Goal: Task Accomplishment & Management: Use online tool/utility

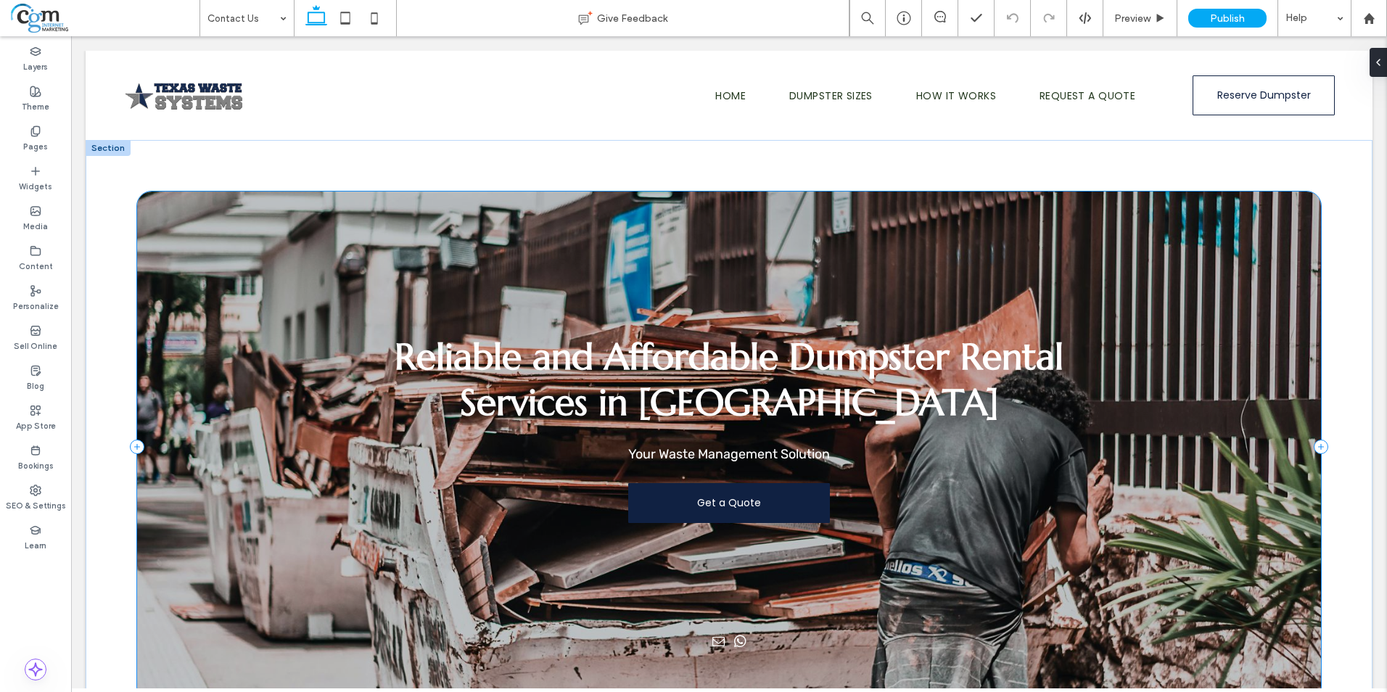
click at [205, 341] on div "Reliable and Affordable Dumpster Rental Services in San Antonio Your Waste Mana…" at bounding box center [728, 446] width 1183 height 510
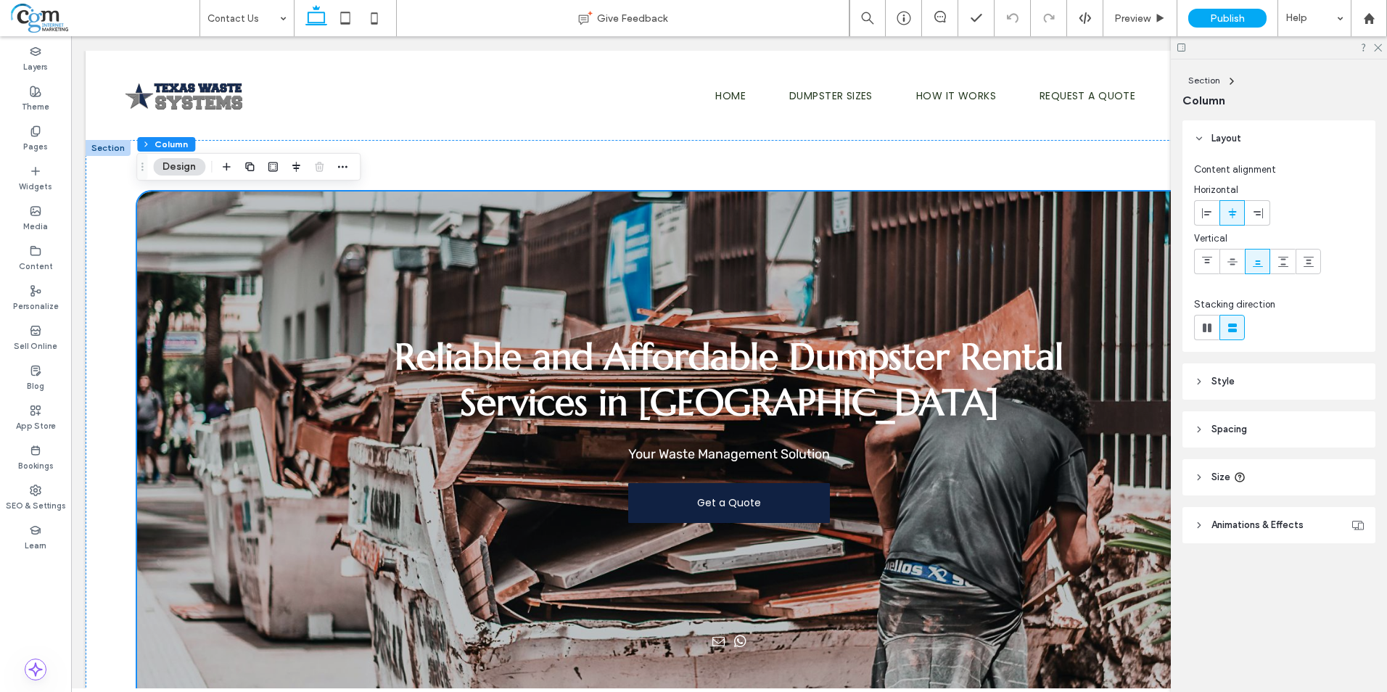
click at [1247, 384] on header "Style" at bounding box center [1278, 381] width 193 height 36
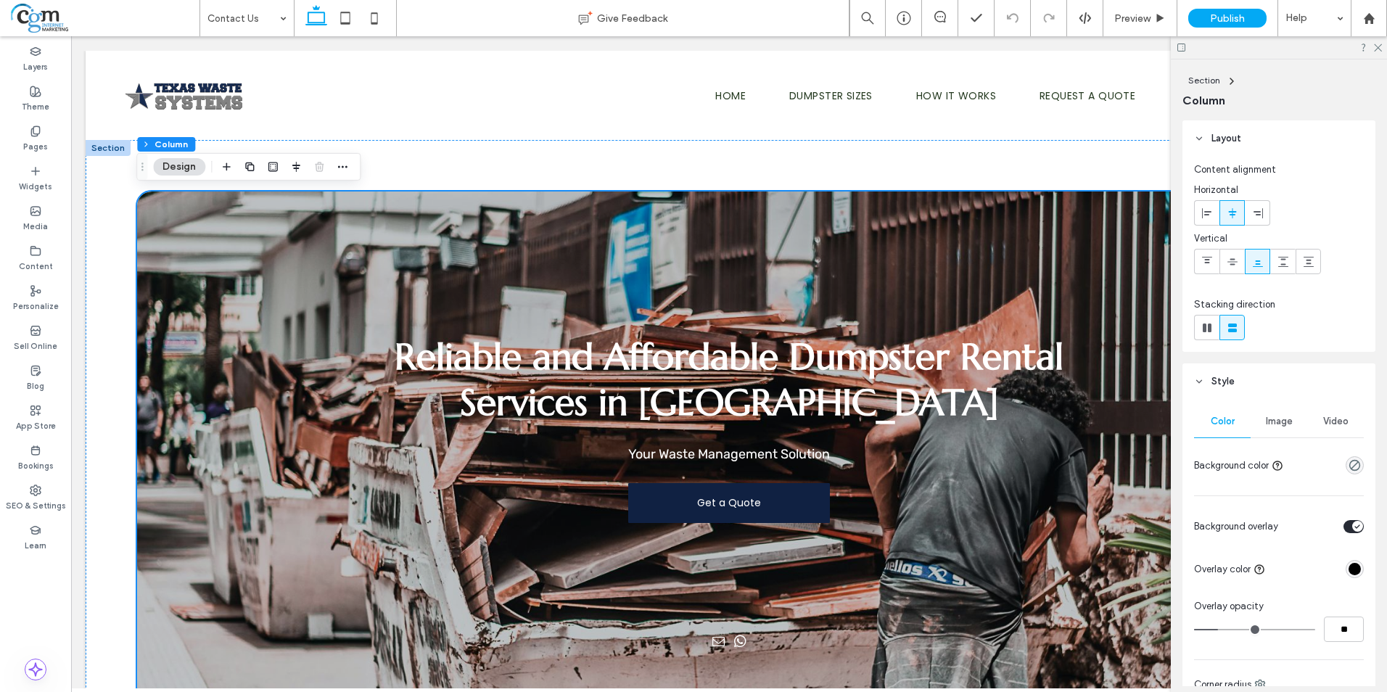
click at [1281, 417] on span "Image" at bounding box center [1278, 422] width 27 height 12
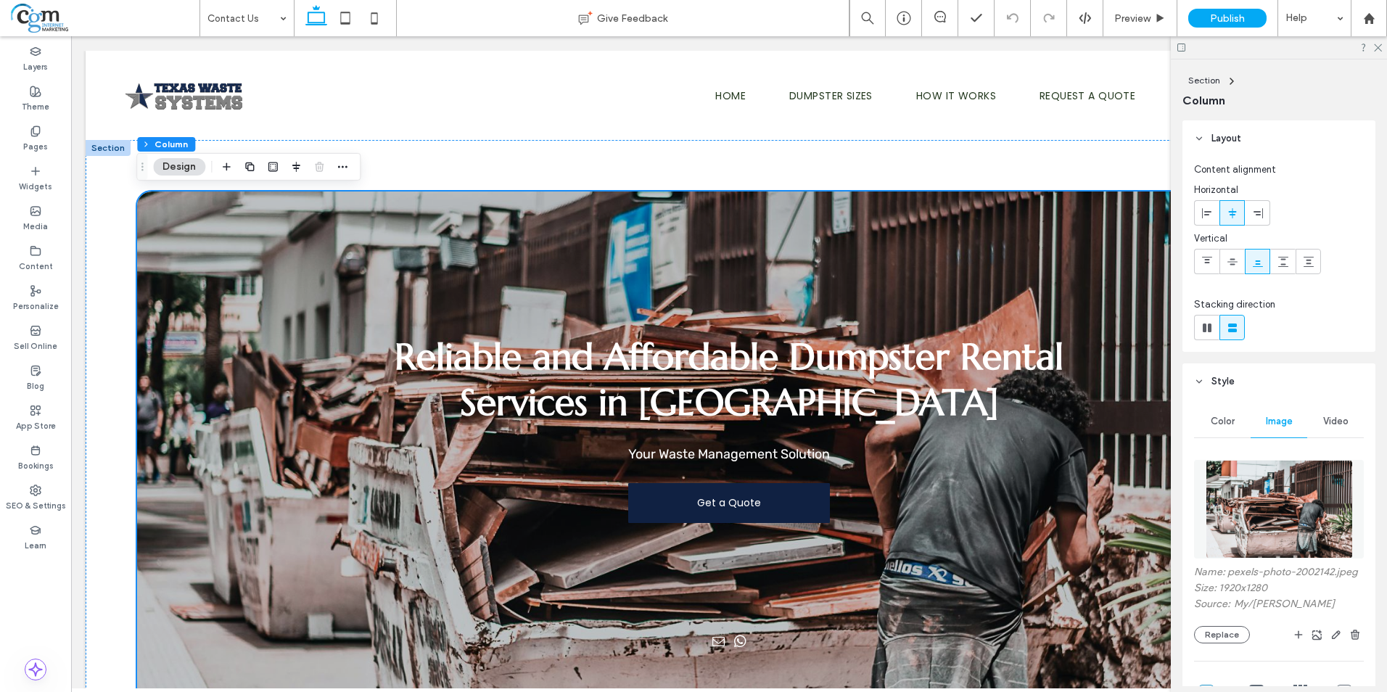
click at [1222, 656] on div "Name: pexels-photo-2002142.jpeg Size: 1920x1280 Source: My / lucas souza Replac…" at bounding box center [1279, 680] width 170 height 455
click at [1223, 643] on button "Replace" at bounding box center [1222, 634] width 56 height 17
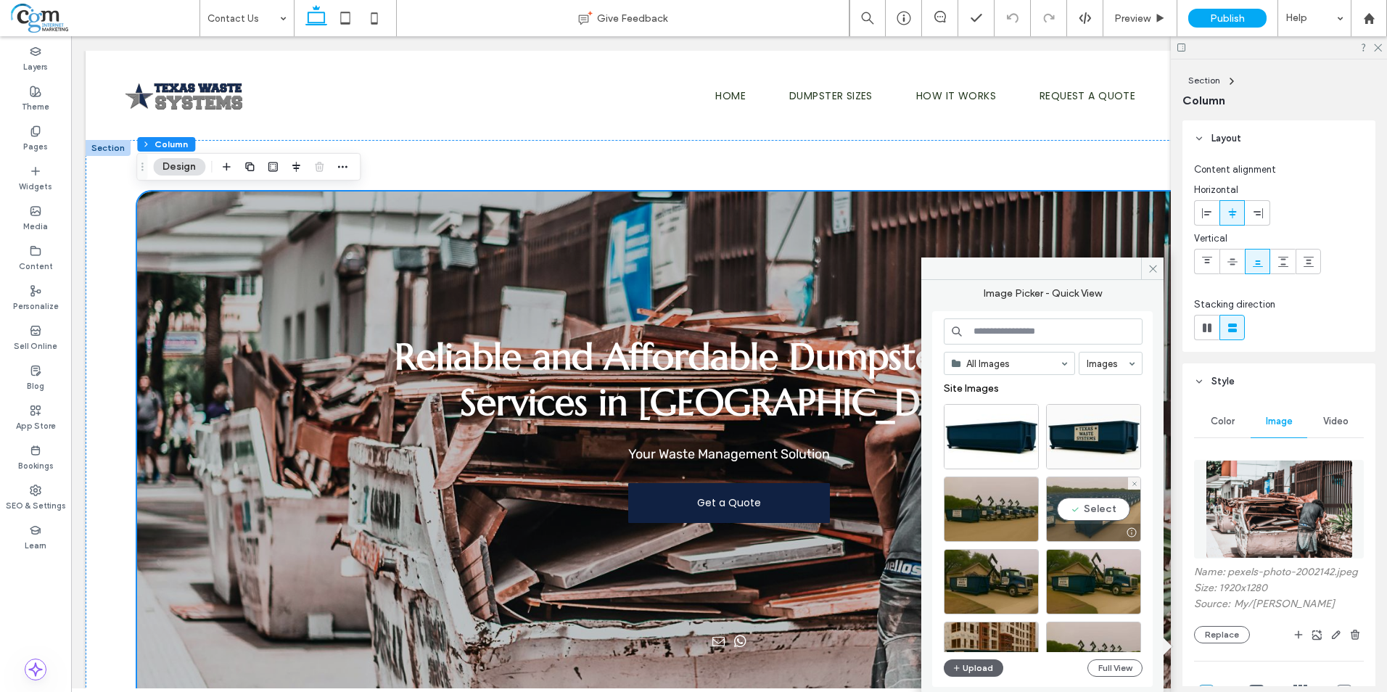
click at [1099, 503] on div "Select" at bounding box center [1093, 508] width 95 height 65
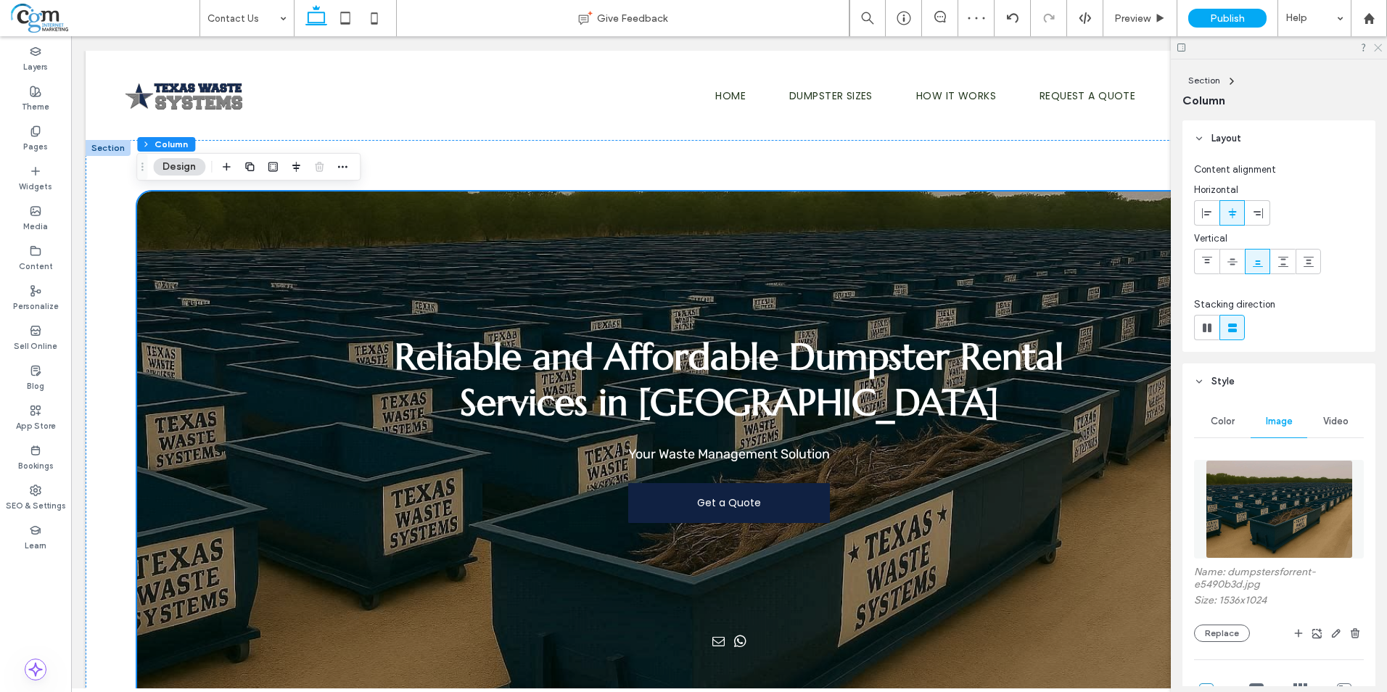
drag, startPoint x: 1375, startPoint y: 48, endPoint x: 1199, endPoint y: 56, distance: 176.4
click at [1375, 48] on icon at bounding box center [1376, 46] width 9 height 9
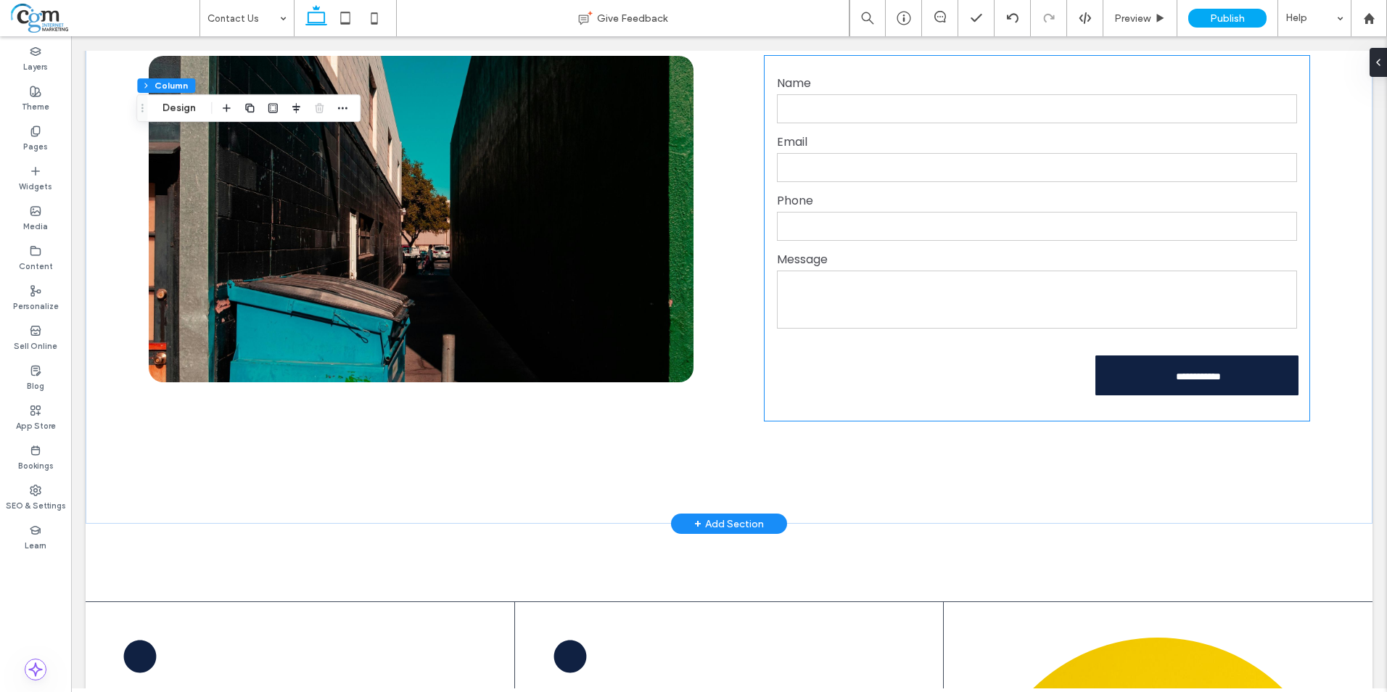
scroll to position [1088, 0]
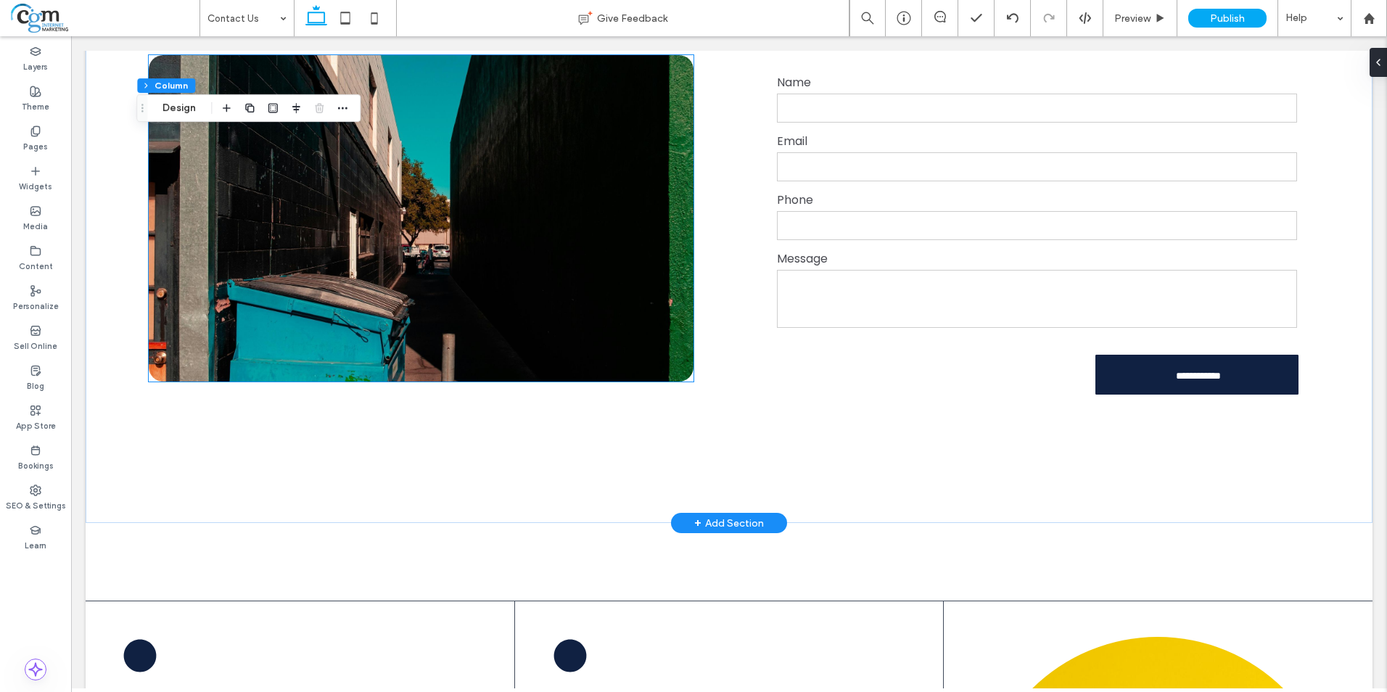
click at [409, 249] on img at bounding box center [421, 218] width 545 height 326
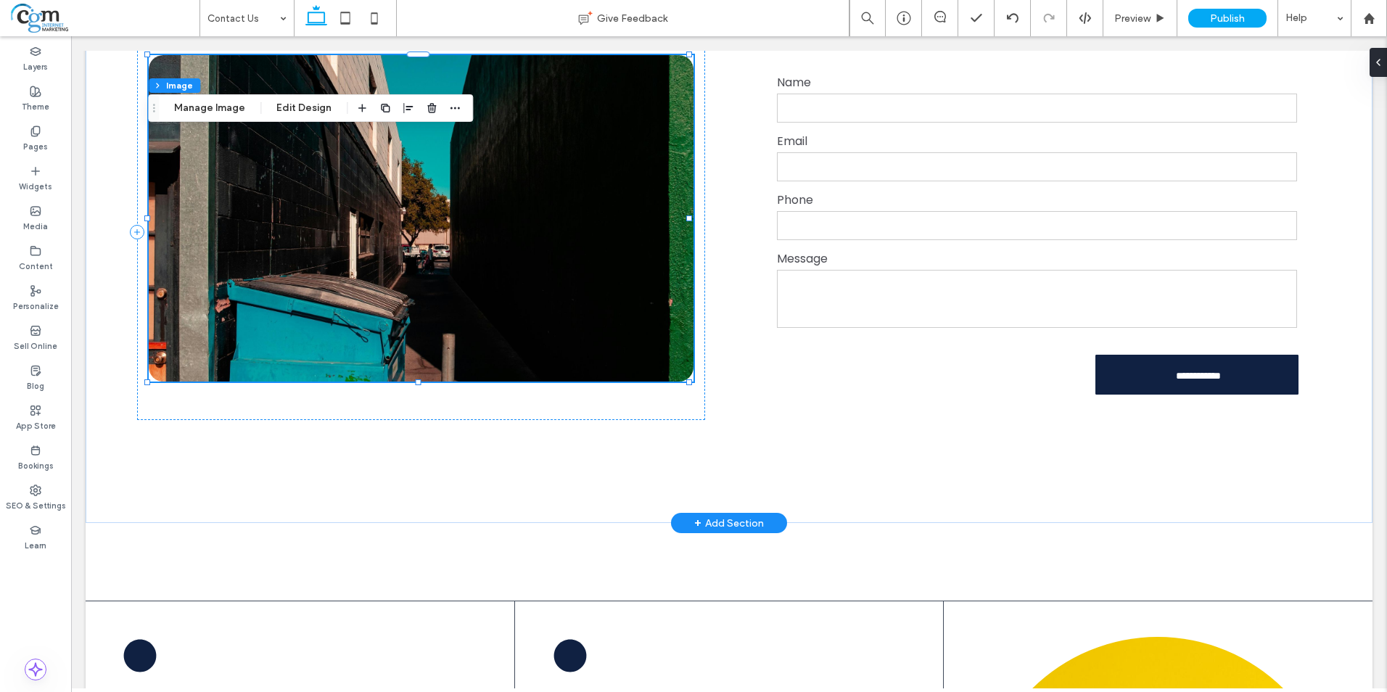
type input "**"
click at [199, 113] on button "Manage Image" at bounding box center [210, 107] width 90 height 17
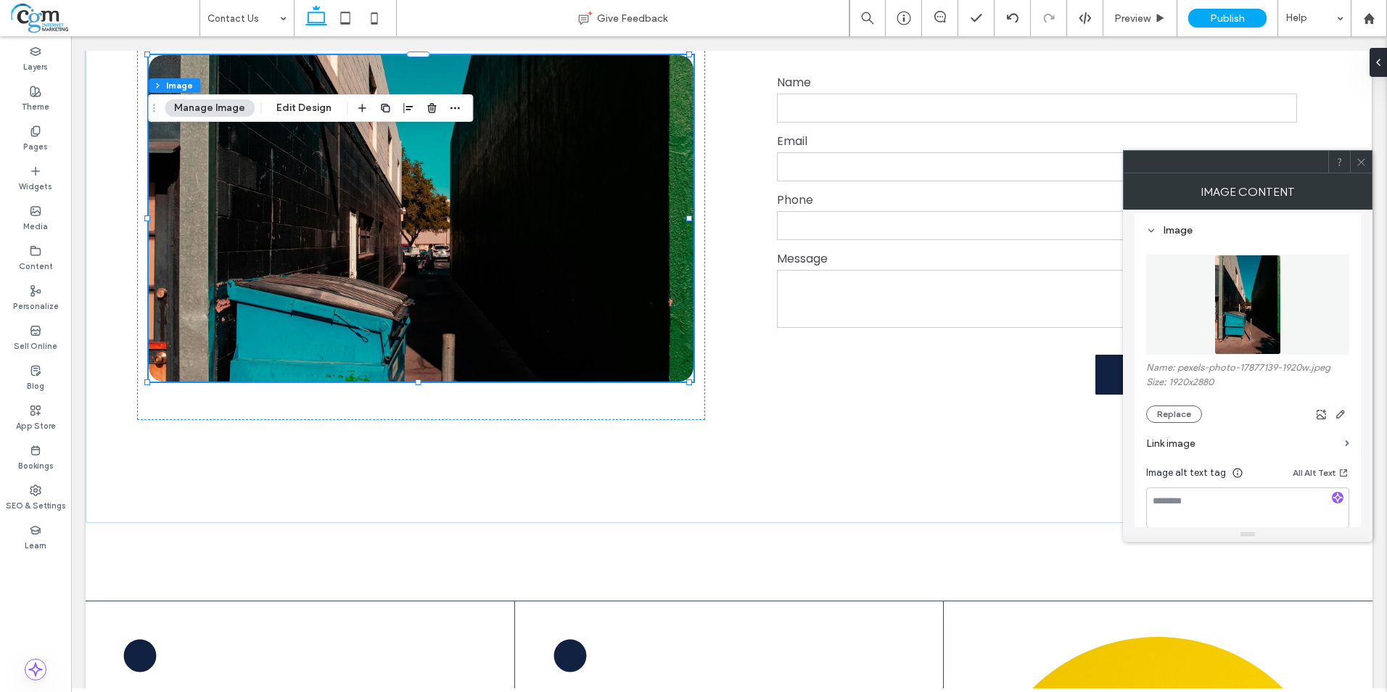
scroll to position [218, 0]
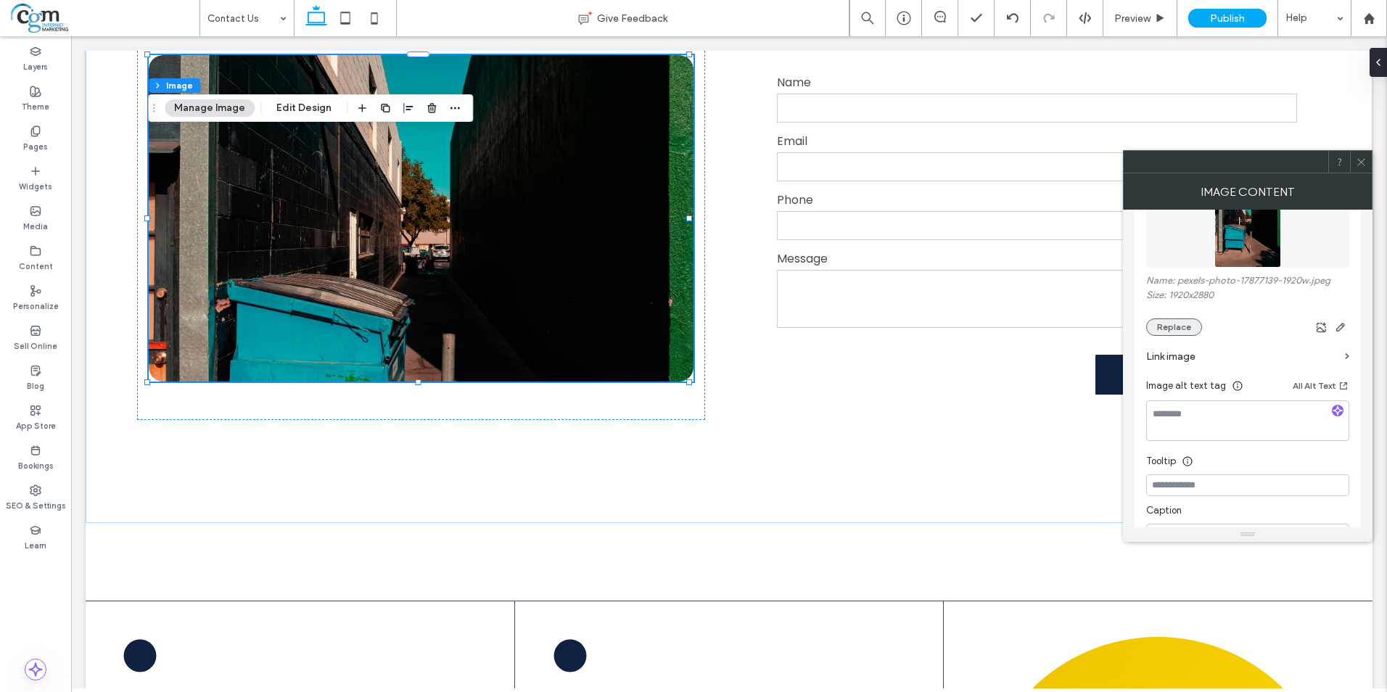
click at [1183, 323] on button "Replace" at bounding box center [1174, 326] width 56 height 17
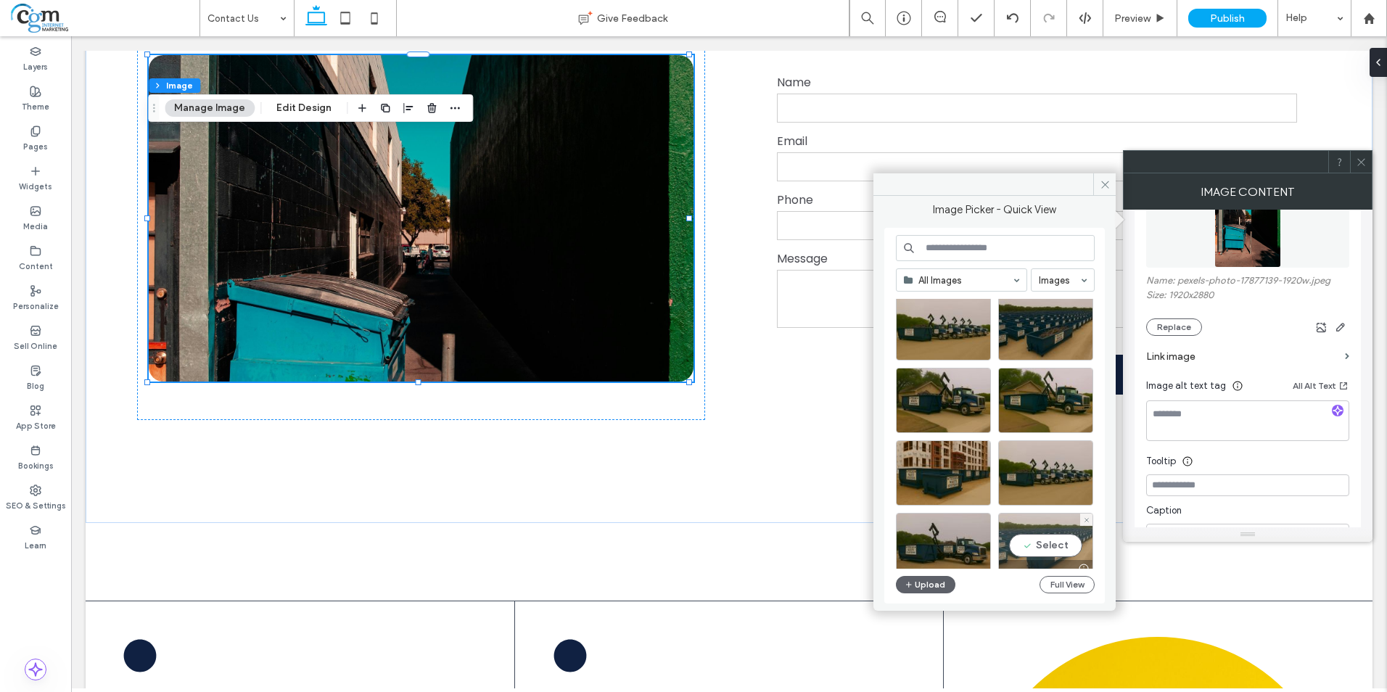
scroll to position [0, 0]
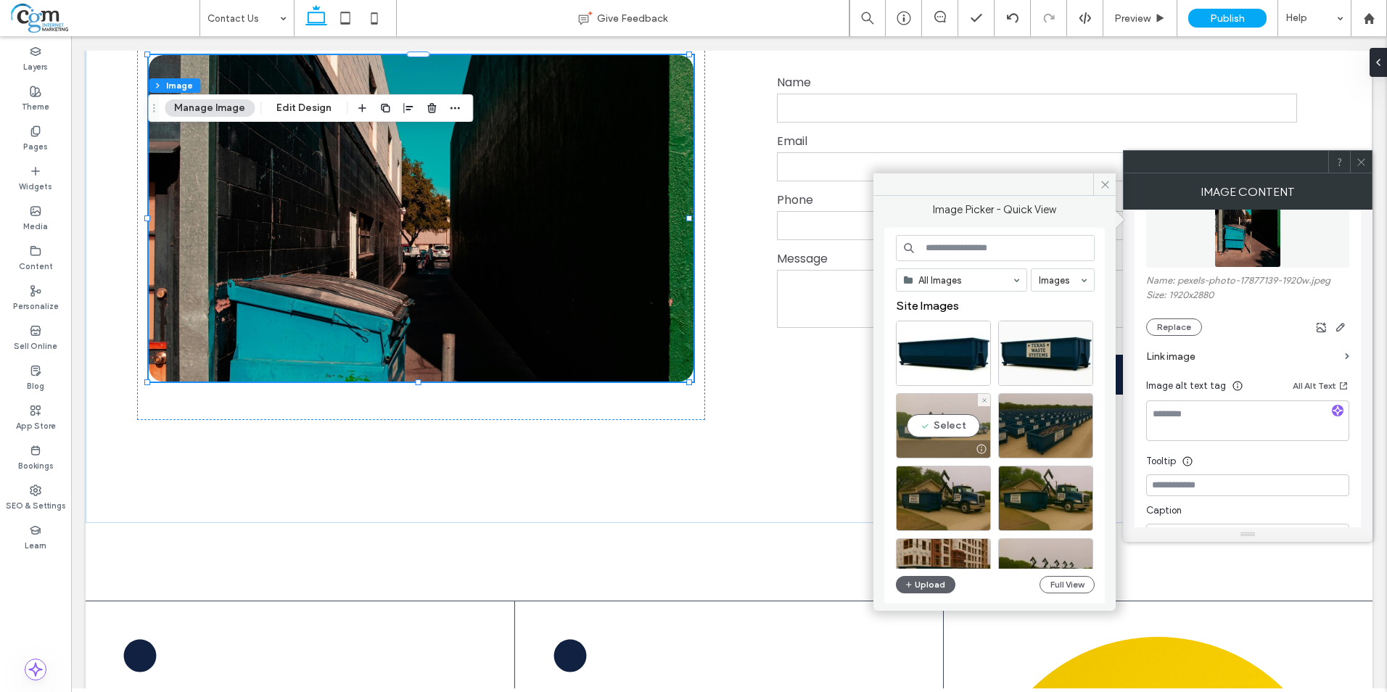
click at [951, 411] on div "Select" at bounding box center [943, 425] width 95 height 65
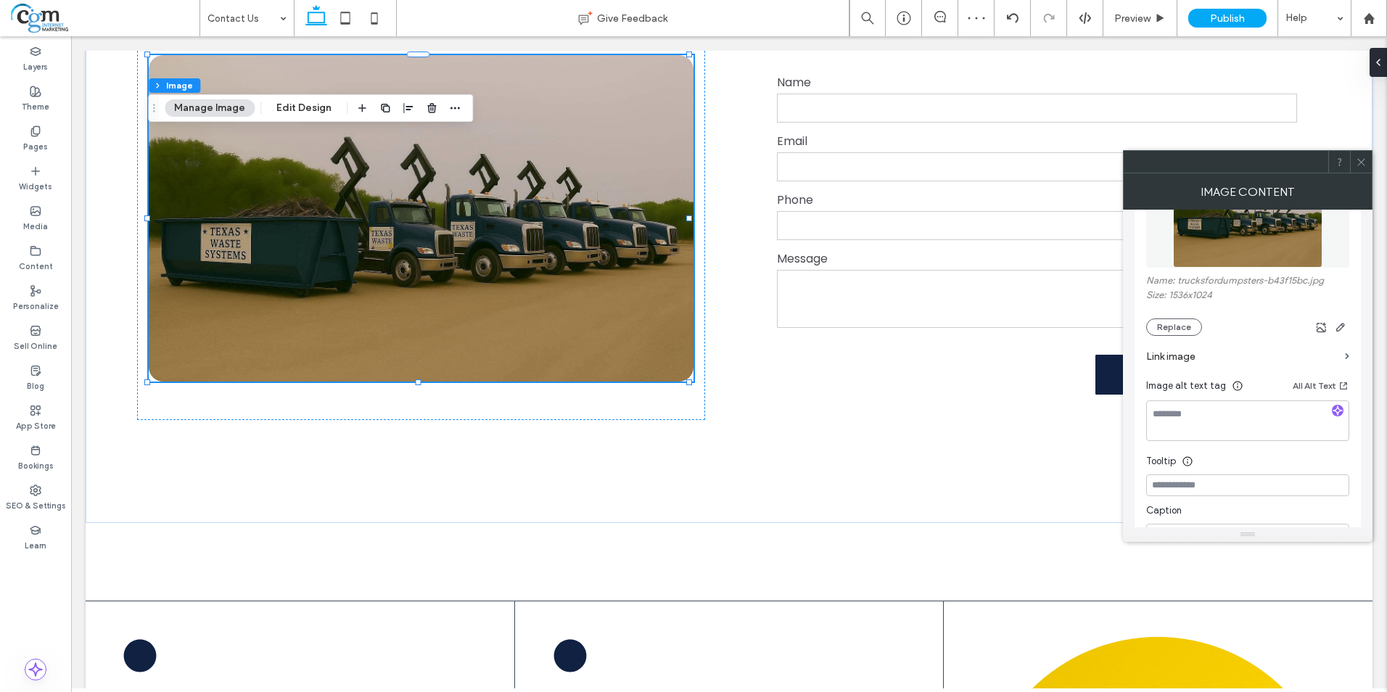
click at [1365, 164] on icon at bounding box center [1360, 162] width 11 height 11
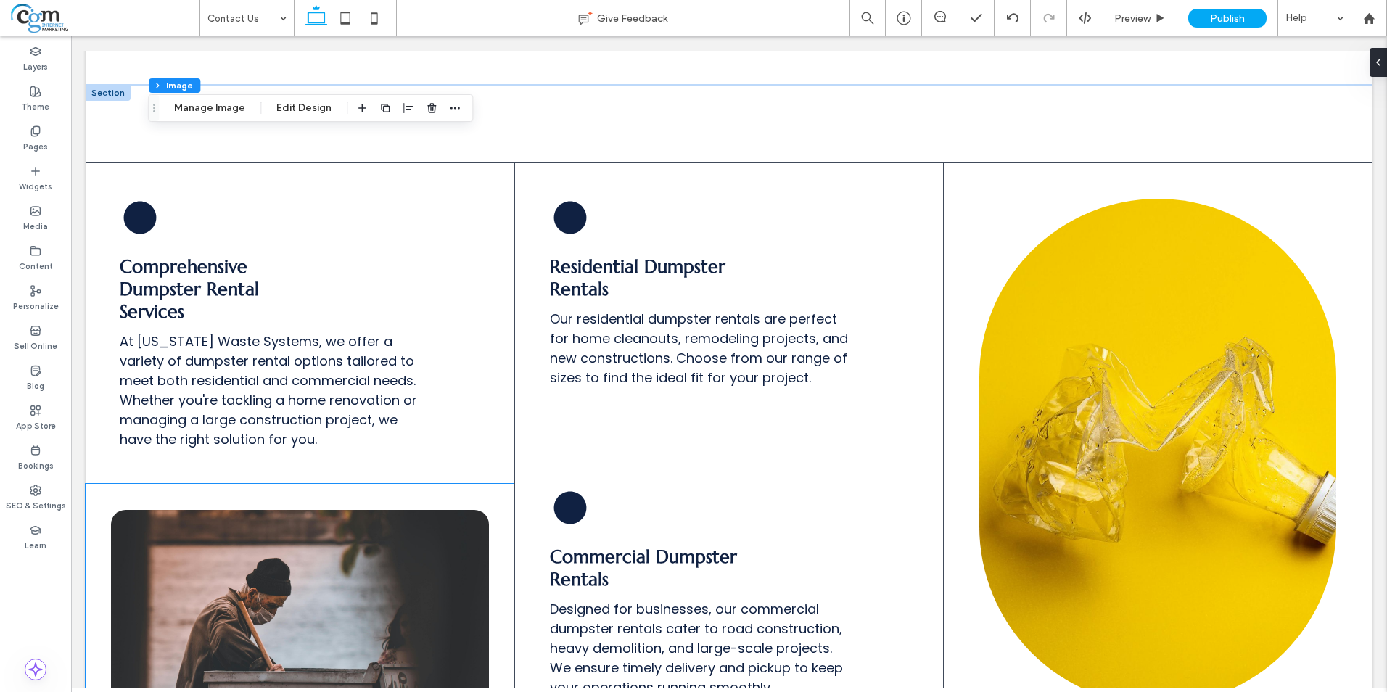
scroll to position [1378, 0]
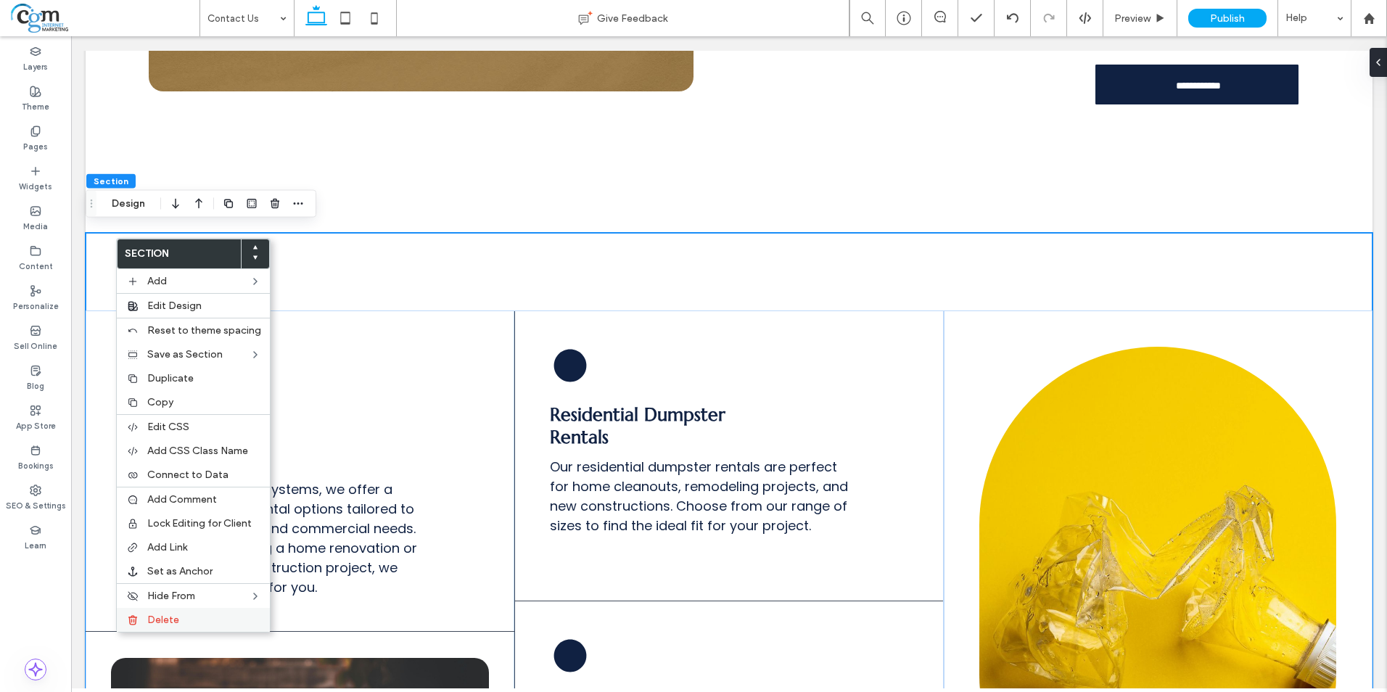
click at [193, 616] on label "Delete" at bounding box center [204, 619] width 114 height 12
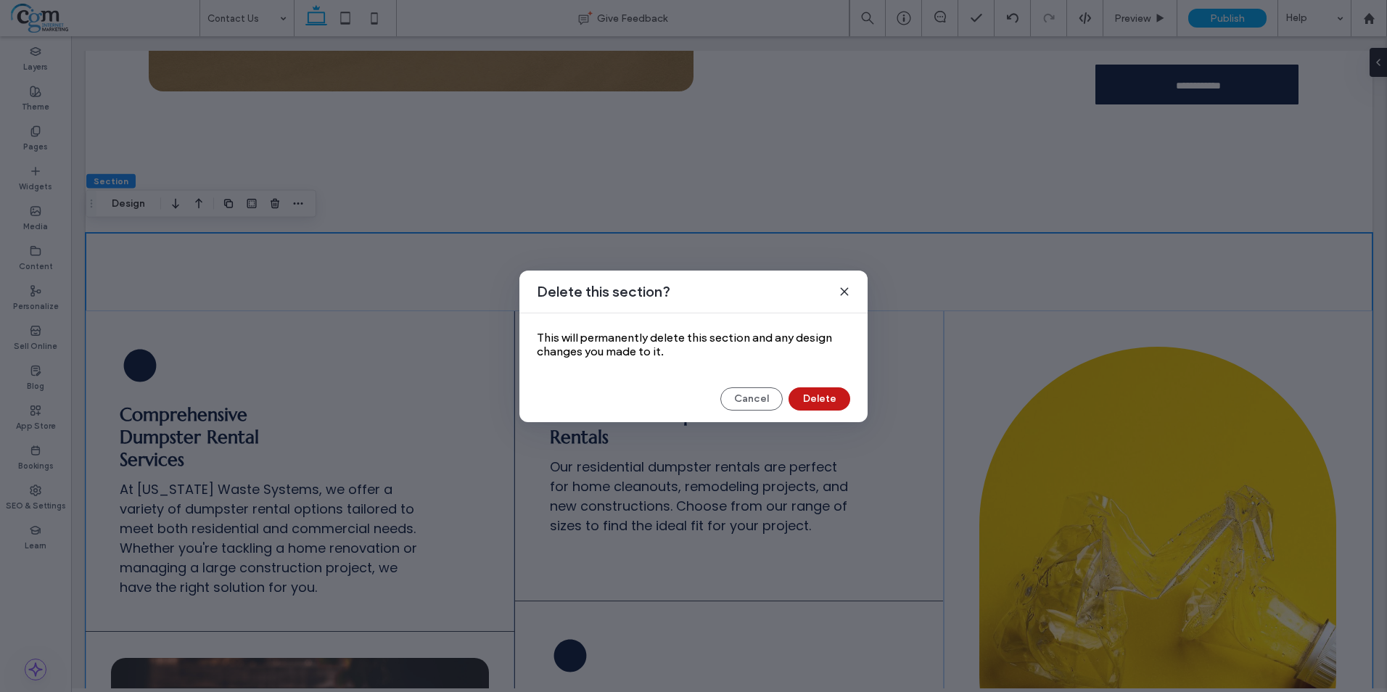
drag, startPoint x: 823, startPoint y: 397, endPoint x: 752, endPoint y: 362, distance: 79.5
click at [823, 397] on button "Delete" at bounding box center [819, 398] width 62 height 23
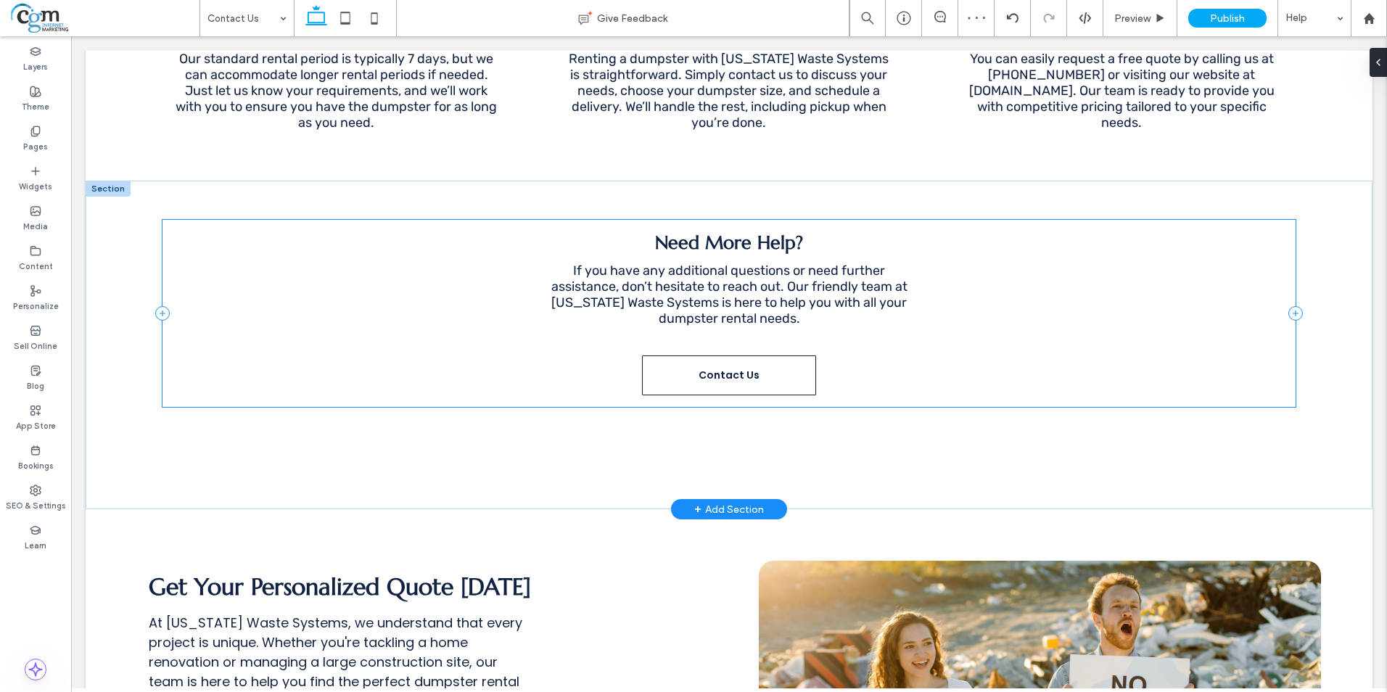
scroll to position [2901, 0]
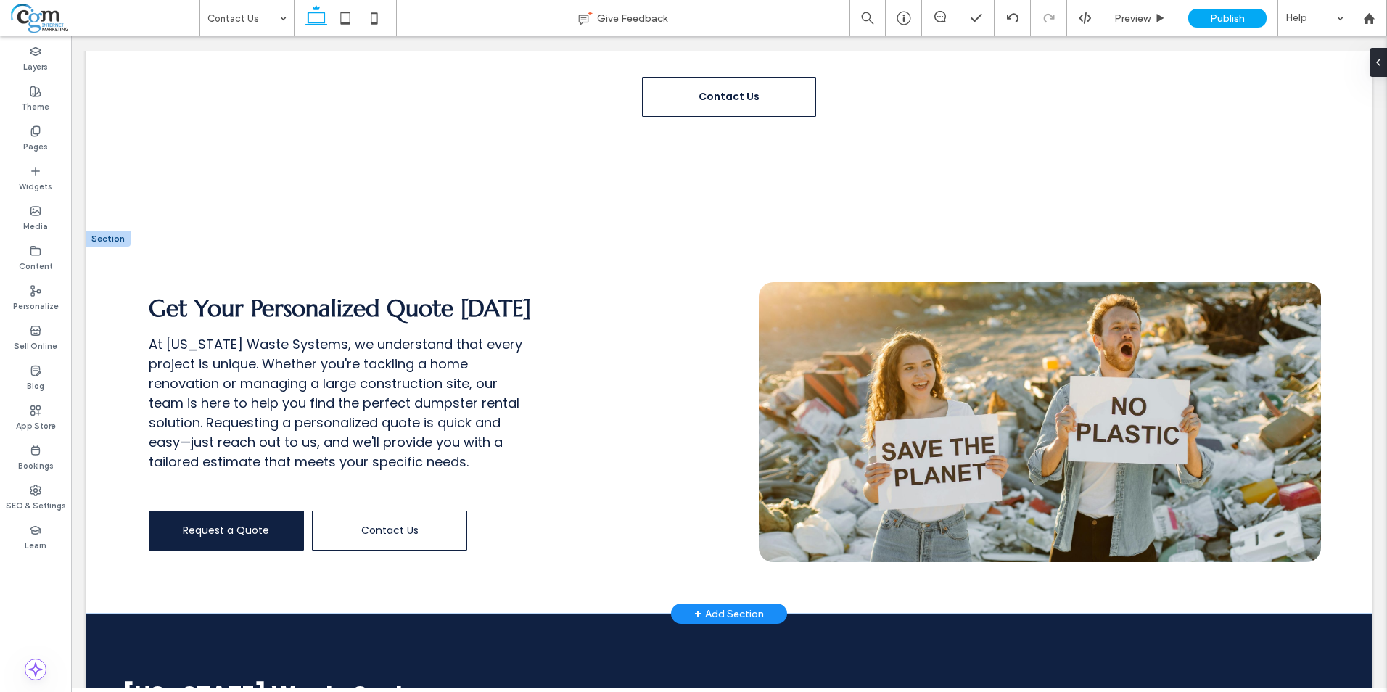
click at [90, 231] on div at bounding box center [108, 239] width 45 height 16
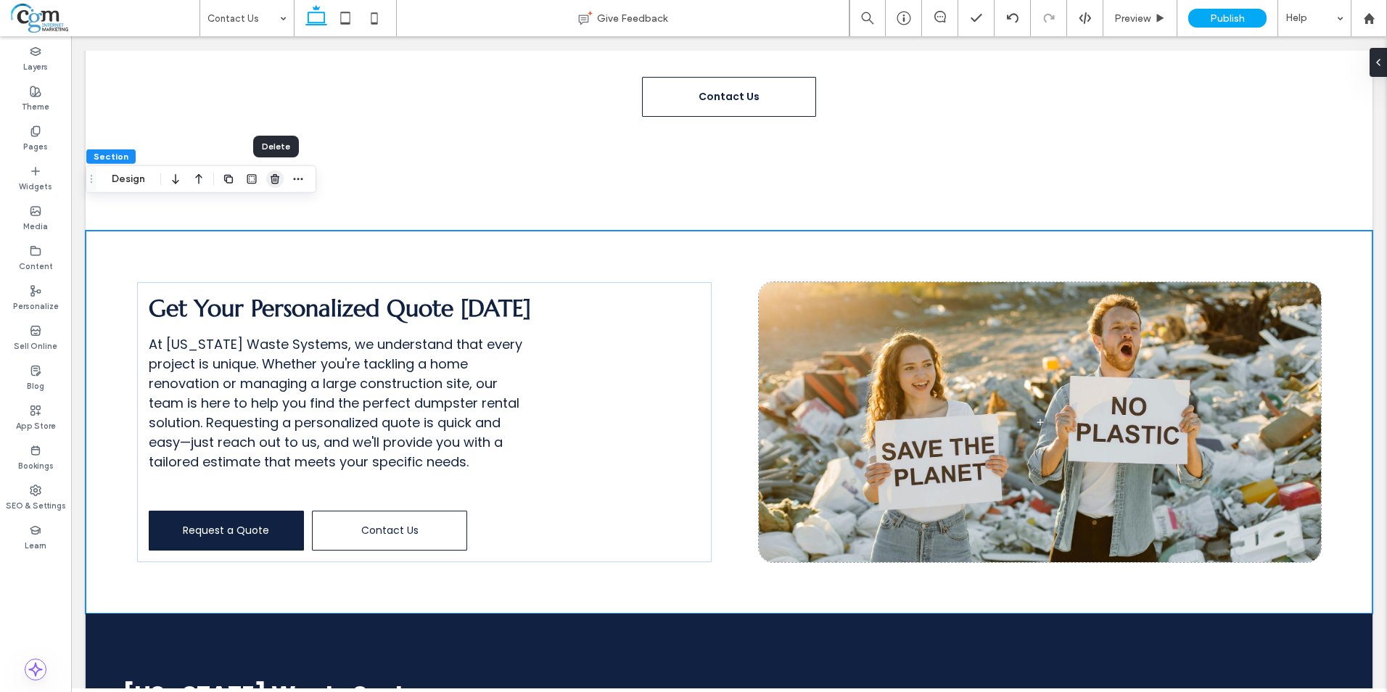
click at [276, 177] on use "button" at bounding box center [274, 178] width 9 height 9
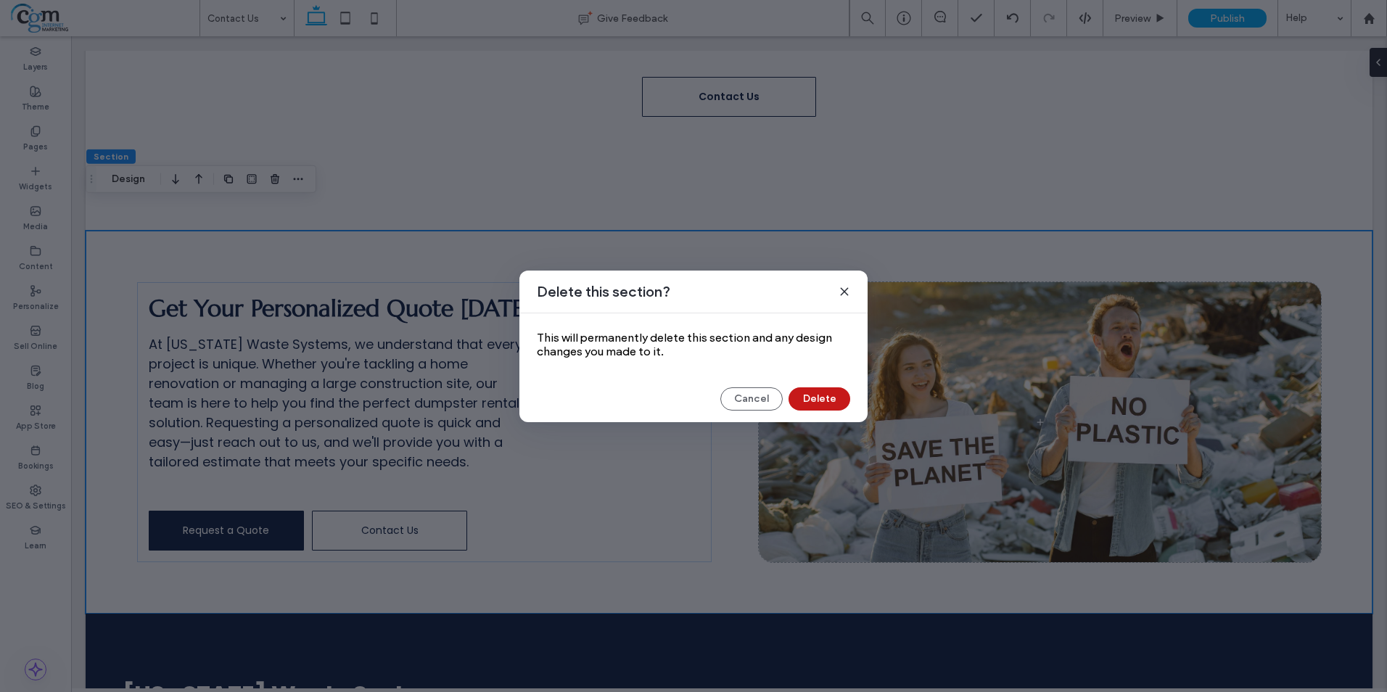
click at [830, 401] on button "Delete" at bounding box center [819, 398] width 62 height 23
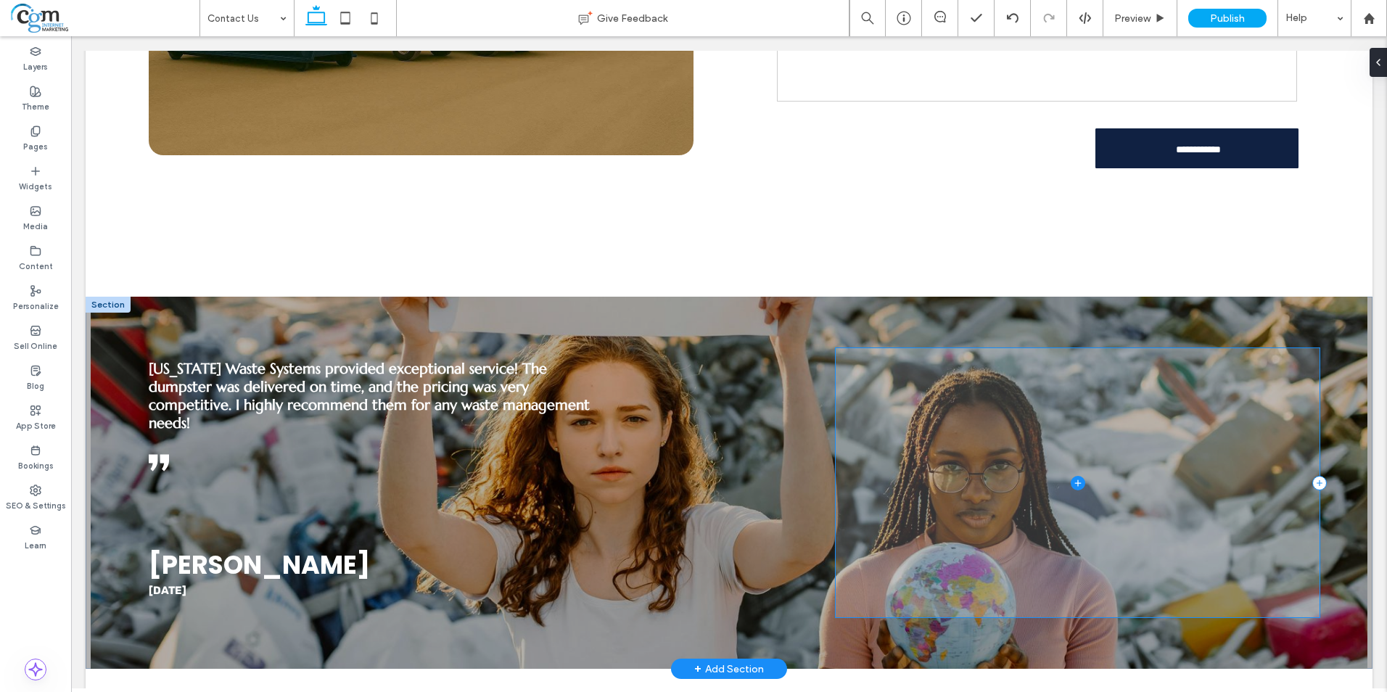
scroll to position [1305, 0]
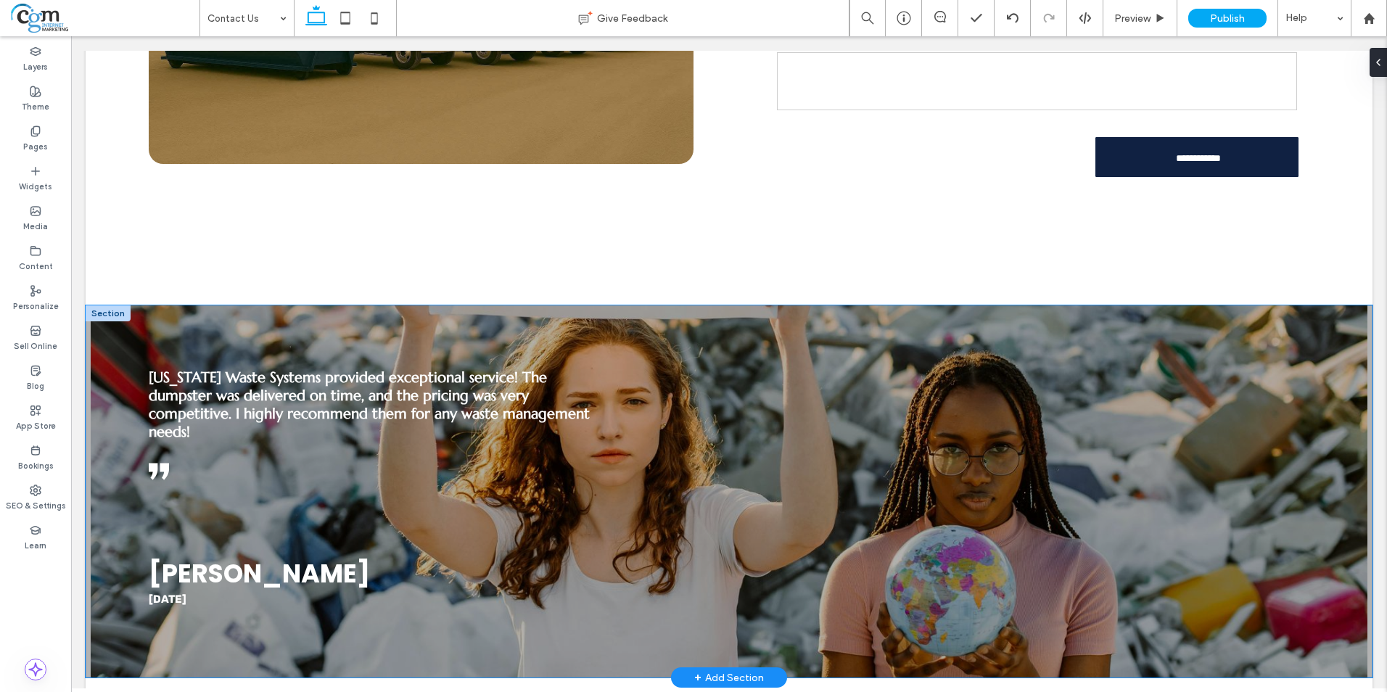
click at [109, 338] on div "Texas Waste Systems provided exceptional service! The dumpster was delivered on…" at bounding box center [729, 491] width 1286 height 372
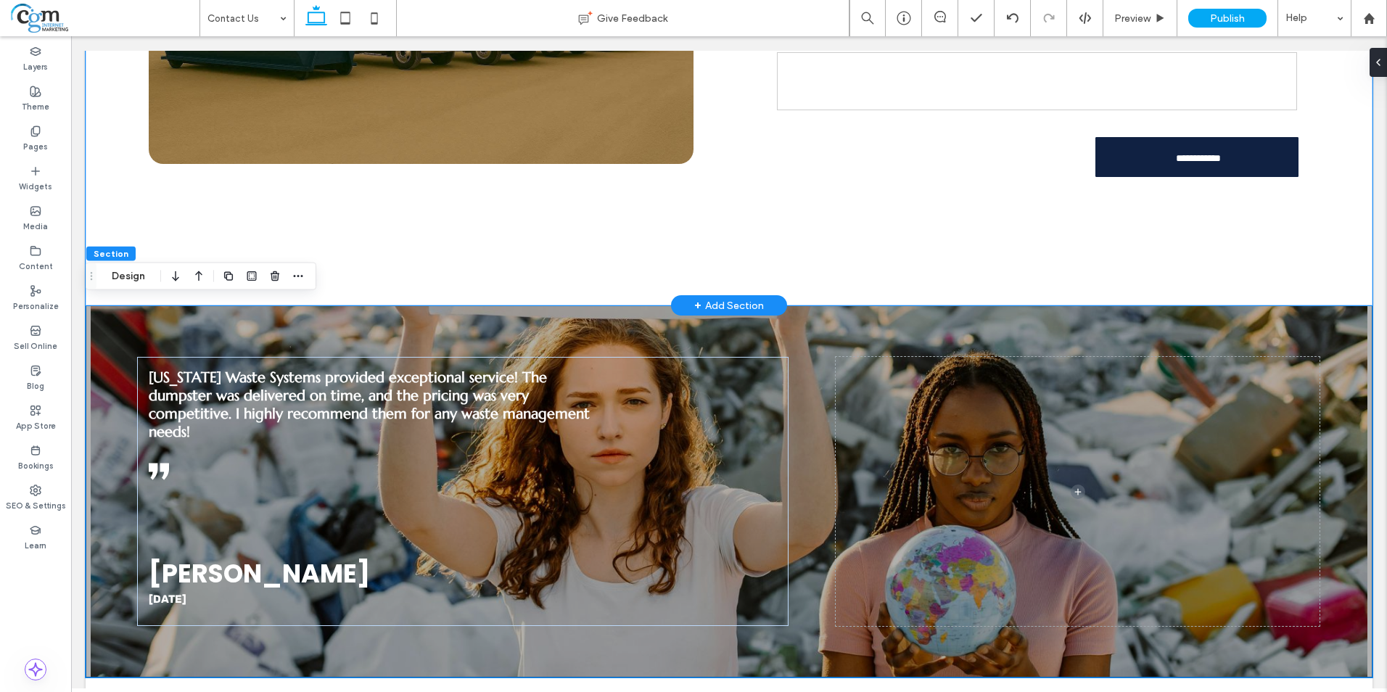
click at [114, 290] on div "**********" at bounding box center [729, 53] width 1286 height 505
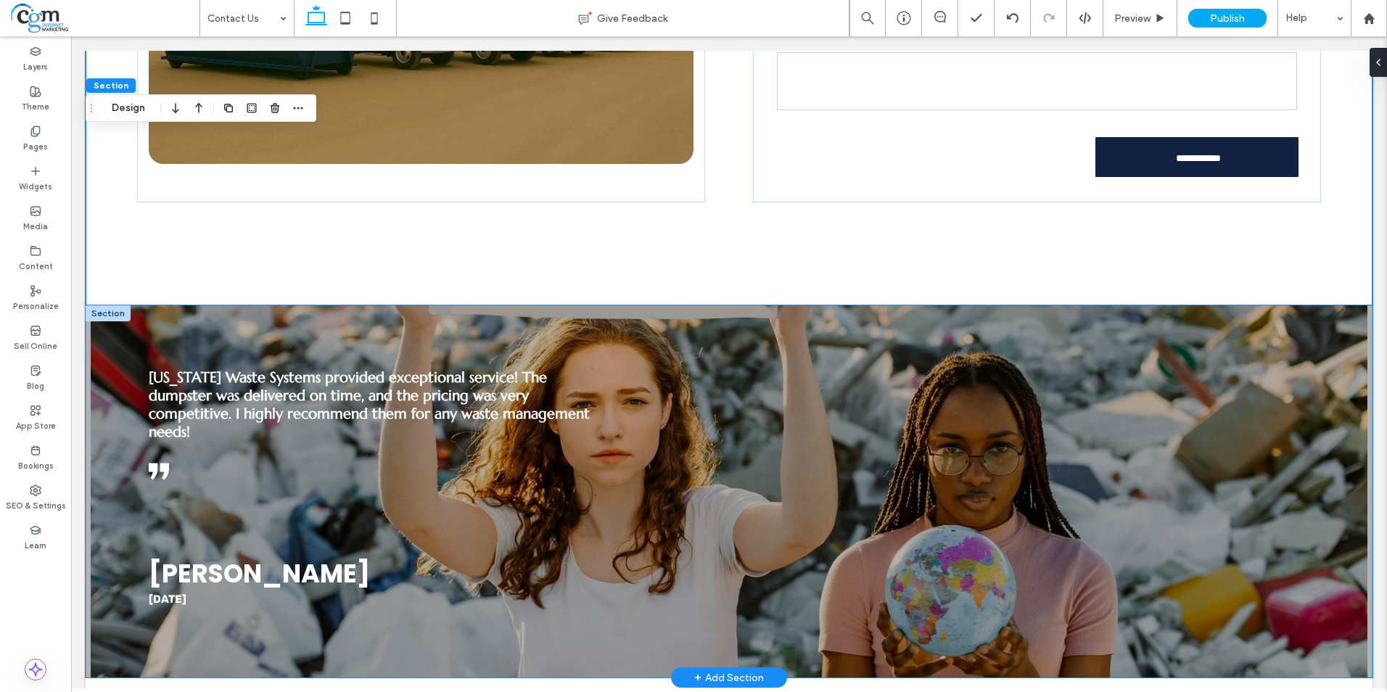
click at [104, 333] on div "Texas Waste Systems provided exceptional service! The dumpster was delivered on…" at bounding box center [729, 491] width 1286 height 372
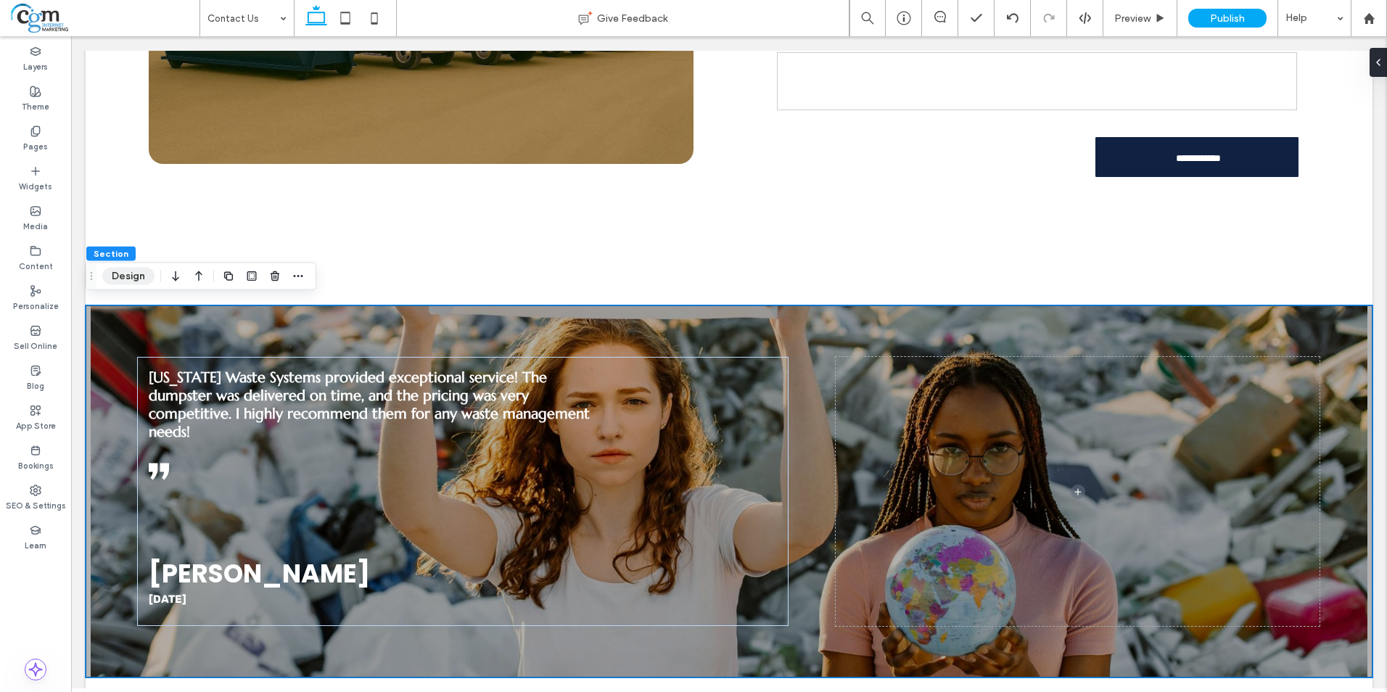
click at [117, 277] on button "Design" at bounding box center [128, 276] width 52 height 17
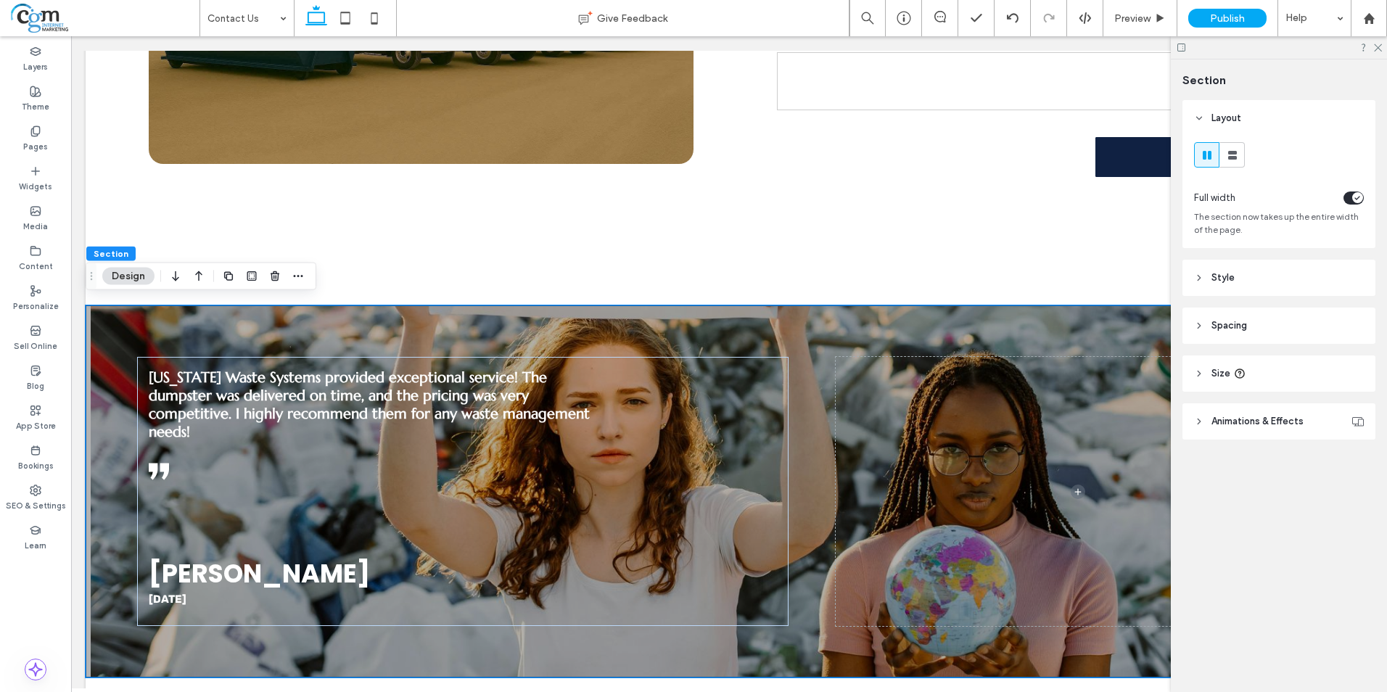
click at [1263, 268] on header "Style" at bounding box center [1278, 278] width 193 height 36
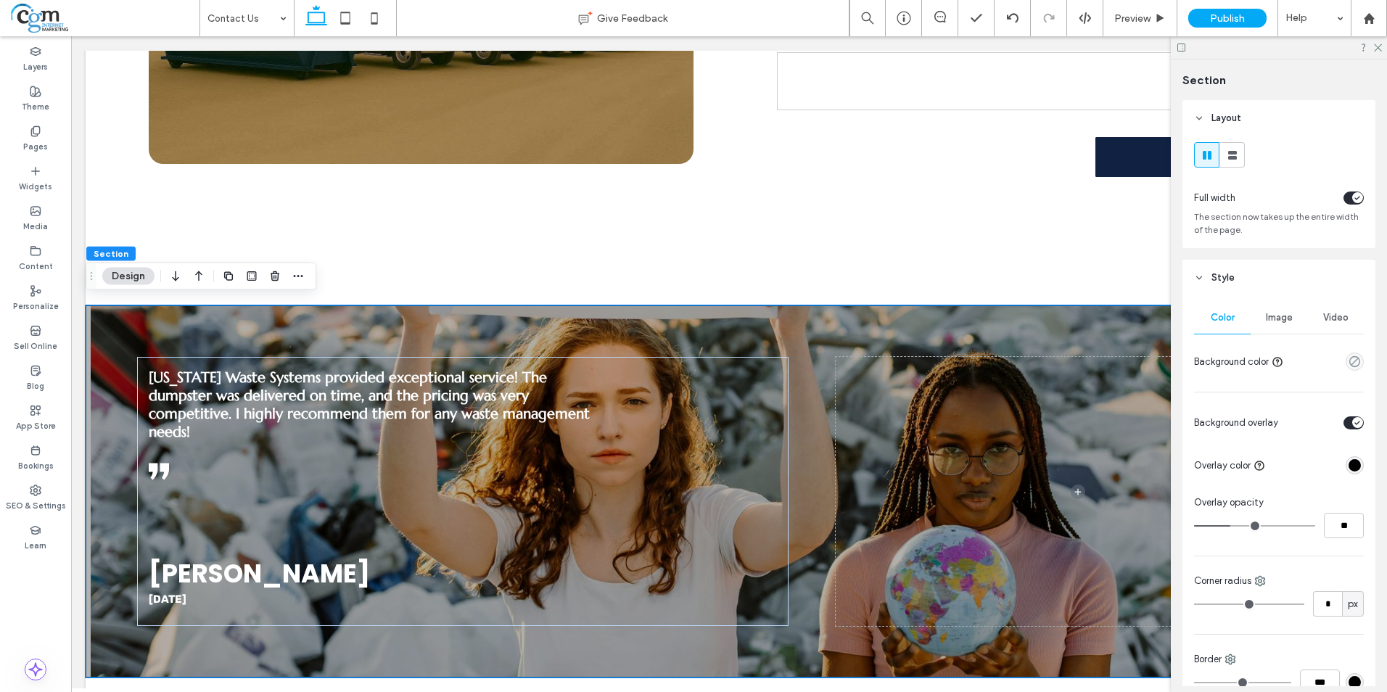
click at [1284, 318] on span "Image" at bounding box center [1278, 318] width 27 height 12
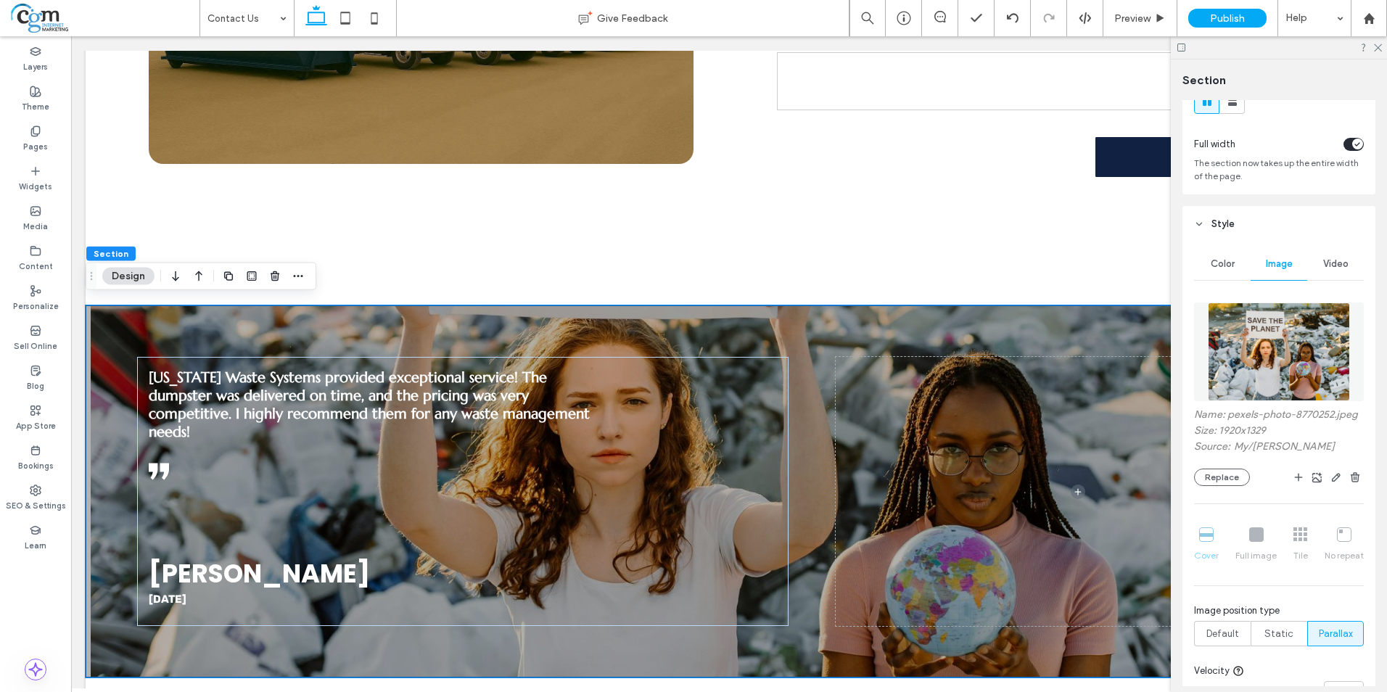
scroll to position [145, 0]
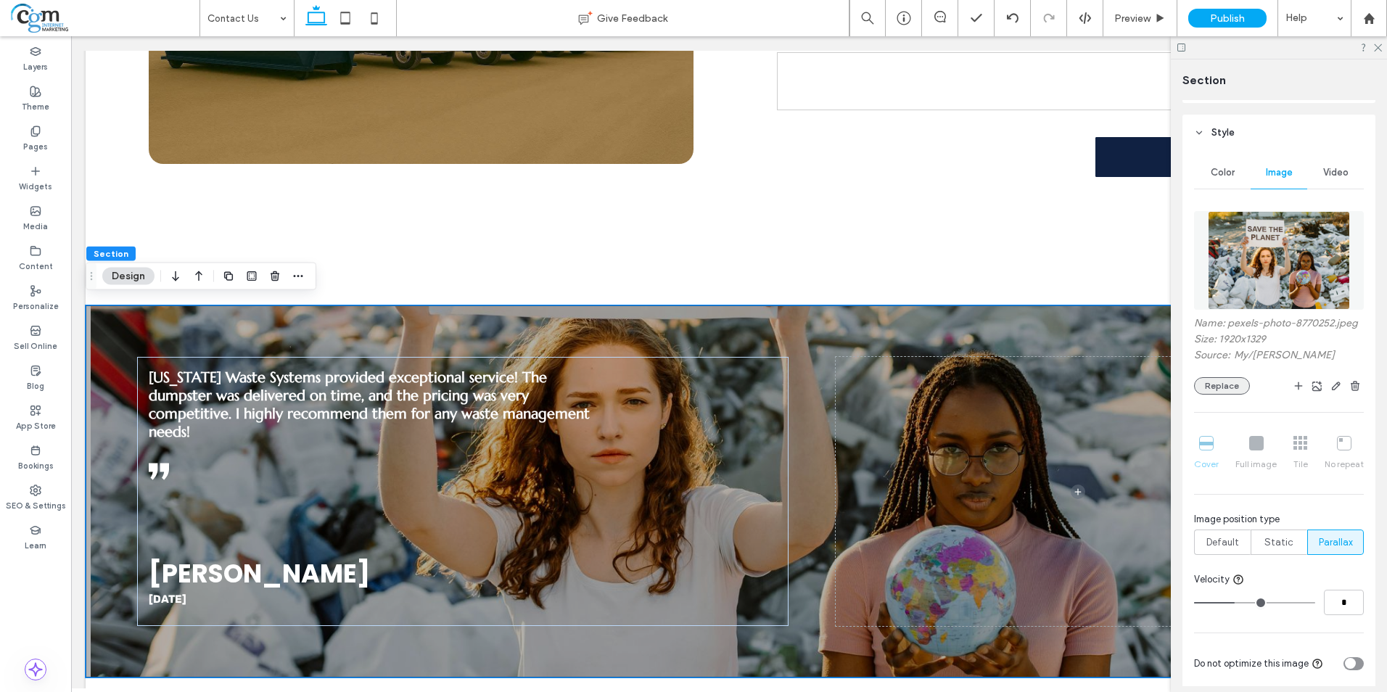
click at [1241, 394] on button "Replace" at bounding box center [1222, 385] width 56 height 17
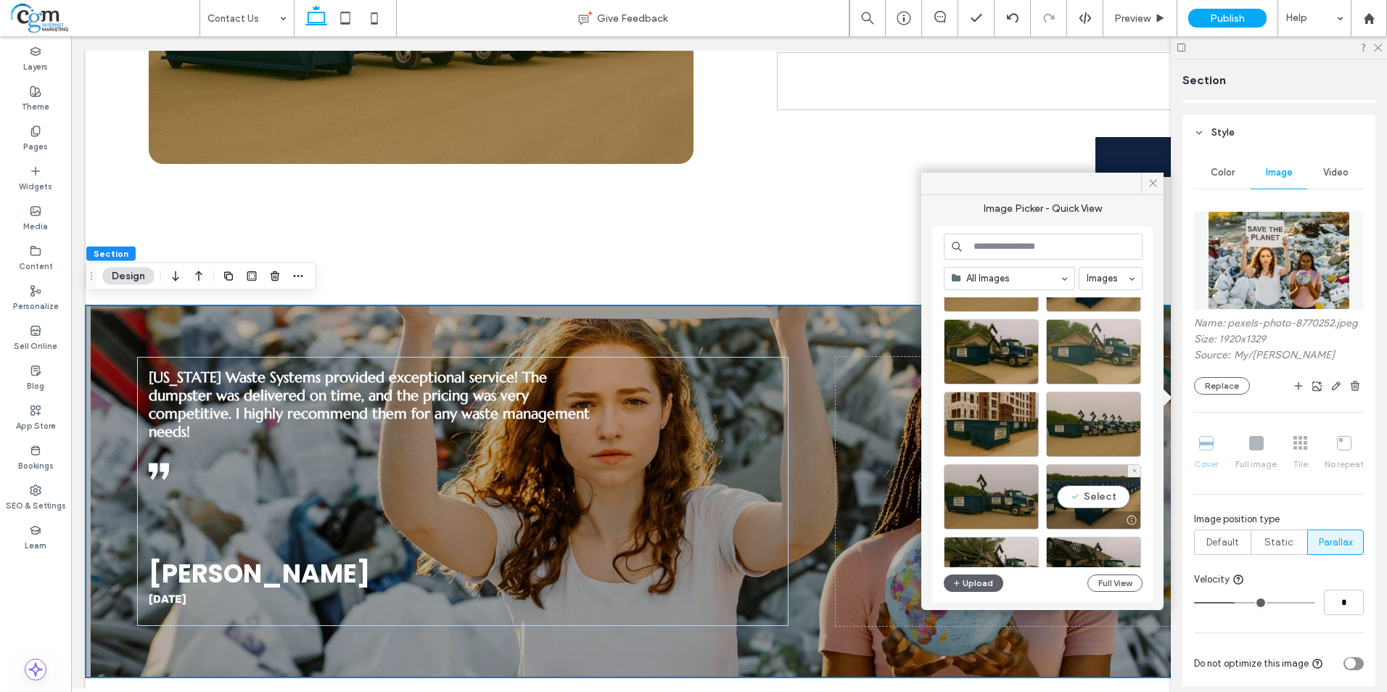
scroll to position [0, 0]
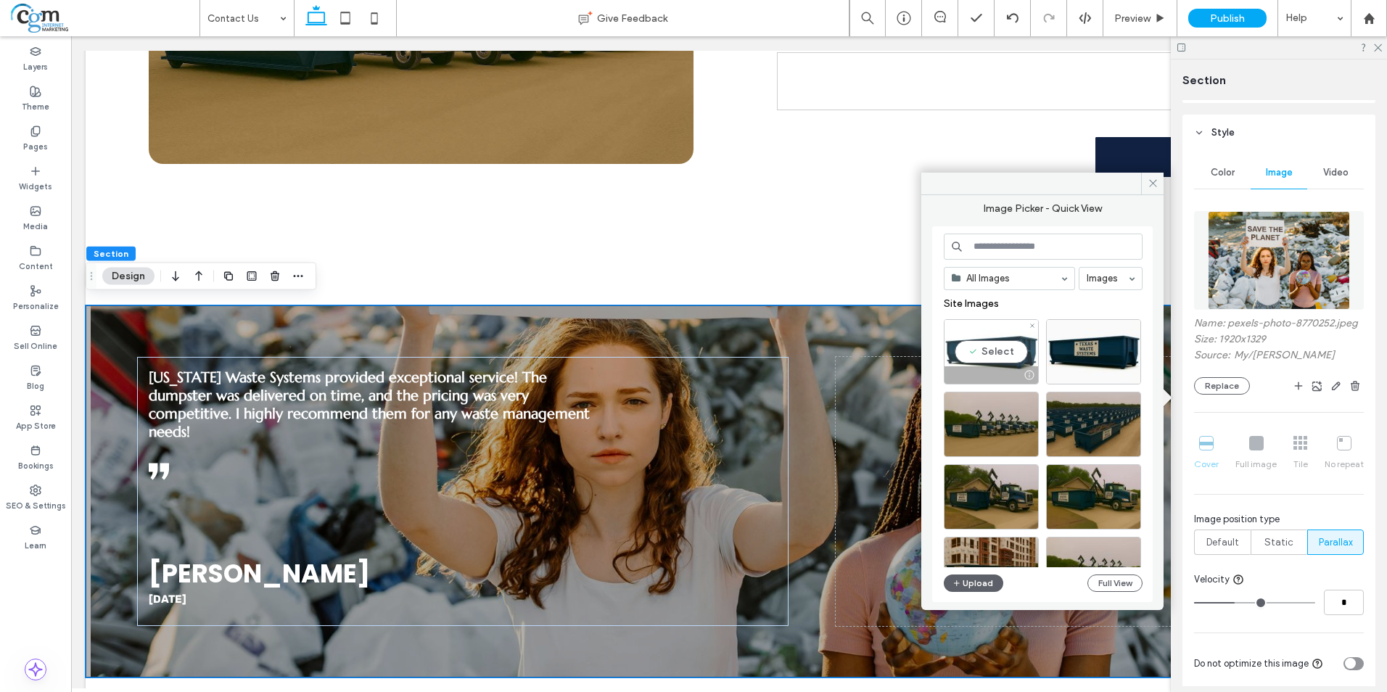
click at [991, 360] on div "Select" at bounding box center [990, 351] width 95 height 65
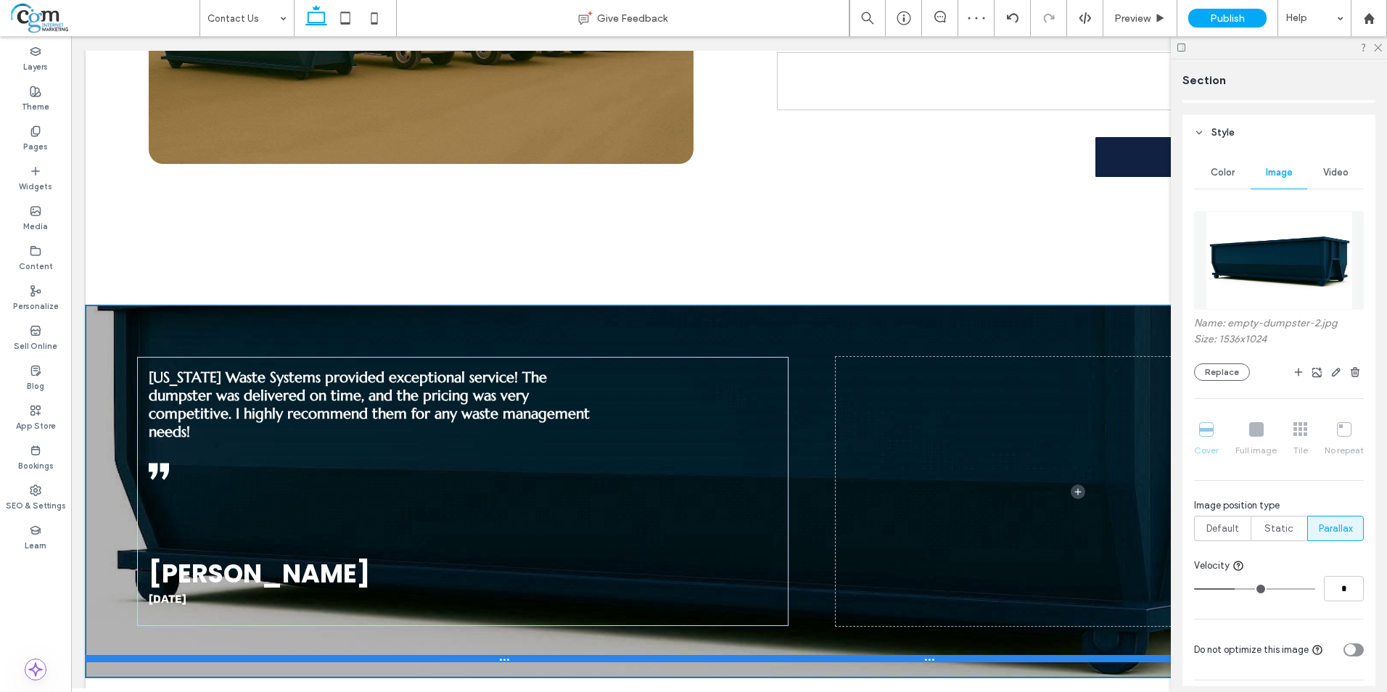
click at [1079, 655] on div at bounding box center [724, 658] width 1276 height 7
type input "***"
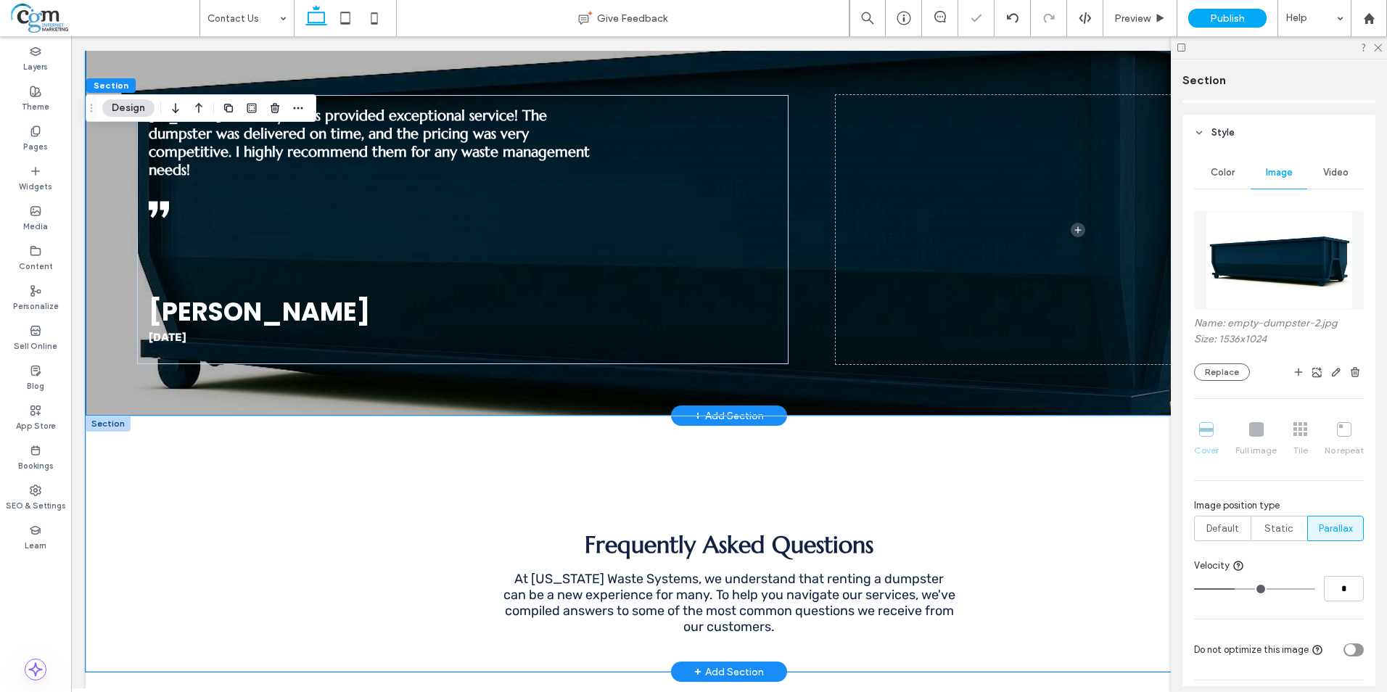
scroll to position [1595, 0]
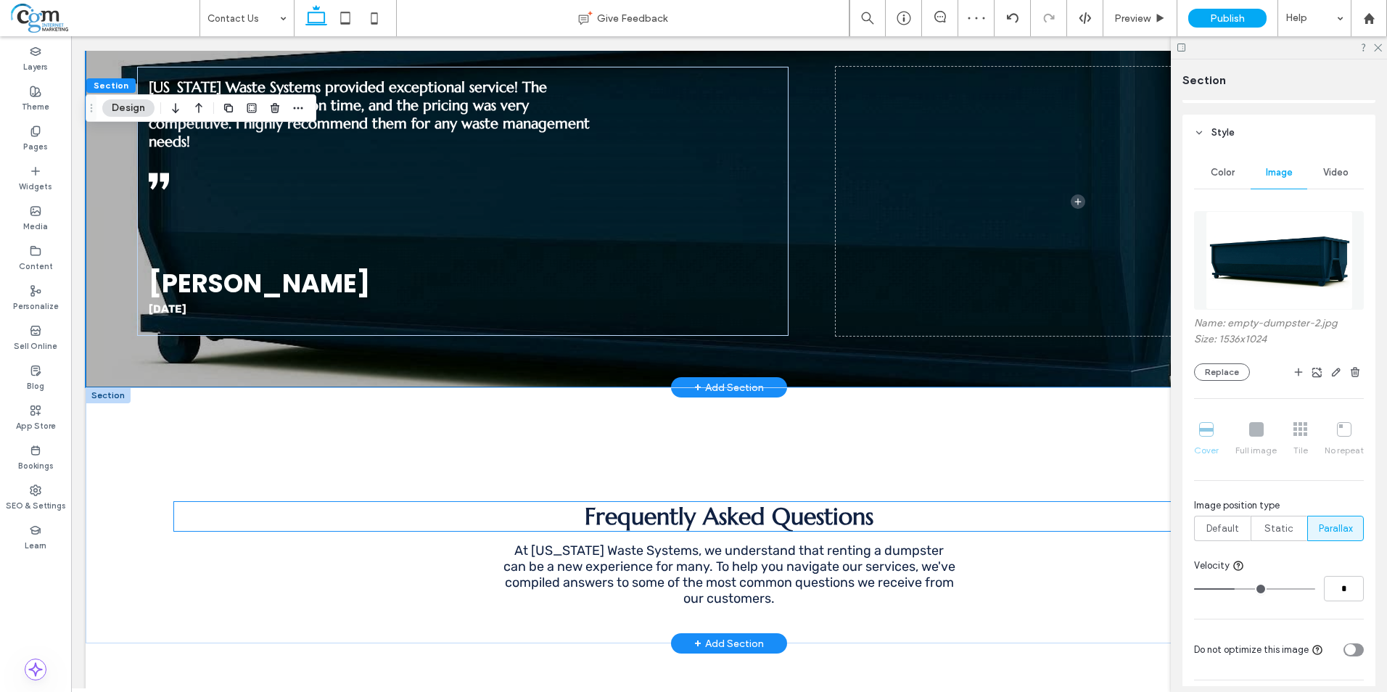
click at [1083, 502] on h2 "Frequently Asked Questions" at bounding box center [728, 516] width 1109 height 29
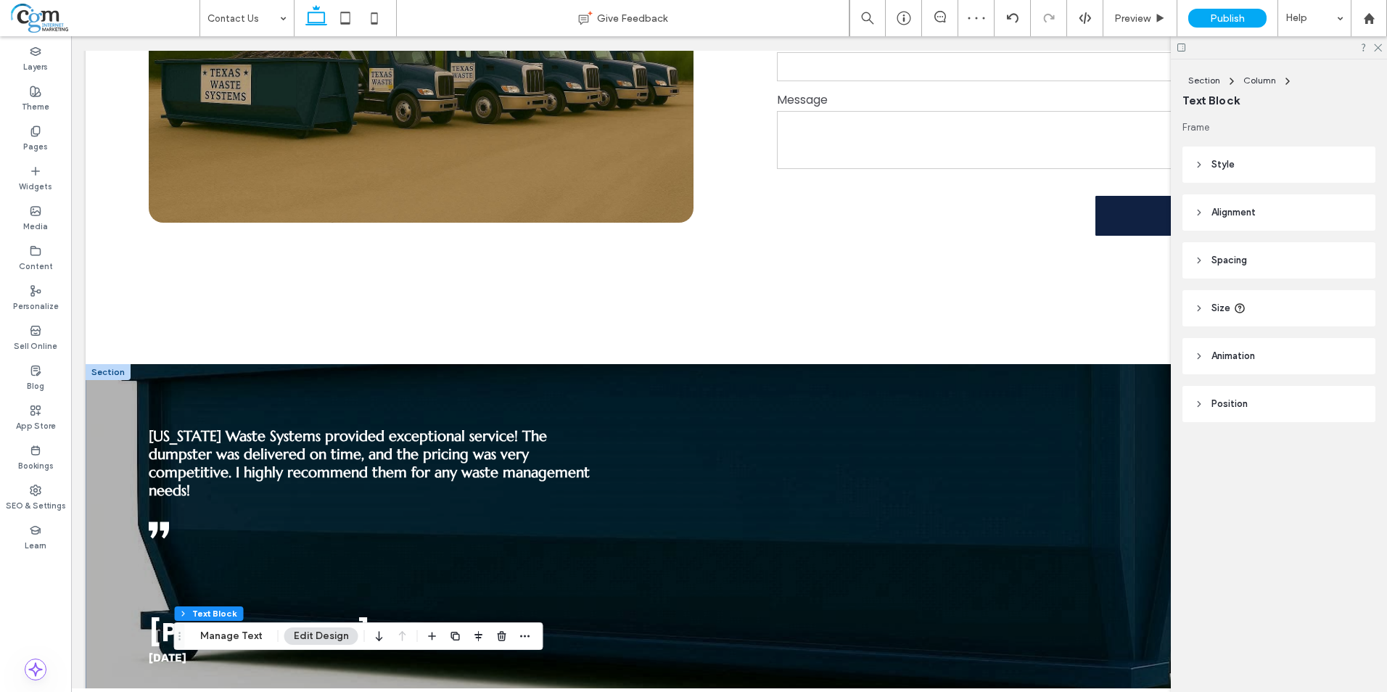
scroll to position [1233, 0]
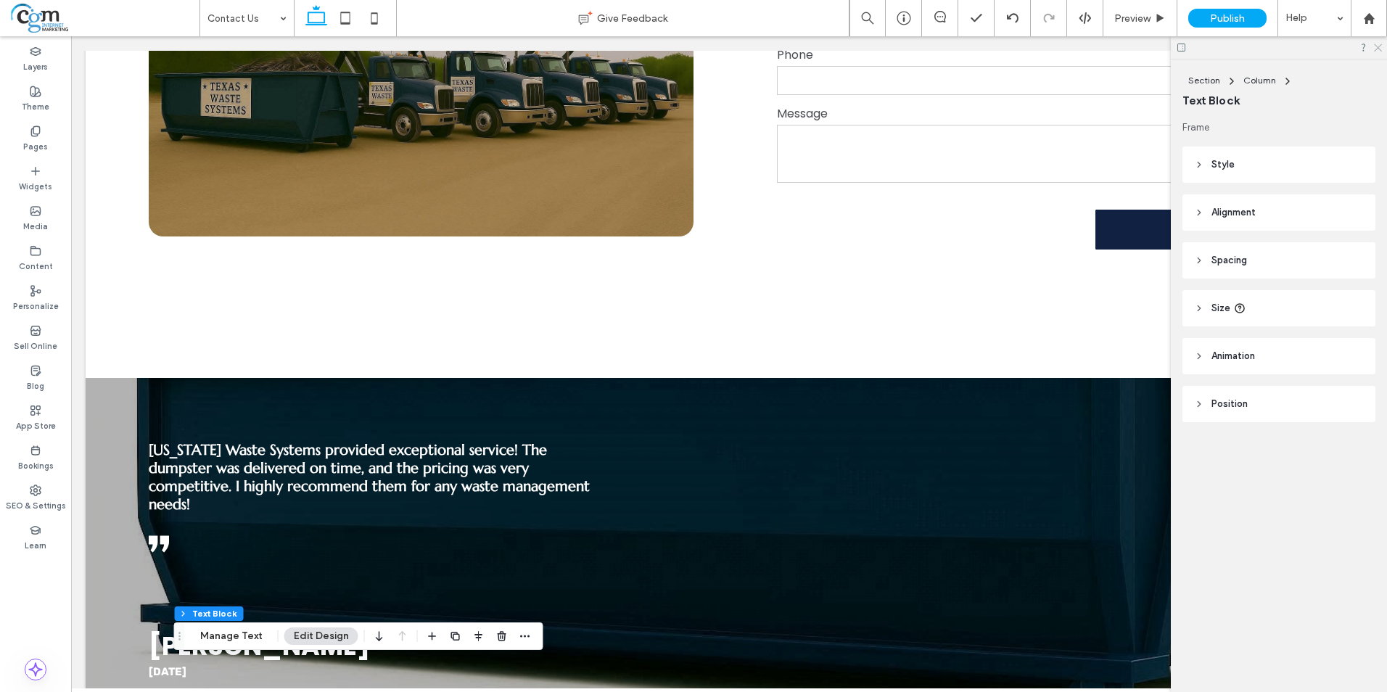
click at [1376, 51] on div at bounding box center [1278, 47] width 216 height 22
click at [1376, 46] on use at bounding box center [1377, 48] width 8 height 8
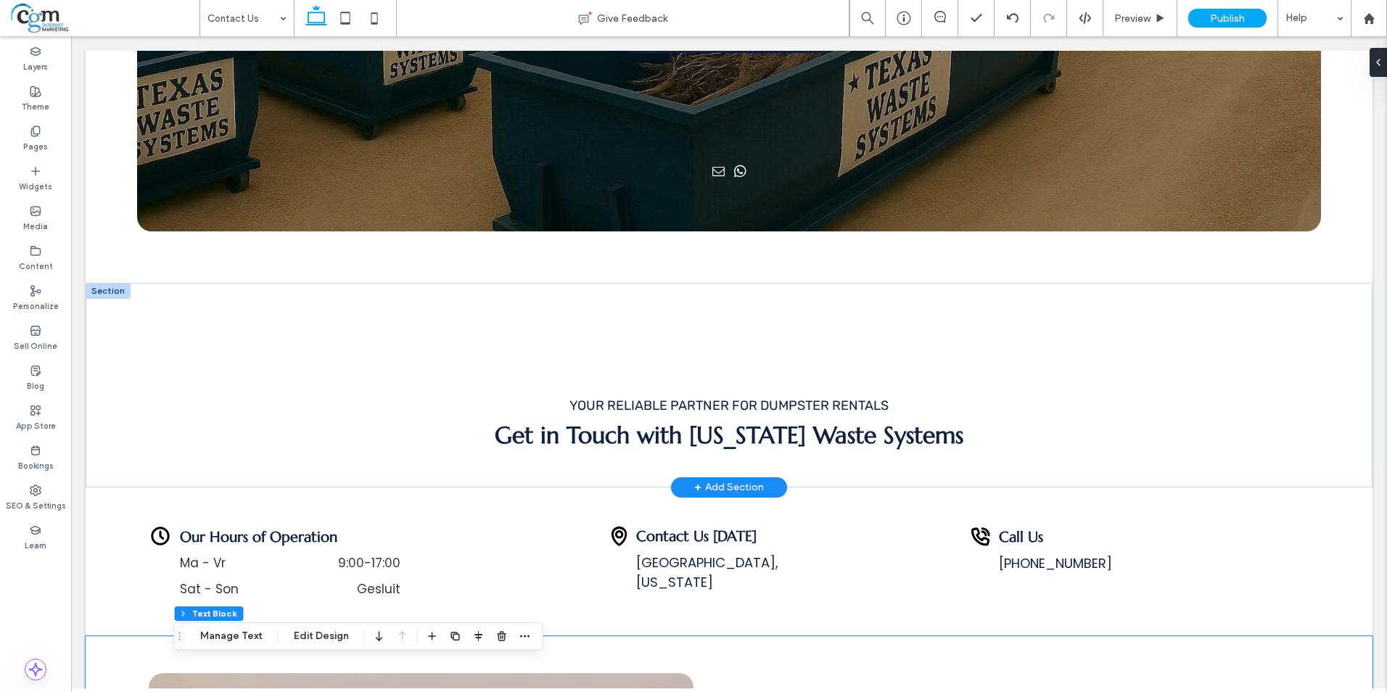
scroll to position [290, 0]
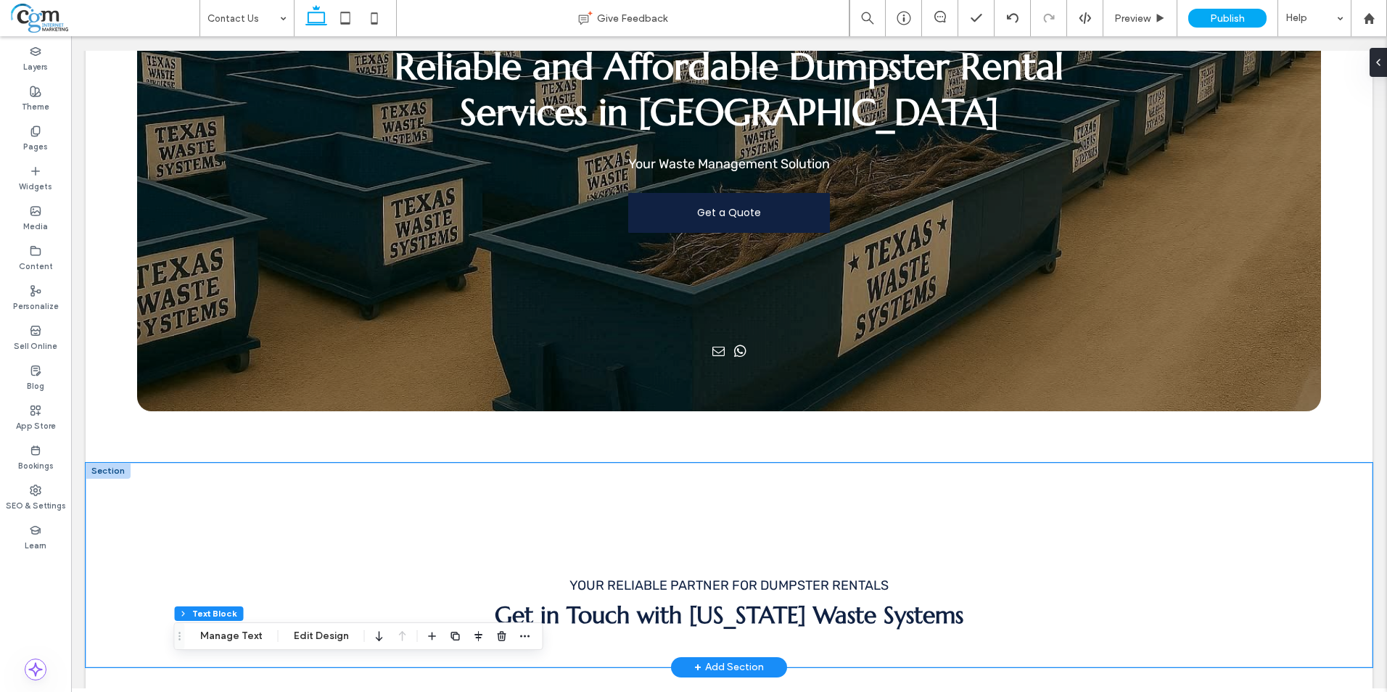
click at [178, 514] on div "Get in Touch with Texas Waste Systems Your Reliable Partner for Dumpster Rentals" at bounding box center [729, 565] width 1286 height 204
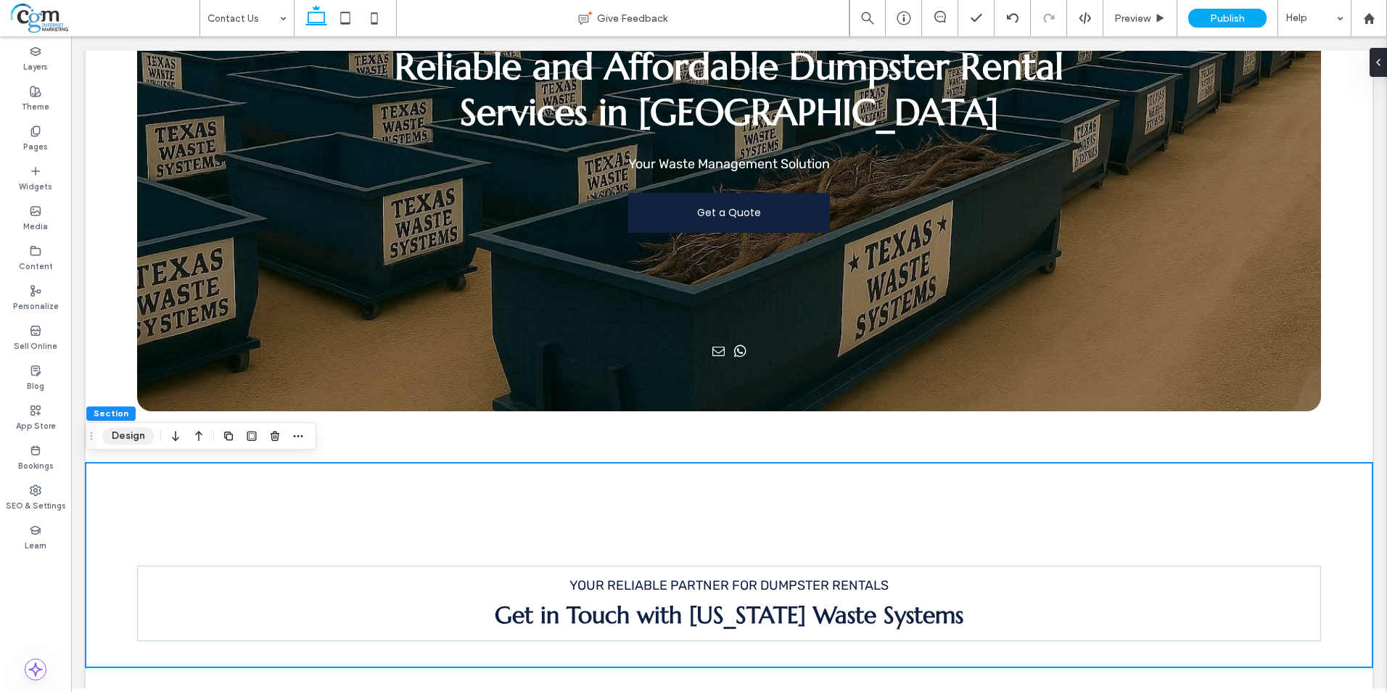
click at [129, 442] on button "Design" at bounding box center [128, 435] width 52 height 17
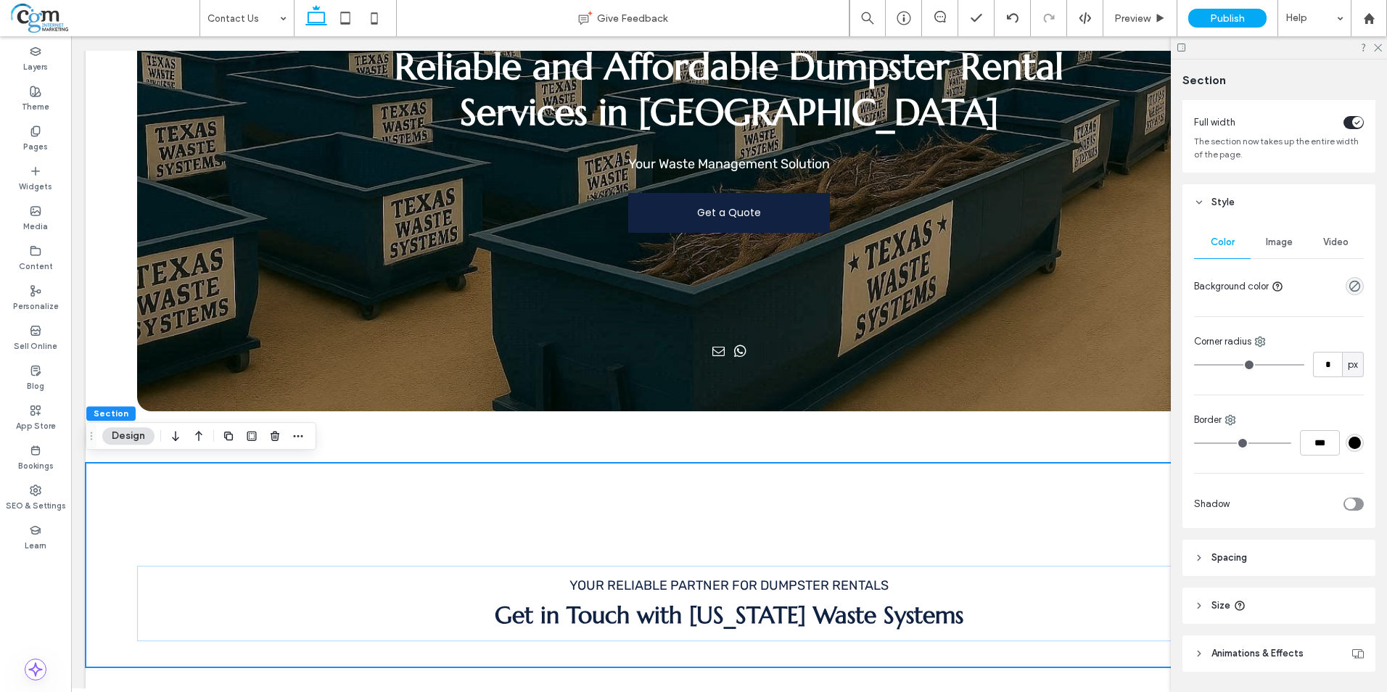
scroll to position [119, 0]
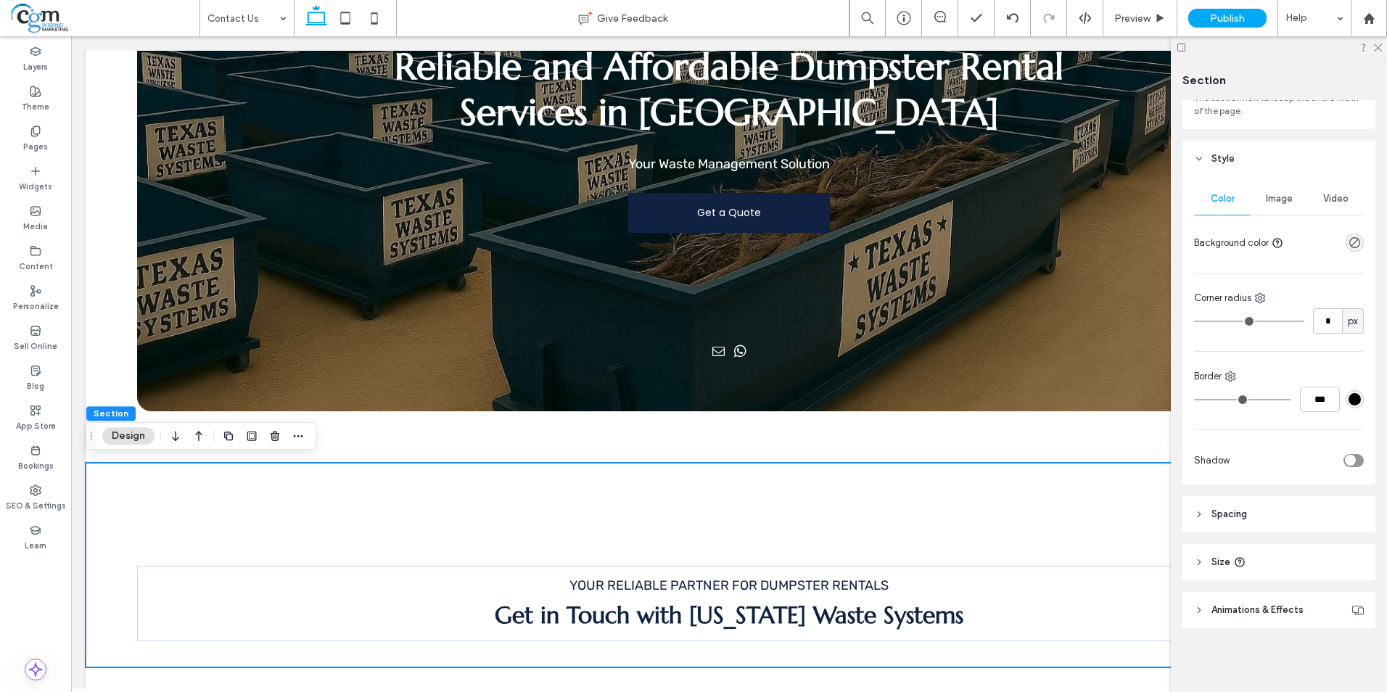
click at [1228, 511] on span "Spacing" at bounding box center [1229, 514] width 36 height 15
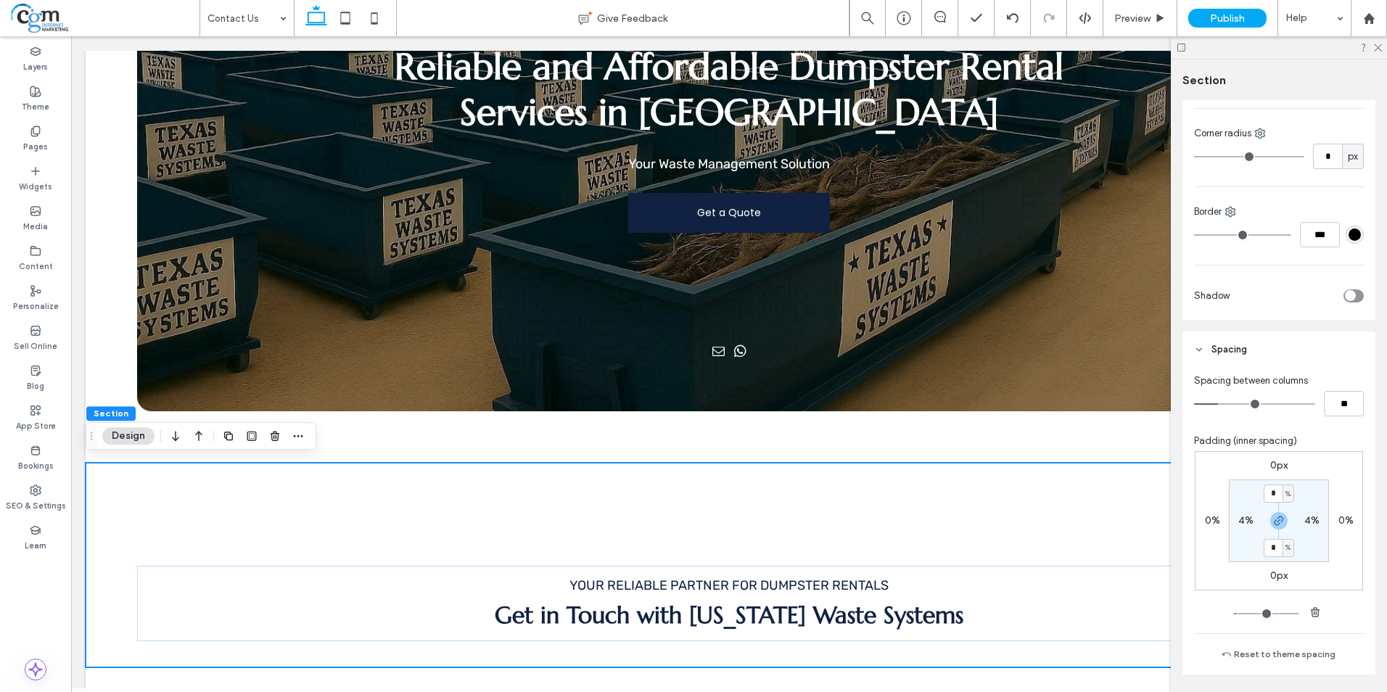
scroll to position [336, 0]
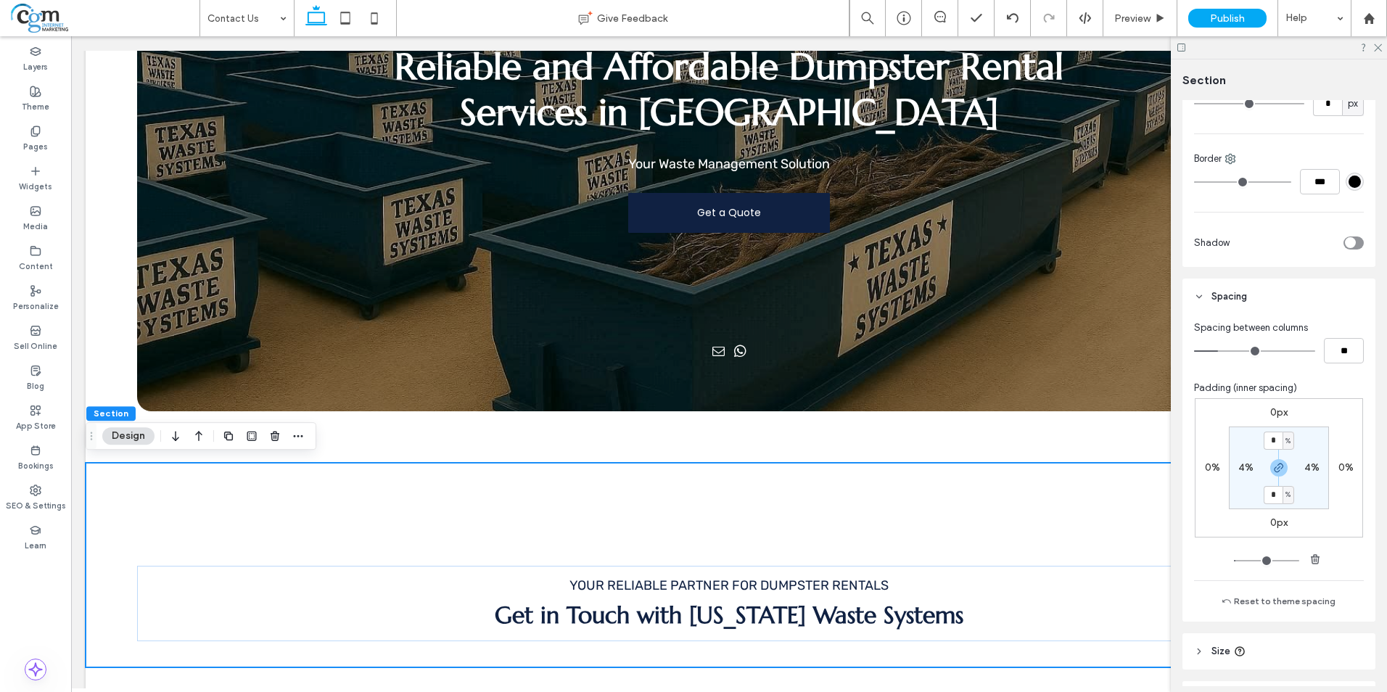
type input "*"
type input "**"
type input "*"
type input "**"
drag, startPoint x: 1218, startPoint y: 350, endPoint x: 1209, endPoint y: 349, distance: 9.5
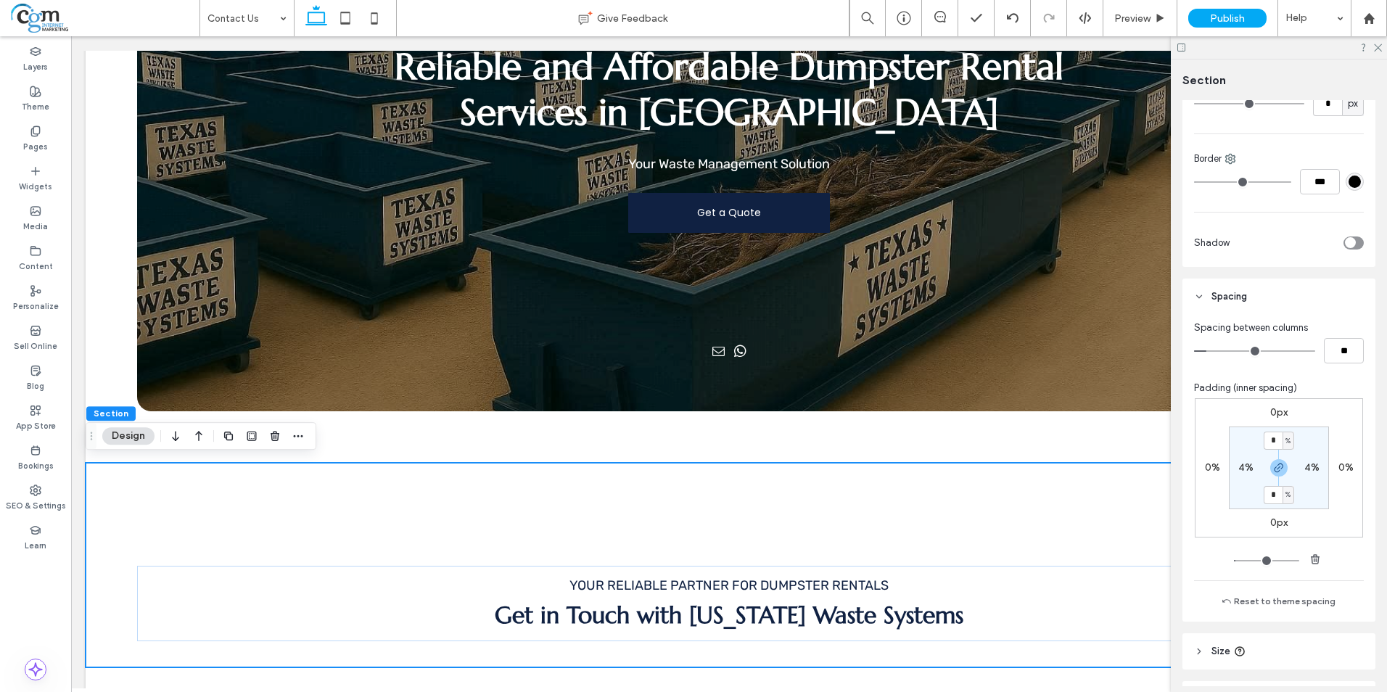
type input "*"
click at [1209, 350] on input "range" at bounding box center [1254, 350] width 121 height 1
click at [1215, 366] on div "Spacing between columns ** Padding (inner spacing) 0px 0% 0px 0% * % 4% * % 4% …" at bounding box center [1278, 468] width 193 height 307
click at [956, 525] on div "Get in Touch with Texas Waste Systems Your Reliable Partner for Dumpster Rentals" at bounding box center [729, 565] width 1286 height 204
click at [1267, 434] on input "*" at bounding box center [1272, 440] width 19 height 18
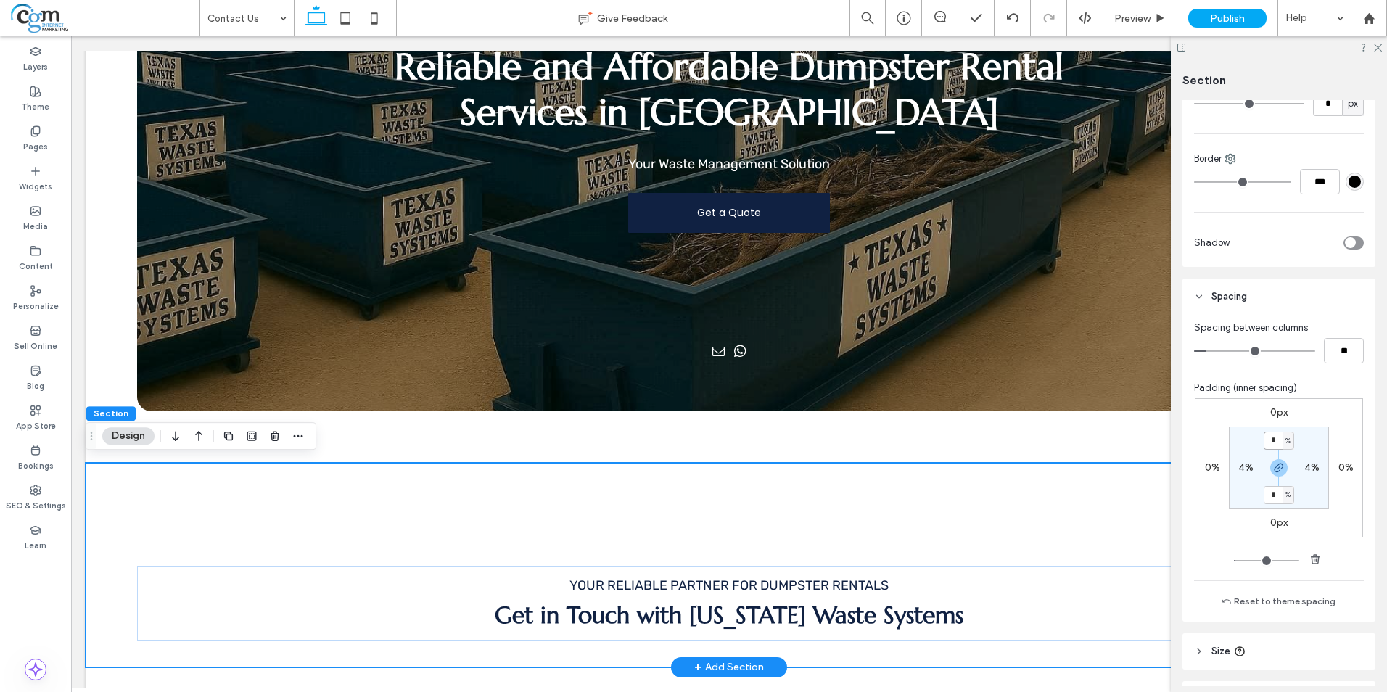
type input "*"
click at [1086, 531] on div "Get in Touch with Texas Waste Systems Your Reliable Partner for Dumpster Rentals" at bounding box center [729, 565] width 1286 height 204
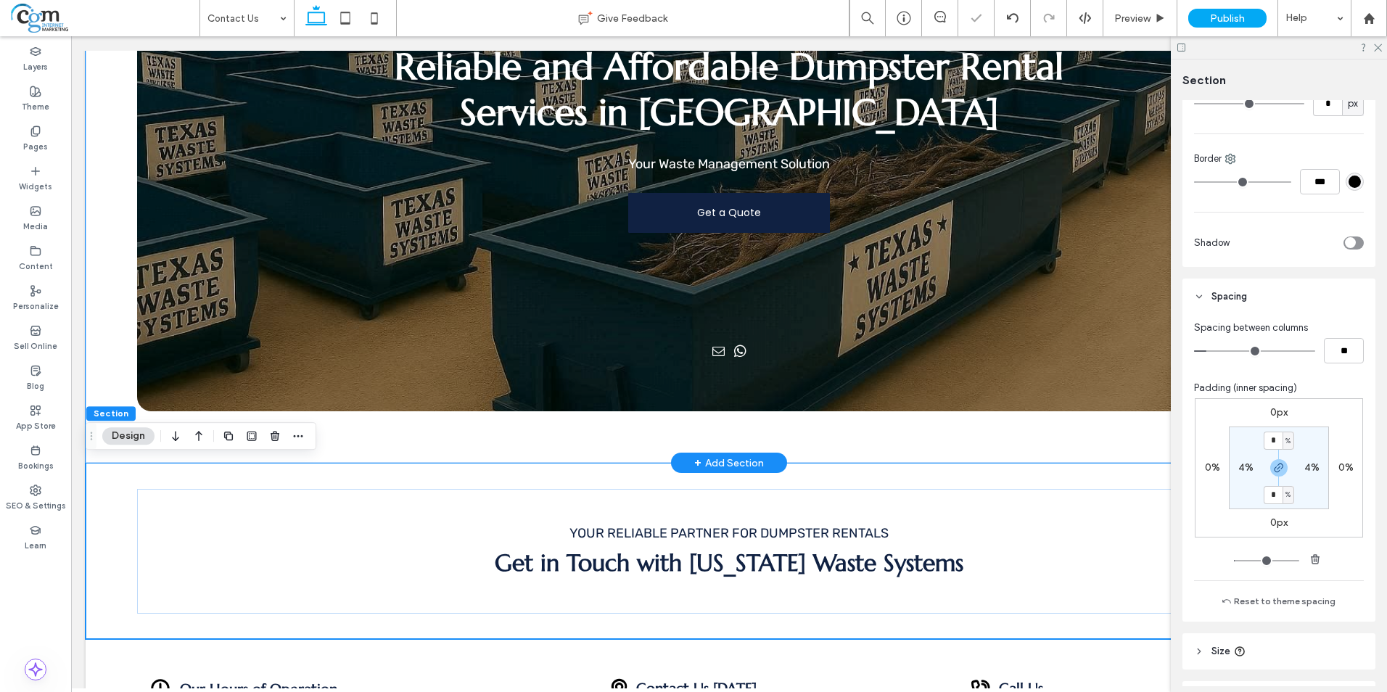
click at [953, 436] on div "Reliable and Affordable Dumpster Rental Services in San Antonio Your Waste Mana…" at bounding box center [729, 156] width 1286 height 613
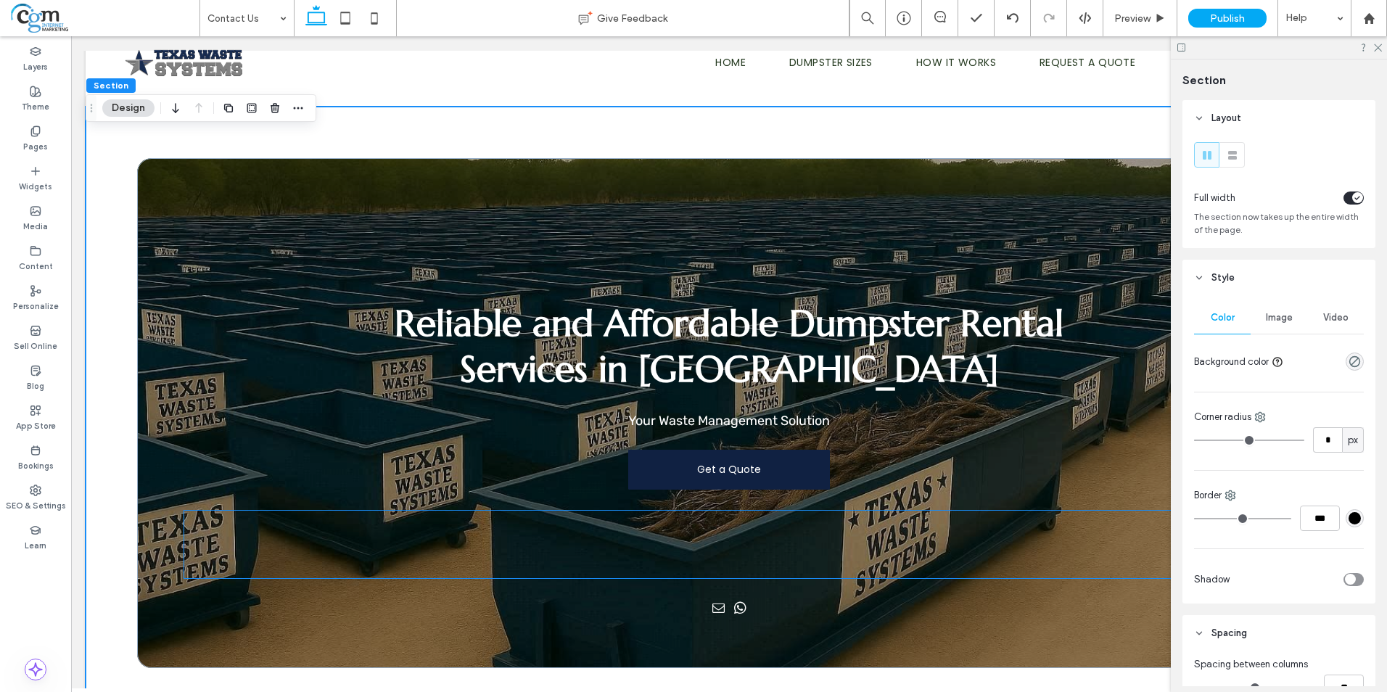
scroll to position [0, 0]
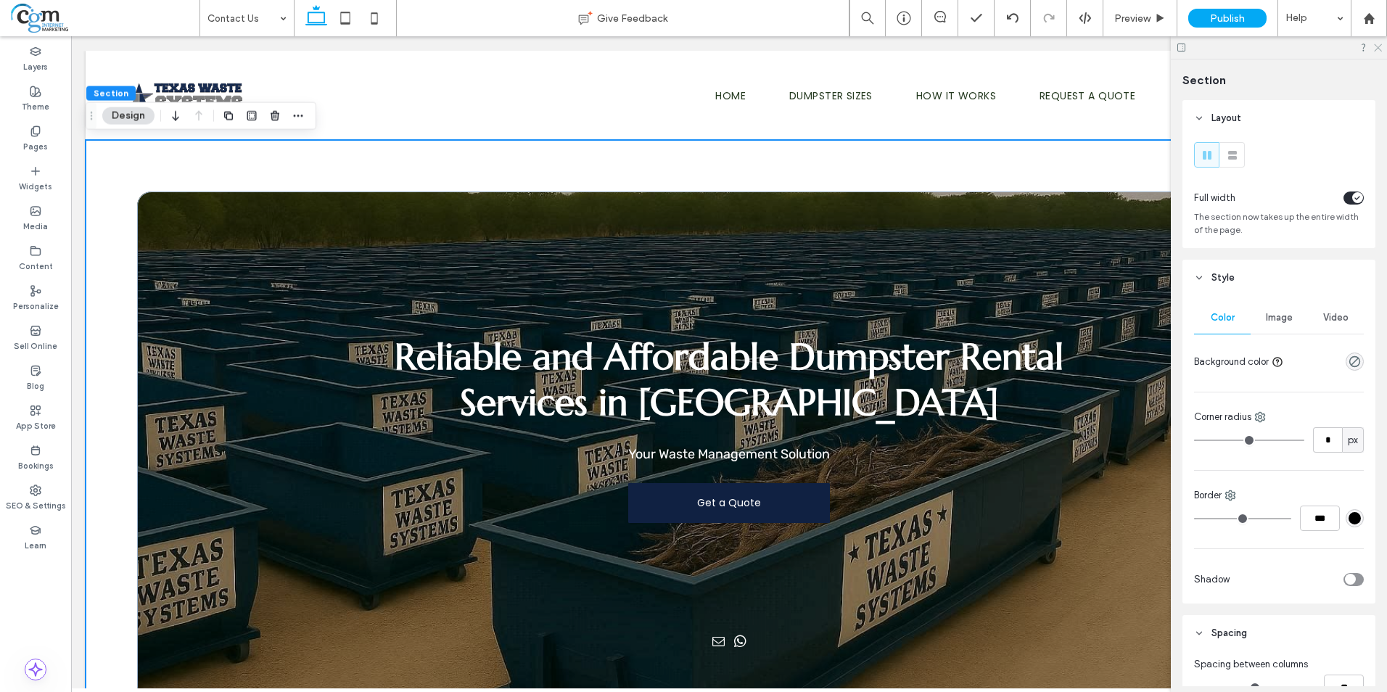
click at [1377, 46] on icon at bounding box center [1376, 46] width 9 height 9
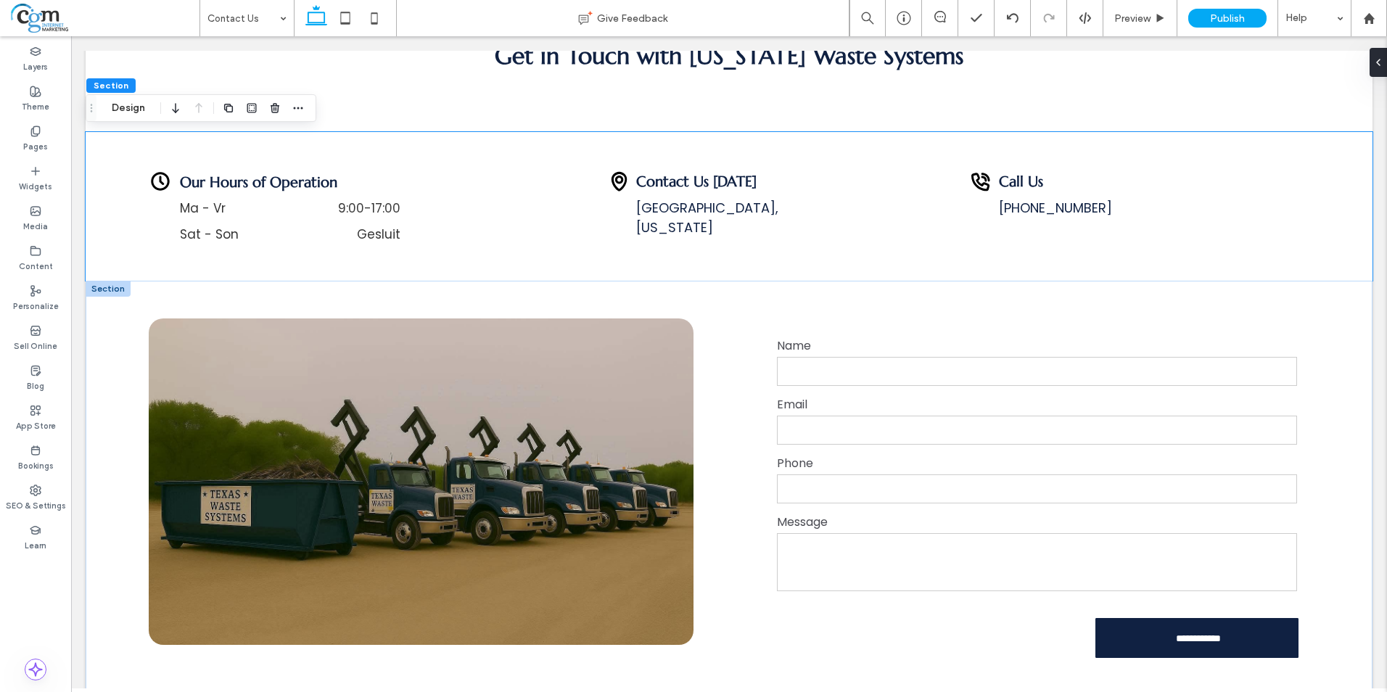
scroll to position [798, 0]
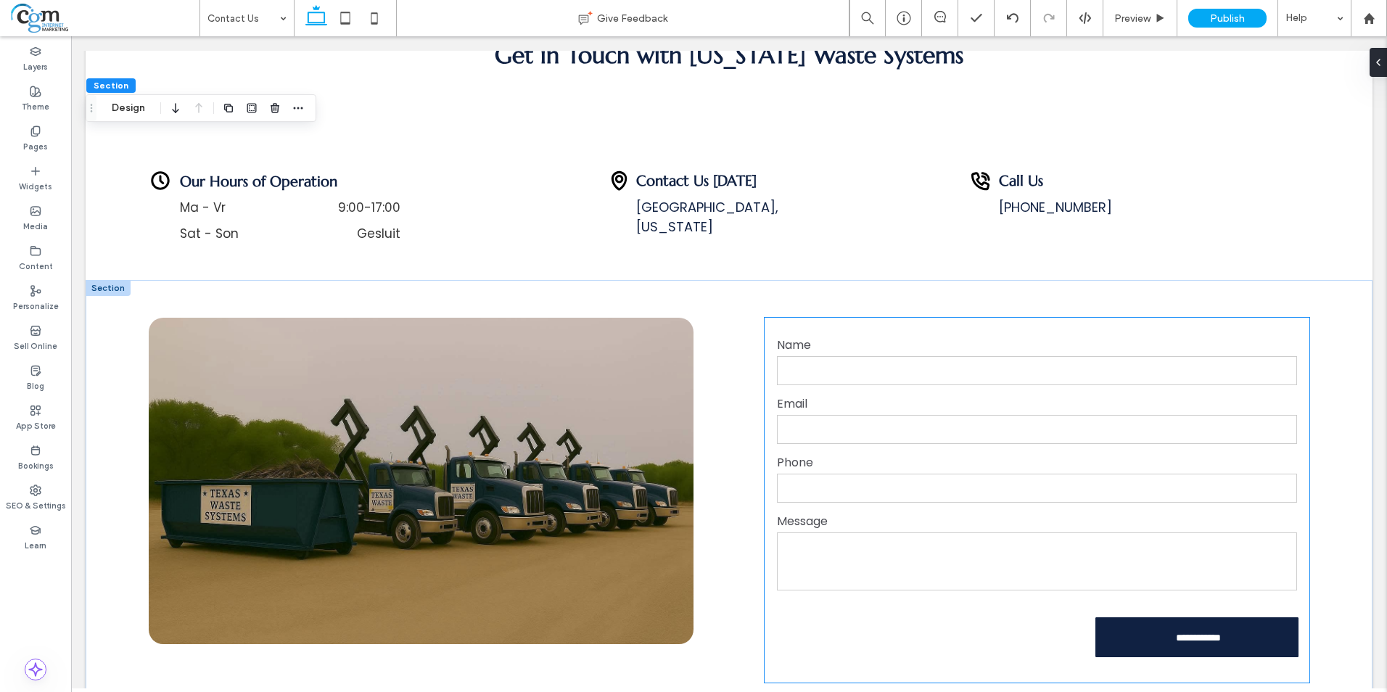
click at [1019, 540] on textarea at bounding box center [1037, 561] width 521 height 58
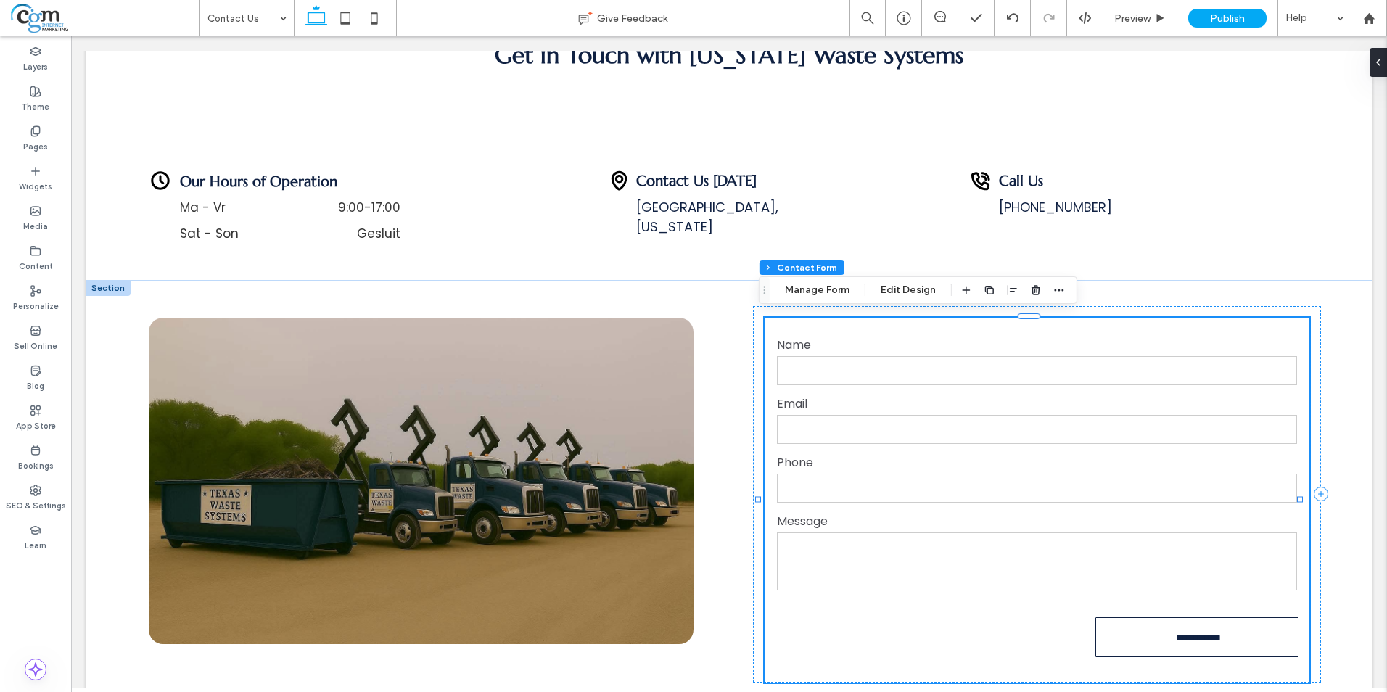
type input "*"
type input "***"
type input "*"
type input "***"
click at [822, 288] on button "Manage Form" at bounding box center [816, 289] width 83 height 17
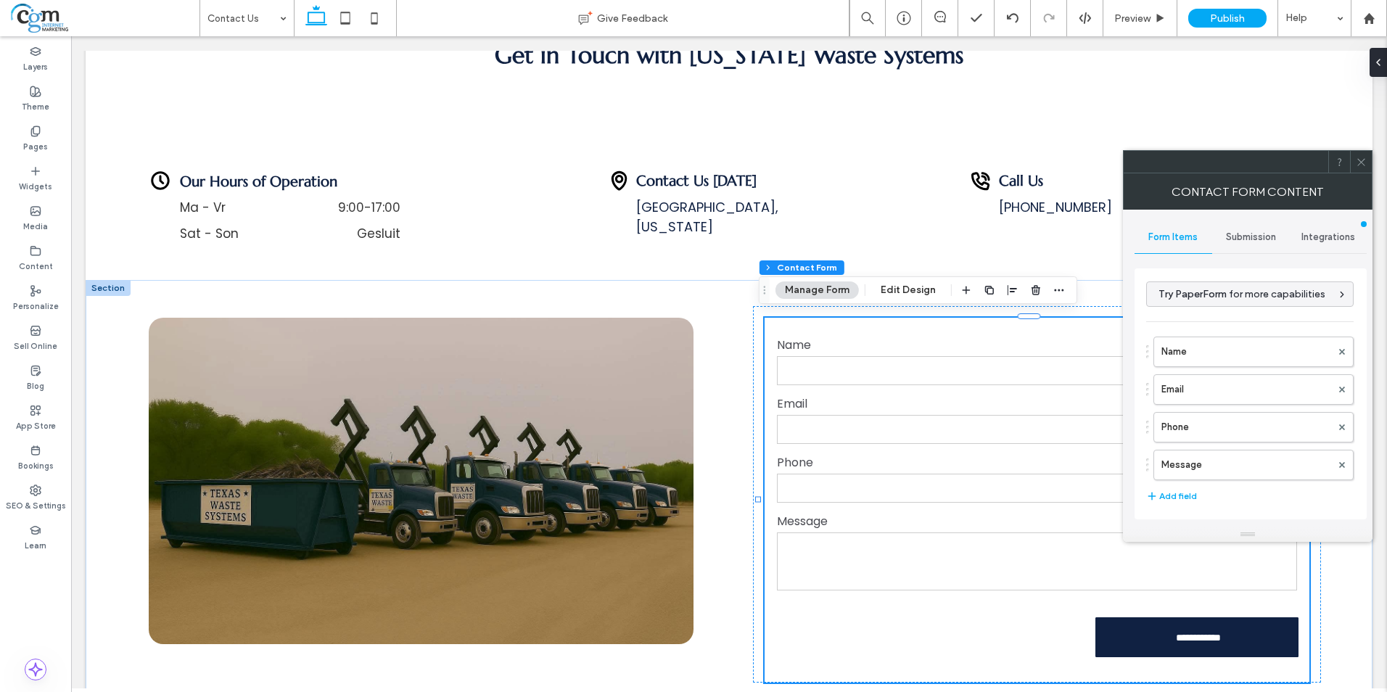
click at [1257, 244] on div "Submission" at bounding box center [1251, 237] width 78 height 32
click at [1215, 305] on label "New submission notification" at bounding box center [1251, 305] width 194 height 29
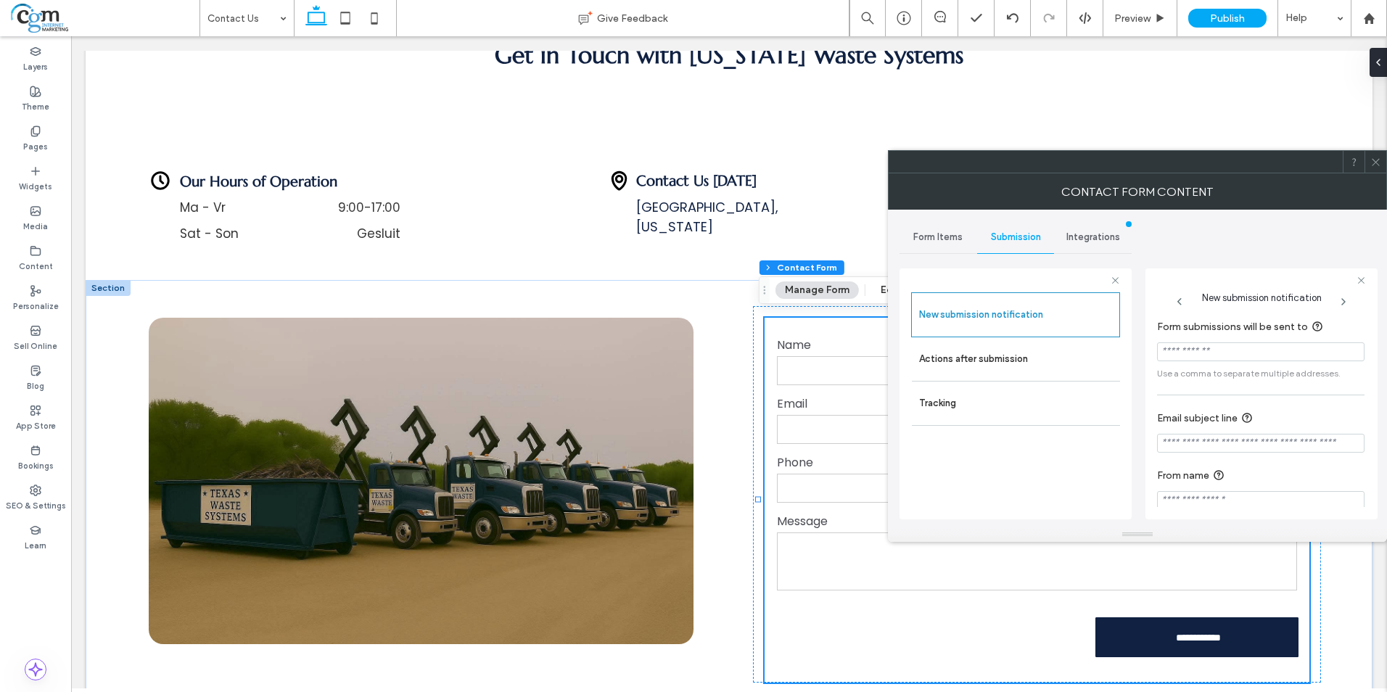
click at [1266, 353] on input "Form submissions will be sent to" at bounding box center [1260, 351] width 207 height 19
type input "**********"
click at [1286, 449] on input "Email subject line" at bounding box center [1260, 443] width 207 height 19
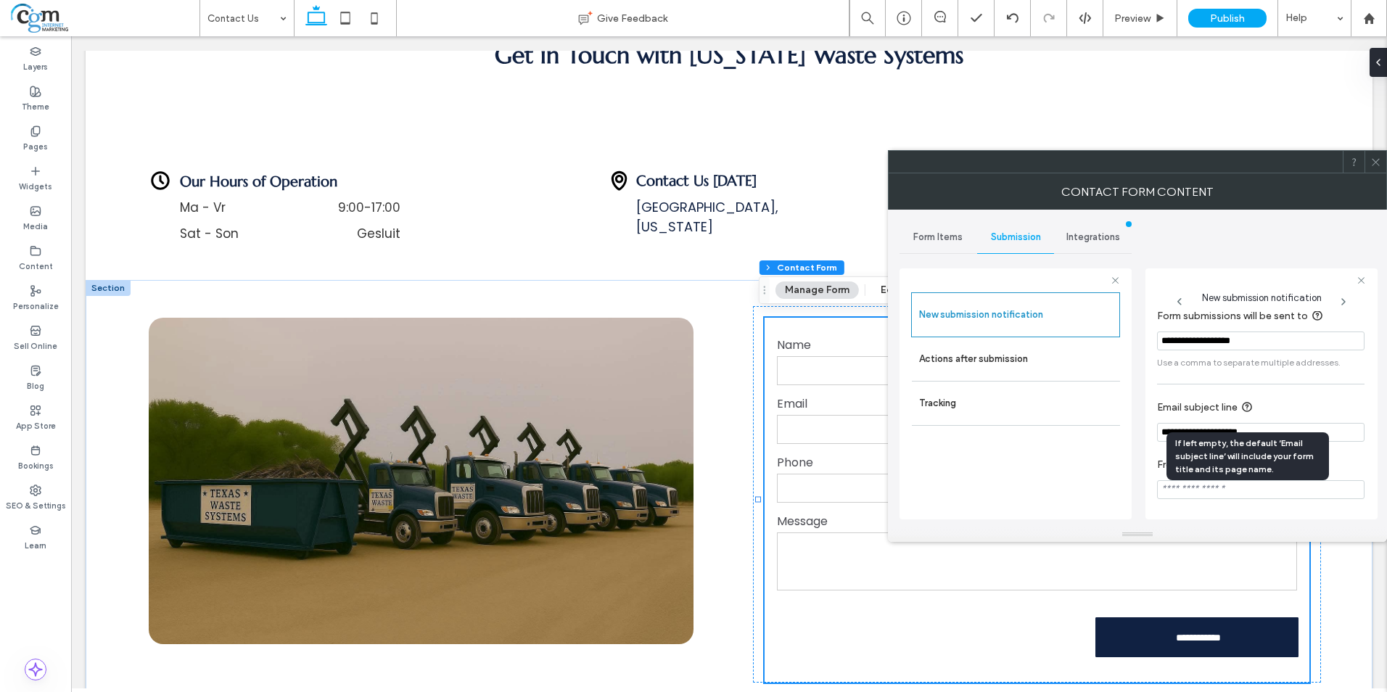
scroll to position [14, 0]
type input "**********"
click at [1207, 496] on input "From name" at bounding box center [1260, 488] width 207 height 19
type input "**********"
click at [1247, 252] on div "**********" at bounding box center [1137, 369] width 476 height 318
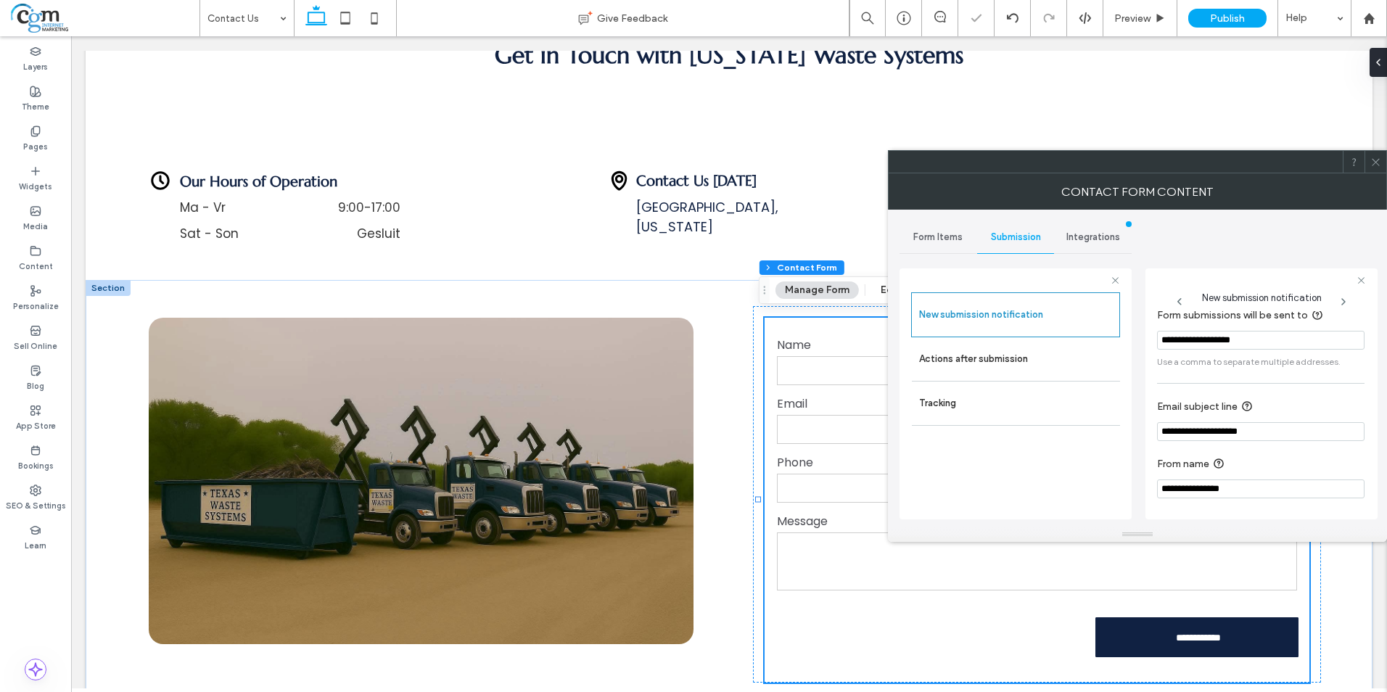
click at [1377, 165] on icon at bounding box center [1375, 162] width 11 height 11
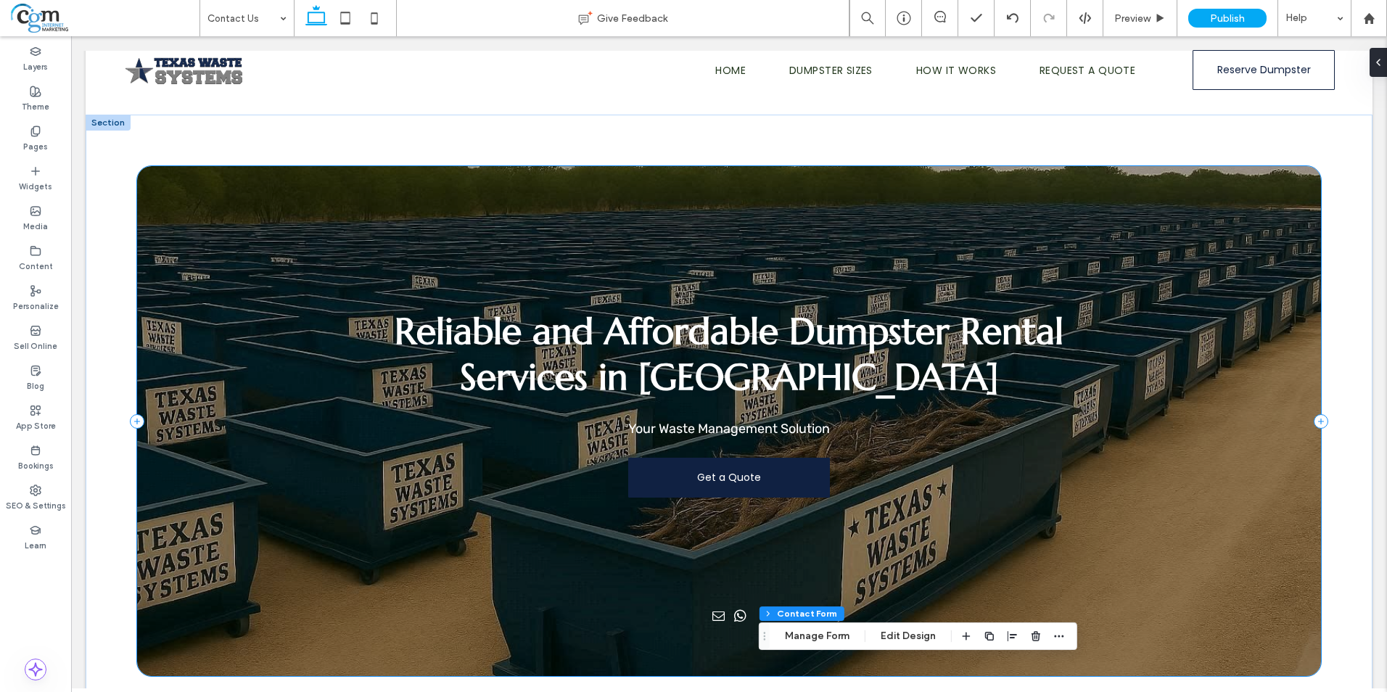
scroll to position [0, 0]
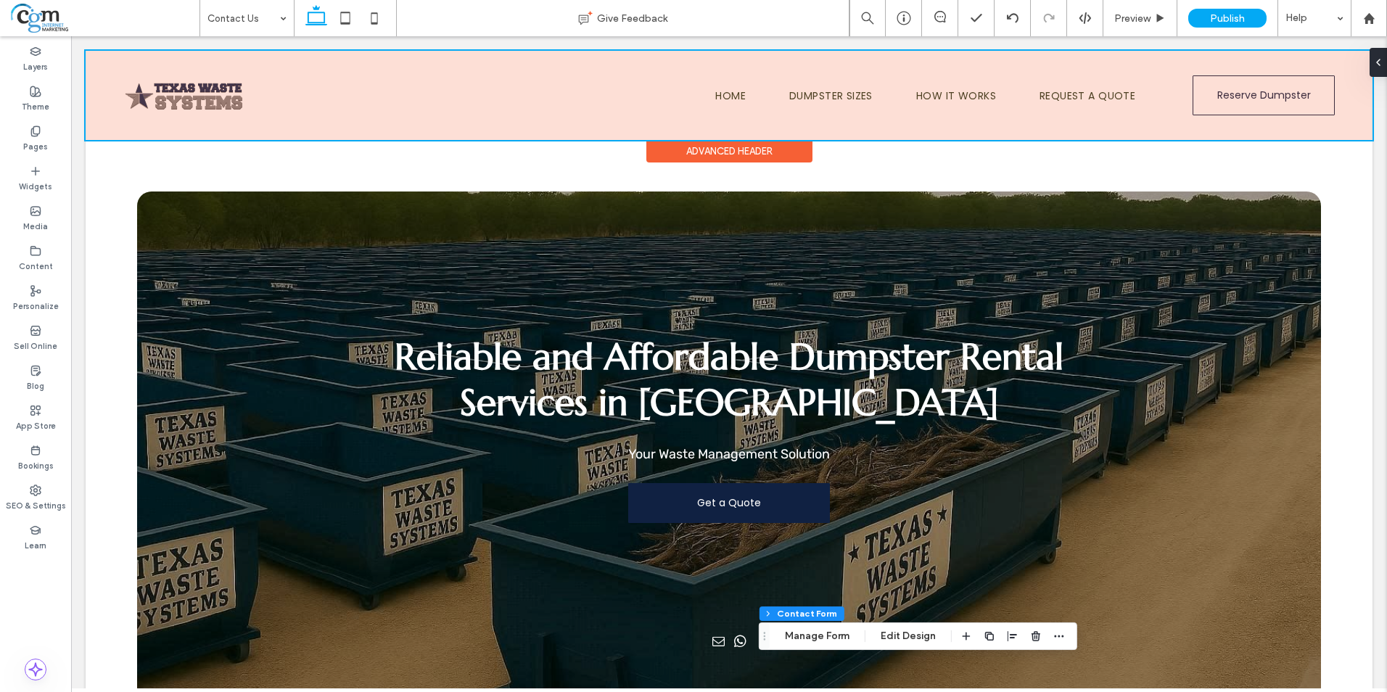
click at [887, 94] on div at bounding box center [729, 95] width 1286 height 89
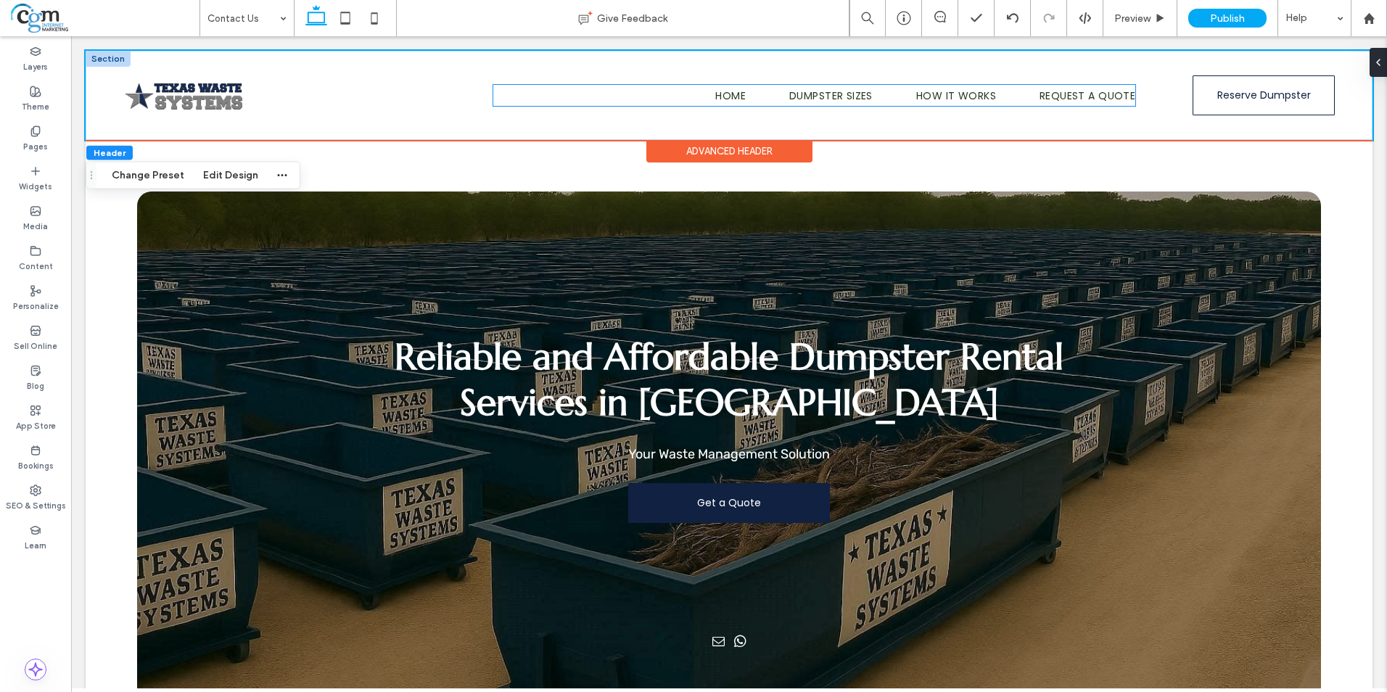
click at [665, 93] on ul "Home Dumpster Sizes How It Works Request a Quote" at bounding box center [814, 96] width 642 height 22
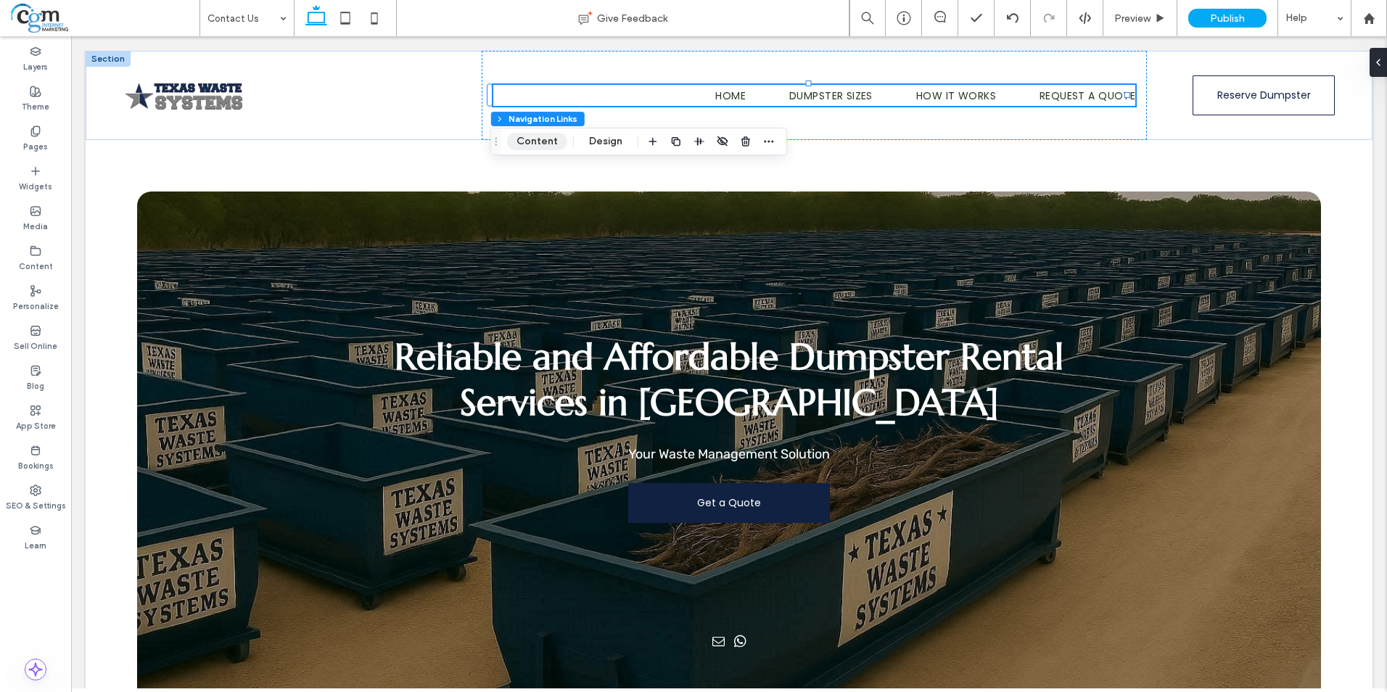
click at [520, 141] on button "Content" at bounding box center [537, 141] width 60 height 17
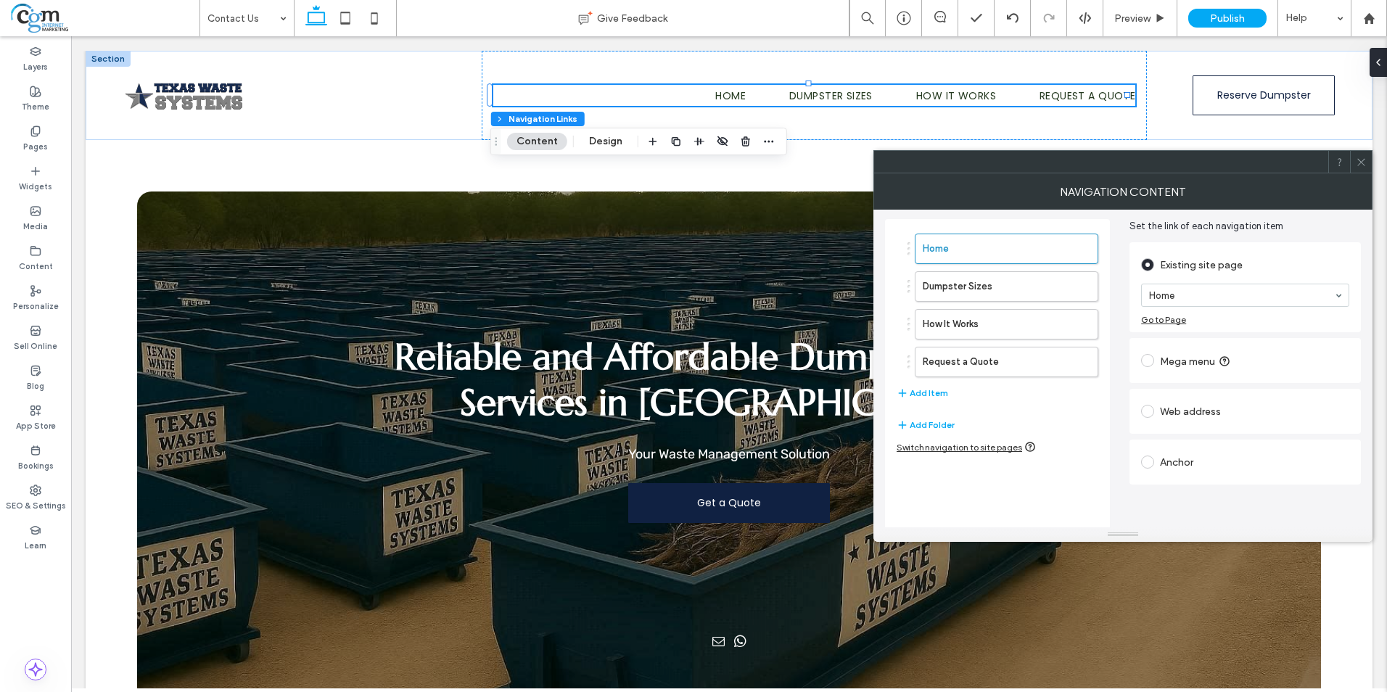
scroll to position [54, 0]
click at [1185, 293] on input at bounding box center [1241, 293] width 185 height 10
click at [936, 394] on button "Add Item" at bounding box center [921, 390] width 51 height 17
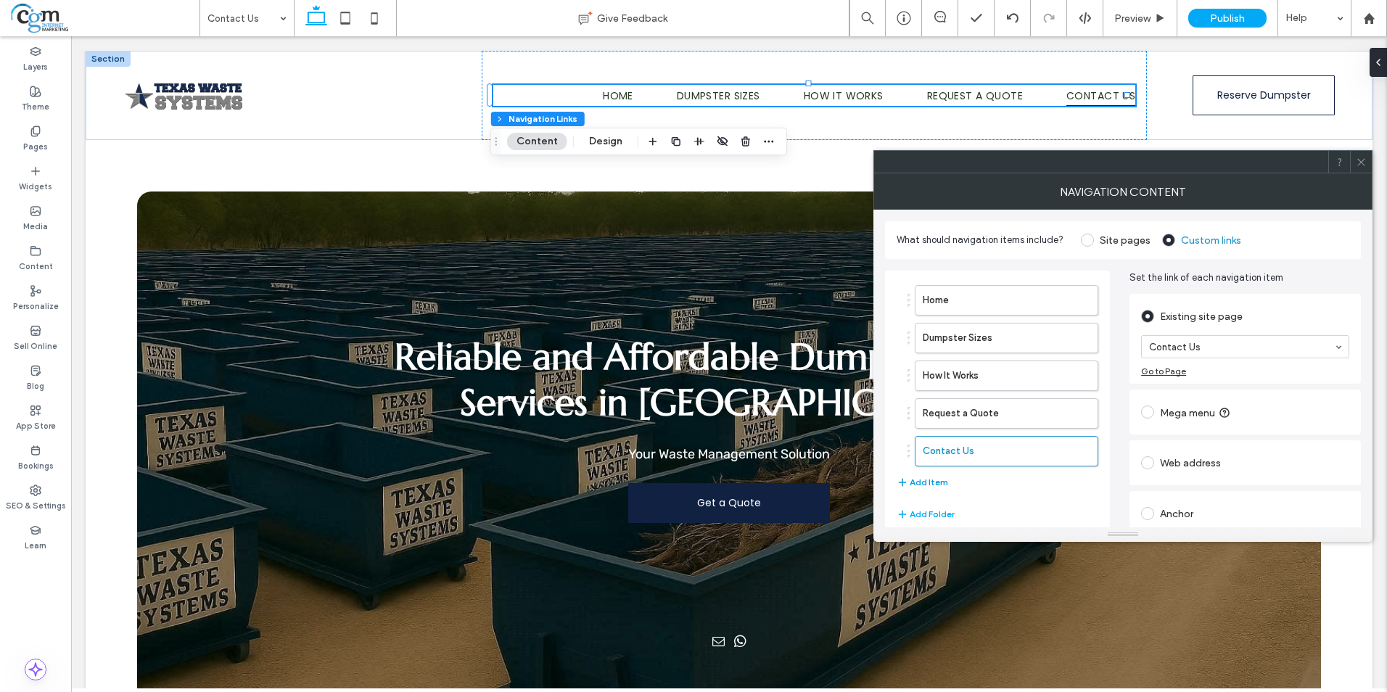
click at [920, 482] on button "Add Item" at bounding box center [921, 482] width 51 height 17
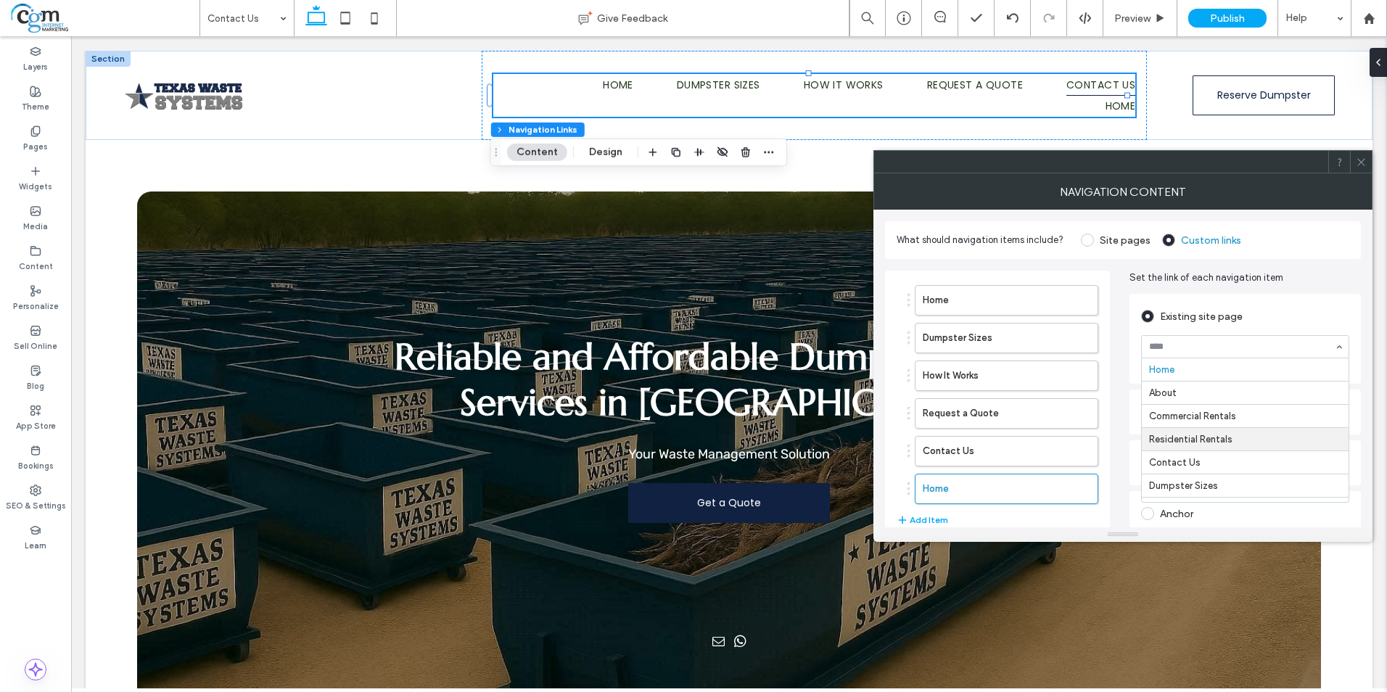
click at [1080, 492] on icon "button" at bounding box center [1079, 489] width 12 height 12
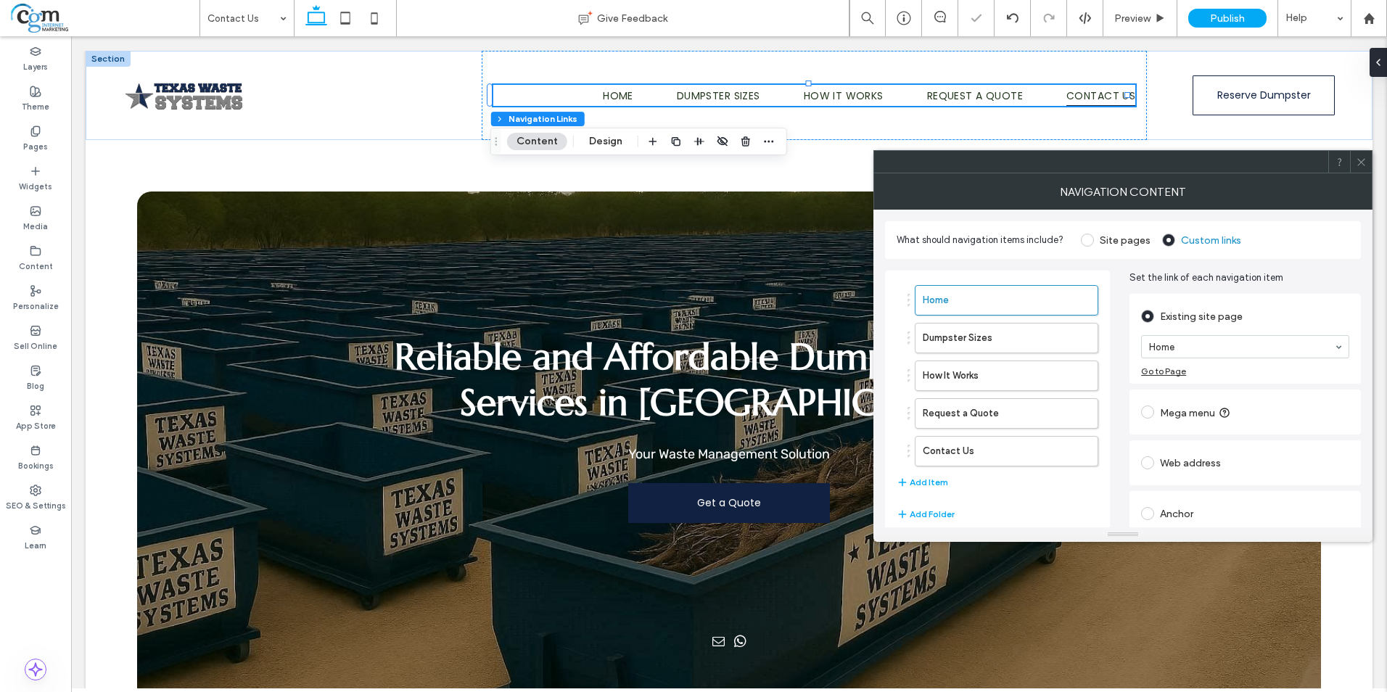
click at [1361, 166] on icon at bounding box center [1360, 162] width 11 height 11
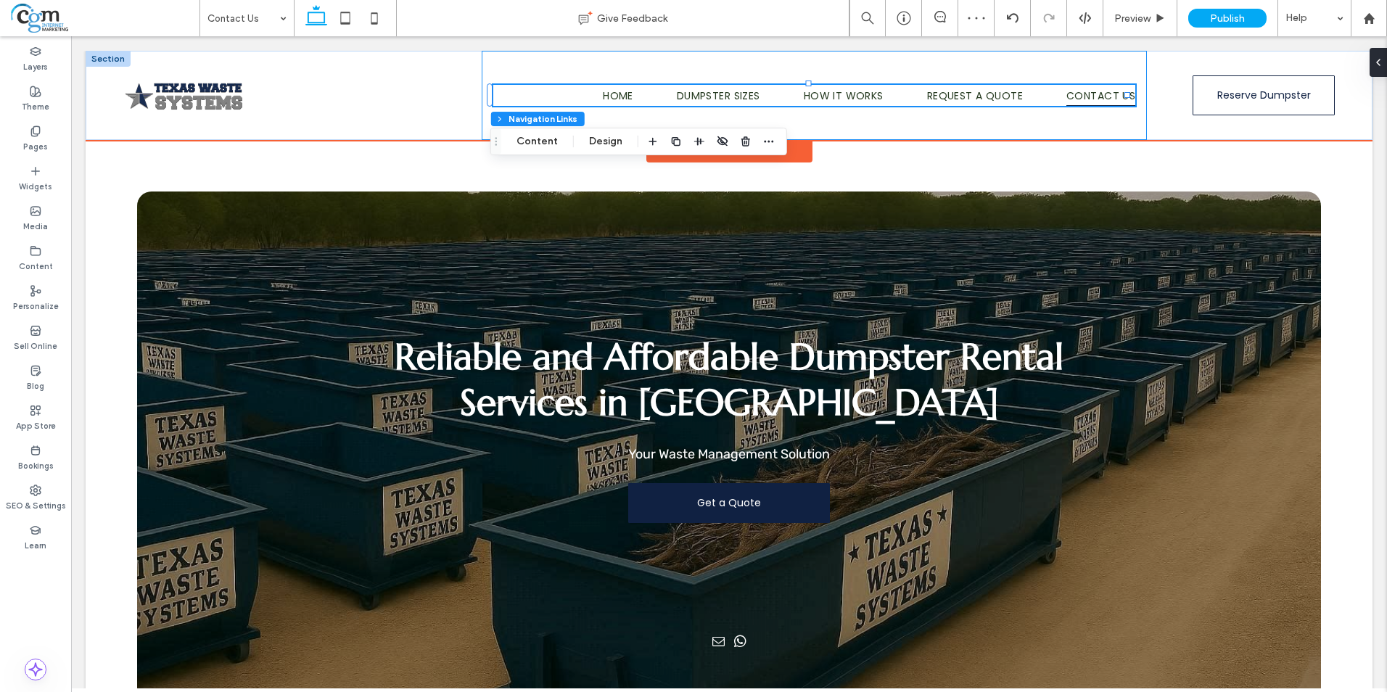
click at [1028, 128] on div "Home Dumpster Sizes How It Works Request a Quote Contact Us" at bounding box center [814, 95] width 665 height 89
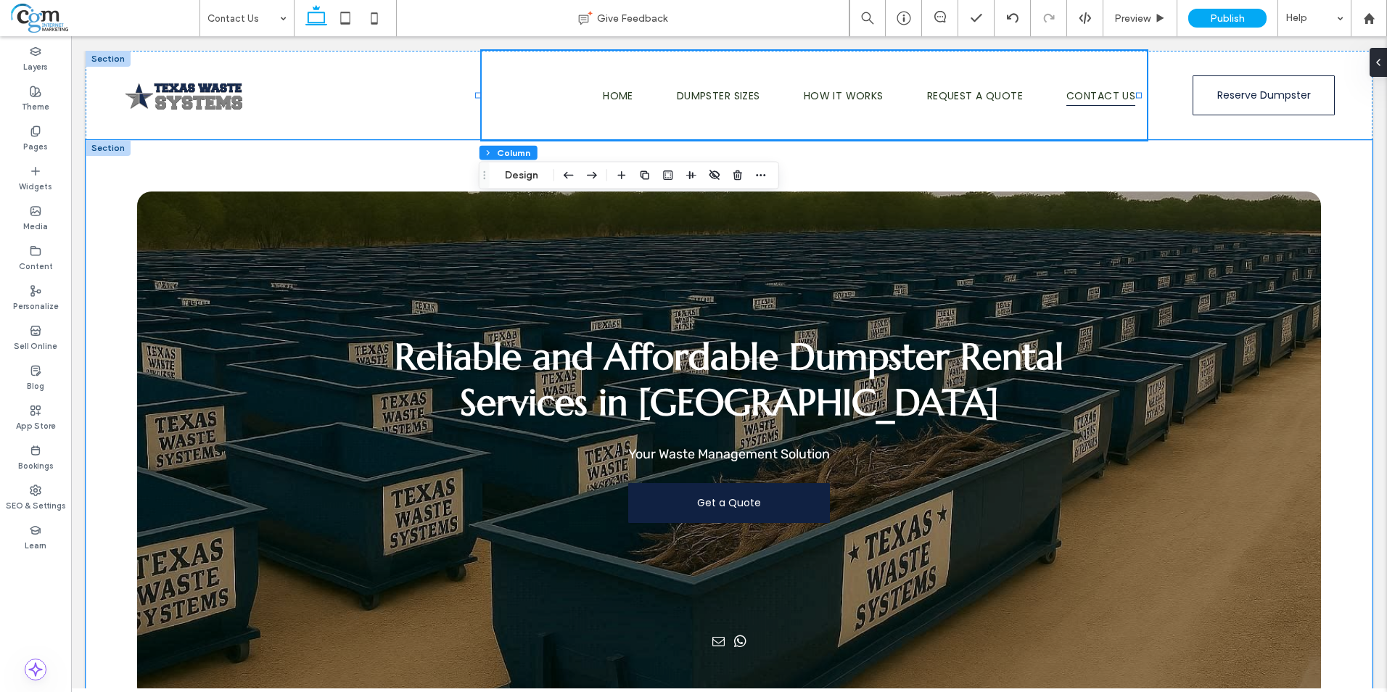
click at [1334, 304] on div "Reliable and Affordable Dumpster Rental Services in San Antonio Your Waste Mana…" at bounding box center [729, 446] width 1286 height 613
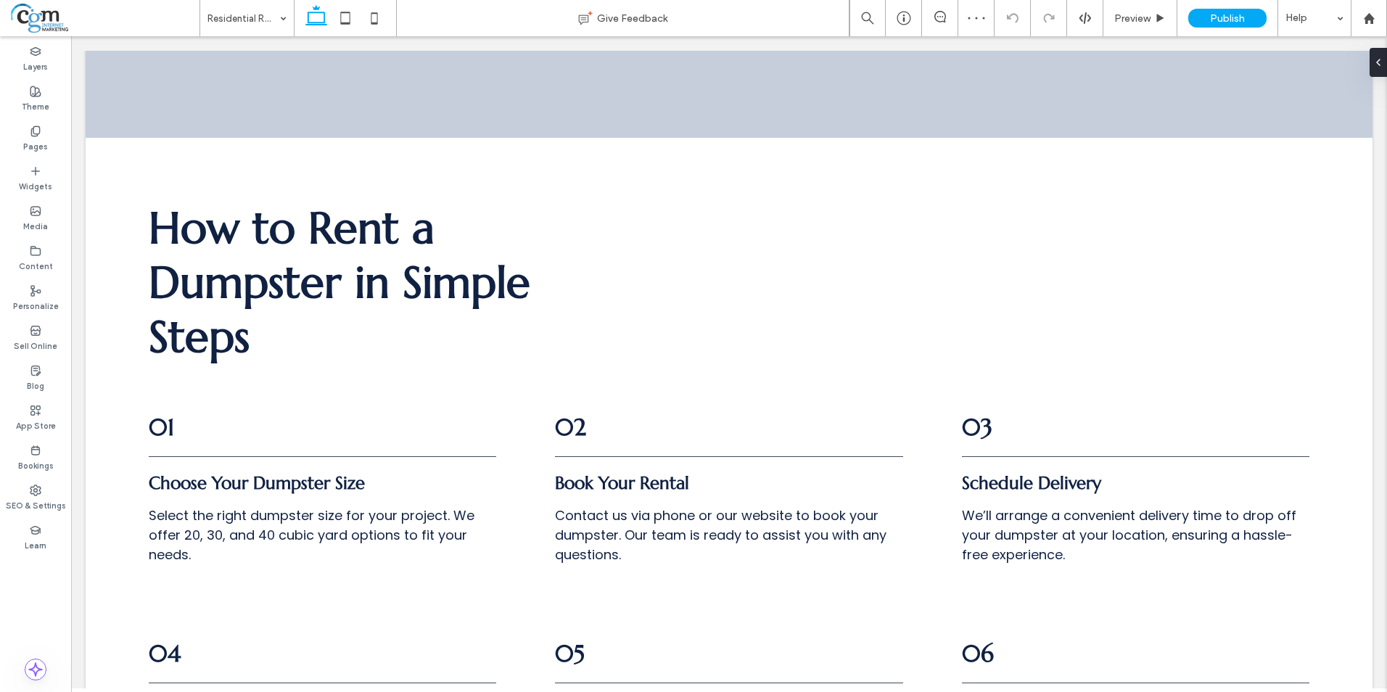
scroll to position [1523, 0]
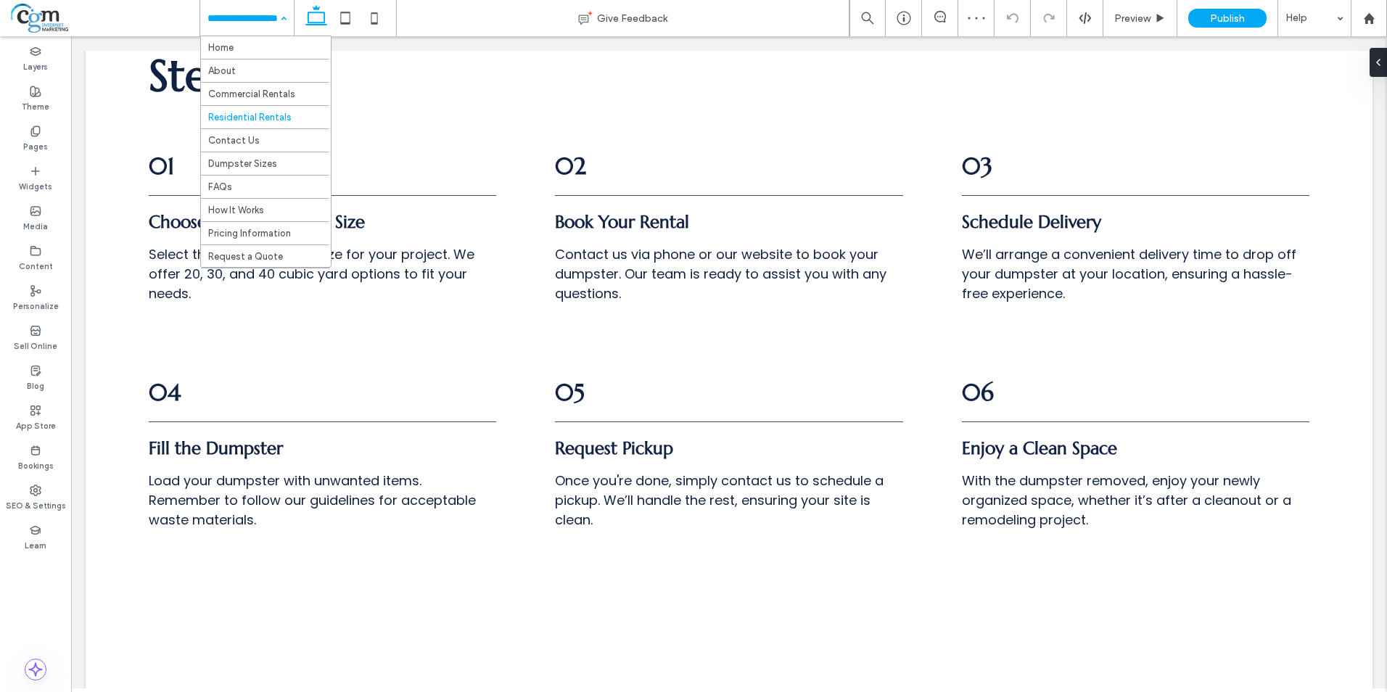
click at [273, 7] on div "Home About Commercial Rentals Residential Rentals Contact Us Dumpster Sizes FAQ…" at bounding box center [247, 18] width 94 height 36
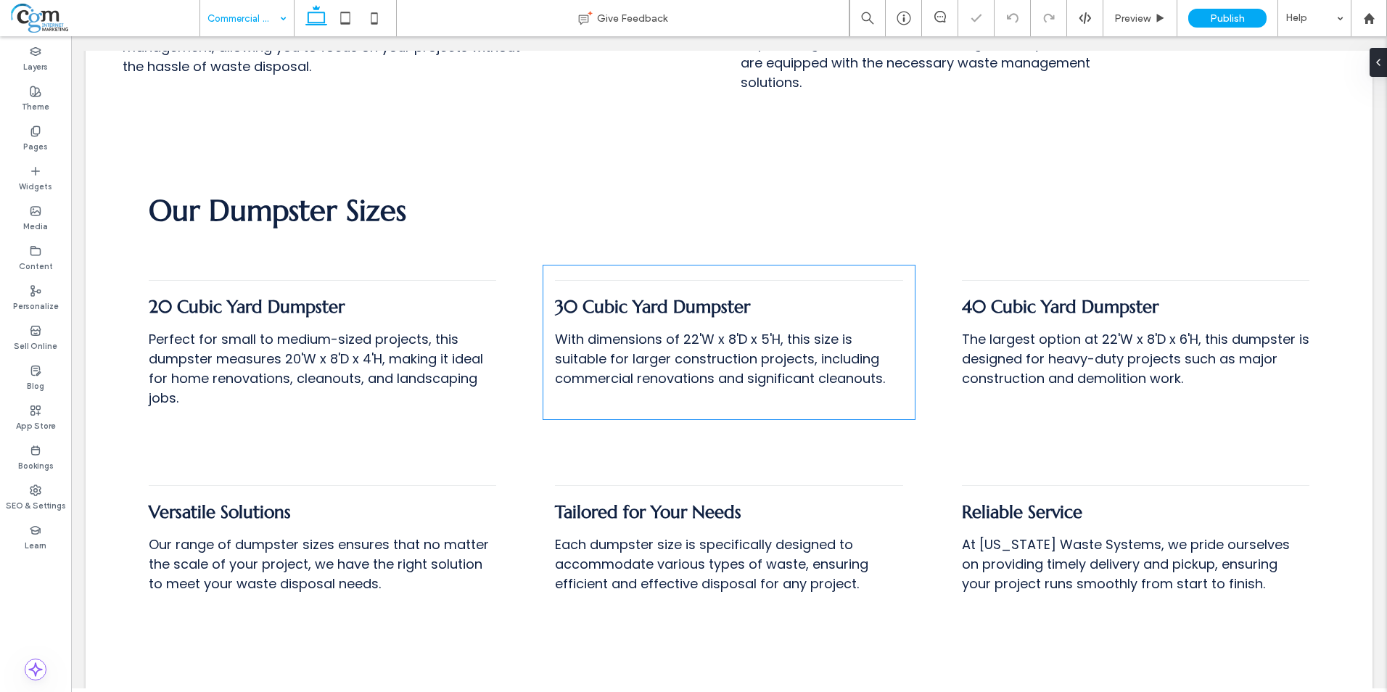
scroll to position [1813, 0]
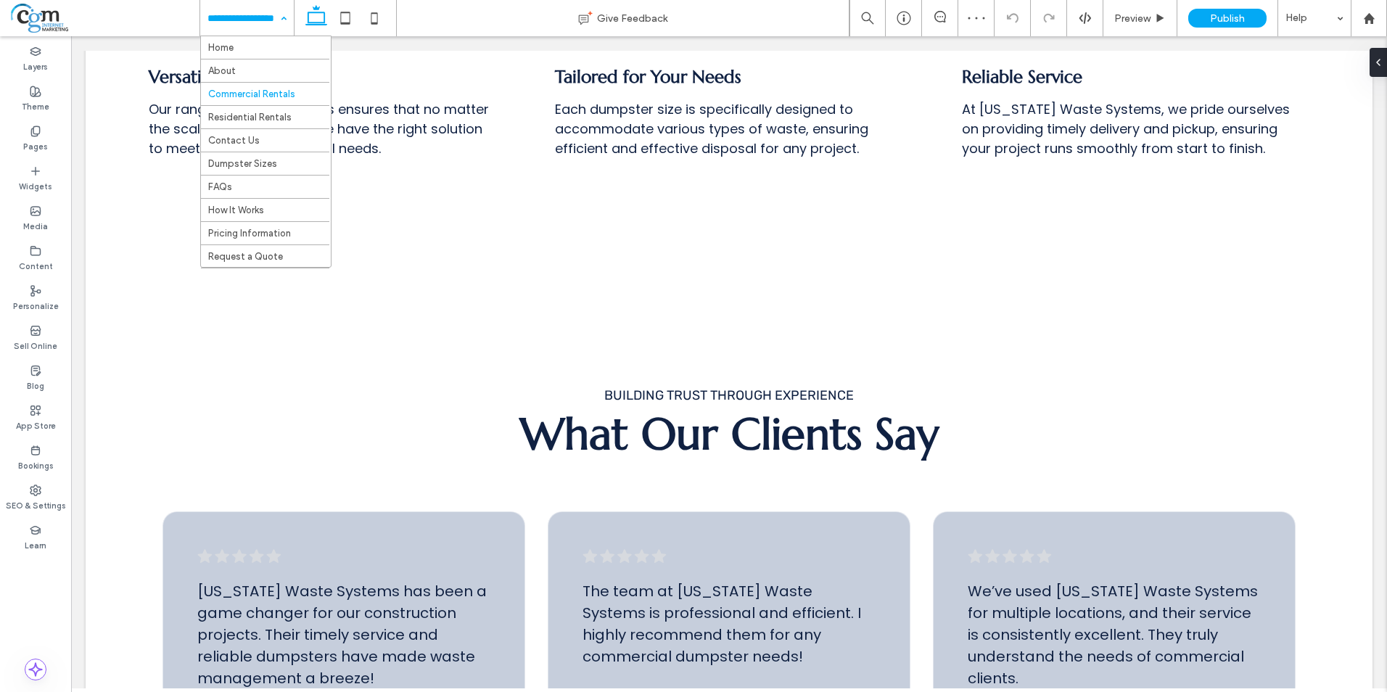
click at [284, 19] on div "Home About Commercial Rentals Residential Rentals Contact Us Dumpster Sizes FAQ…" at bounding box center [247, 18] width 94 height 36
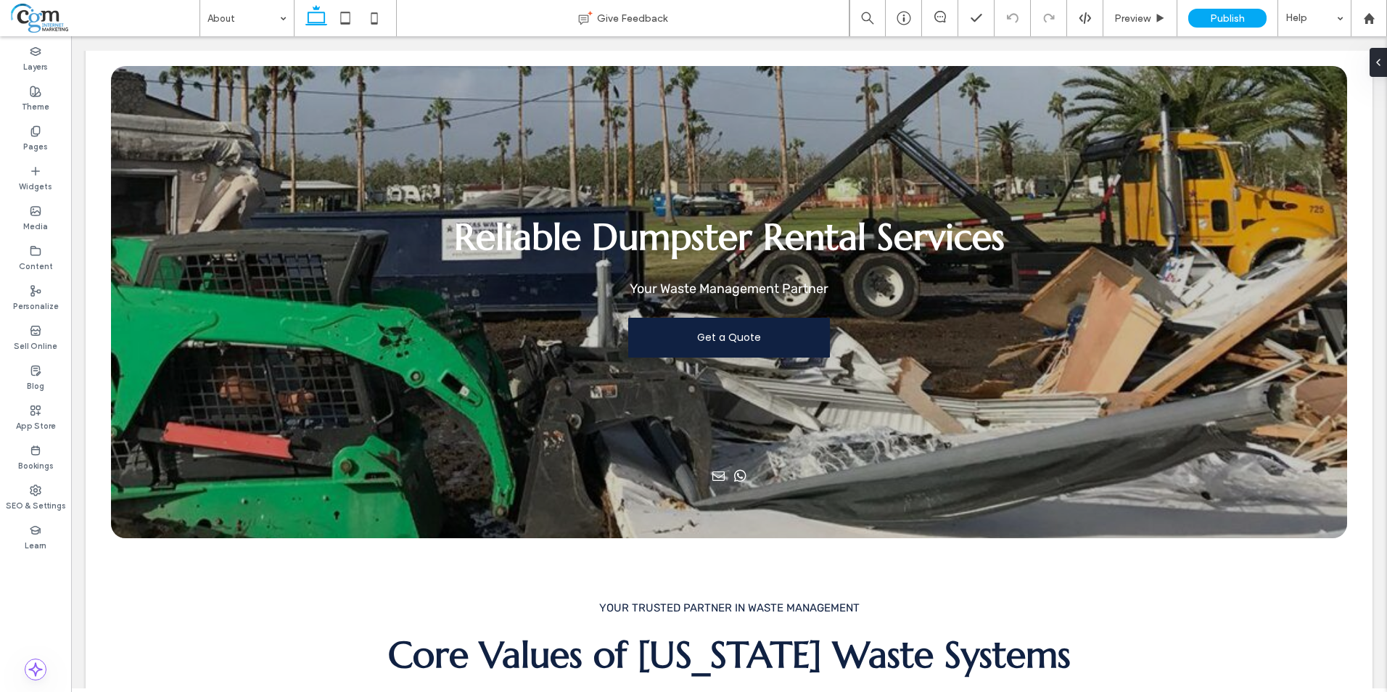
scroll to position [74, 0]
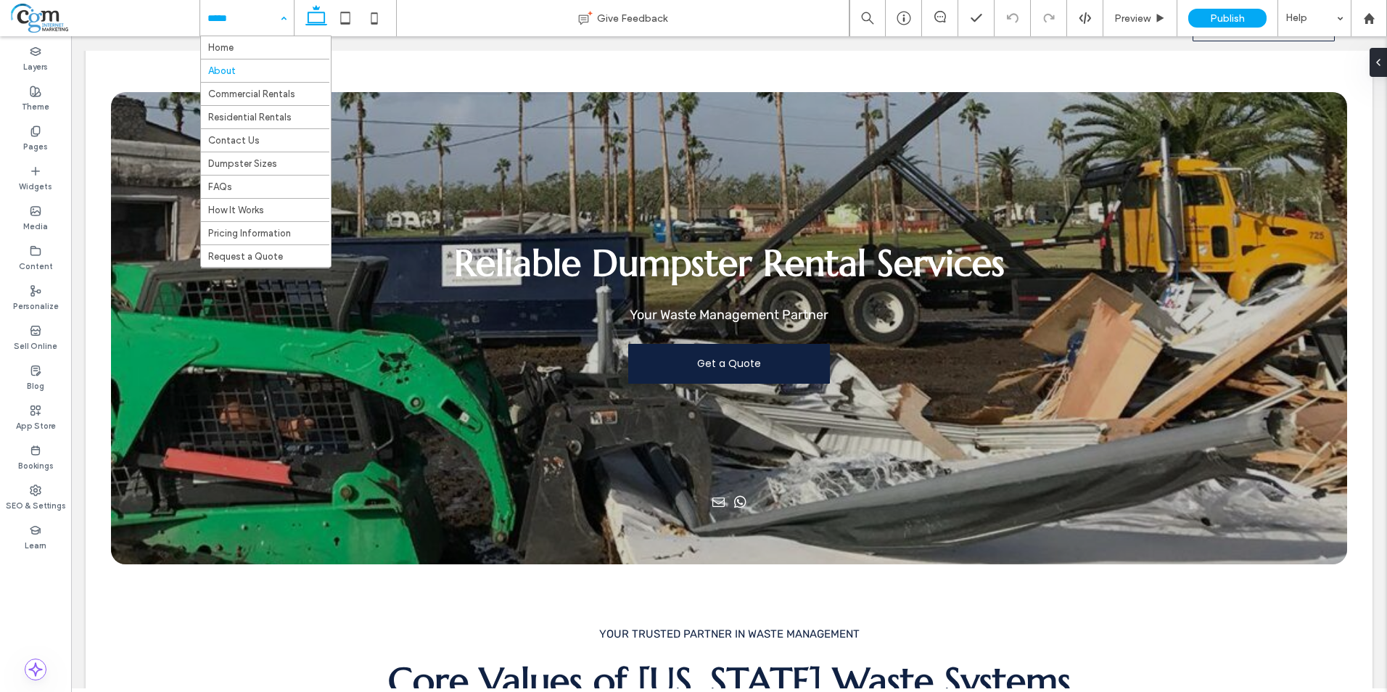
click at [281, 22] on div "Home About Commercial Rentals Residential Rentals Contact Us Dumpster Sizes FAQ…" at bounding box center [247, 18] width 94 height 36
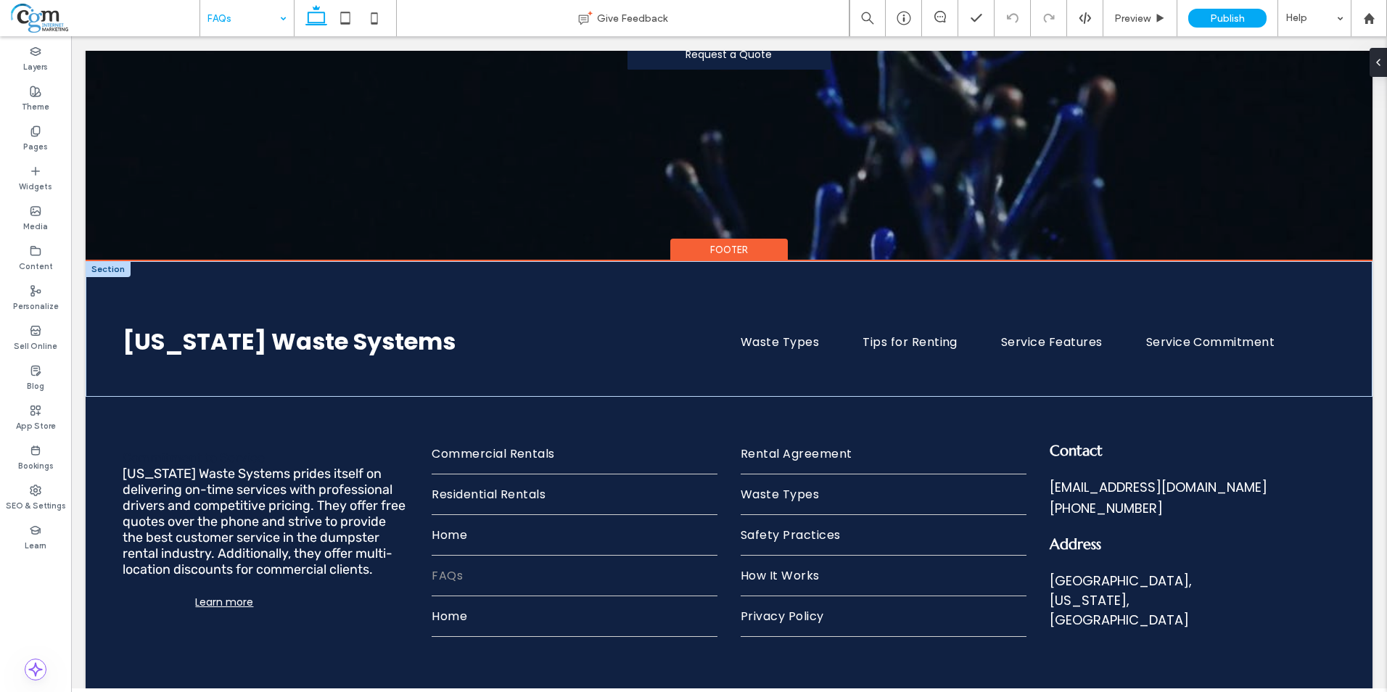
scroll to position [3127, 0]
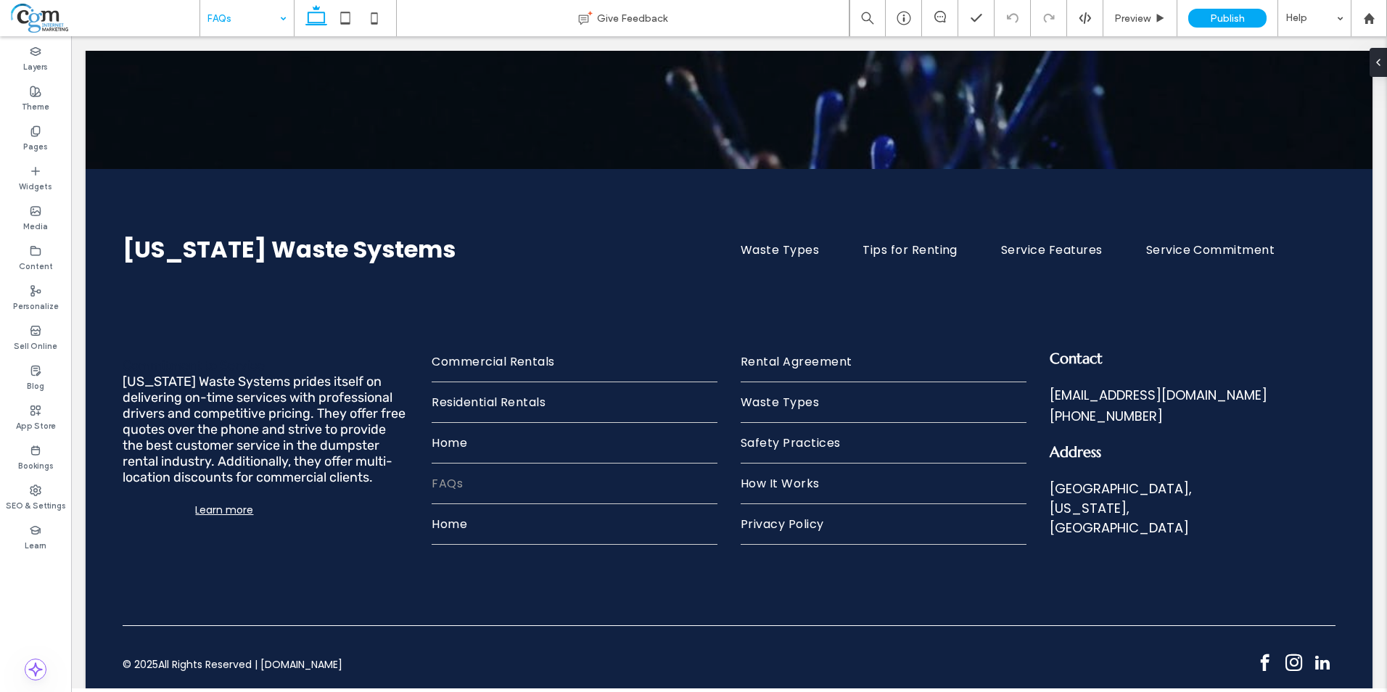
click at [286, 16] on div "FAQs" at bounding box center [247, 18] width 94 height 36
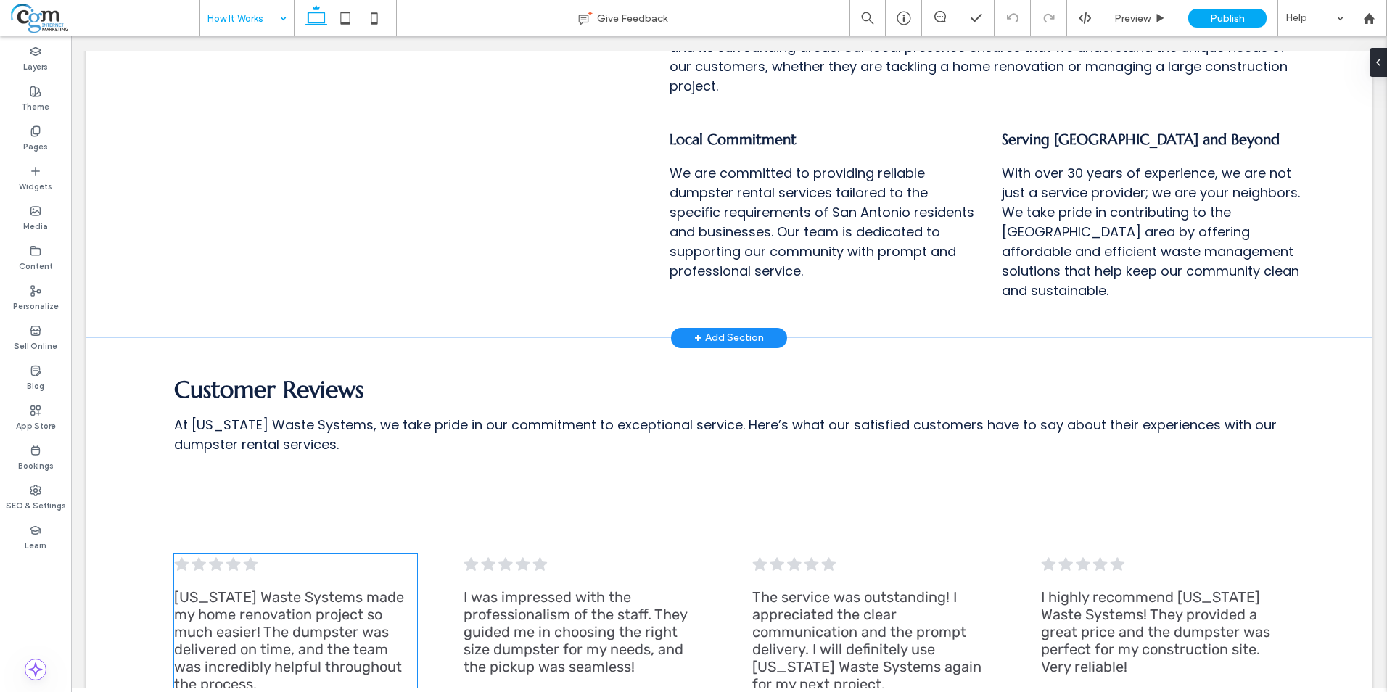
scroll to position [1668, 0]
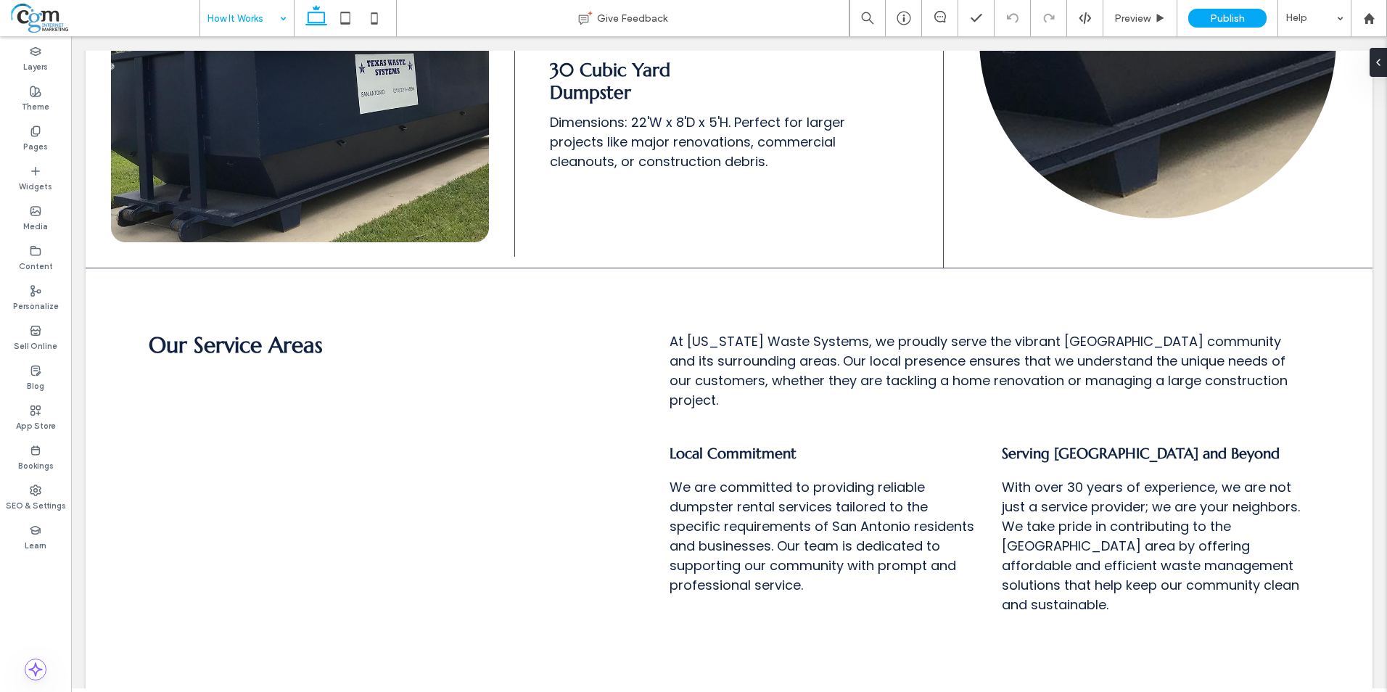
click at [281, 18] on div "How It Works" at bounding box center [247, 18] width 94 height 36
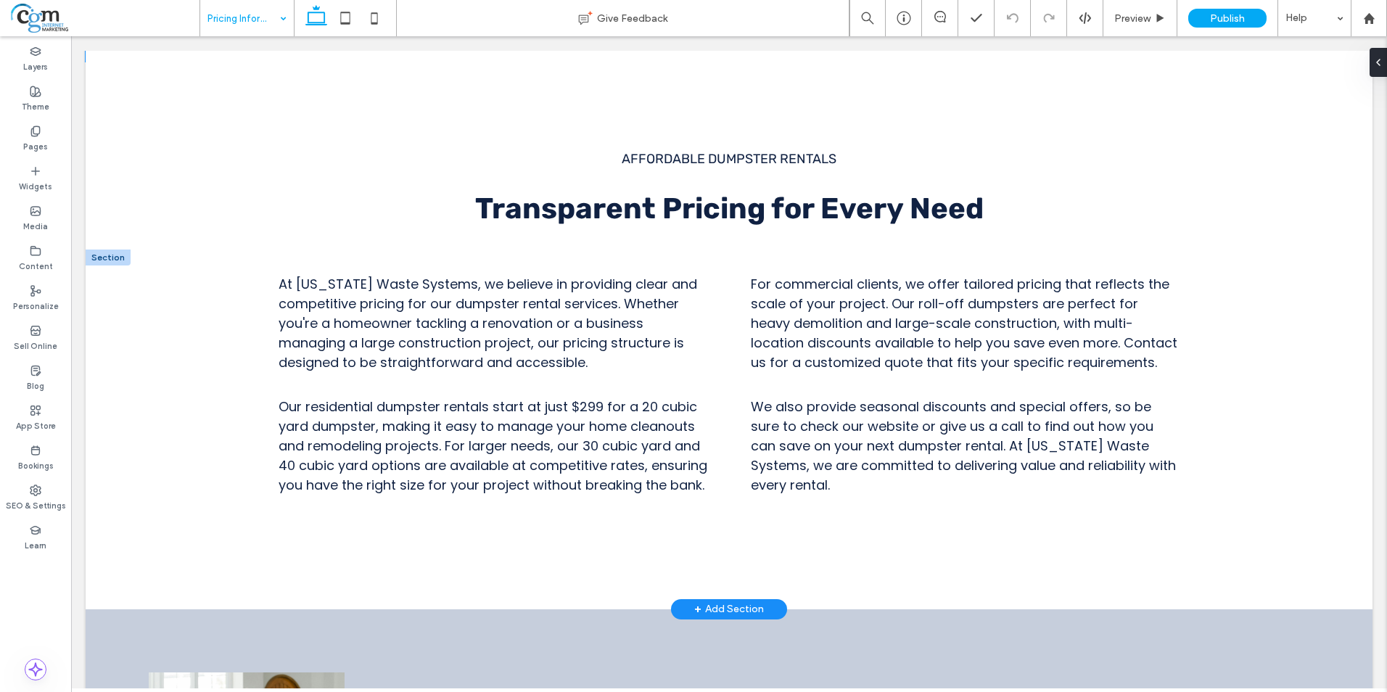
scroll to position [653, 0]
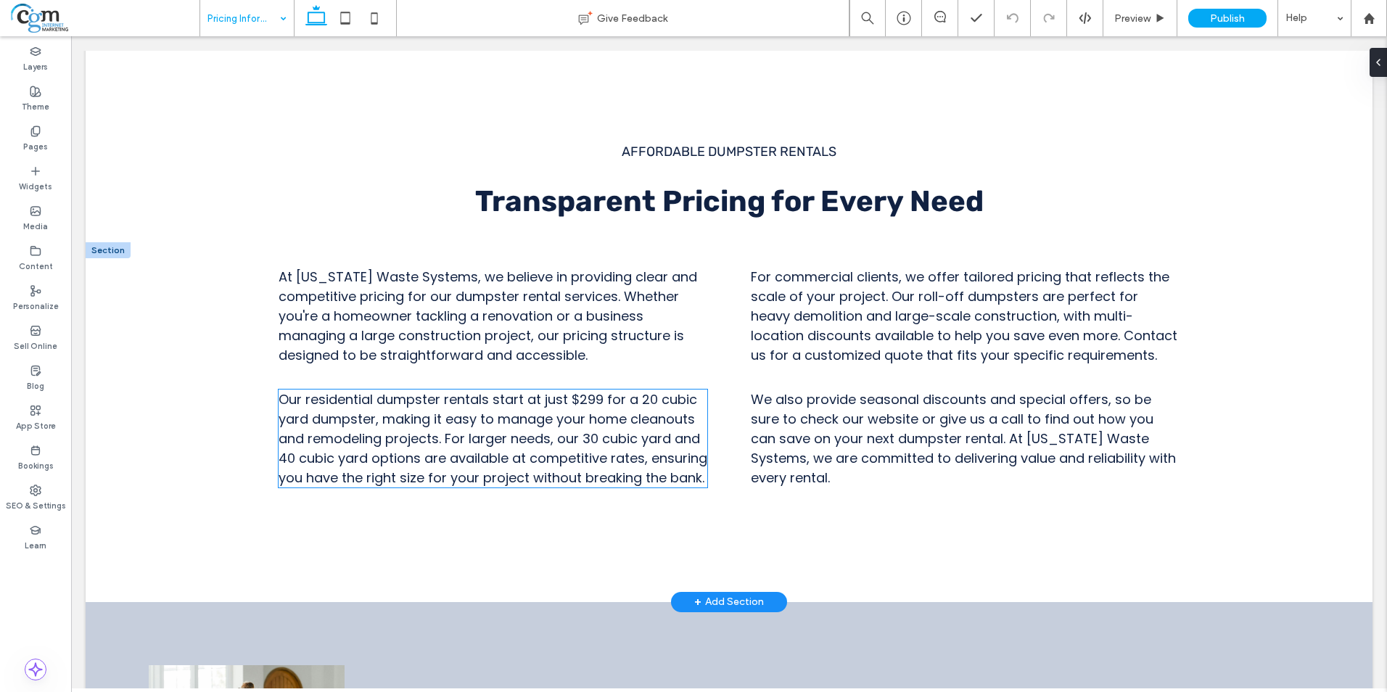
click at [592, 401] on span "Our residential dumpster rentals start at just $299 for a 20 cubic yard dumpste…" at bounding box center [492, 438] width 429 height 96
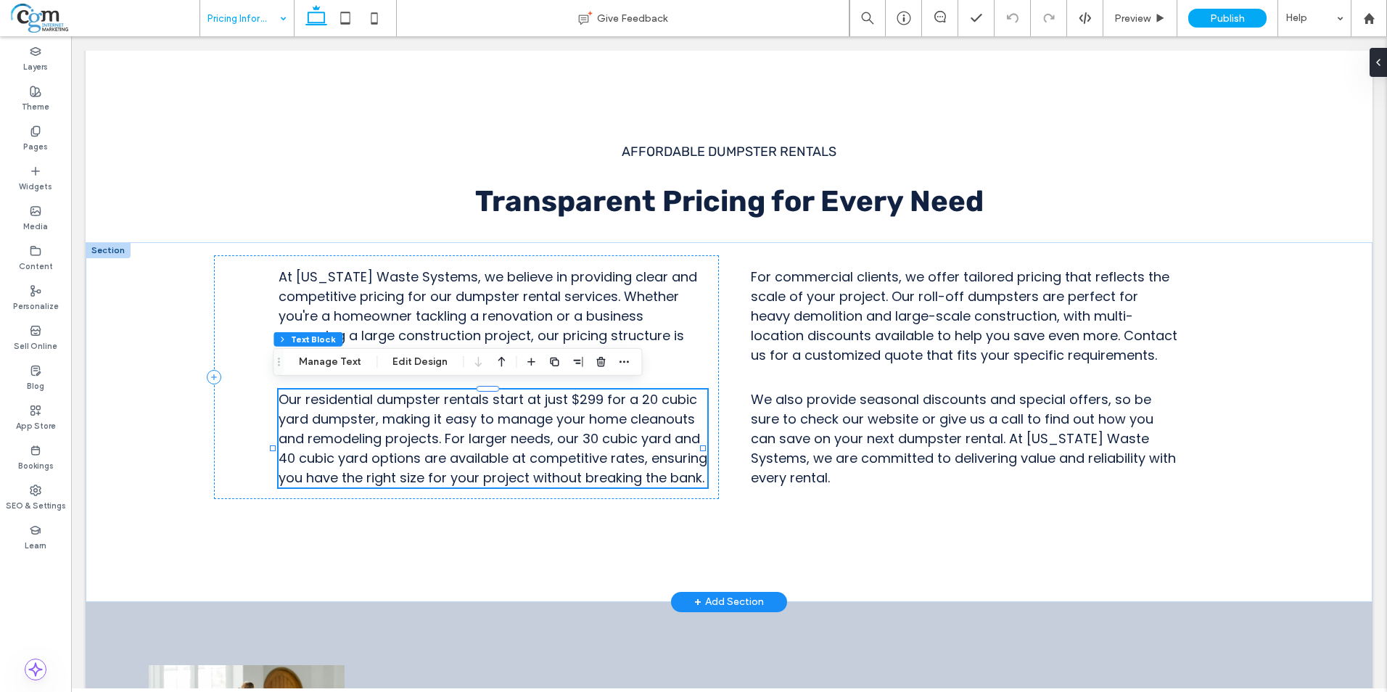
click at [592, 401] on span "Our residential dumpster rentals start at just $299 for a 20 cubic yard dumpste…" at bounding box center [492, 438] width 429 height 96
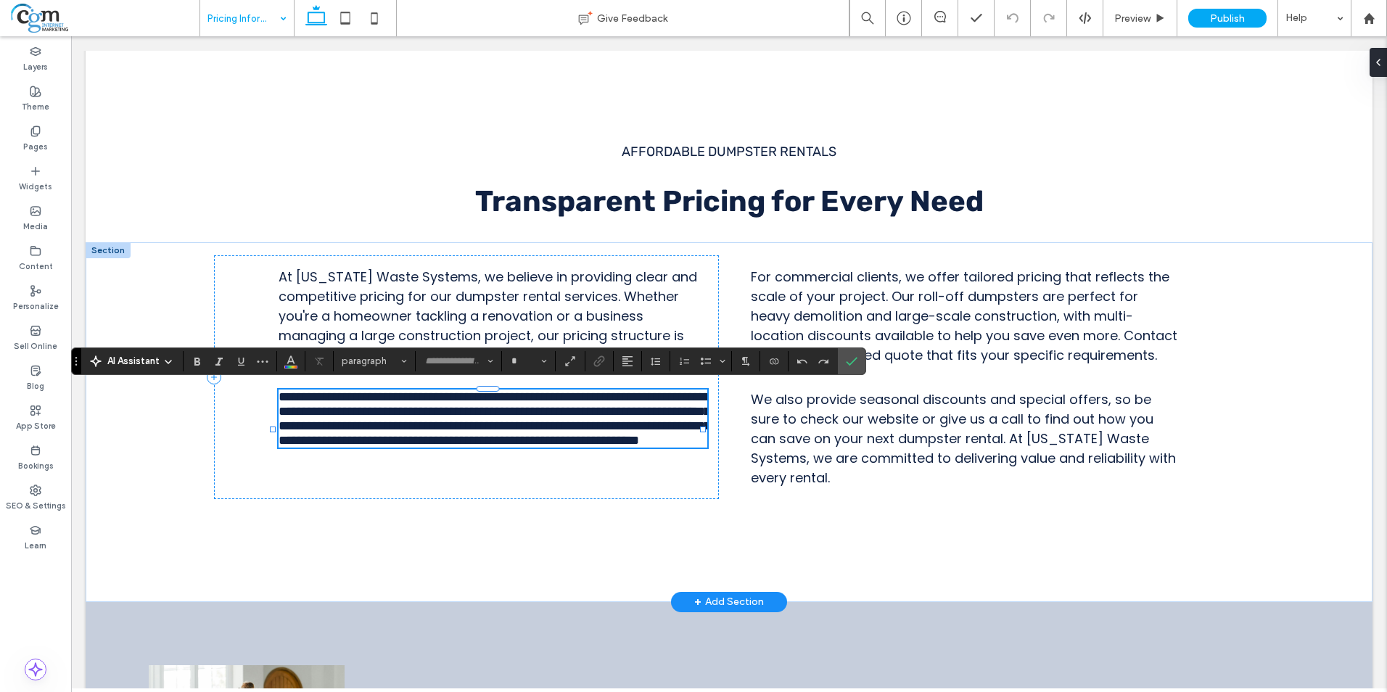
type input "*****"
type input "**"
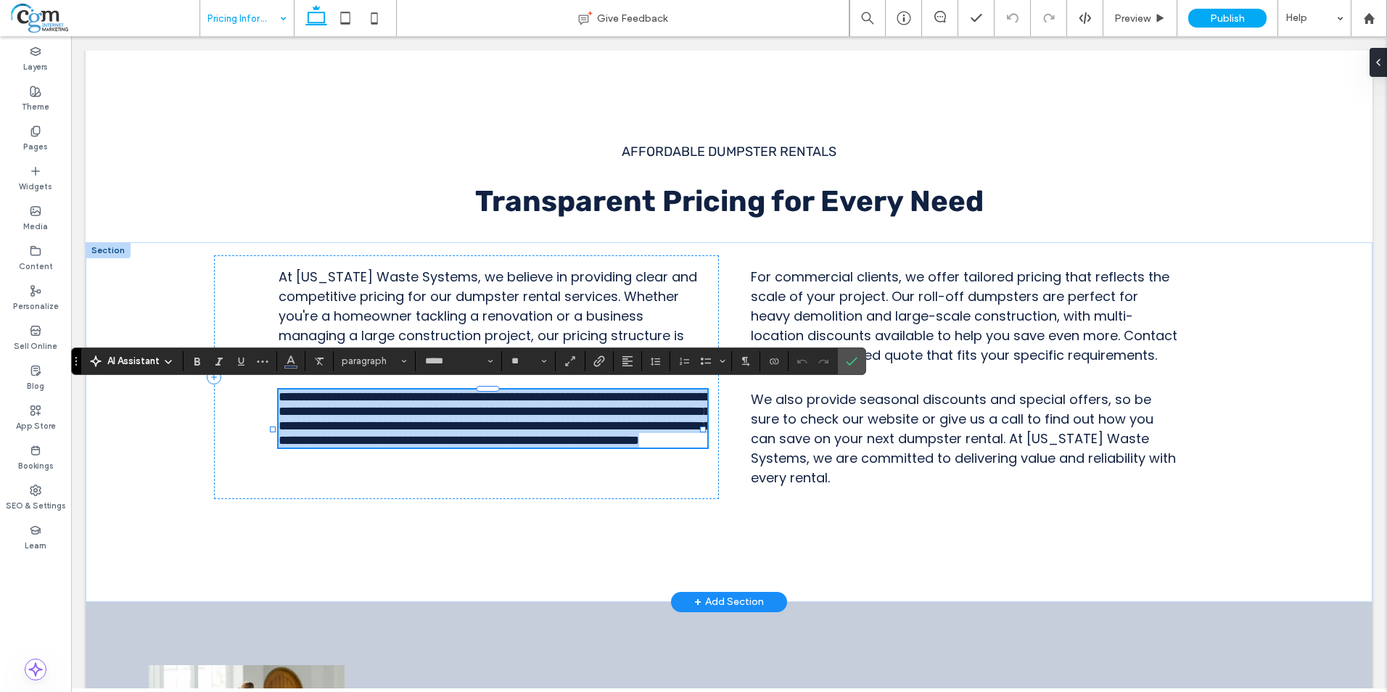
click at [598, 408] on span "**********" at bounding box center [493, 418] width 431 height 57
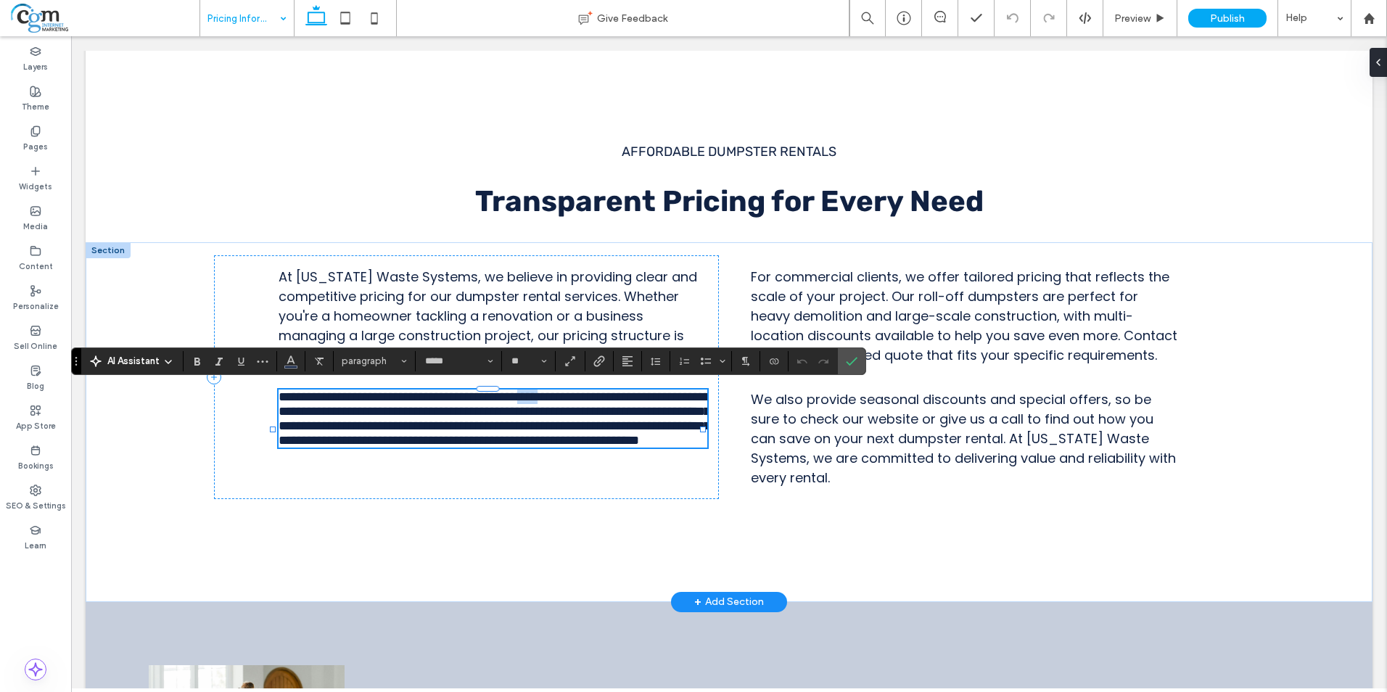
drag, startPoint x: 574, startPoint y: 393, endPoint x: 548, endPoint y: 394, distance: 26.1
click at [548, 394] on span "**********" at bounding box center [493, 418] width 431 height 57
click at [558, 400] on span "**********" at bounding box center [493, 418] width 431 height 57
click at [555, 391] on span "**********" at bounding box center [493, 418] width 431 height 57
drag, startPoint x: 555, startPoint y: 390, endPoint x: 564, endPoint y: 393, distance: 9.2
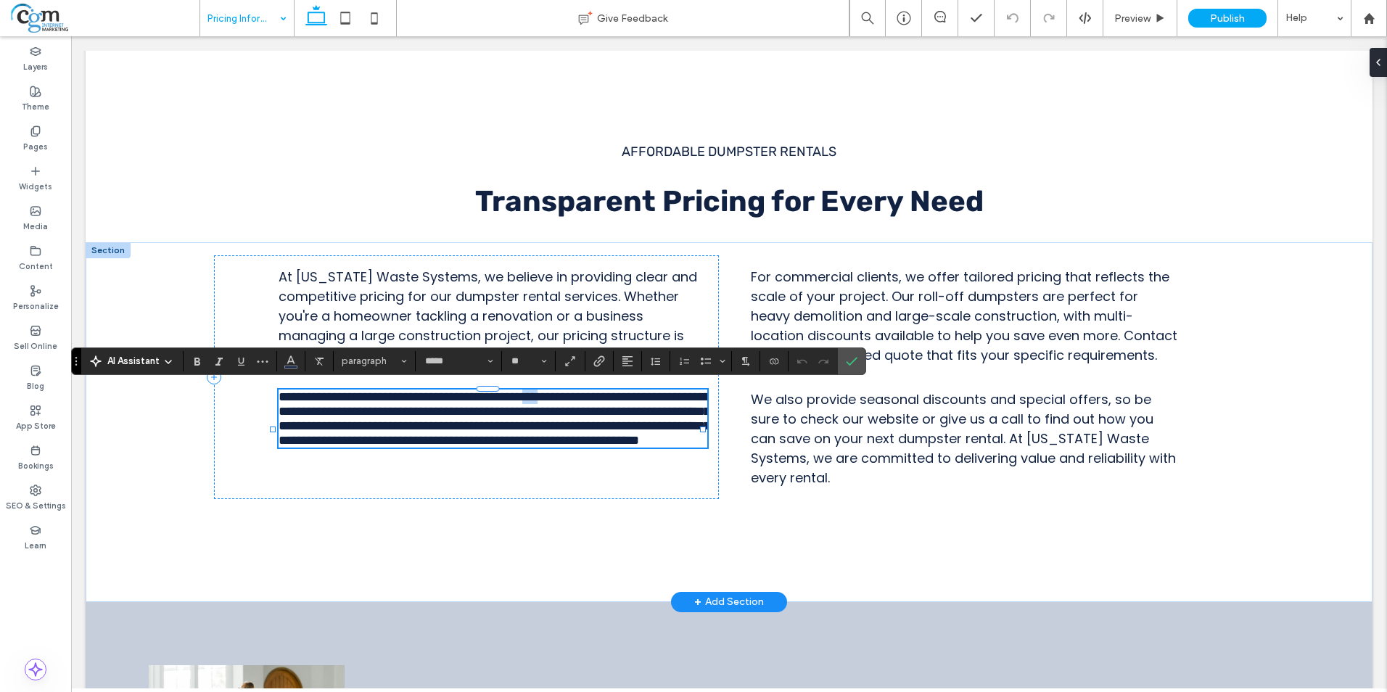
click at [564, 393] on span "**********" at bounding box center [493, 418] width 431 height 57
drag, startPoint x: 772, startPoint y: 325, endPoint x: 846, endPoint y: 360, distance: 82.4
click at [846, 360] on icon "Confirm" at bounding box center [852, 361] width 12 height 12
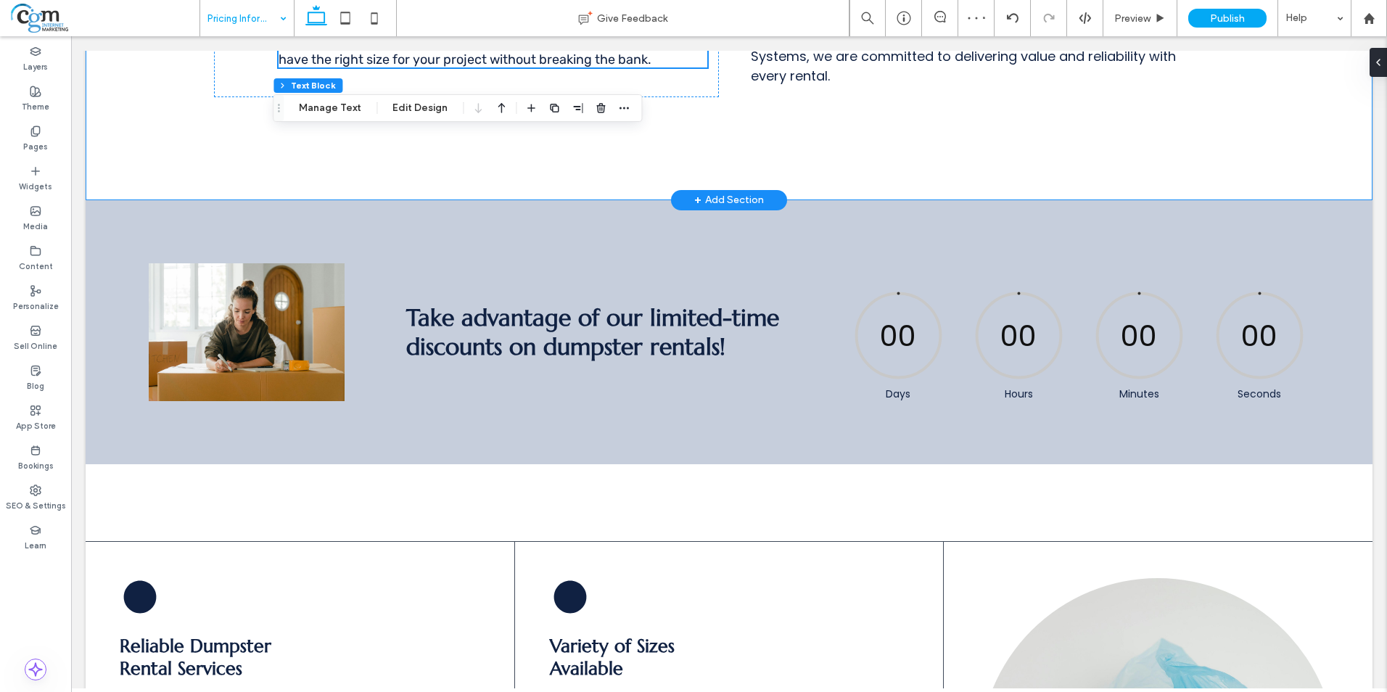
scroll to position [1088, 0]
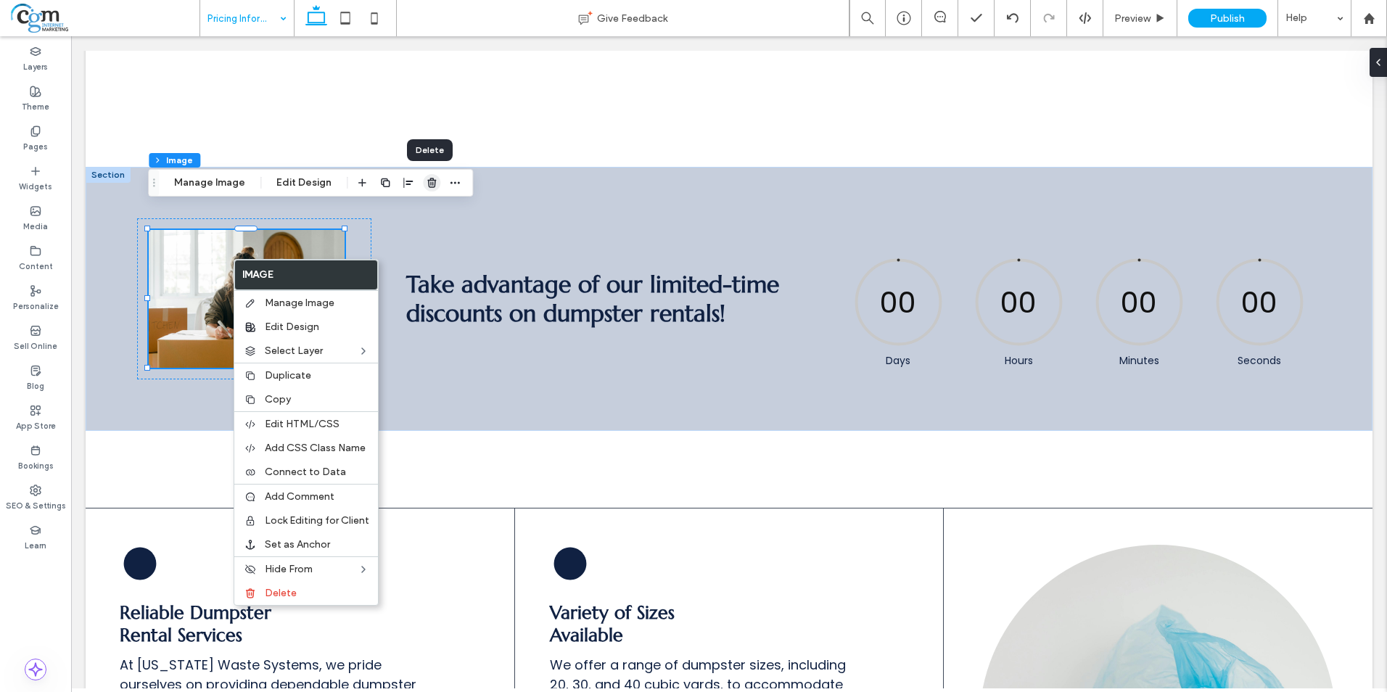
click at [426, 186] on icon "button" at bounding box center [432, 183] width 12 height 12
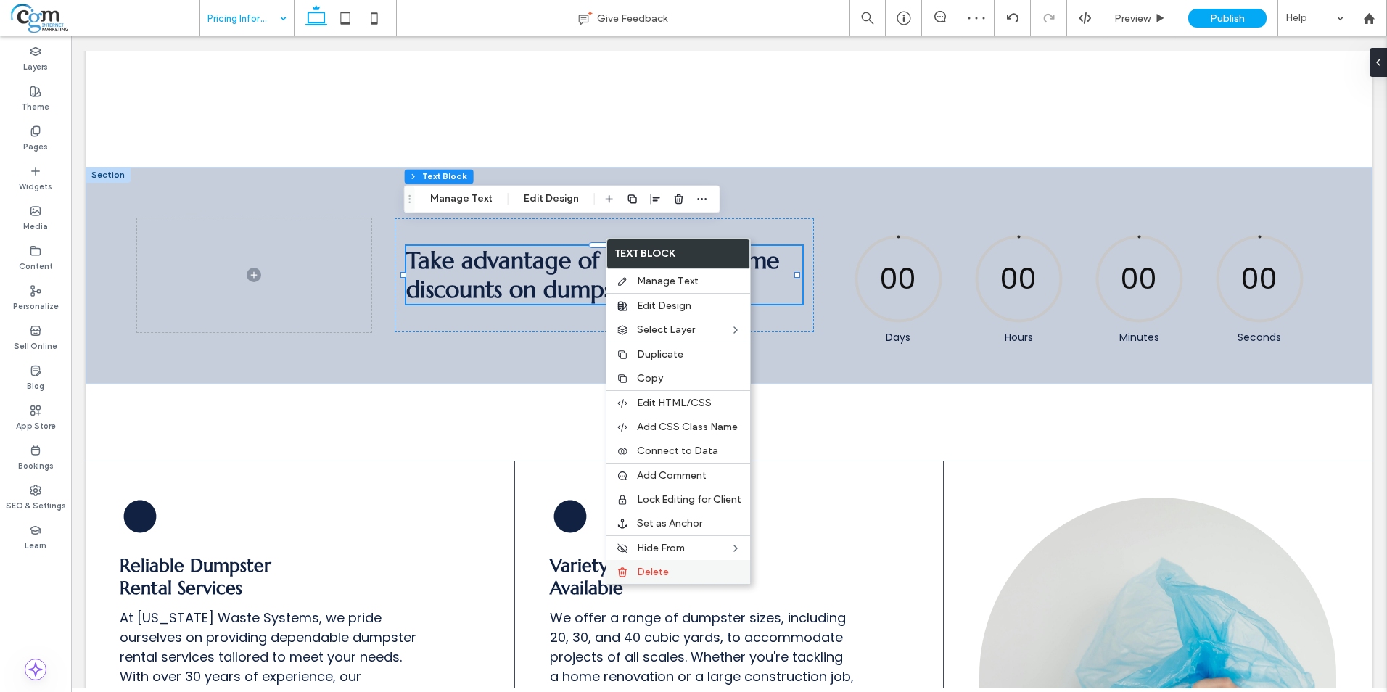
drag, startPoint x: 656, startPoint y: 571, endPoint x: 778, endPoint y: 342, distance: 259.2
click at [656, 571] on span "Delete" at bounding box center [653, 572] width 32 height 12
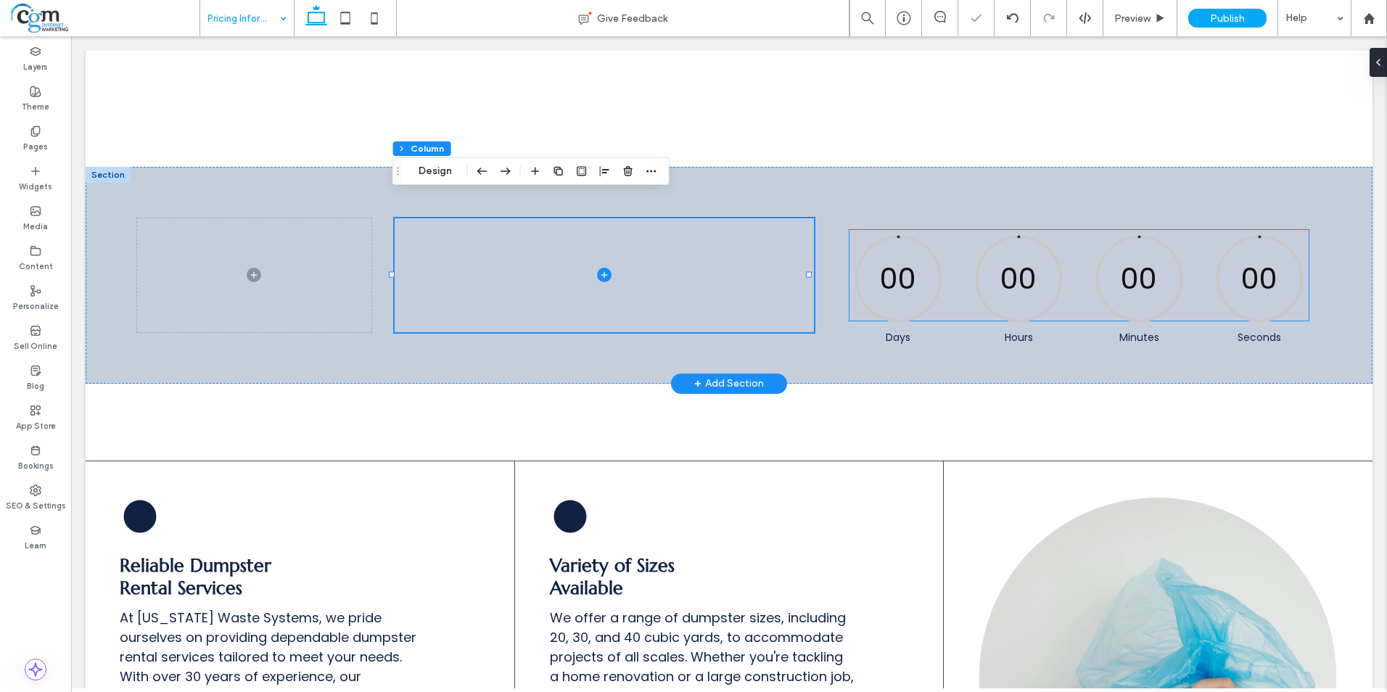
click at [910, 265] on div "00" at bounding box center [898, 278] width 95 height 95
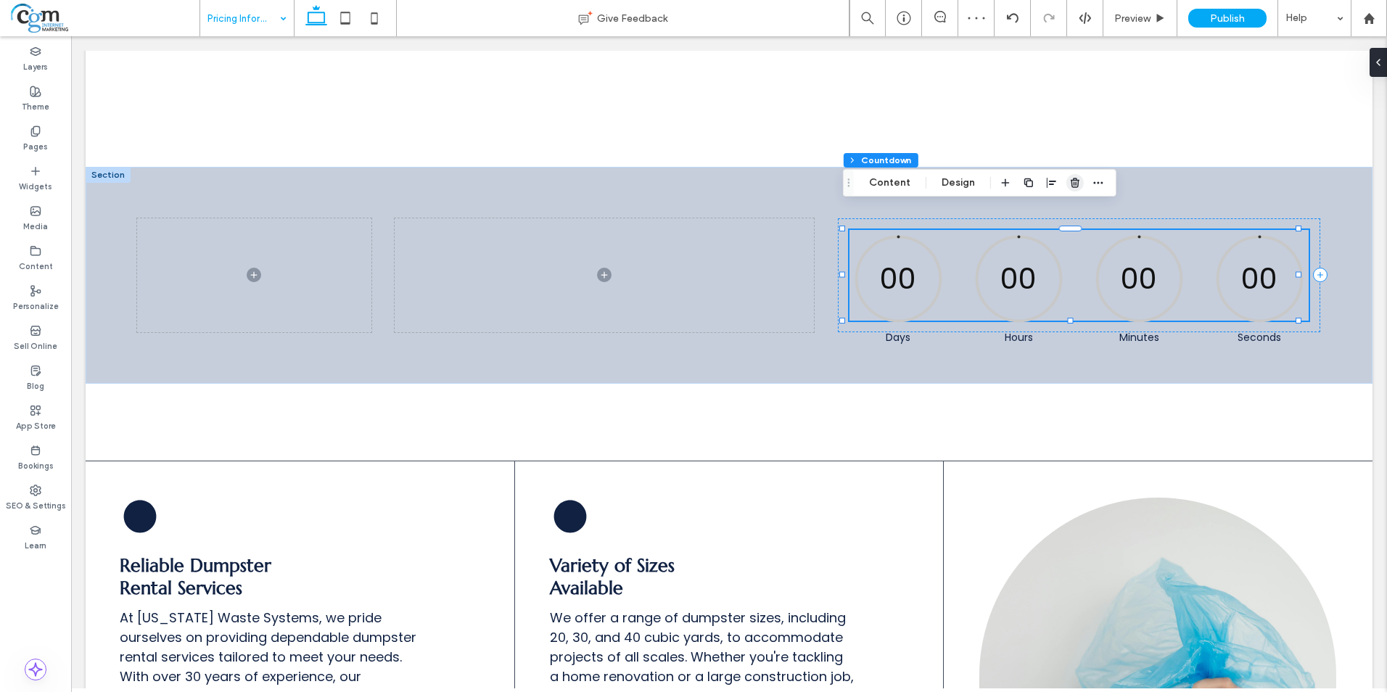
click at [1073, 182] on icon "button" at bounding box center [1075, 183] width 12 height 12
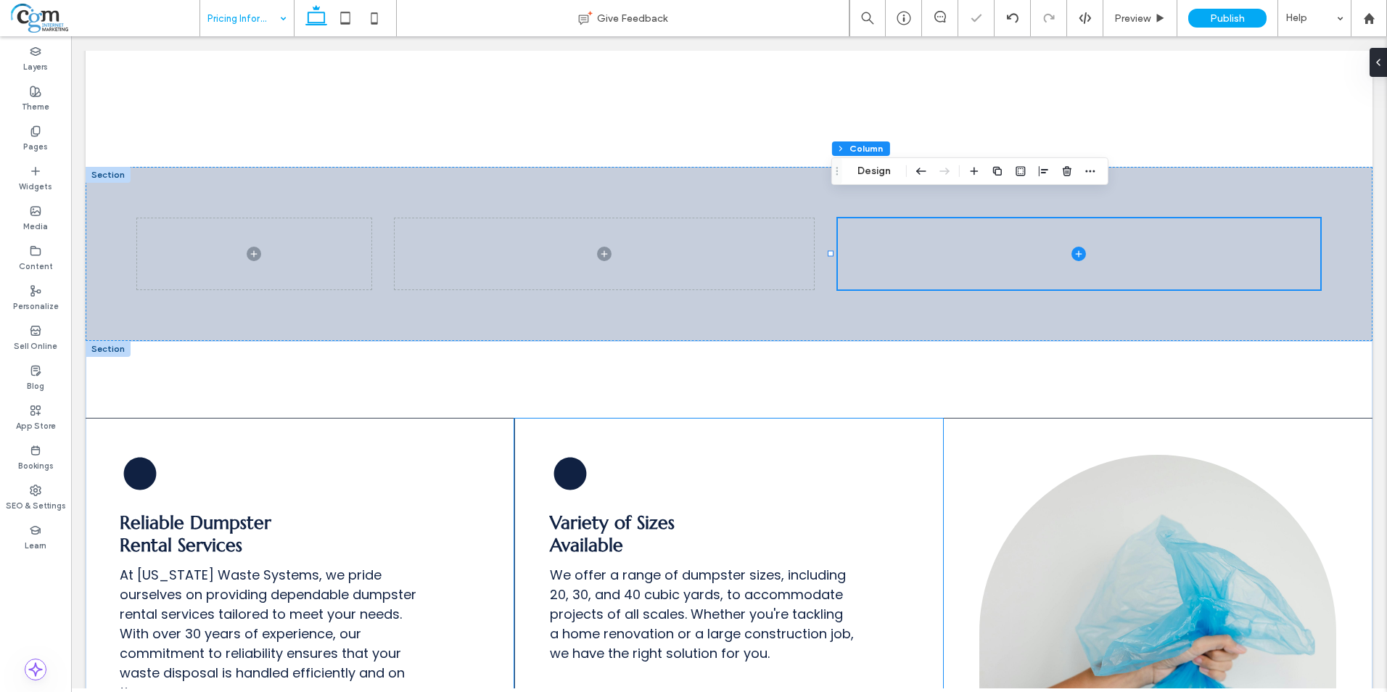
click at [778, 440] on div "Variety of Sizes Available We offer a range of dumpster sizes, including 20, 30…" at bounding box center [728, 563] width 428 height 290
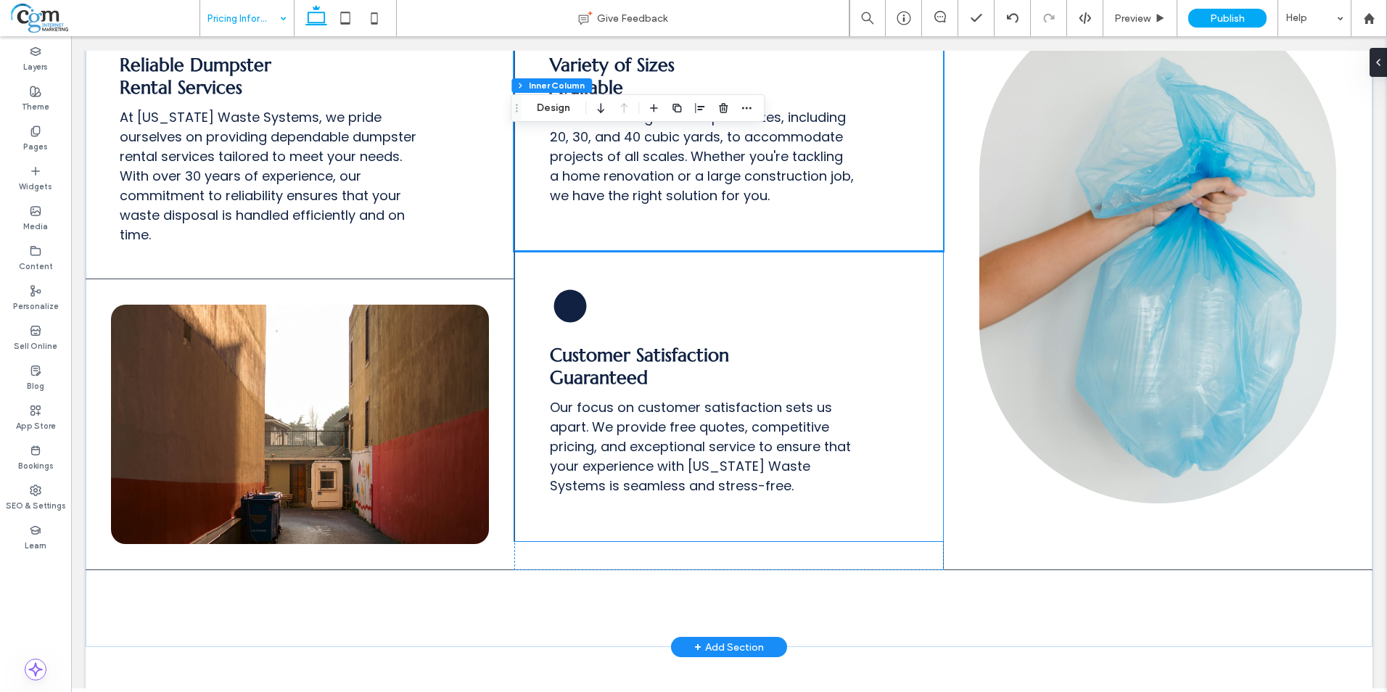
scroll to position [1595, 0]
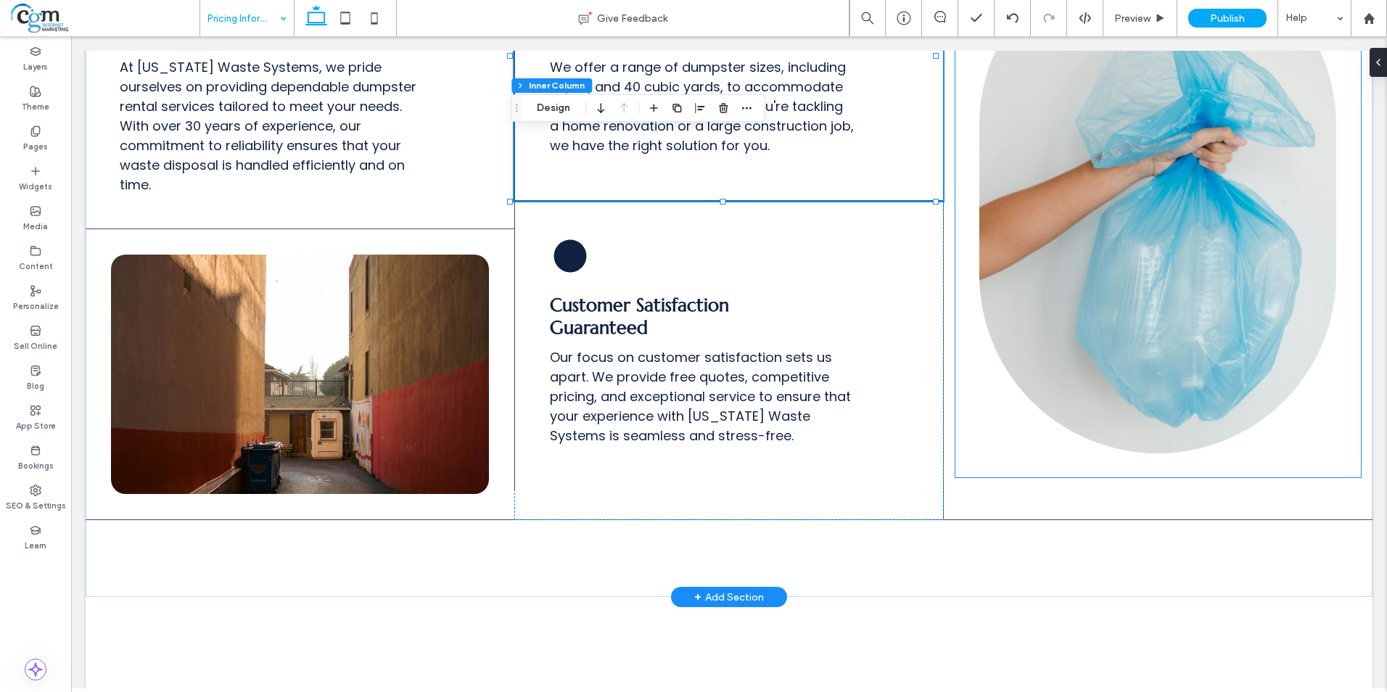
click at [1166, 191] on img at bounding box center [1157, 200] width 357 height 506
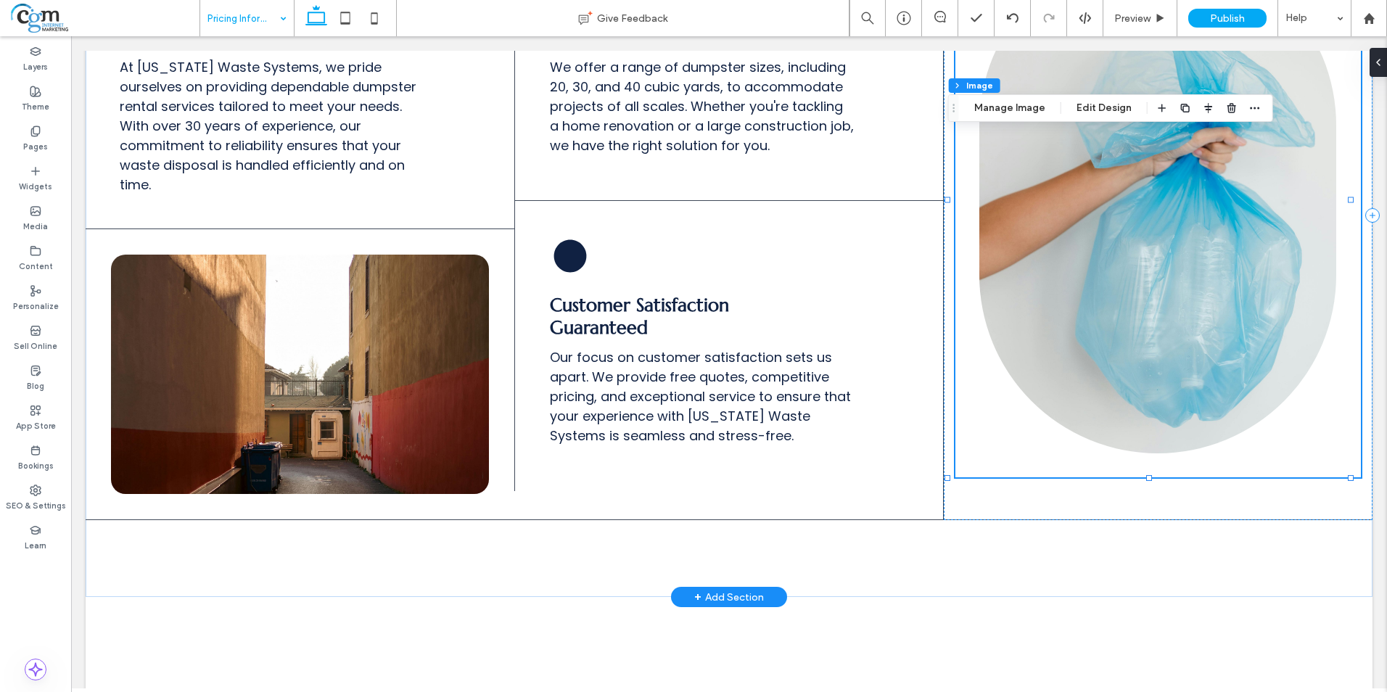
type input "***"
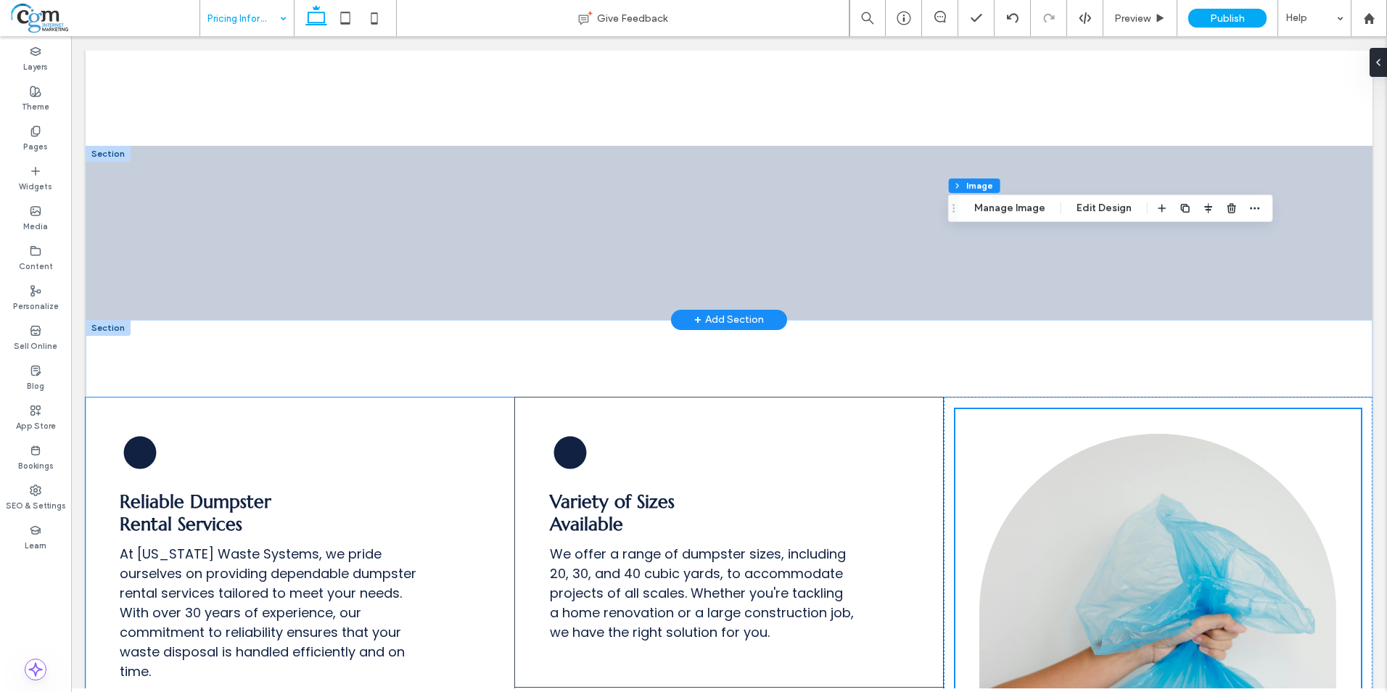
scroll to position [1088, 0]
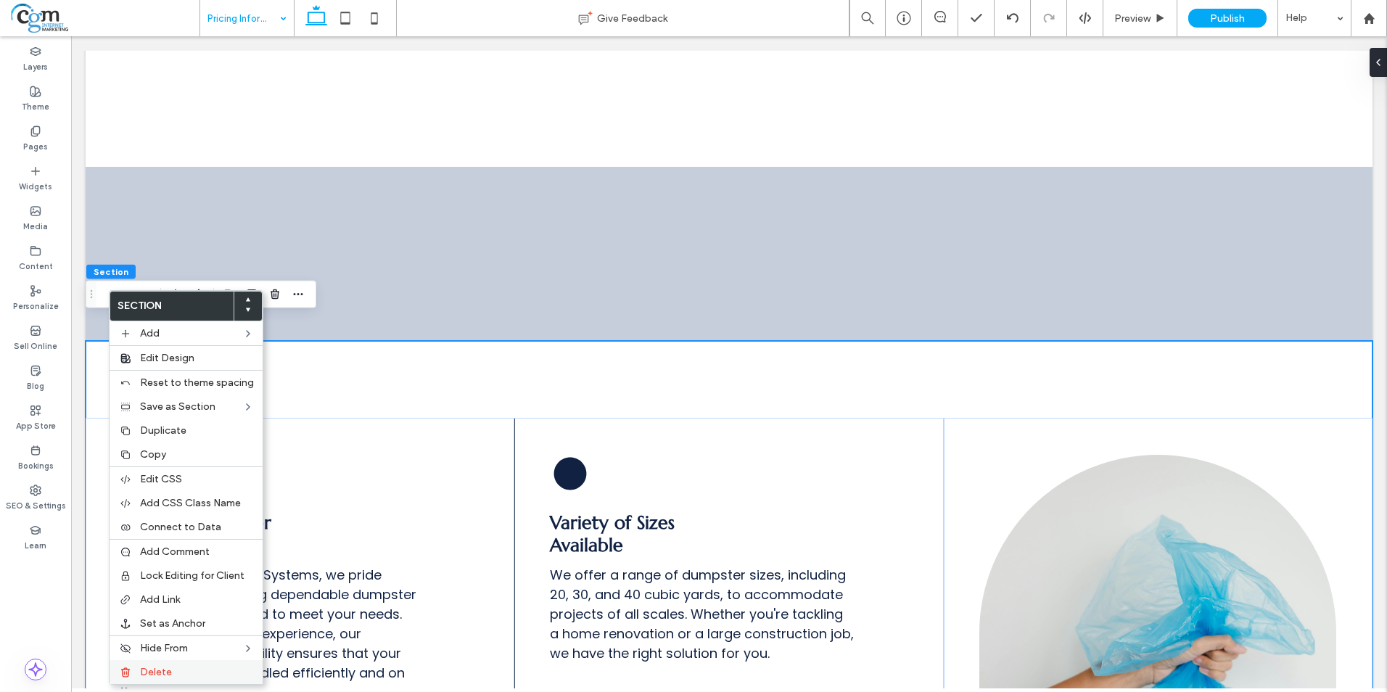
click at [175, 668] on label "Delete" at bounding box center [197, 672] width 114 height 12
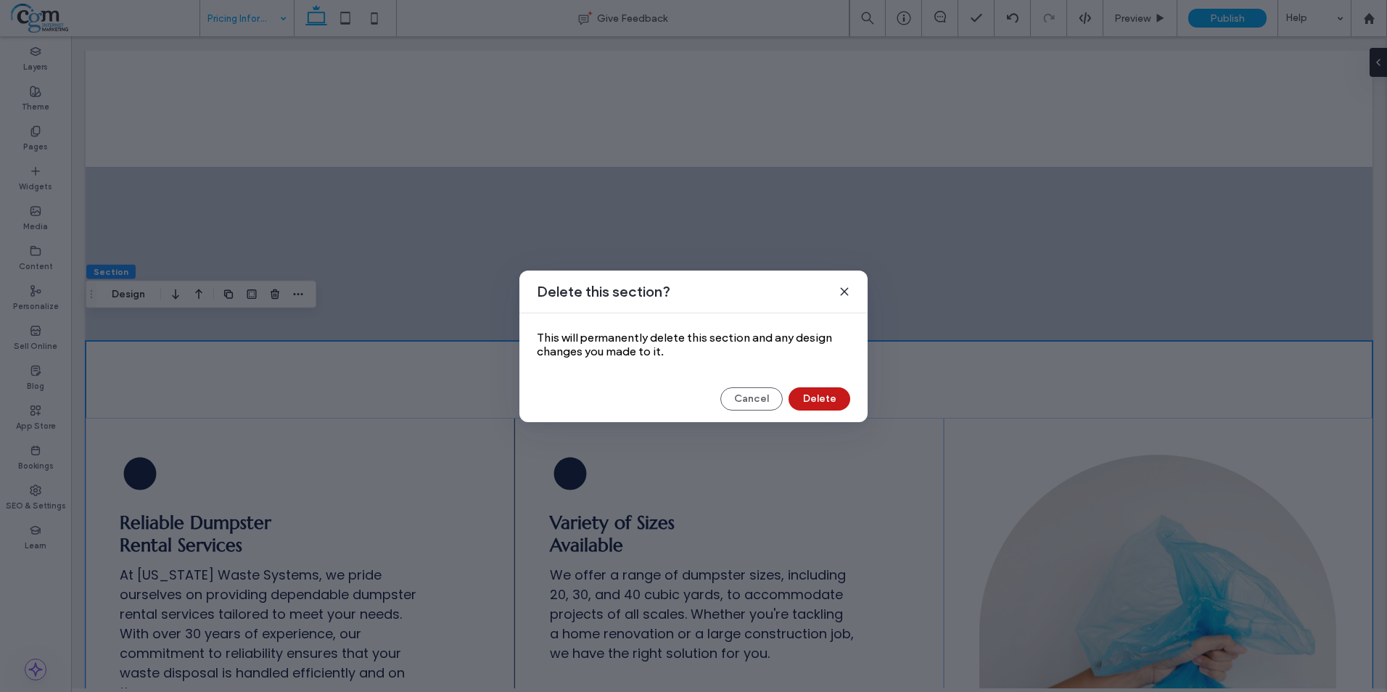
drag, startPoint x: 815, startPoint y: 396, endPoint x: 748, endPoint y: 360, distance: 76.6
click at [815, 396] on button "Delete" at bounding box center [819, 398] width 62 height 23
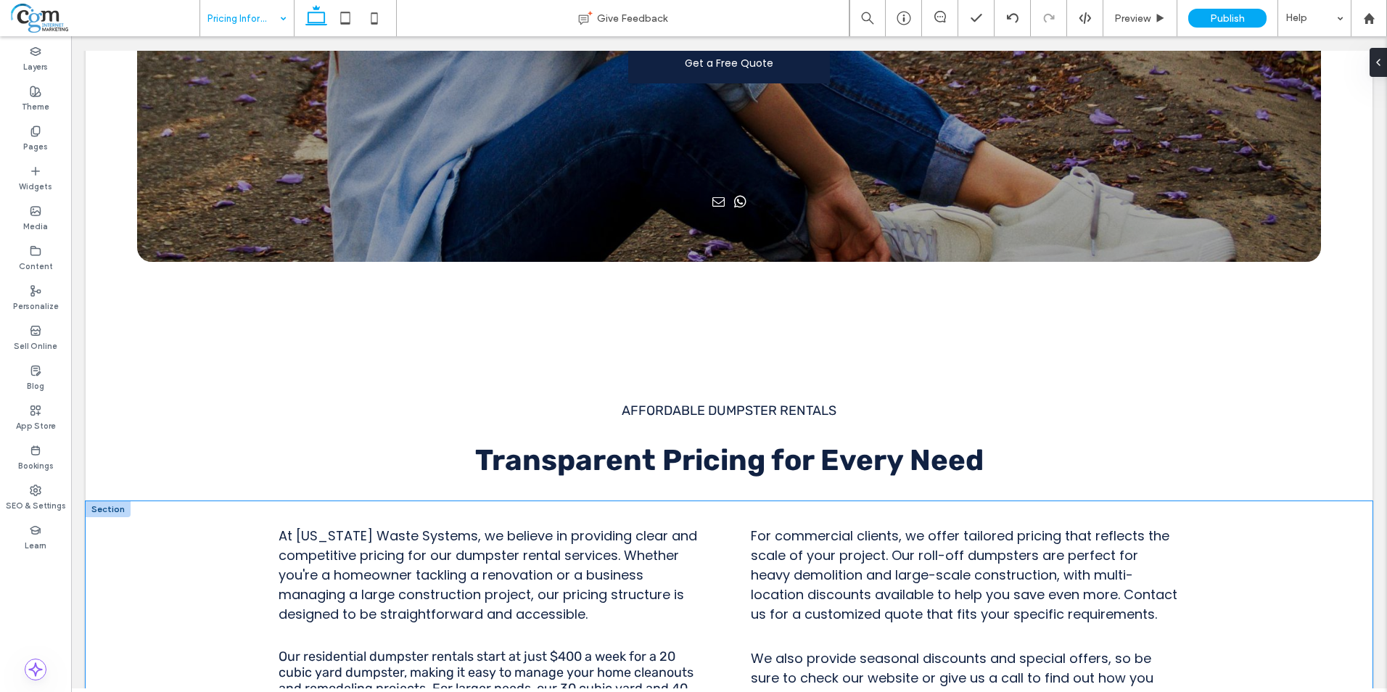
scroll to position [363, 0]
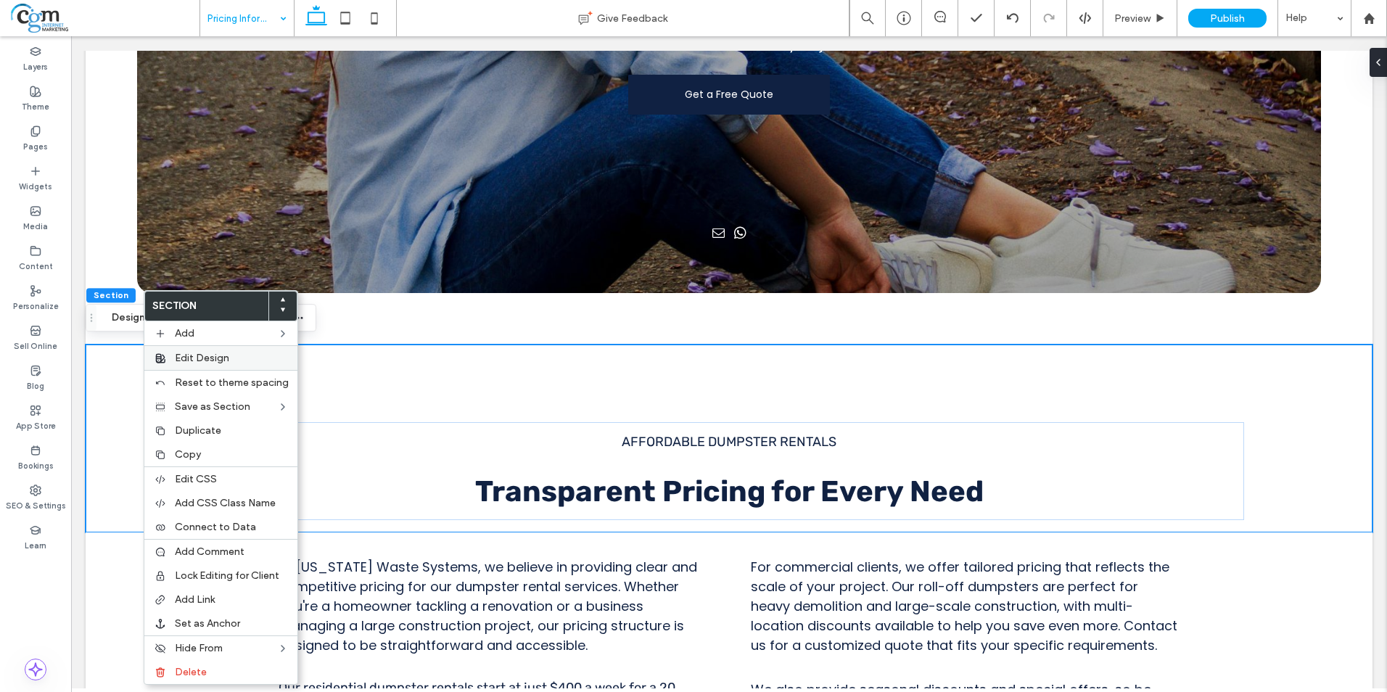
click at [226, 353] on span "Edit Design" at bounding box center [202, 358] width 54 height 12
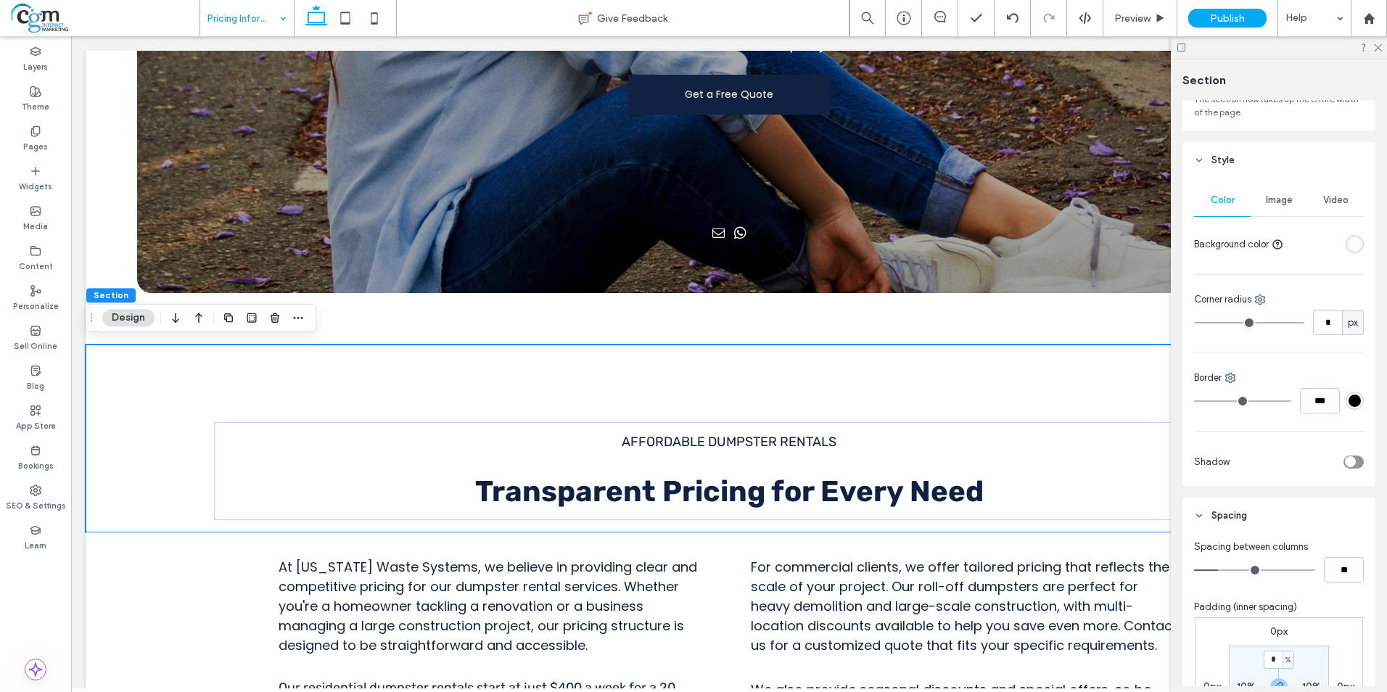
scroll to position [218, 0]
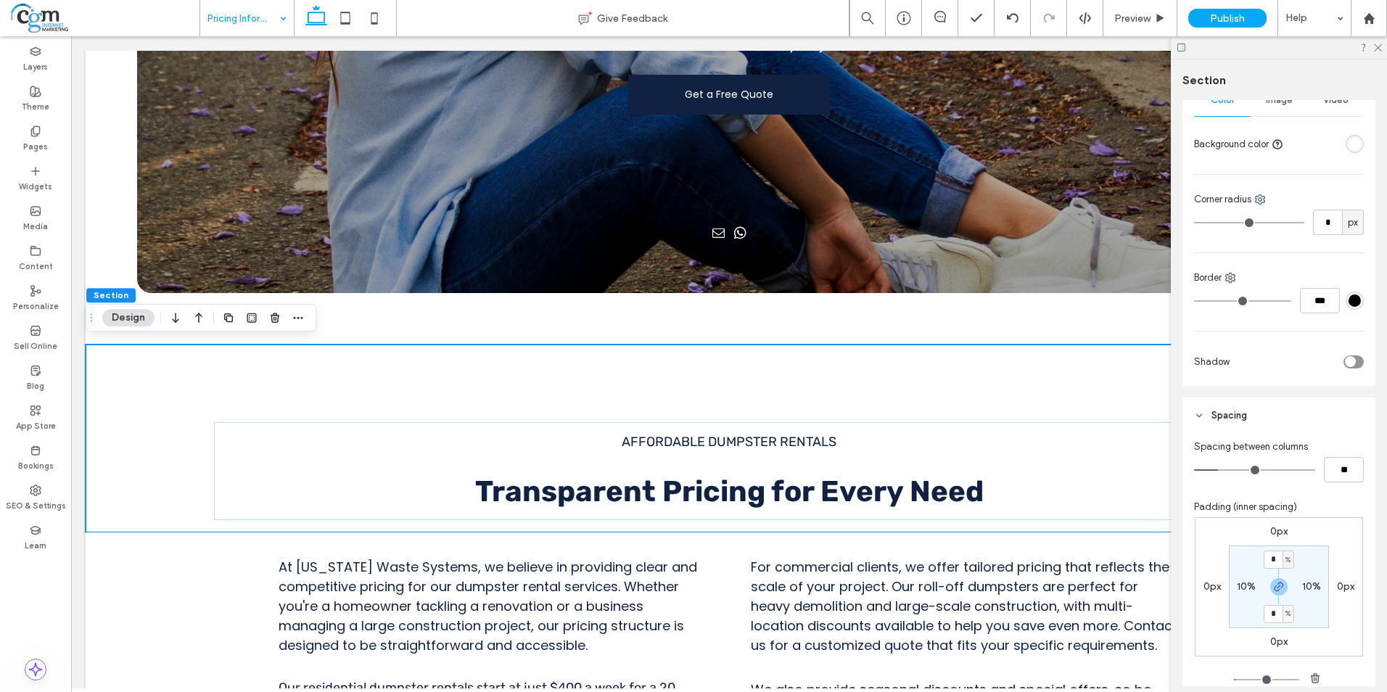
type input "*"
type input "**"
type input "*"
type input "**"
drag, startPoint x: 1219, startPoint y: 473, endPoint x: 1210, endPoint y: 472, distance: 8.7
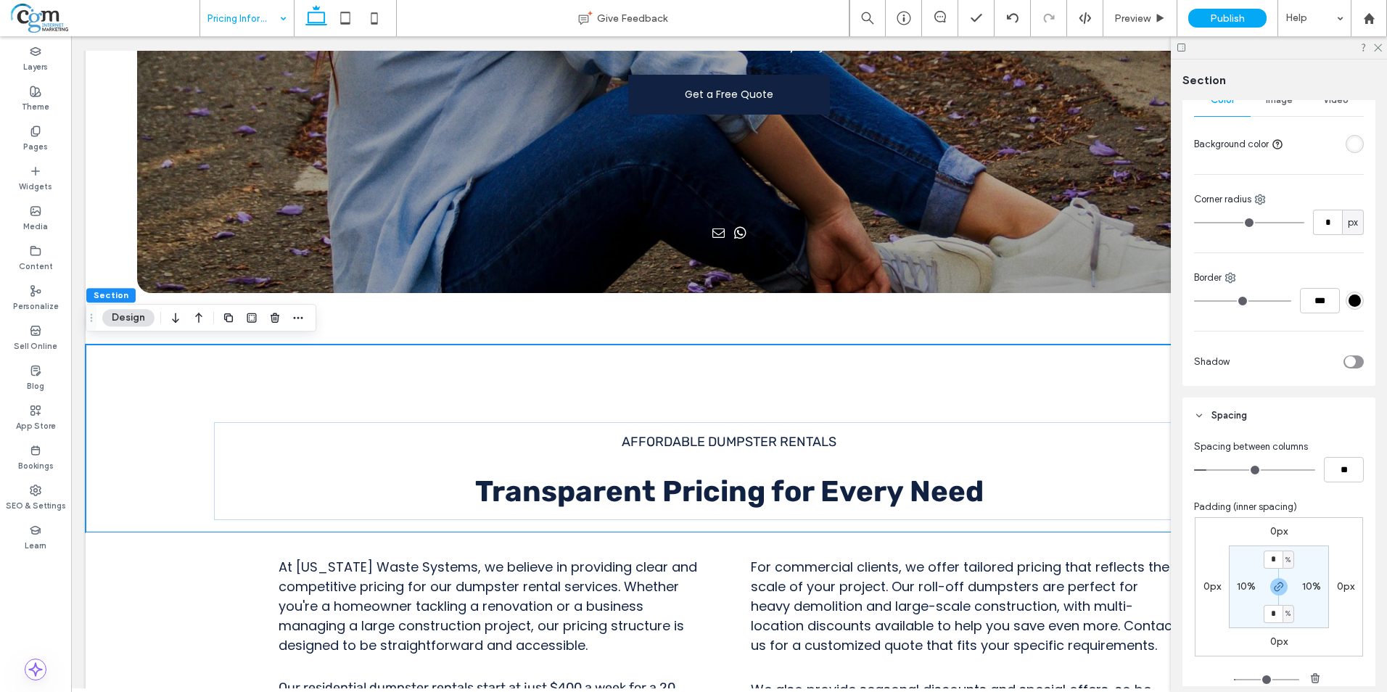
type input "*"
click at [1210, 471] on input "range" at bounding box center [1254, 469] width 121 height 1
click at [1269, 560] on input "*" at bounding box center [1272, 559] width 19 height 18
type input "*"
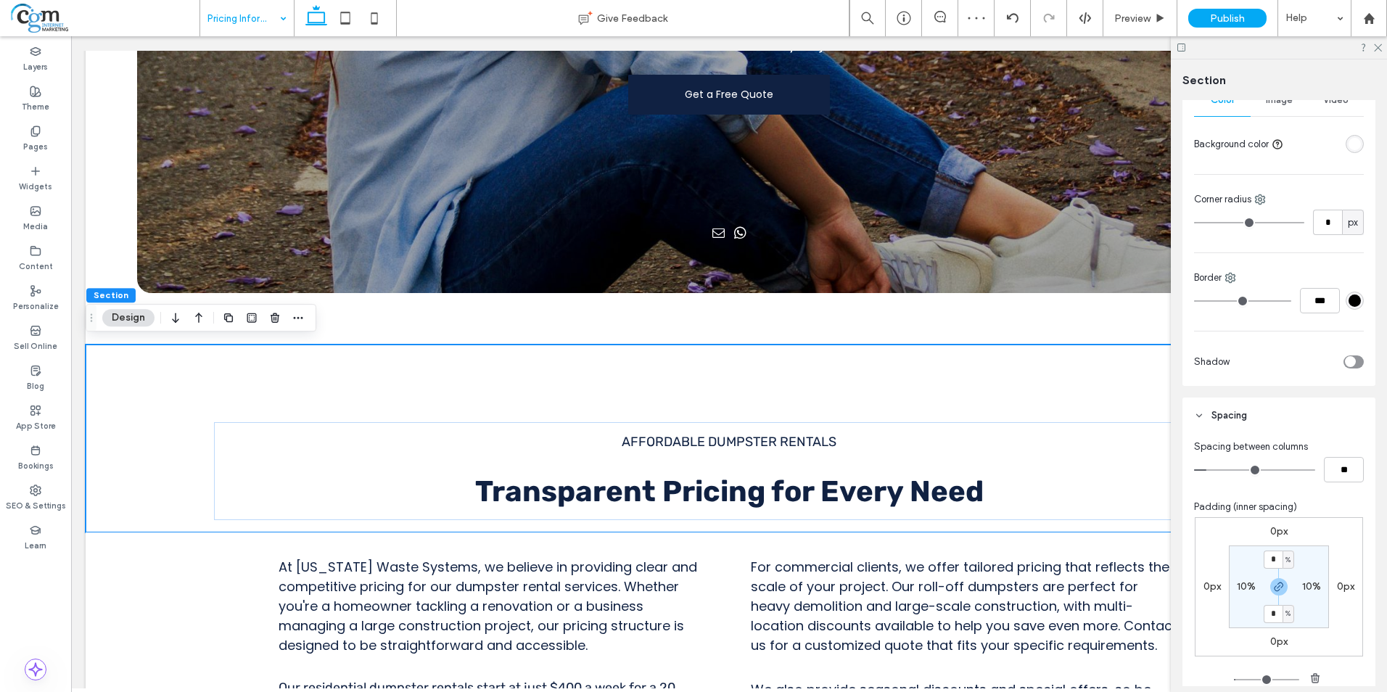
type input "*"
click at [1194, 534] on div "0px 0px 0px 0px * % 10% * % 10%" at bounding box center [1278, 586] width 168 height 139
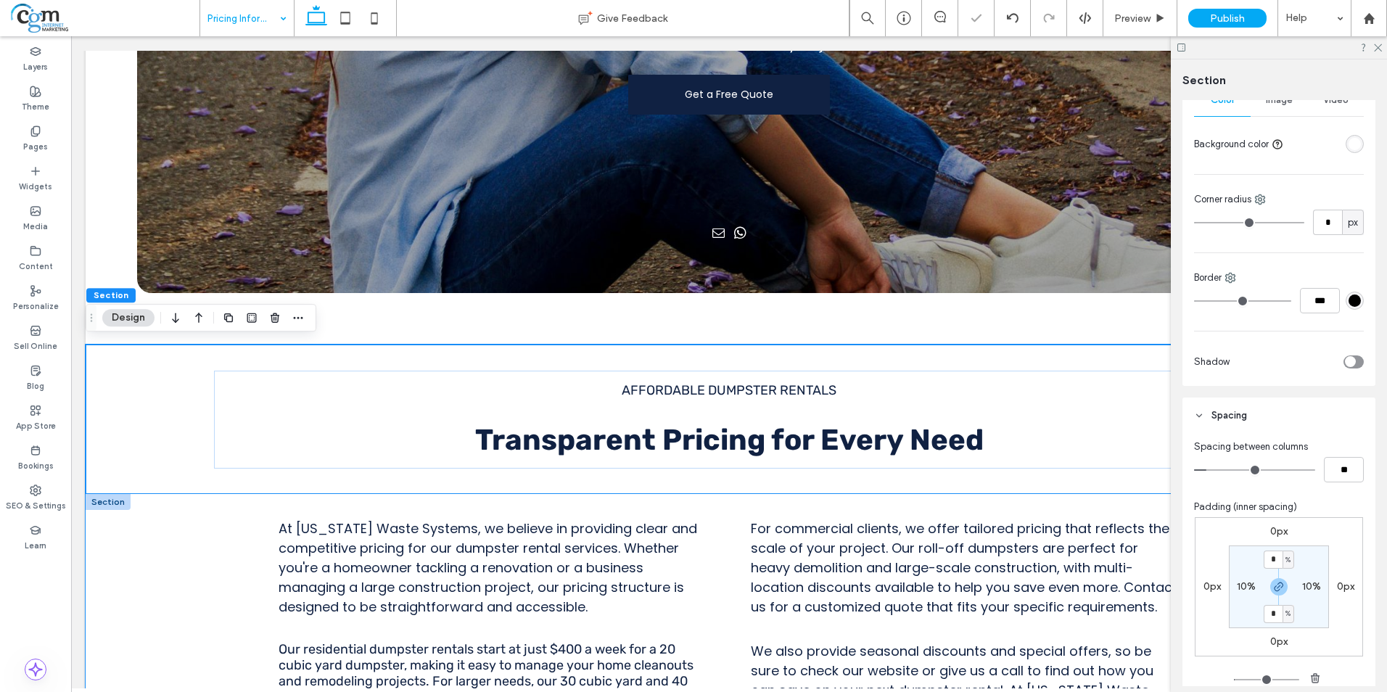
click at [716, 626] on div "At Texas Waste Systems, we believe in providing clear and competitive pricing f…" at bounding box center [729, 674] width 1286 height 360
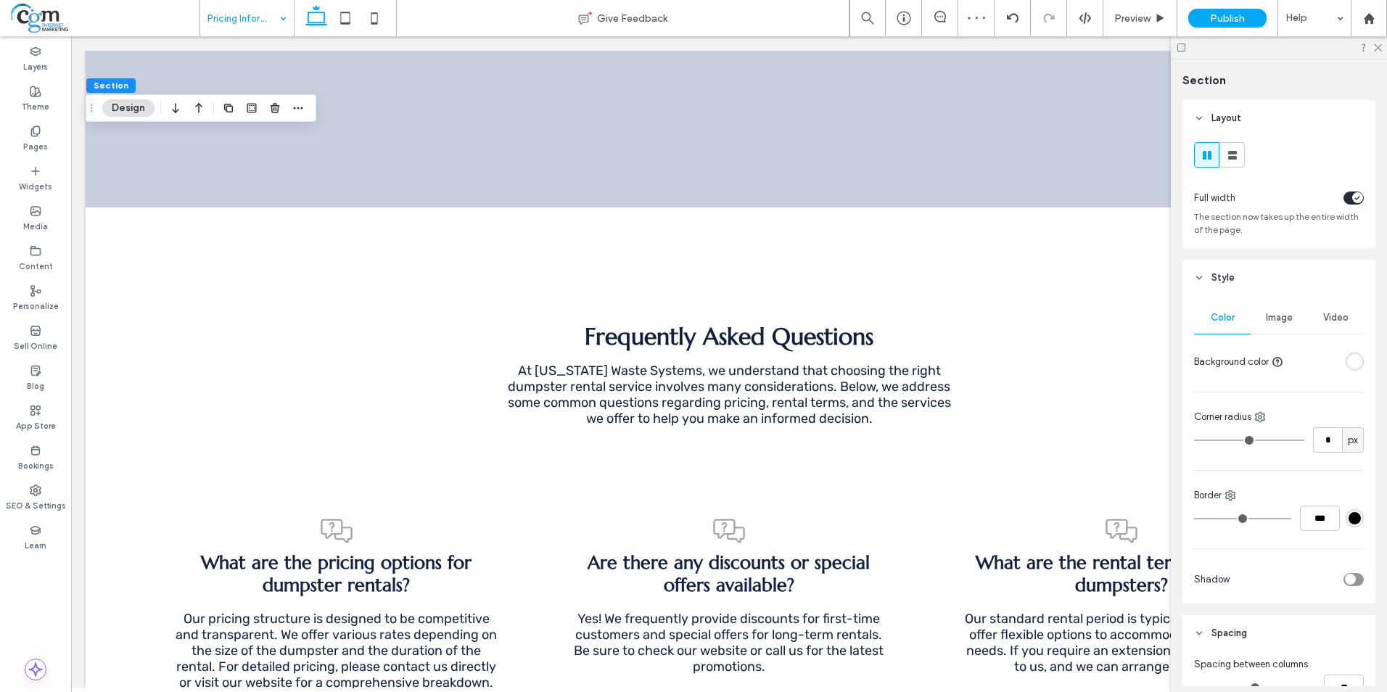
scroll to position [1160, 0]
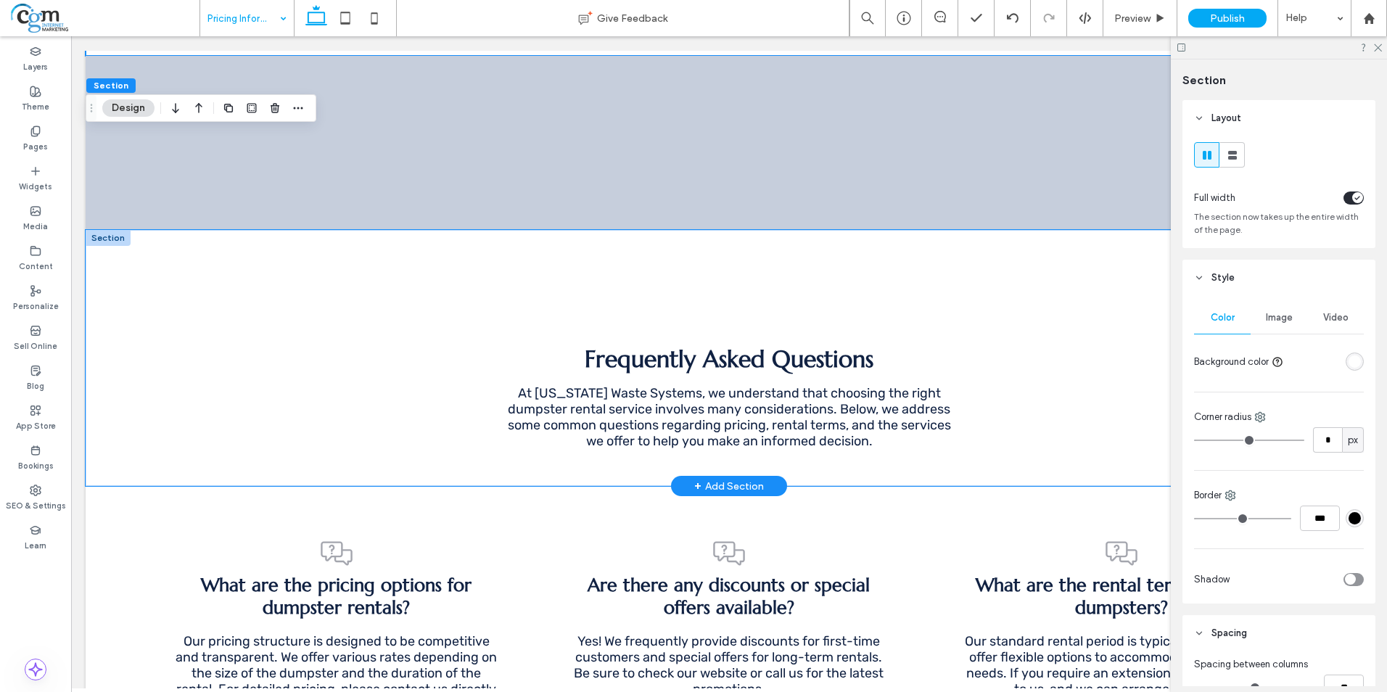
click at [455, 240] on div "Frequently Asked Questions At Texas Waste Systems, we understand that choosing …" at bounding box center [729, 358] width 1286 height 256
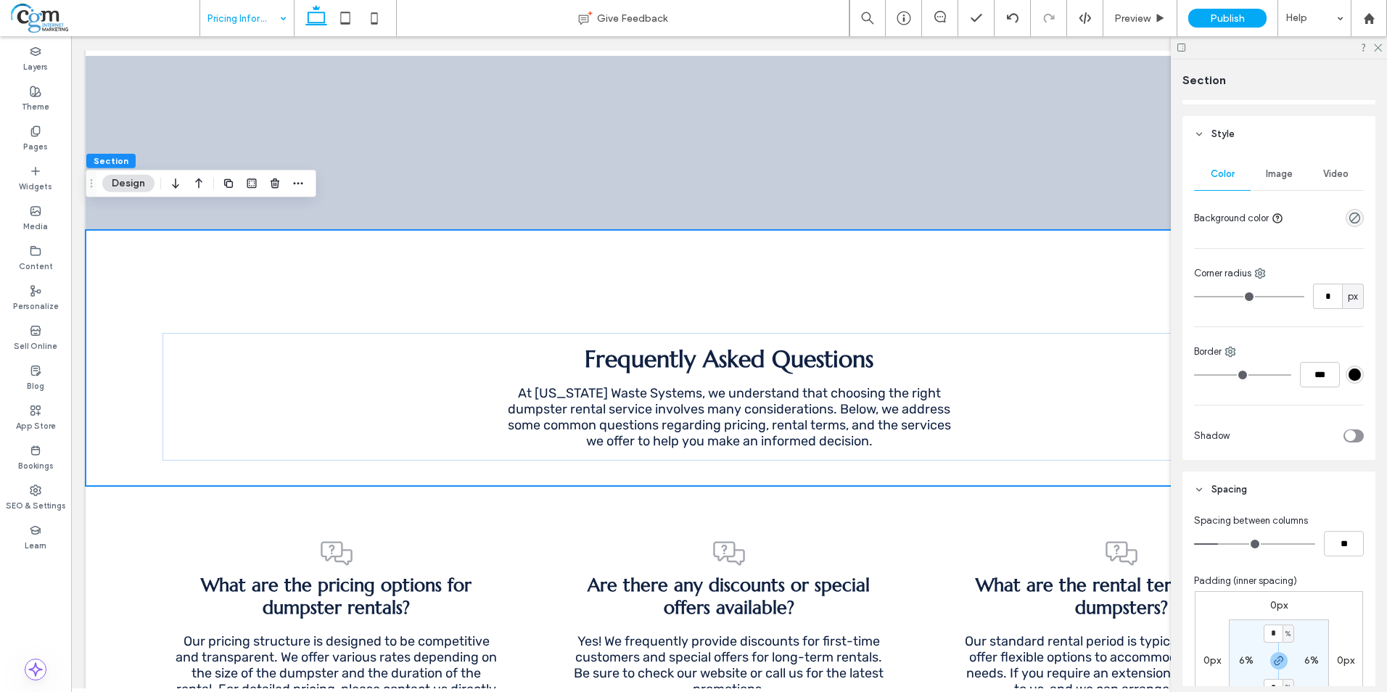
scroll to position [145, 0]
type input "*"
type input "**"
type input "*"
type input "**"
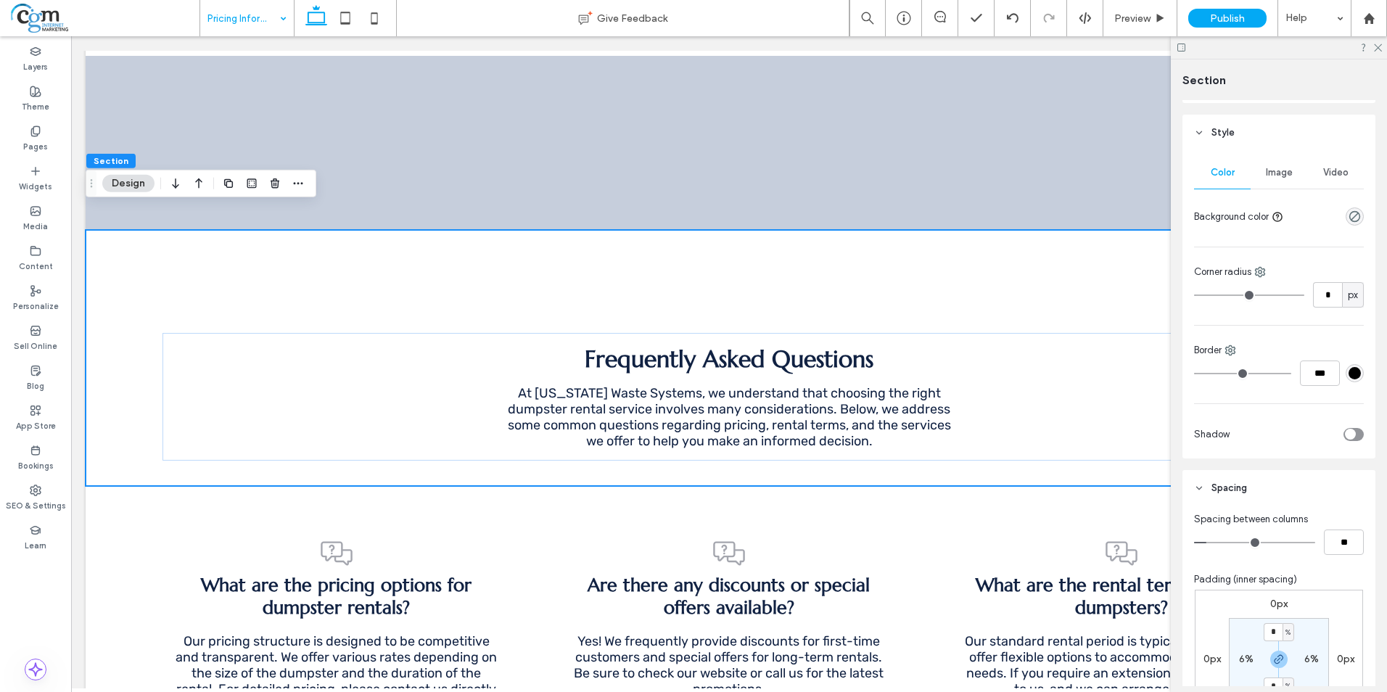
drag, startPoint x: 1219, startPoint y: 543, endPoint x: 1211, endPoint y: 543, distance: 8.0
type input "*"
click at [1211, 543] on input "range" at bounding box center [1254, 542] width 121 height 1
click at [1268, 634] on input "*" at bounding box center [1272, 632] width 19 height 18
type input "*"
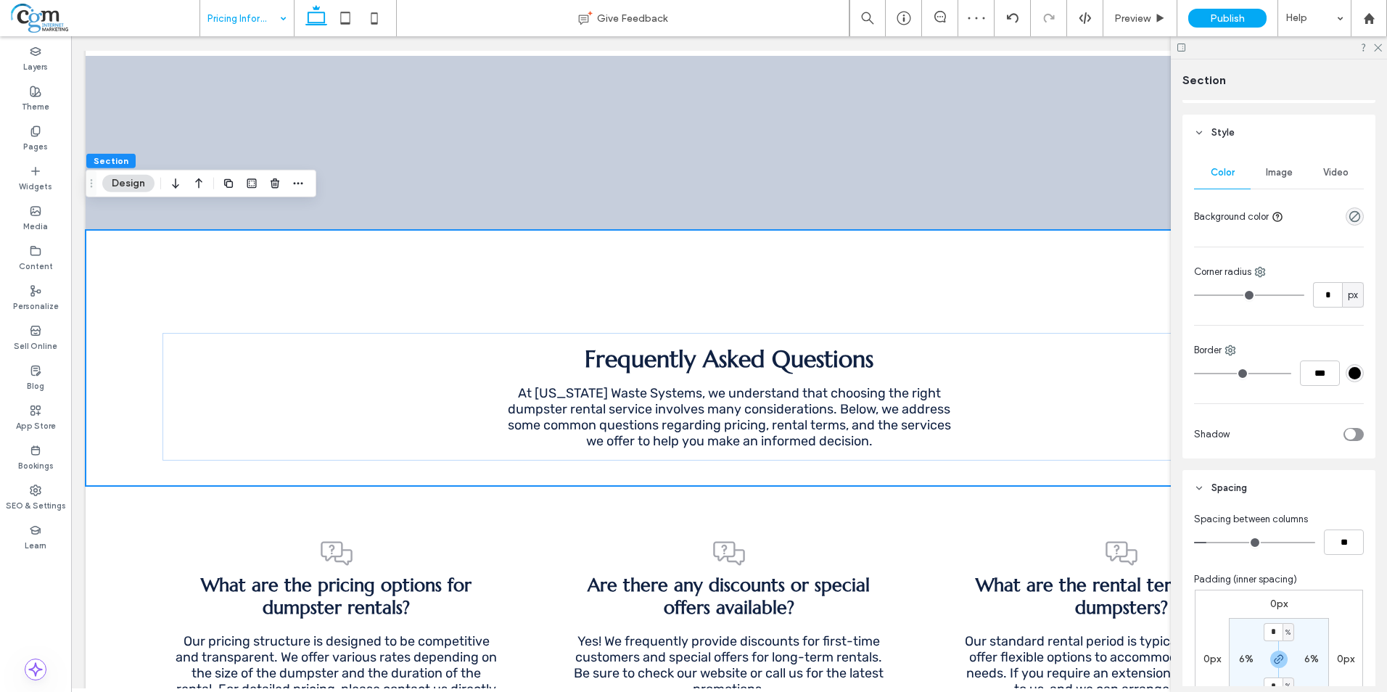
type input "*"
click at [1208, 571] on div "Spacing between columns ** Padding (inner spacing) 0px 0px 0px 0px * % 6% * % 6…" at bounding box center [1278, 659] width 193 height 307
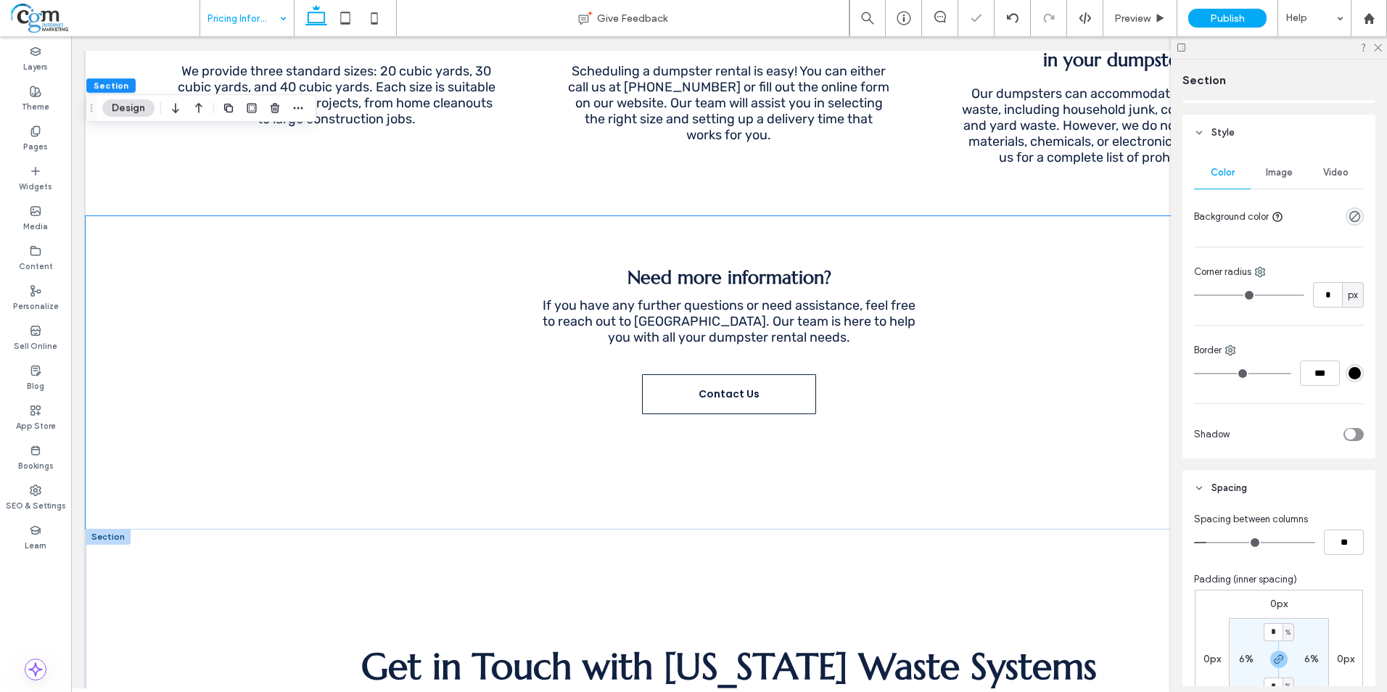
scroll to position [2103, 0]
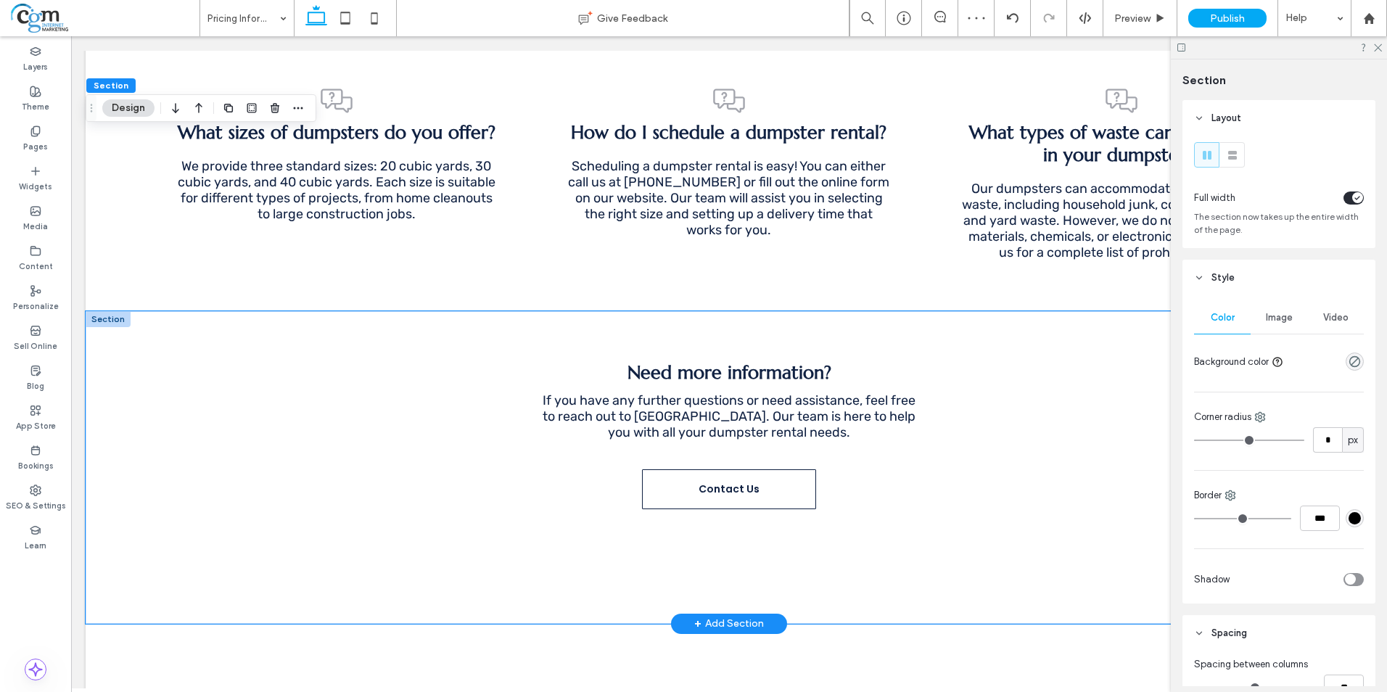
scroll to position [145, 0]
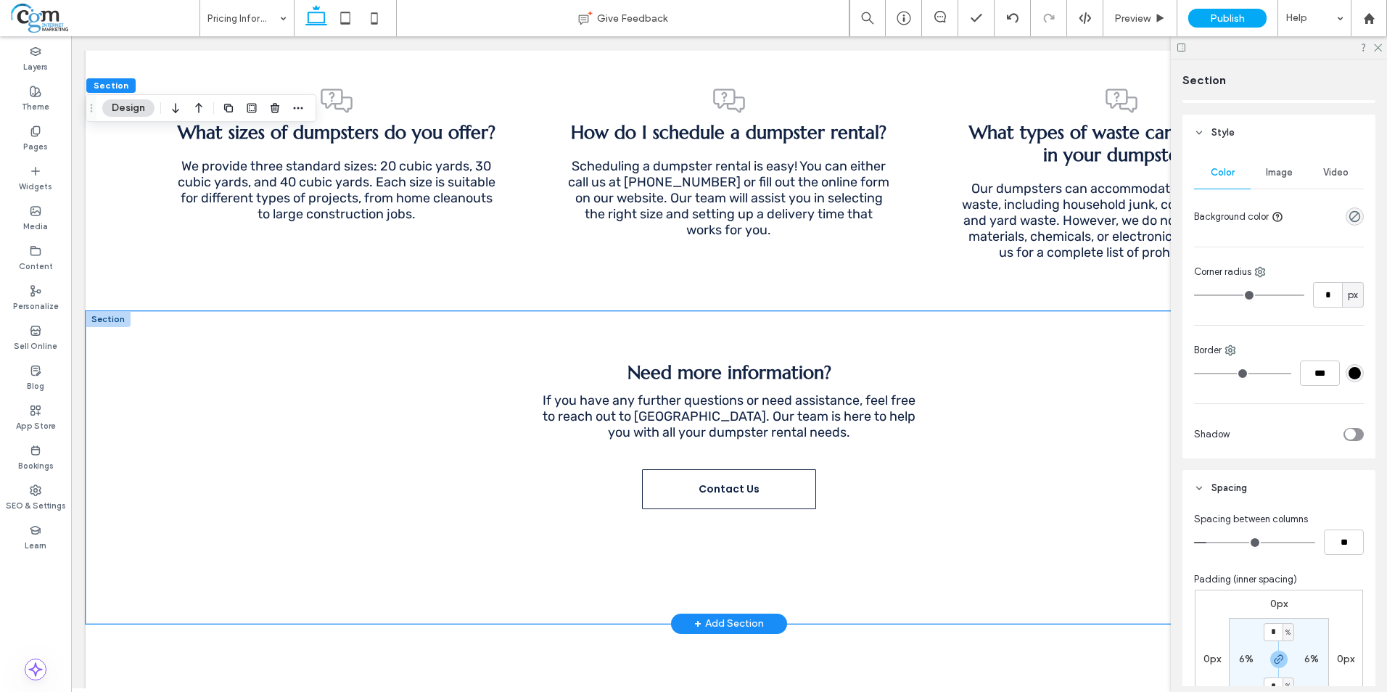
click at [543, 570] on div "Need more information? If you have any further questions or need assistance, fe…" at bounding box center [729, 467] width 1286 height 313
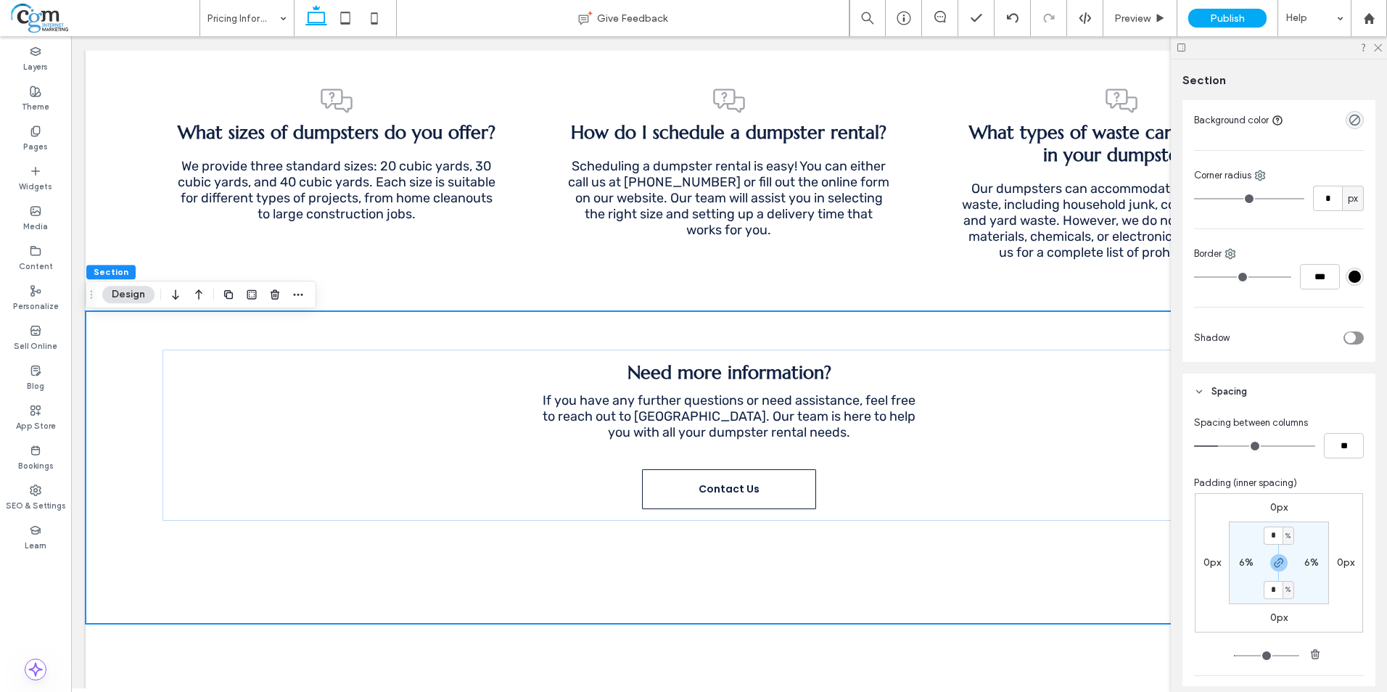
scroll to position [290, 0]
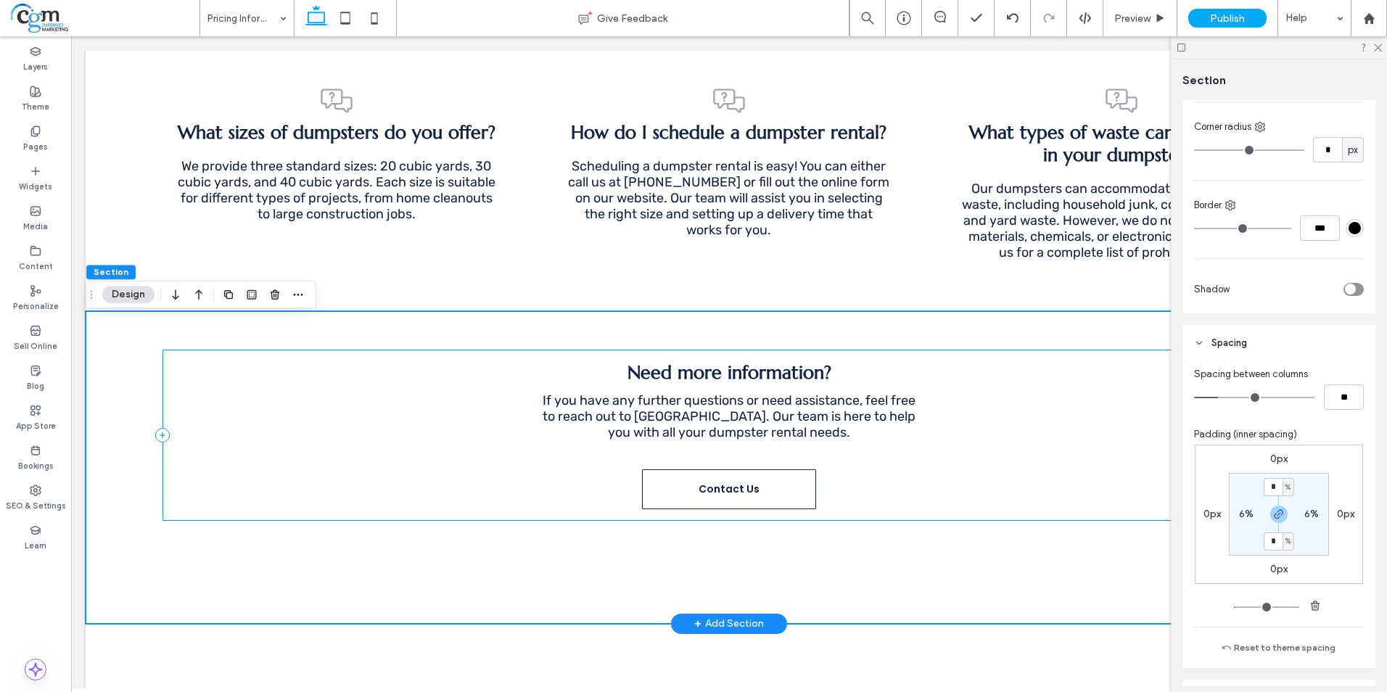
type input "*"
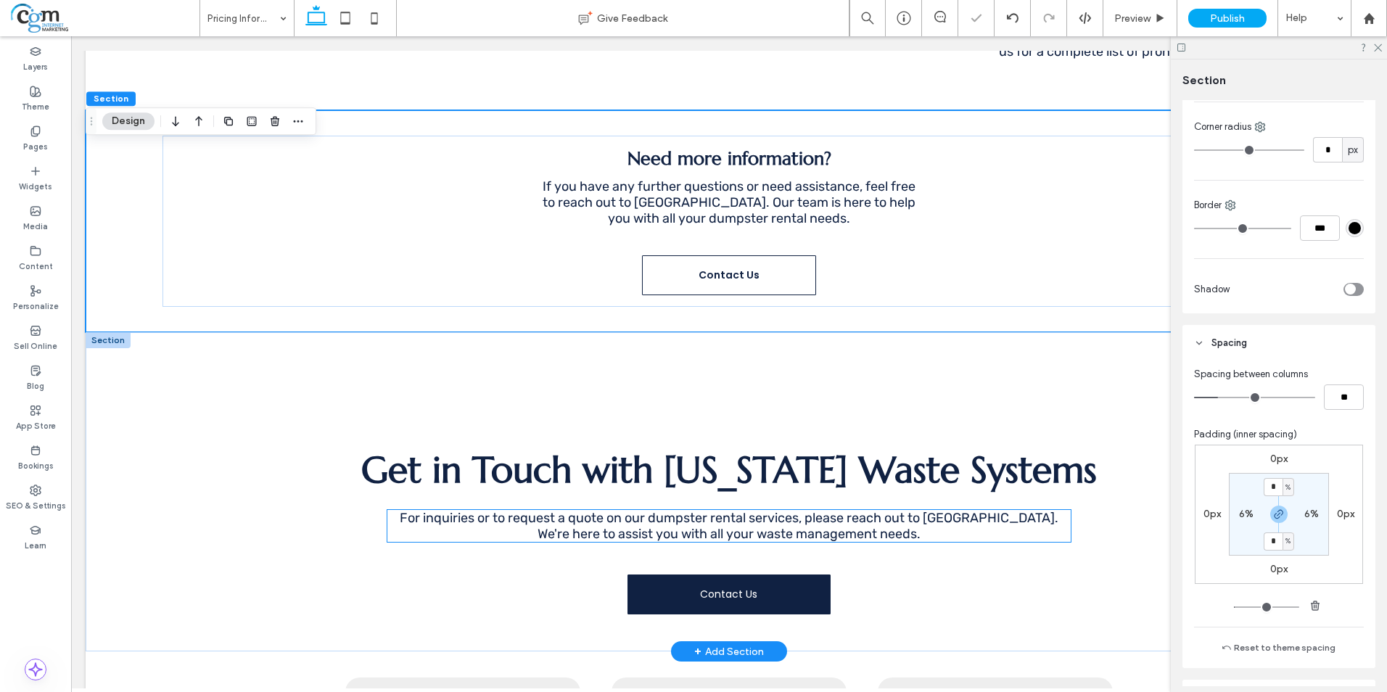
scroll to position [2030, 0]
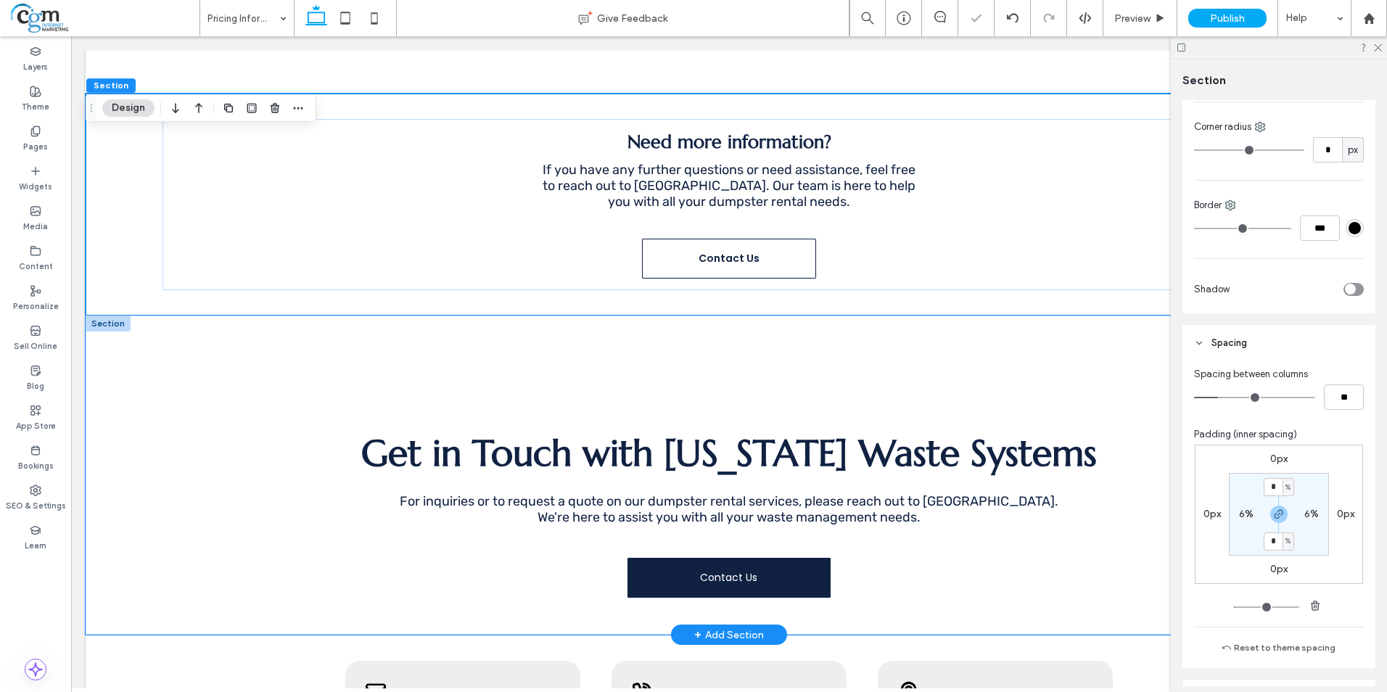
click at [597, 395] on div "Get in Touch with Texas Waste Systems For inquiries or to request a quote on ou…" at bounding box center [729, 474] width 870 height 319
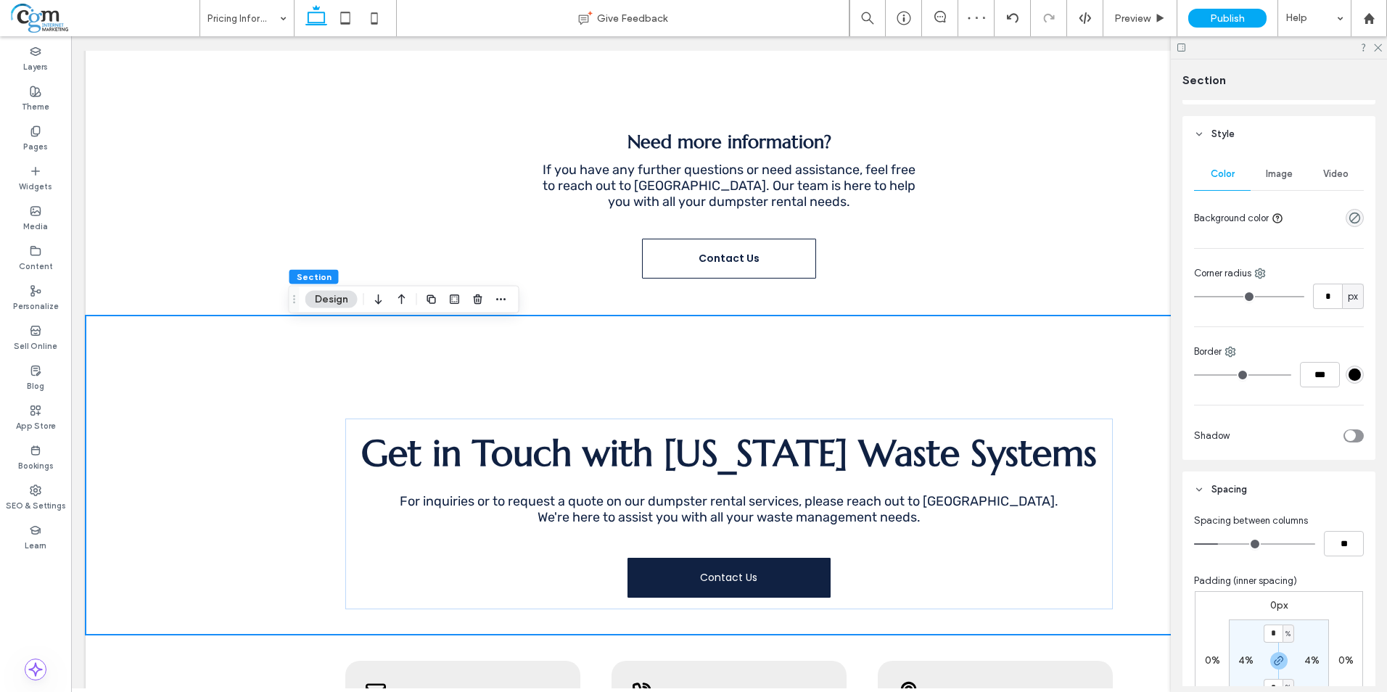
scroll to position [145, 0]
click at [1334, 545] on input "**" at bounding box center [1343, 541] width 40 height 25
type input "**"
type input "*"
click at [1273, 628] on input "*" at bounding box center [1272, 632] width 19 height 18
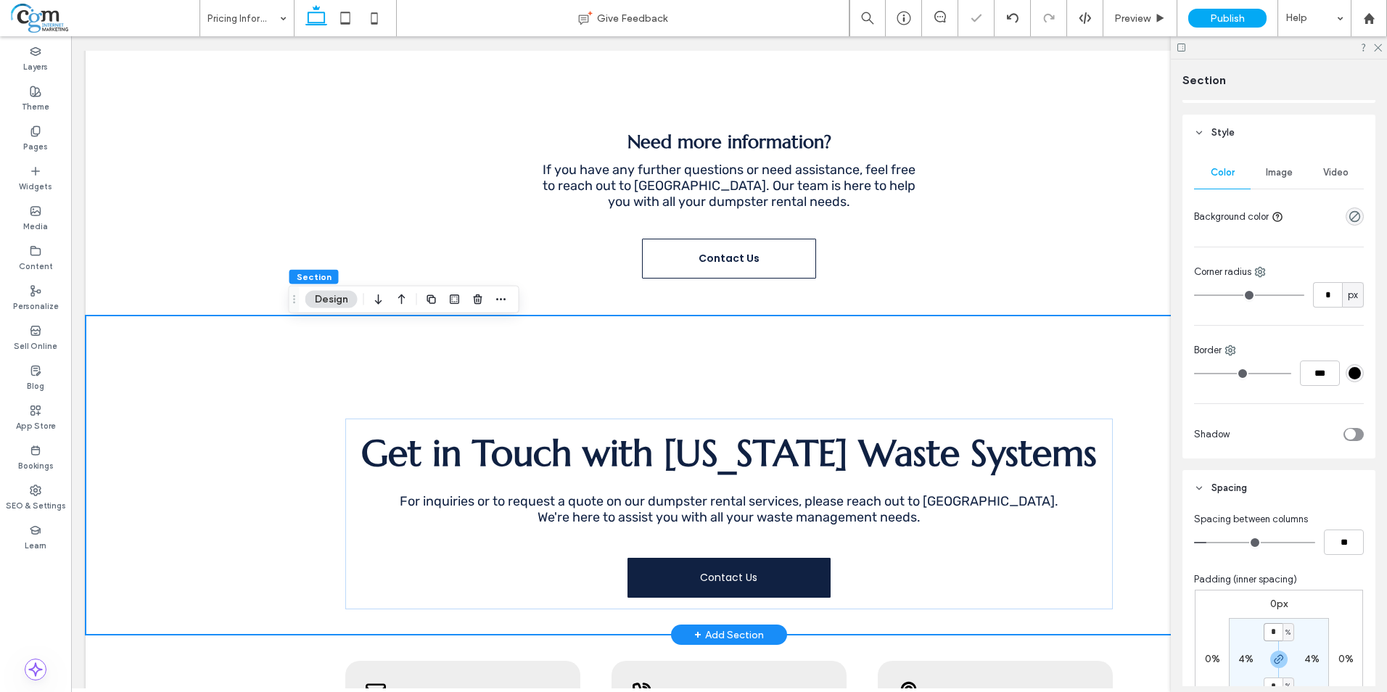
type input "*"
click at [1138, 526] on div "Get in Touch with Texas Waste Systems For inquiries or to request a quote on ou…" at bounding box center [729, 474] width 870 height 319
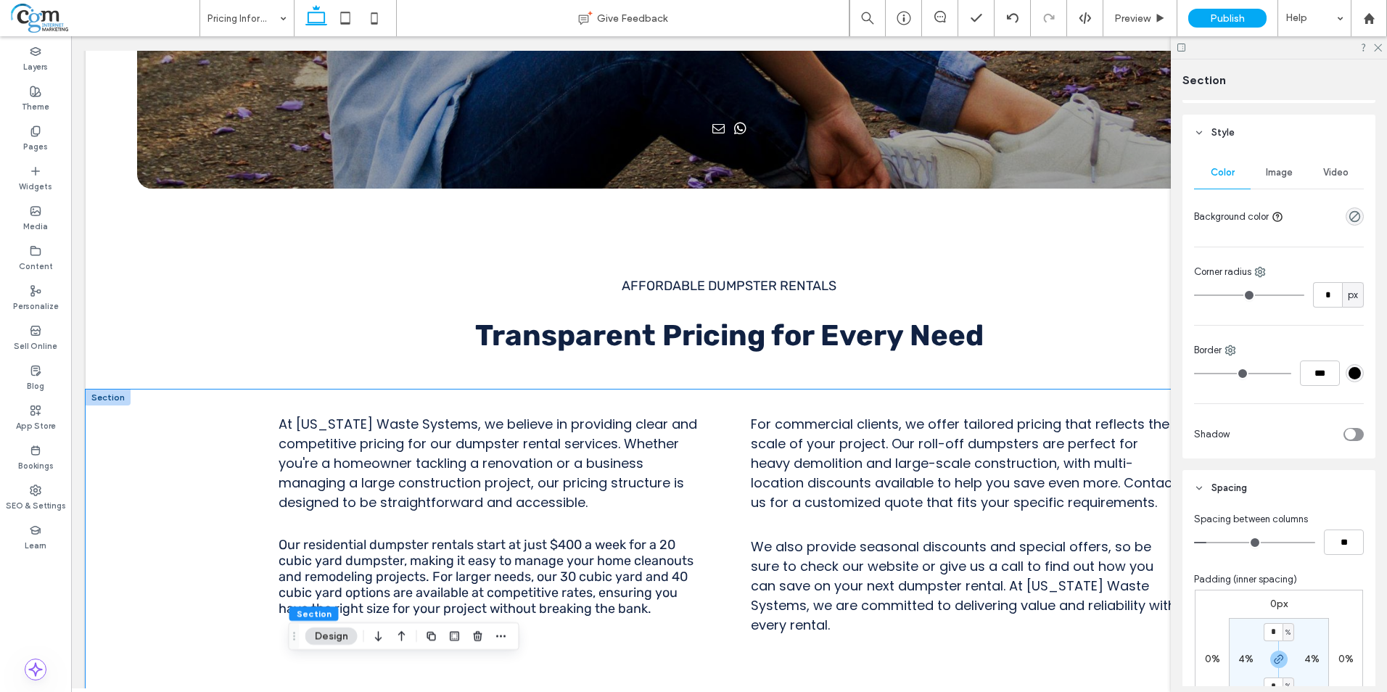
scroll to position [32, 0]
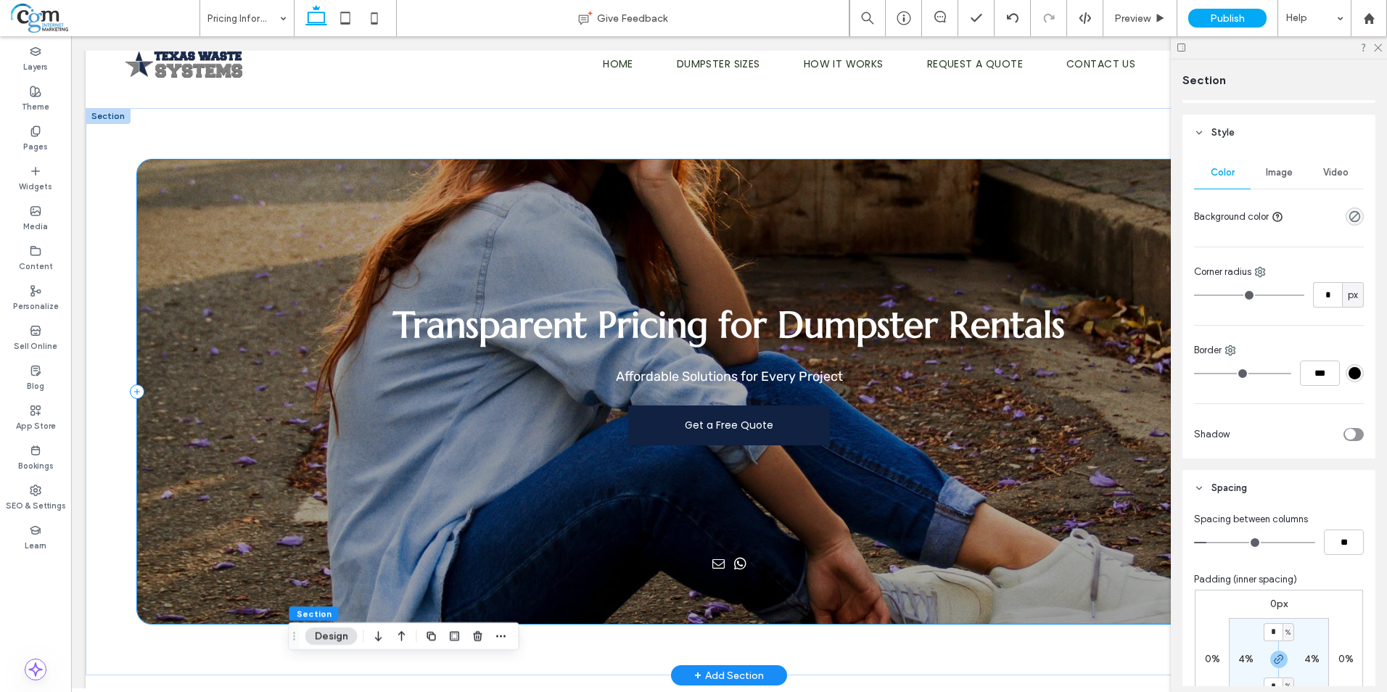
click at [215, 225] on div "Transparent Pricing for Dumpster Rentals Affordable Solutions for Every Project…" at bounding box center [728, 392] width 1183 height 464
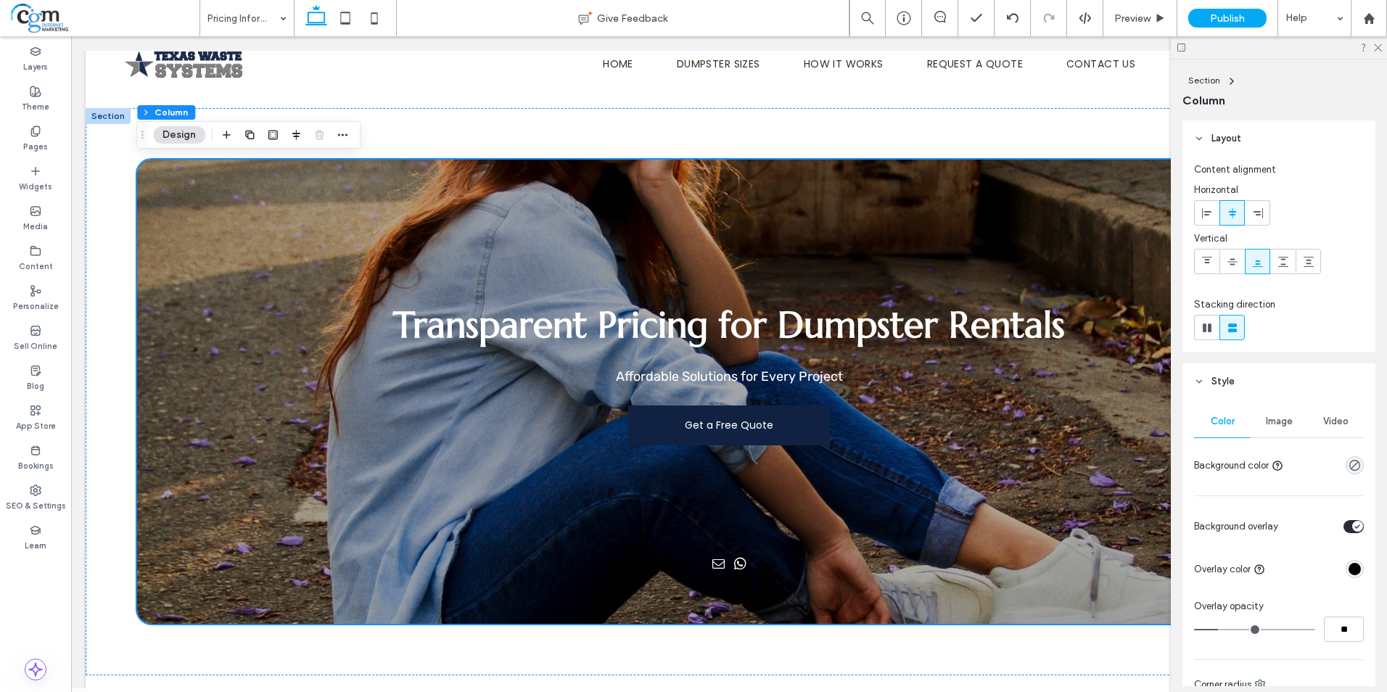
click at [1271, 413] on div "Image" at bounding box center [1278, 421] width 57 height 32
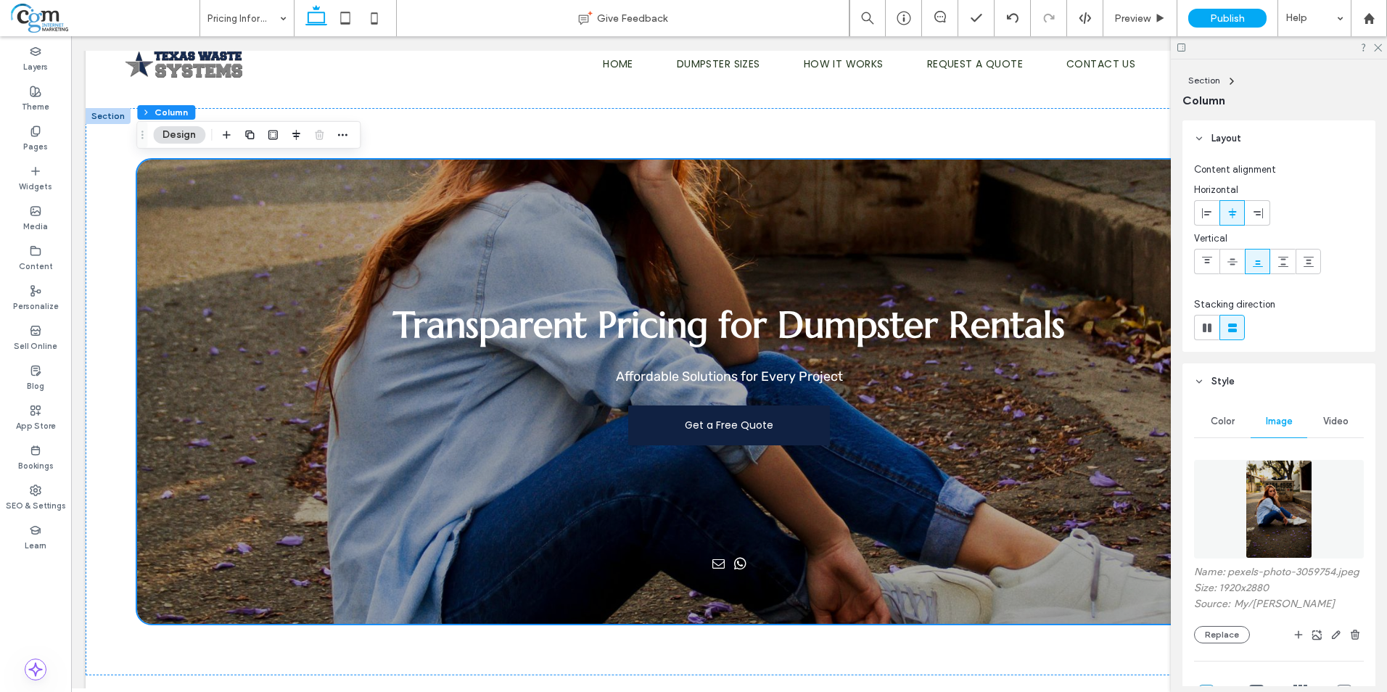
click at [1234, 656] on div "Name: pexels-photo-3059754.jpeg Size: 1920x2880 Source: My / Alan kardek Ribeir…" at bounding box center [1279, 680] width 170 height 455
click at [1227, 643] on button "Replace" at bounding box center [1222, 634] width 56 height 17
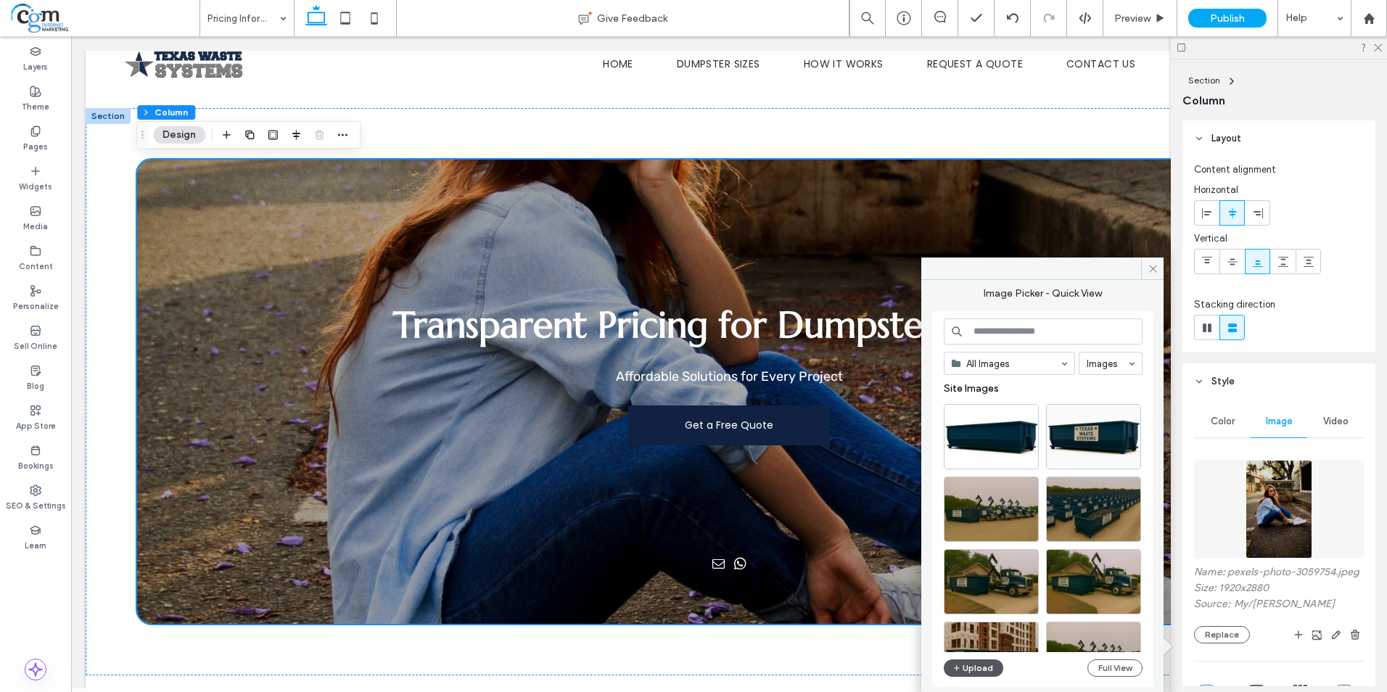
click at [975, 668] on button "Upload" at bounding box center [972, 667] width 59 height 17
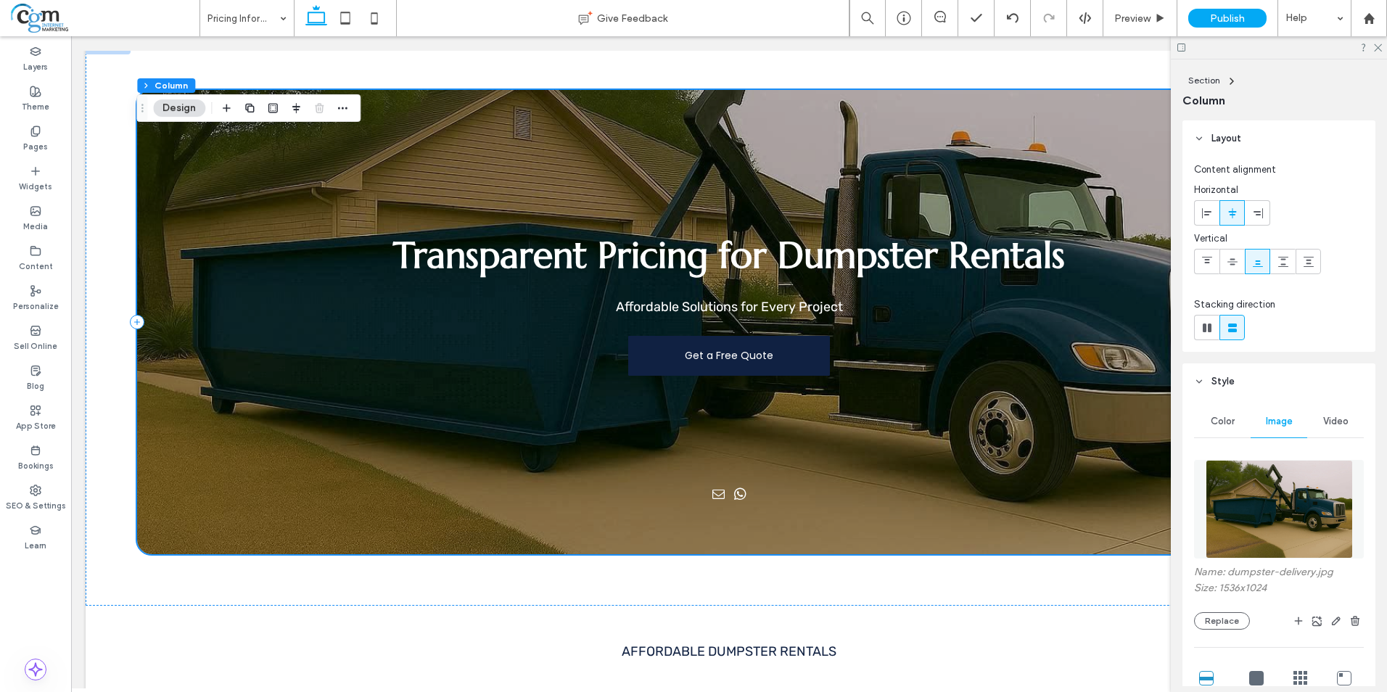
scroll to position [0, 0]
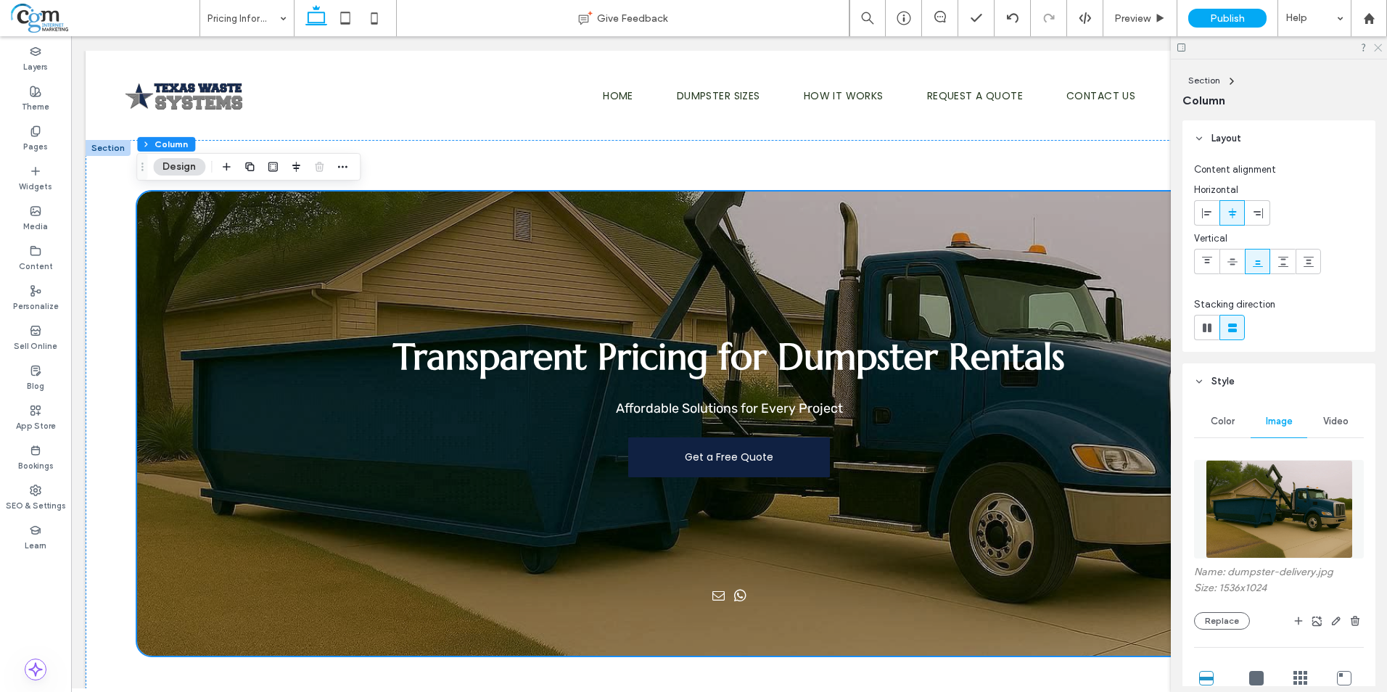
click at [1380, 46] on icon at bounding box center [1376, 46] width 9 height 9
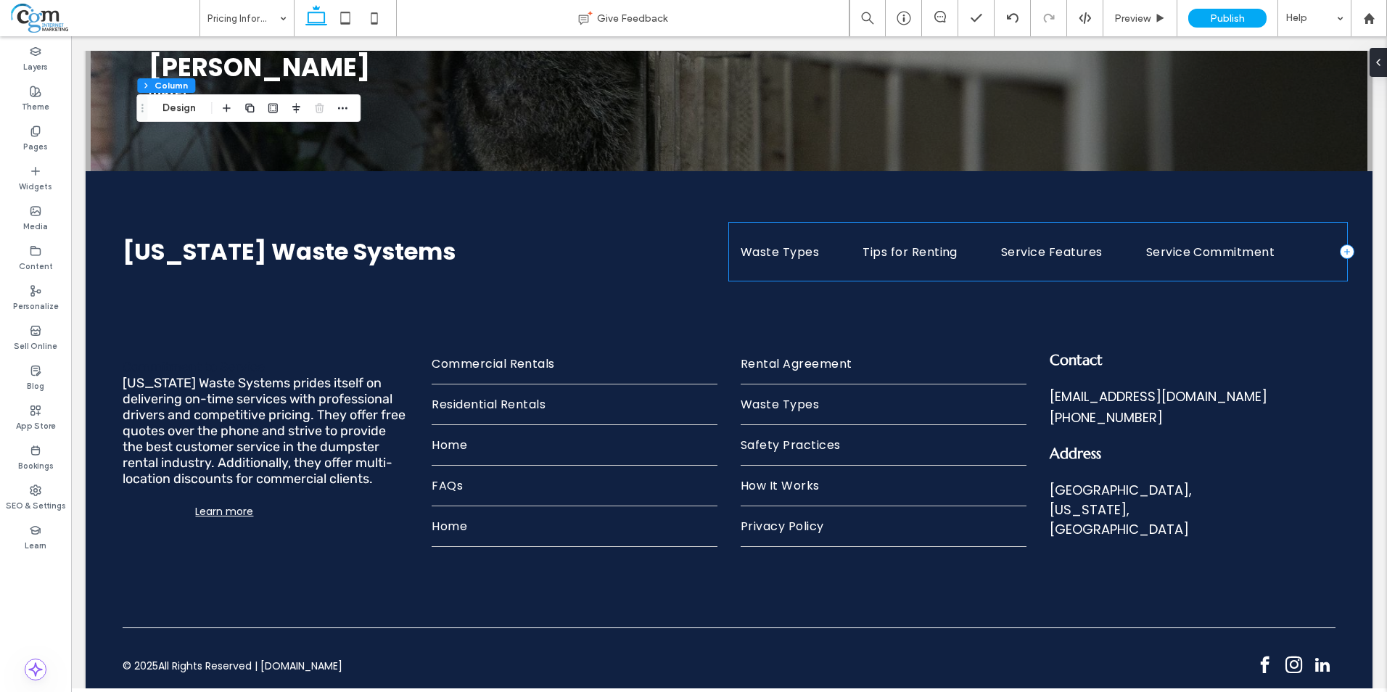
scroll to position [3067, 0]
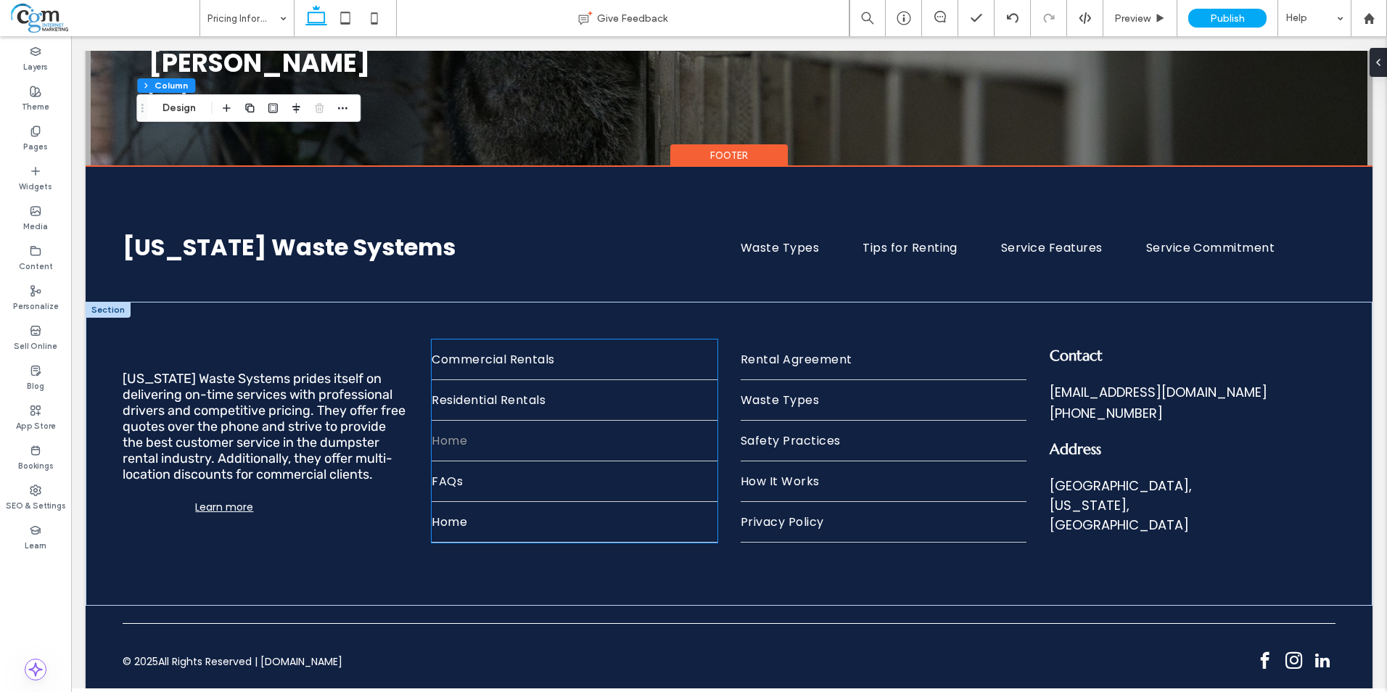
click at [471, 439] on link "Home" at bounding box center [574, 441] width 286 height 40
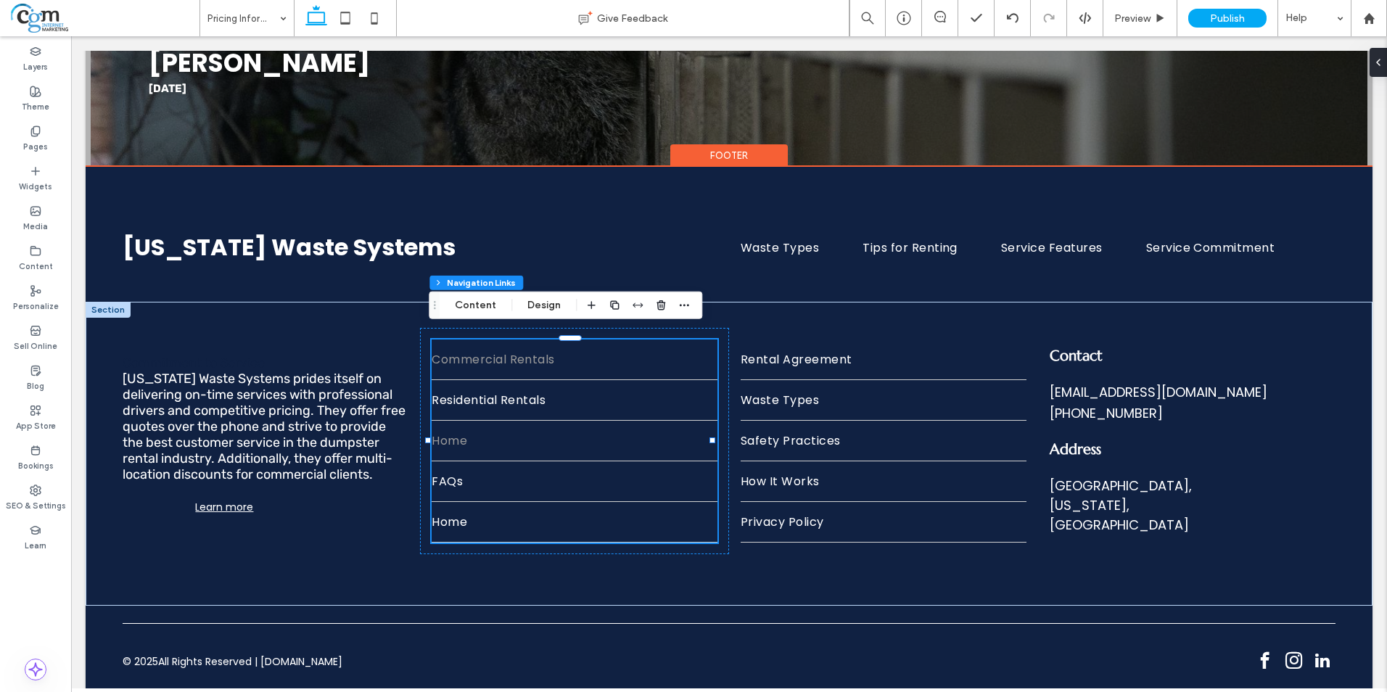
type input "*"
type input "***"
type input "****"
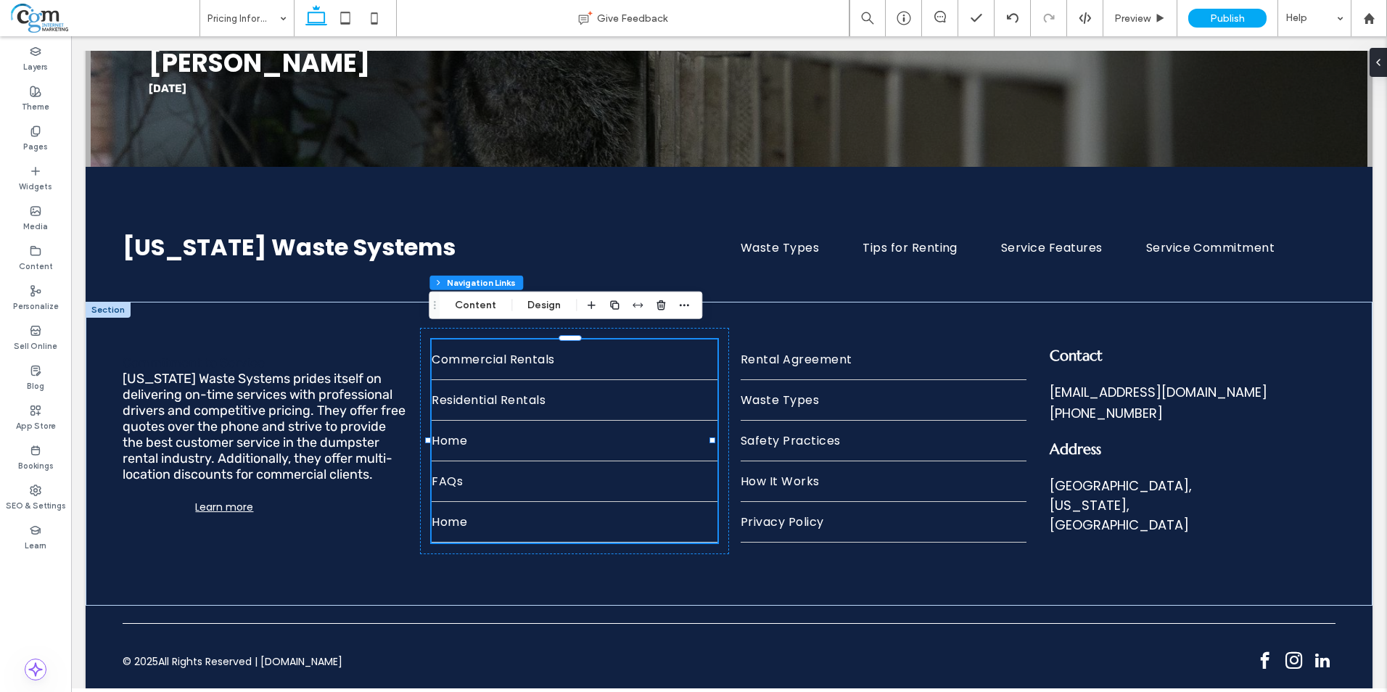
click at [440, 303] on icon "Drag" at bounding box center [435, 305] width 12 height 10
click at [466, 306] on button "Content" at bounding box center [475, 304] width 60 height 17
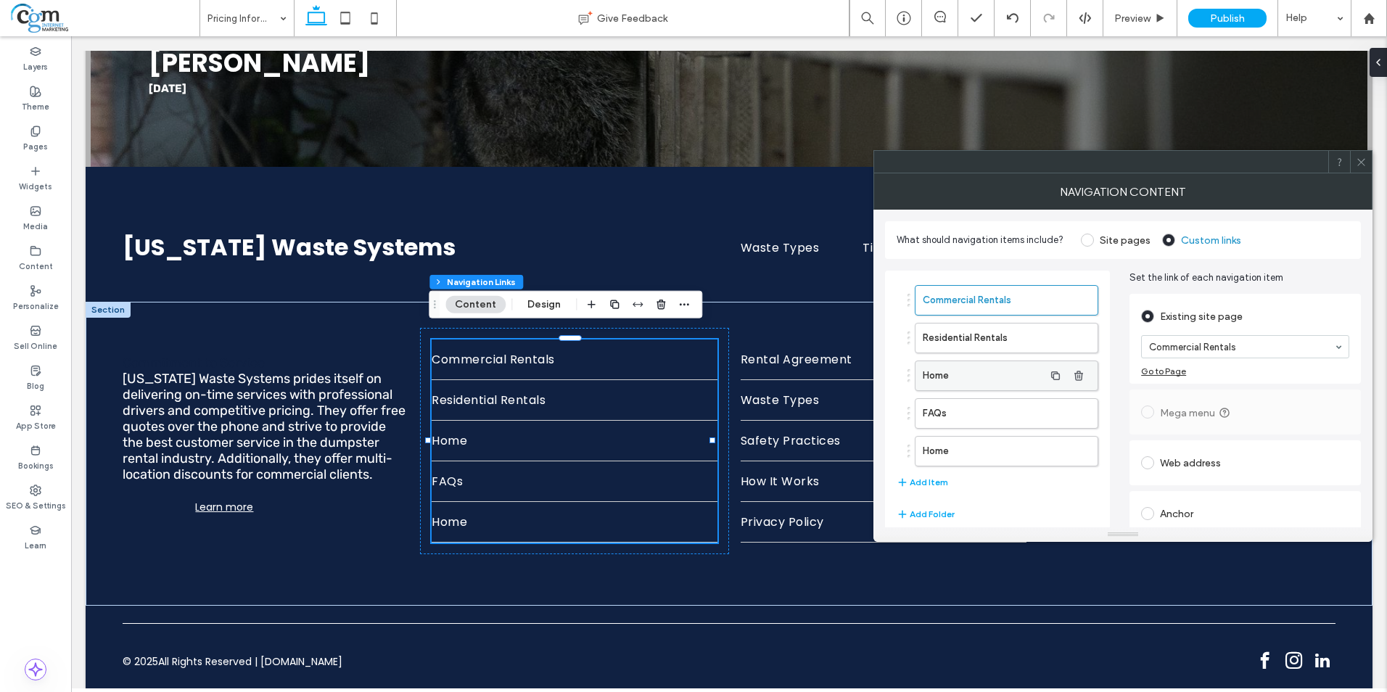
click at [1015, 374] on label "Home" at bounding box center [982, 375] width 121 height 29
click at [1362, 159] on icon at bounding box center [1360, 162] width 11 height 11
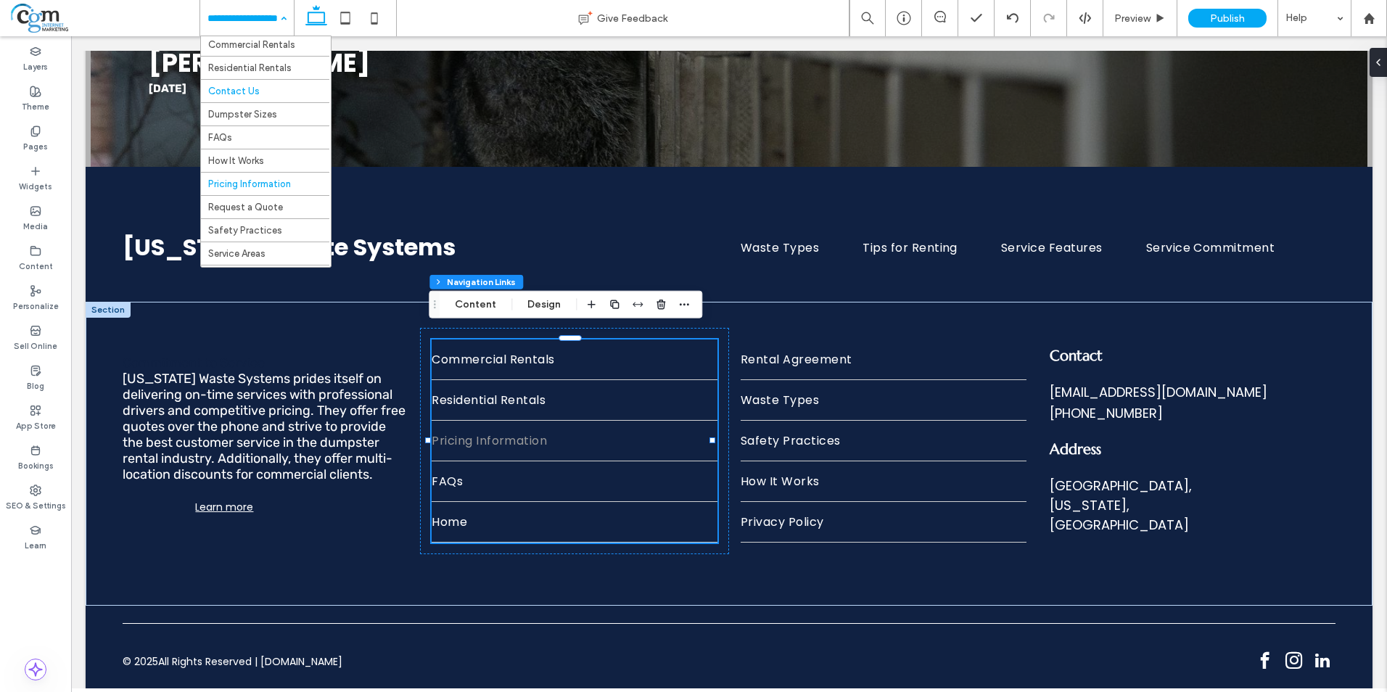
scroll to position [73, 0]
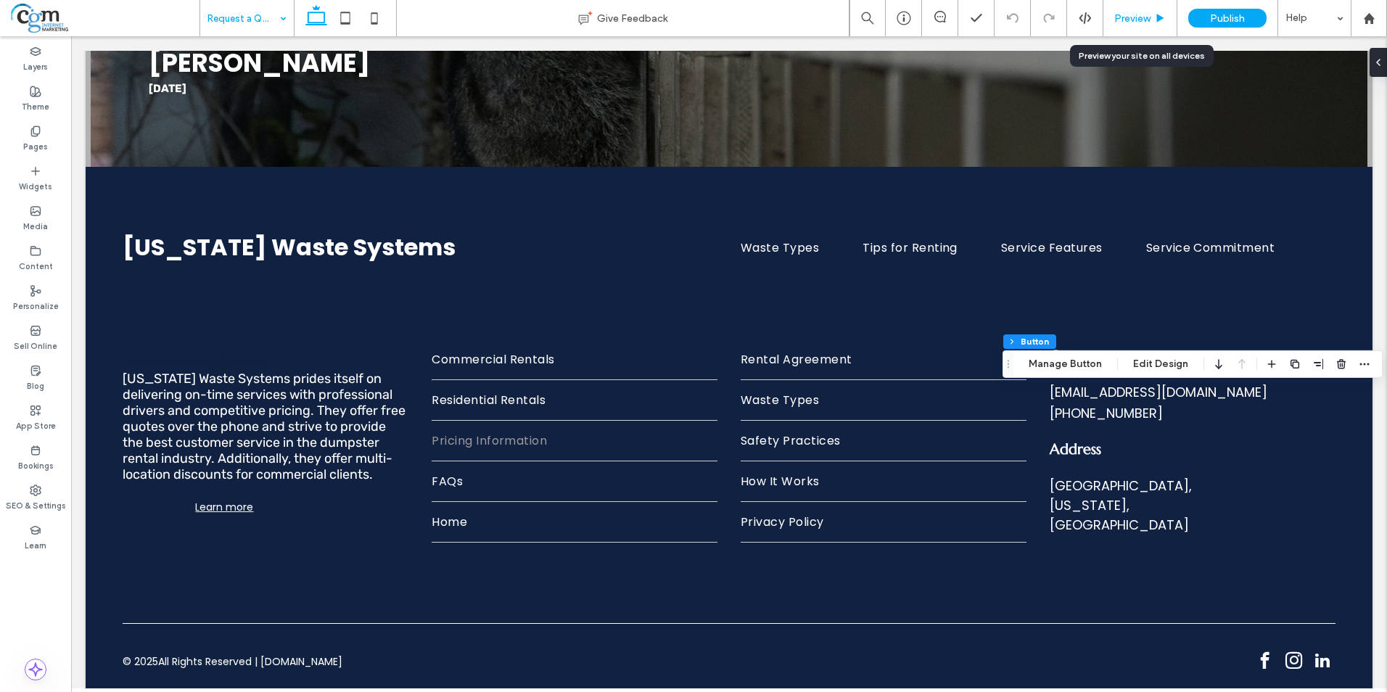
click at [1137, 17] on span "Preview" at bounding box center [1132, 18] width 36 height 12
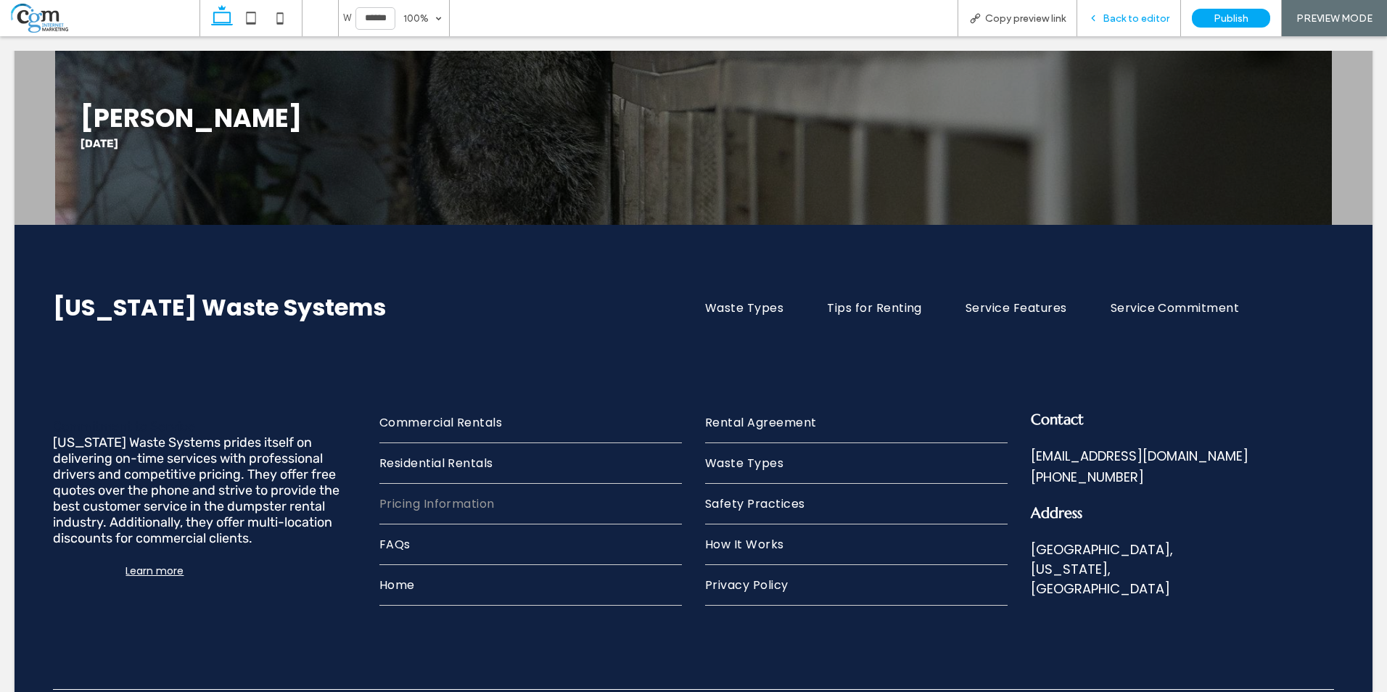
click at [1159, 17] on span "Back to editor" at bounding box center [1135, 18] width 67 height 12
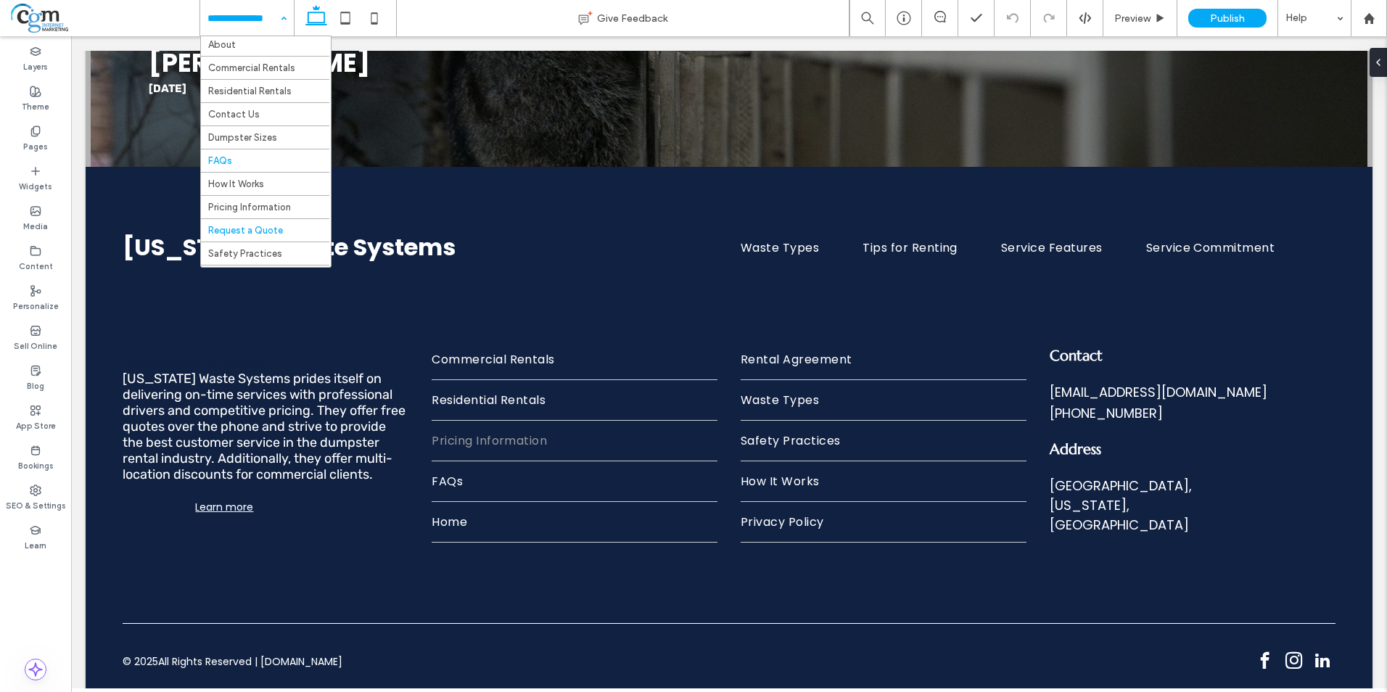
scroll to position [73, 0]
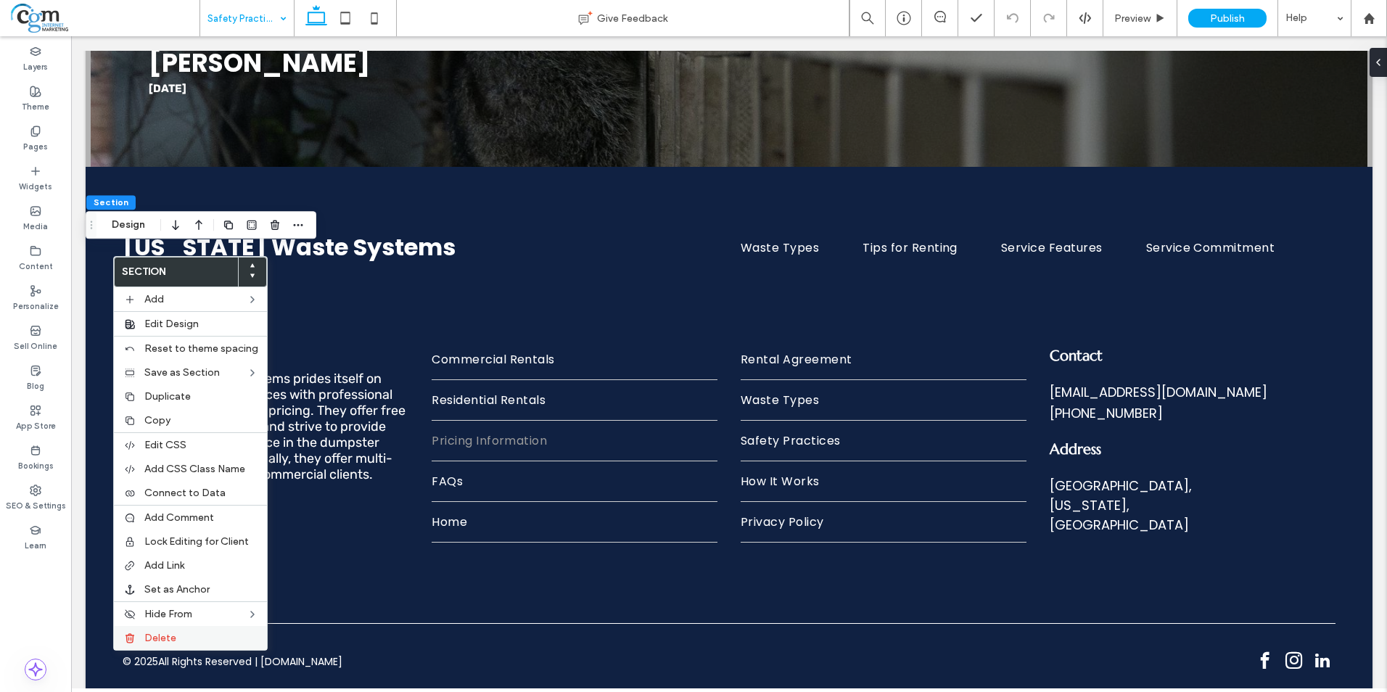
click at [182, 627] on div "Delete" at bounding box center [190, 638] width 153 height 24
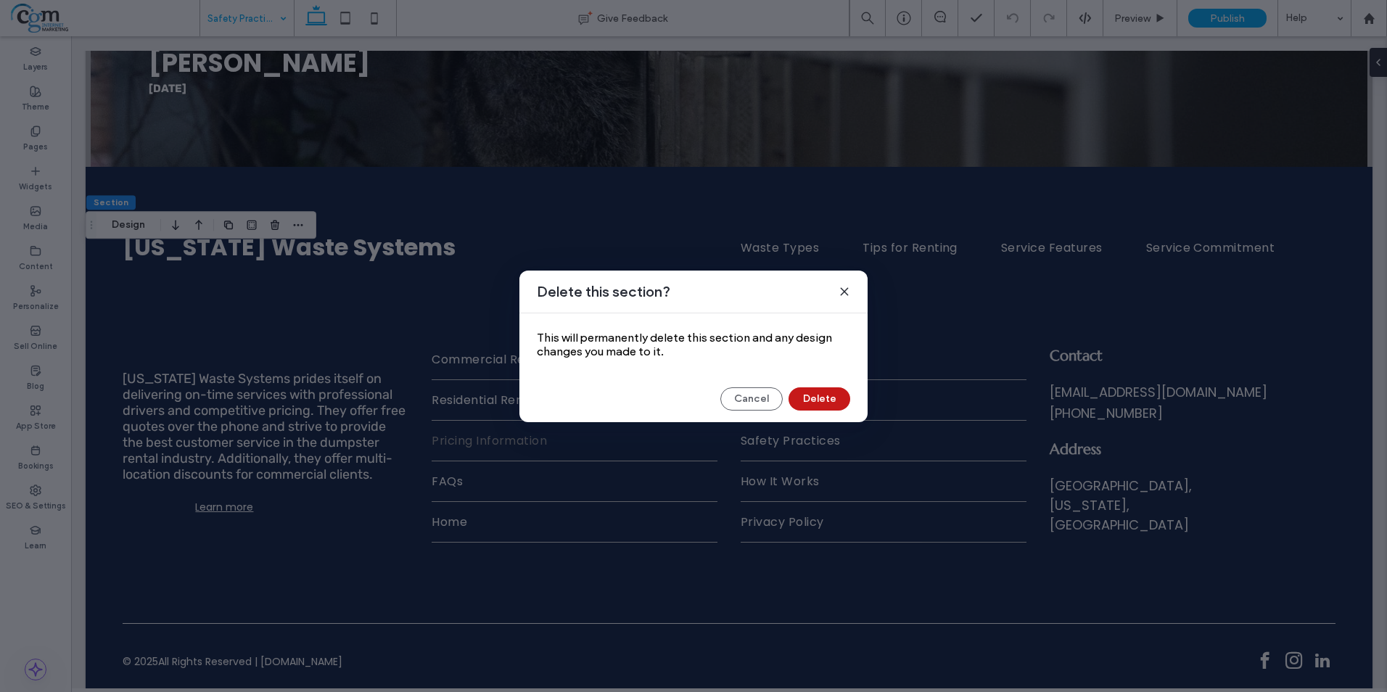
click at [823, 395] on button "Delete" at bounding box center [819, 398] width 62 height 23
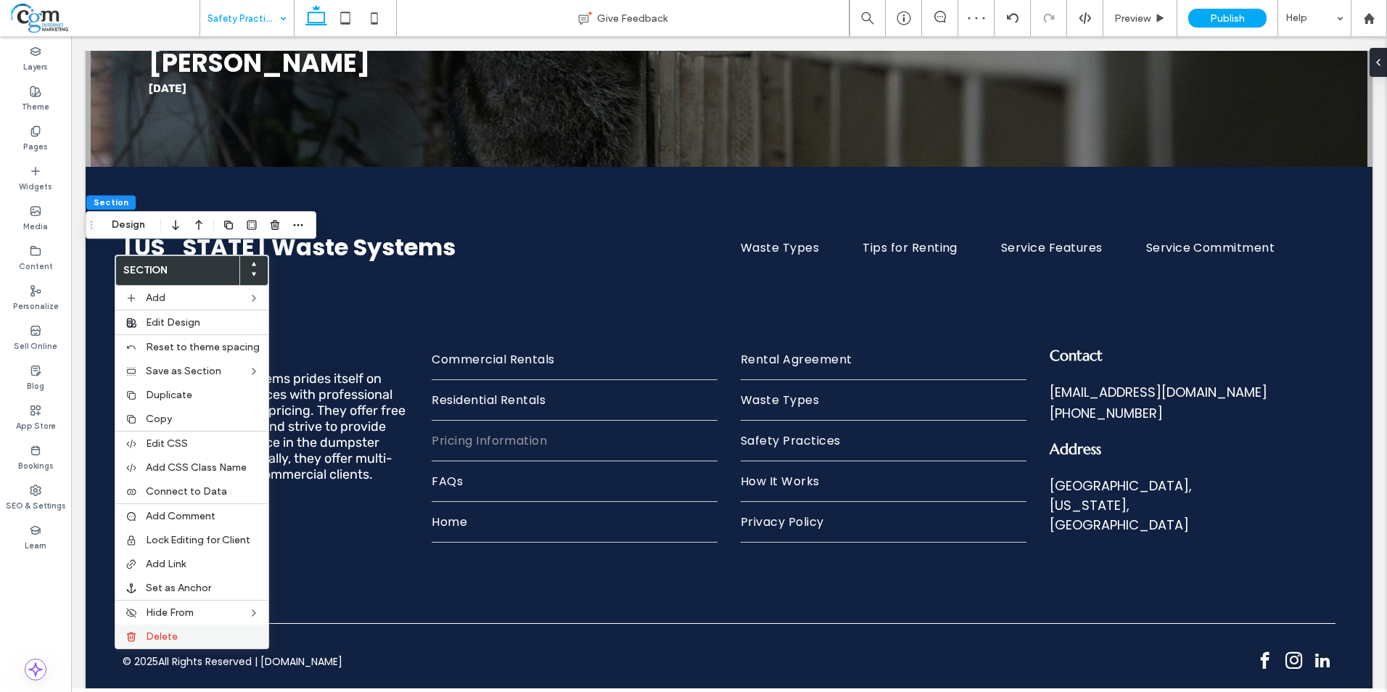
click at [170, 632] on span "Delete" at bounding box center [162, 636] width 32 height 12
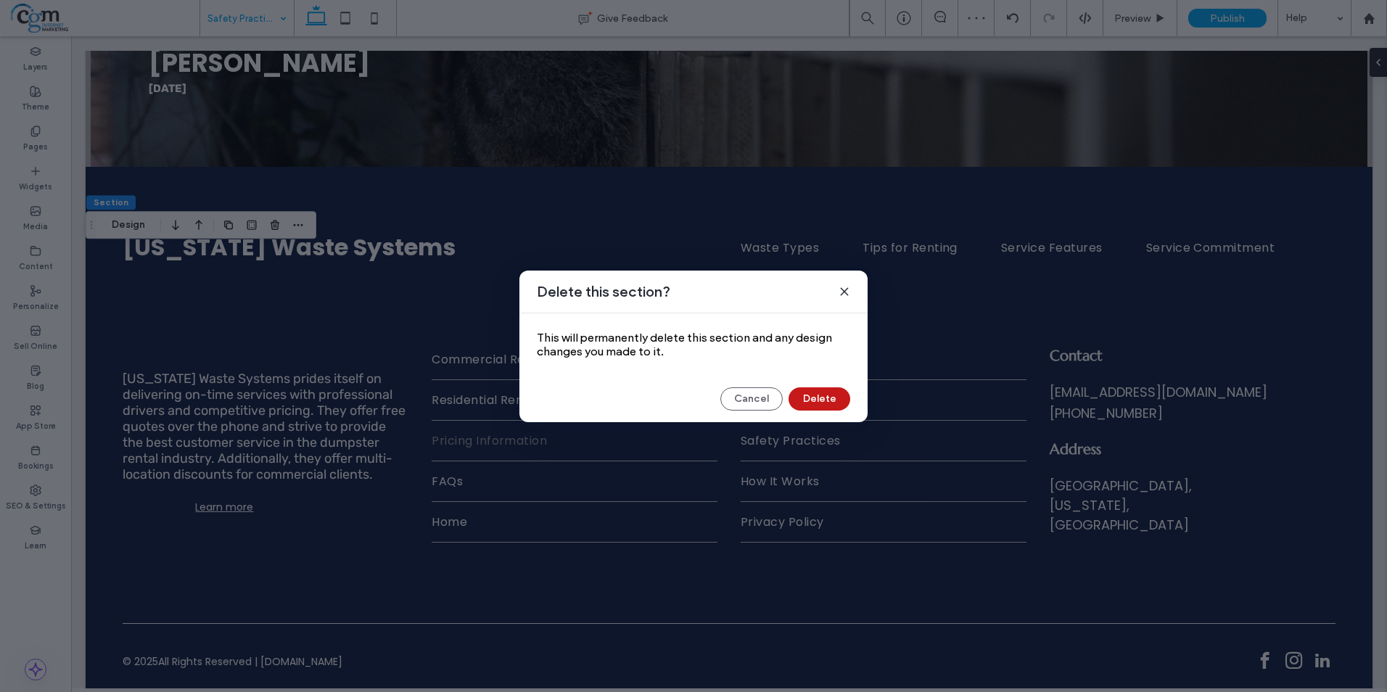
click at [822, 392] on button "Delete" at bounding box center [819, 398] width 62 height 23
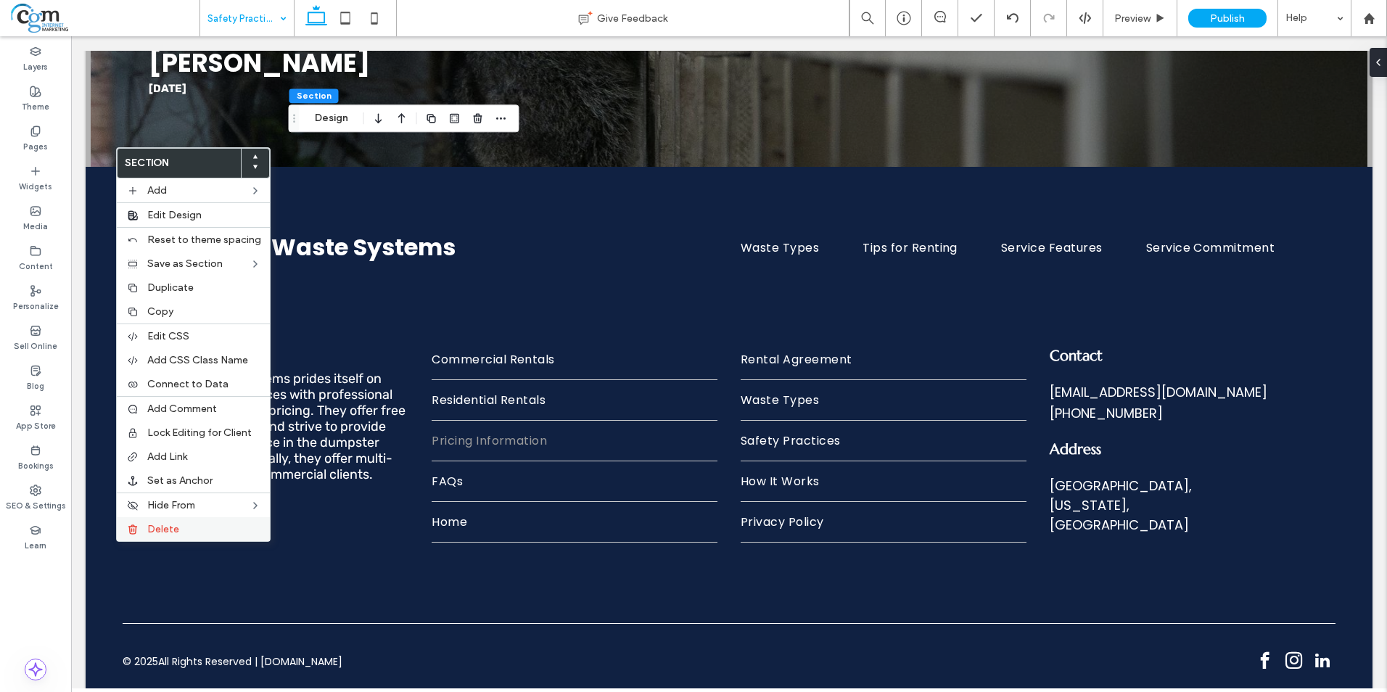
click at [188, 519] on div "Delete" at bounding box center [193, 529] width 153 height 24
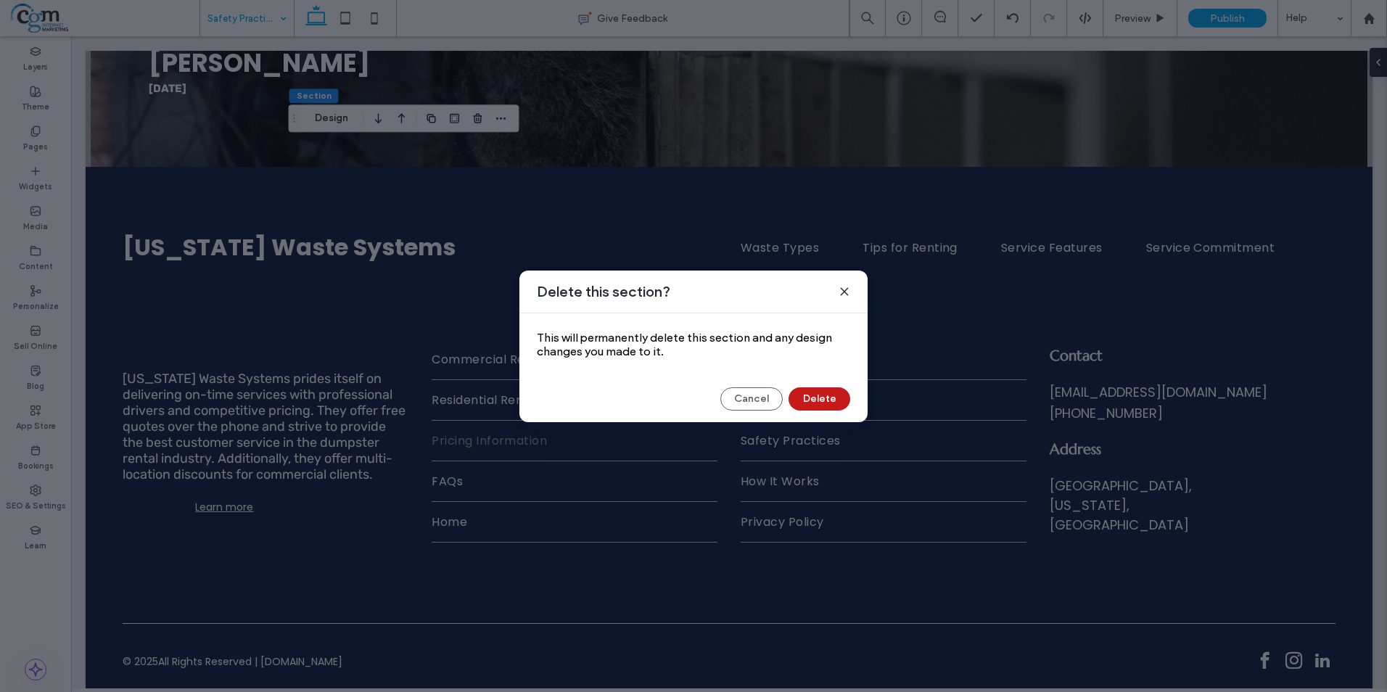
click at [828, 394] on button "Delete" at bounding box center [819, 398] width 62 height 23
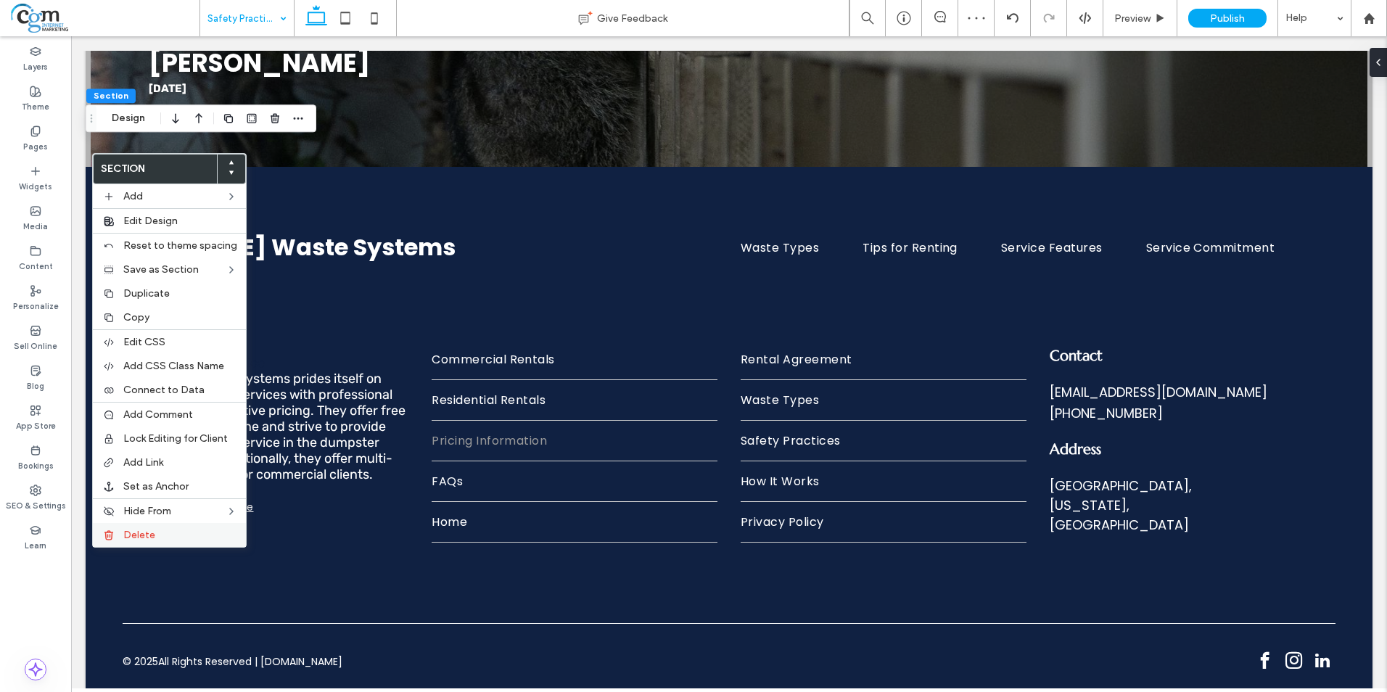
click at [149, 536] on span "Delete" at bounding box center [139, 535] width 32 height 12
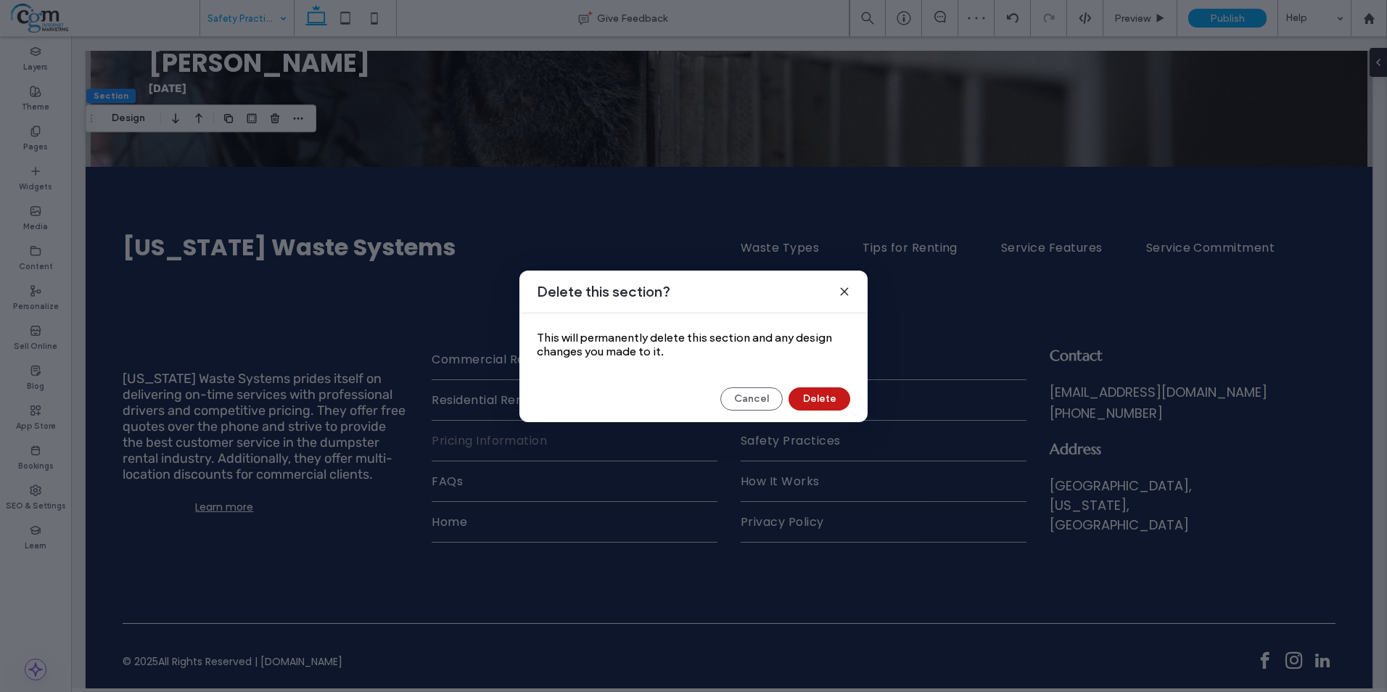
click at [838, 400] on button "Delete" at bounding box center [819, 398] width 62 height 23
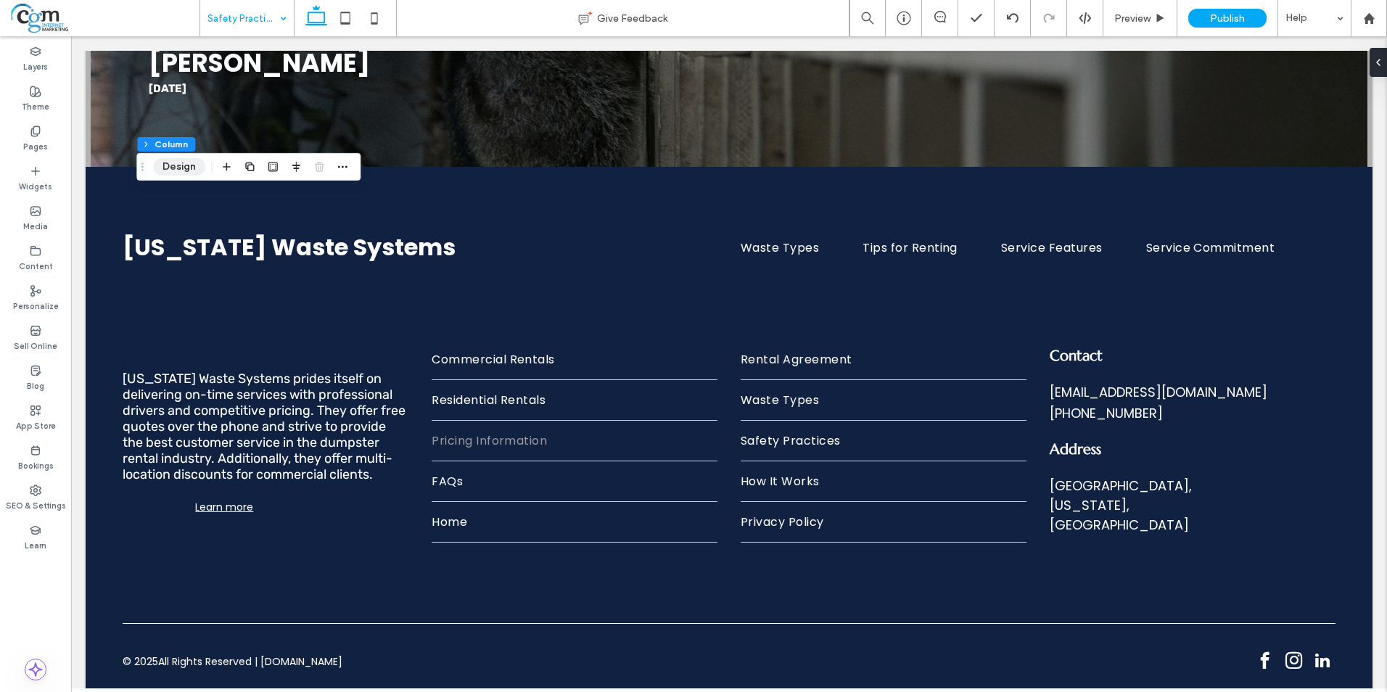
click at [171, 159] on button "Design" at bounding box center [179, 166] width 52 height 17
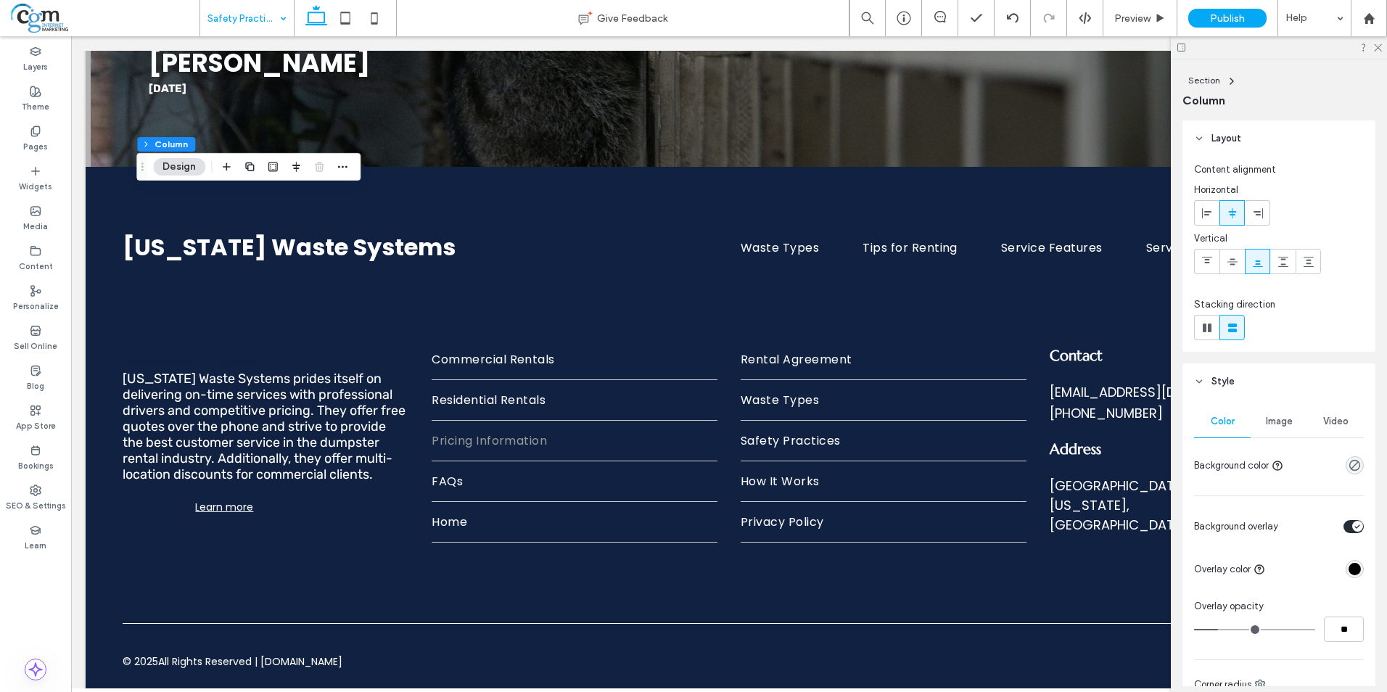
click at [1278, 431] on div "Image" at bounding box center [1278, 421] width 57 height 32
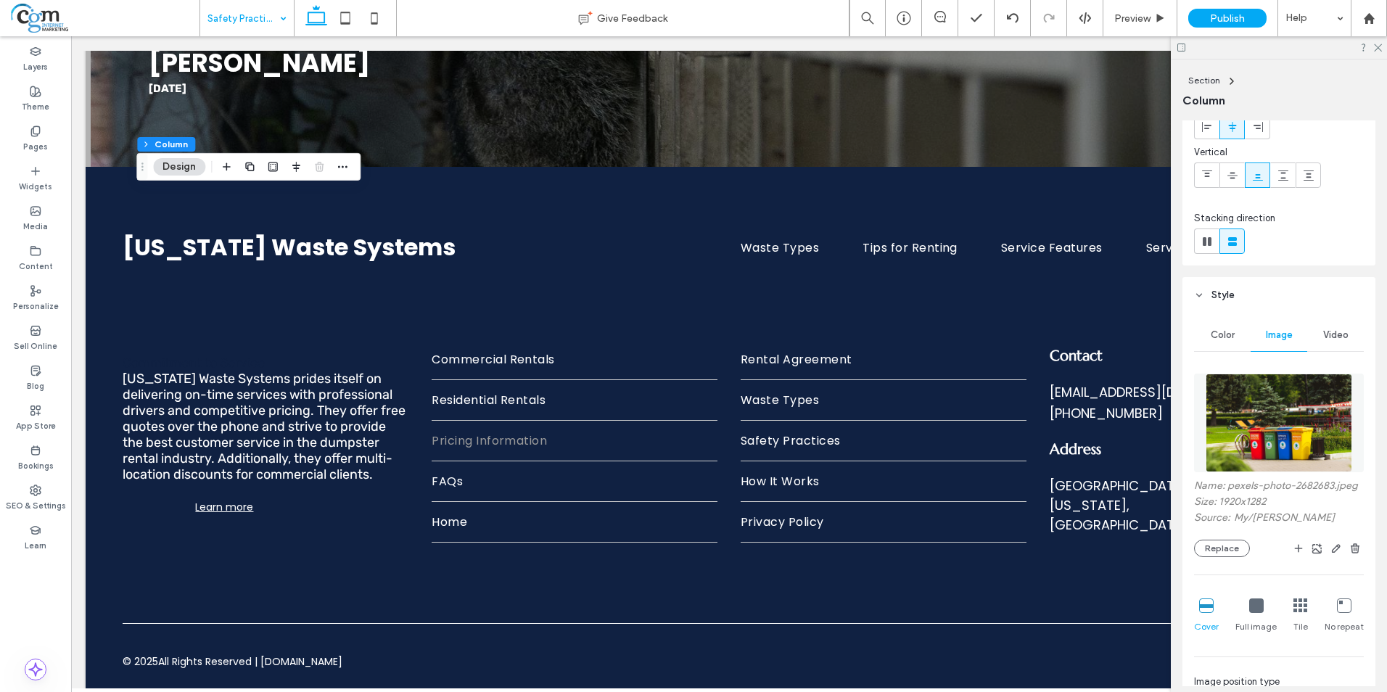
scroll to position [218, 0]
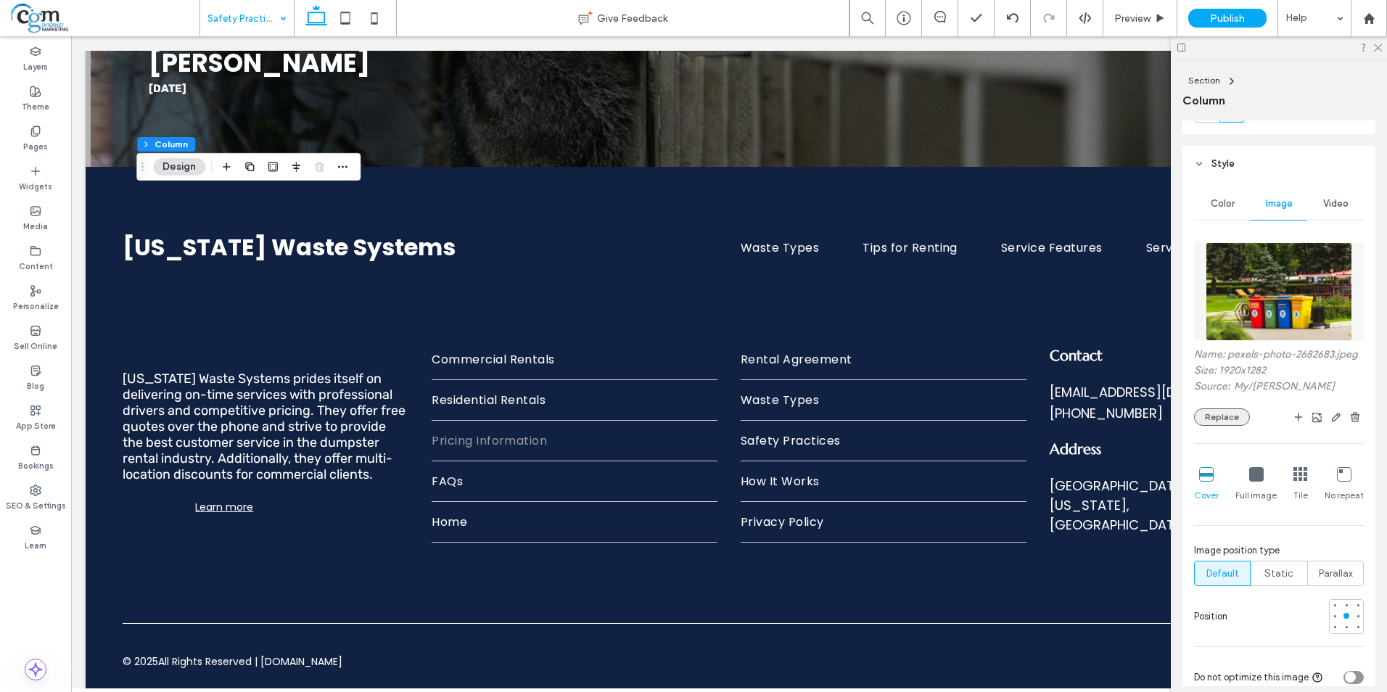
click at [1231, 426] on button "Replace" at bounding box center [1222, 416] width 56 height 17
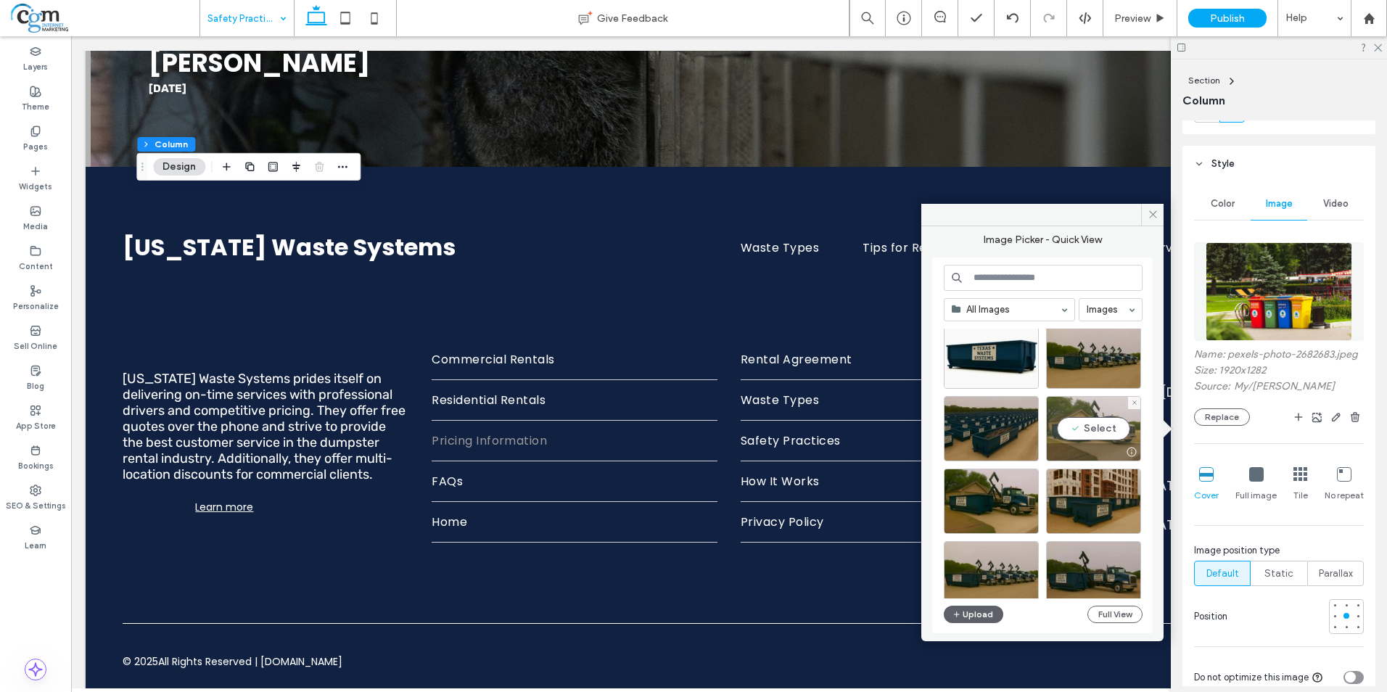
scroll to position [145, 0]
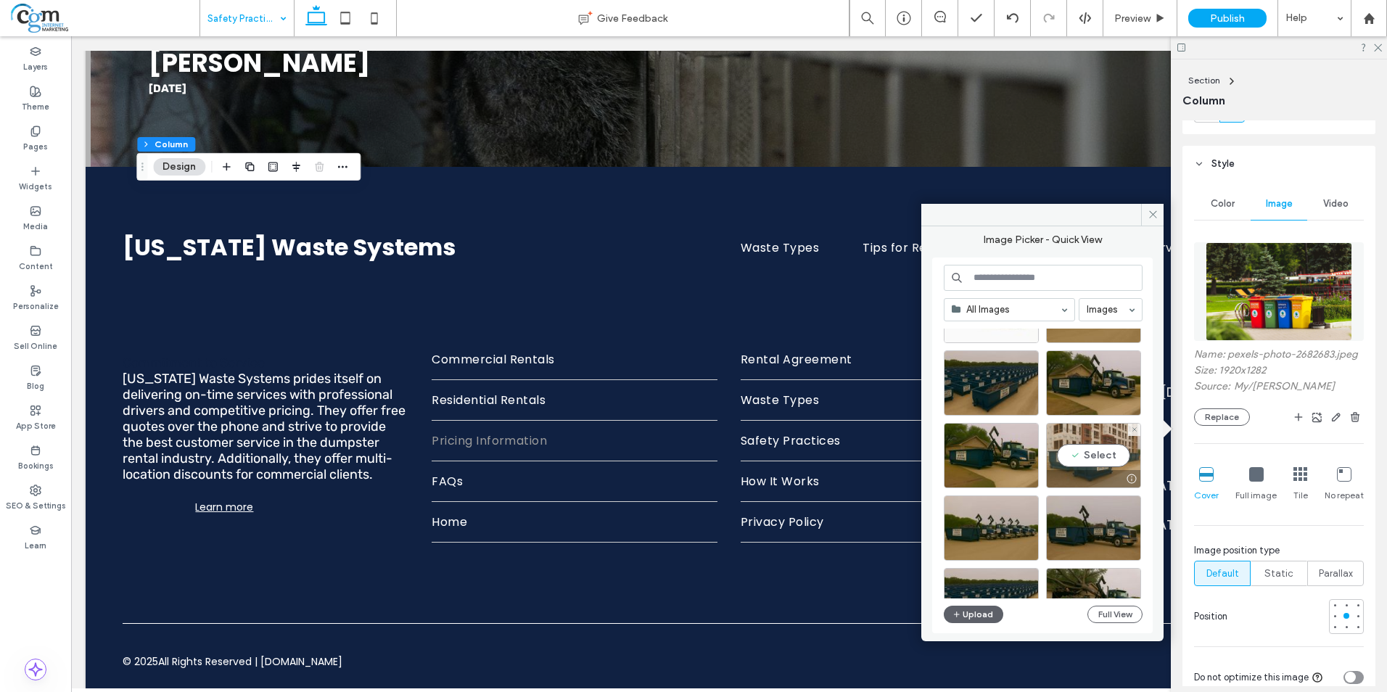
click at [1105, 450] on div "Select" at bounding box center [1093, 455] width 95 height 65
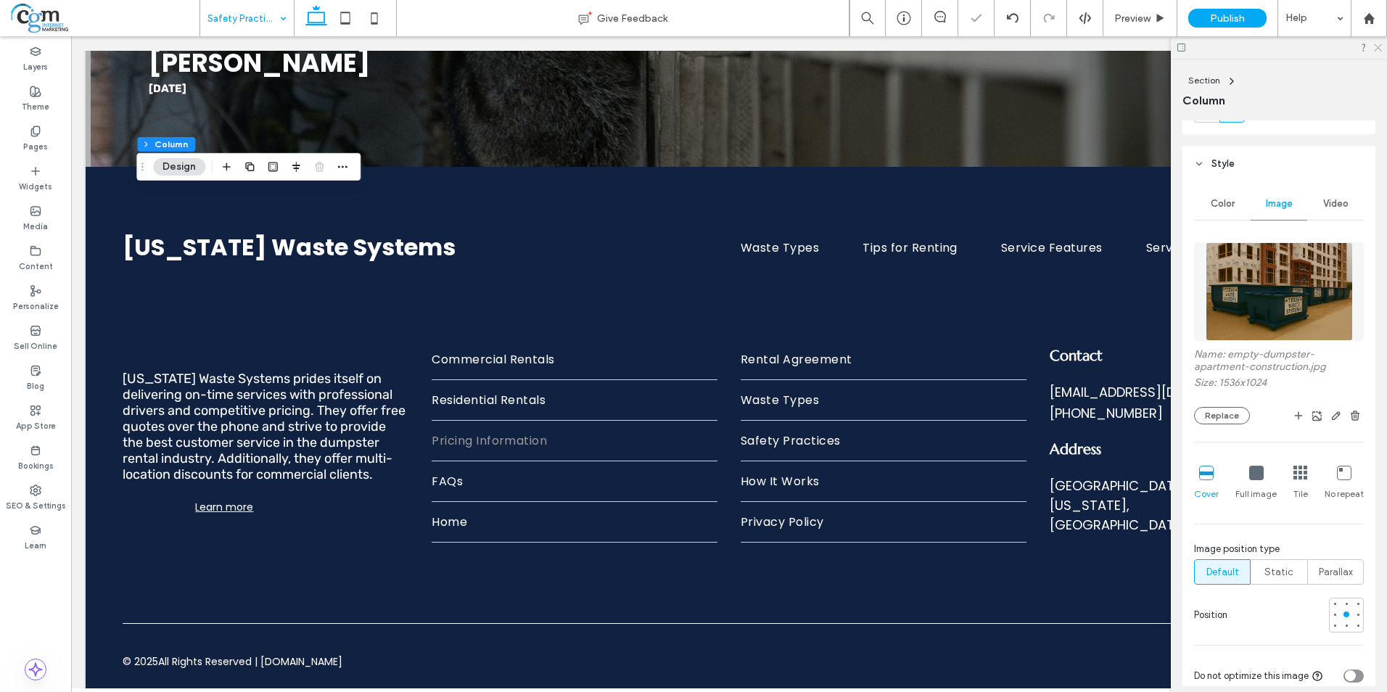
click at [1376, 47] on icon at bounding box center [1376, 46] width 9 height 9
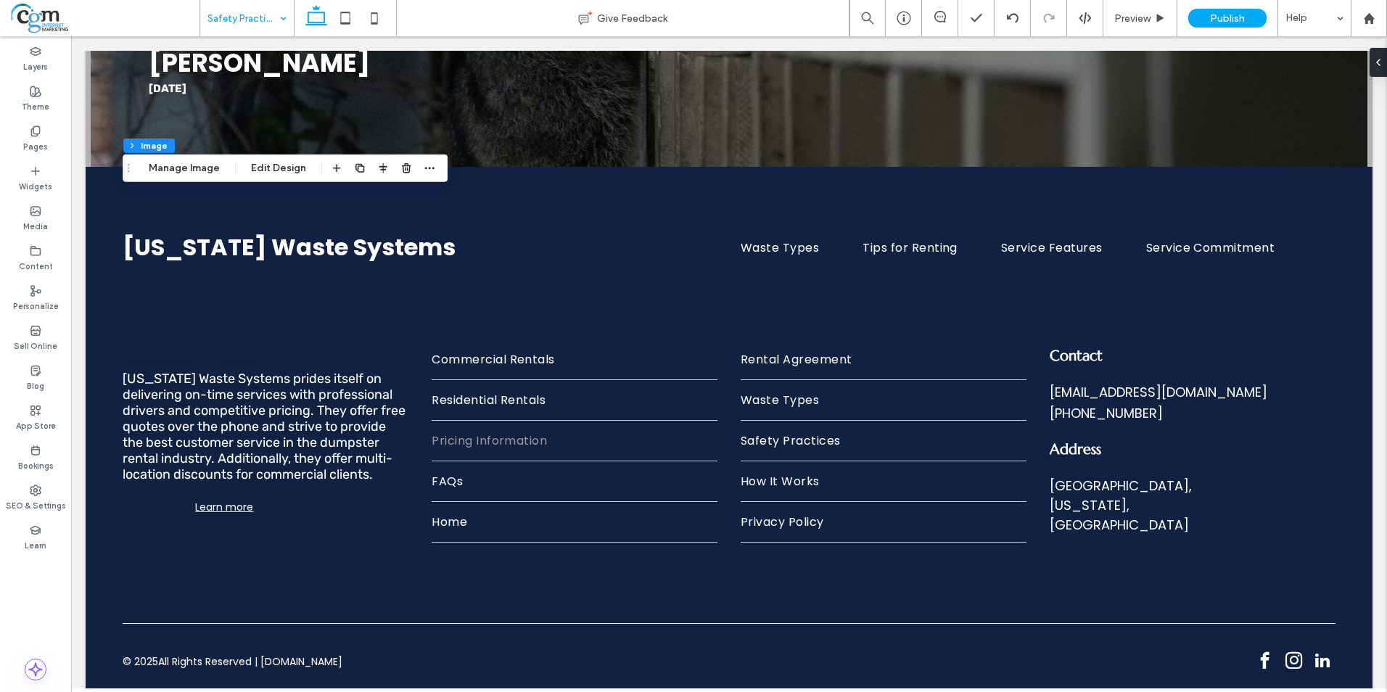
type input "**"
click at [191, 168] on button "Manage Image" at bounding box center [184, 168] width 90 height 17
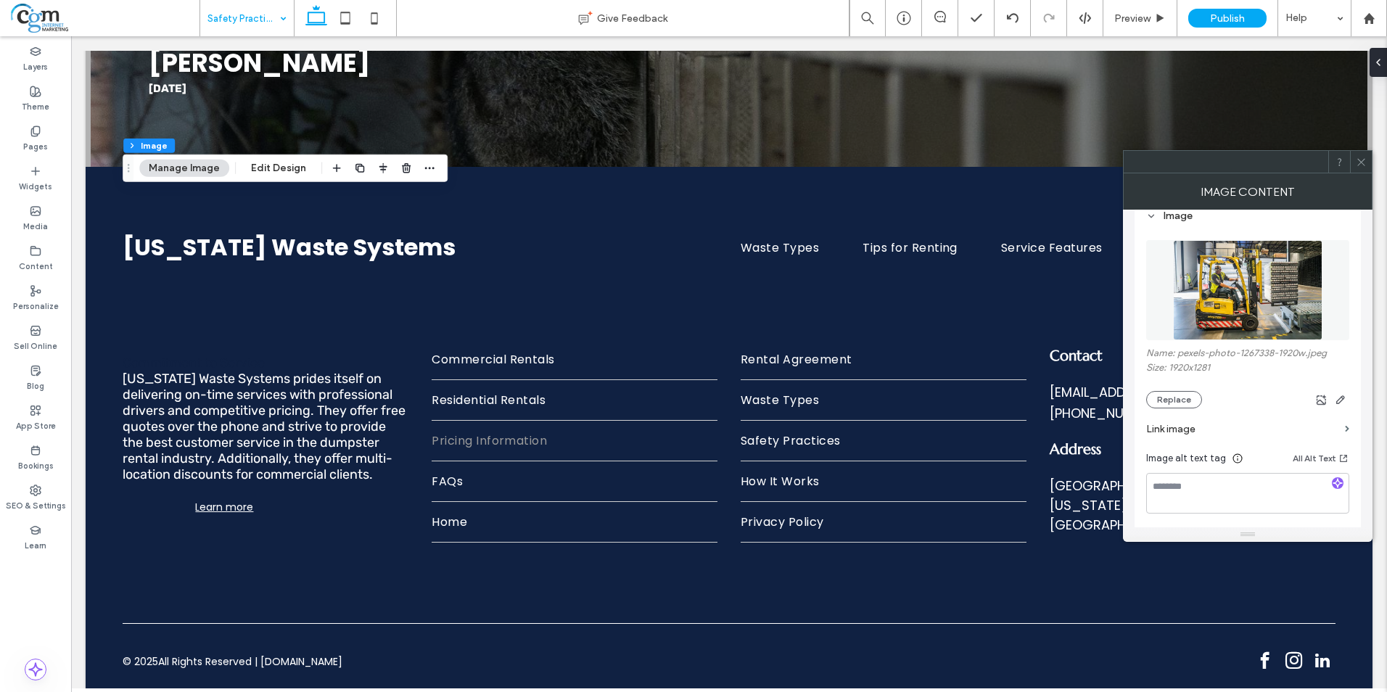
scroll to position [218, 0]
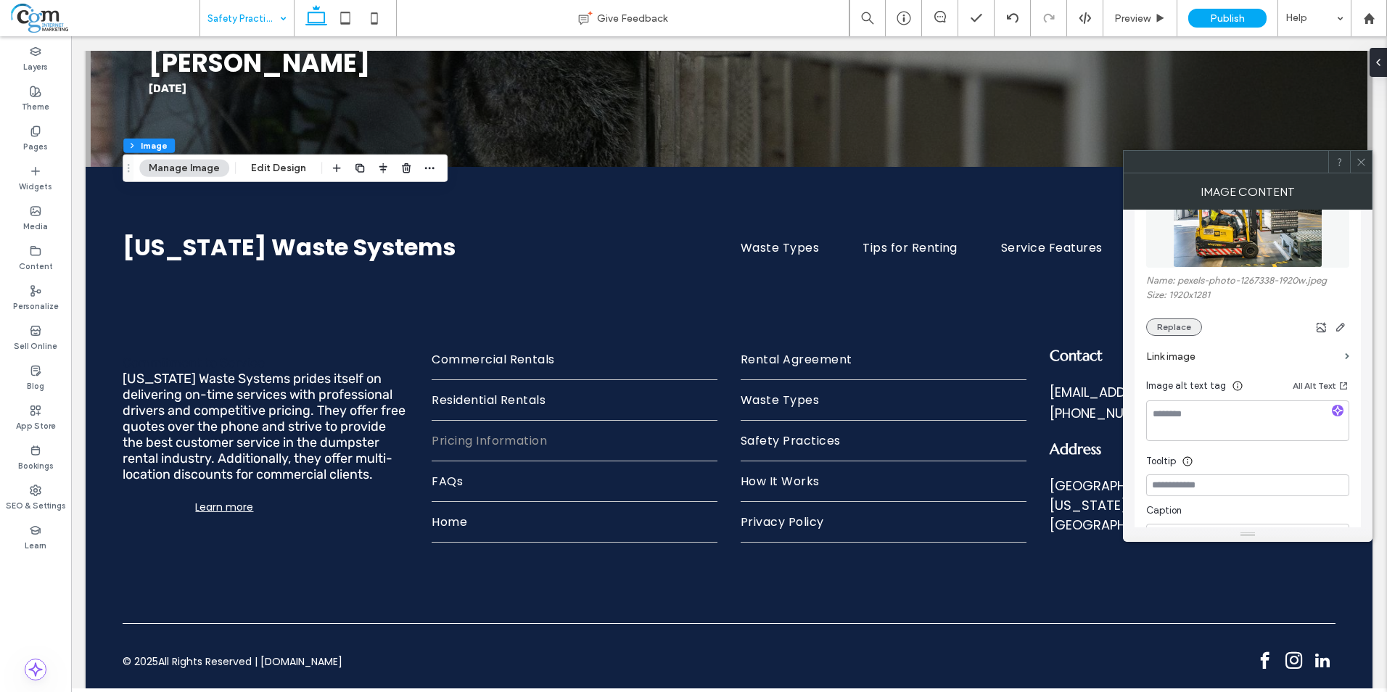
click at [1186, 319] on button "Replace" at bounding box center [1174, 326] width 56 height 17
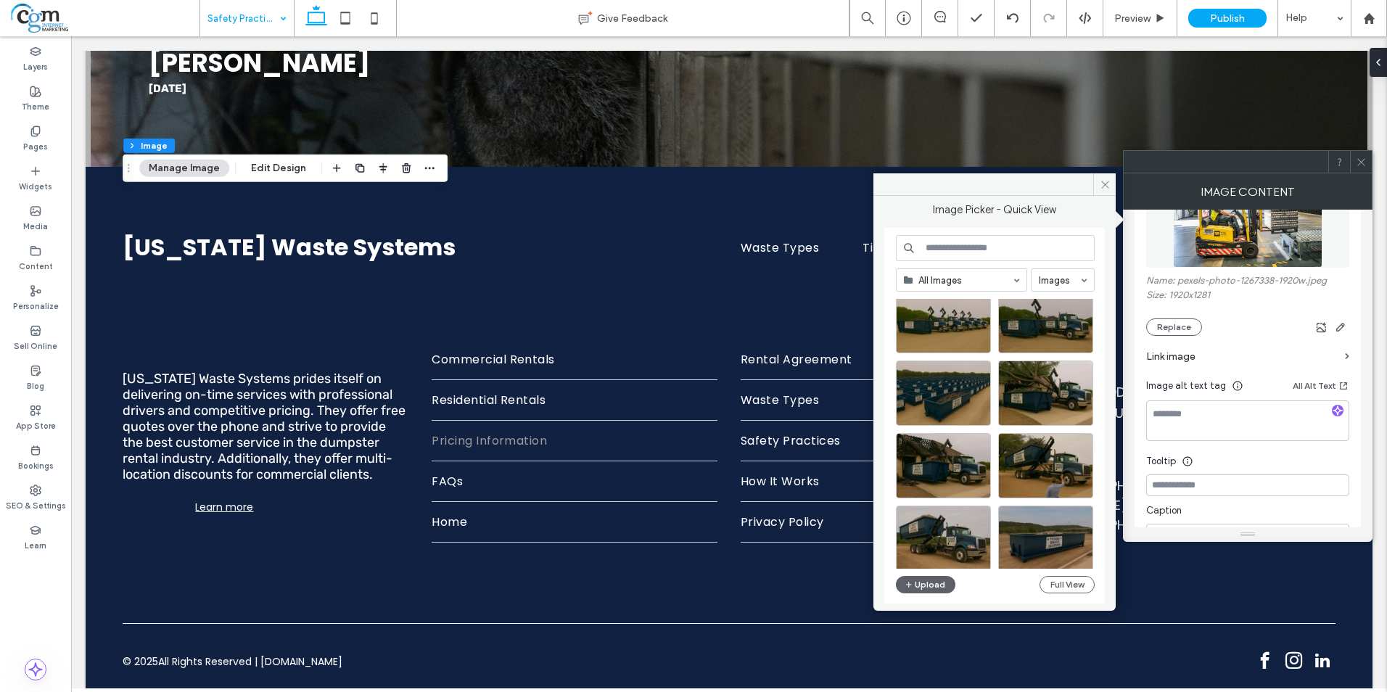
scroll to position [363, 0]
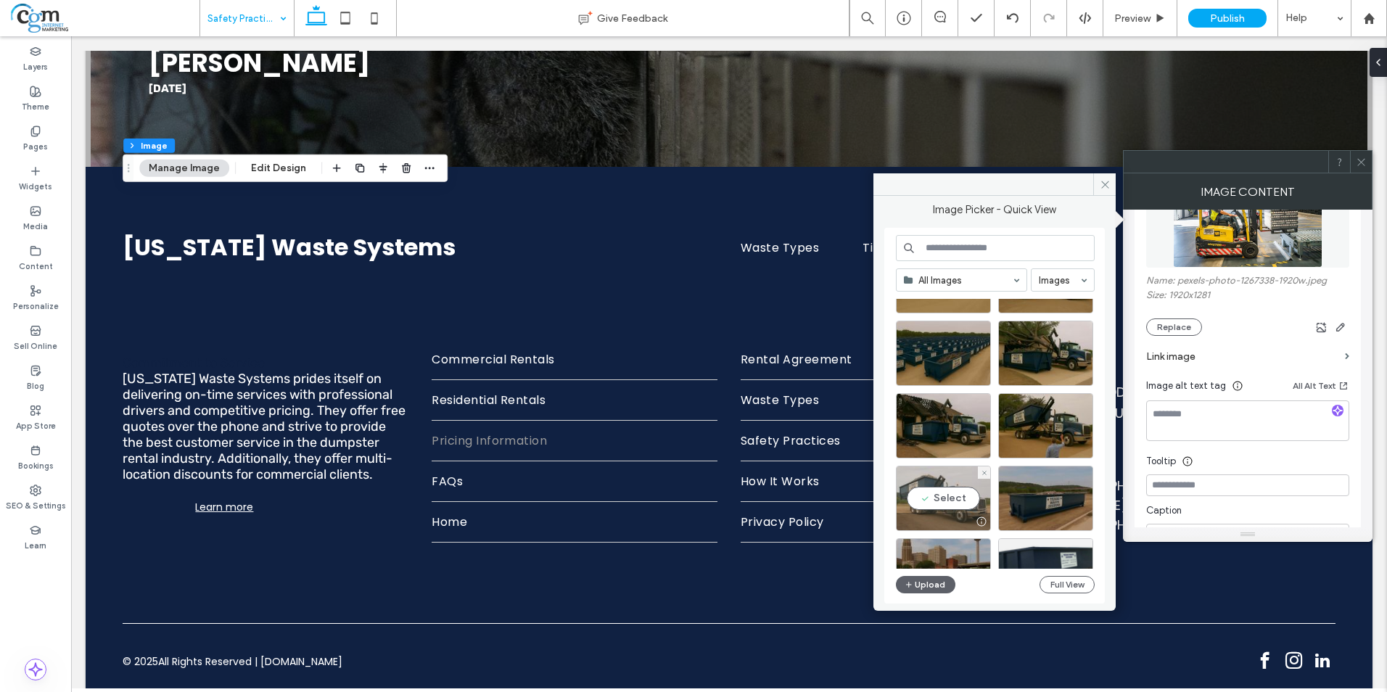
click at [947, 492] on div "Select" at bounding box center [943, 498] width 95 height 65
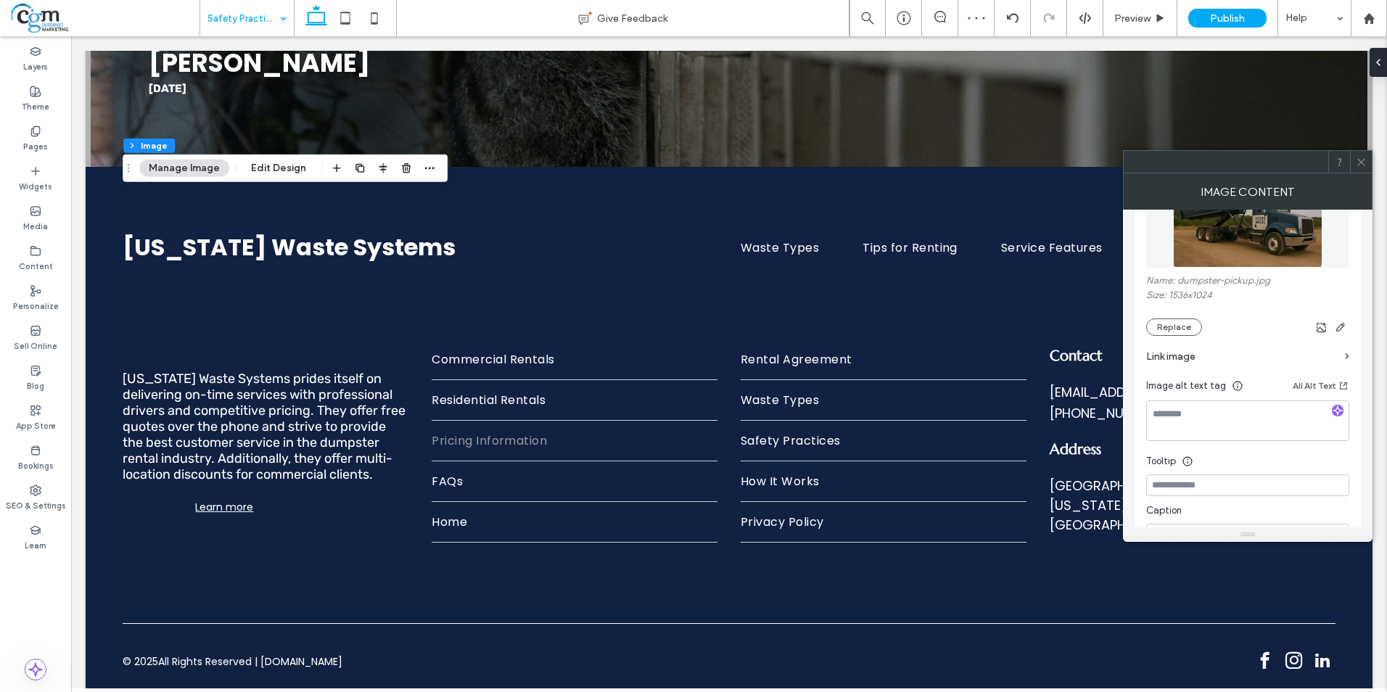
click at [1364, 163] on icon at bounding box center [1360, 162] width 11 height 11
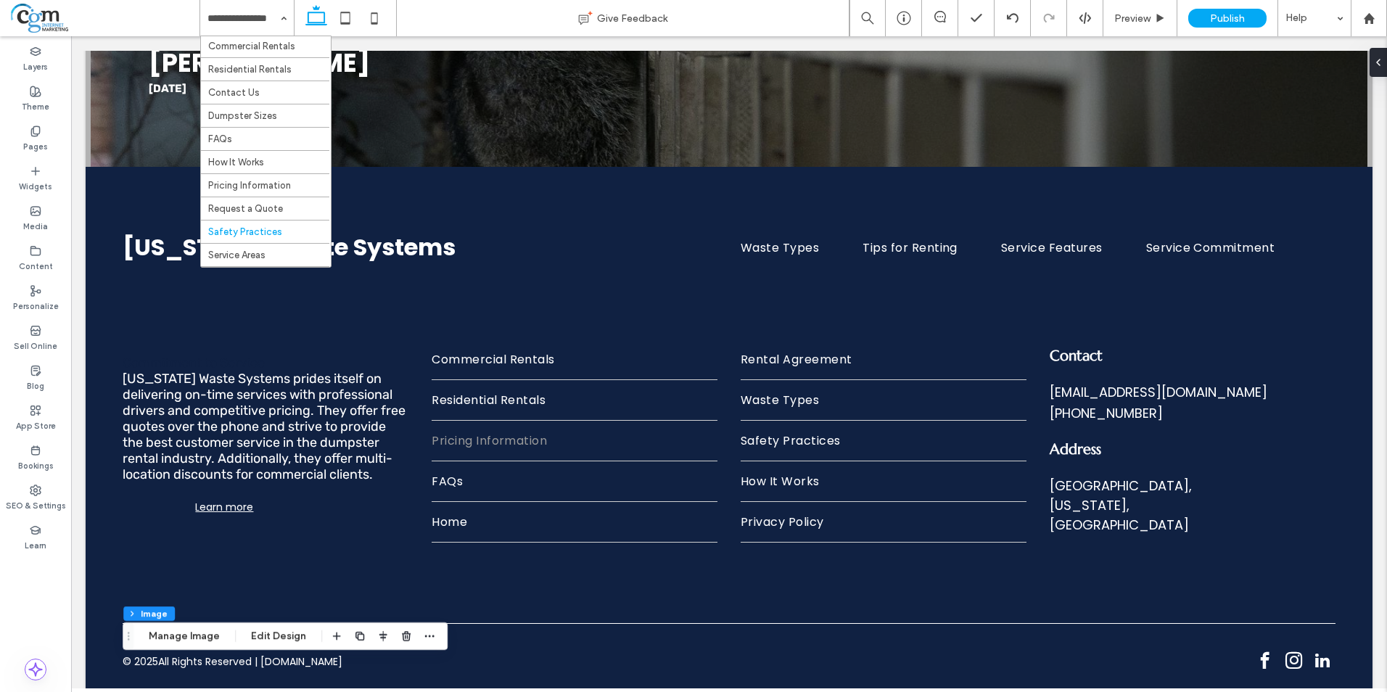
scroll to position [73, 0]
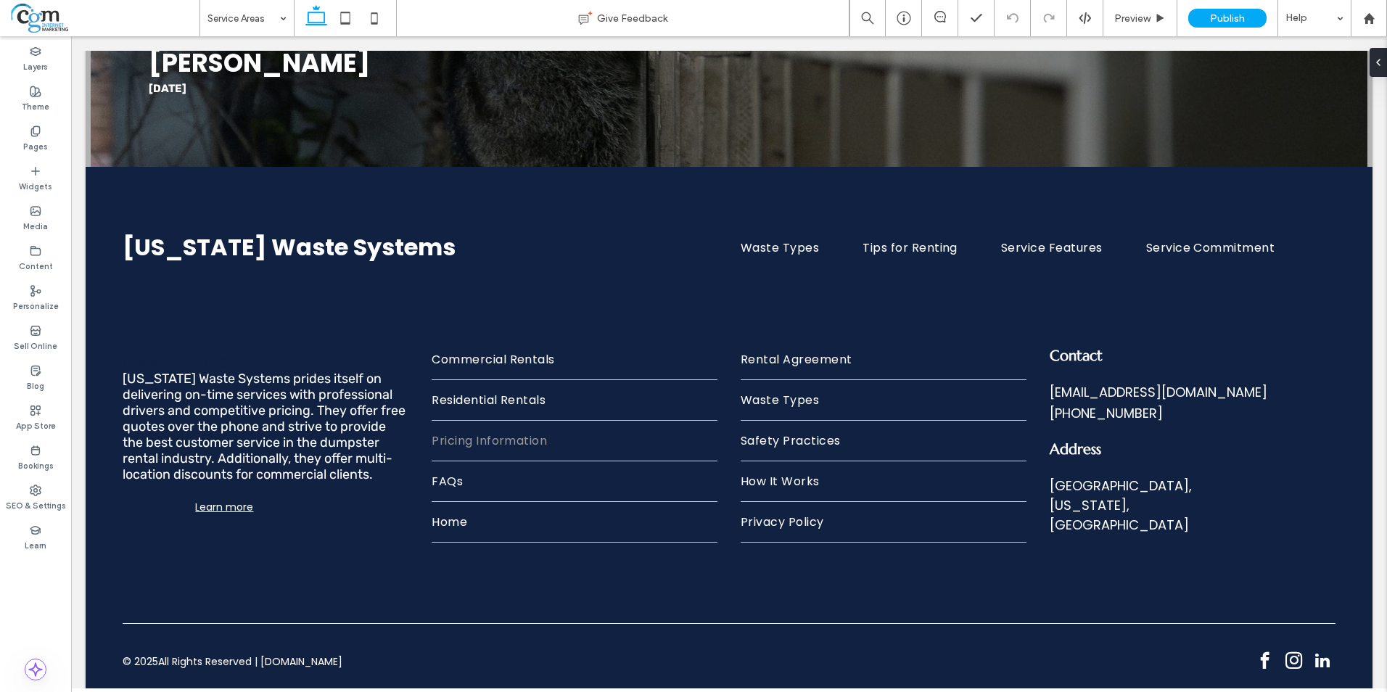
click at [278, 21] on div "Service Areas" at bounding box center [247, 18] width 94 height 36
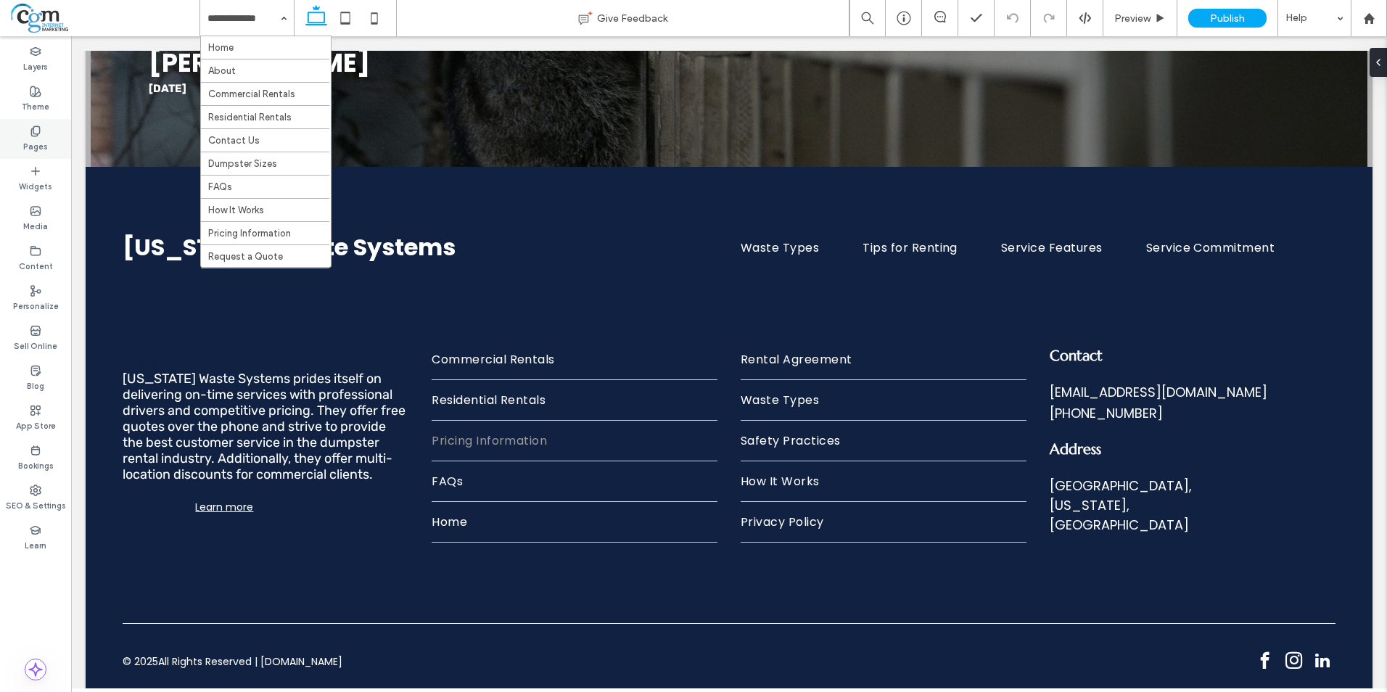
click at [46, 136] on div "Pages" at bounding box center [35, 139] width 71 height 40
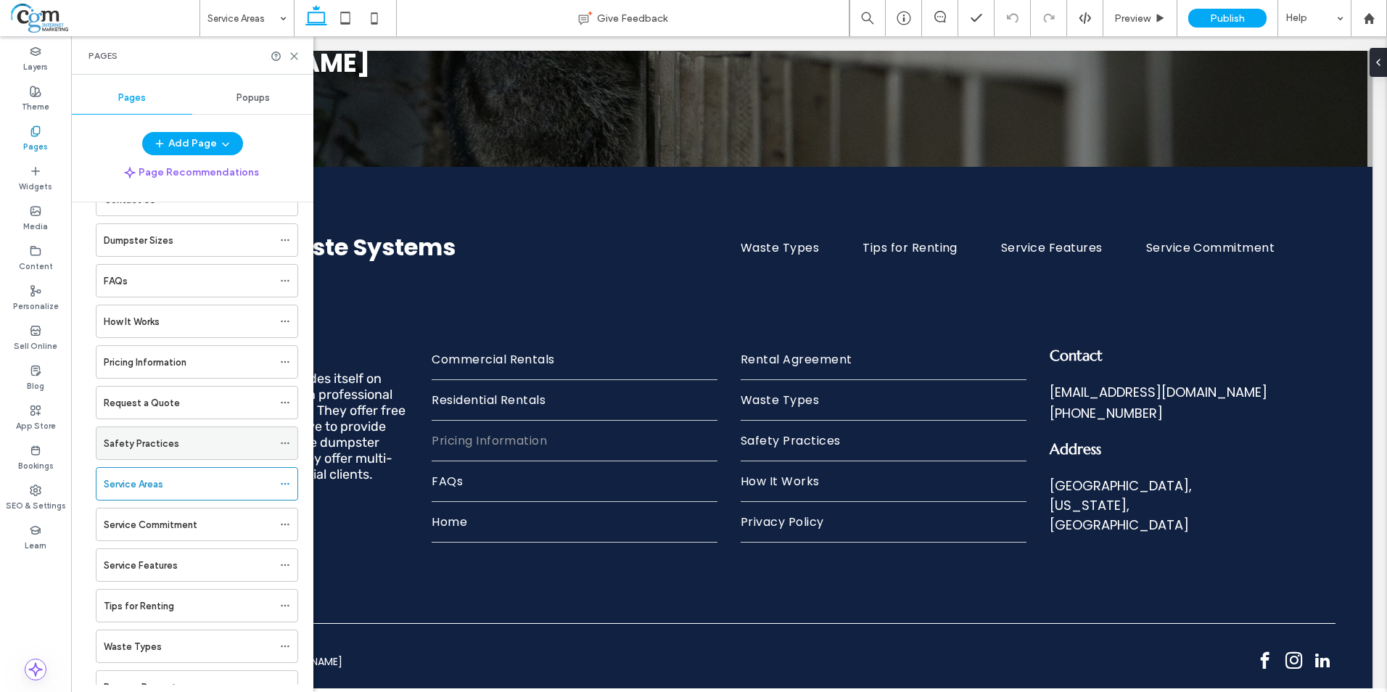
scroll to position [218, 0]
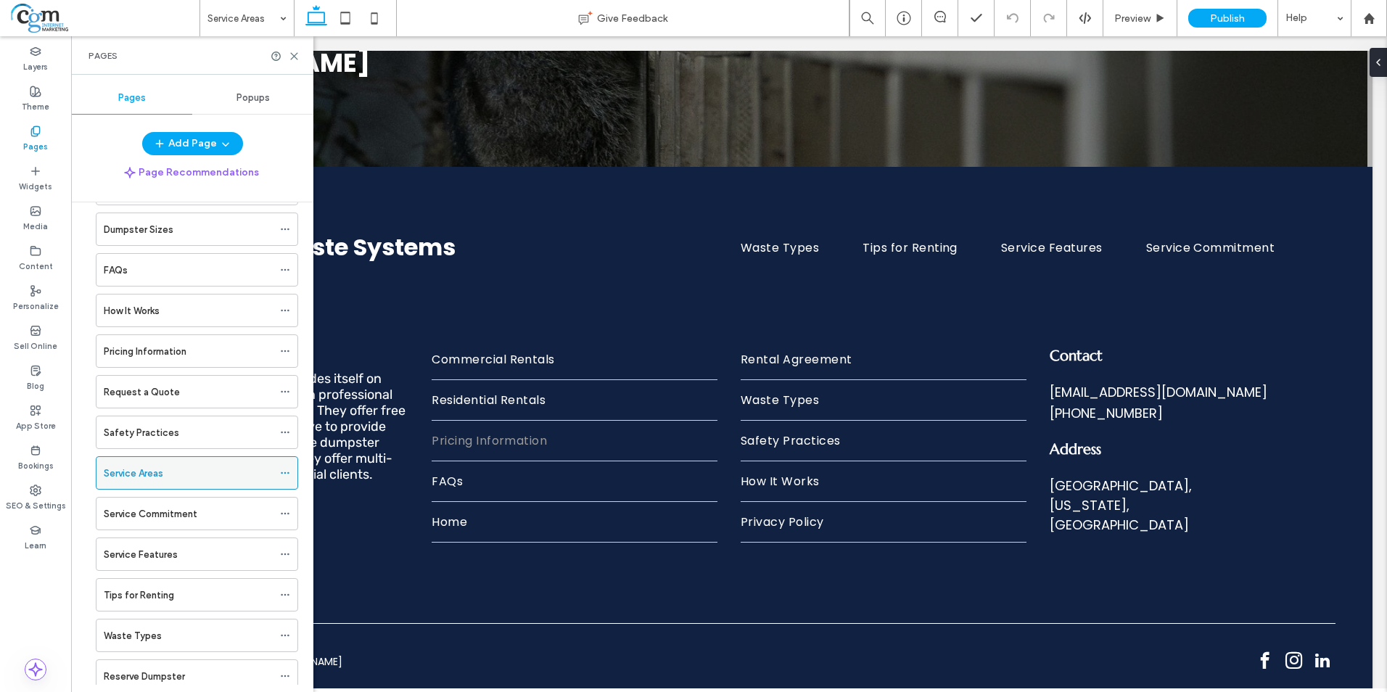
click at [288, 474] on icon at bounding box center [285, 473] width 10 height 10
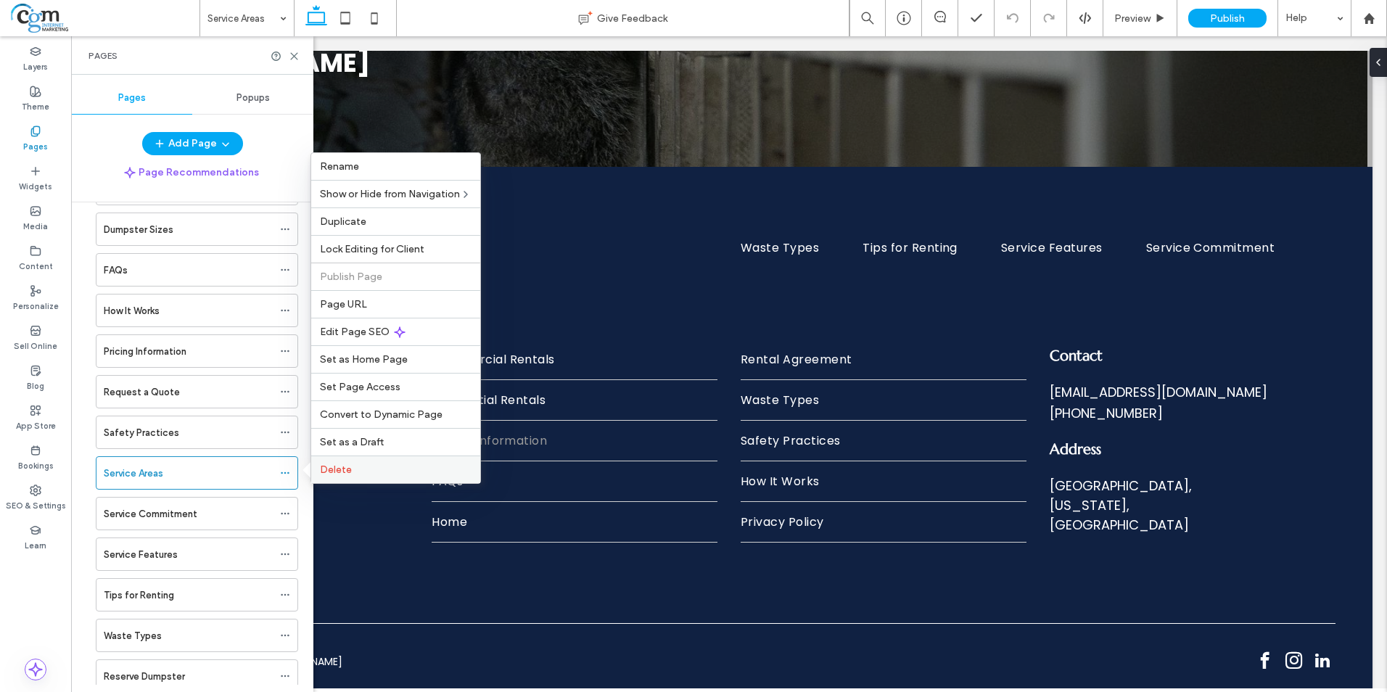
click at [342, 470] on span "Delete" at bounding box center [336, 469] width 32 height 12
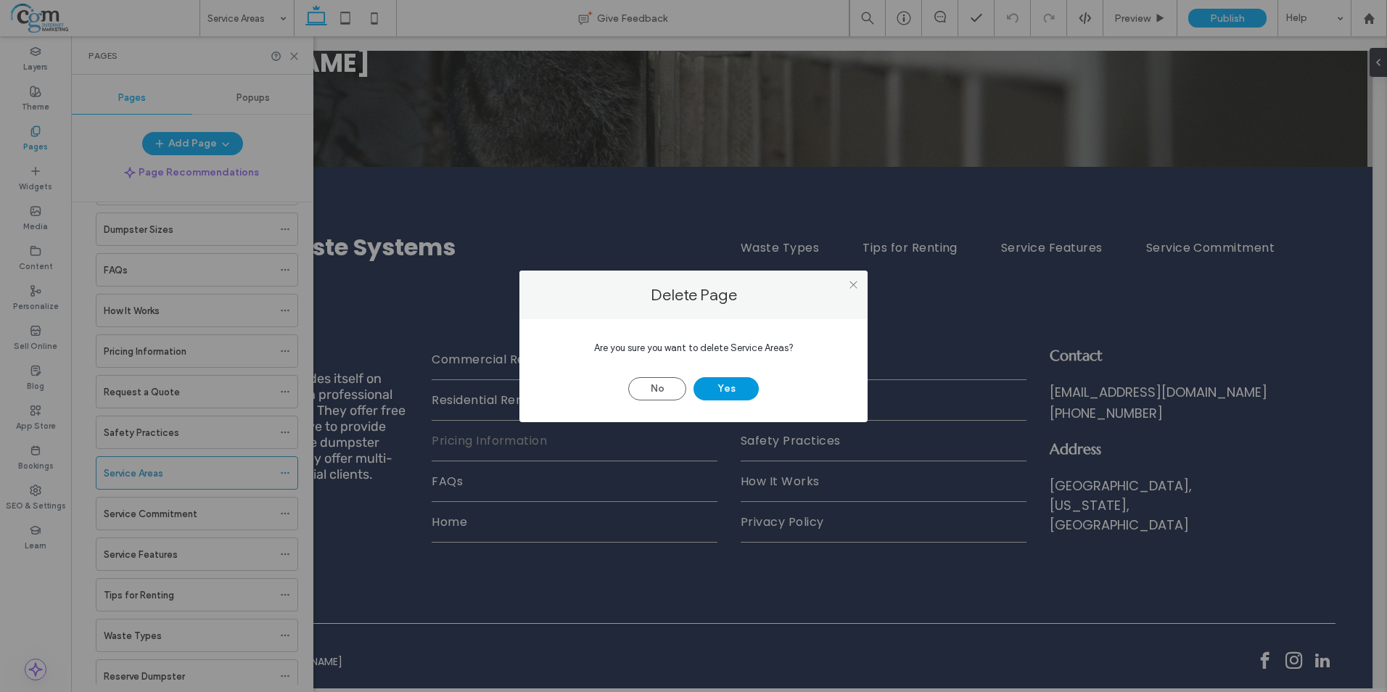
click at [709, 384] on button "Yes" at bounding box center [725, 388] width 65 height 23
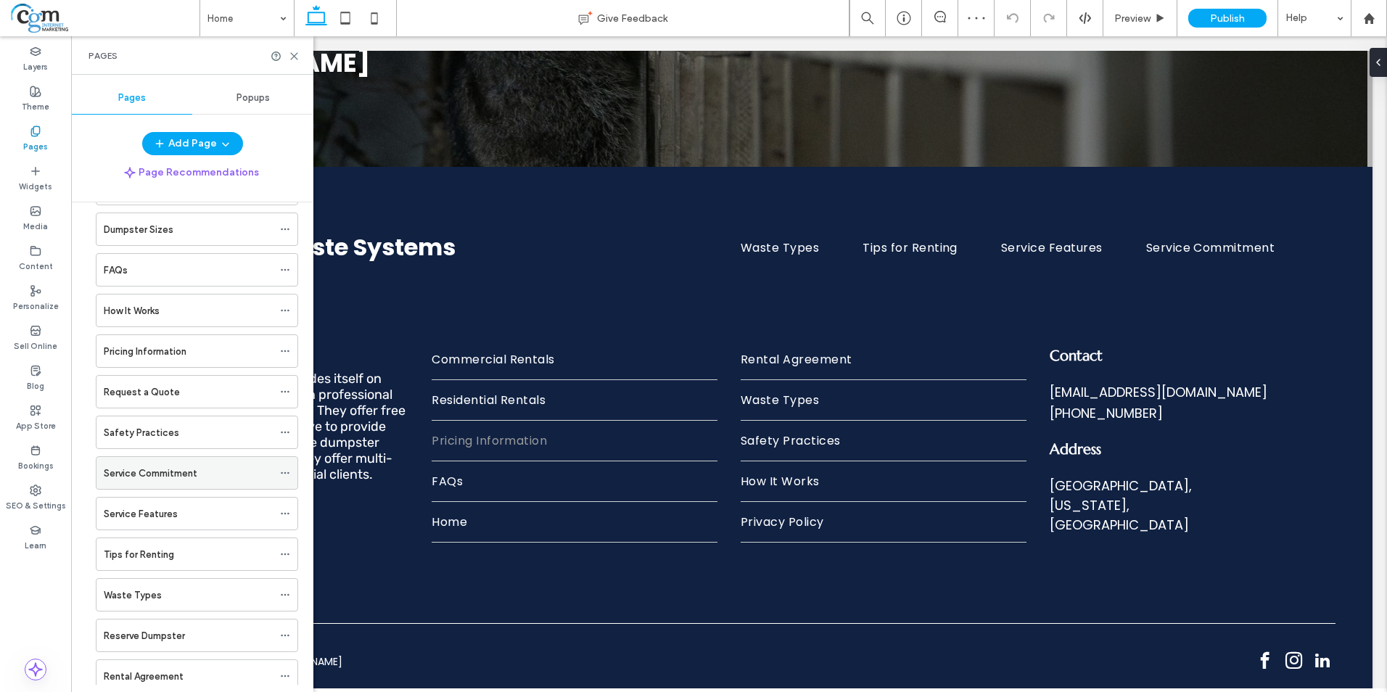
click at [229, 472] on div "Service Commitment" at bounding box center [188, 473] width 169 height 15
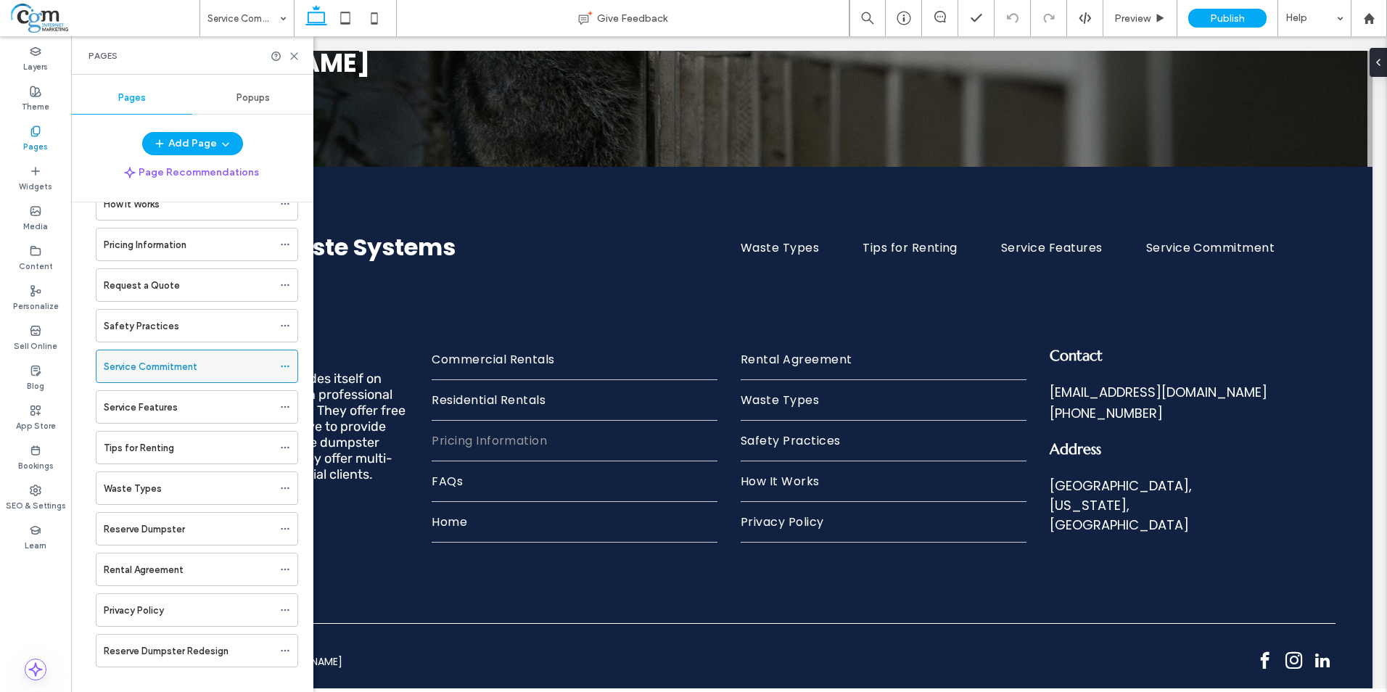
scroll to position [343, 0]
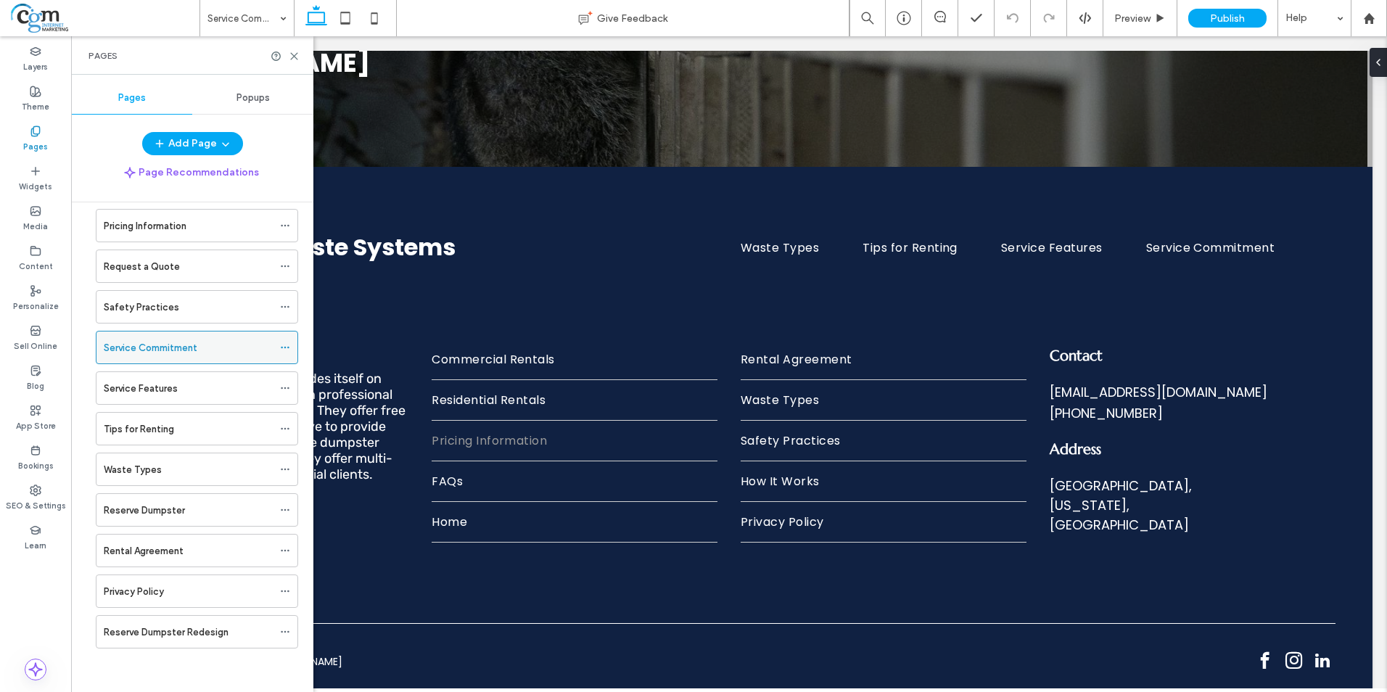
click at [278, 351] on div "Service Commitment" at bounding box center [197, 347] width 202 height 33
click at [286, 349] on icon at bounding box center [285, 347] width 10 height 10
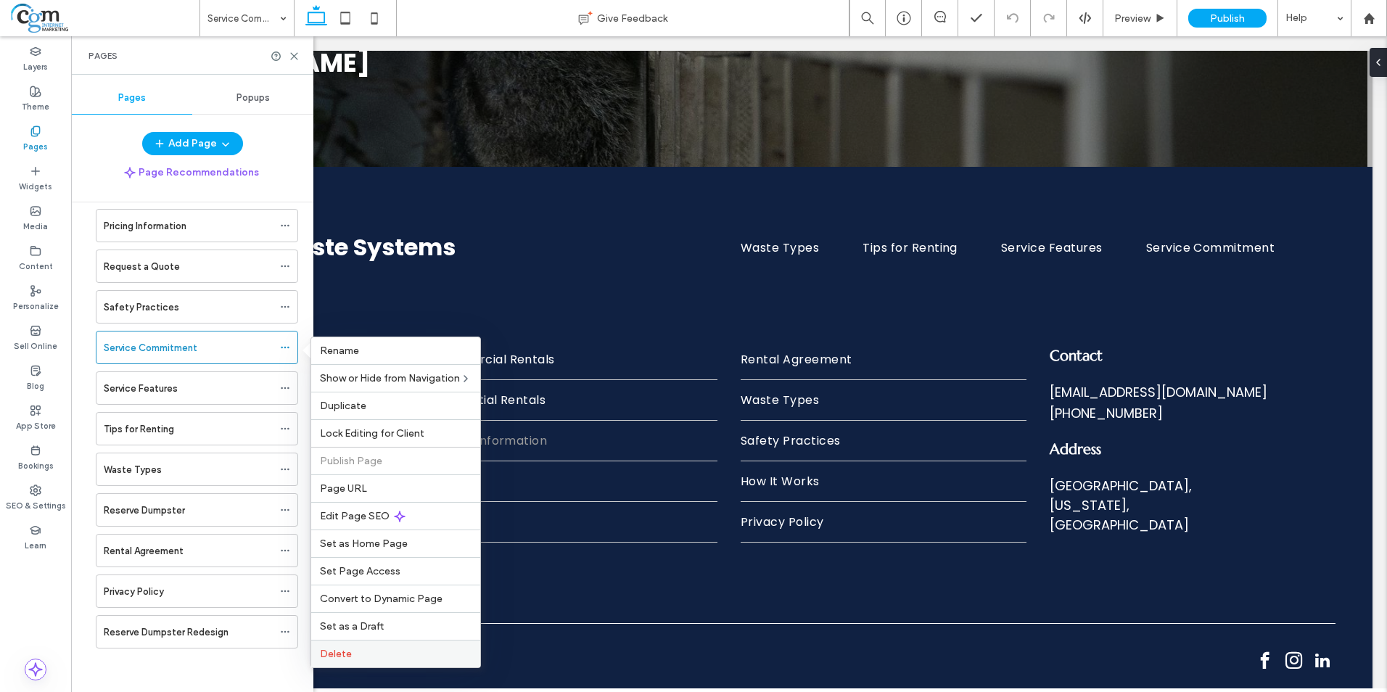
click at [344, 653] on span "Delete" at bounding box center [336, 654] width 32 height 12
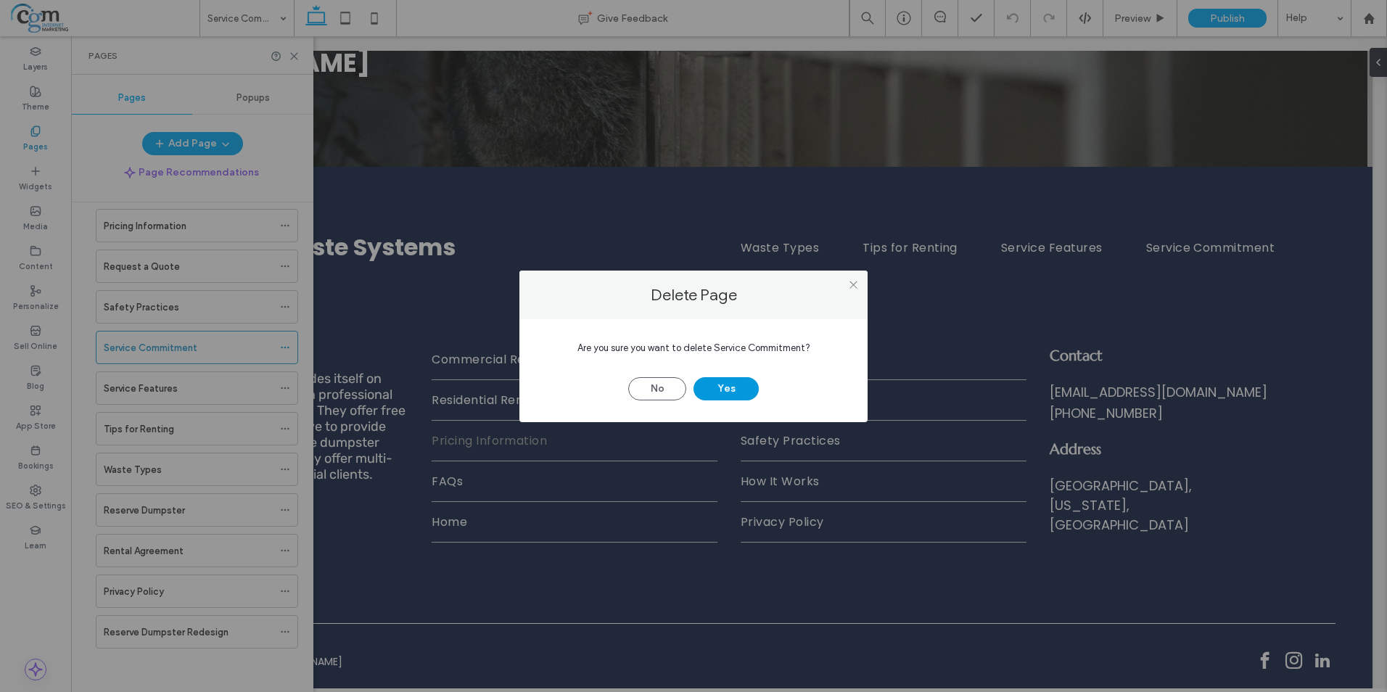
click at [725, 394] on button "Yes" at bounding box center [725, 388] width 65 height 23
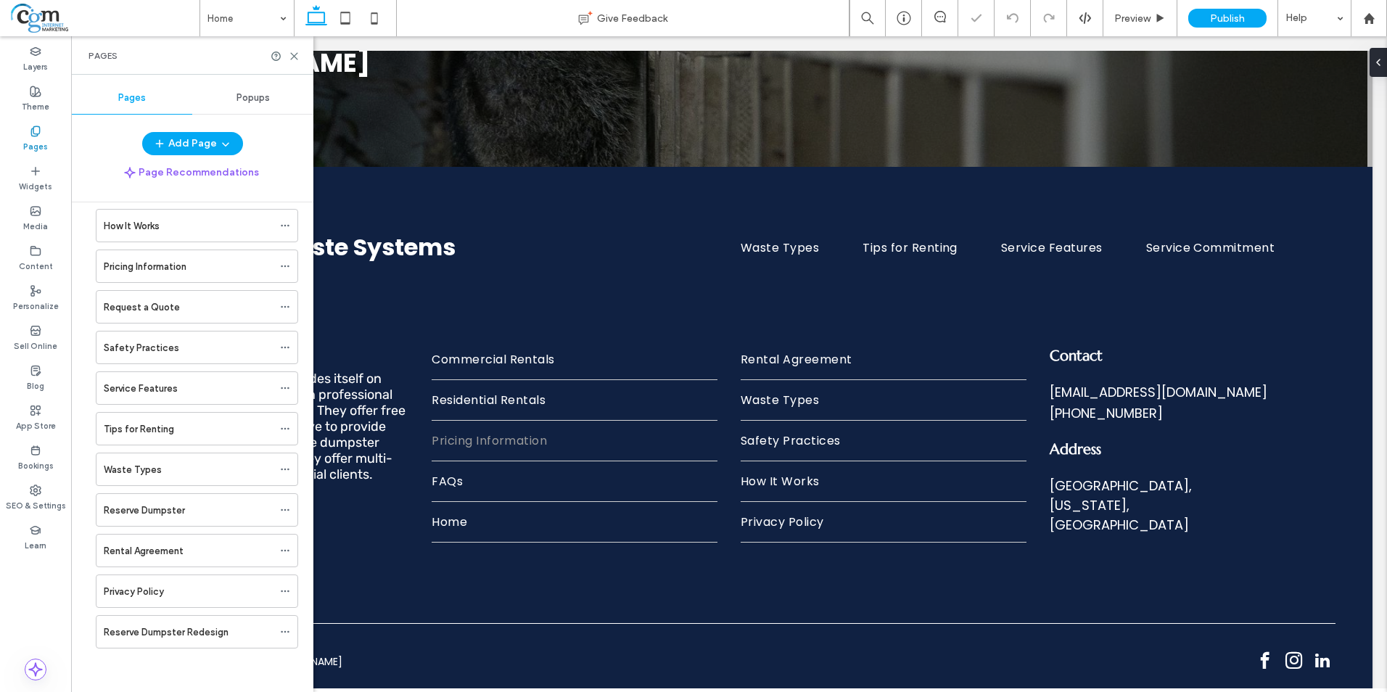
scroll to position [302, 0]
click at [233, 394] on div "Service Features" at bounding box center [188, 388] width 169 height 15
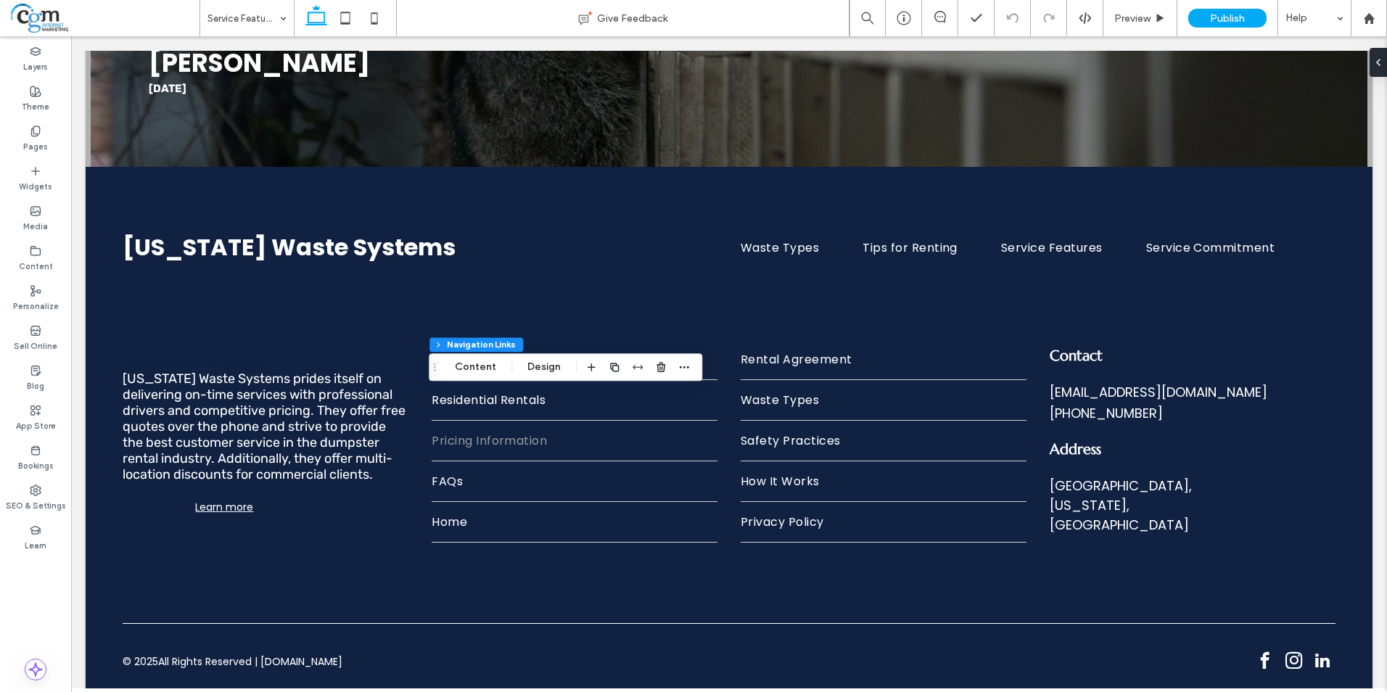
type input "*"
type input "***"
type input "****"
click at [476, 368] on button "Content" at bounding box center [475, 366] width 60 height 17
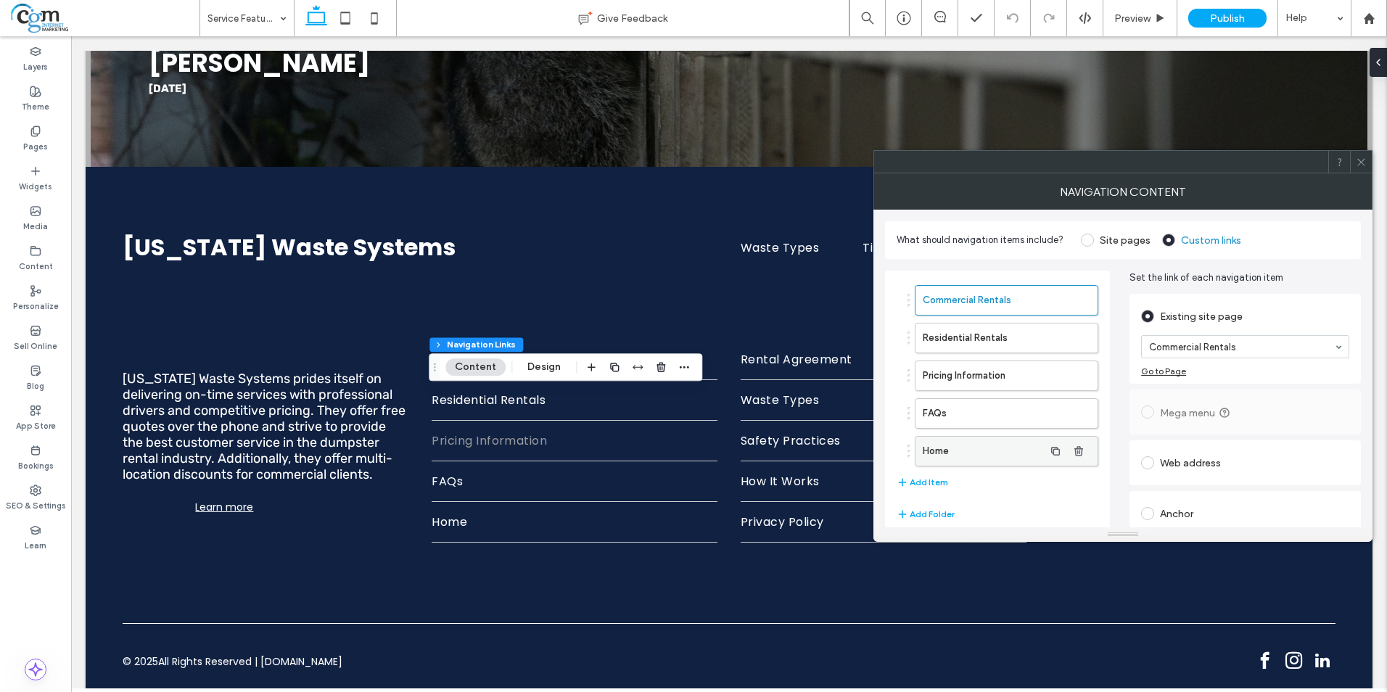
click at [968, 462] on label "Home" at bounding box center [982, 451] width 121 height 29
click at [1360, 165] on icon at bounding box center [1360, 162] width 11 height 11
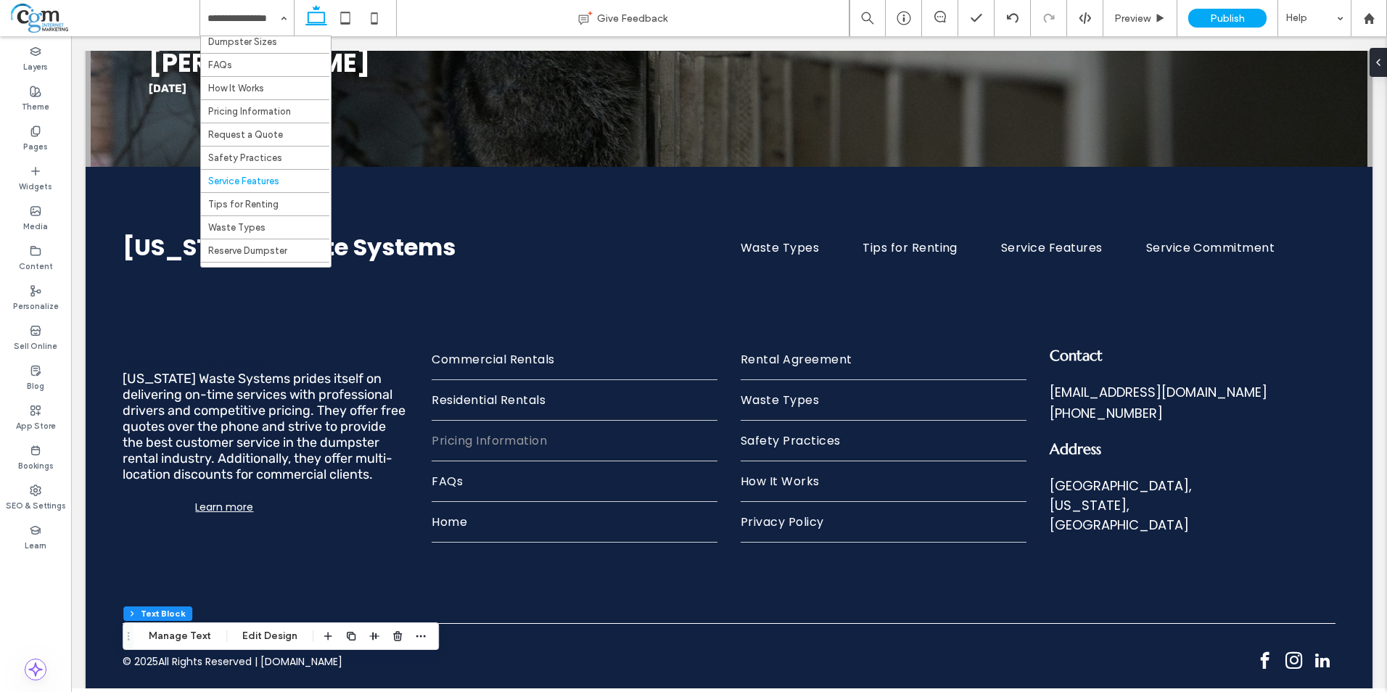
scroll to position [145, 0]
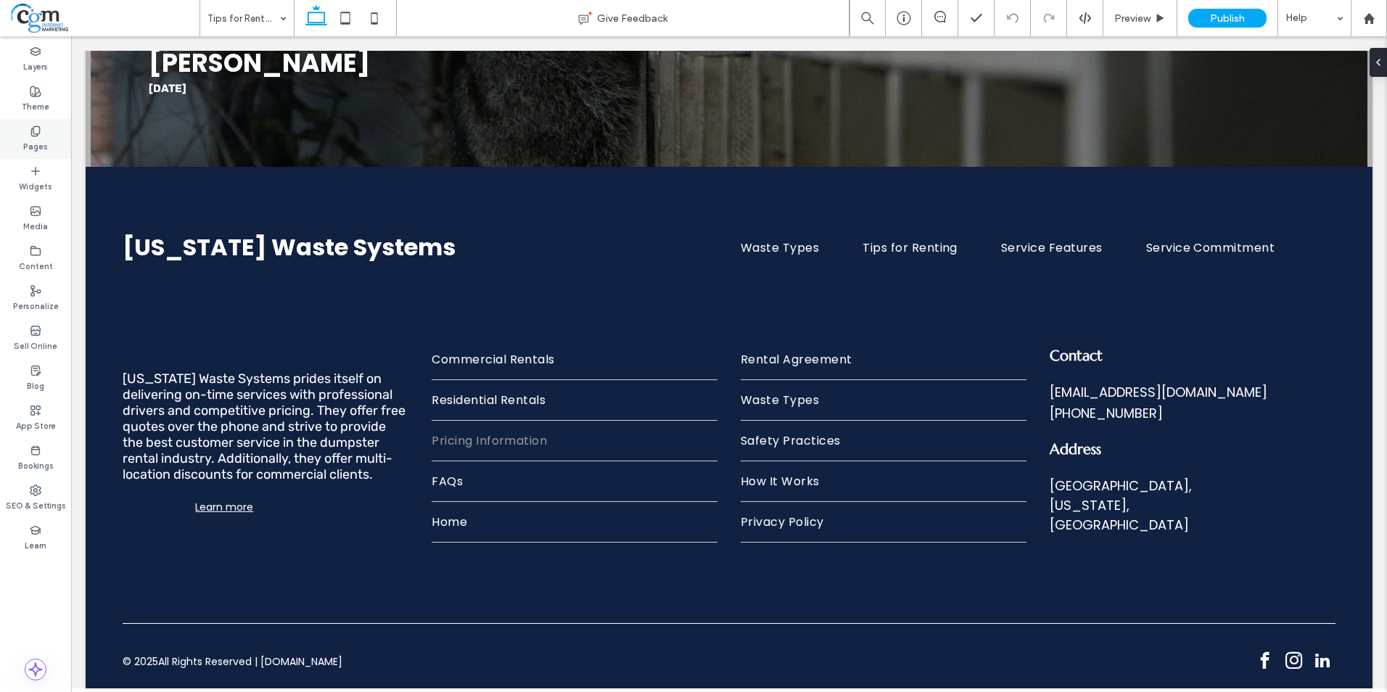
click at [41, 149] on label "Pages" at bounding box center [35, 145] width 25 height 16
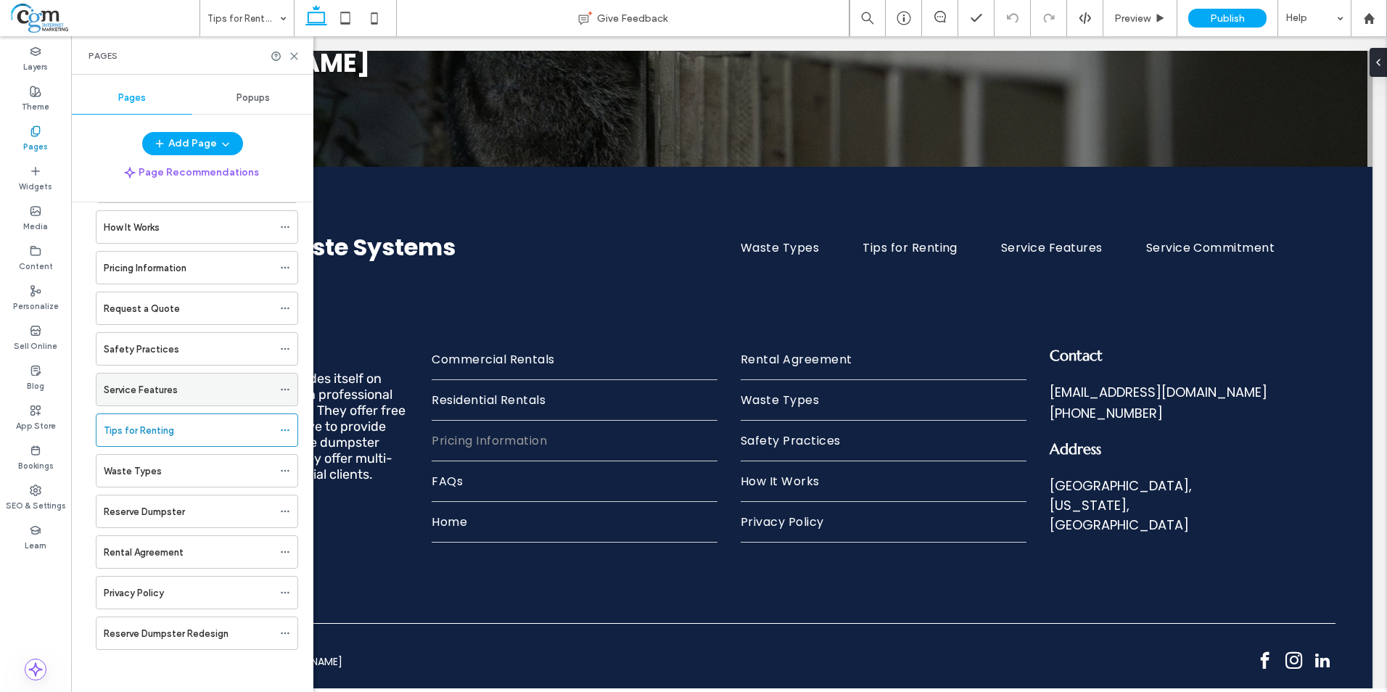
scroll to position [302, 0]
click at [294, 422] on div at bounding box center [288, 429] width 17 height 22
click at [287, 429] on icon at bounding box center [285, 428] width 10 height 10
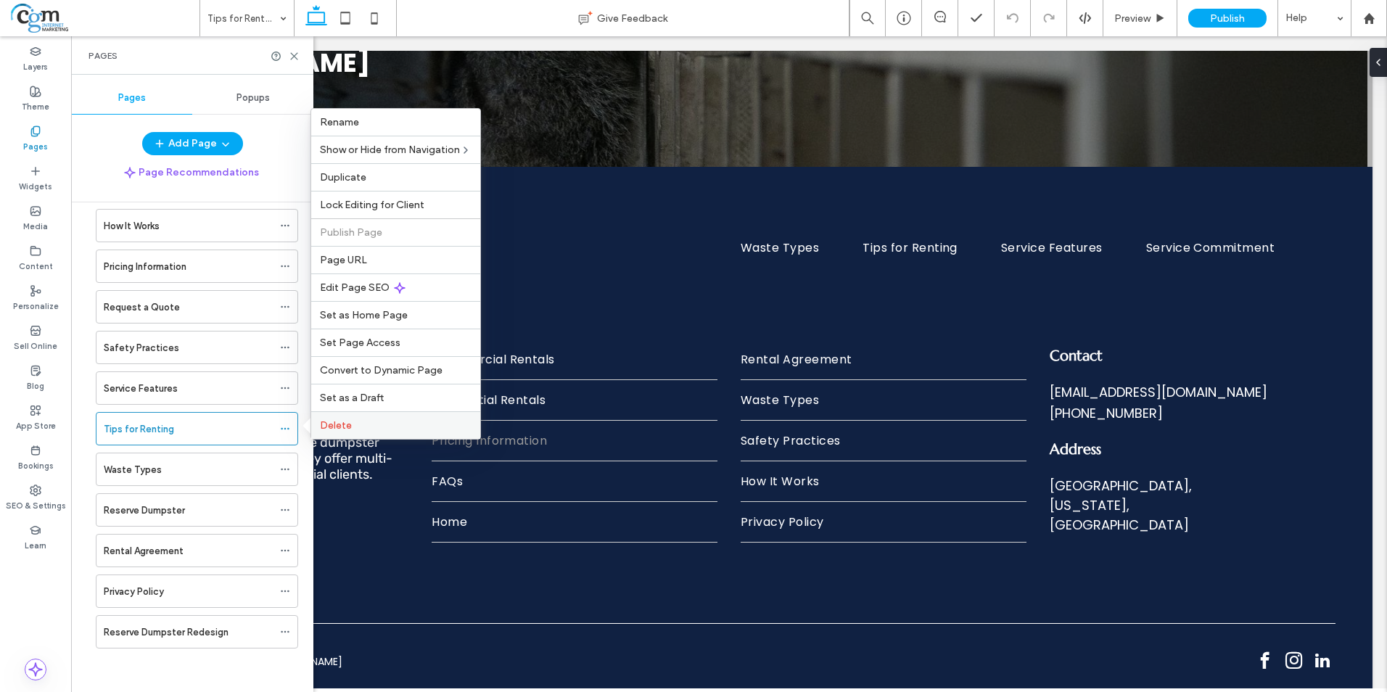
click at [334, 426] on span "Delete" at bounding box center [336, 425] width 32 height 12
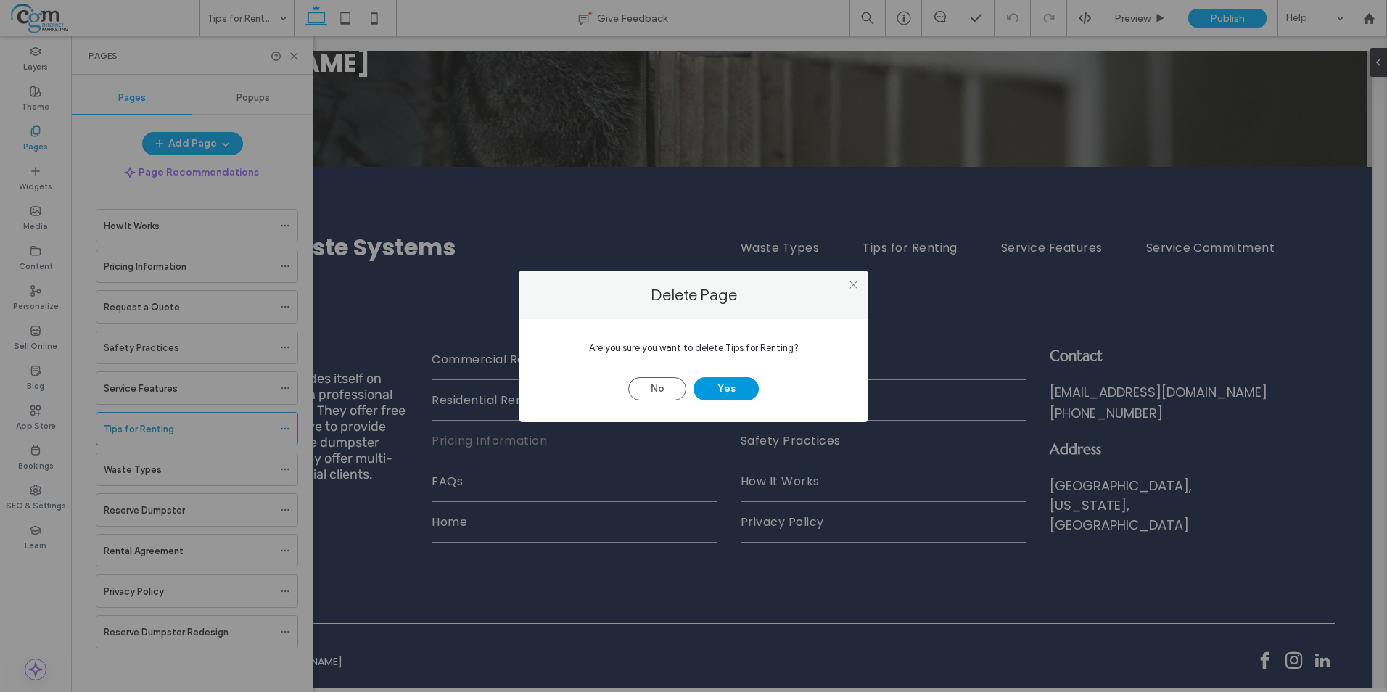
click at [740, 386] on button "Yes" at bounding box center [725, 388] width 65 height 23
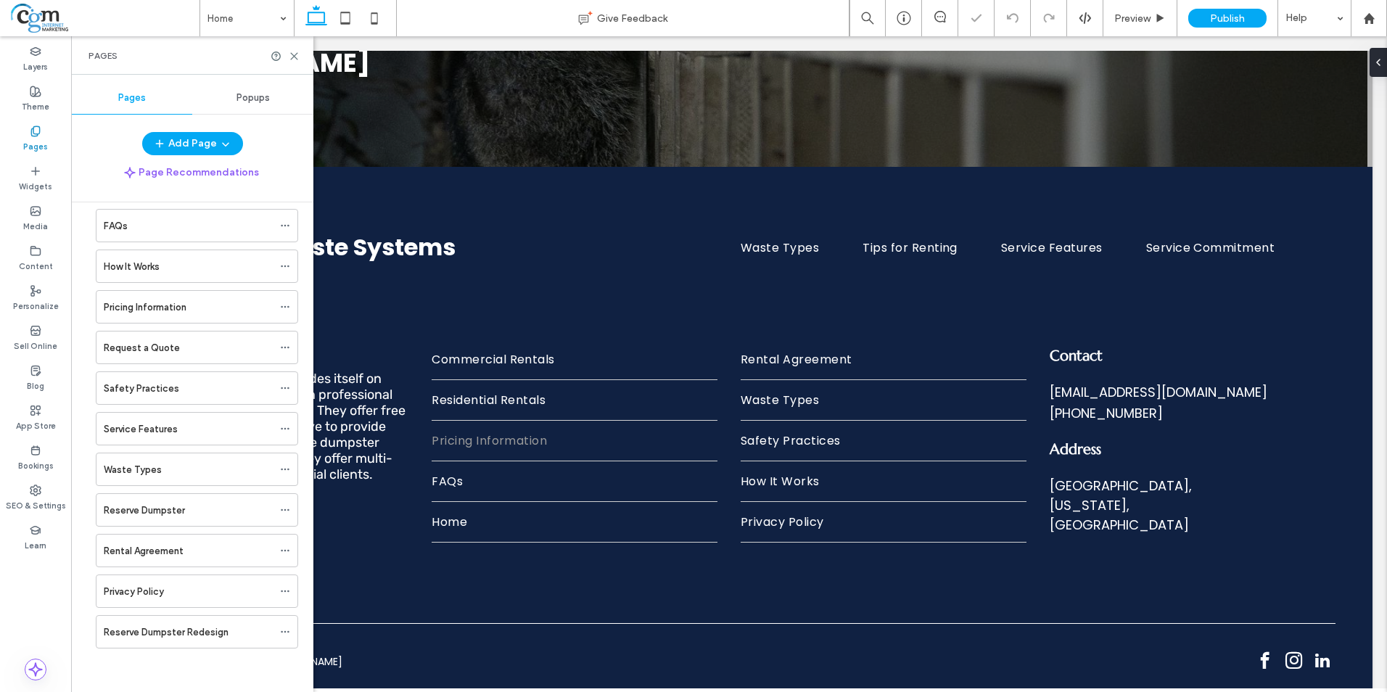
scroll to position [262, 0]
click at [197, 475] on div "Waste Types" at bounding box center [188, 469] width 169 height 15
click at [287, 471] on icon at bounding box center [285, 469] width 10 height 10
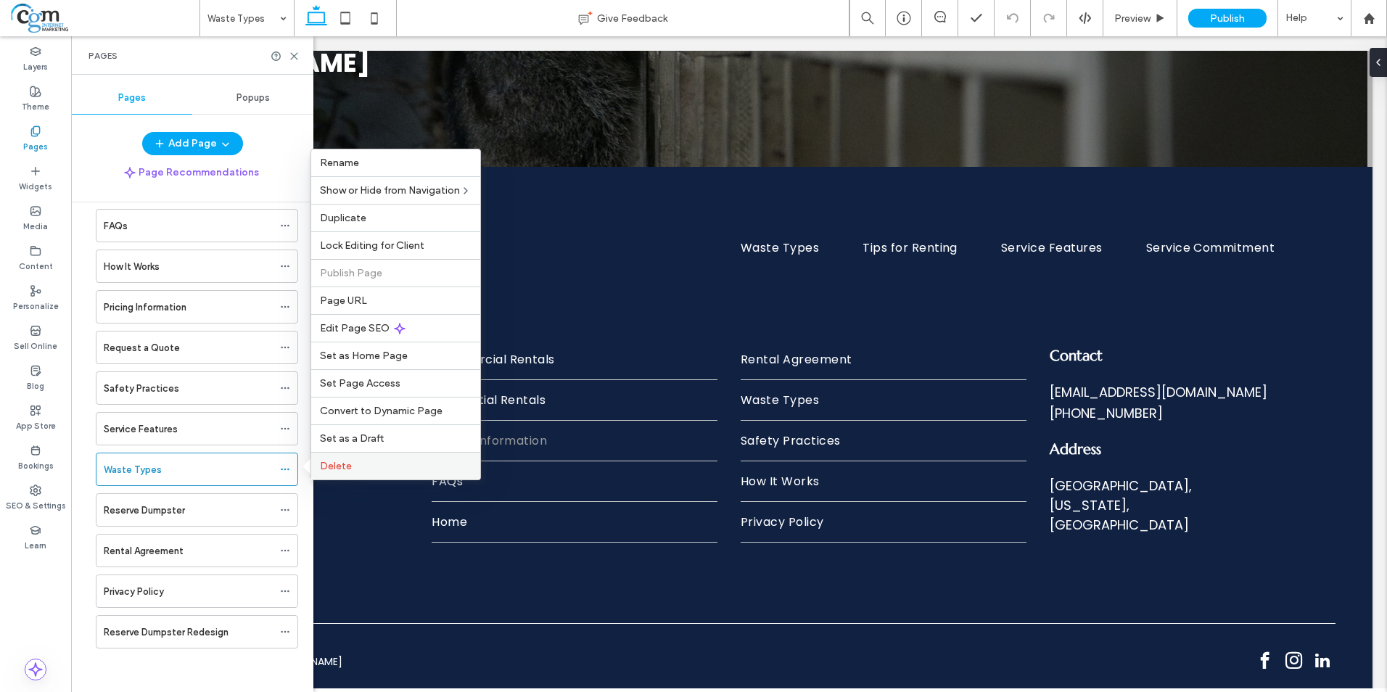
click at [334, 471] on span "Delete" at bounding box center [336, 466] width 32 height 12
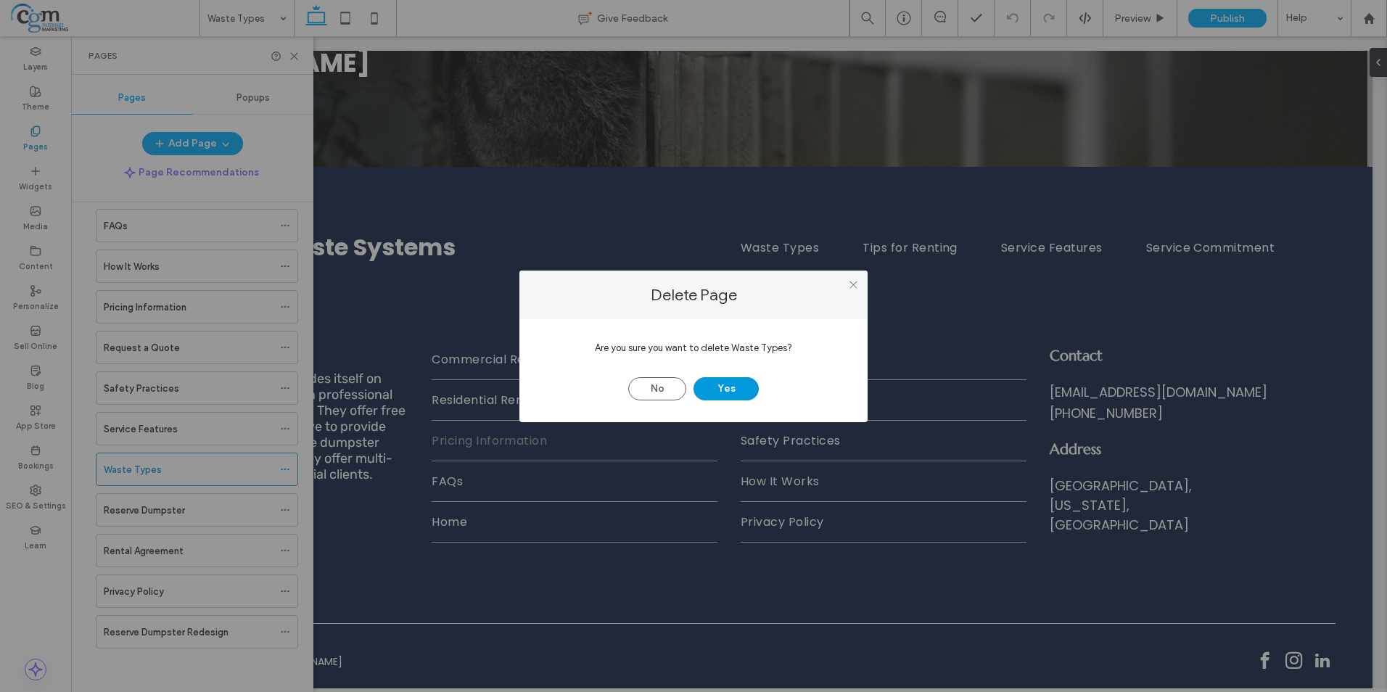
click at [722, 387] on button "Yes" at bounding box center [725, 388] width 65 height 23
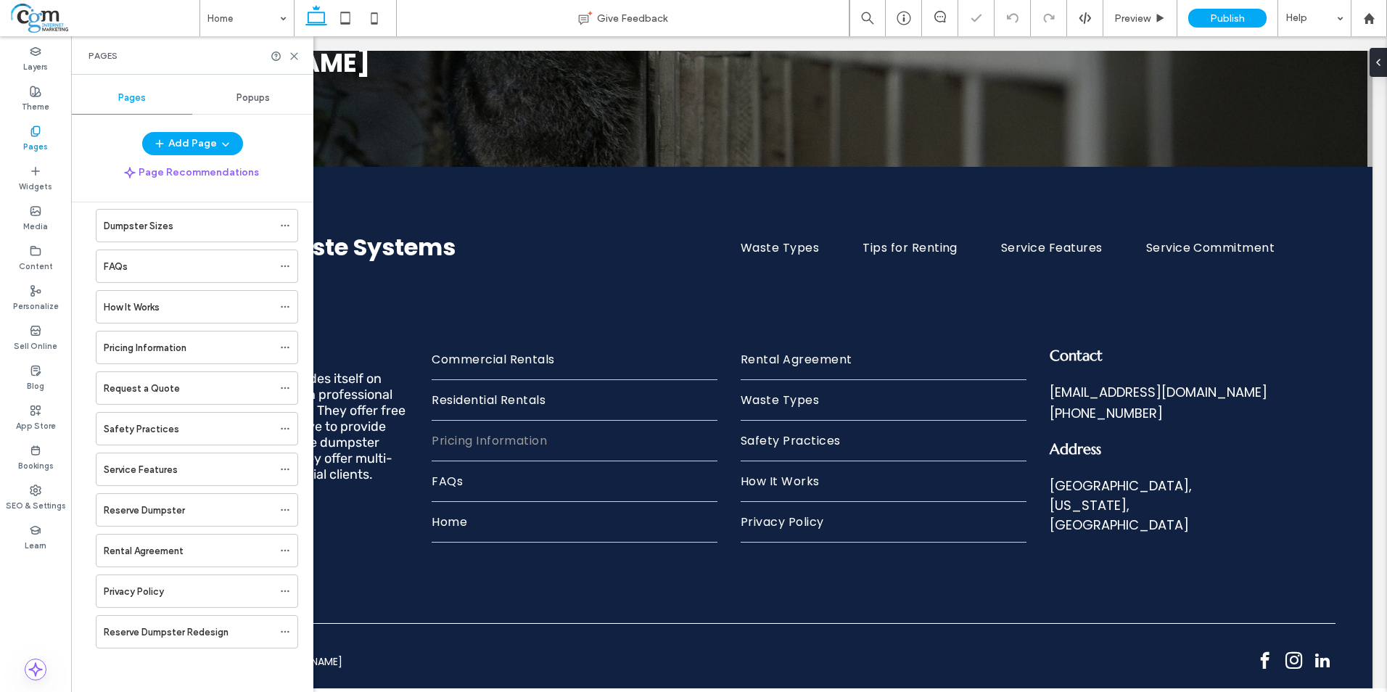
scroll to position [221, 0]
click at [244, 511] on div "Reserve Dumpster" at bounding box center [188, 510] width 169 height 15
click at [218, 555] on div "Rental Agreement" at bounding box center [188, 550] width 169 height 15
click at [220, 633] on label "Reserve Dumpster Redesign" at bounding box center [166, 631] width 125 height 25
click at [217, 511] on div "Reserve Dumpster" at bounding box center [188, 510] width 169 height 15
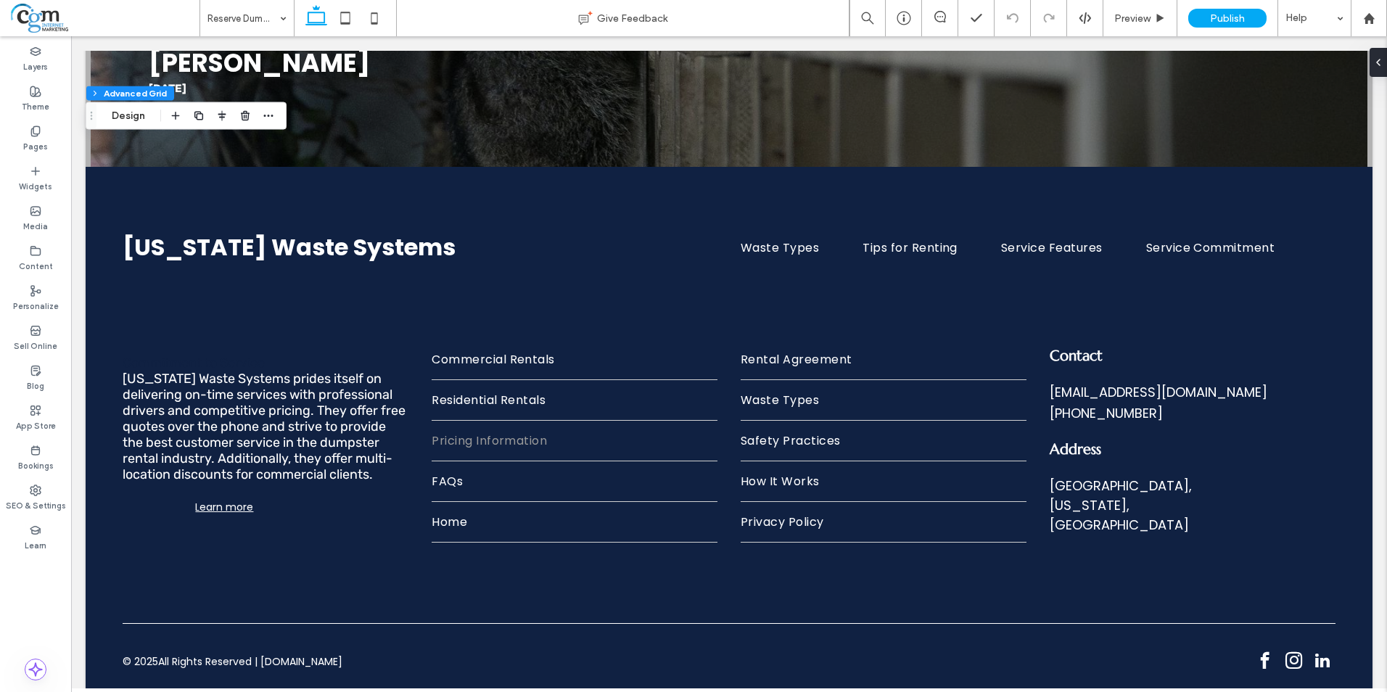
scroll to position [91, 0]
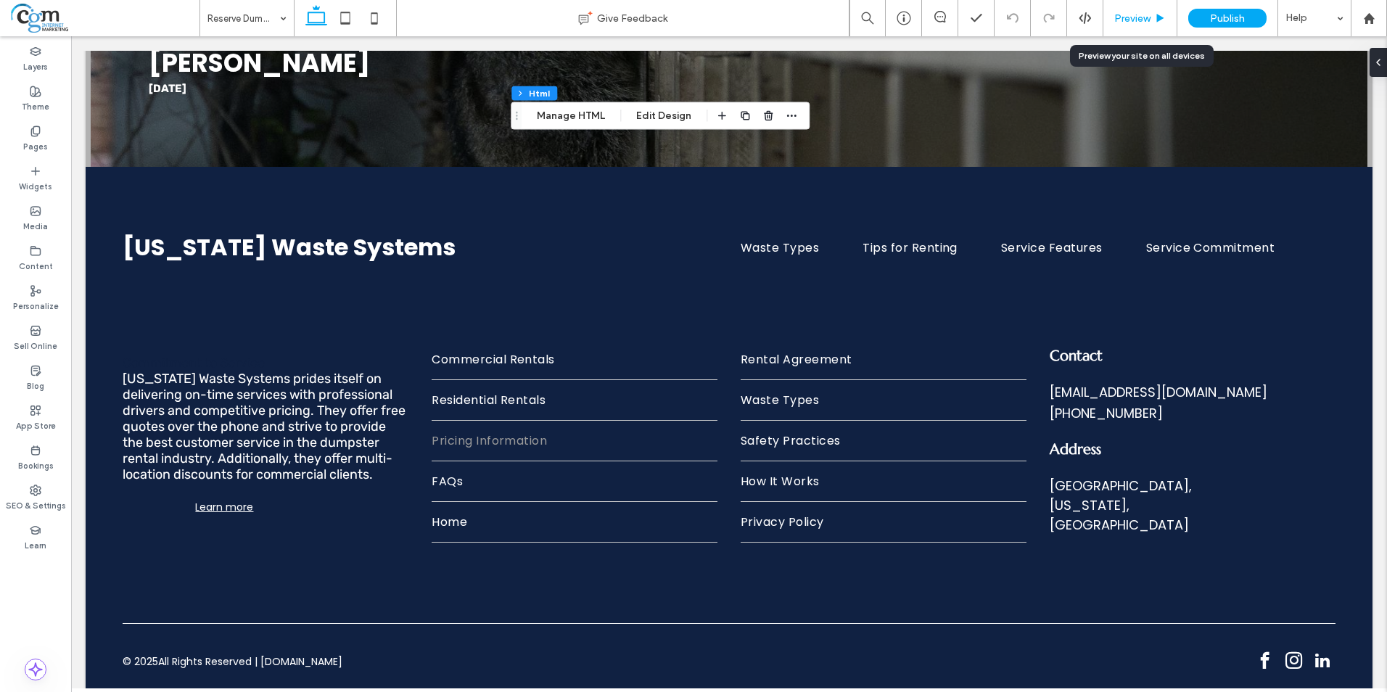
click at [1142, 15] on span "Preview" at bounding box center [1132, 18] width 36 height 12
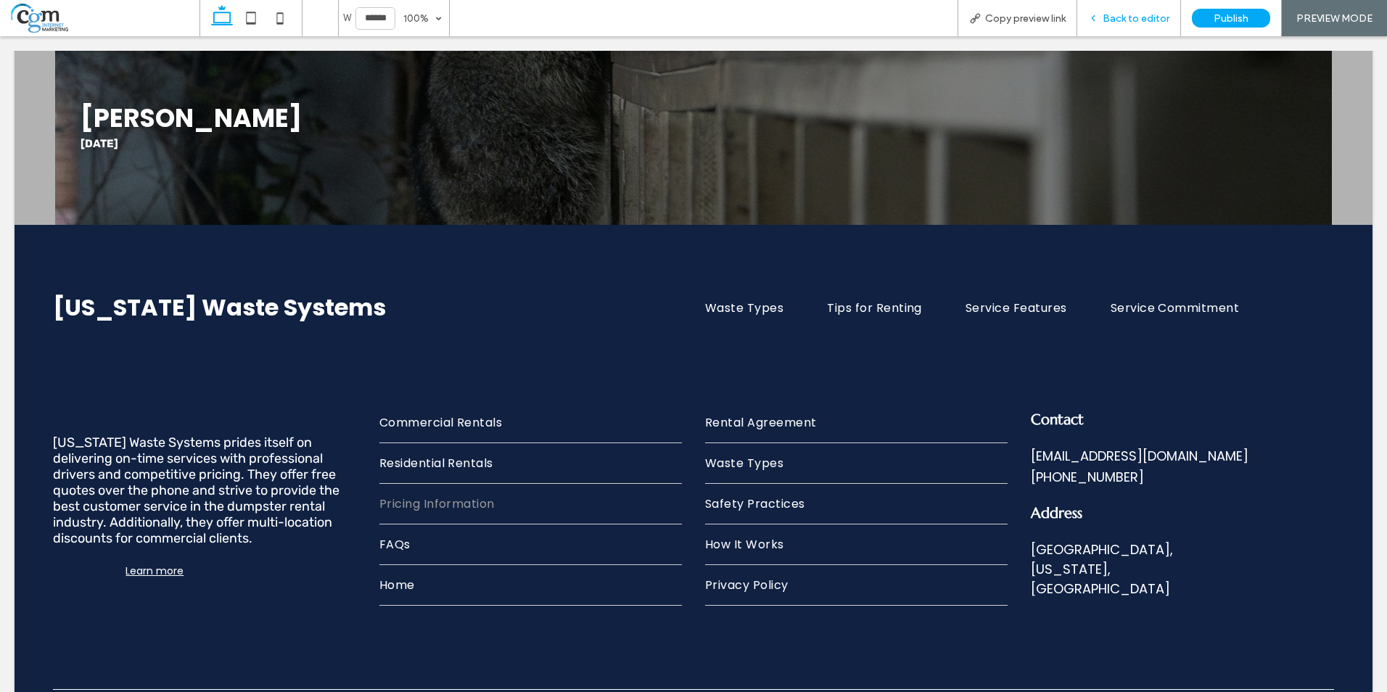
click at [1122, 15] on span "Back to editor" at bounding box center [1135, 18] width 67 height 12
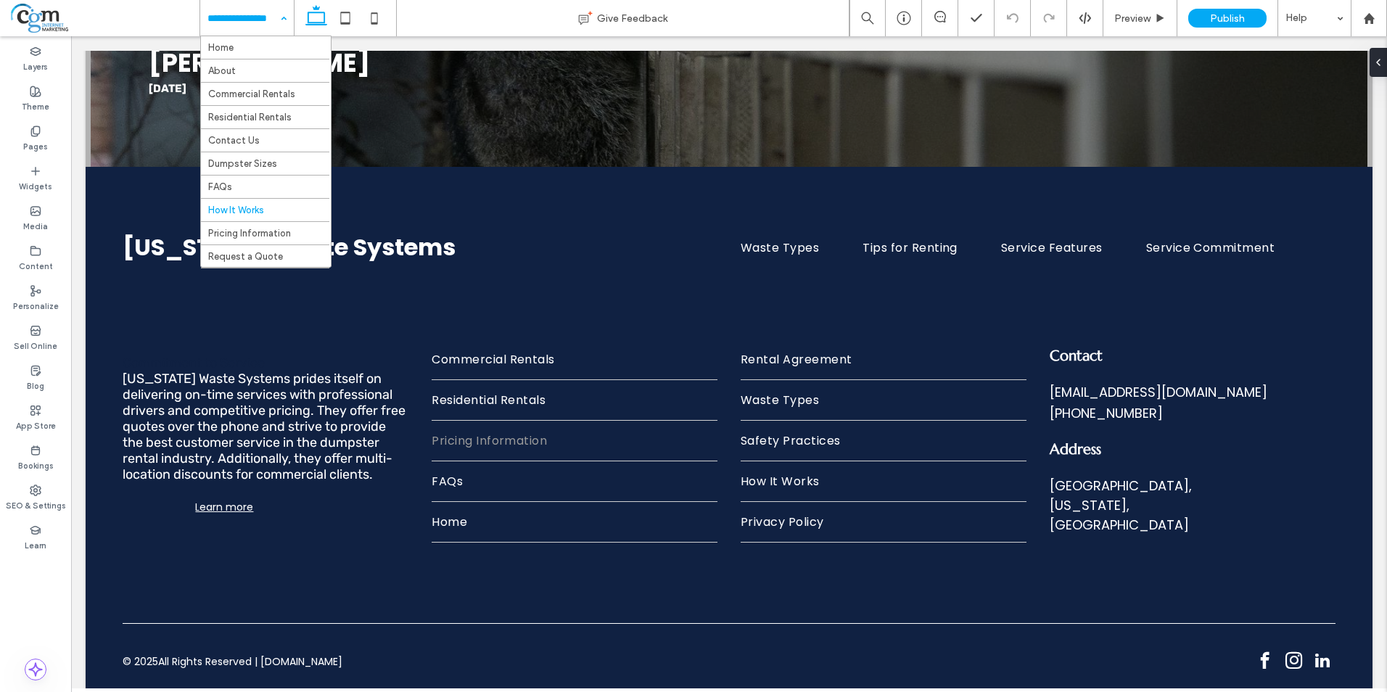
scroll to position [139, 0]
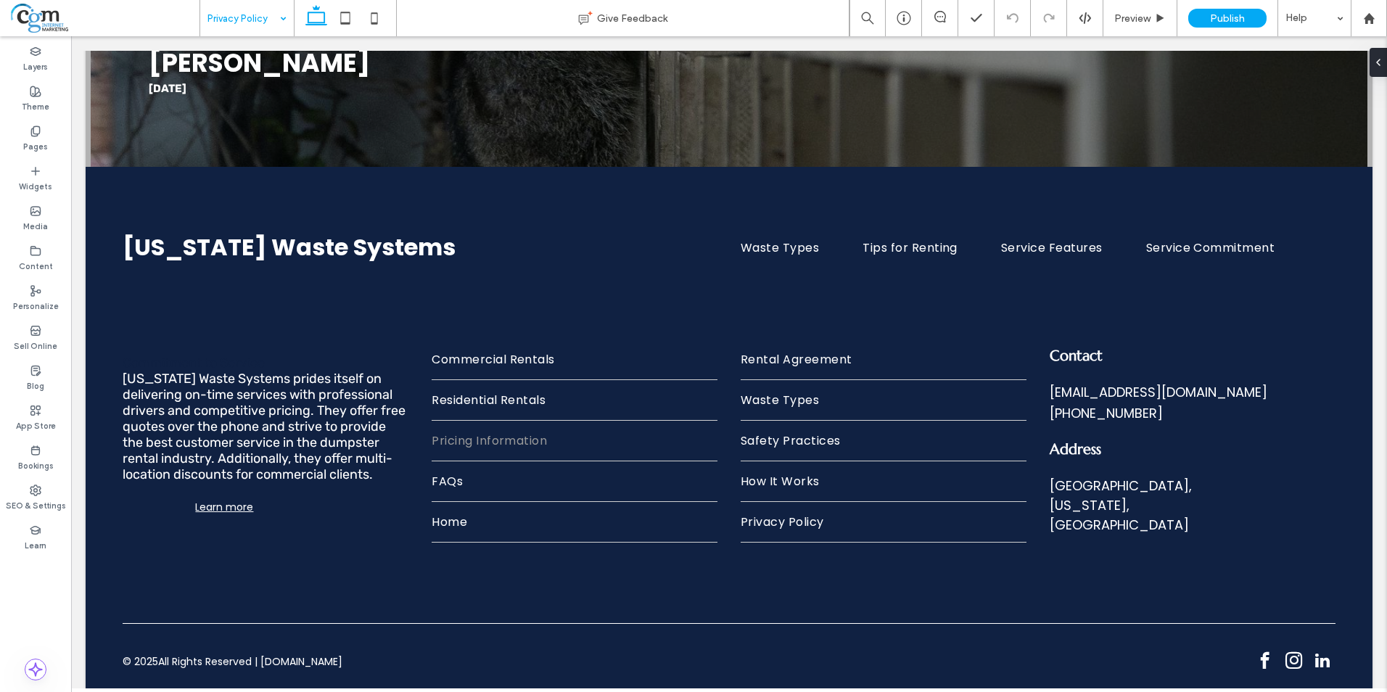
click at [276, 22] on div "Privacy Policy" at bounding box center [247, 18] width 94 height 36
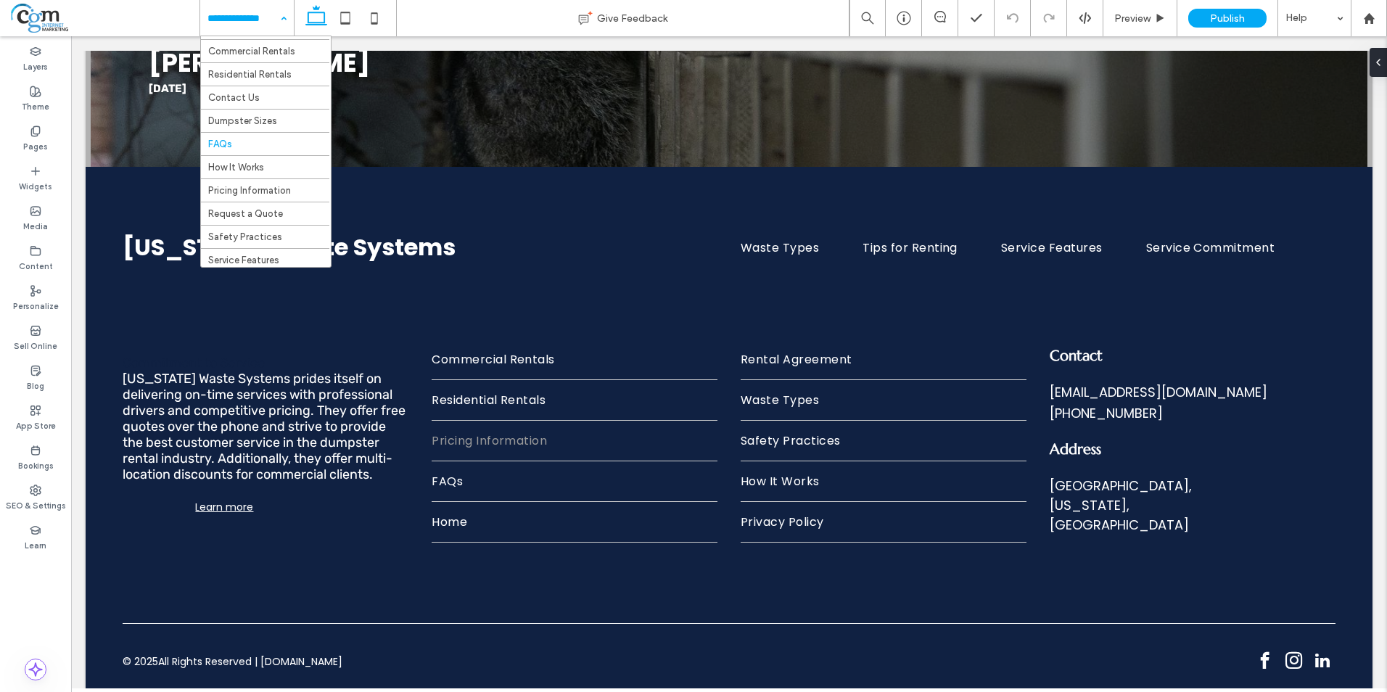
scroll to position [139, 0]
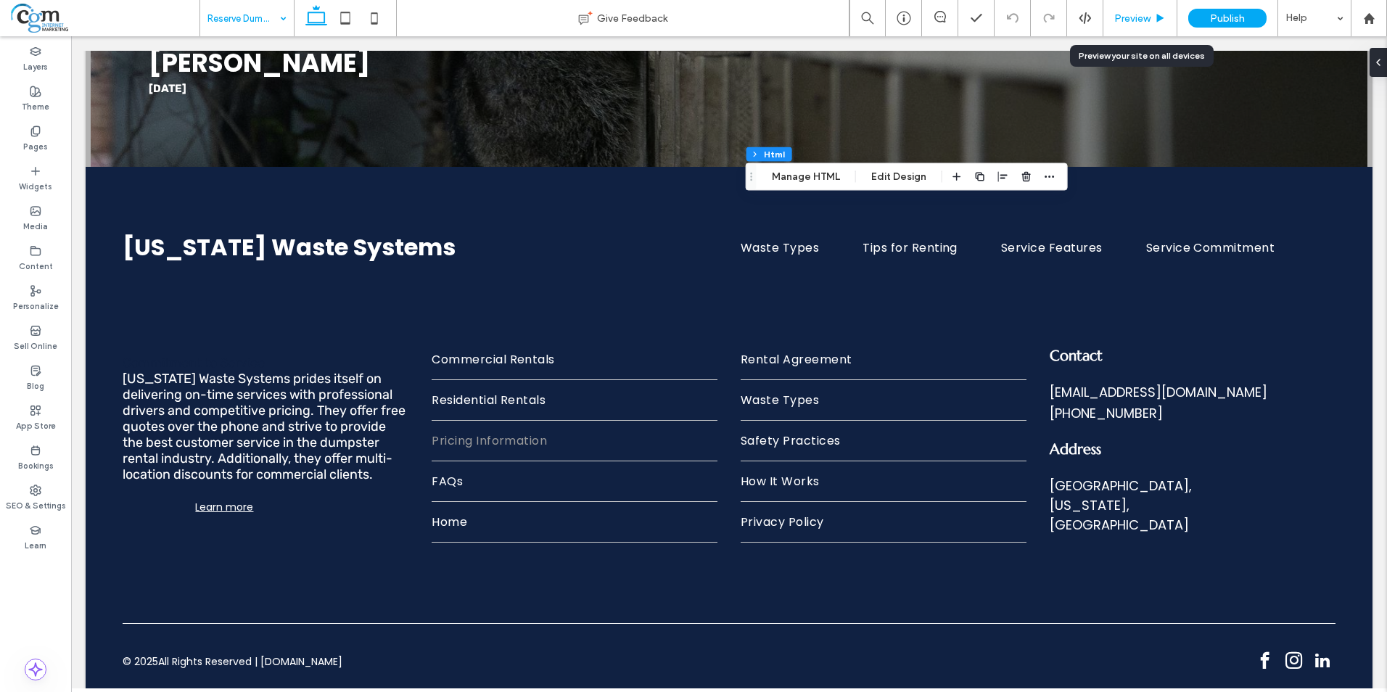
click at [1139, 20] on span "Preview" at bounding box center [1132, 18] width 36 height 12
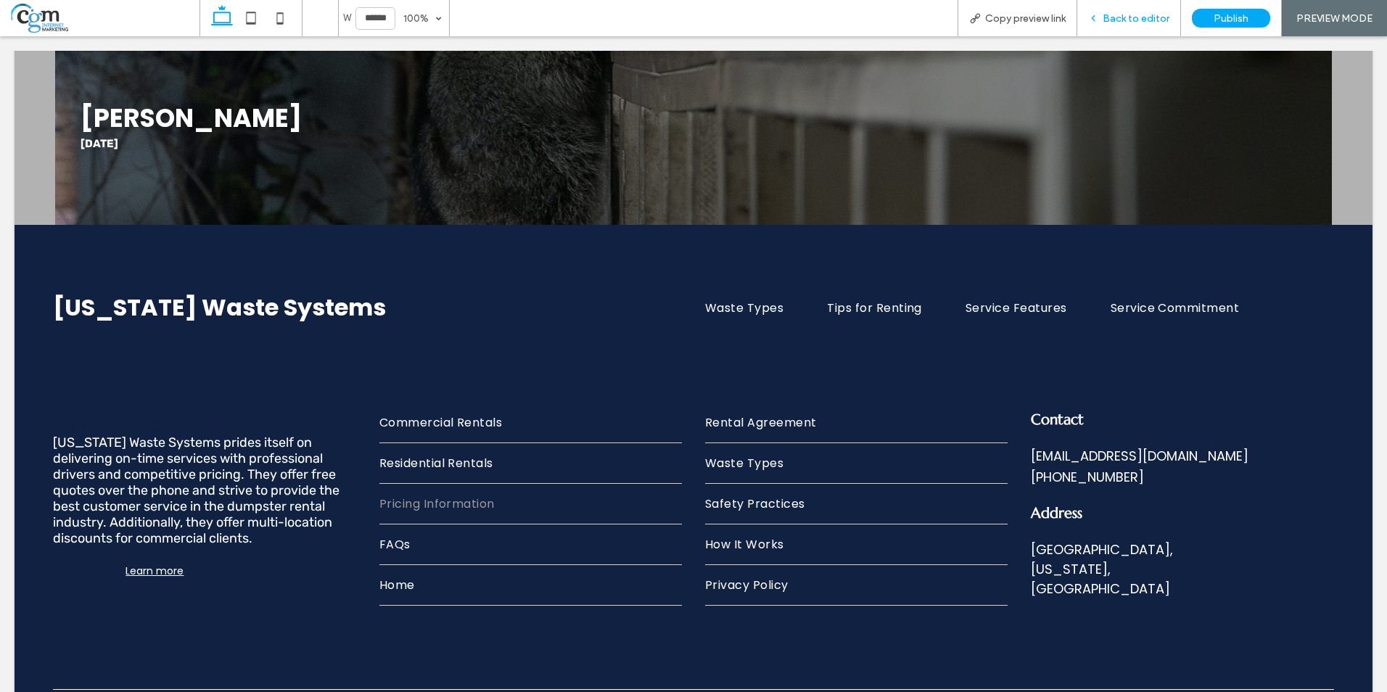
click at [1150, 20] on span "Back to editor" at bounding box center [1135, 18] width 67 height 12
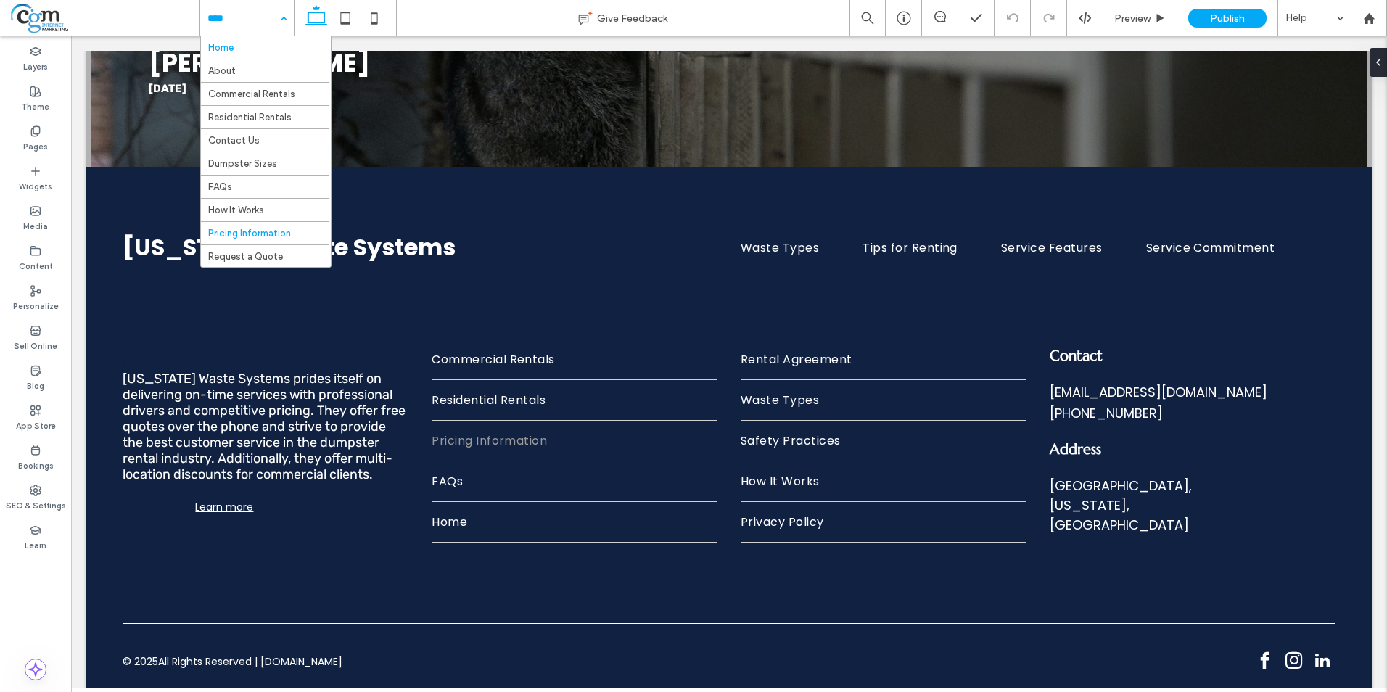
scroll to position [139, 0]
click at [276, 22] on div "Home About Commercial Rentals Residential Rentals Contact Us Dumpster Sizes FAQ…" at bounding box center [247, 18] width 94 height 36
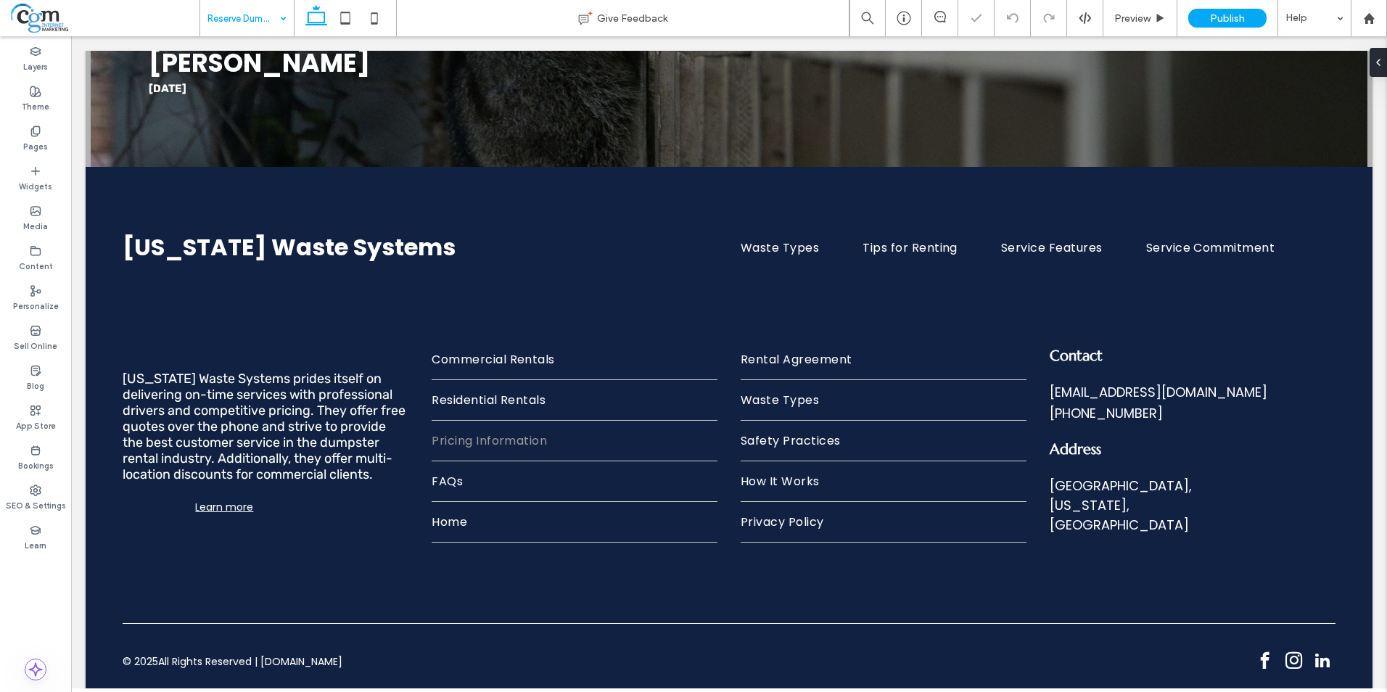
type input "**"
type input "****"
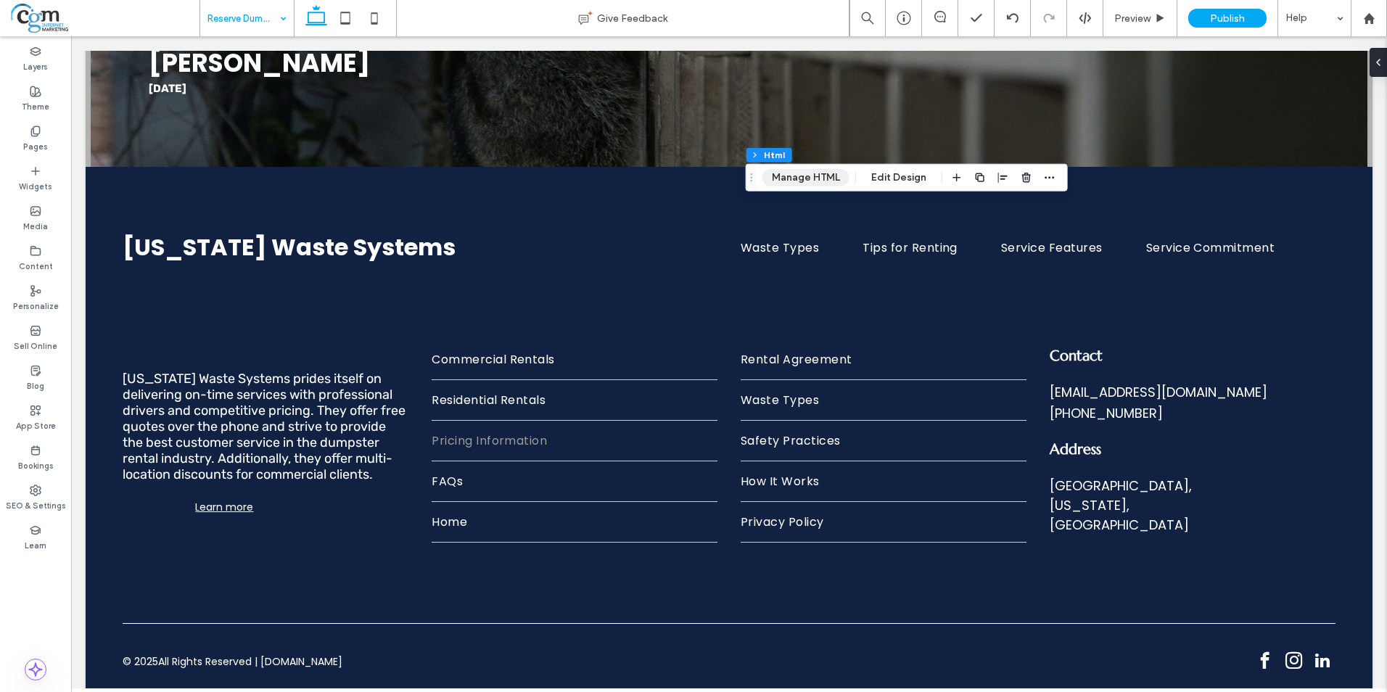
click at [801, 175] on button "Manage HTML" at bounding box center [805, 177] width 87 height 17
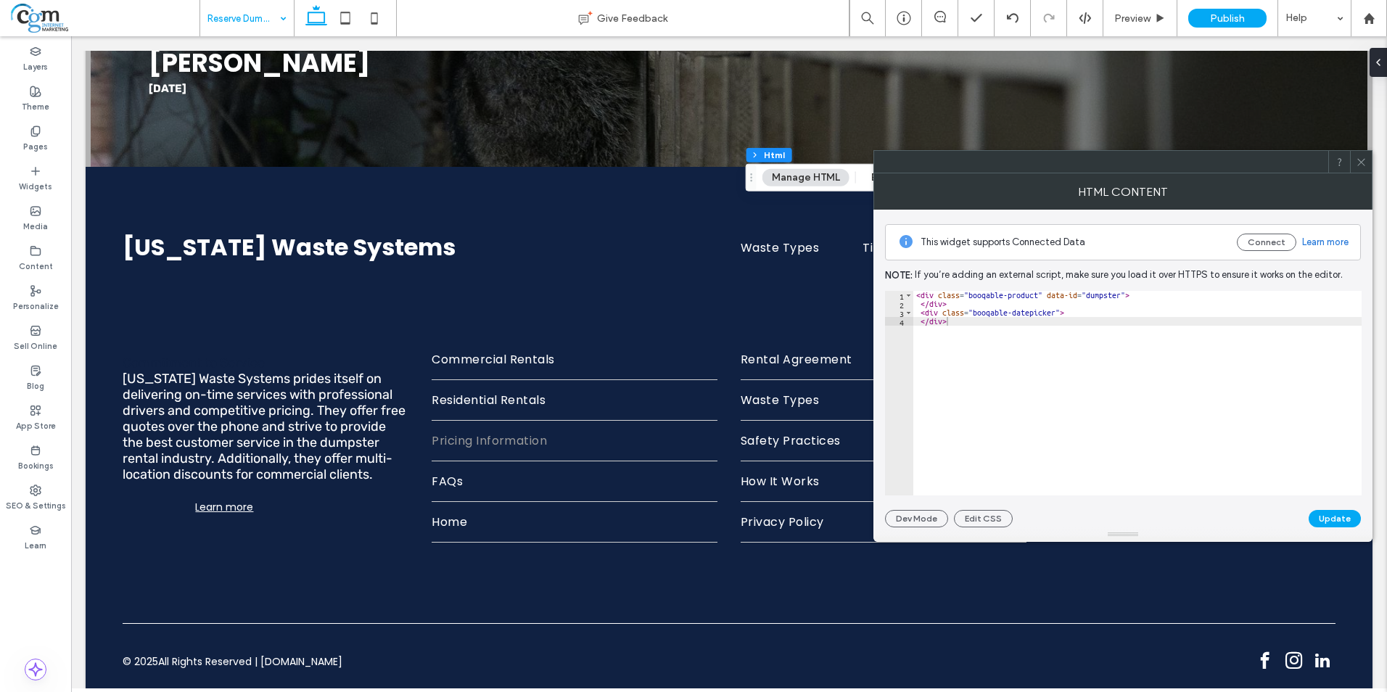
click at [1361, 162] on use at bounding box center [1360, 161] width 7 height 7
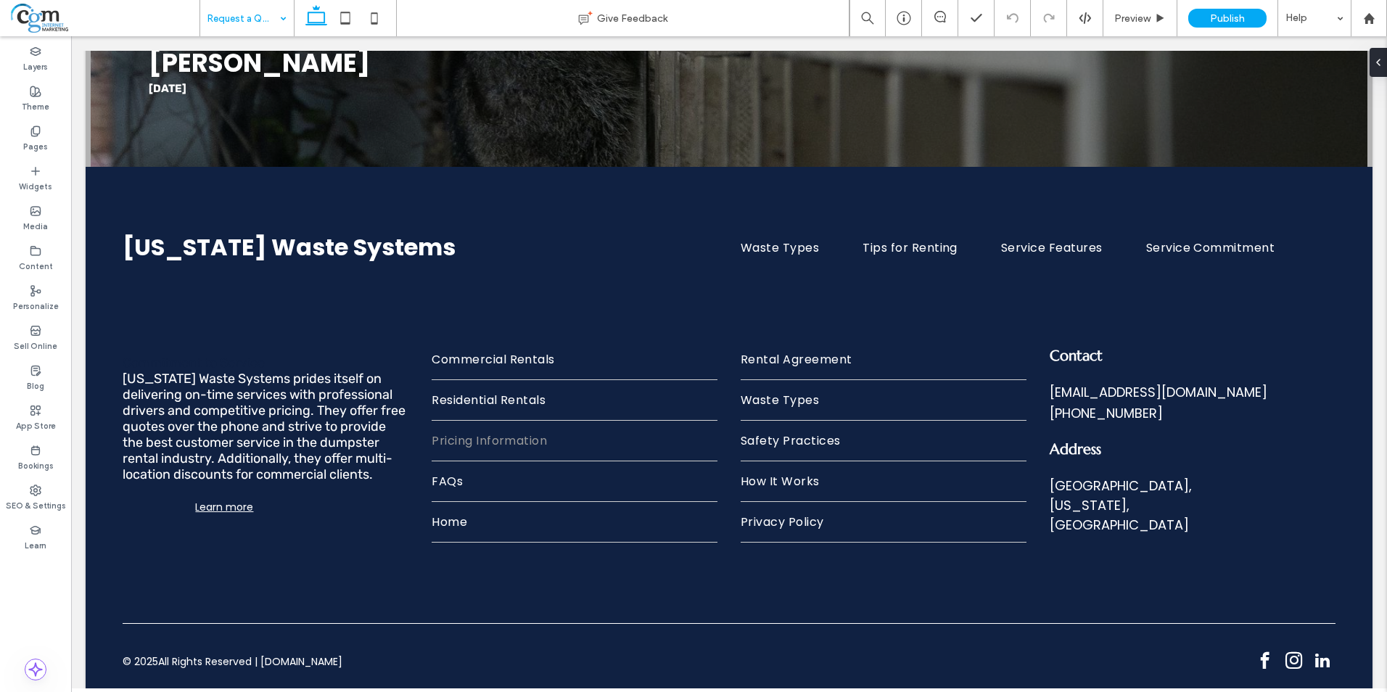
click at [264, 16] on input at bounding box center [243, 18] width 72 height 36
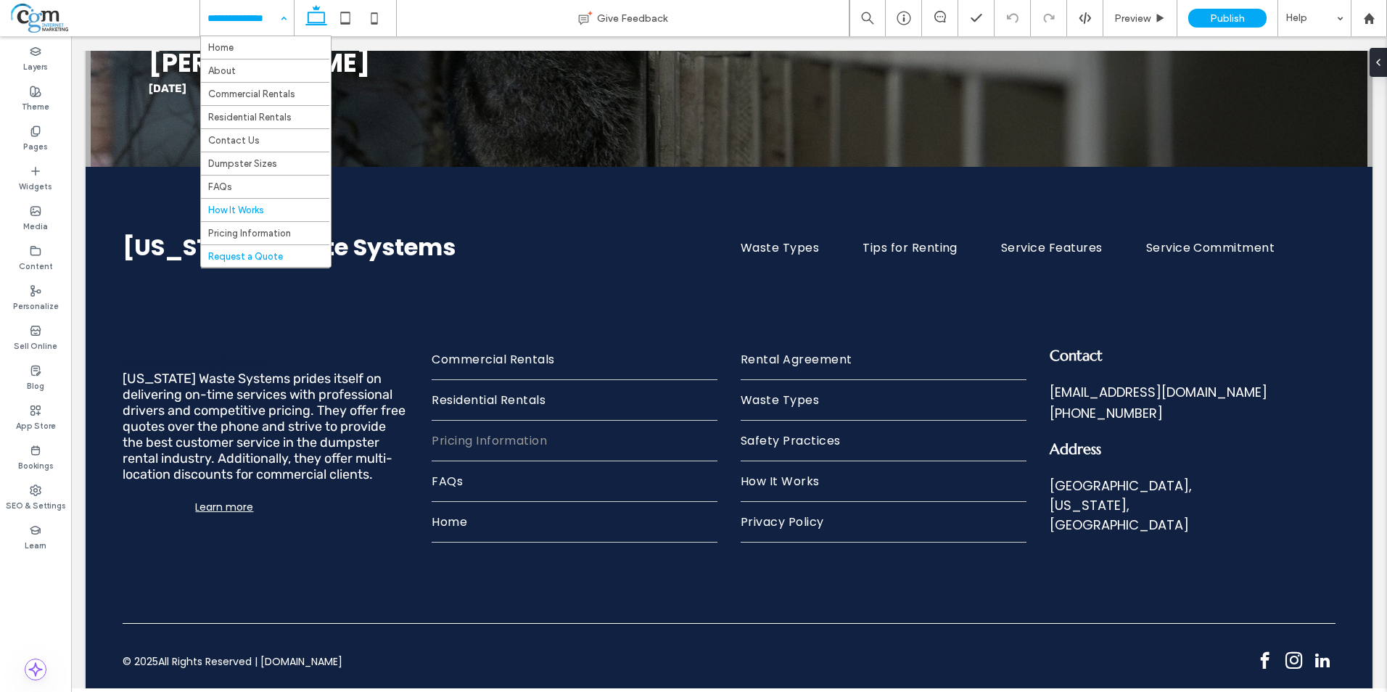
scroll to position [139, 0]
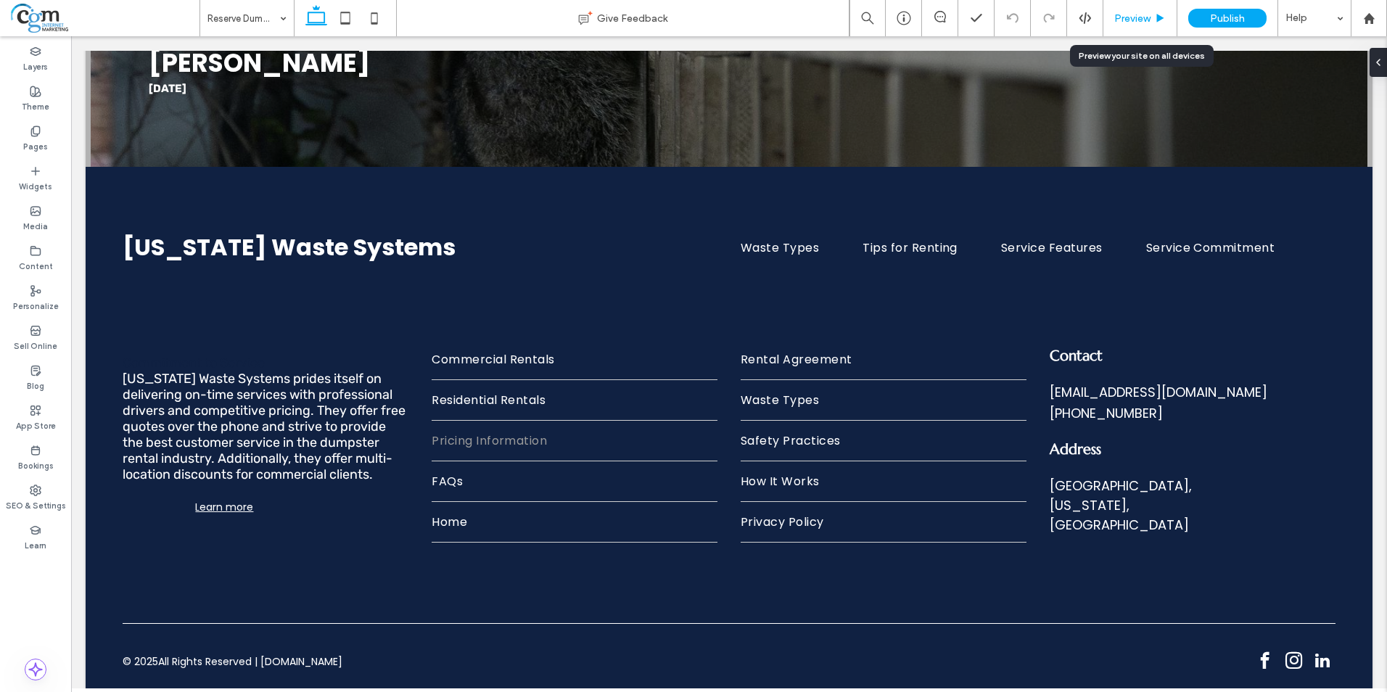
click at [1135, 18] on span "Preview" at bounding box center [1132, 18] width 36 height 12
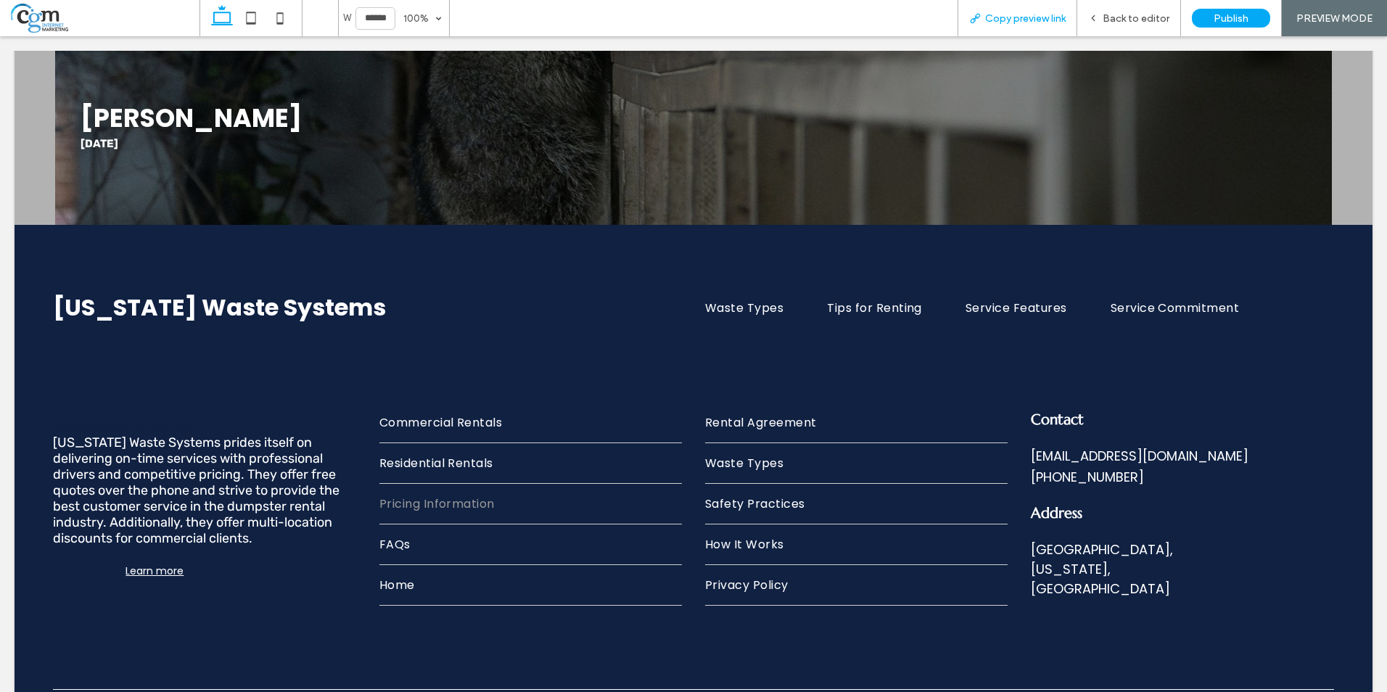
click at [1045, 20] on span "Copy preview link" at bounding box center [1025, 18] width 80 height 12
click at [1151, 20] on span "Back to editor" at bounding box center [1135, 18] width 67 height 12
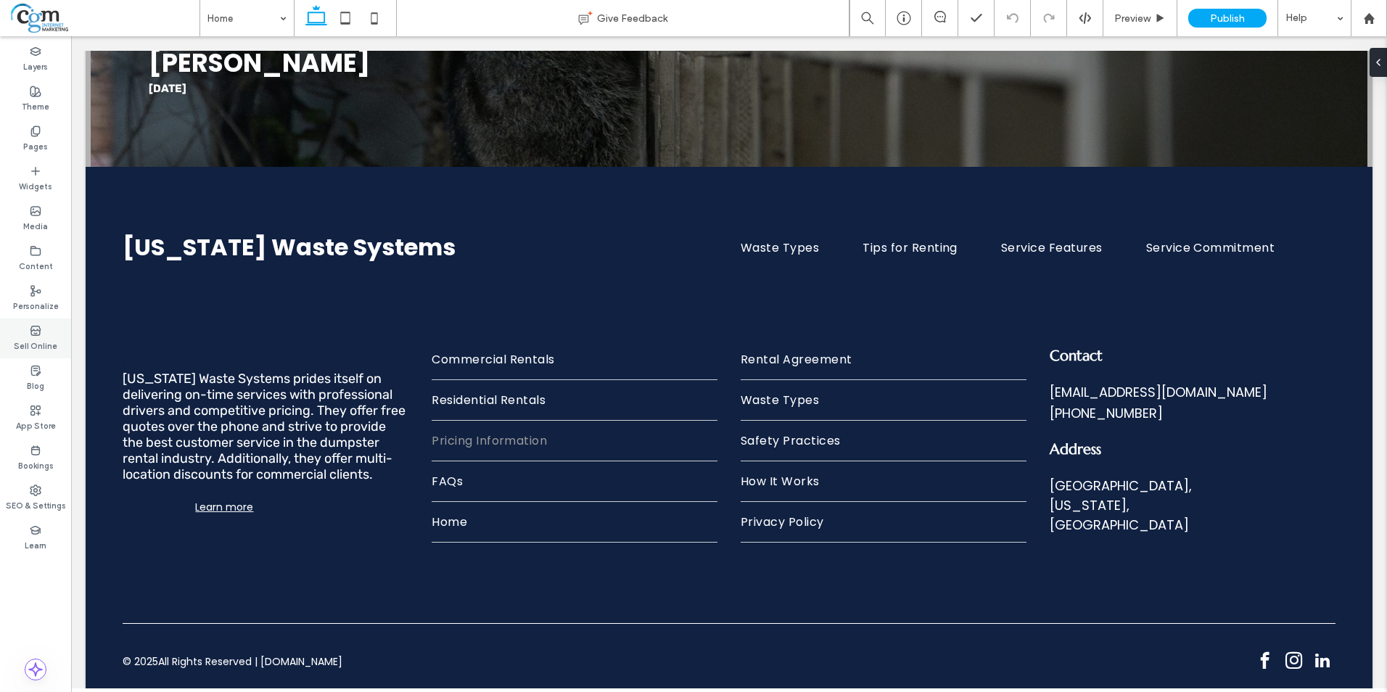
click at [36, 336] on label "Sell Online" at bounding box center [36, 344] width 44 height 16
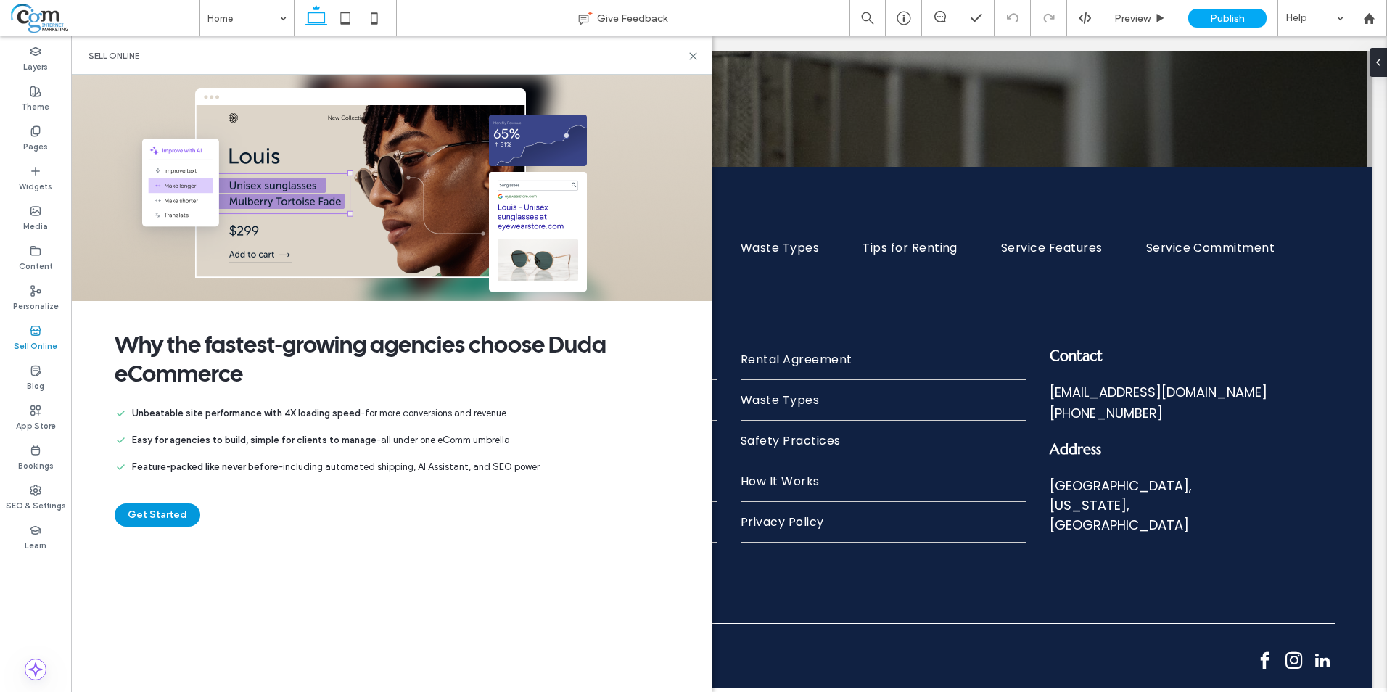
click at [180, 517] on button "Get Started" at bounding box center [158, 514] width 86 height 23
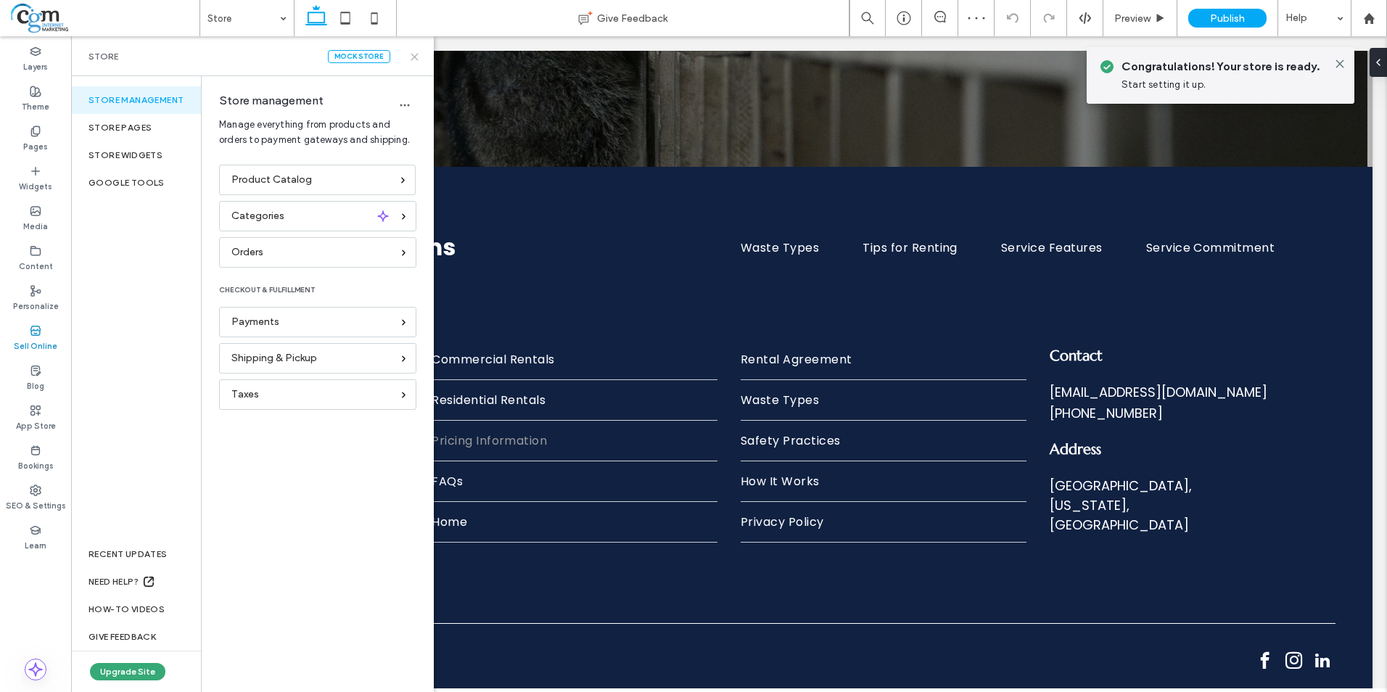
click at [416, 57] on use at bounding box center [414, 57] width 7 height 7
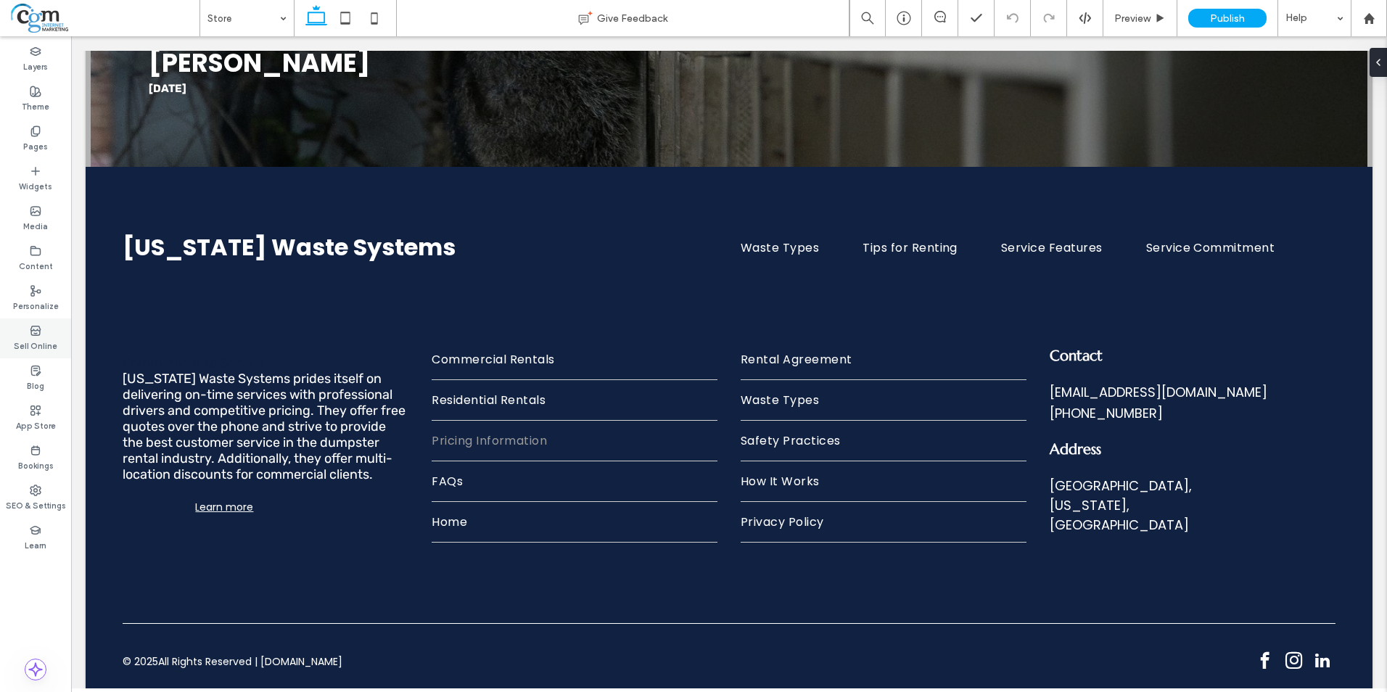
click at [43, 344] on label "Sell Online" at bounding box center [36, 344] width 44 height 16
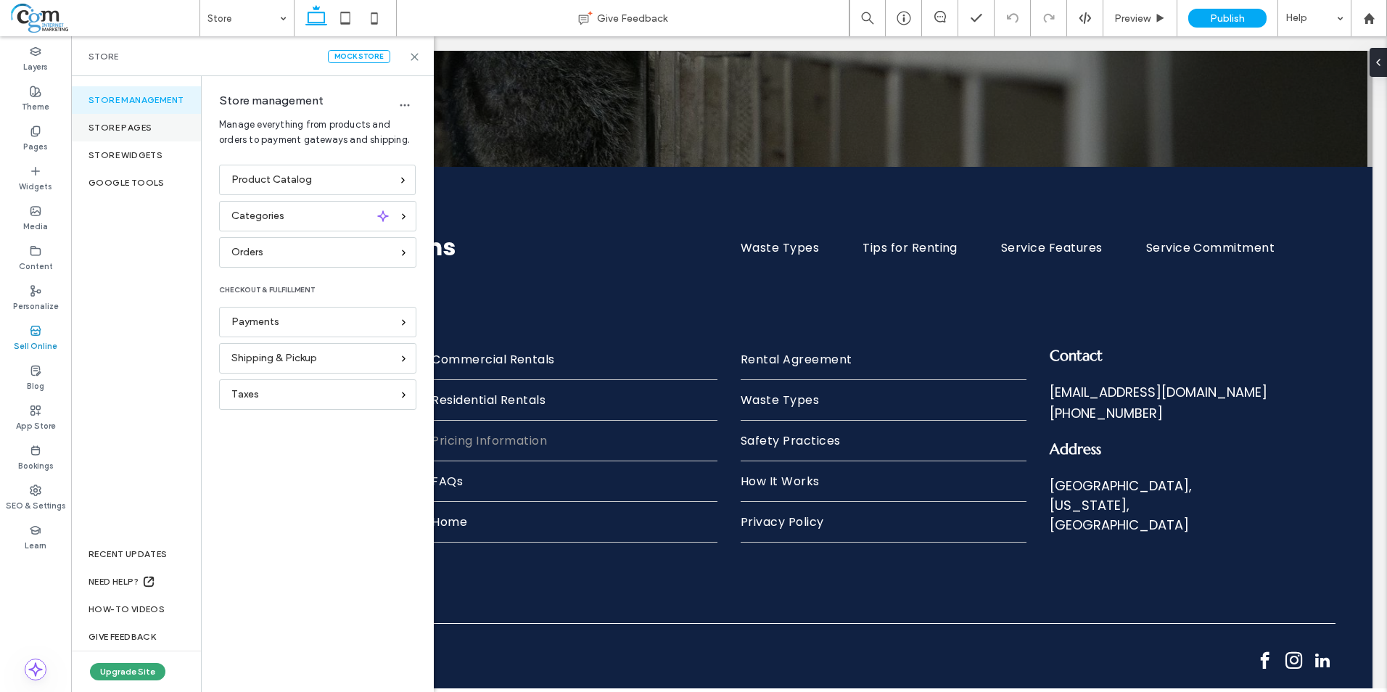
click at [123, 136] on div "Store pages" at bounding box center [136, 128] width 130 height 28
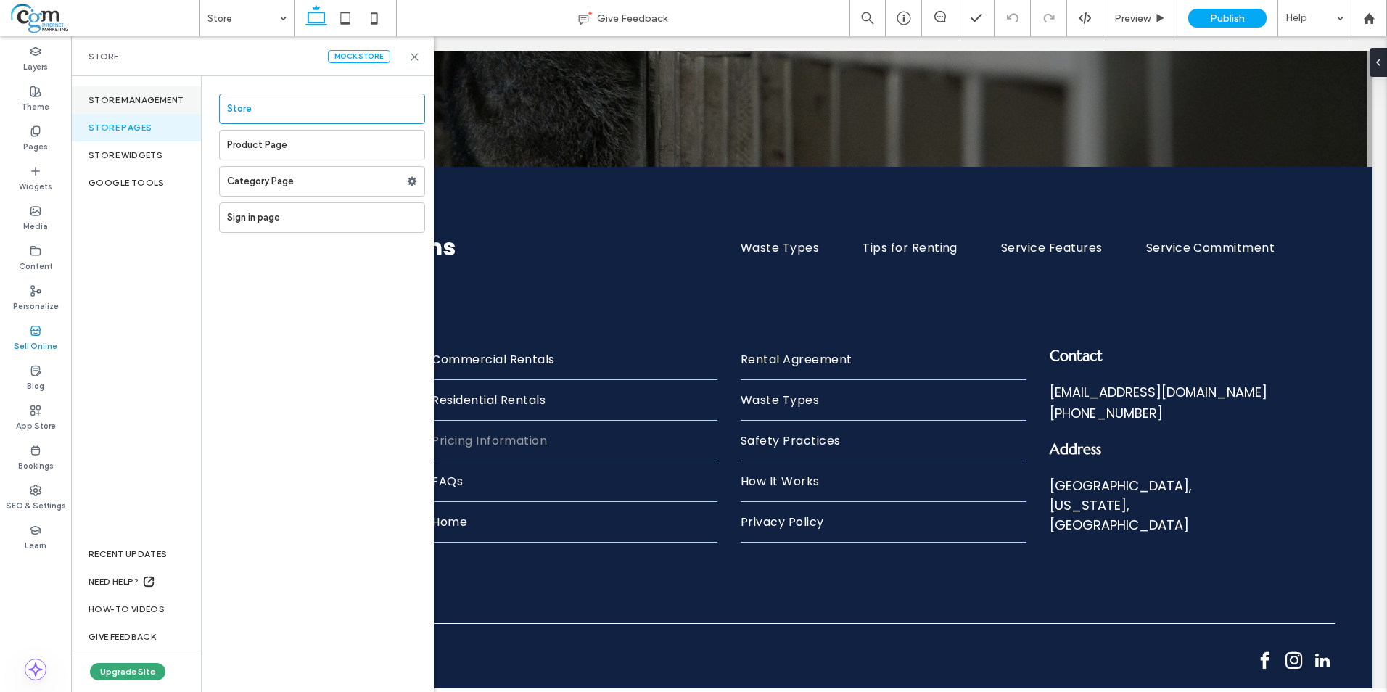
click at [146, 95] on div "Store management" at bounding box center [136, 100] width 130 height 28
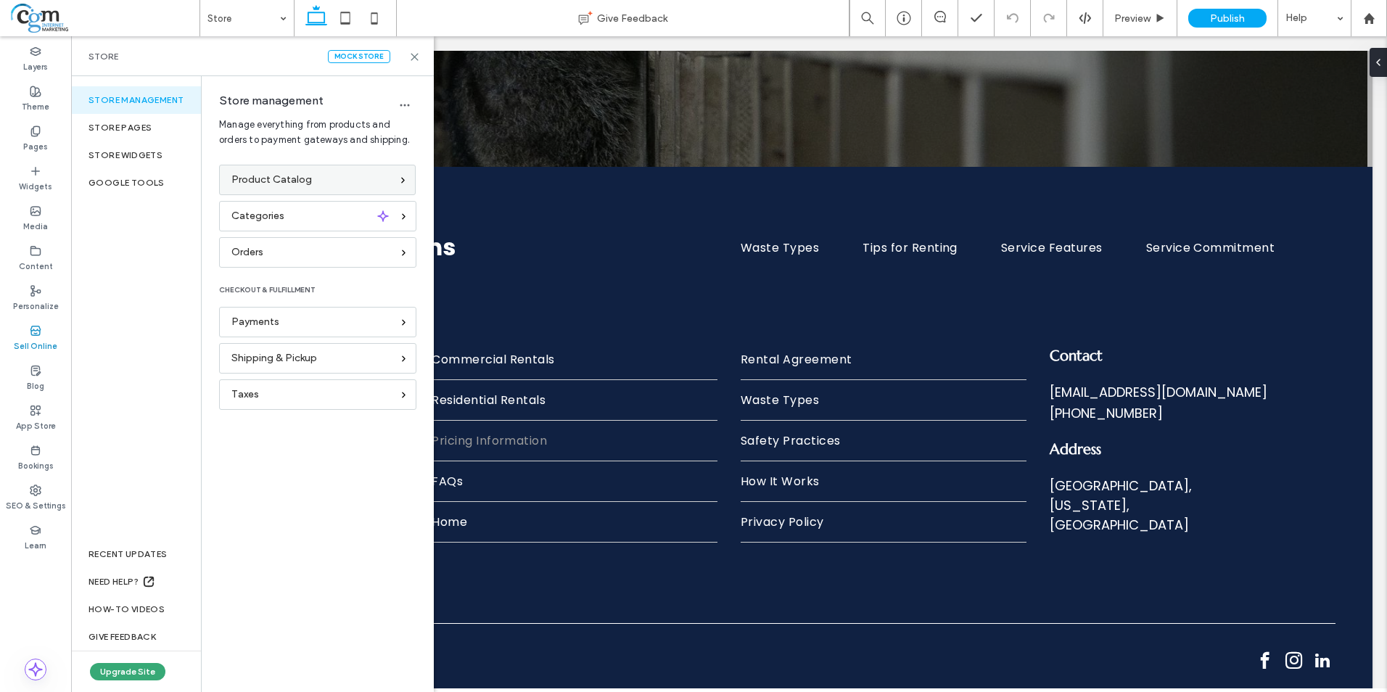
click at [299, 176] on span "Product Catalog" at bounding box center [271, 180] width 80 height 16
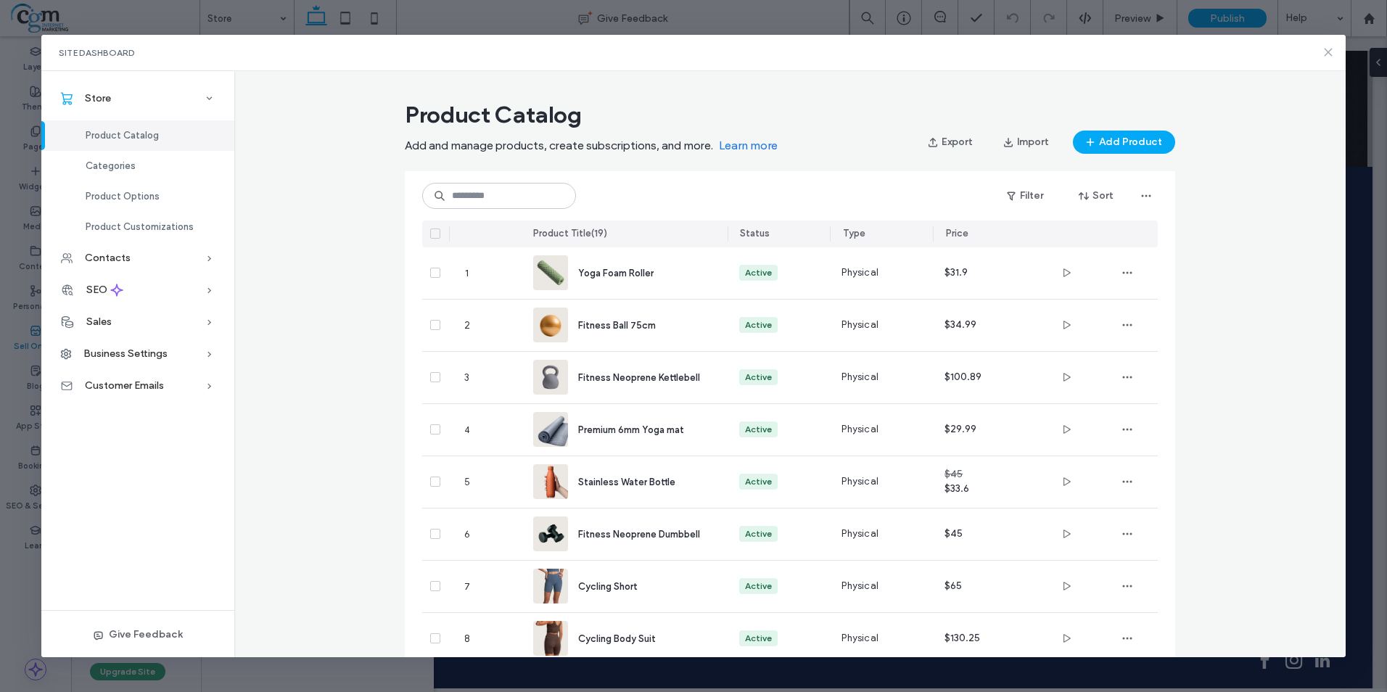
click at [1325, 49] on icon at bounding box center [1328, 52] width 12 height 12
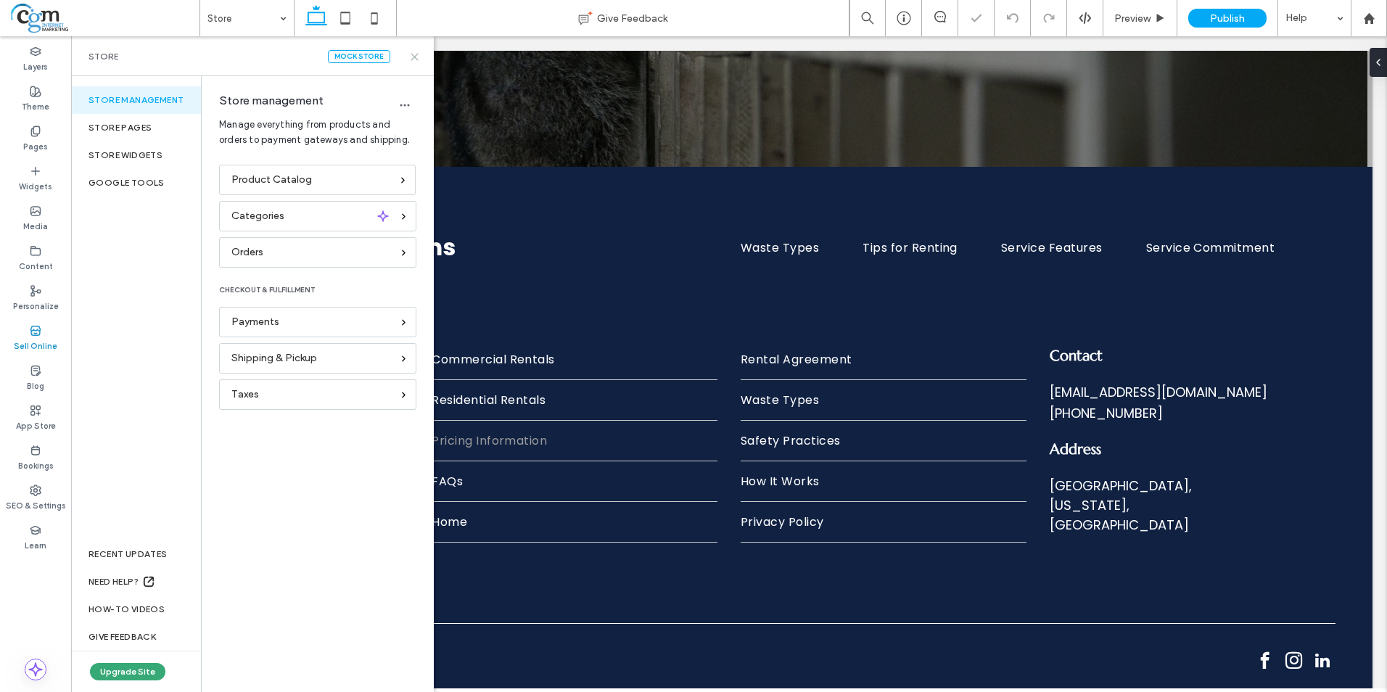
click at [417, 60] on icon at bounding box center [414, 56] width 11 height 11
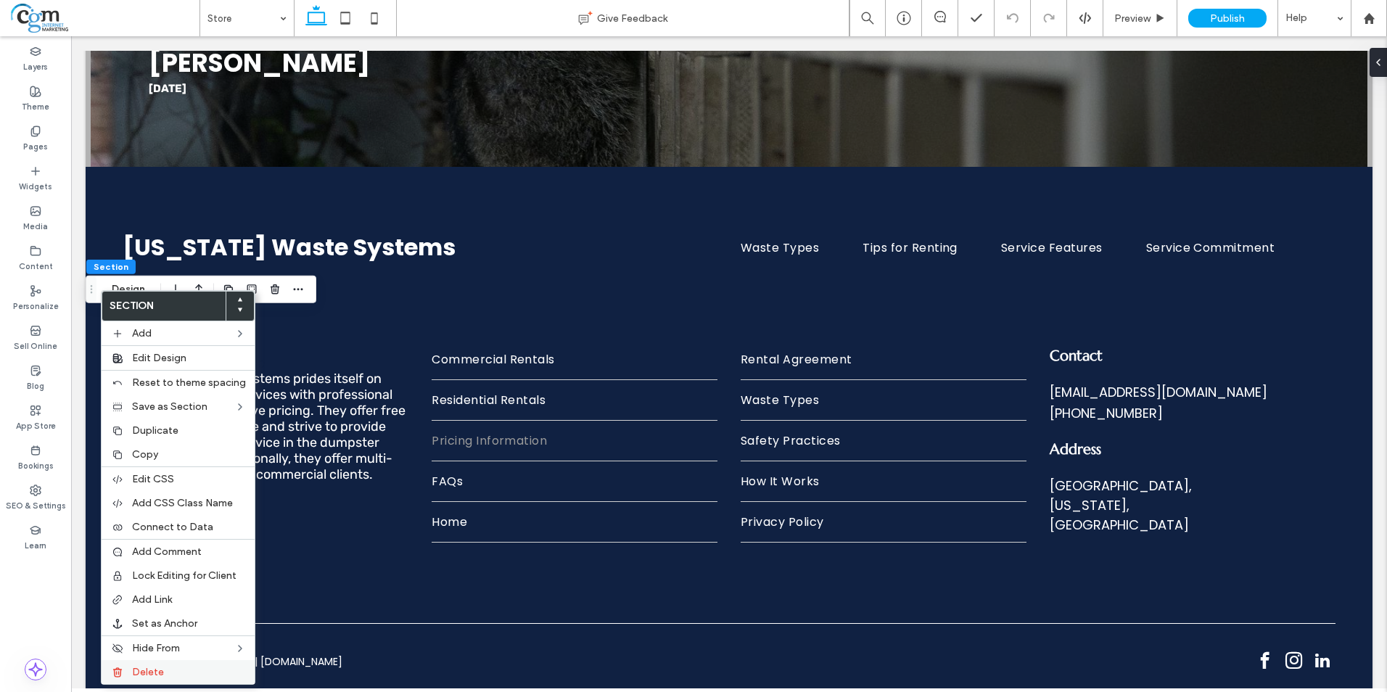
click at [178, 664] on div "Delete" at bounding box center [178, 672] width 153 height 24
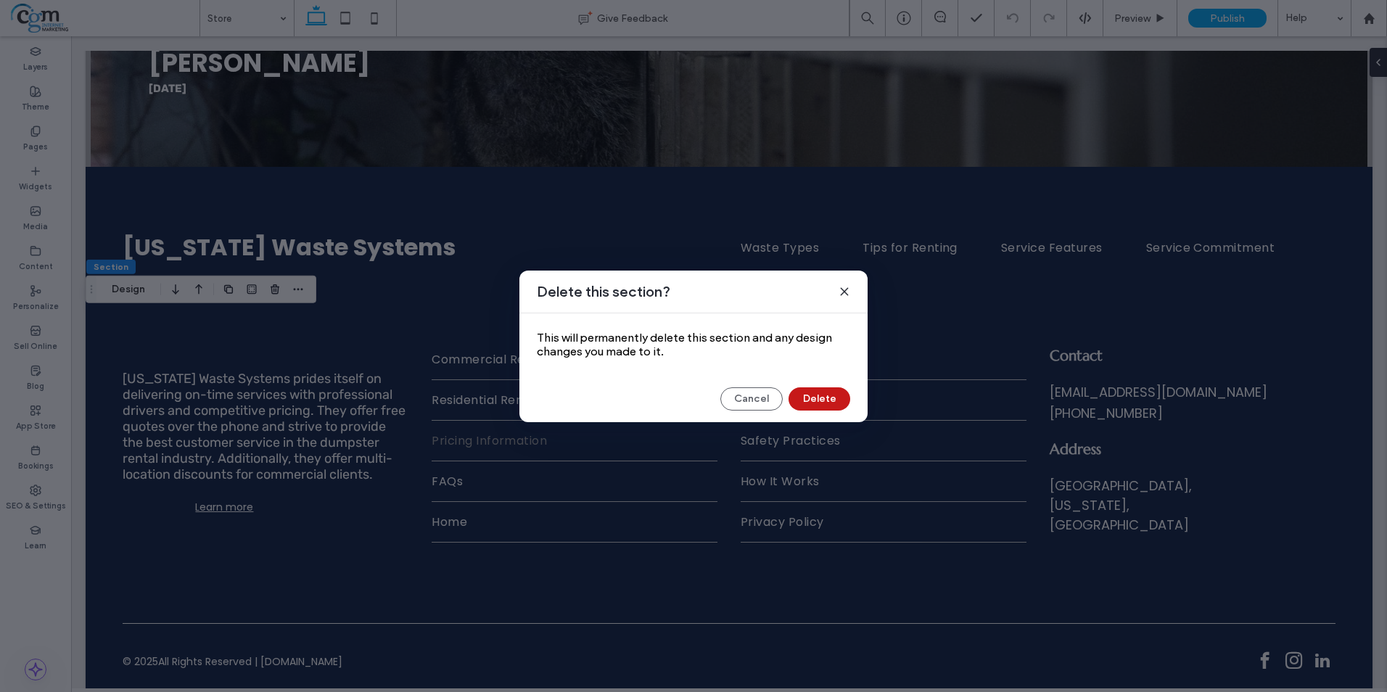
click at [806, 402] on button "Delete" at bounding box center [819, 398] width 62 height 23
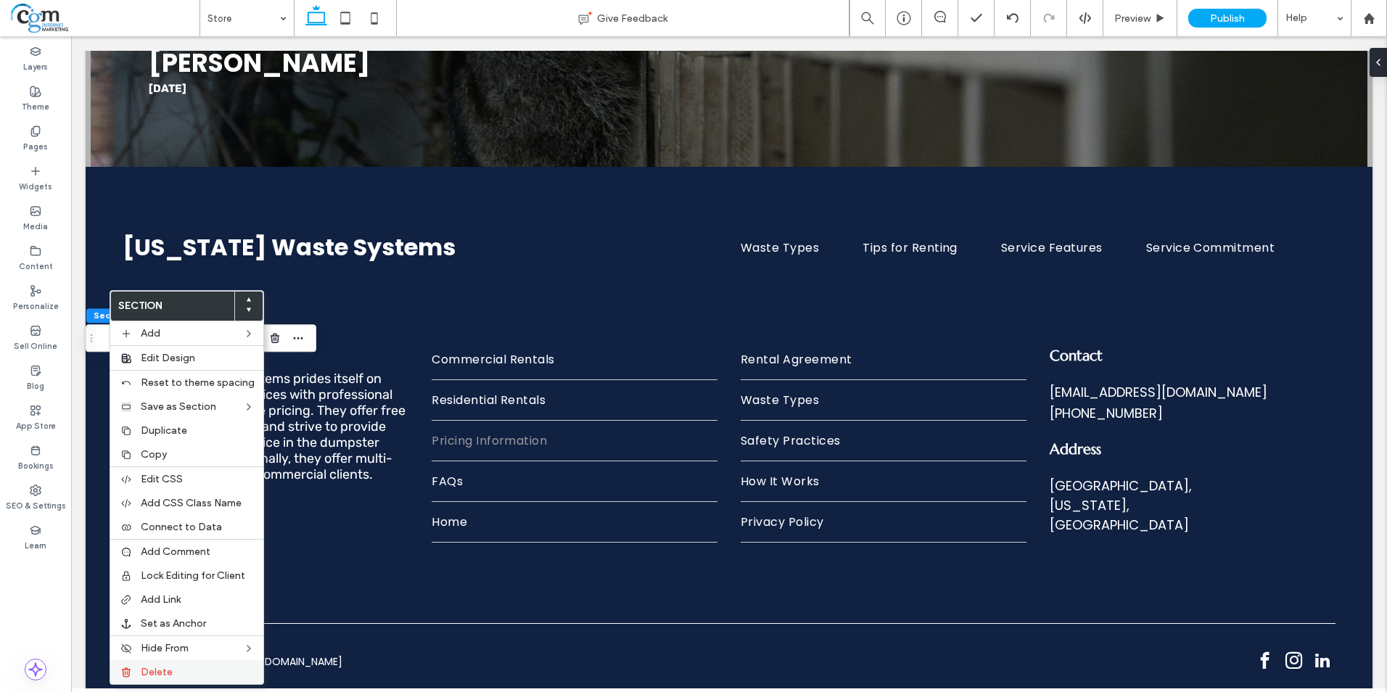
click at [190, 666] on label "Delete" at bounding box center [198, 672] width 114 height 12
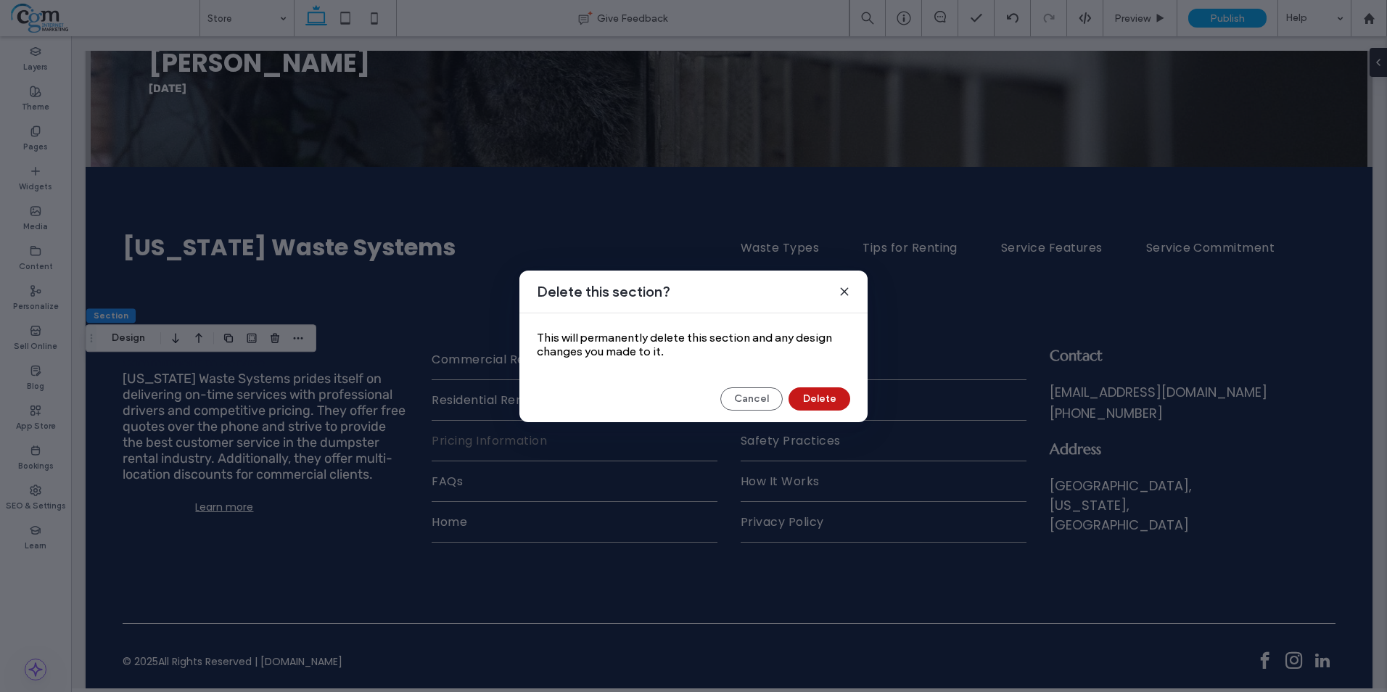
click at [819, 394] on button "Delete" at bounding box center [819, 398] width 62 height 23
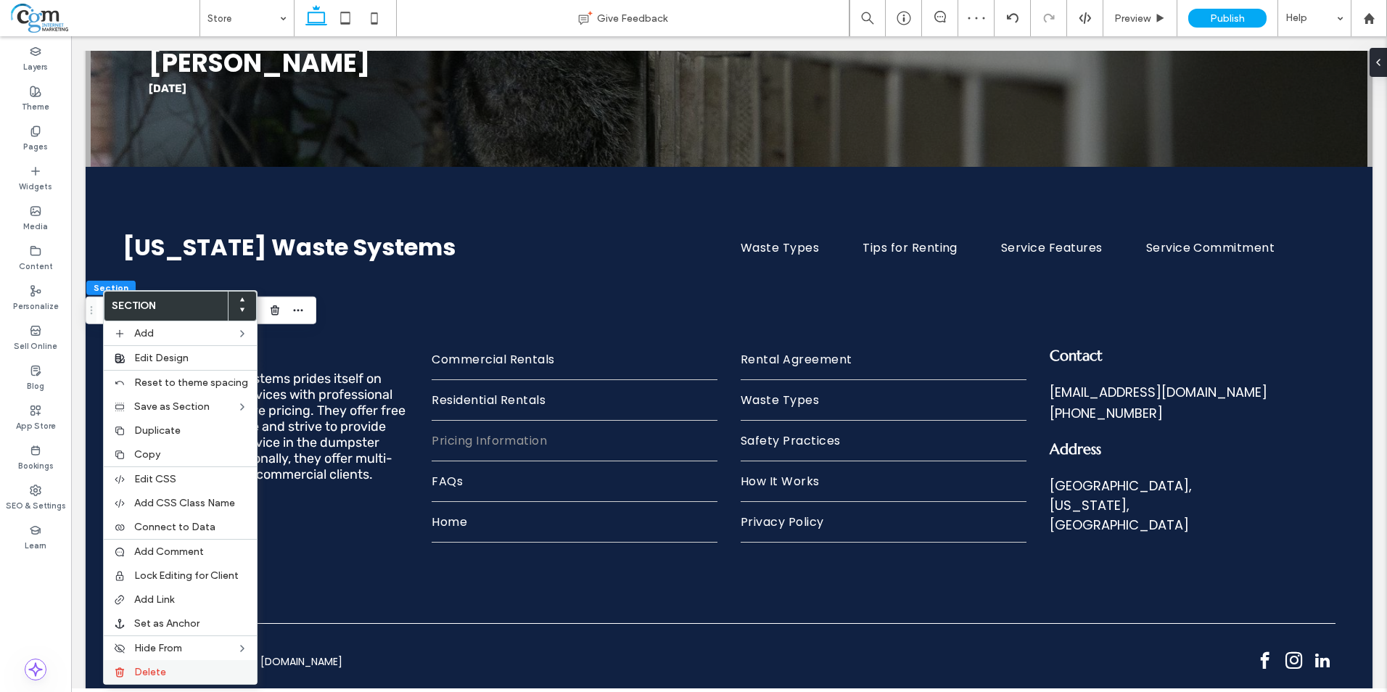
click at [173, 670] on label "Delete" at bounding box center [191, 672] width 114 height 12
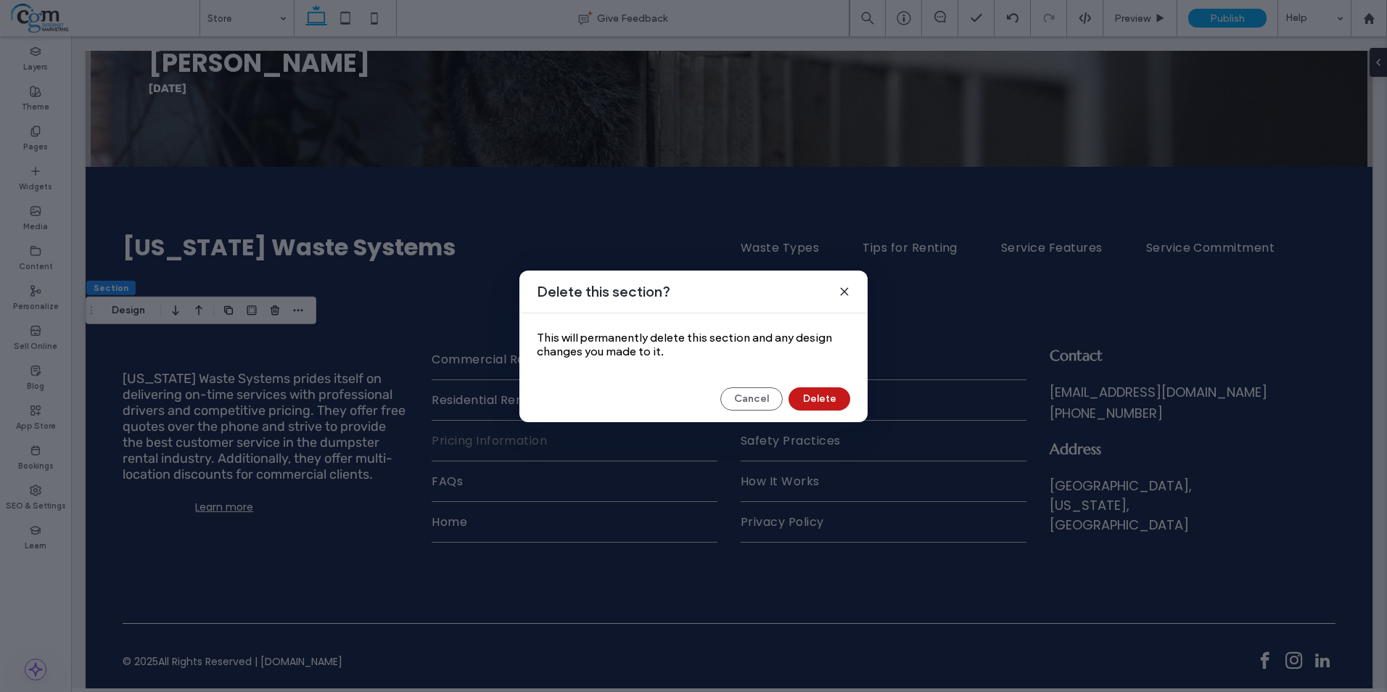
click at [816, 398] on button "Delete" at bounding box center [819, 398] width 62 height 23
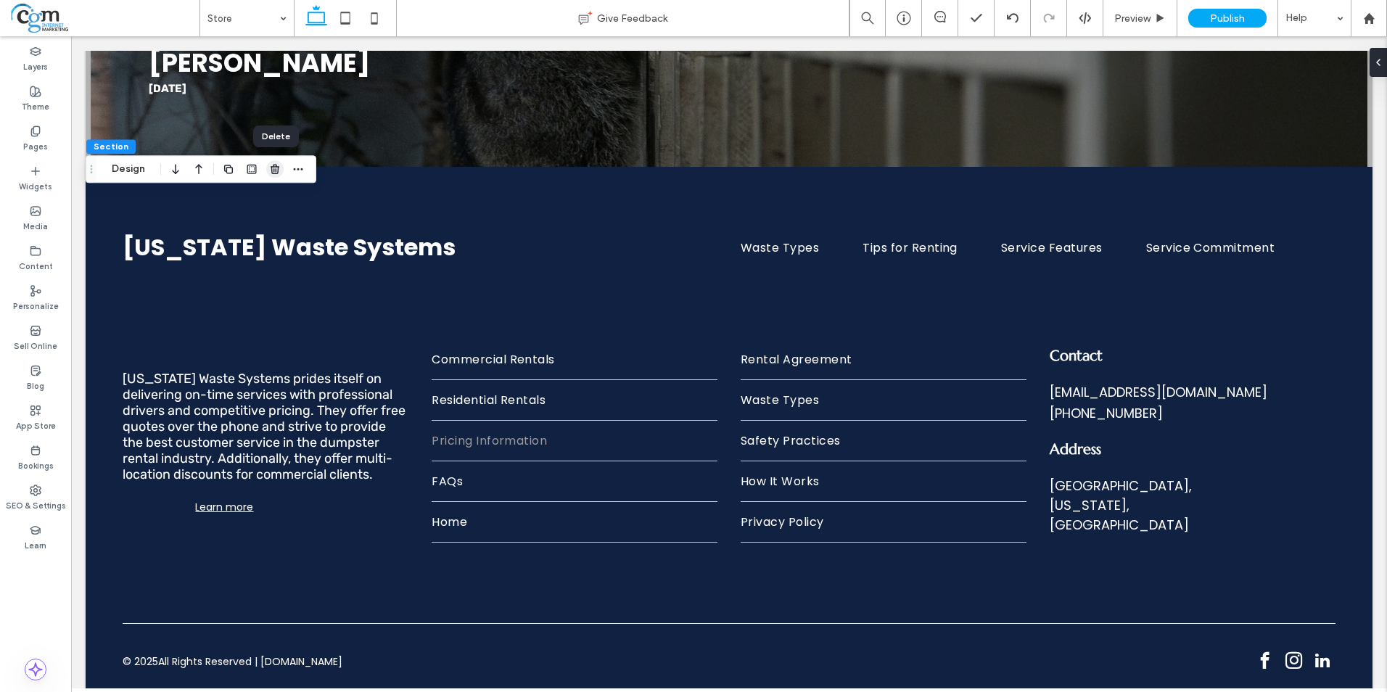
click at [270, 172] on icon "button" at bounding box center [275, 169] width 12 height 12
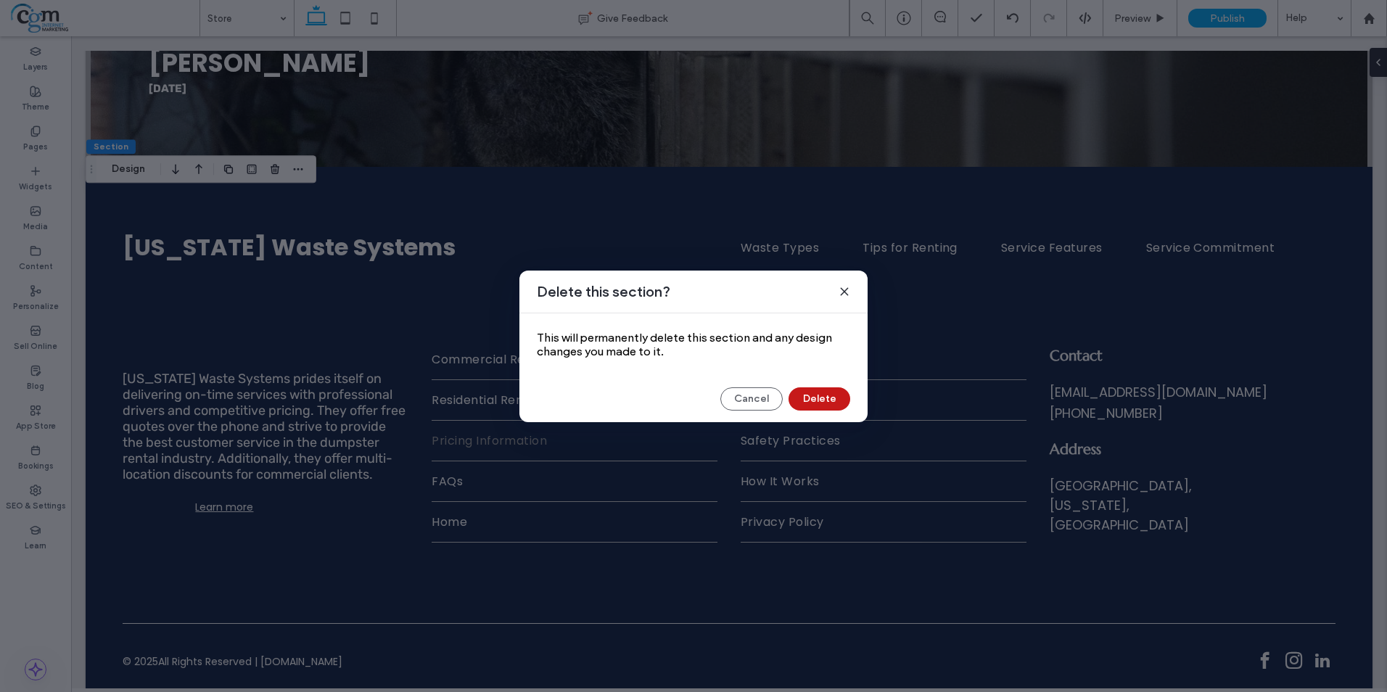
click at [817, 397] on button "Delete" at bounding box center [819, 398] width 62 height 23
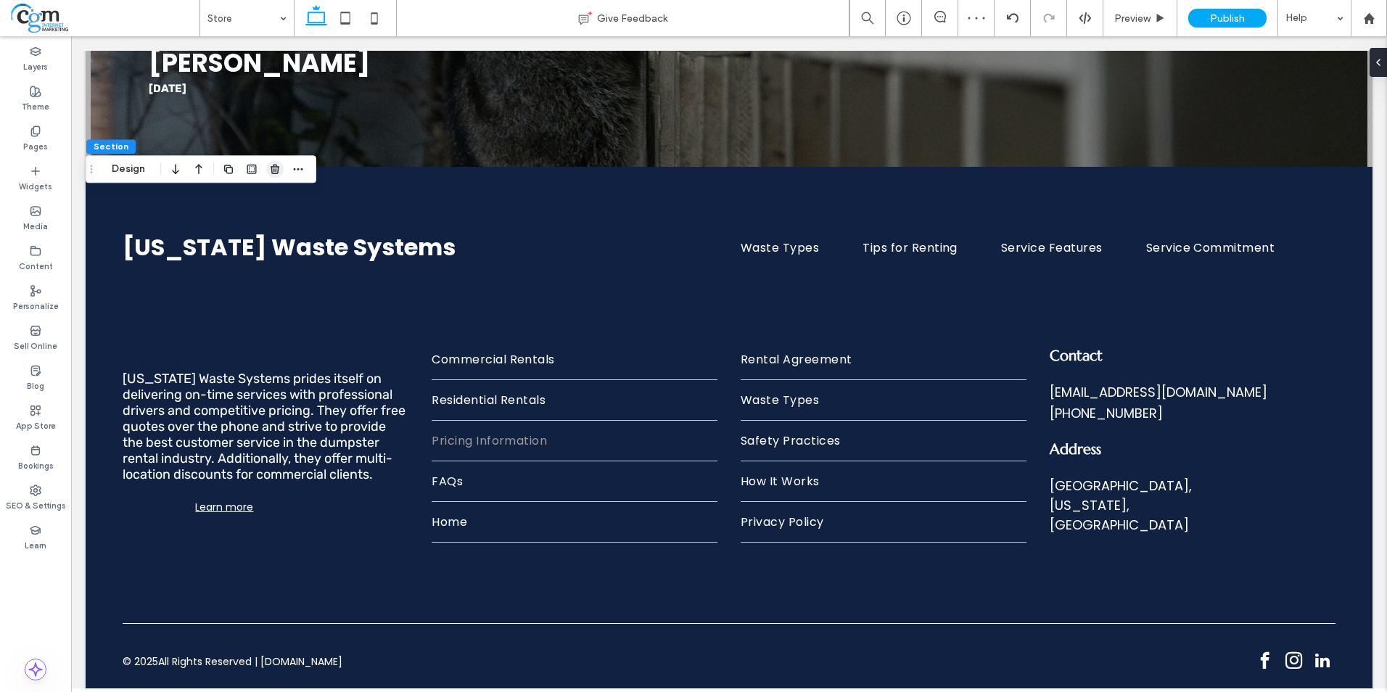
click at [273, 175] on icon "button" at bounding box center [275, 169] width 12 height 12
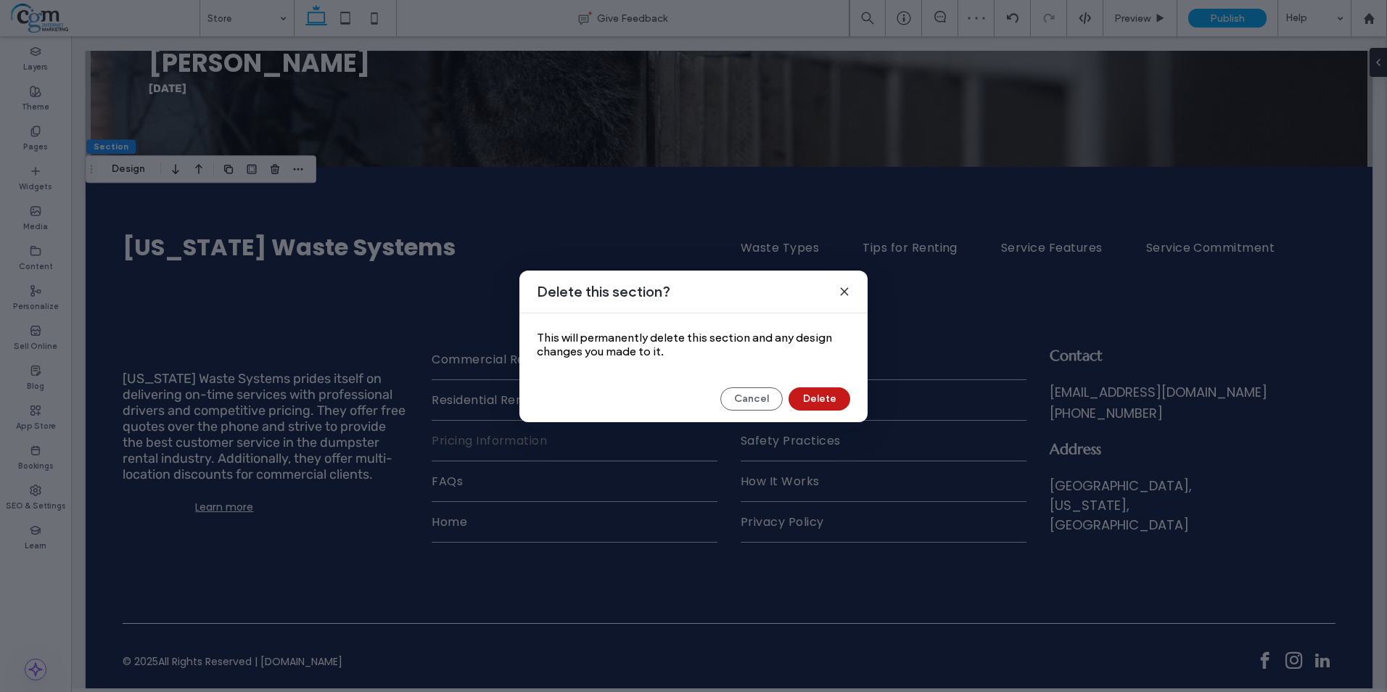
click at [826, 392] on button "Delete" at bounding box center [819, 398] width 62 height 23
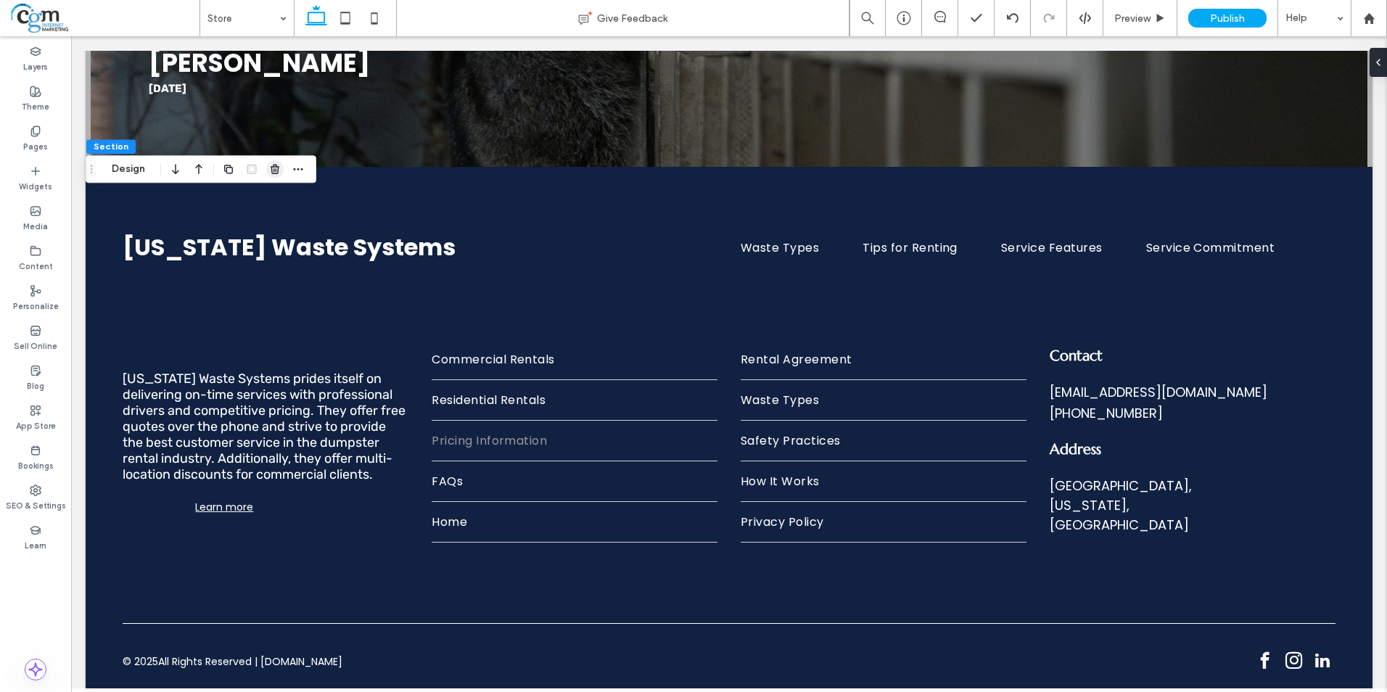
click at [274, 170] on use "button" at bounding box center [274, 169] width 9 height 9
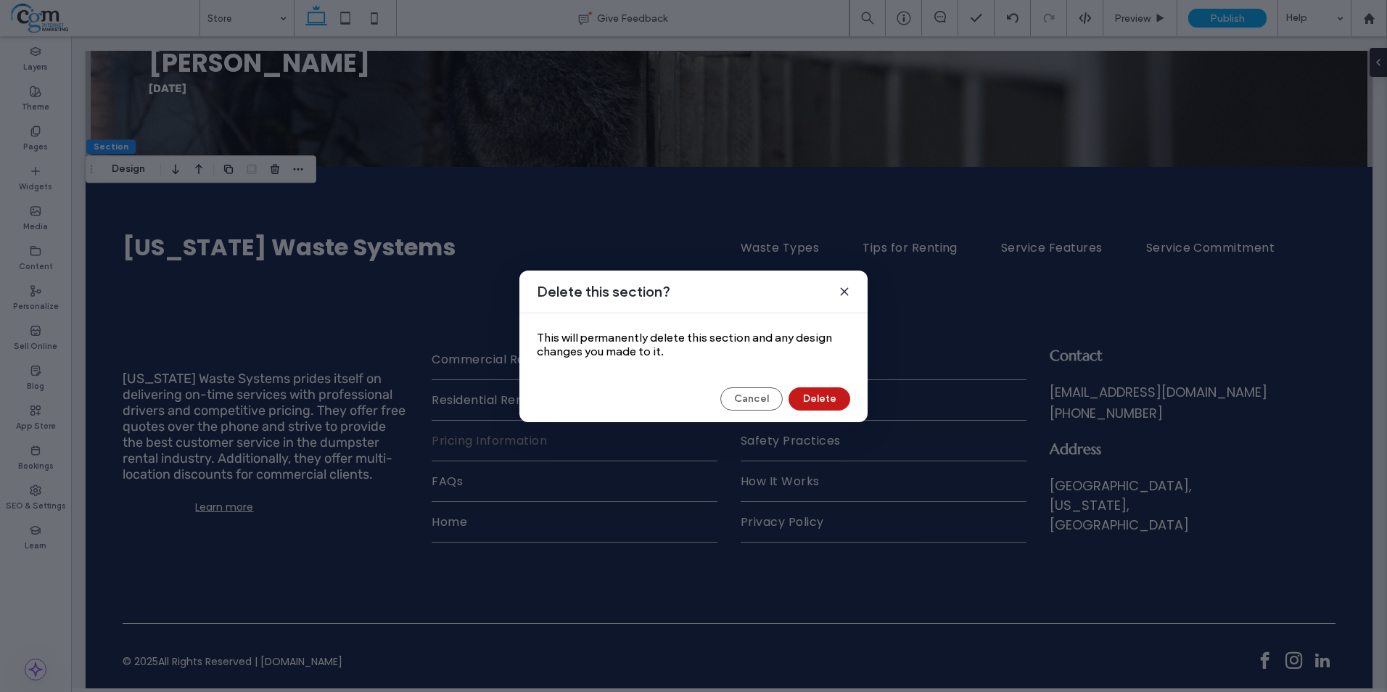
click at [820, 396] on button "Delete" at bounding box center [819, 398] width 62 height 23
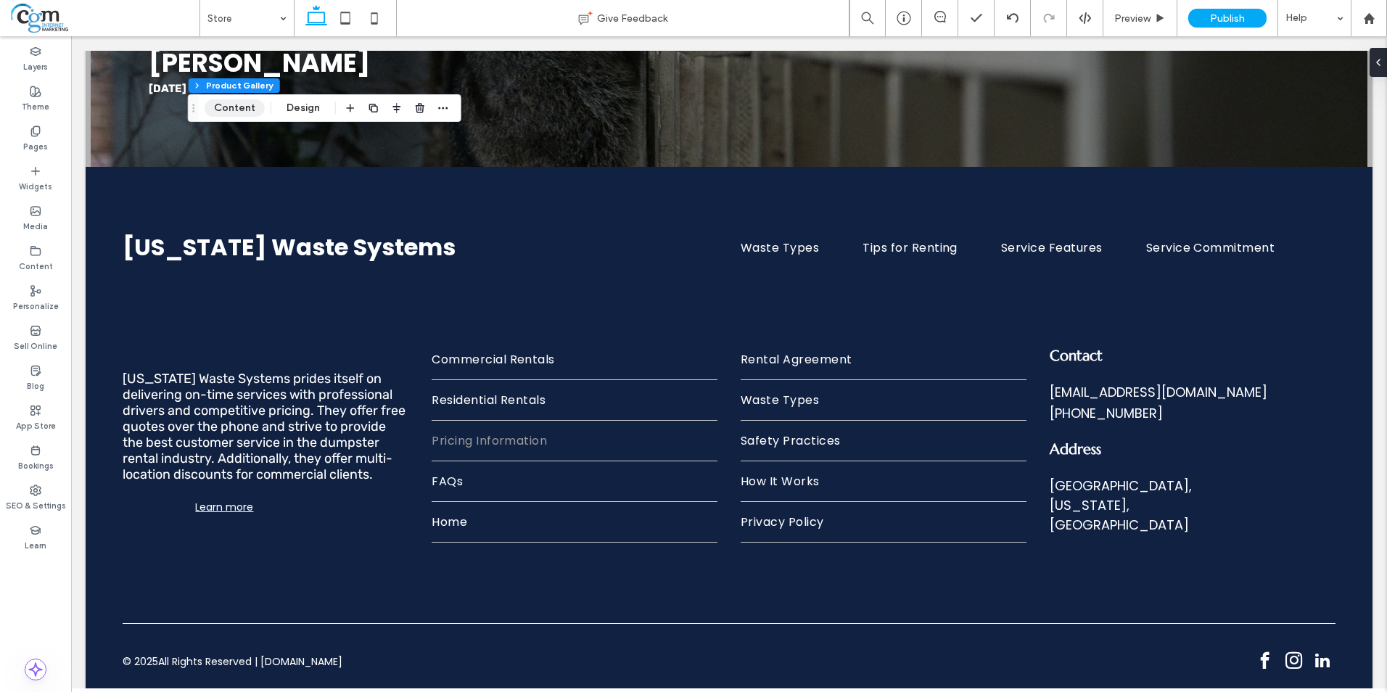
click at [234, 102] on button "Content" at bounding box center [234, 107] width 60 height 17
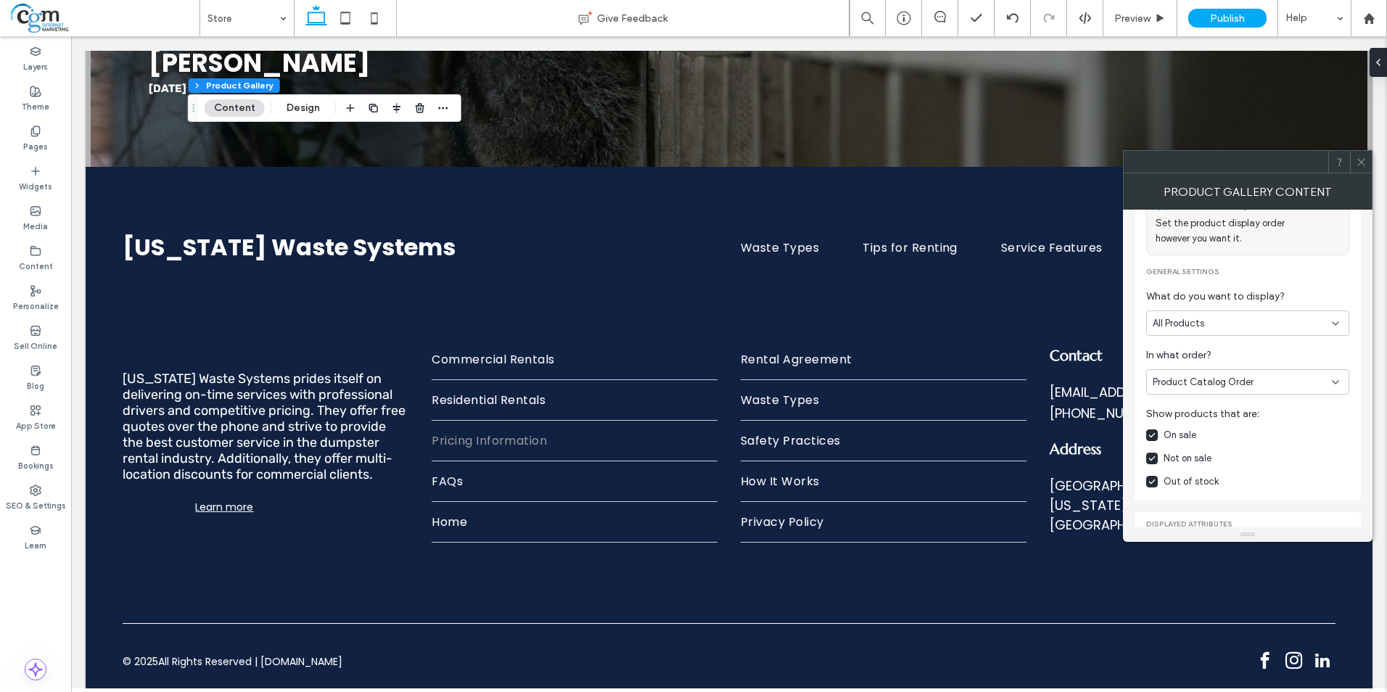
scroll to position [145, 0]
click at [1322, 381] on div "Product Catalog Order" at bounding box center [1241, 380] width 179 height 15
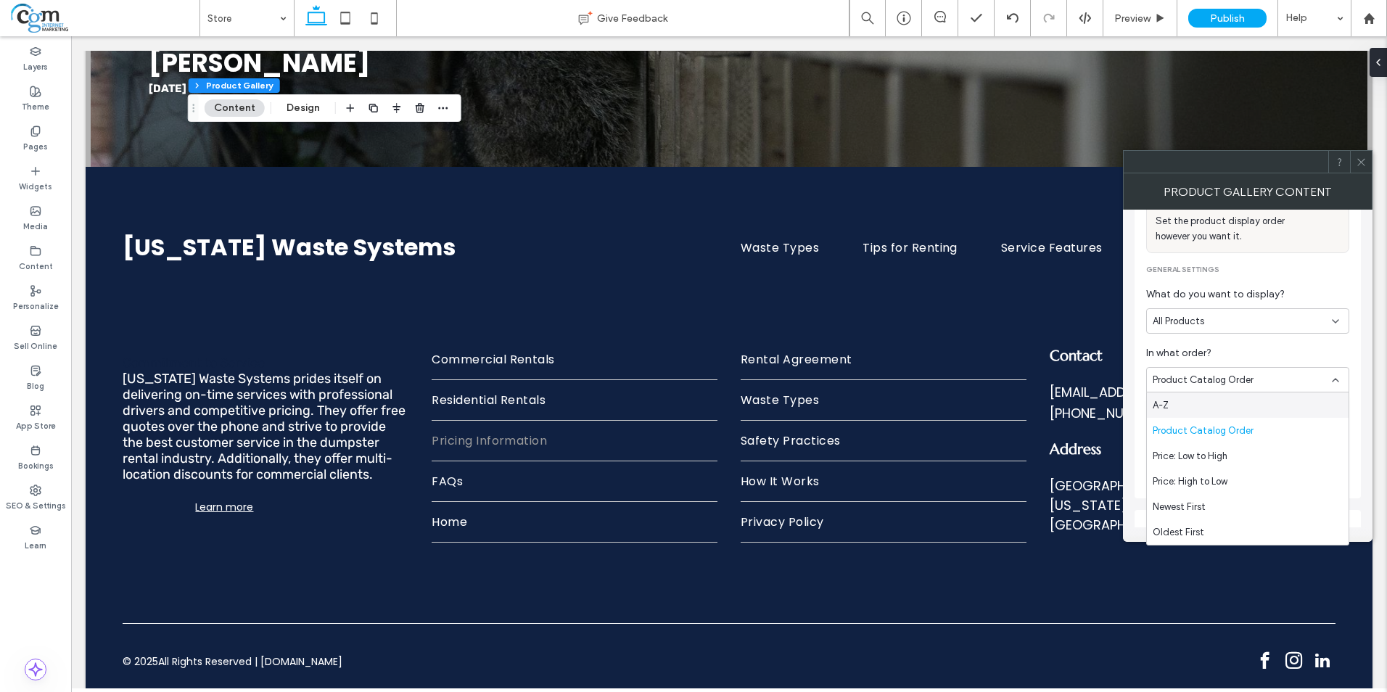
click at [1322, 381] on div "Product Catalog Order" at bounding box center [1241, 380] width 179 height 15
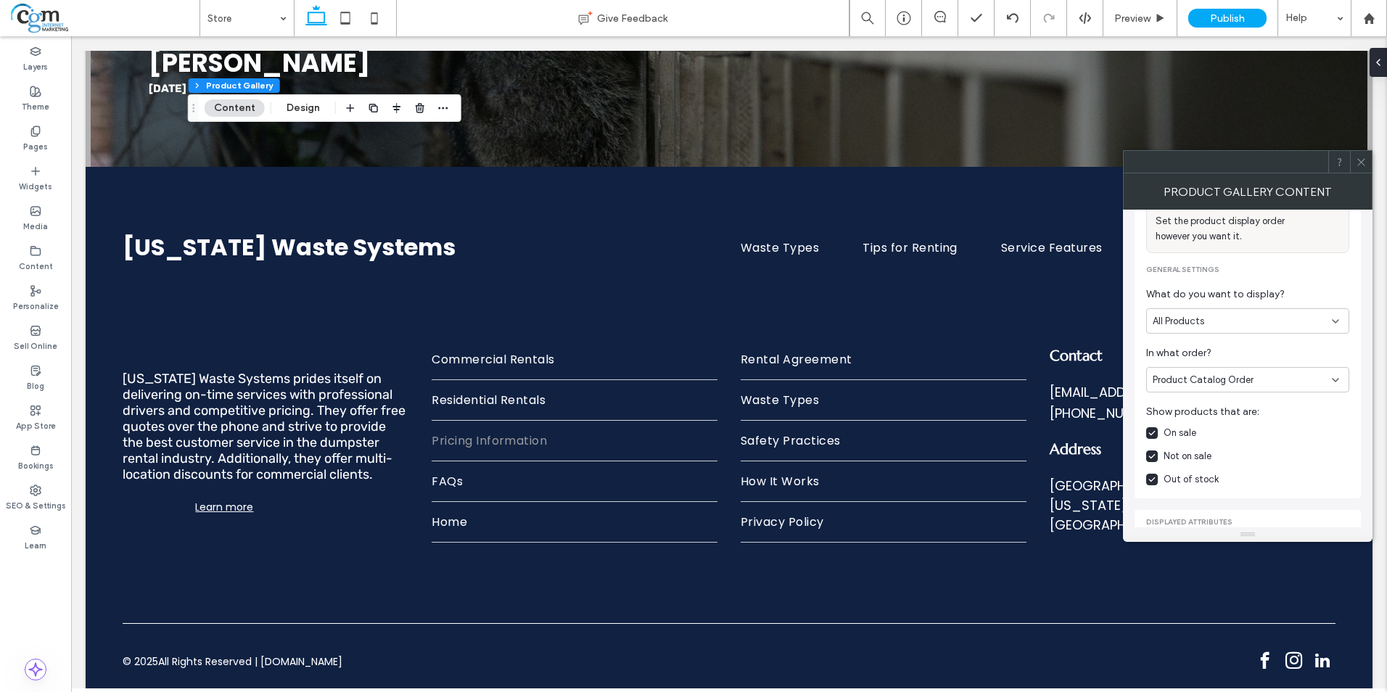
click at [1363, 172] on span at bounding box center [1360, 162] width 11 height 22
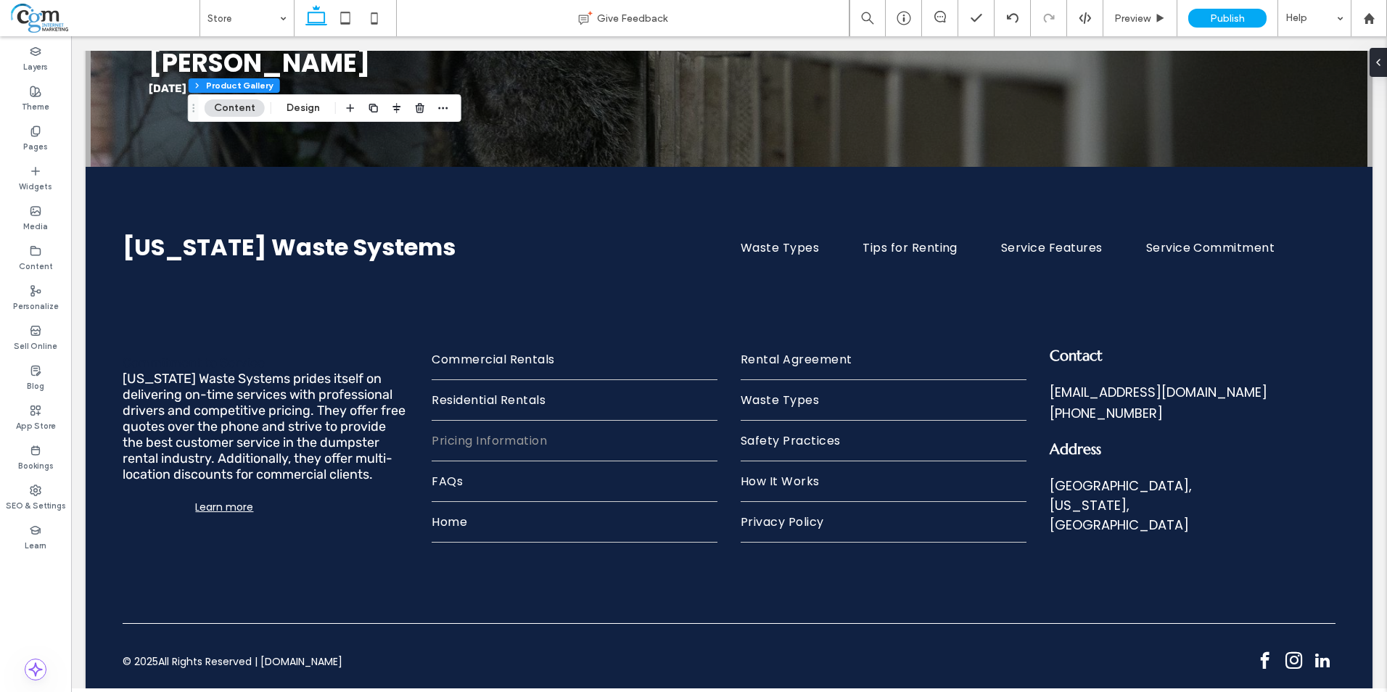
scroll to position [67, 0]
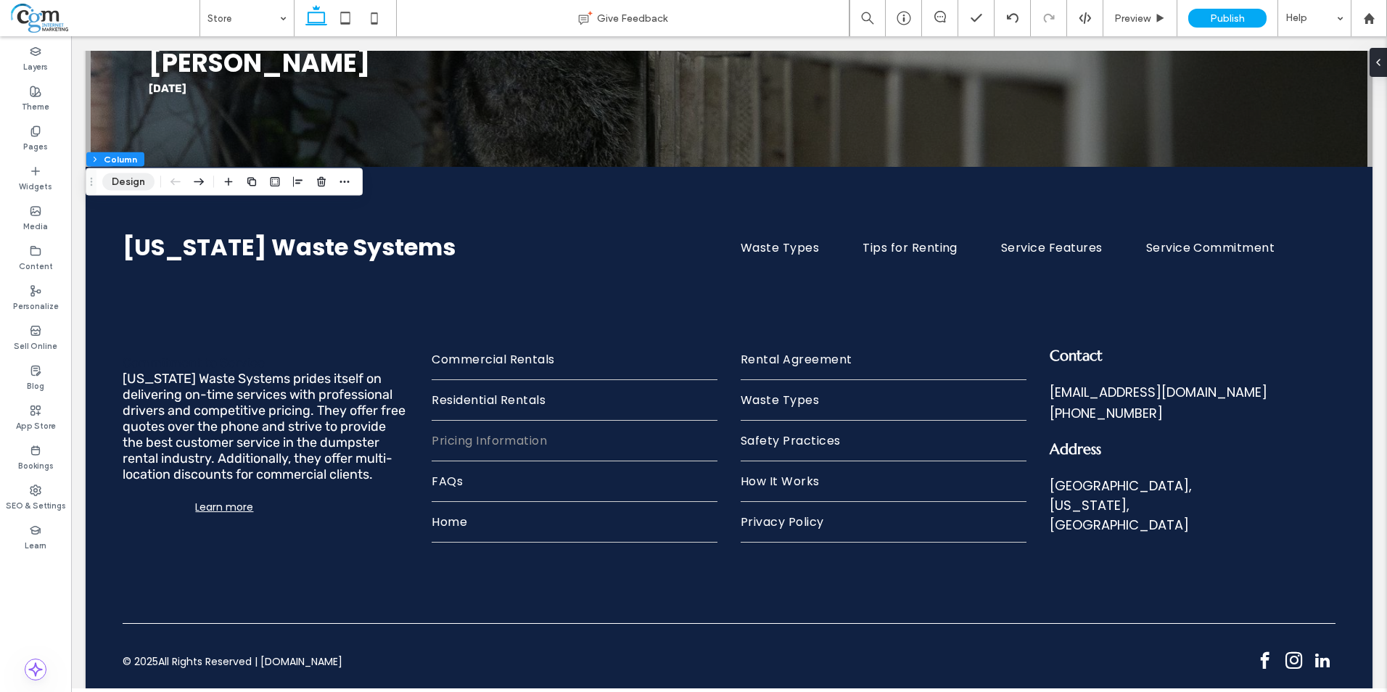
click at [131, 178] on button "Design" at bounding box center [128, 181] width 52 height 17
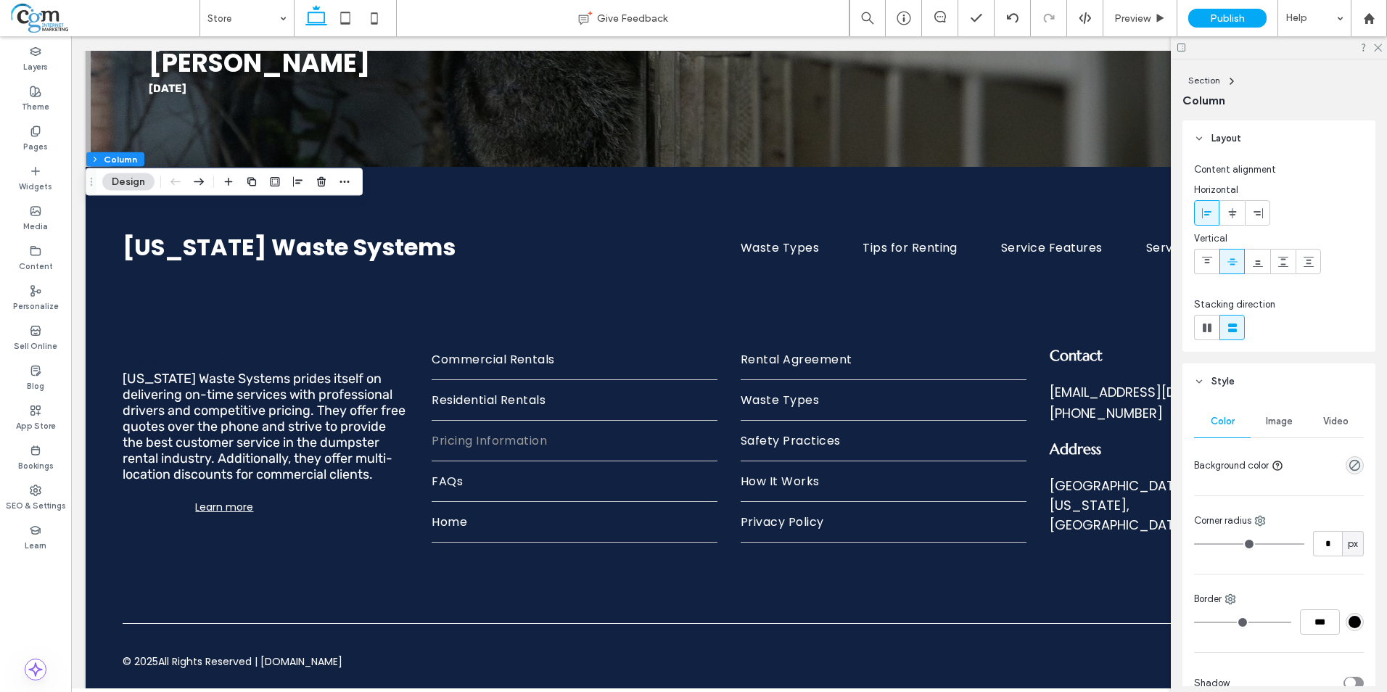
click at [1280, 423] on span "Image" at bounding box center [1278, 422] width 27 height 12
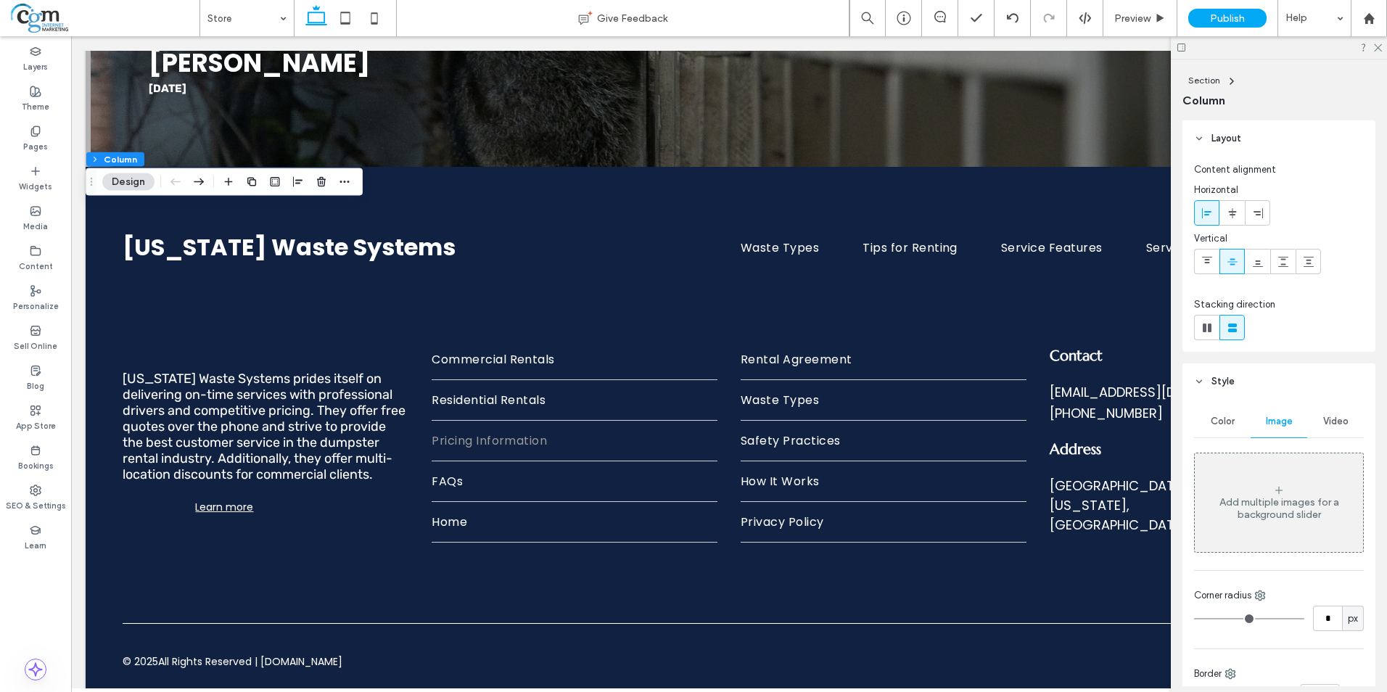
click at [1300, 490] on div "Add multiple images for a background slider" at bounding box center [1278, 503] width 168 height 96
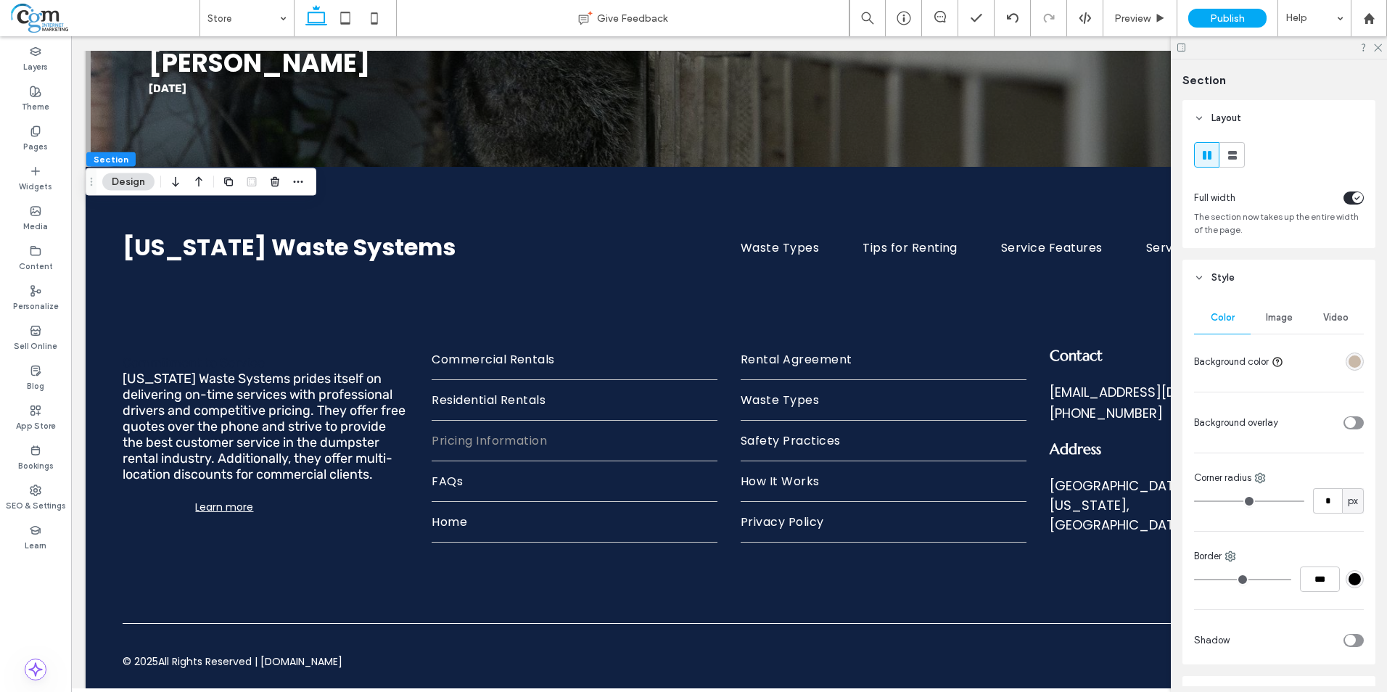
click at [1263, 311] on div "Image" at bounding box center [1278, 318] width 57 height 32
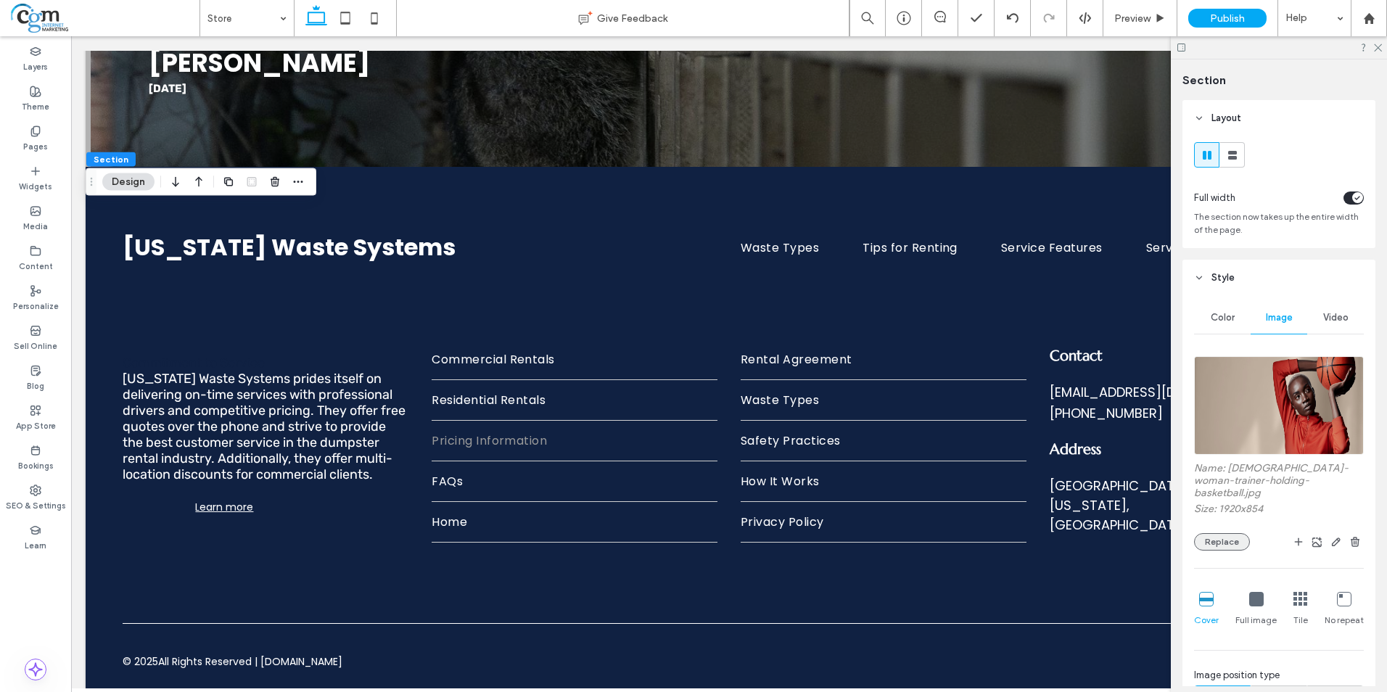
click at [1231, 533] on button "Replace" at bounding box center [1222, 541] width 56 height 17
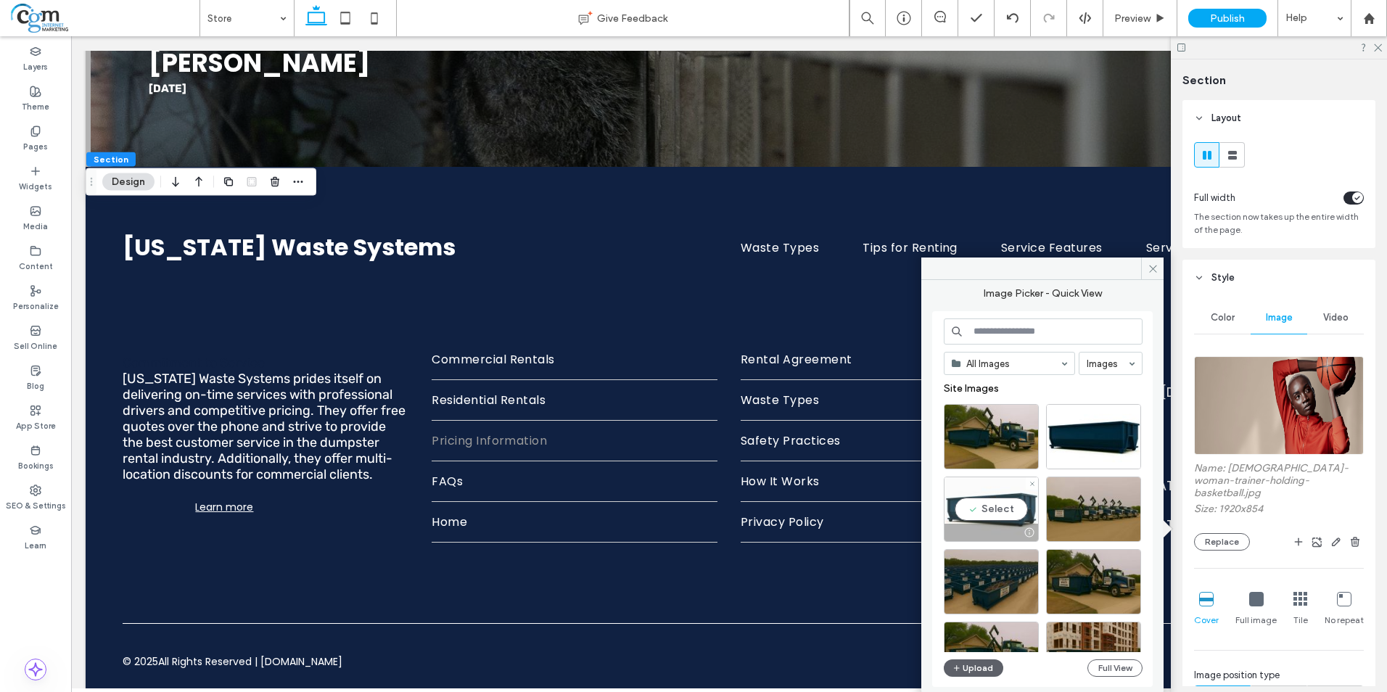
click at [1001, 511] on div "Select" at bounding box center [990, 508] width 95 height 65
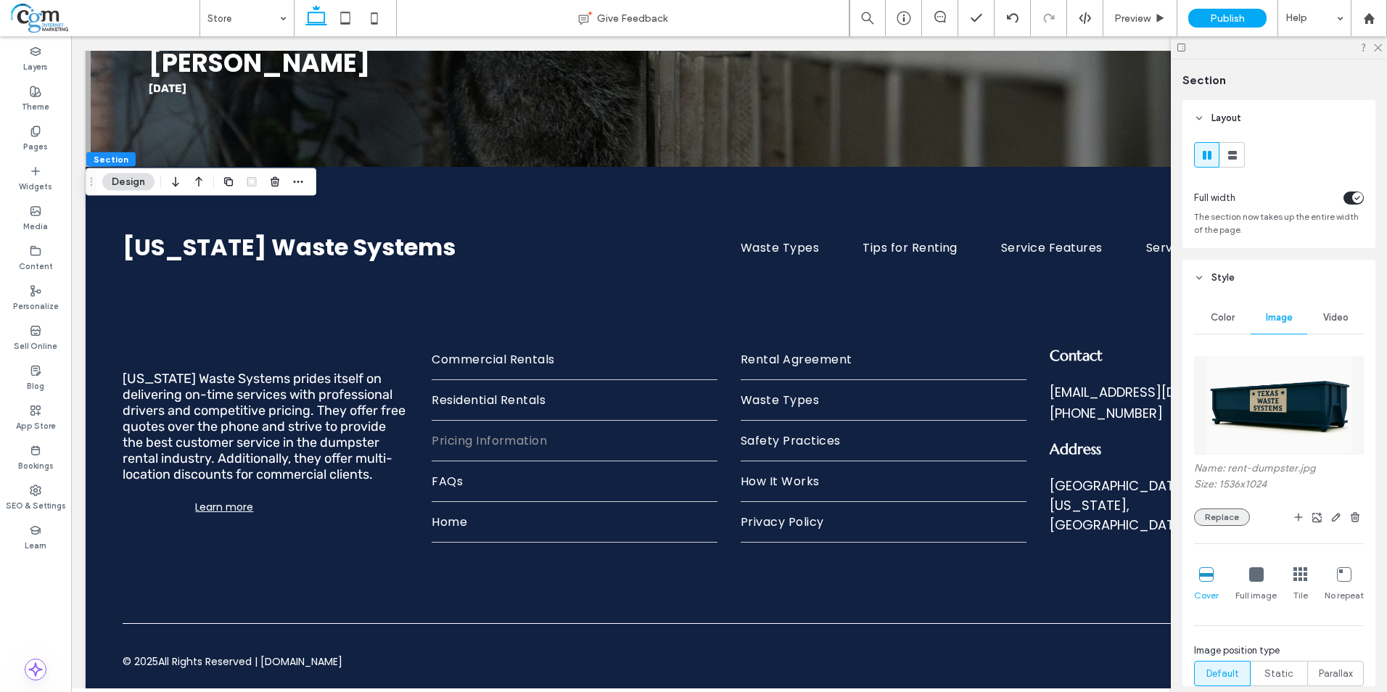
click at [1215, 517] on button "Replace" at bounding box center [1222, 516] width 56 height 17
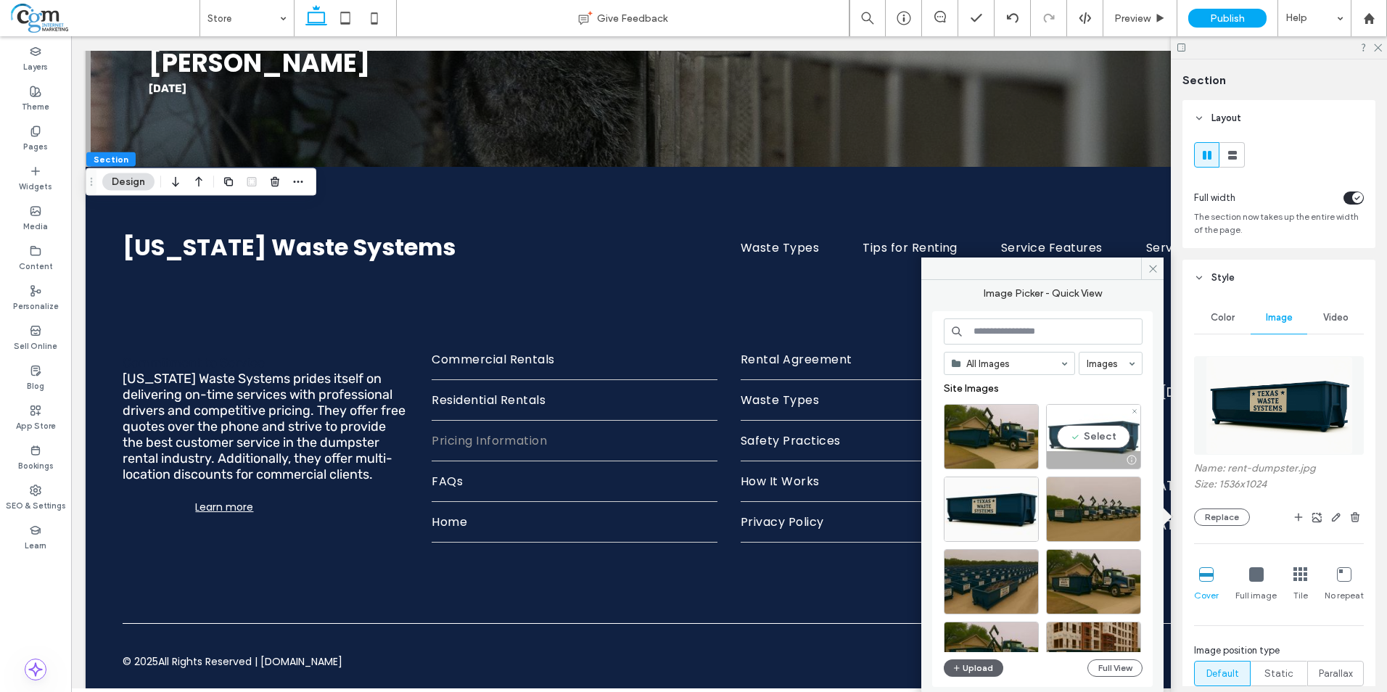
click at [1120, 437] on div "Select" at bounding box center [1093, 436] width 95 height 65
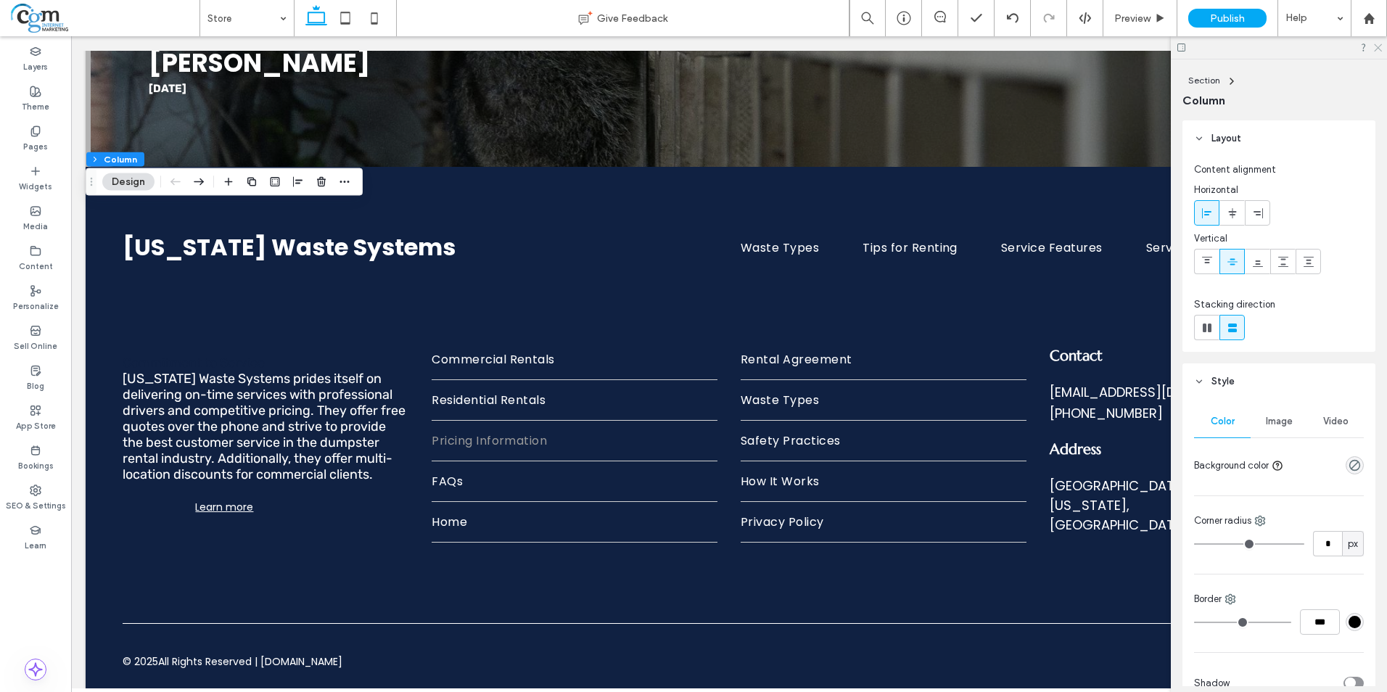
click at [1376, 46] on use at bounding box center [1377, 48] width 8 height 8
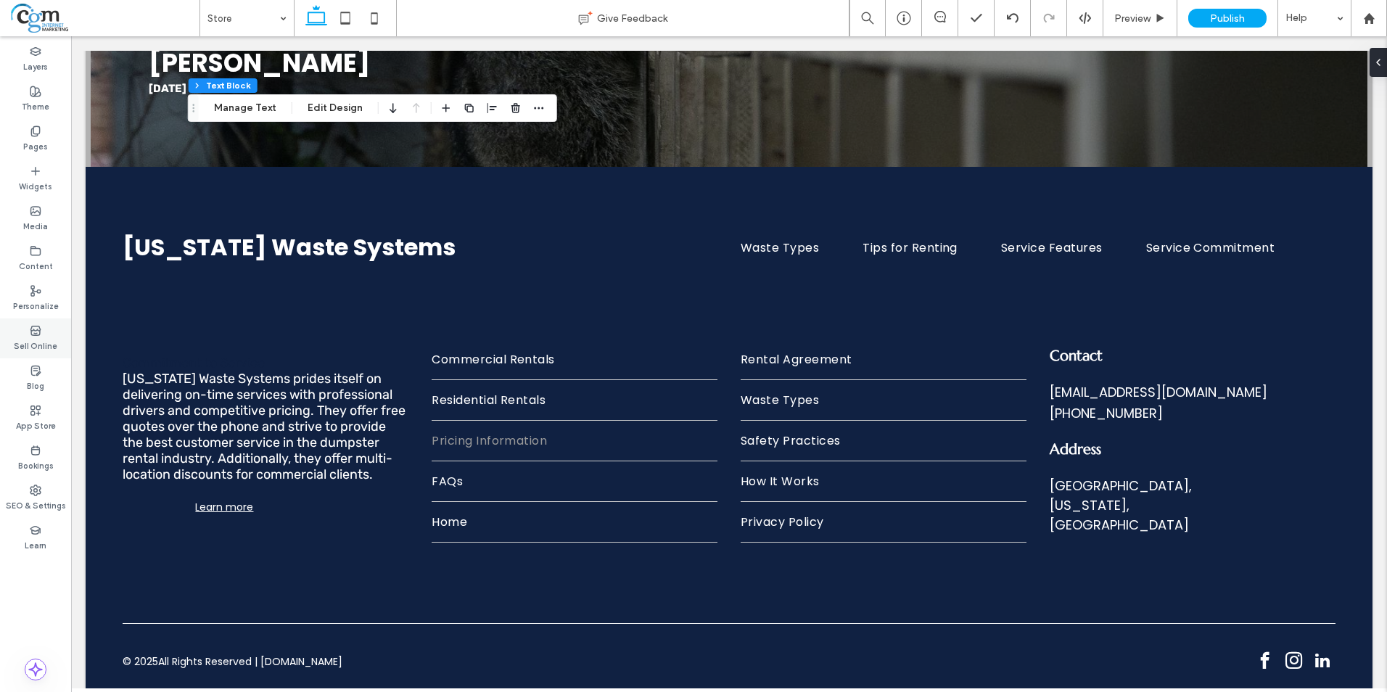
click at [44, 335] on div "Sell Online" at bounding box center [35, 338] width 71 height 40
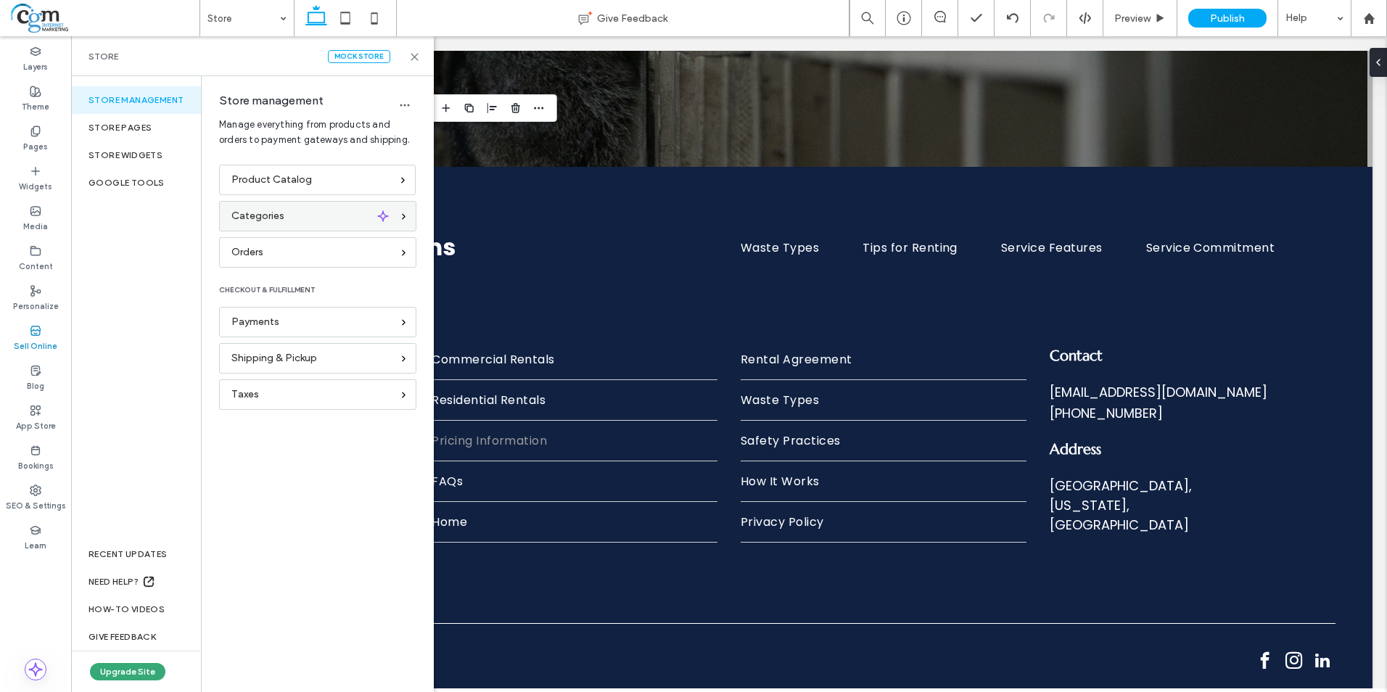
click at [311, 208] on div "Categories" at bounding box center [311, 216] width 160 height 16
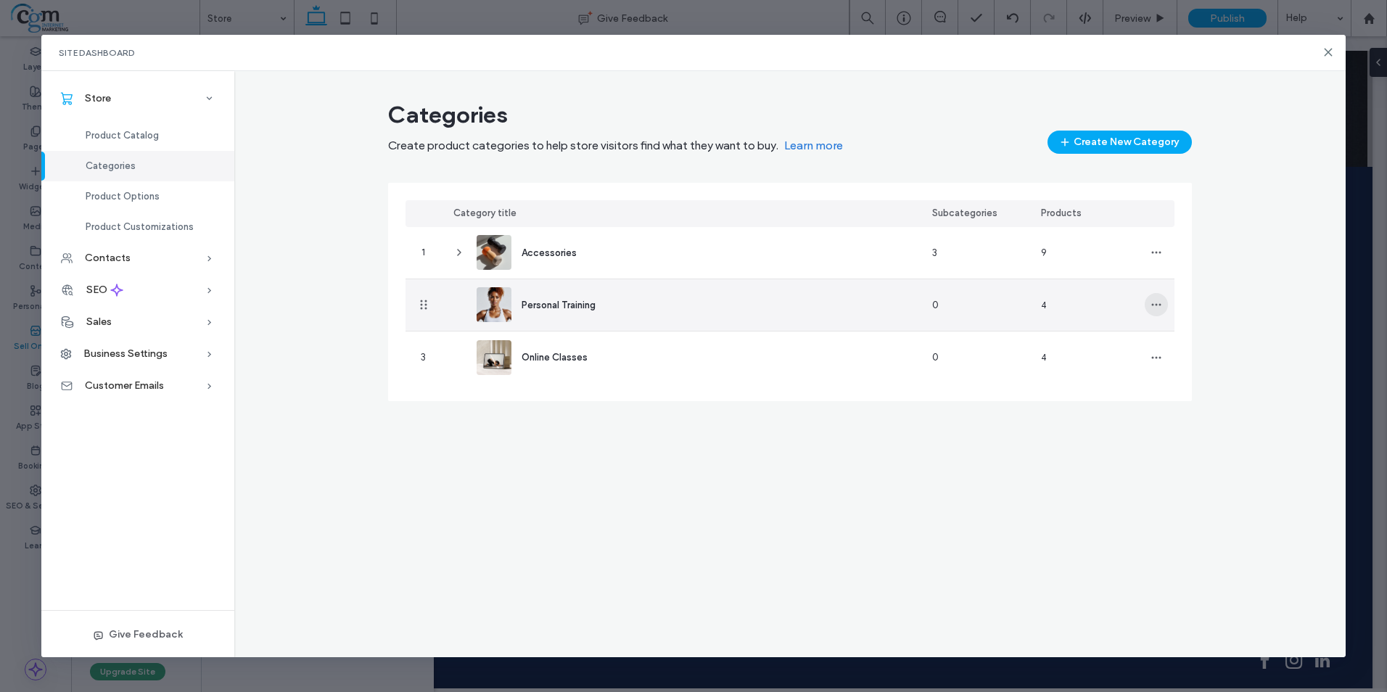
click at [1154, 304] on icon "button" at bounding box center [1156, 305] width 12 height 12
click at [1207, 369] on span "Delete Category" at bounding box center [1210, 370] width 73 height 15
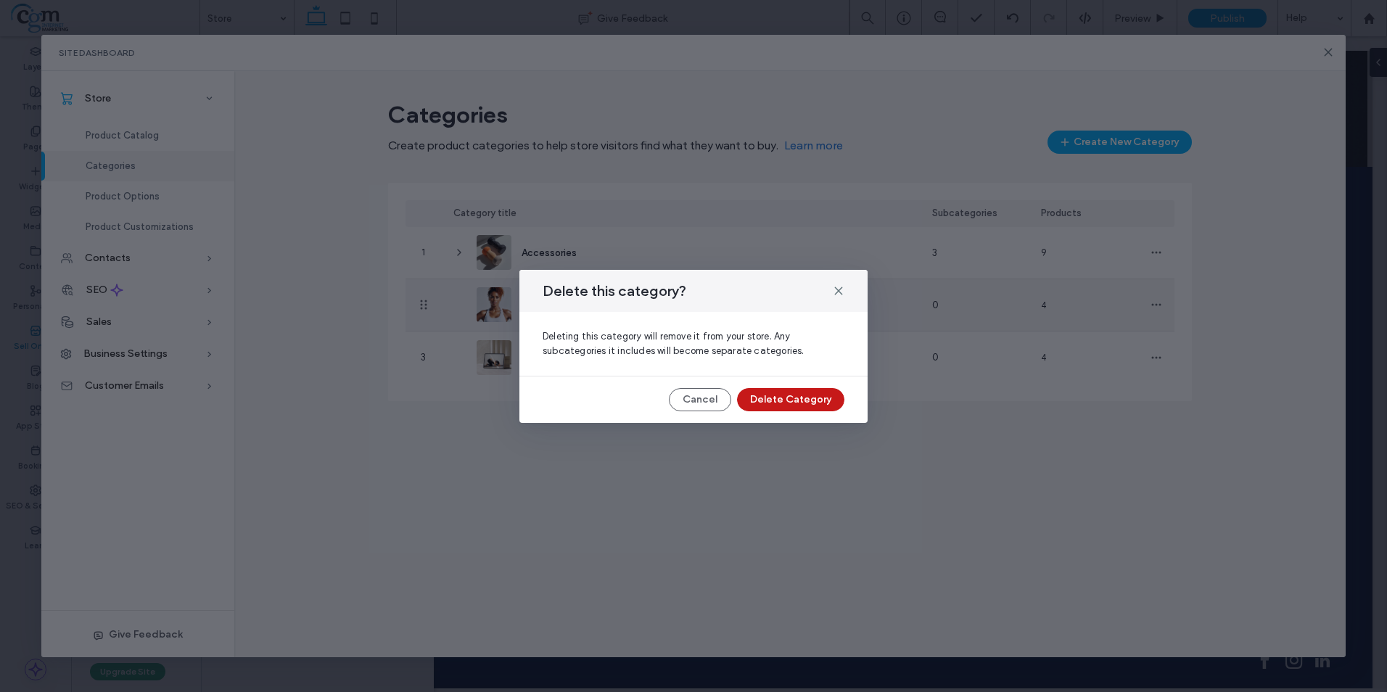
click at [827, 405] on button "Delete Category" at bounding box center [790, 399] width 107 height 23
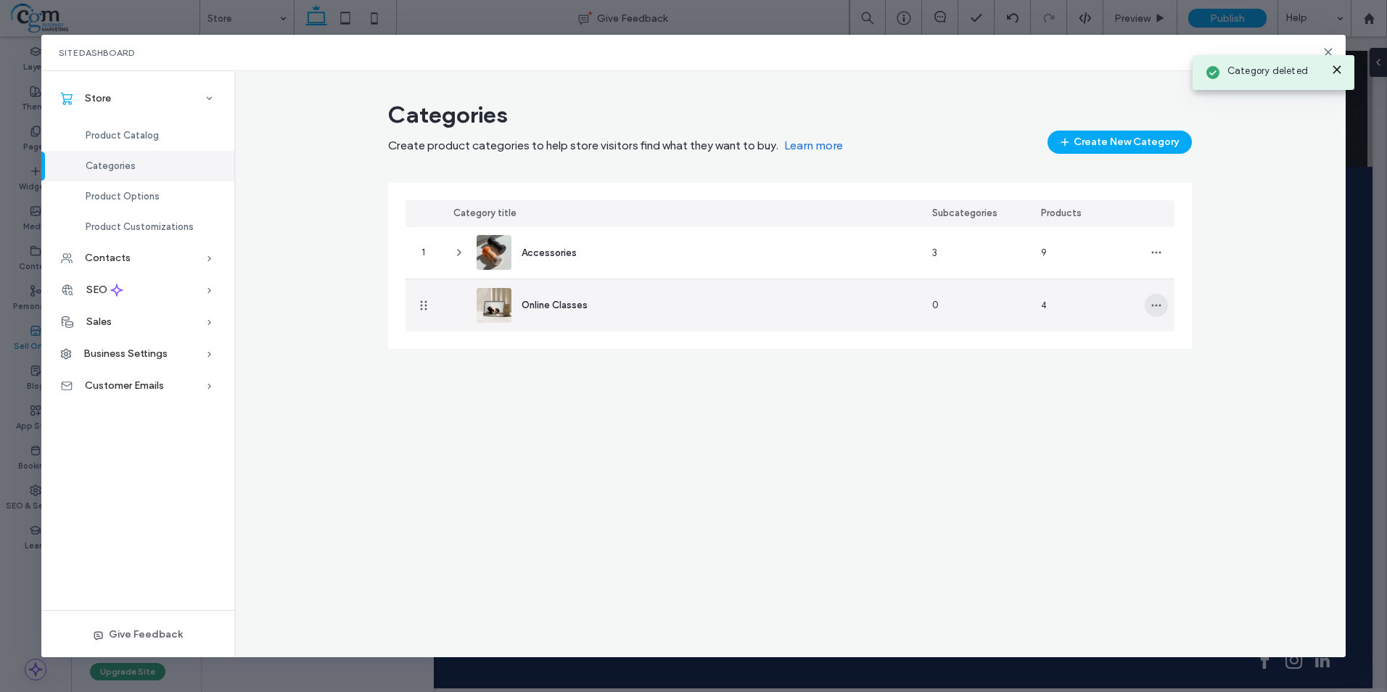
click at [1153, 300] on icon "button" at bounding box center [1156, 305] width 12 height 12
click at [1181, 372] on span "Delete Category" at bounding box center [1210, 370] width 73 height 15
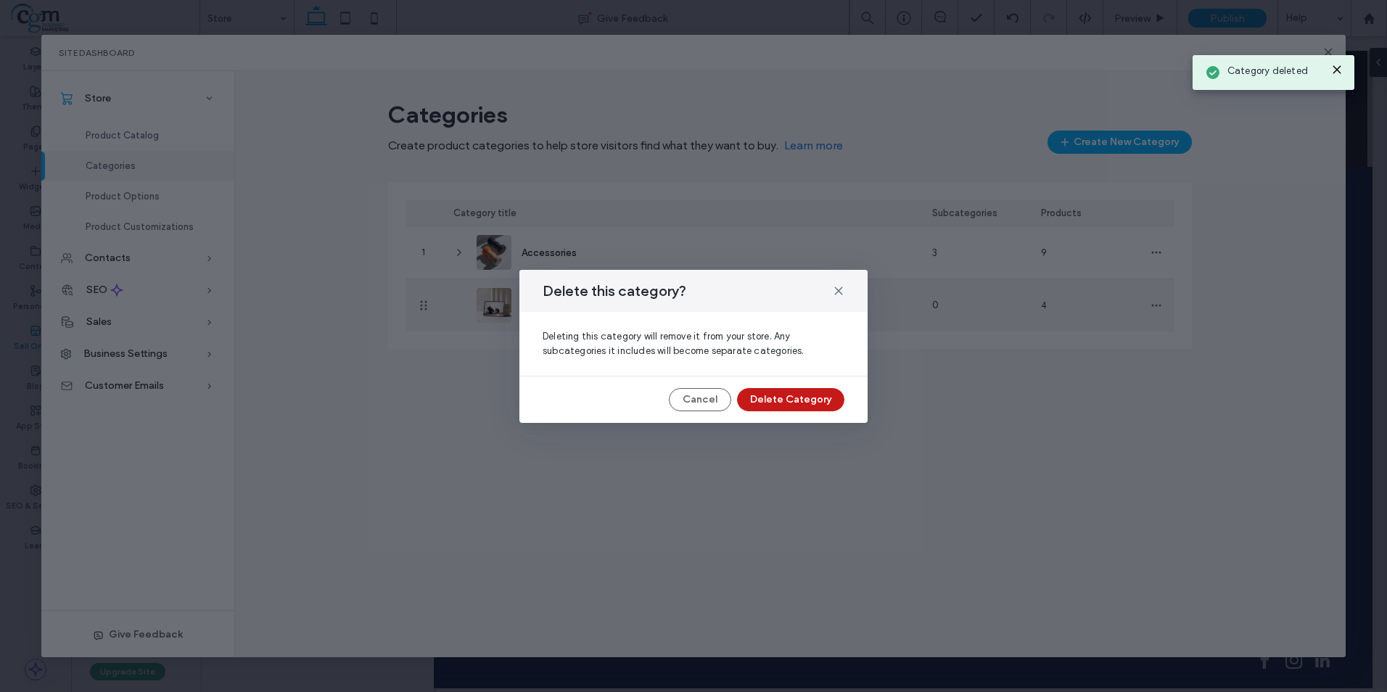
click at [793, 393] on button "Delete Category" at bounding box center [790, 399] width 107 height 23
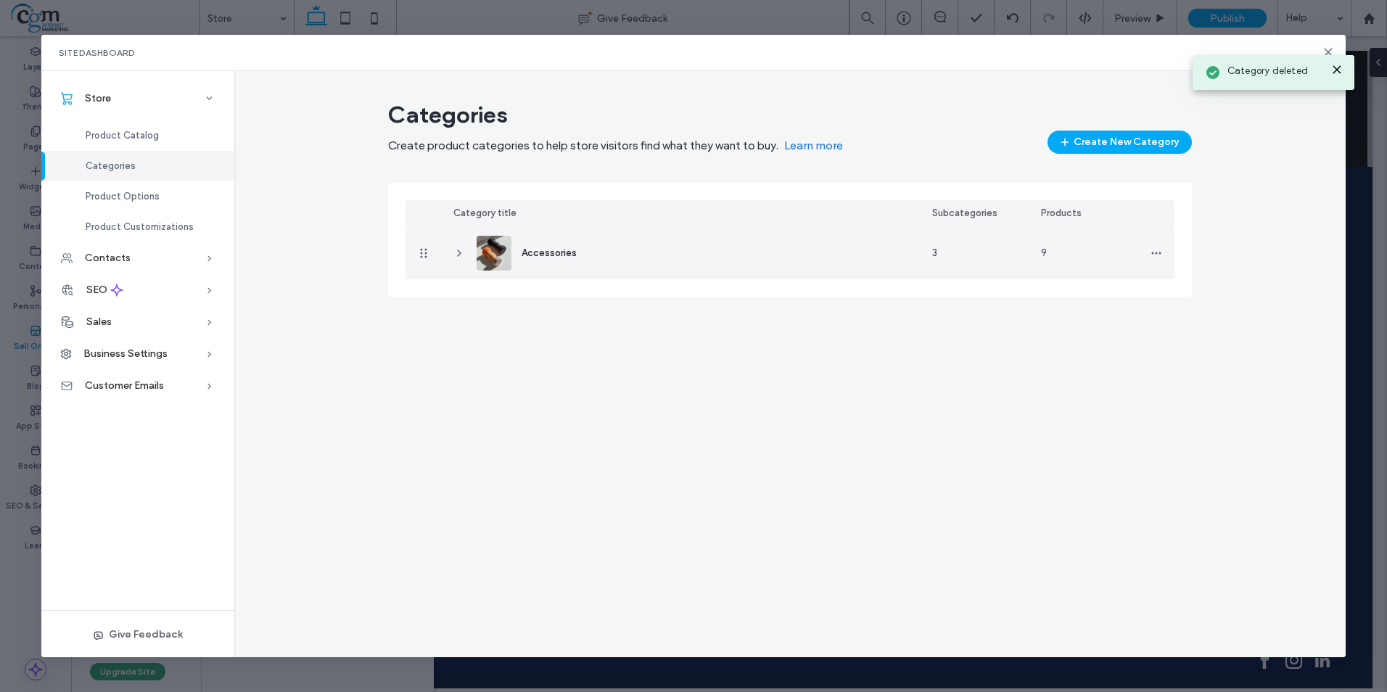
click at [566, 245] on div "Accessories" at bounding box center [548, 252] width 55 height 15
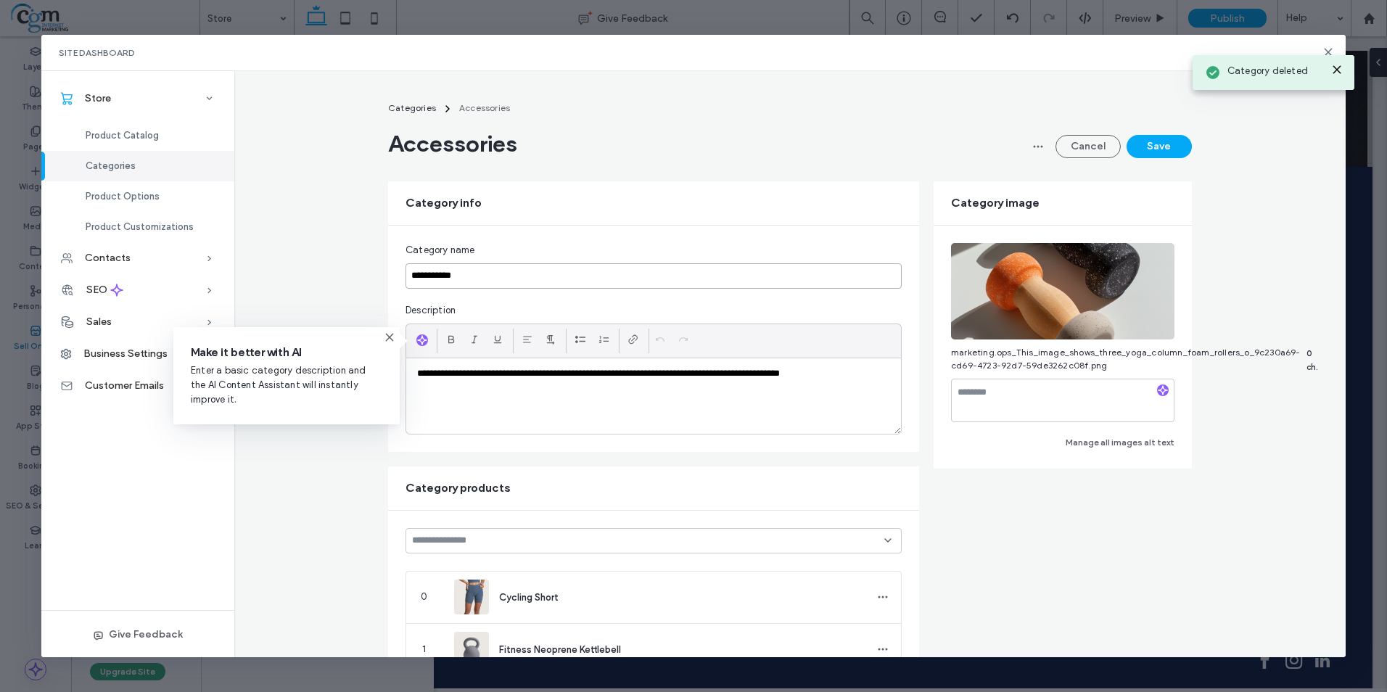
click at [489, 267] on input "**********" at bounding box center [653, 275] width 496 height 25
drag, startPoint x: 459, startPoint y: 282, endPoint x: 391, endPoint y: 287, distance: 68.4
click at [391, 287] on div "**********" at bounding box center [653, 339] width 531 height 226
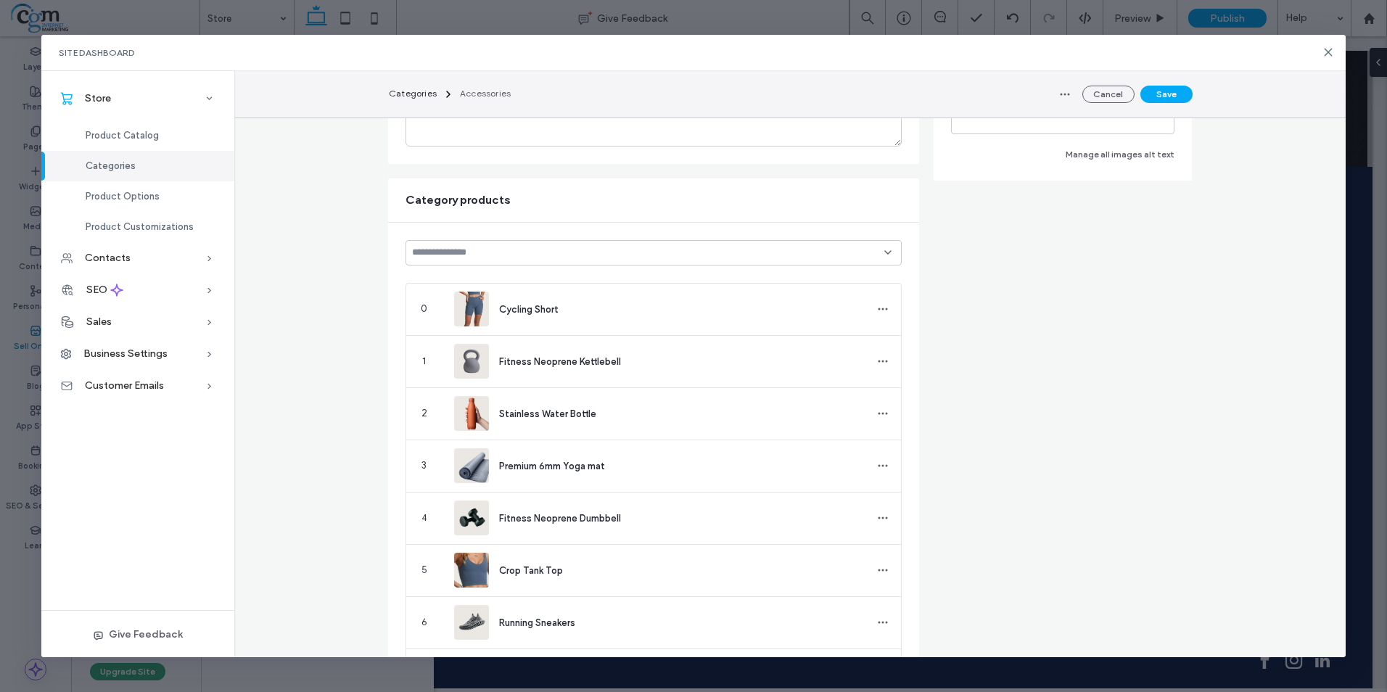
scroll to position [290, 0]
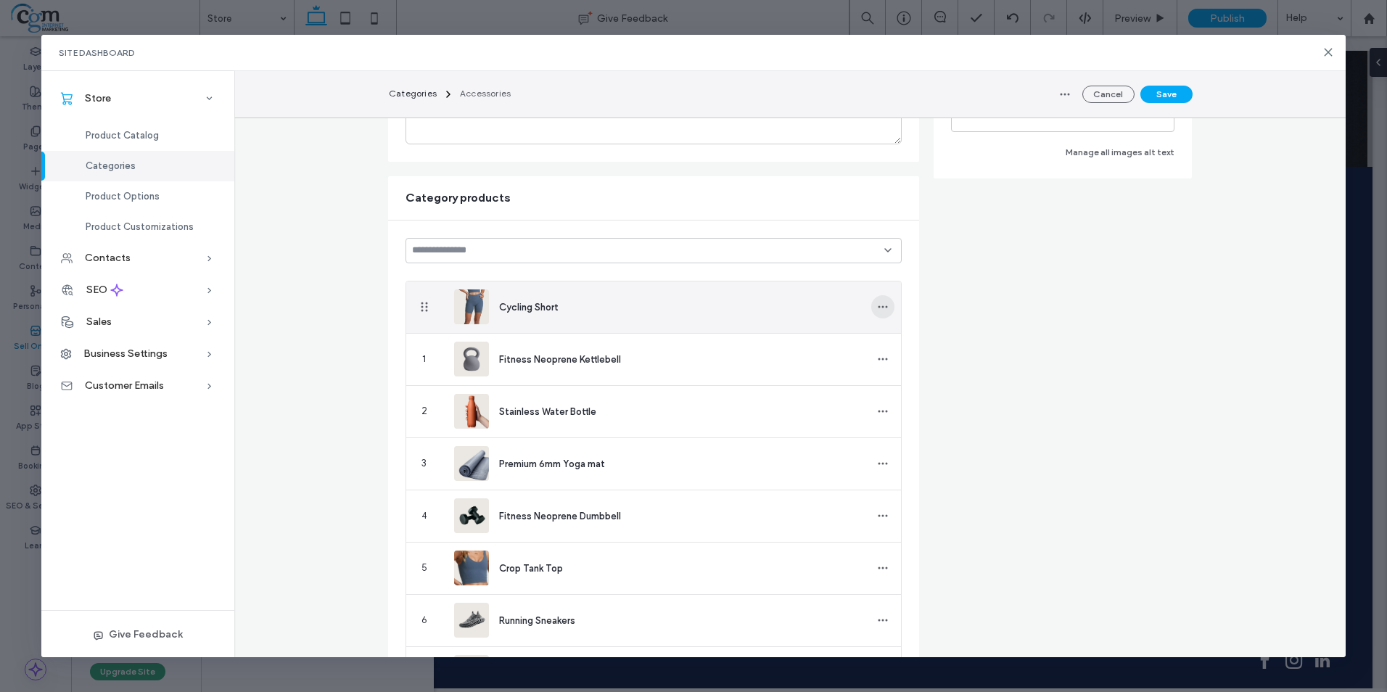
type input "*********"
click at [871, 304] on span "button" at bounding box center [882, 306] width 23 height 23
click at [911, 342] on span "Remove from category" at bounding box center [945, 344] width 101 height 15
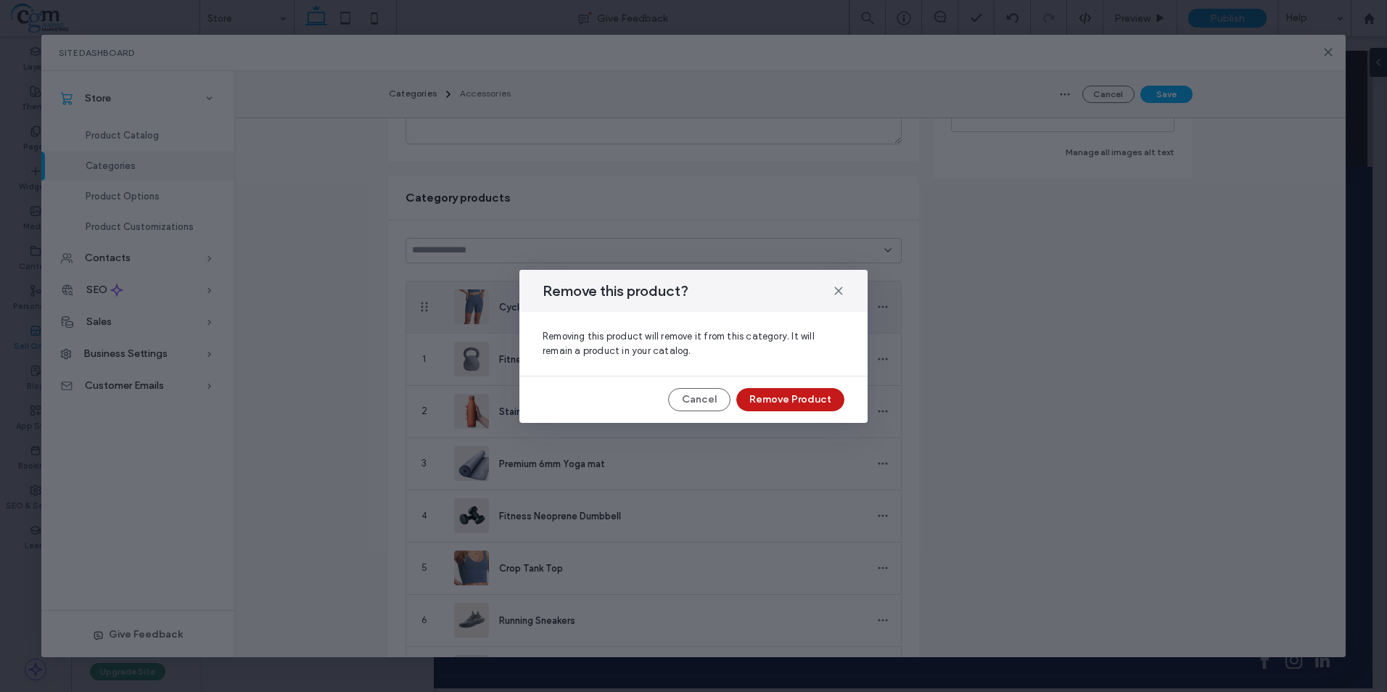
click at [782, 404] on button "Remove Product" at bounding box center [790, 399] width 108 height 23
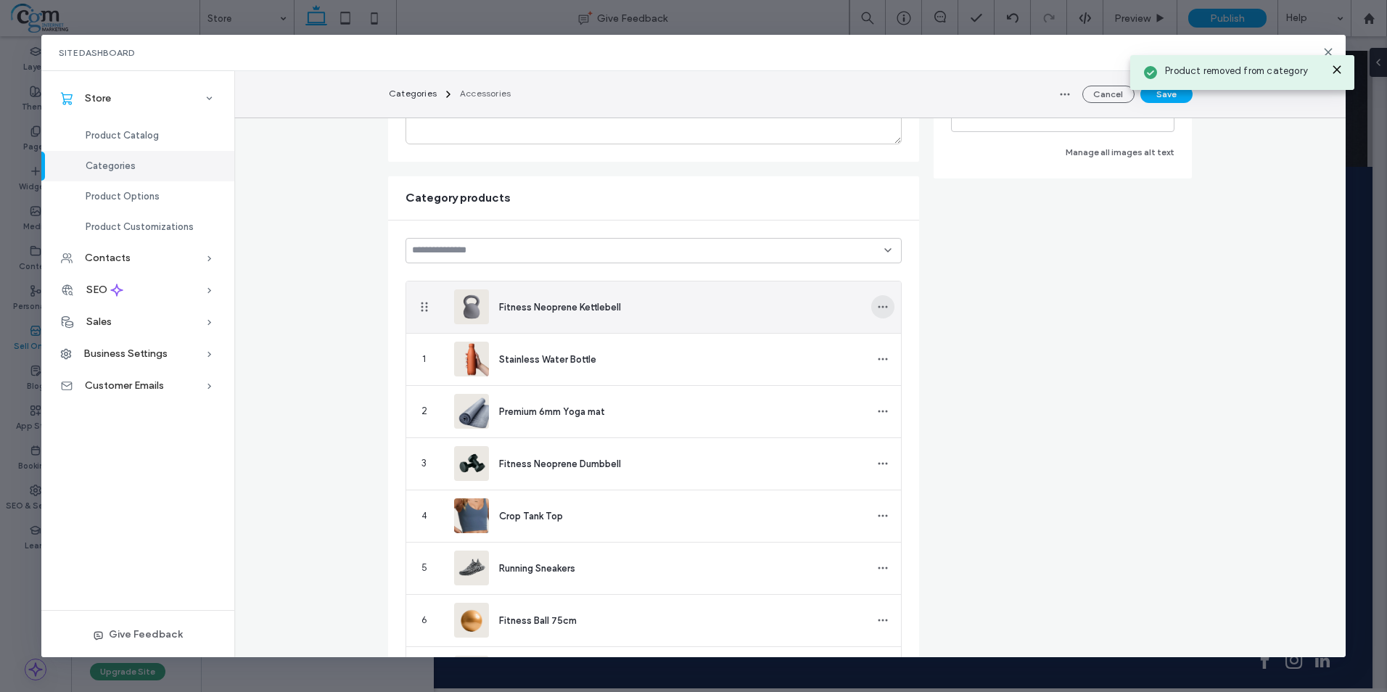
click at [877, 310] on icon "button" at bounding box center [883, 307] width 12 height 12
click at [909, 342] on span "Remove from category" at bounding box center [945, 344] width 101 height 15
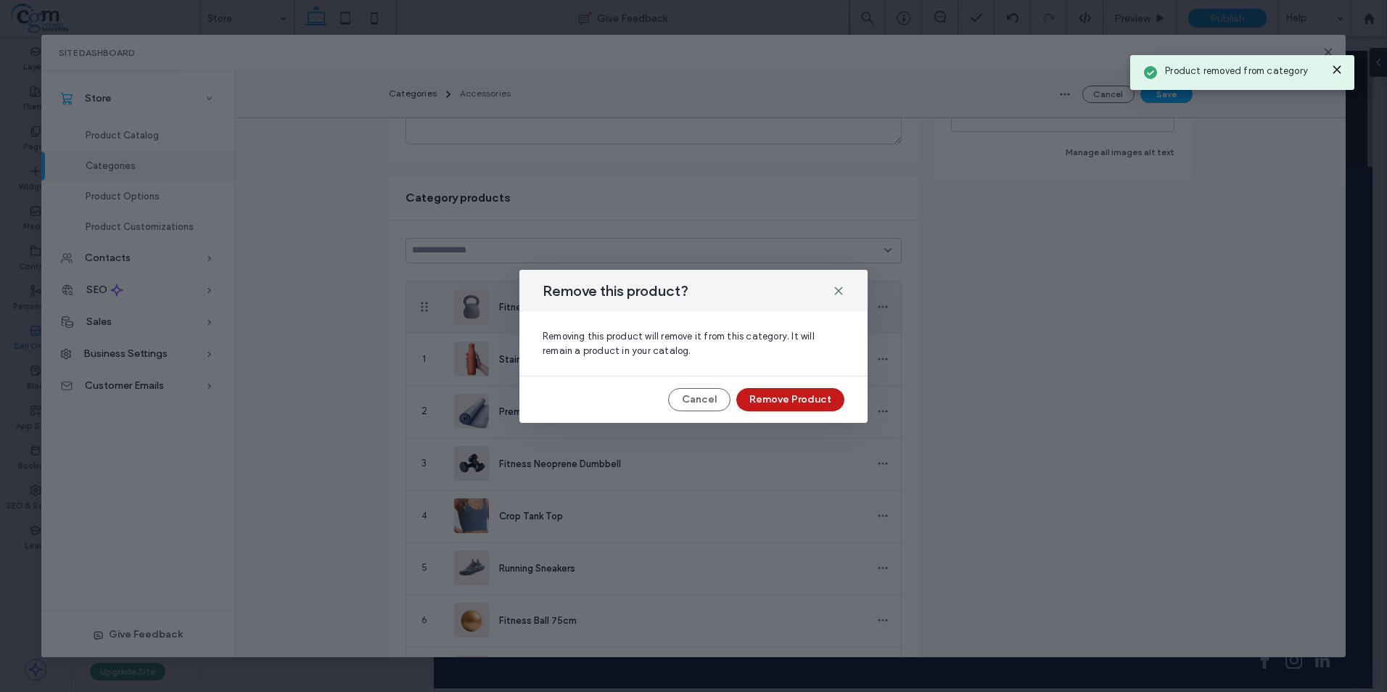
click at [825, 395] on button "Remove Product" at bounding box center [790, 399] width 108 height 23
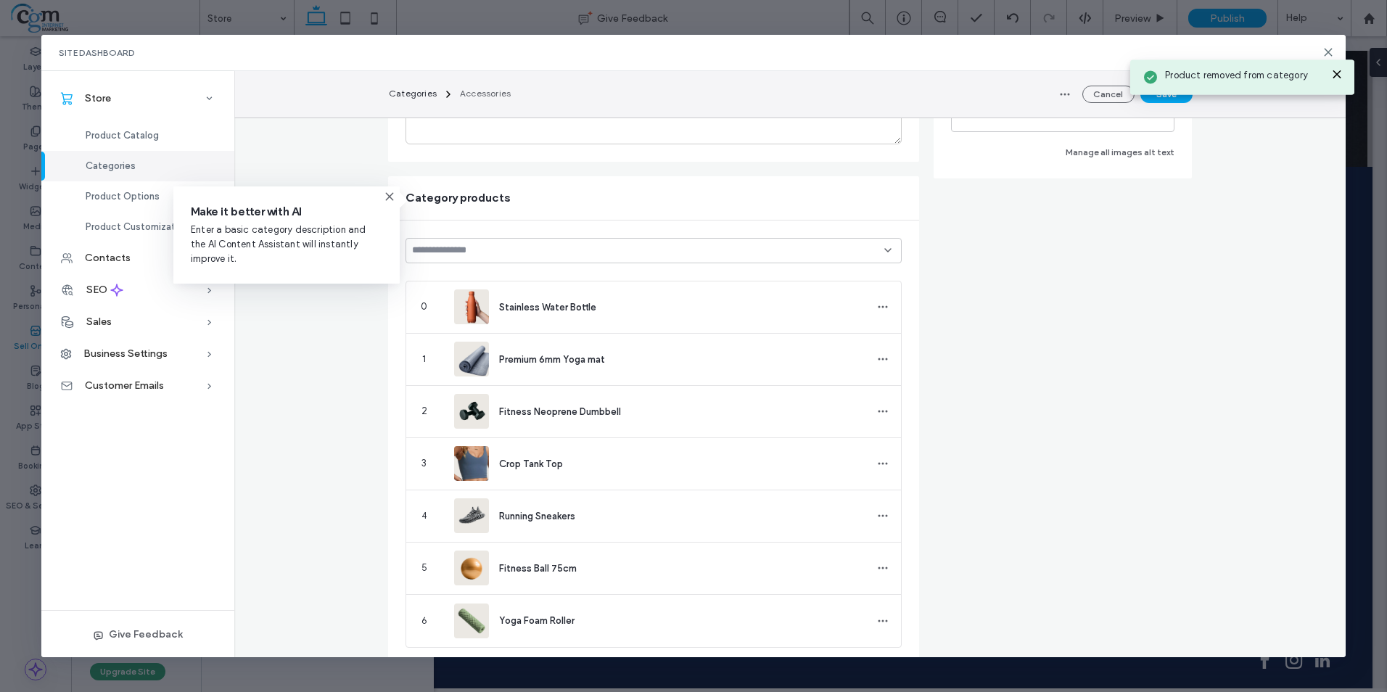
scroll to position [0, 0]
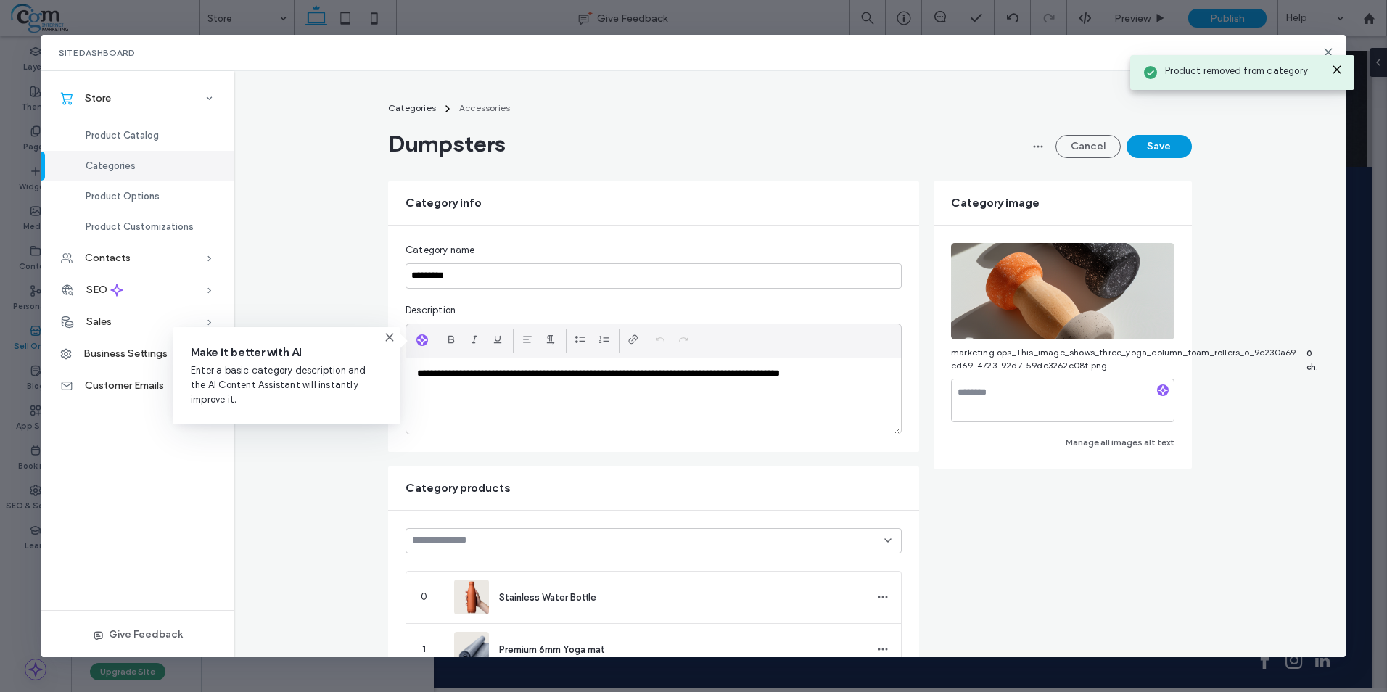
click at [1145, 152] on button "Save" at bounding box center [1158, 146] width 65 height 23
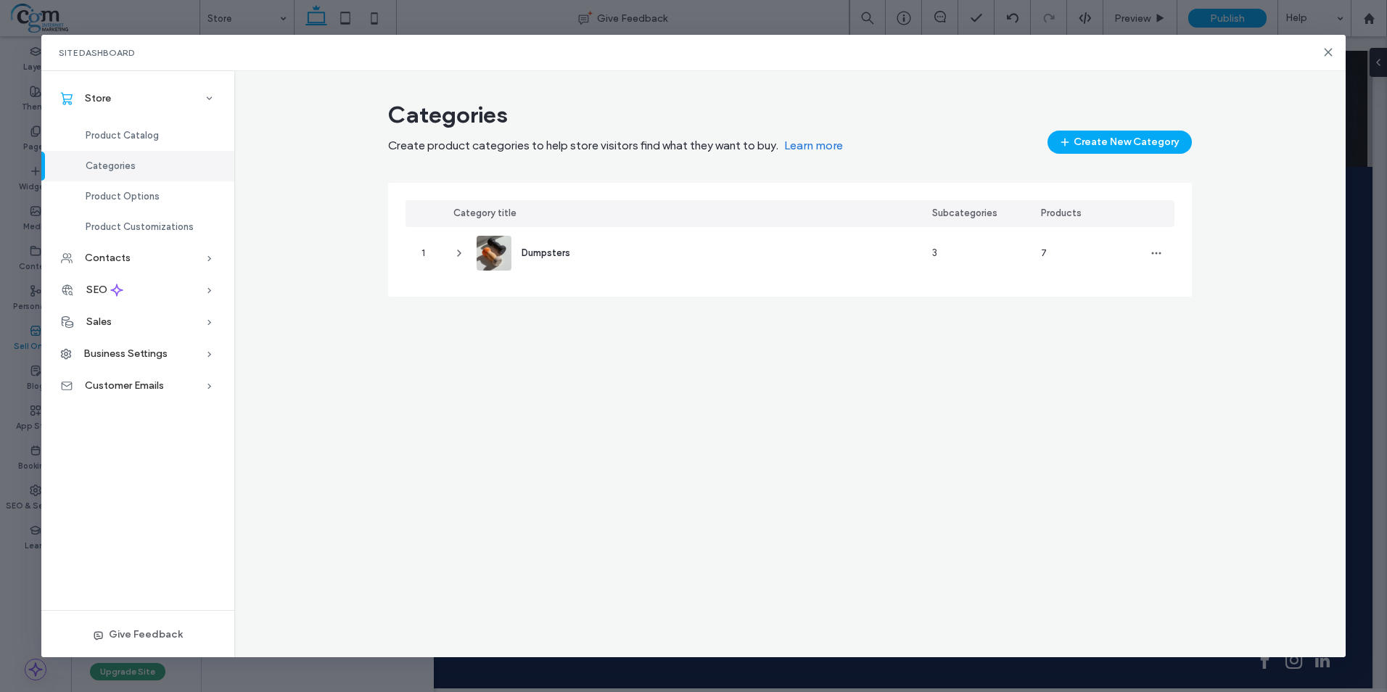
click at [1159, 144] on button "Create New Category" at bounding box center [1119, 142] width 144 height 23
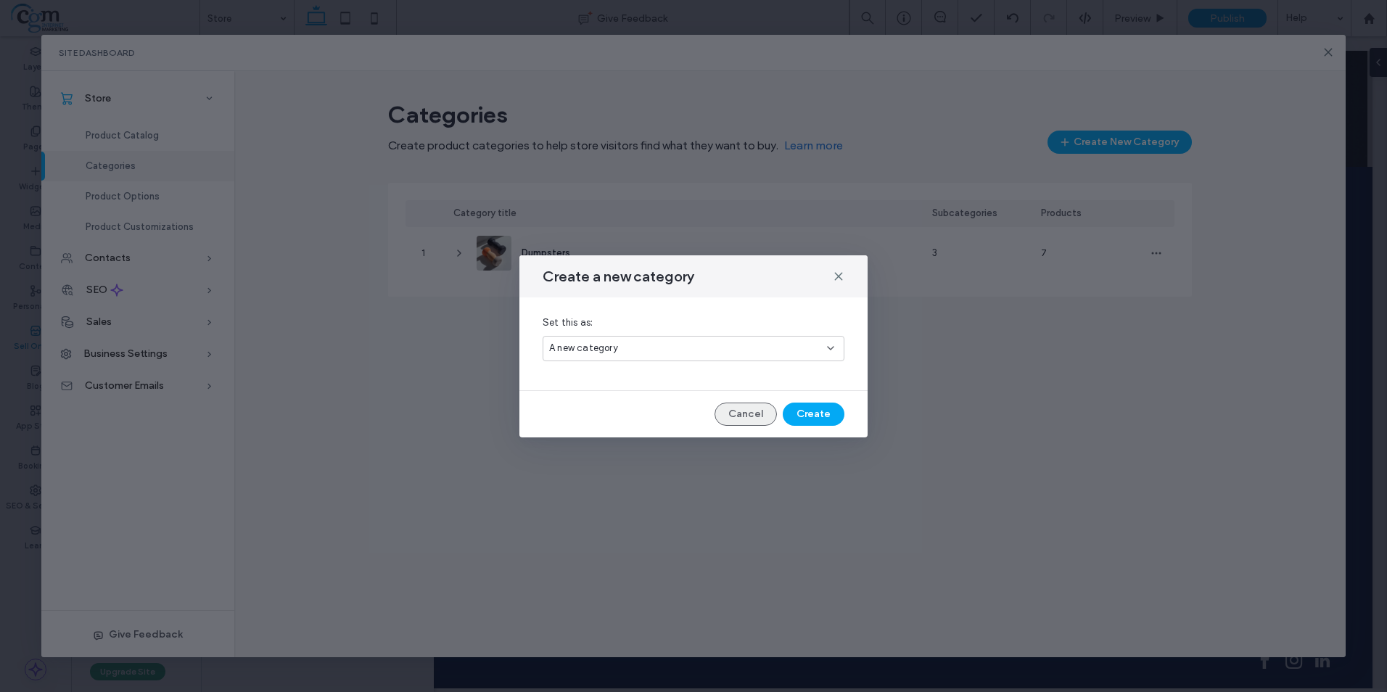
click at [762, 410] on button "Cancel" at bounding box center [745, 413] width 62 height 23
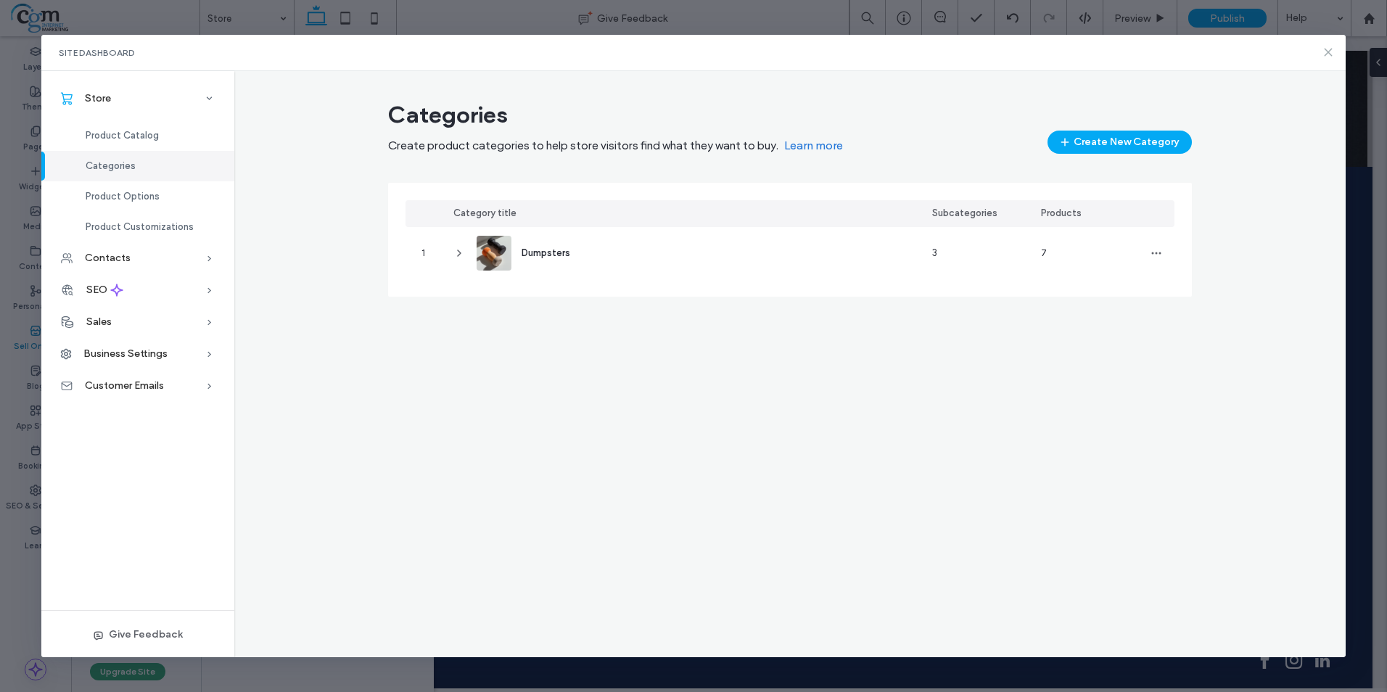
click at [1326, 47] on icon at bounding box center [1328, 52] width 12 height 12
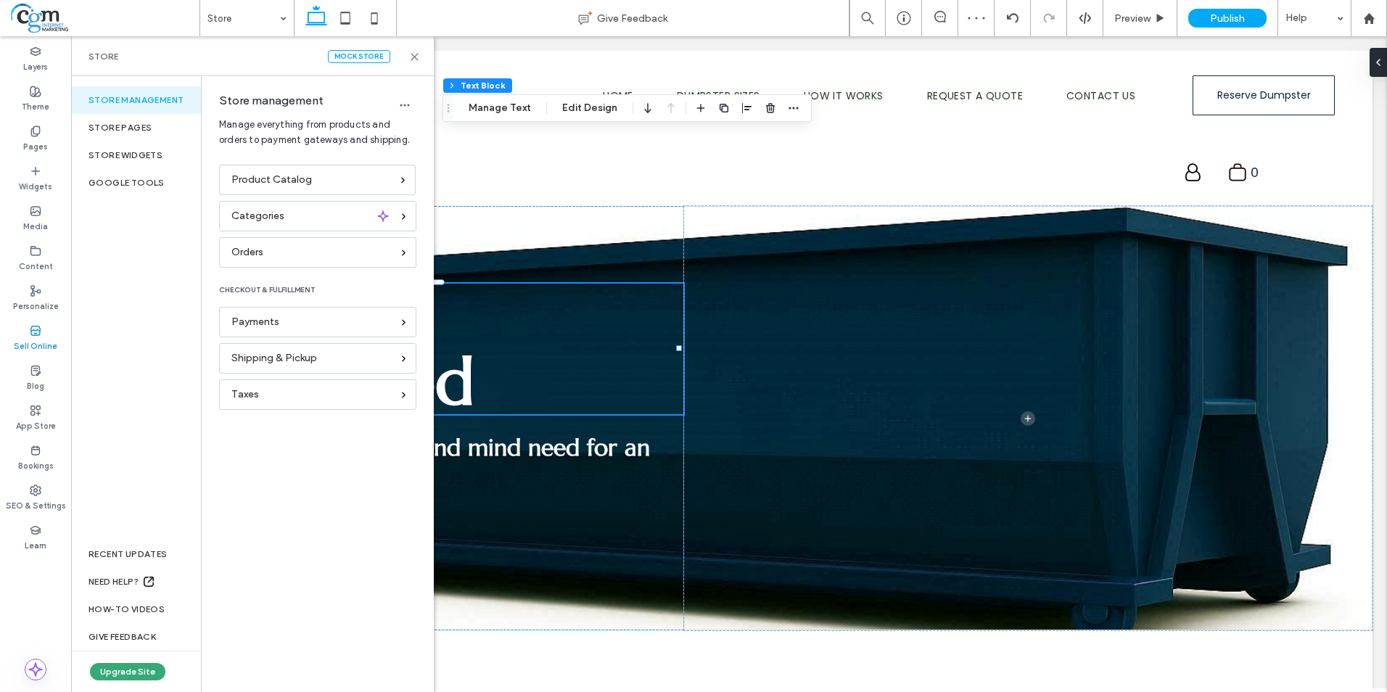
scroll to position [725, 0]
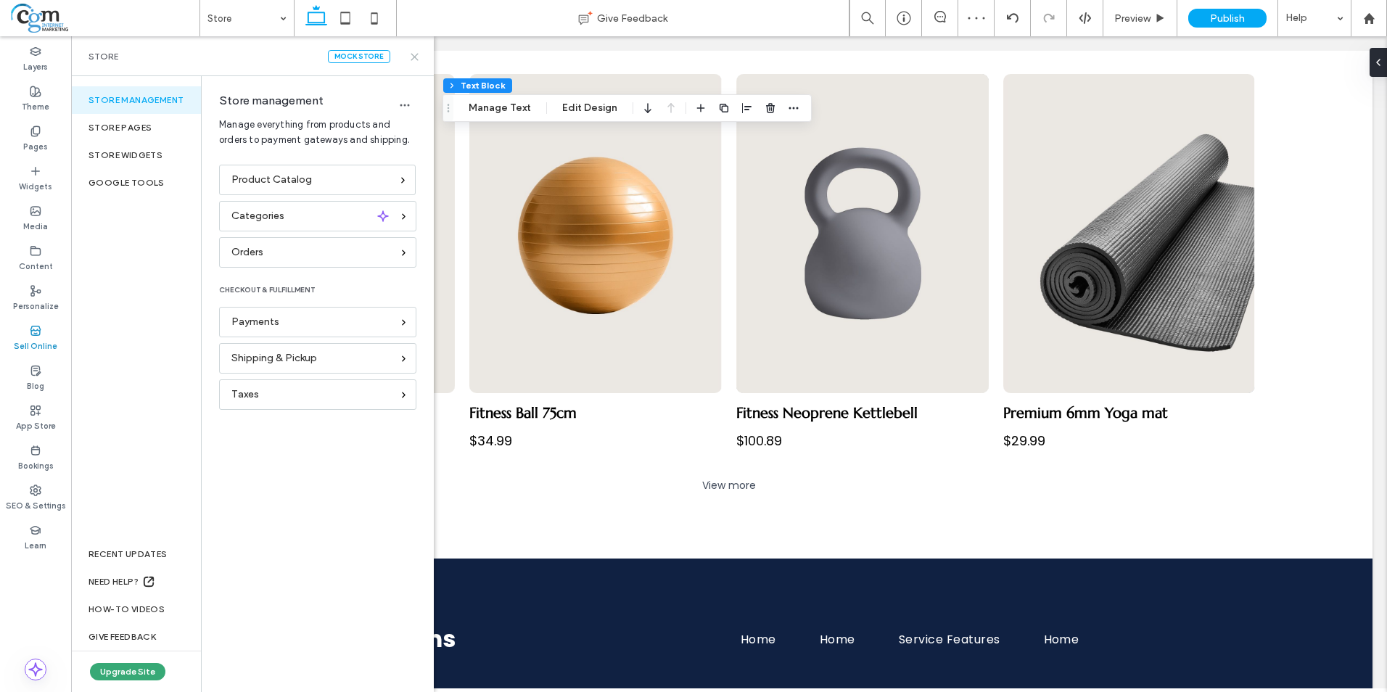
click at [415, 57] on use at bounding box center [414, 57] width 7 height 7
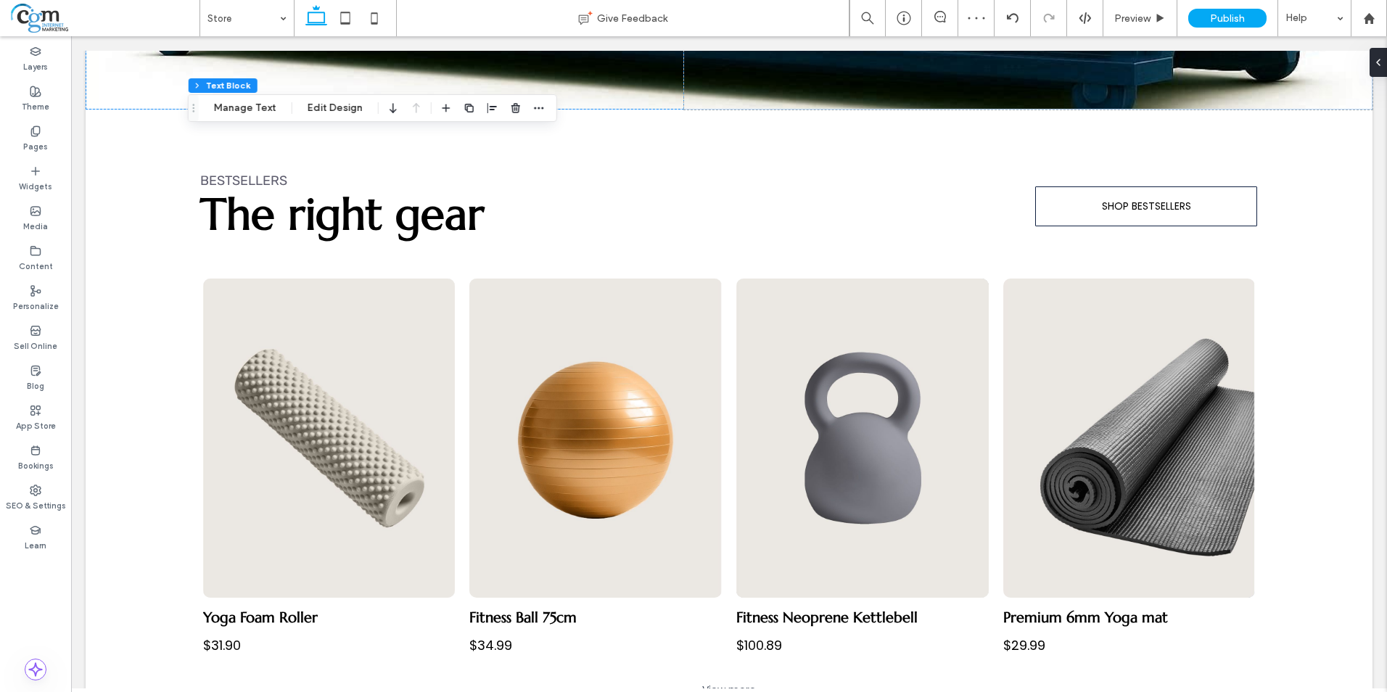
scroll to position [435, 0]
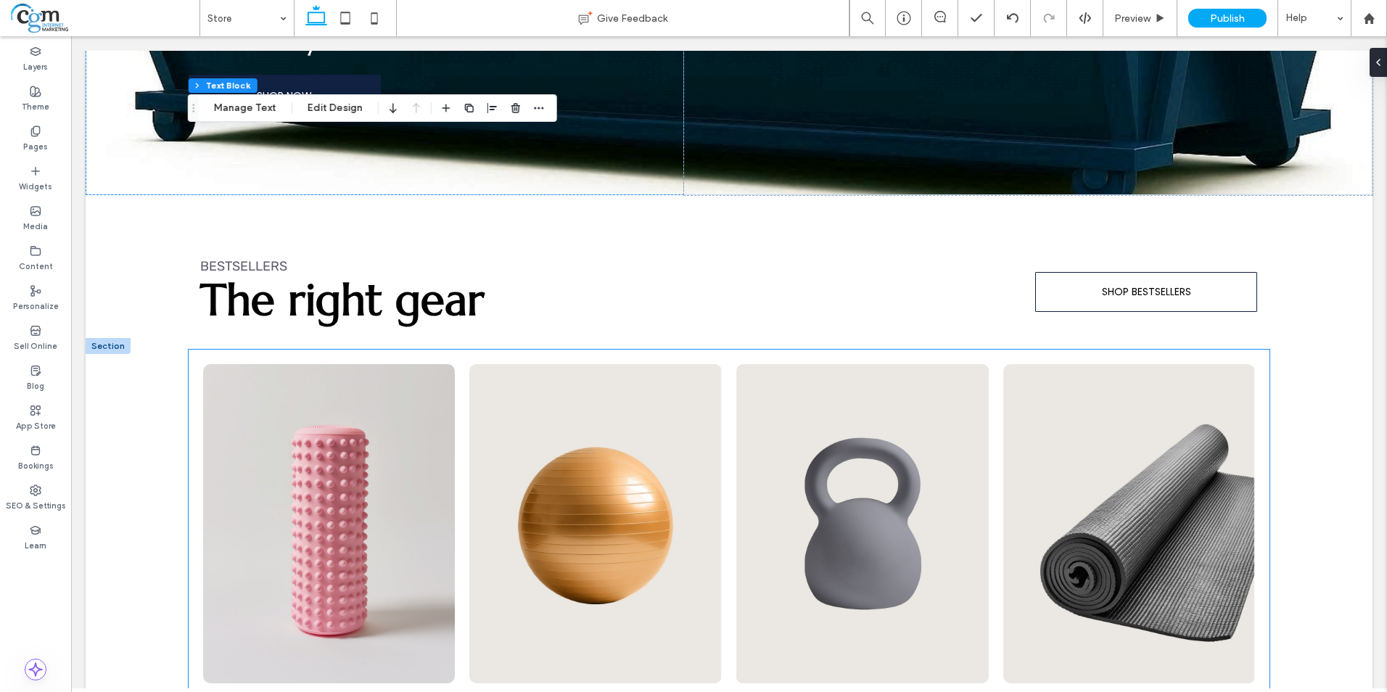
click at [214, 364] on link at bounding box center [329, 523] width 252 height 319
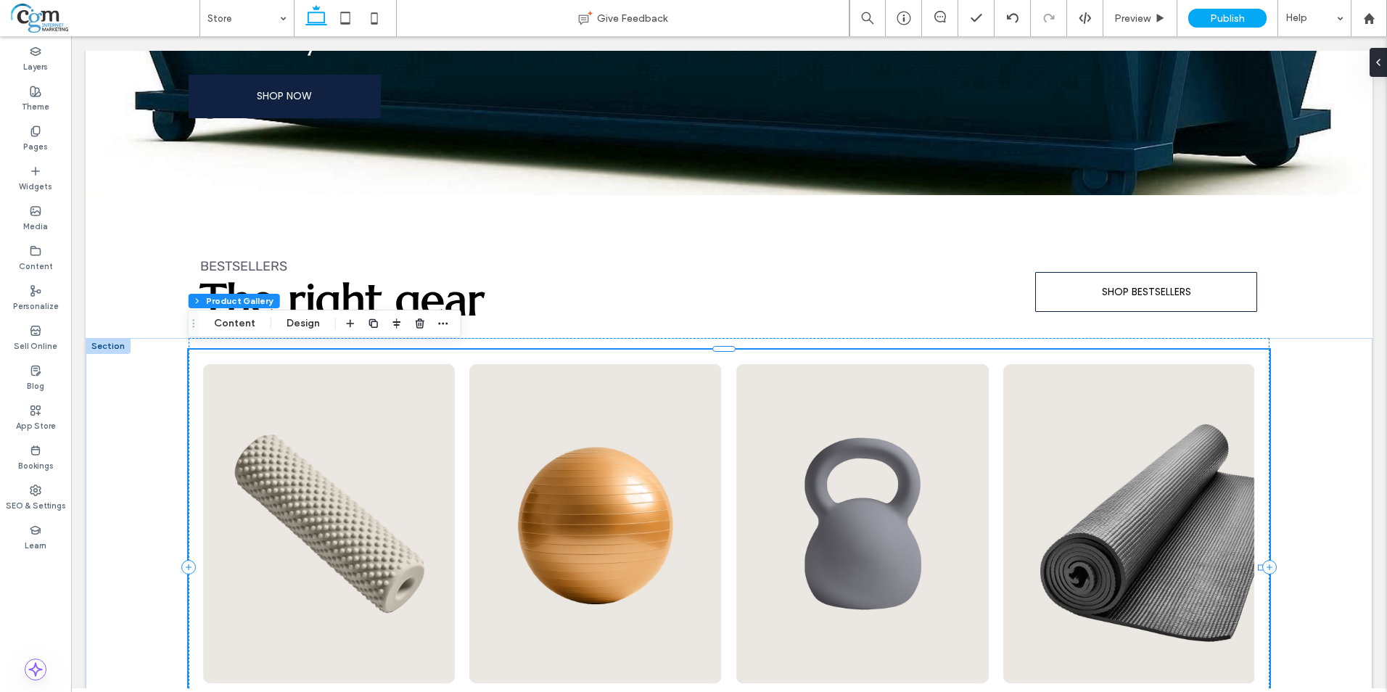
click at [230, 313] on div "Section Column Product Gallery Content Design" at bounding box center [324, 324] width 273 height 28
click at [231, 326] on button "Content" at bounding box center [234, 323] width 60 height 17
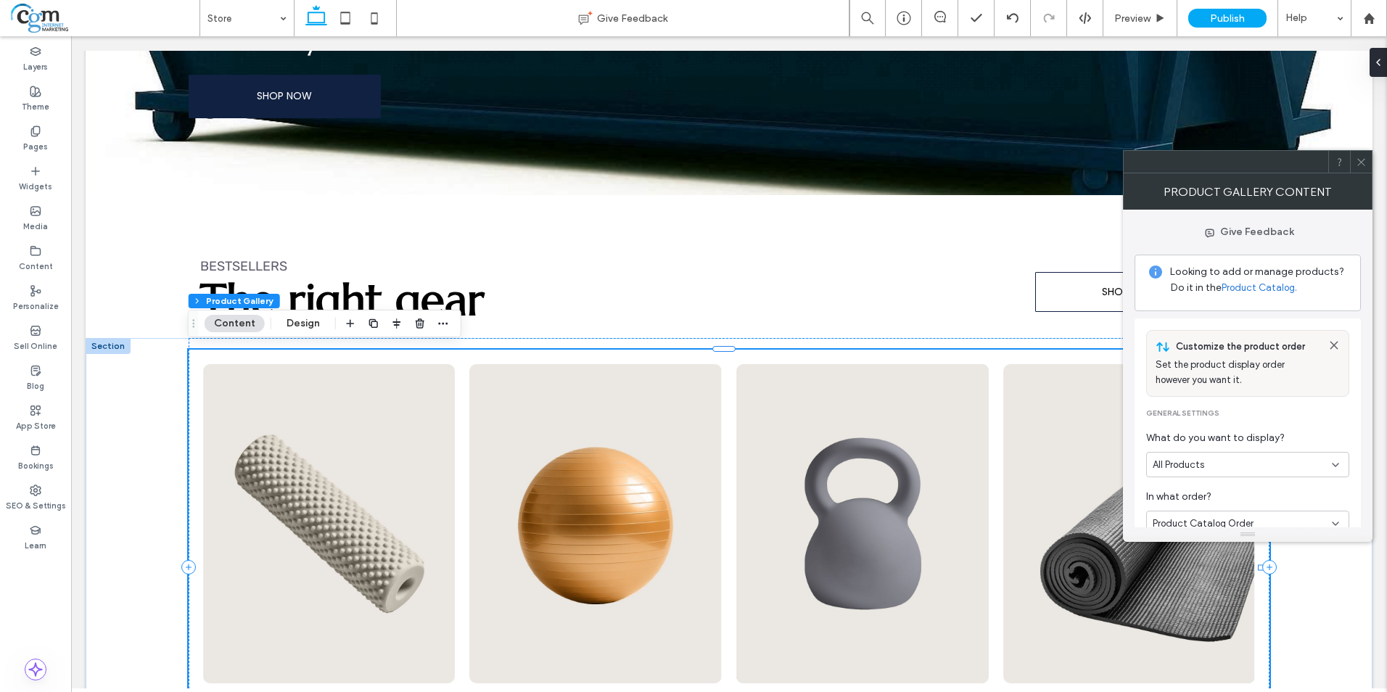
scroll to position [0, 0]
click at [1361, 176] on div "Product Gallery Content" at bounding box center [1247, 191] width 249 height 36
click at [1356, 162] on icon at bounding box center [1360, 162] width 11 height 11
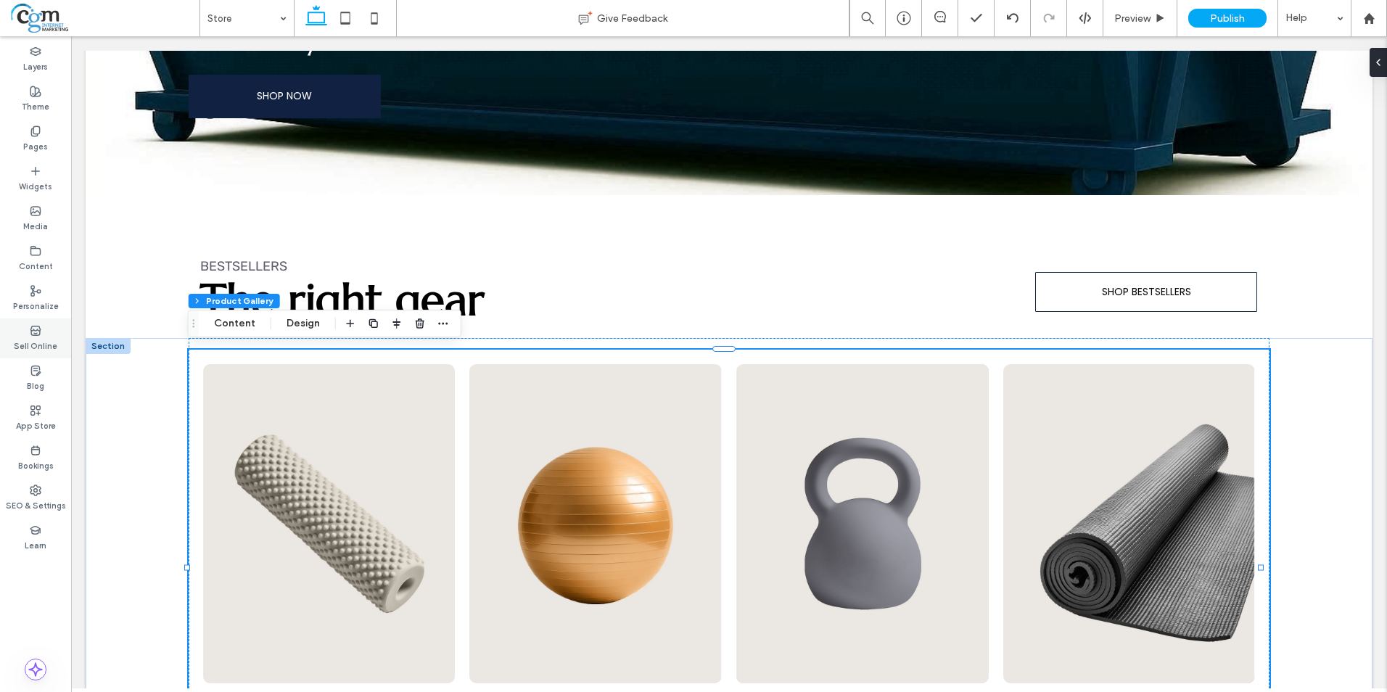
click at [35, 343] on label "Sell Online" at bounding box center [36, 344] width 44 height 16
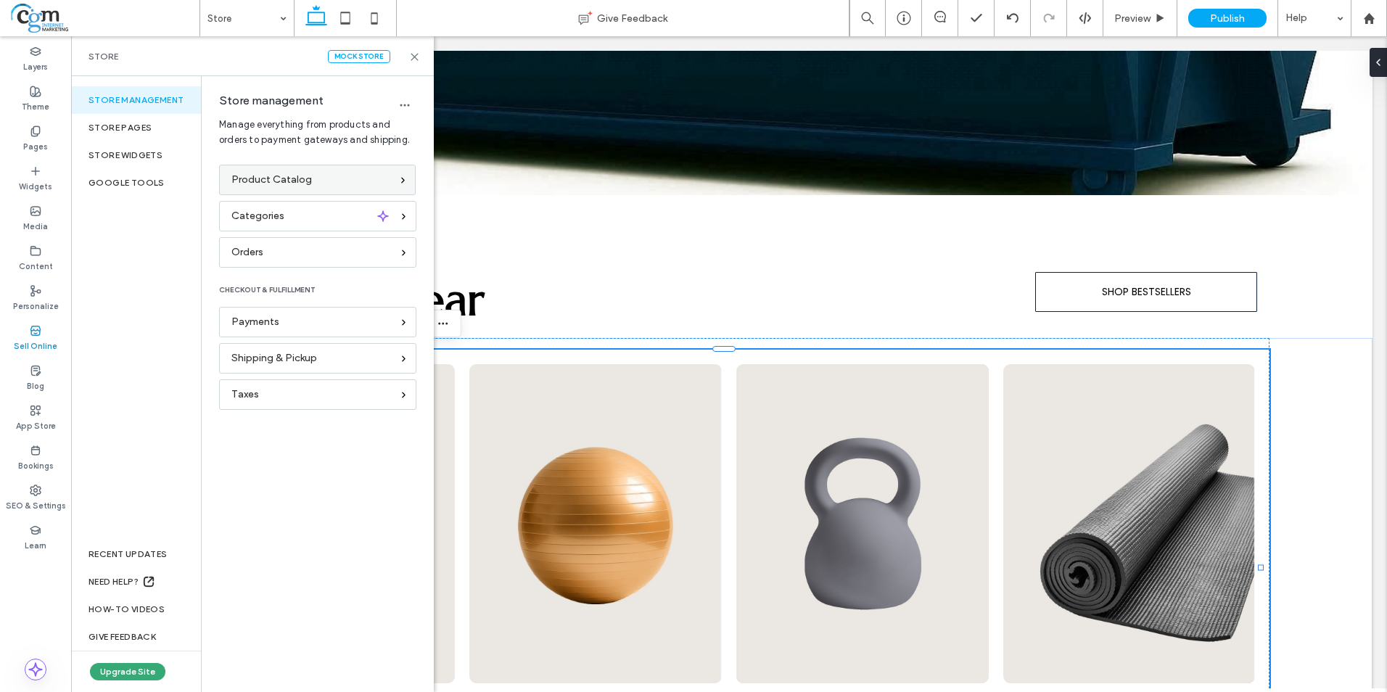
click at [303, 183] on span "Product Catalog" at bounding box center [271, 180] width 80 height 16
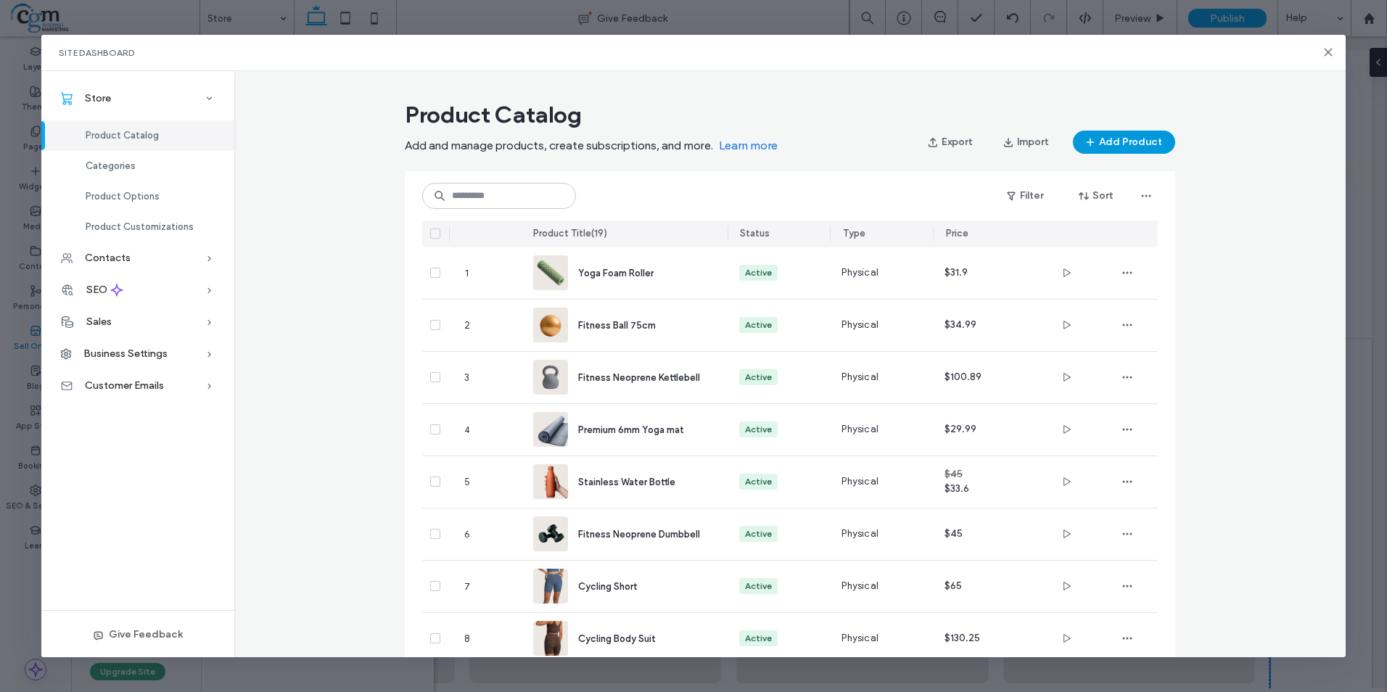
click at [1123, 142] on button "Add Product" at bounding box center [1124, 142] width 102 height 23
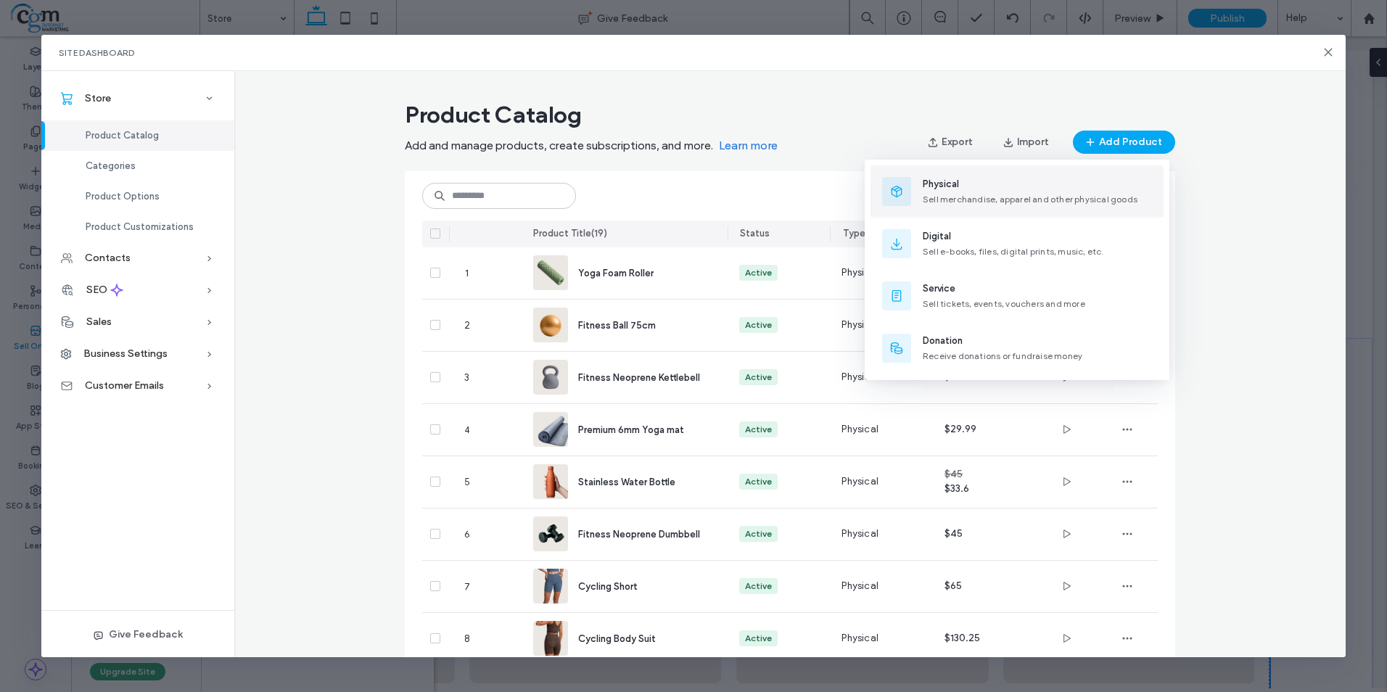
click at [1065, 197] on span "Sell merchandise, apparel and other physical goods" at bounding box center [1029, 199] width 215 height 11
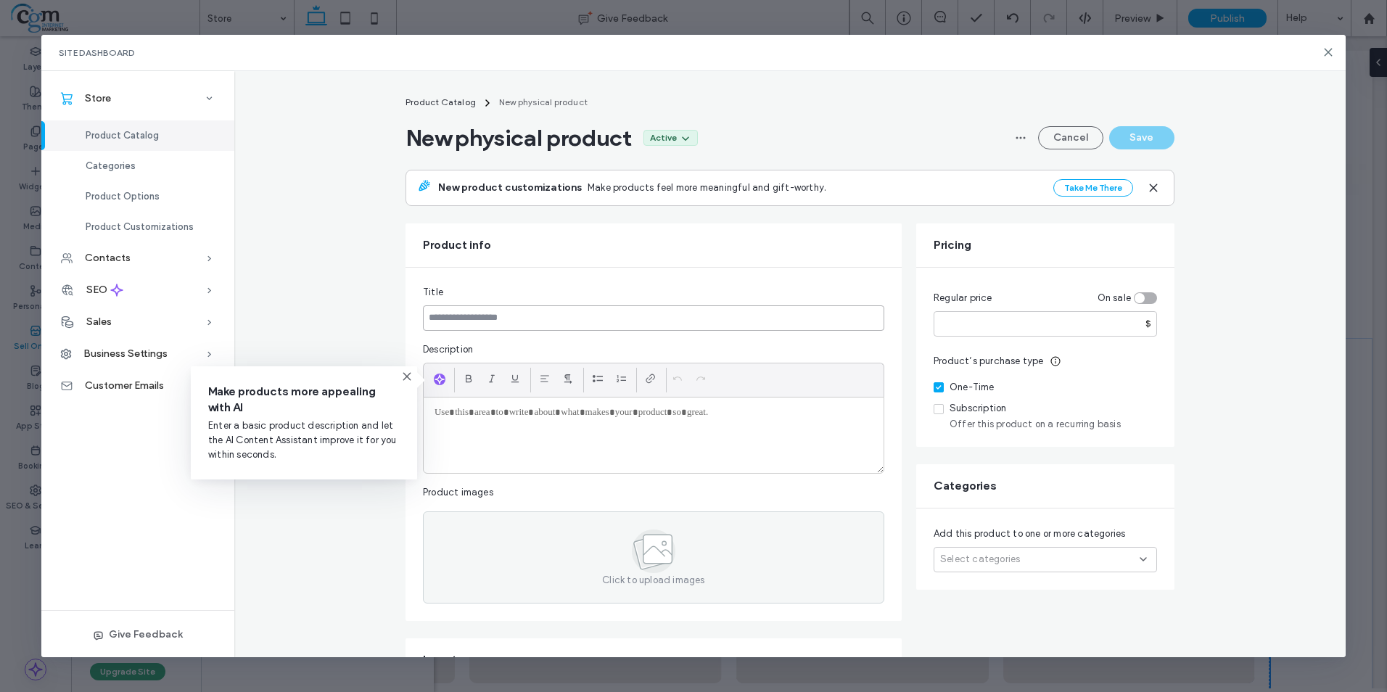
click at [468, 326] on input at bounding box center [653, 317] width 461 height 25
type input "**********"
click at [1020, 323] on input "number" at bounding box center [1044, 323] width 223 height 25
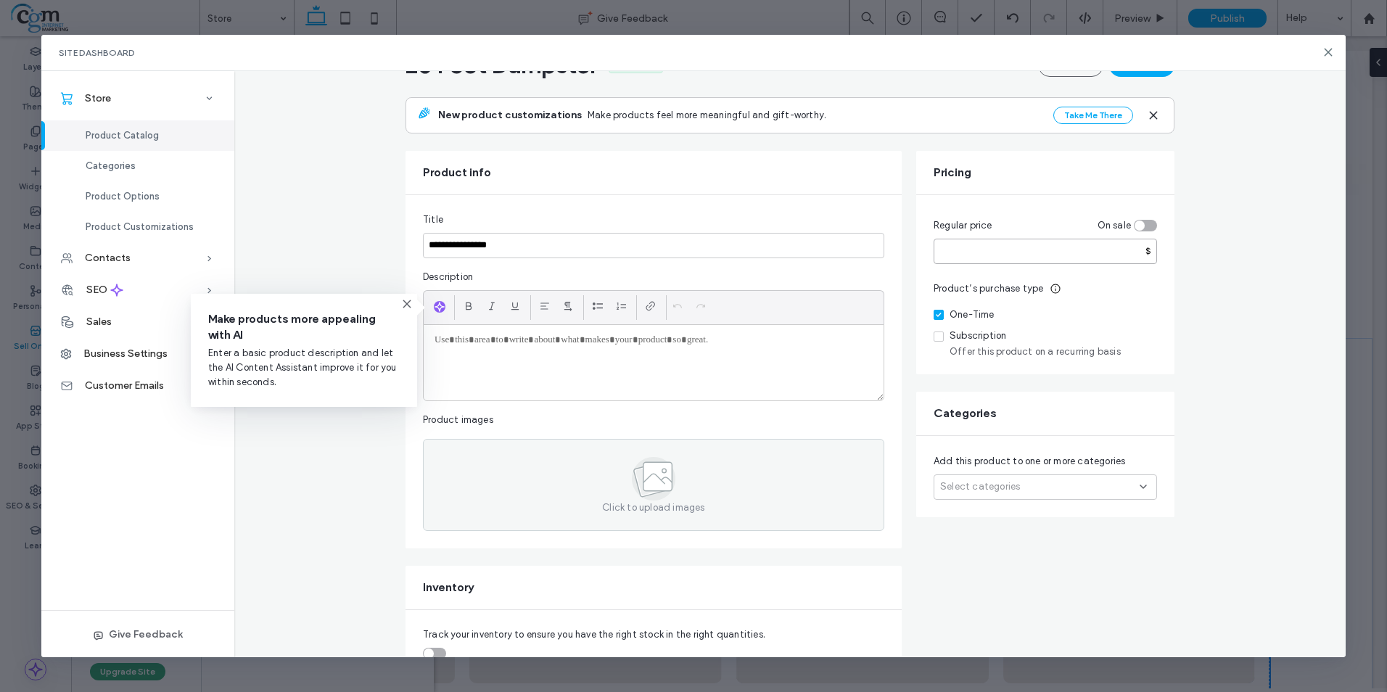
type input "***"
click at [1147, 299] on div "Product’s purchase type One-Time Subscription Offer this product on a recurring…" at bounding box center [1044, 318] width 223 height 75
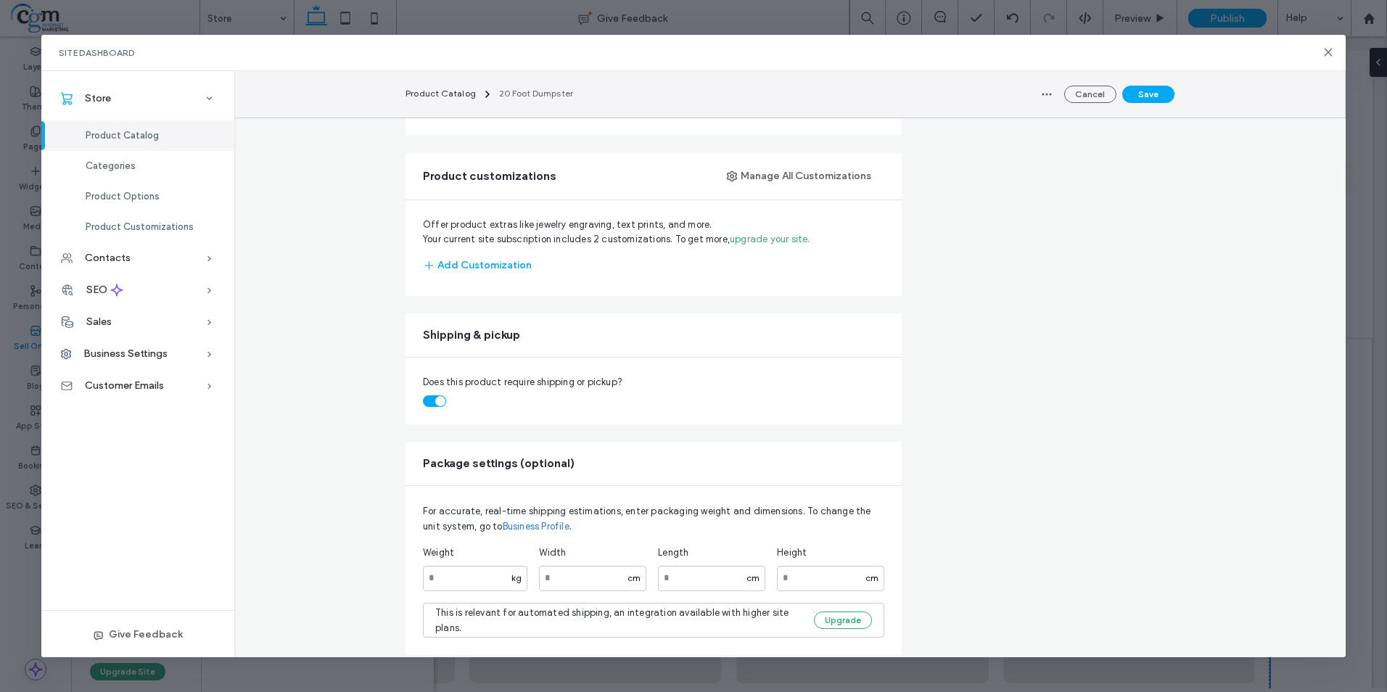
scroll to position [763, 0]
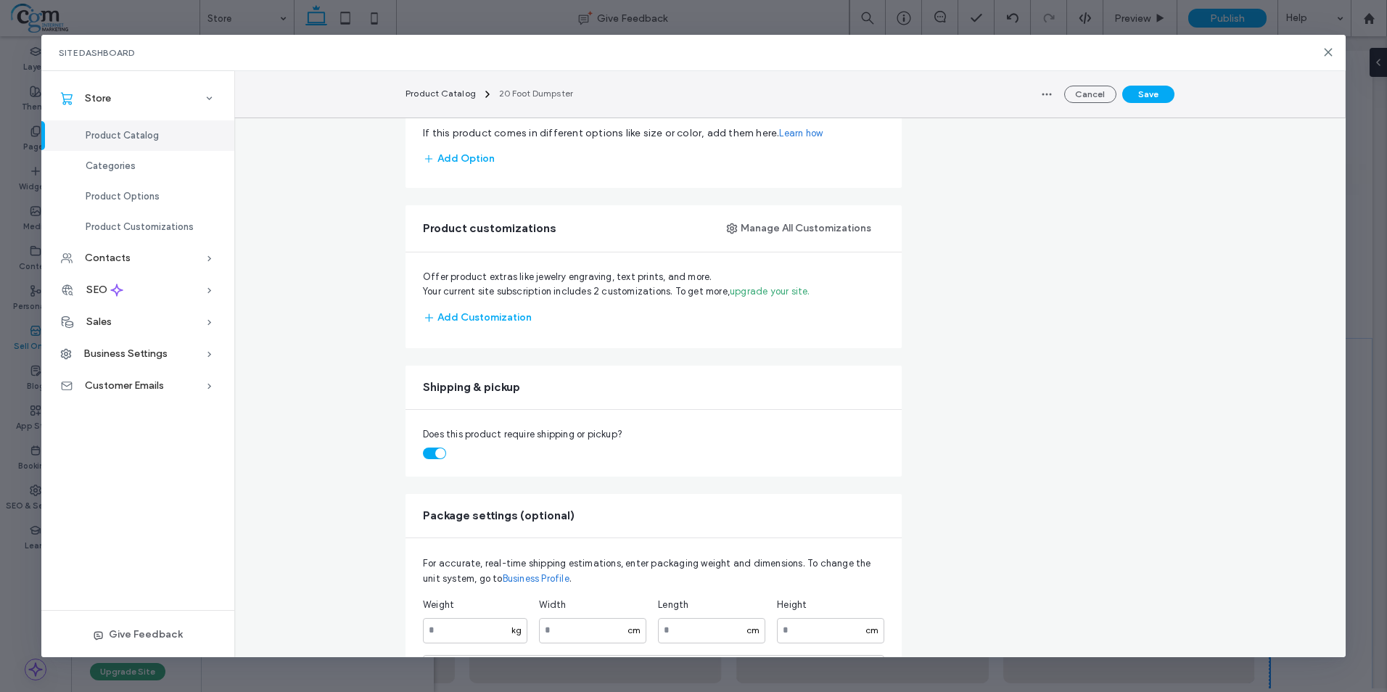
click at [423, 454] on div "toggle" at bounding box center [434, 453] width 23 height 12
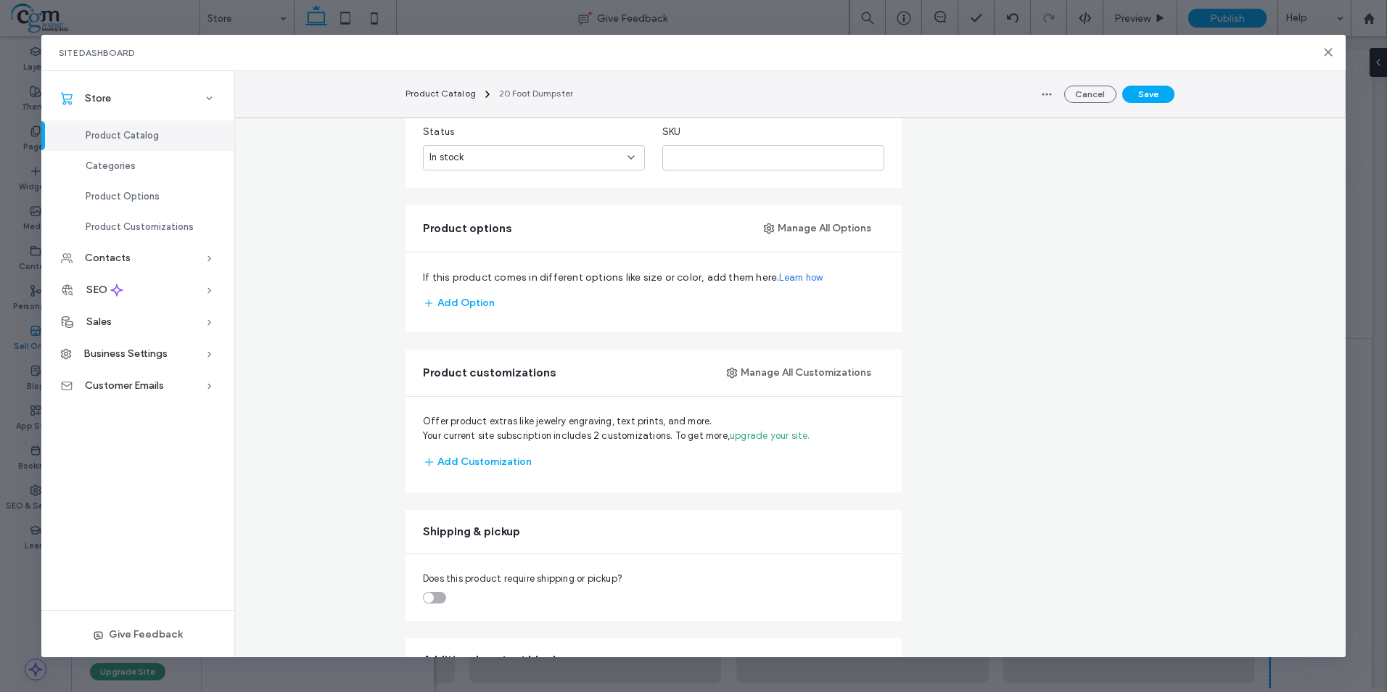
scroll to position [618, 0]
click at [794, 370] on button "Manage All Customizations" at bounding box center [799, 373] width 170 height 23
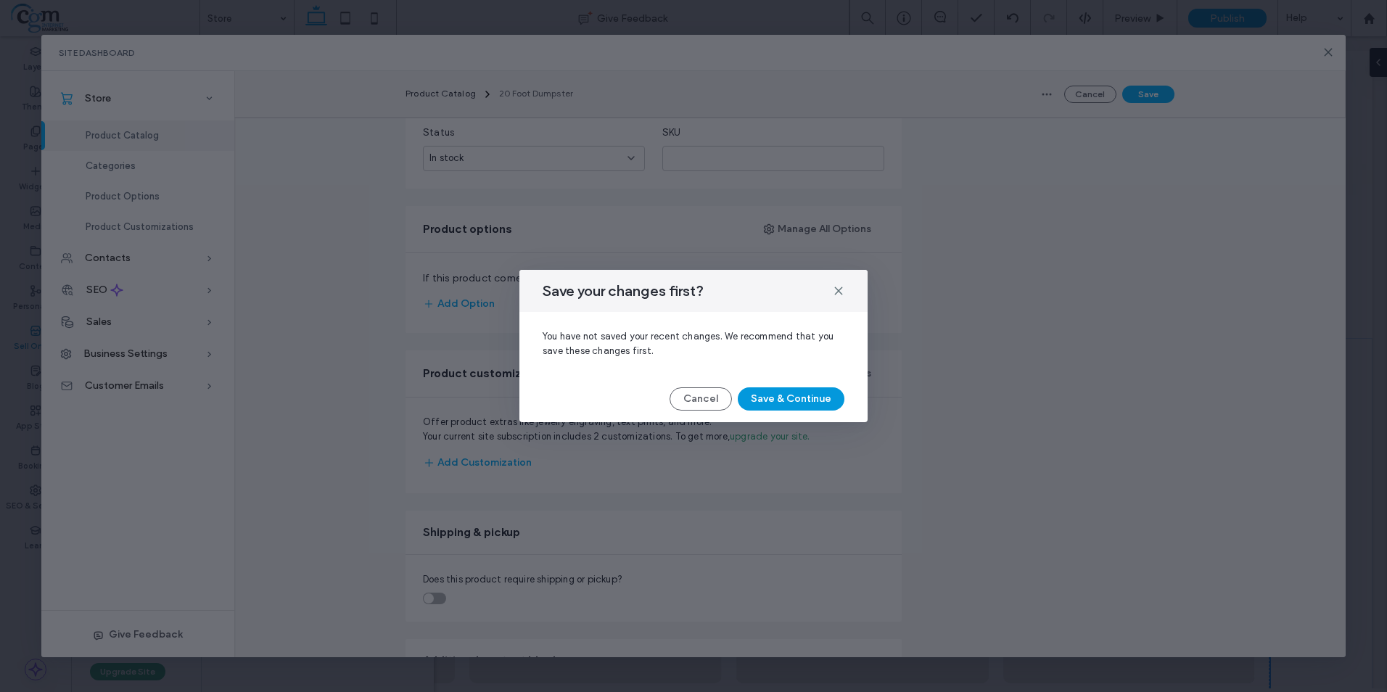
click at [794, 397] on button "Save & Continue" at bounding box center [790, 398] width 107 height 23
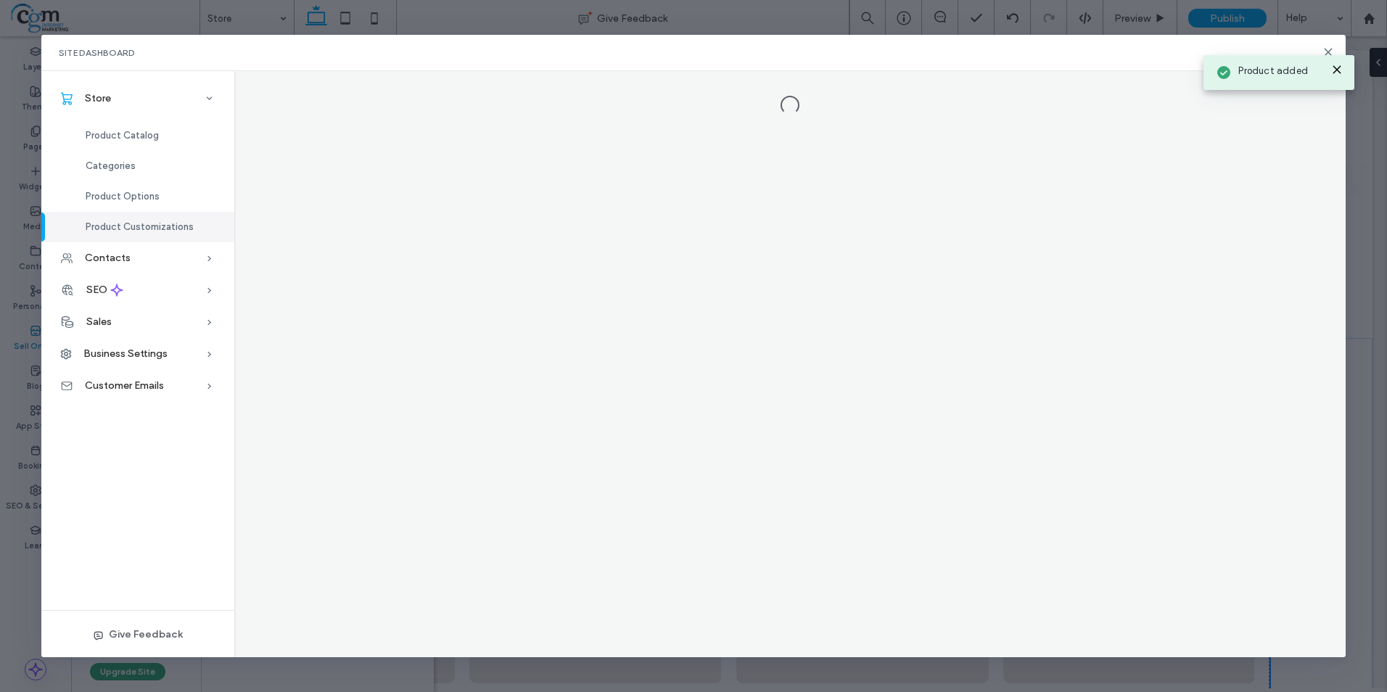
scroll to position [0, 0]
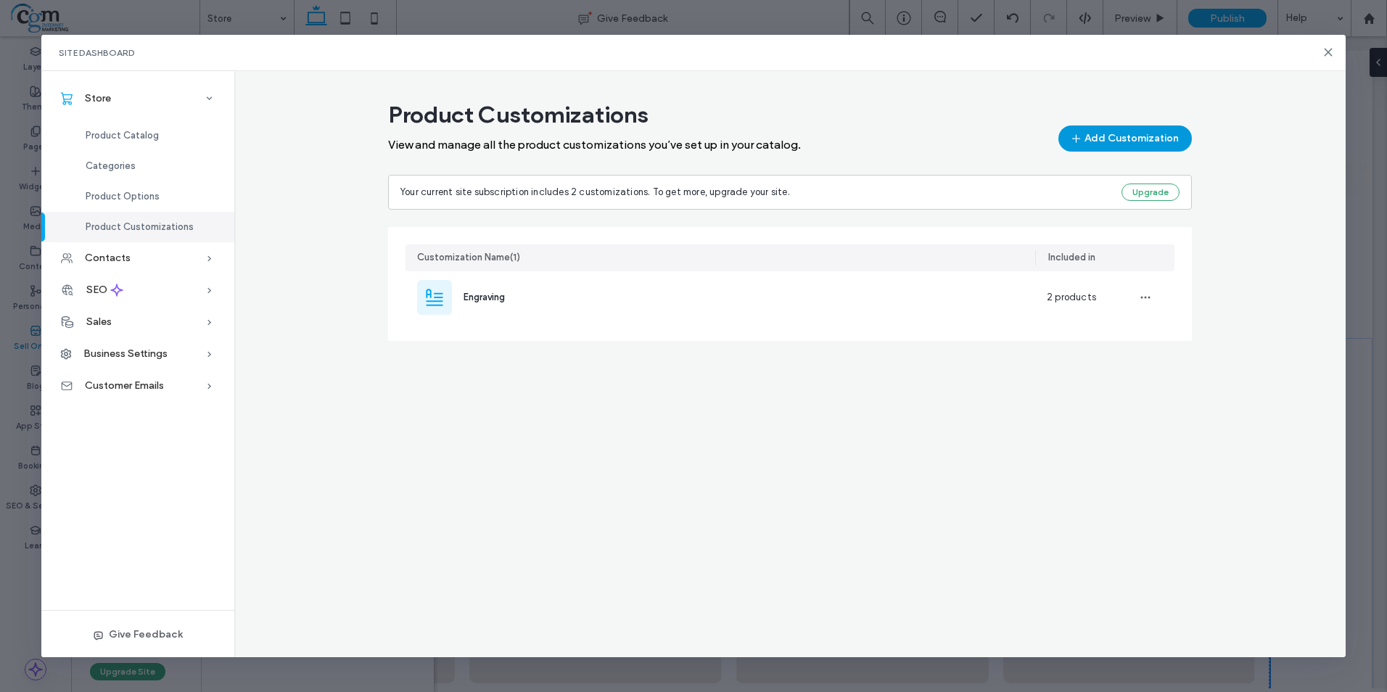
click at [1115, 138] on button "Add Customization" at bounding box center [1124, 138] width 133 height 26
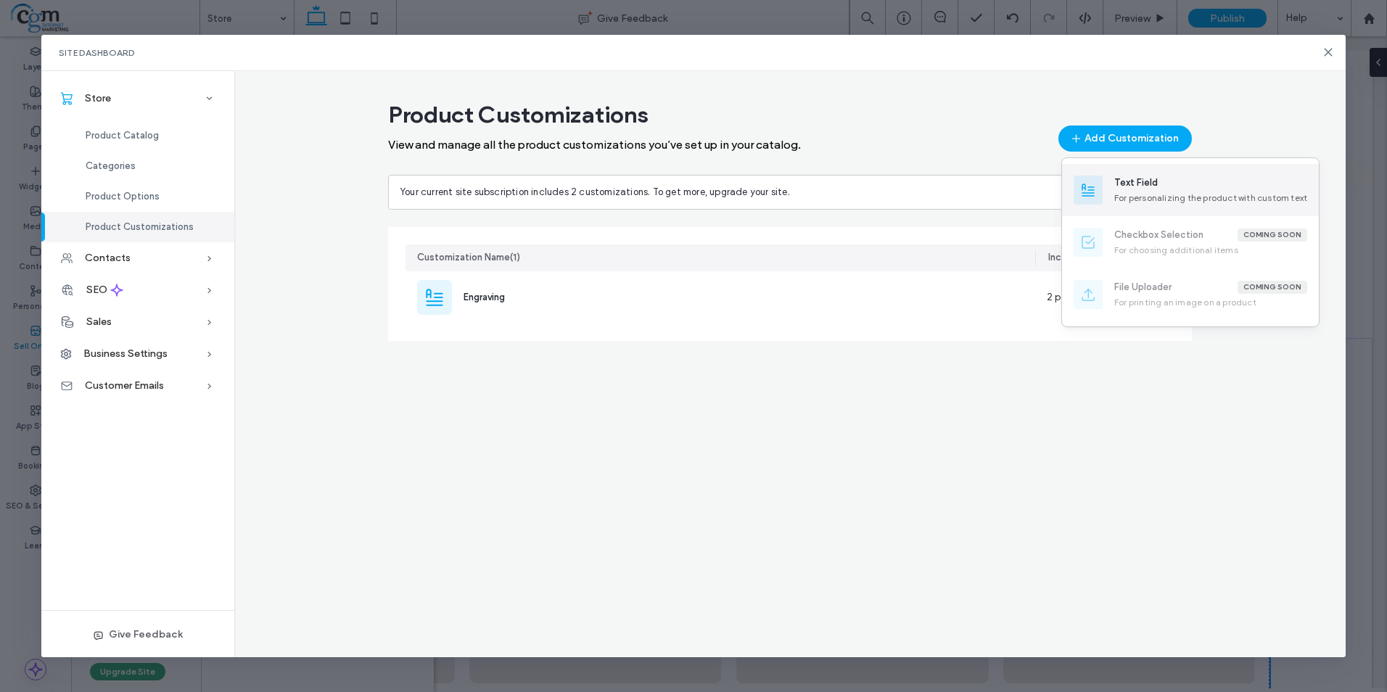
click at [1136, 176] on div "Text Field" at bounding box center [1136, 182] width 44 height 15
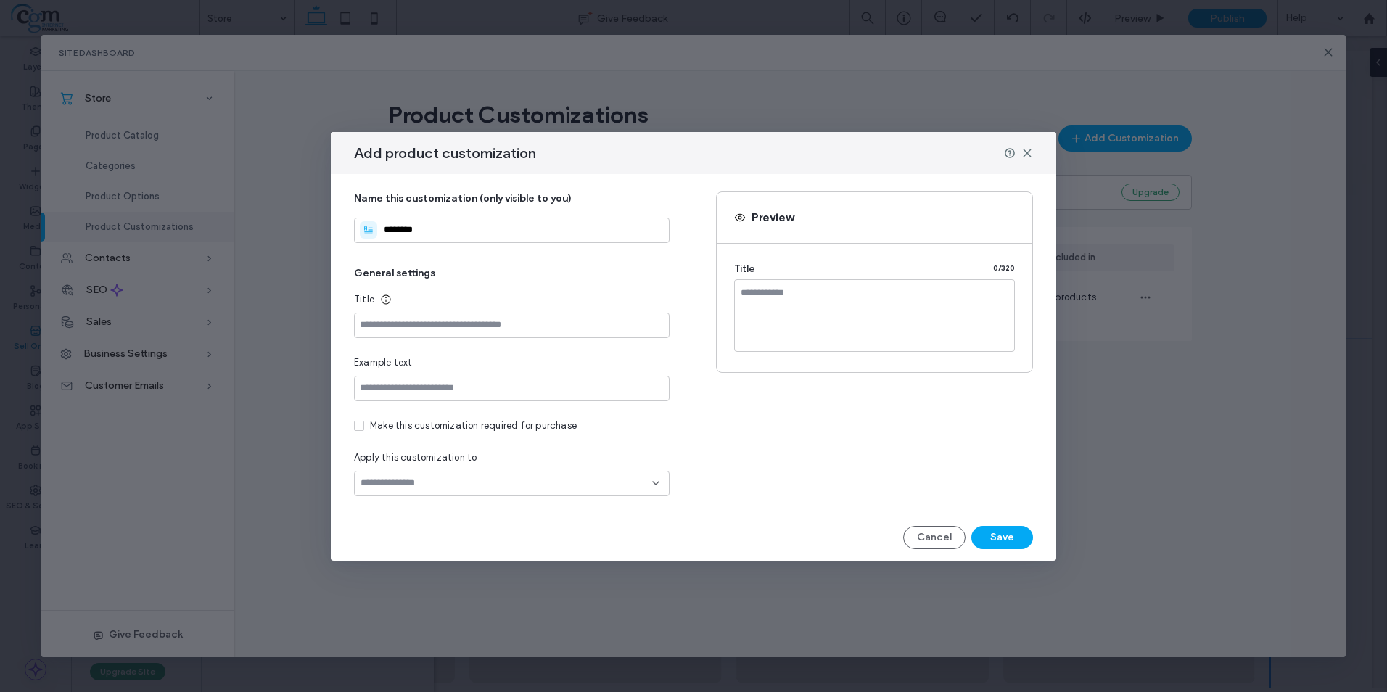
type input "********"
click at [511, 269] on span "General settings" at bounding box center [511, 273] width 315 height 15
click at [930, 528] on button "Cancel" at bounding box center [934, 537] width 62 height 23
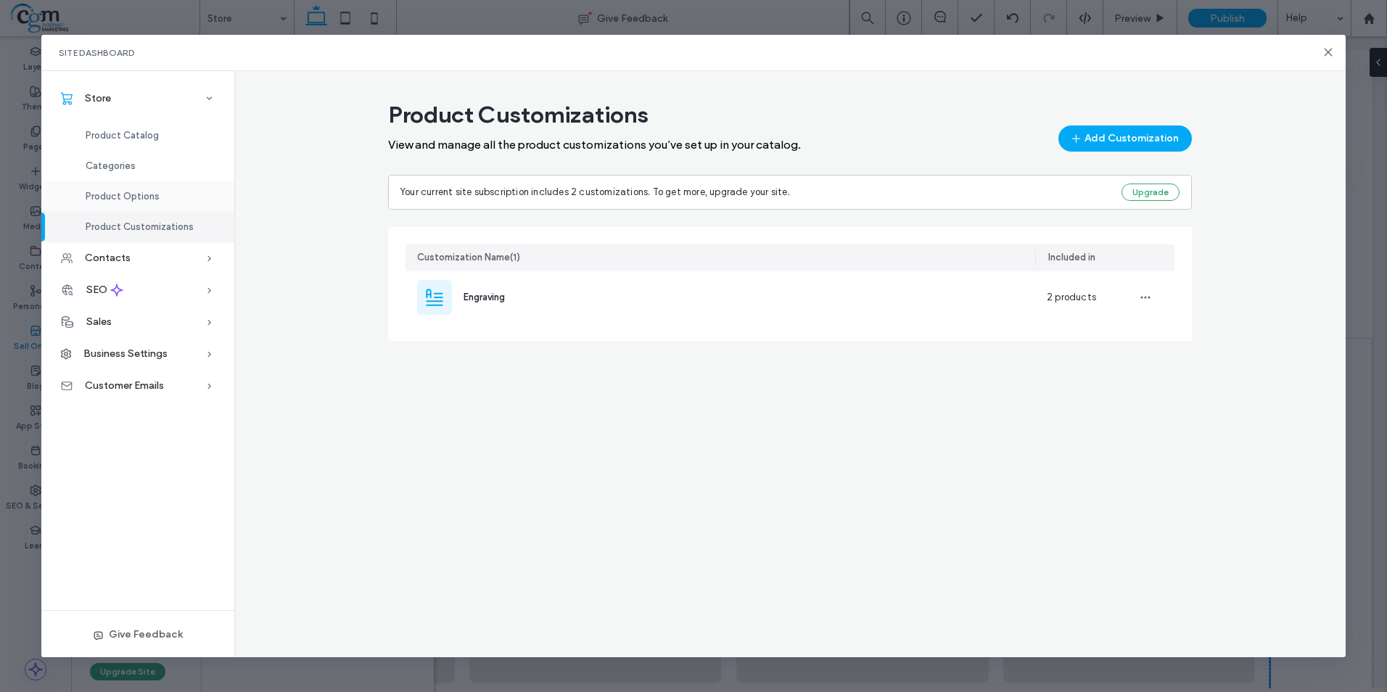
click at [147, 200] on span "Product Options" at bounding box center [123, 196] width 74 height 11
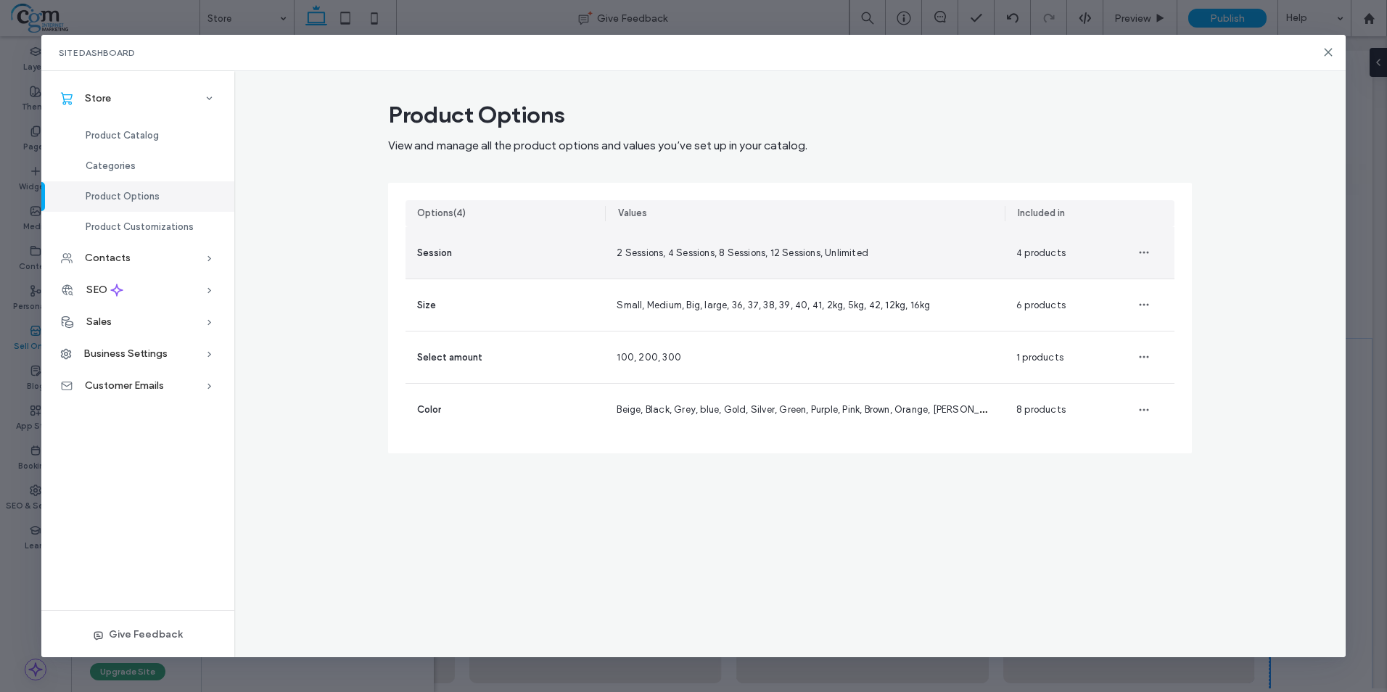
click at [1096, 263] on div "4 products" at bounding box center [1058, 252] width 109 height 51
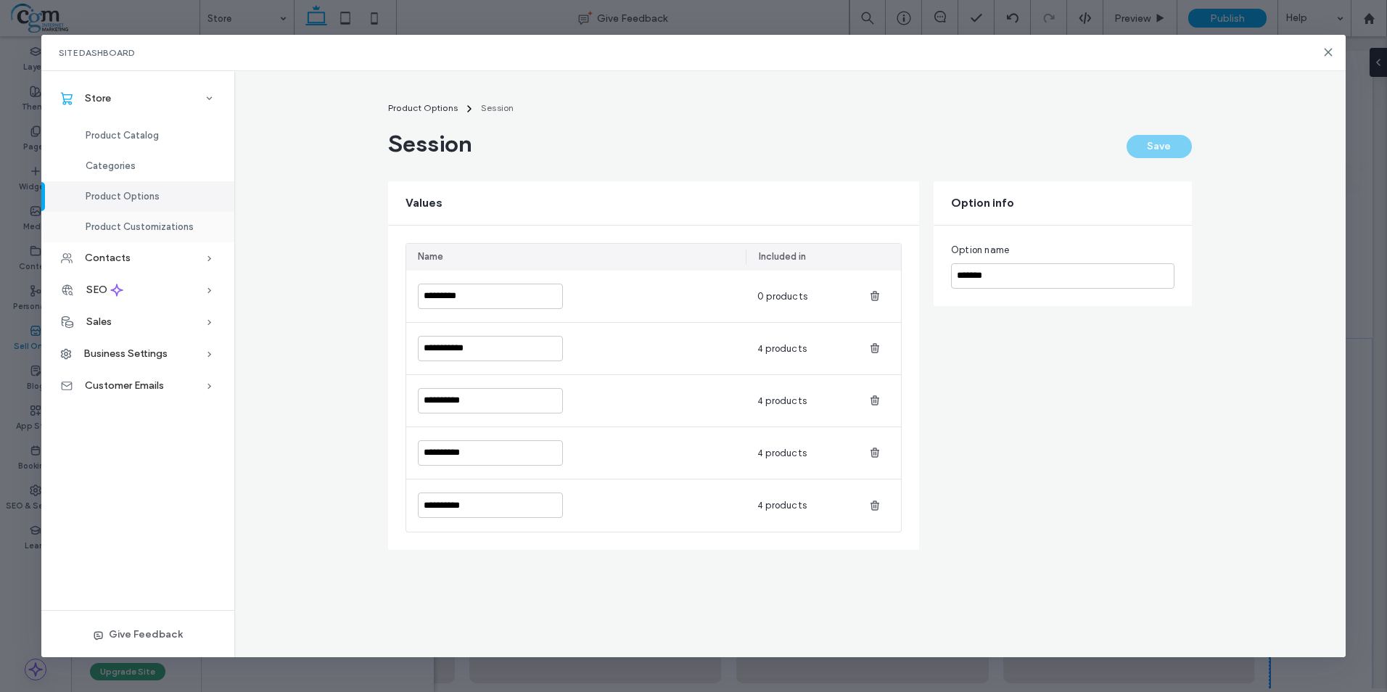
click at [128, 228] on span "Product Customizations" at bounding box center [140, 226] width 108 height 11
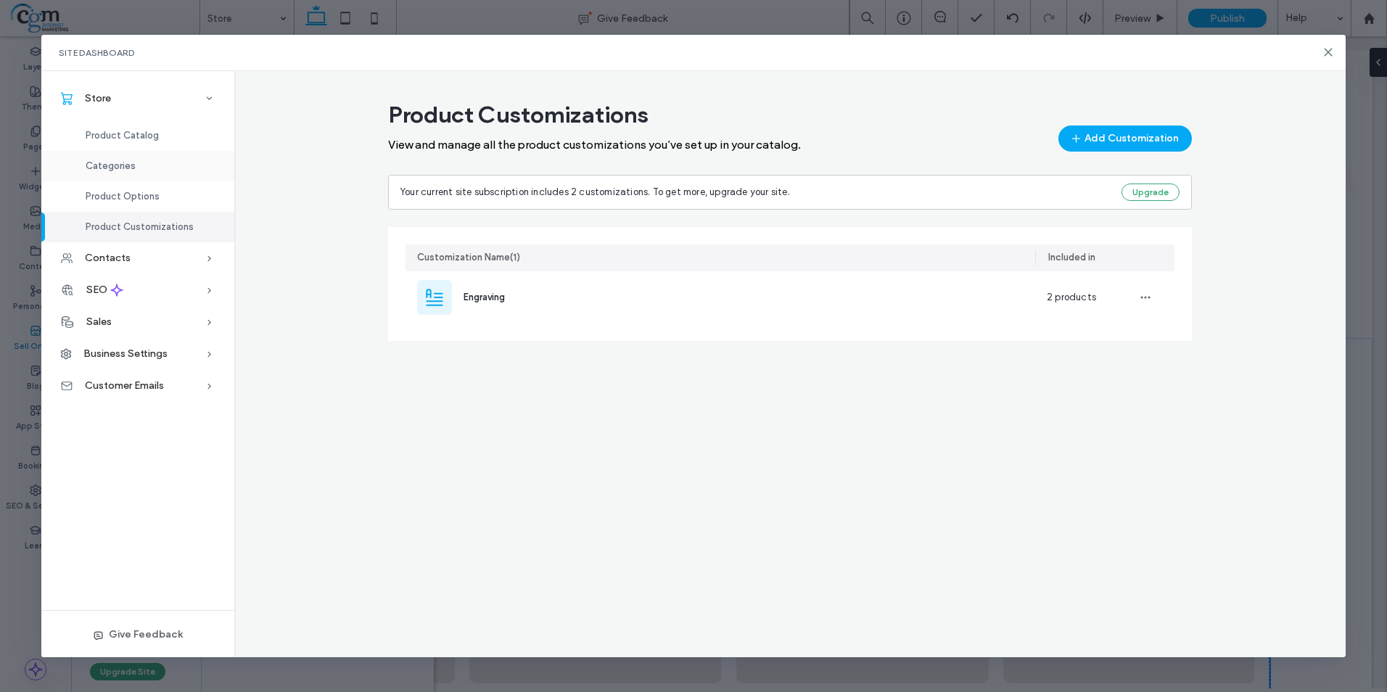
click at [109, 168] on span "Categories" at bounding box center [111, 165] width 50 height 11
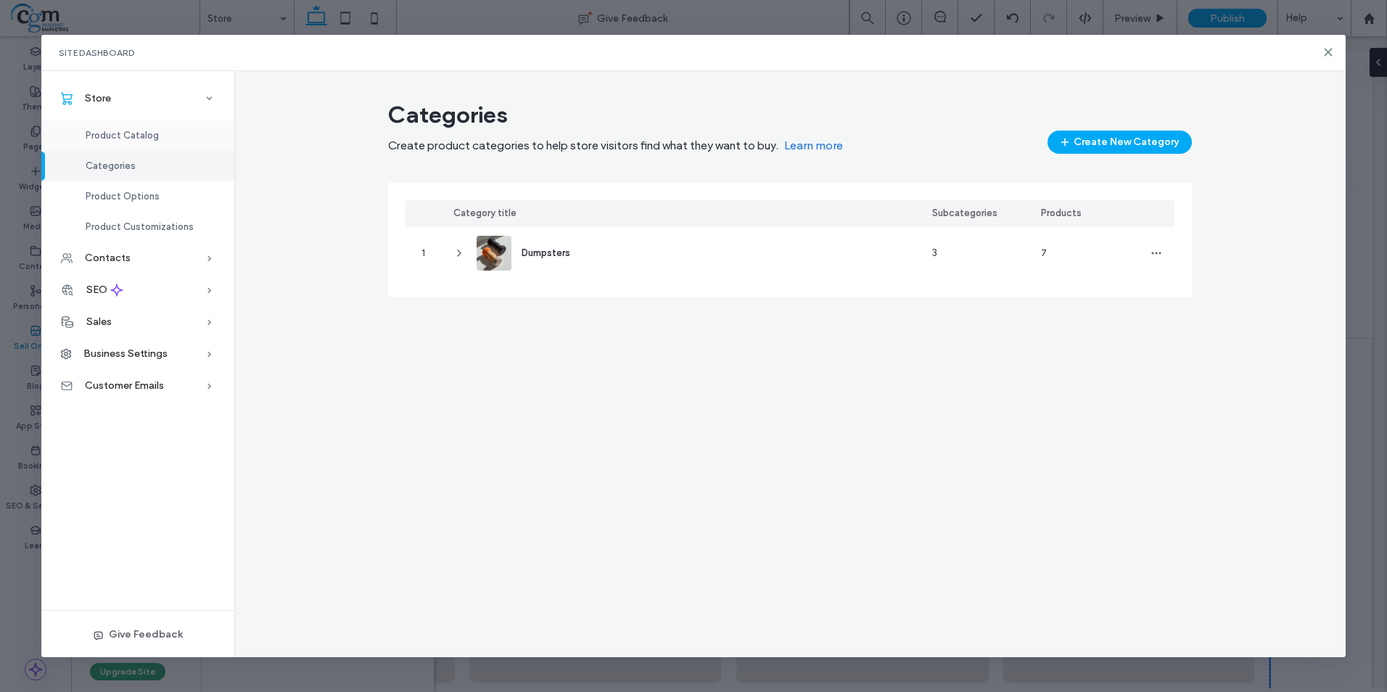
click at [121, 134] on span "Product Catalog" at bounding box center [122, 135] width 73 height 11
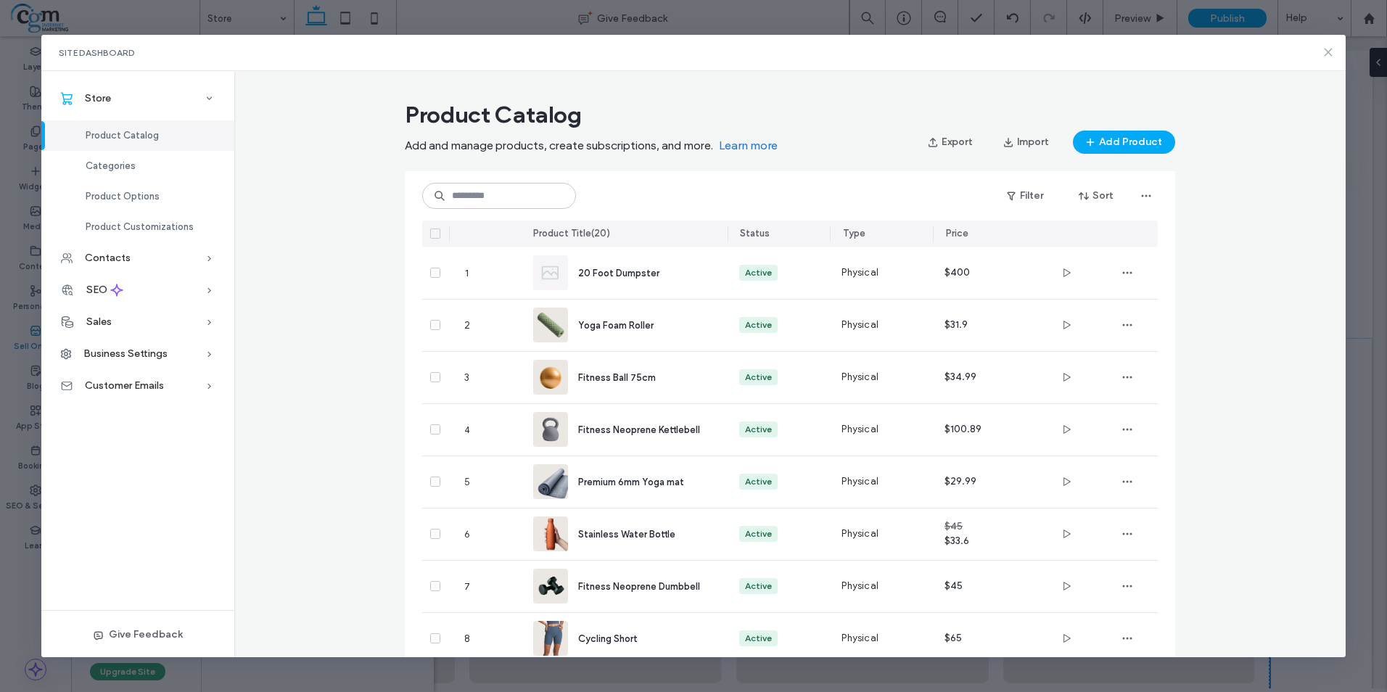
click at [1323, 54] on icon at bounding box center [1328, 52] width 12 height 12
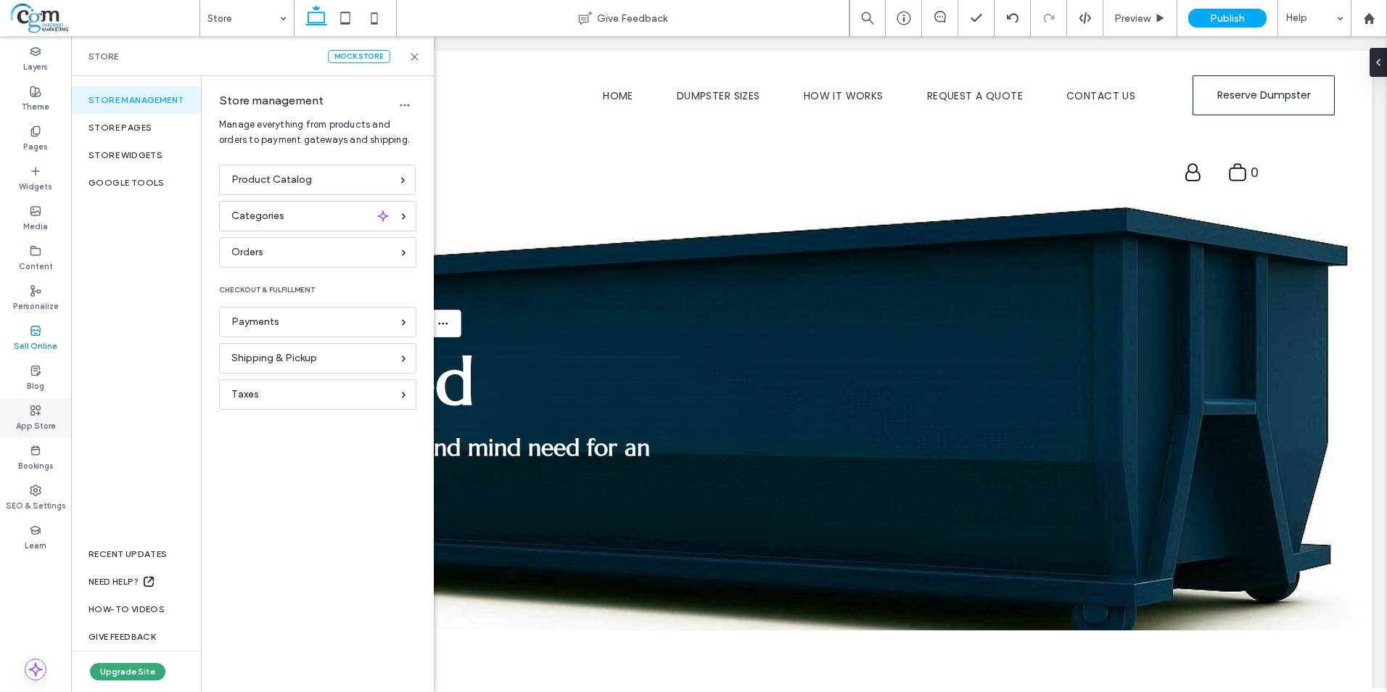
click at [39, 414] on icon at bounding box center [36, 411] width 12 height 12
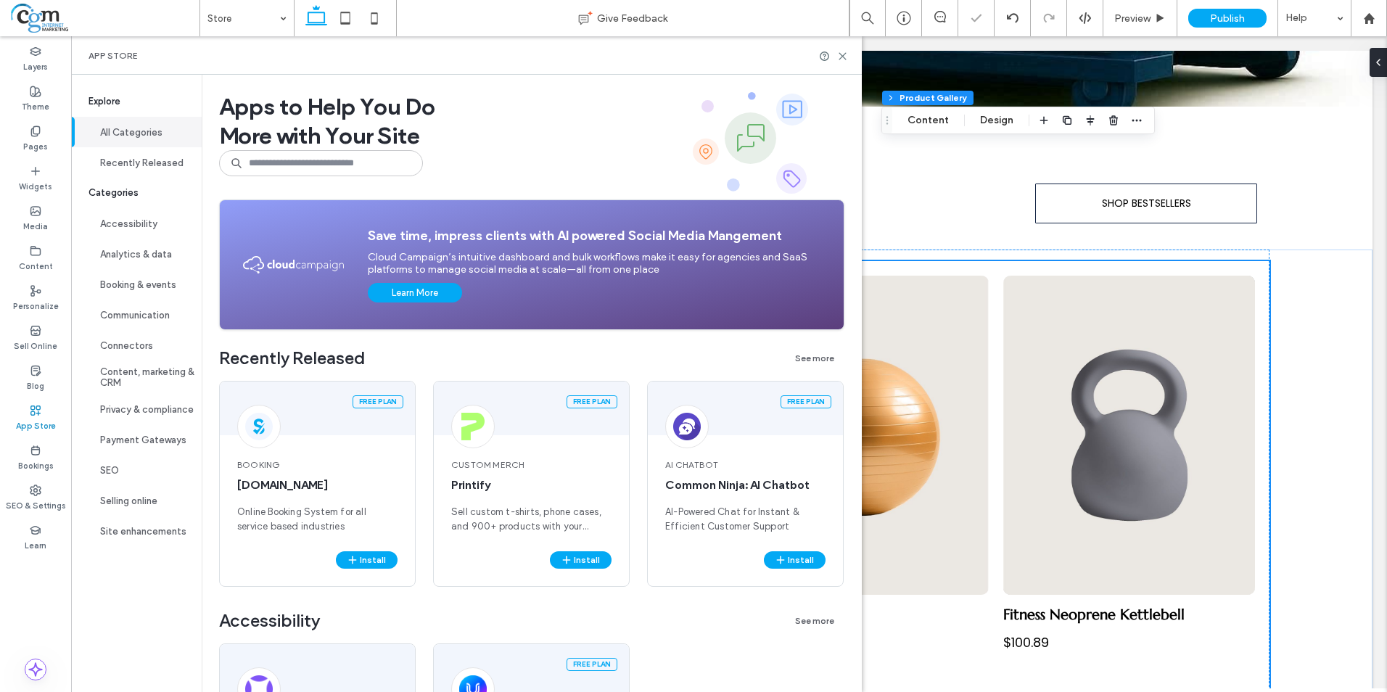
scroll to position [638, 0]
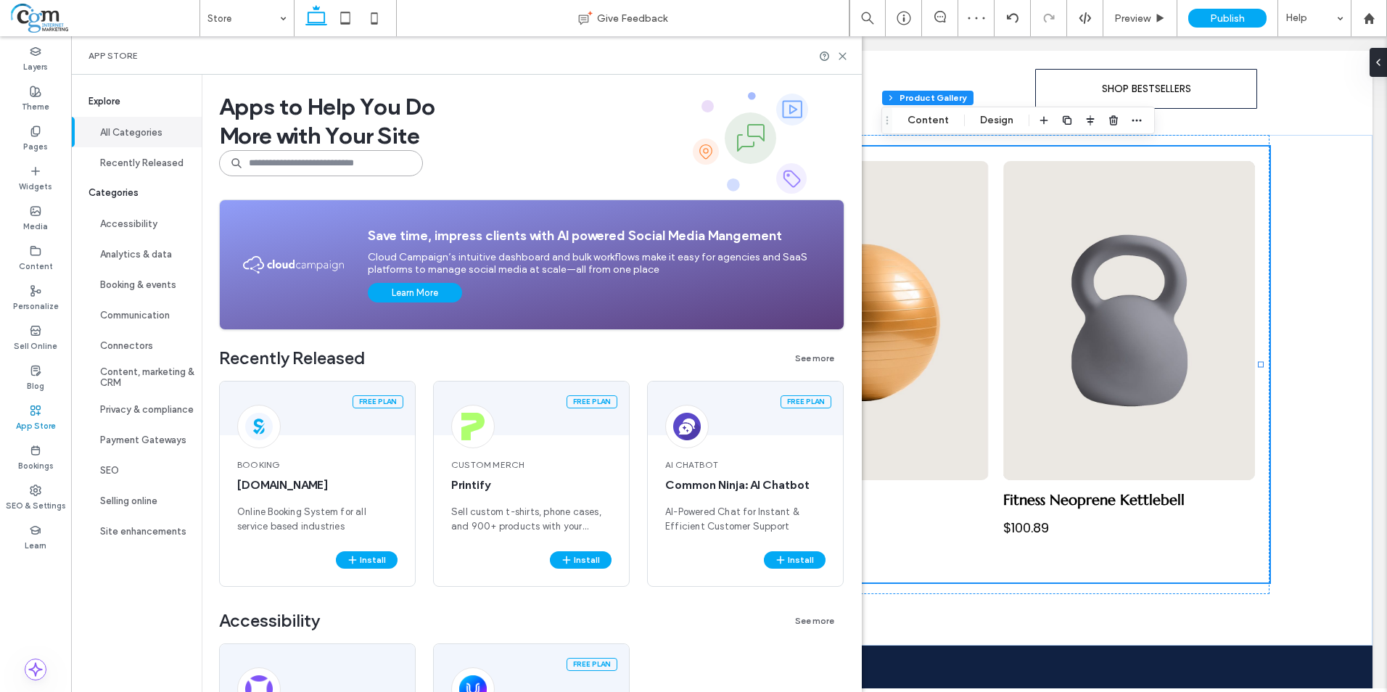
click at [342, 168] on input at bounding box center [321, 163] width 204 height 26
type input "**********"
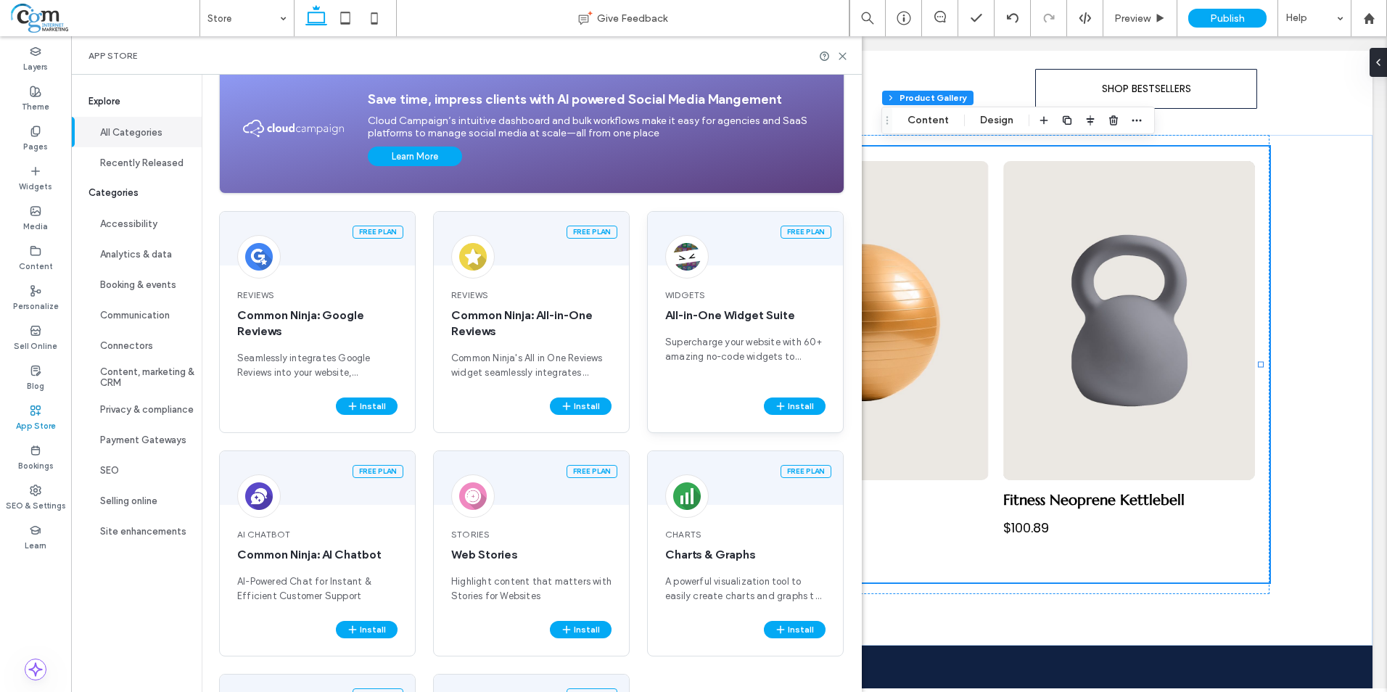
scroll to position [99, 0]
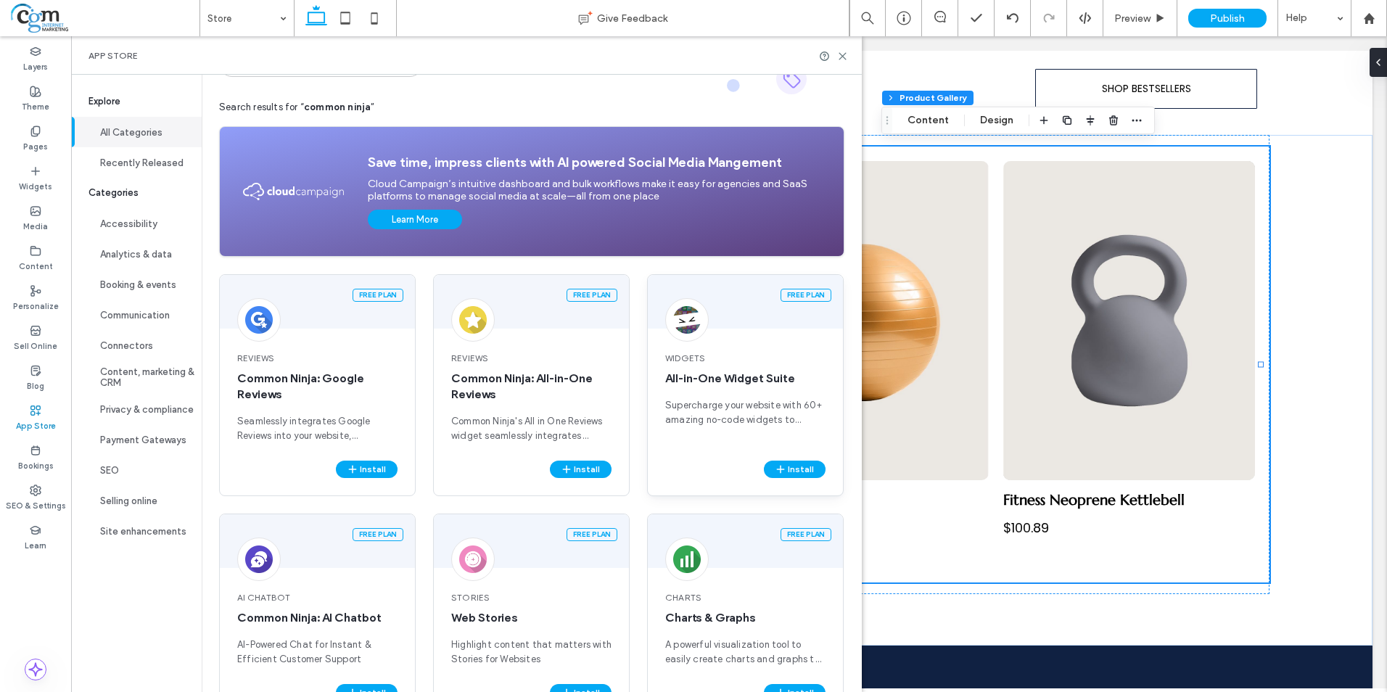
click at [752, 397] on div "Widgets All-in-One Widget Suite Supercharge your website with 60+ amazing no-co…" at bounding box center [745, 397] width 195 height 126
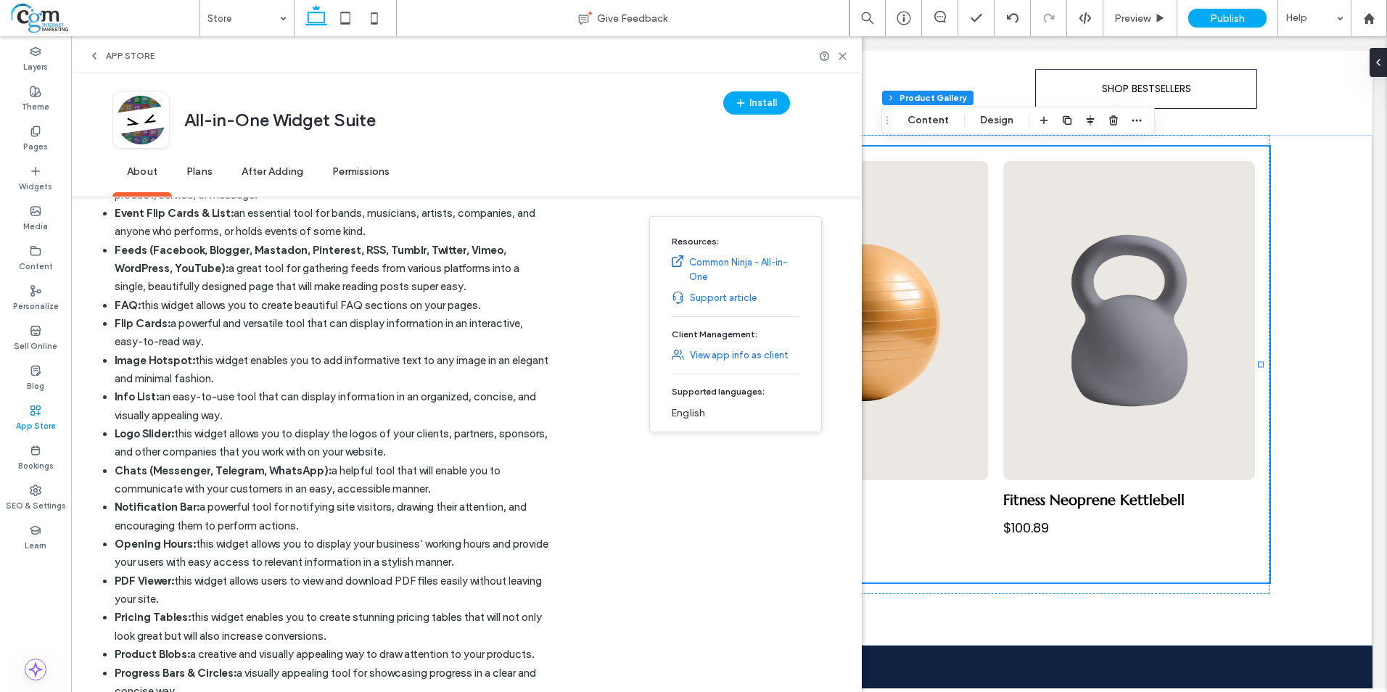
scroll to position [955, 0]
click at [207, 175] on span "Plans" at bounding box center [199, 172] width 55 height 40
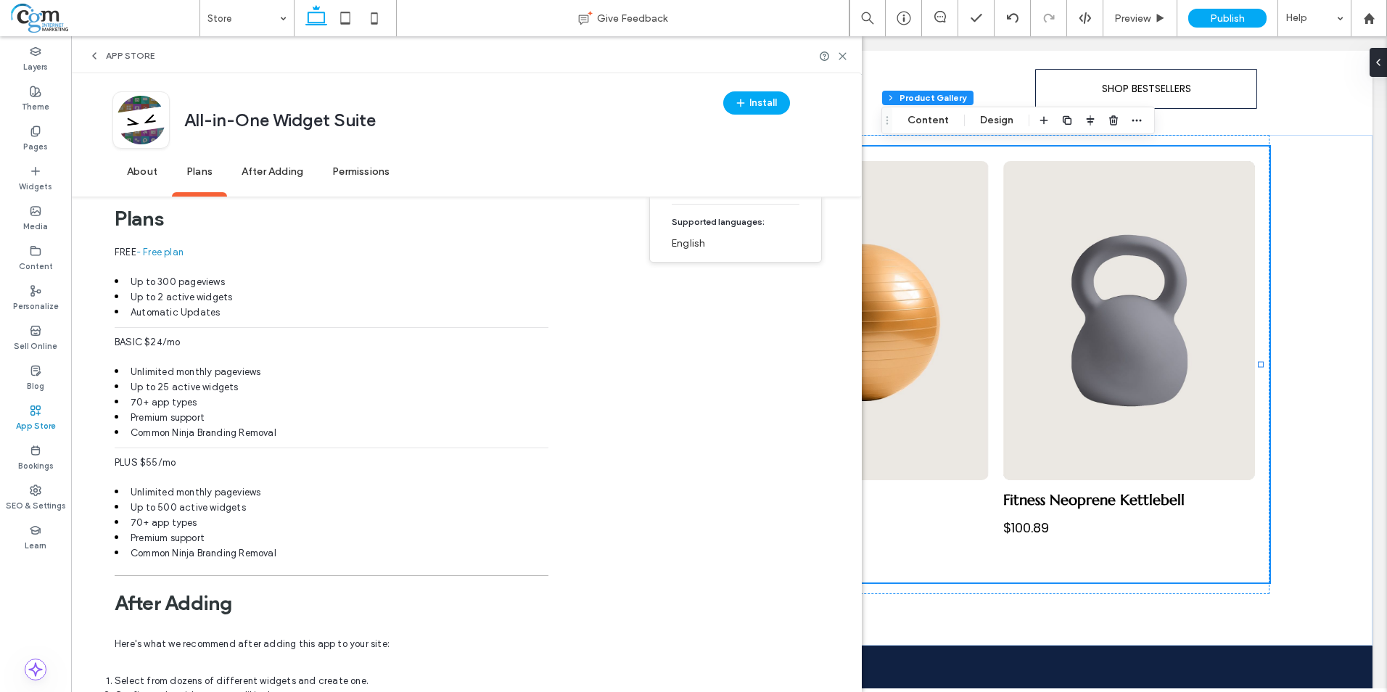
scroll to position [2333, 0]
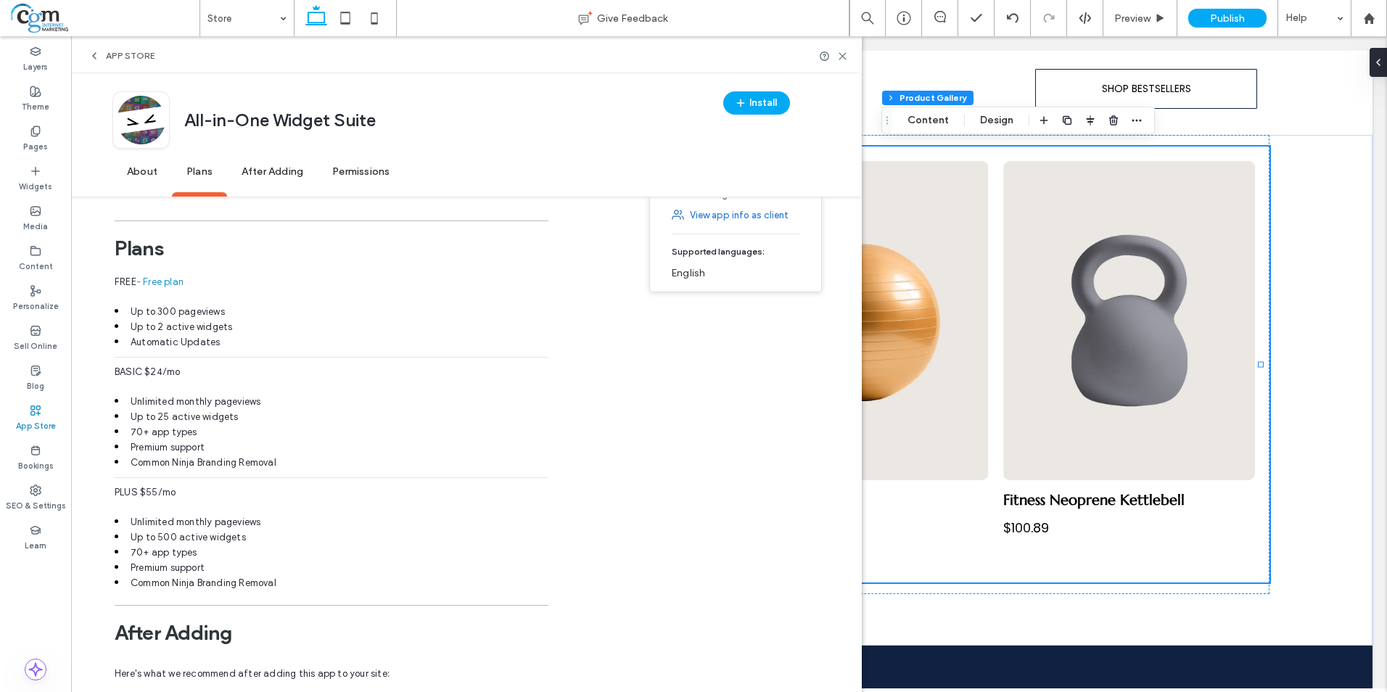
click at [277, 173] on span "After Adding" at bounding box center [272, 172] width 91 height 40
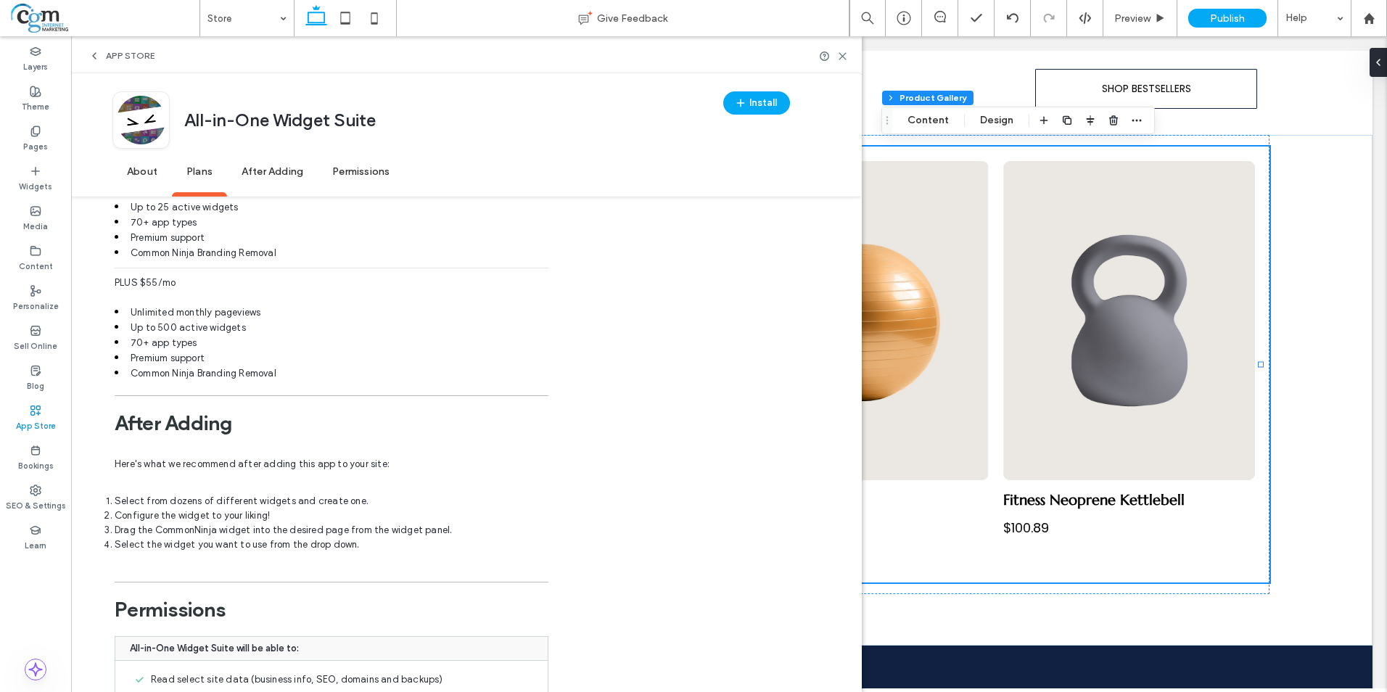
scroll to position [2695, 0]
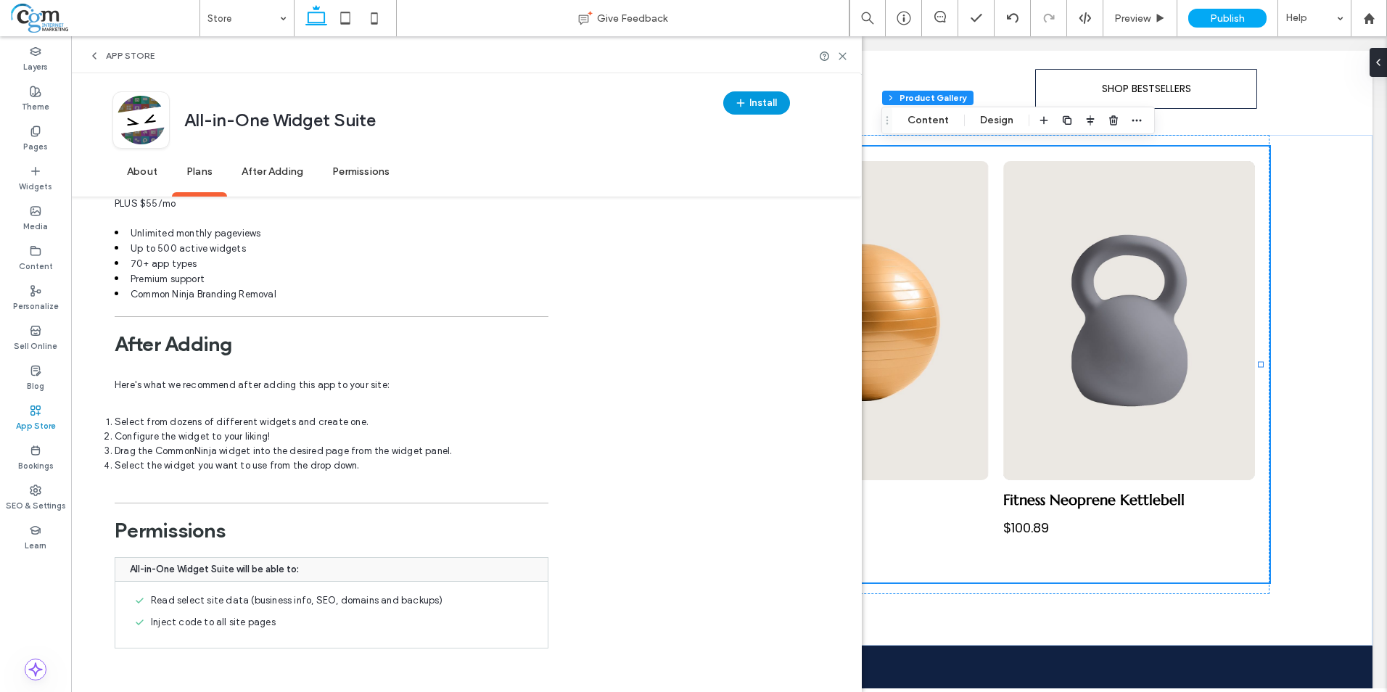
click at [754, 103] on button "Install" at bounding box center [756, 102] width 67 height 23
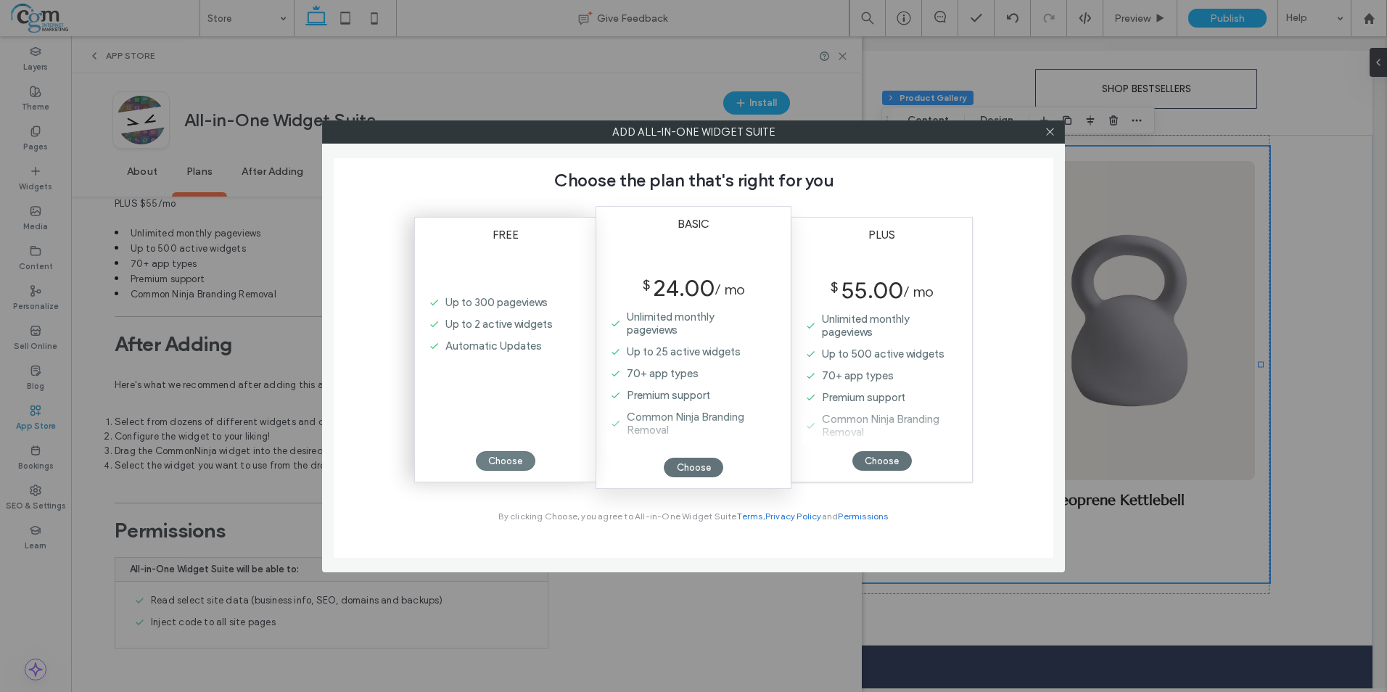
click at [513, 459] on div "Choose" at bounding box center [505, 461] width 59 height 20
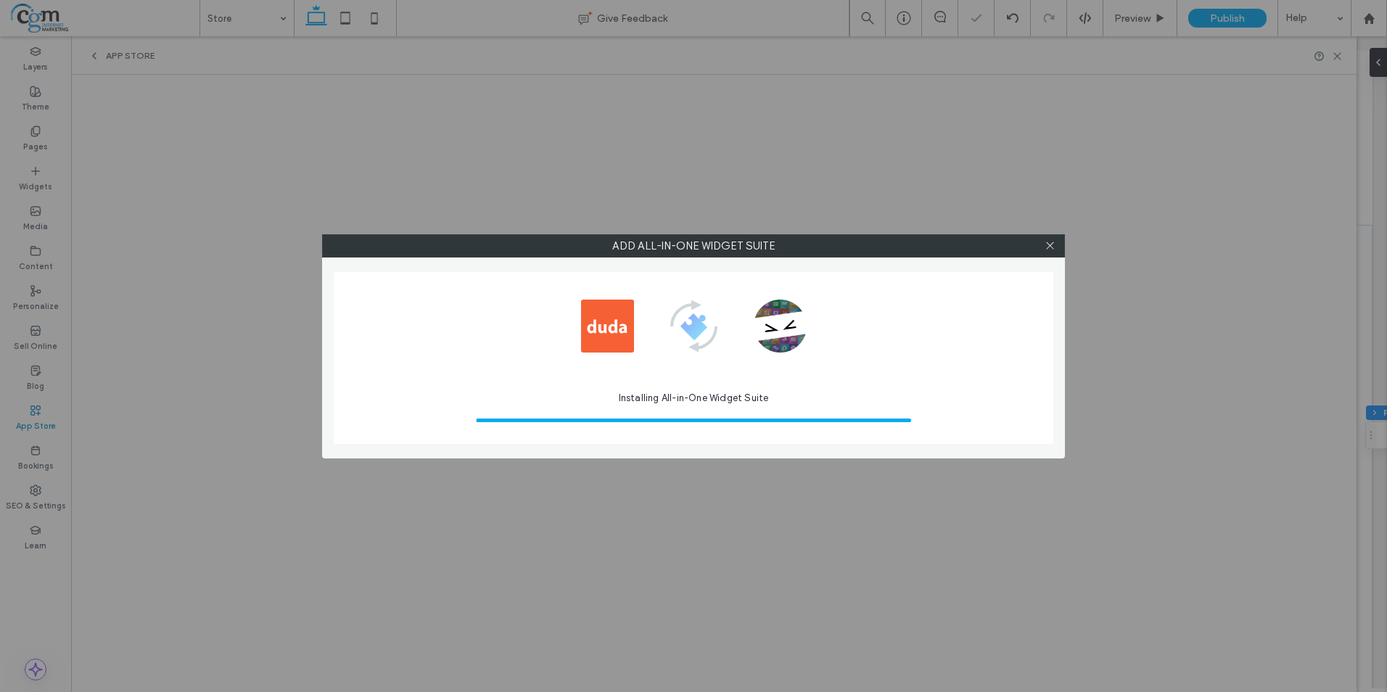
scroll to position [638, 0]
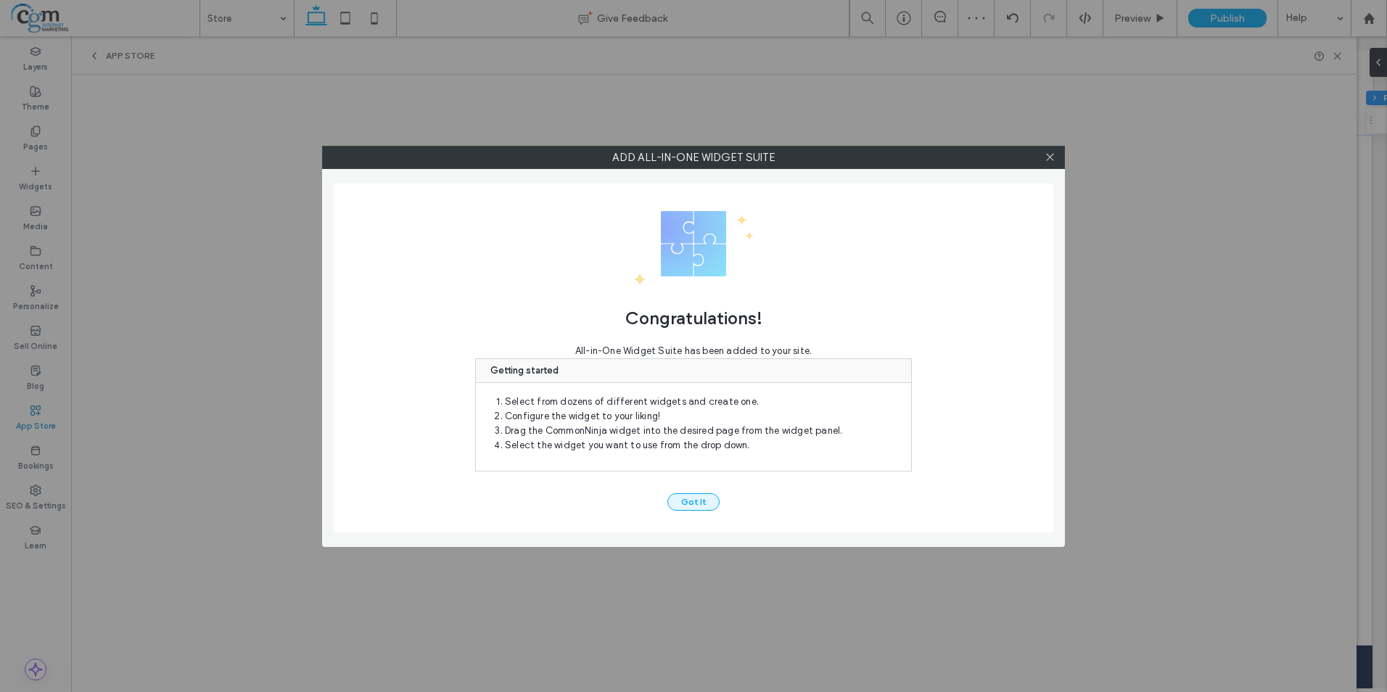
click at [702, 499] on button "Got It" at bounding box center [693, 501] width 52 height 17
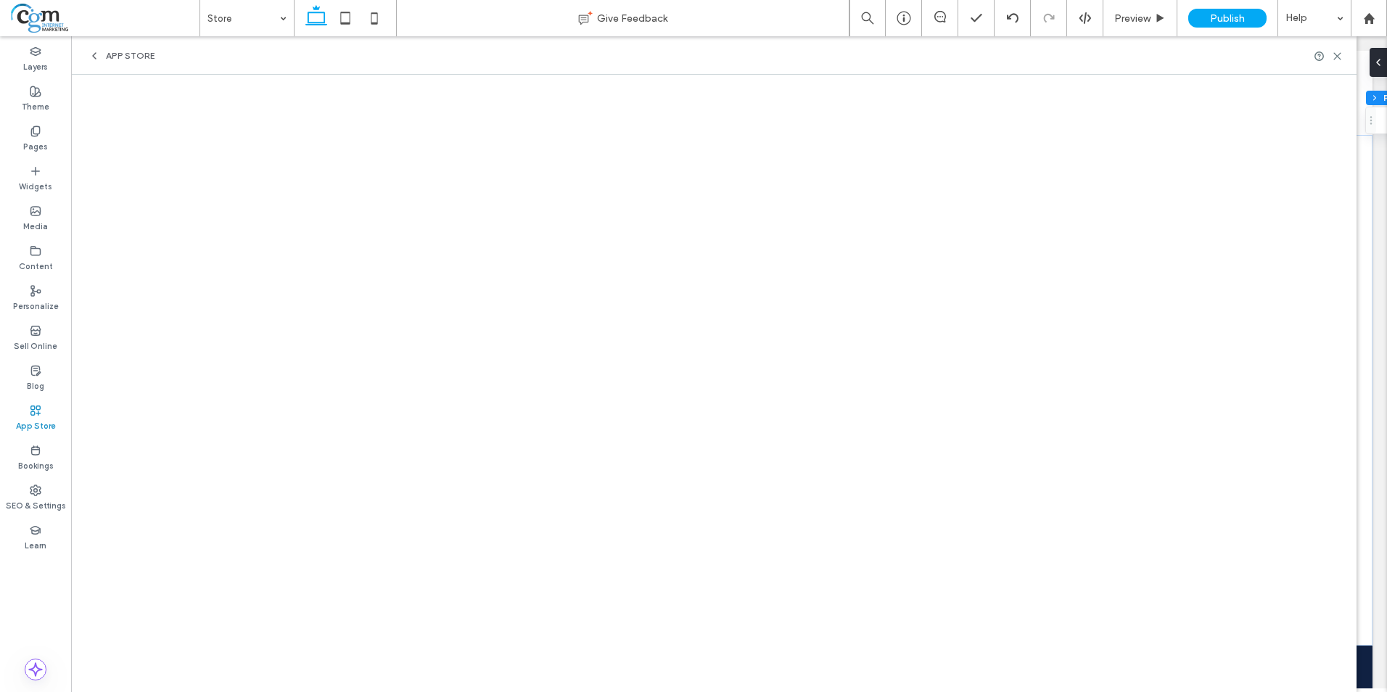
click at [43, 416] on label "App Store" at bounding box center [36, 424] width 40 height 16
click at [33, 435] on div "App Store" at bounding box center [35, 418] width 71 height 40
click at [34, 99] on label "Theme" at bounding box center [36, 105] width 28 height 16
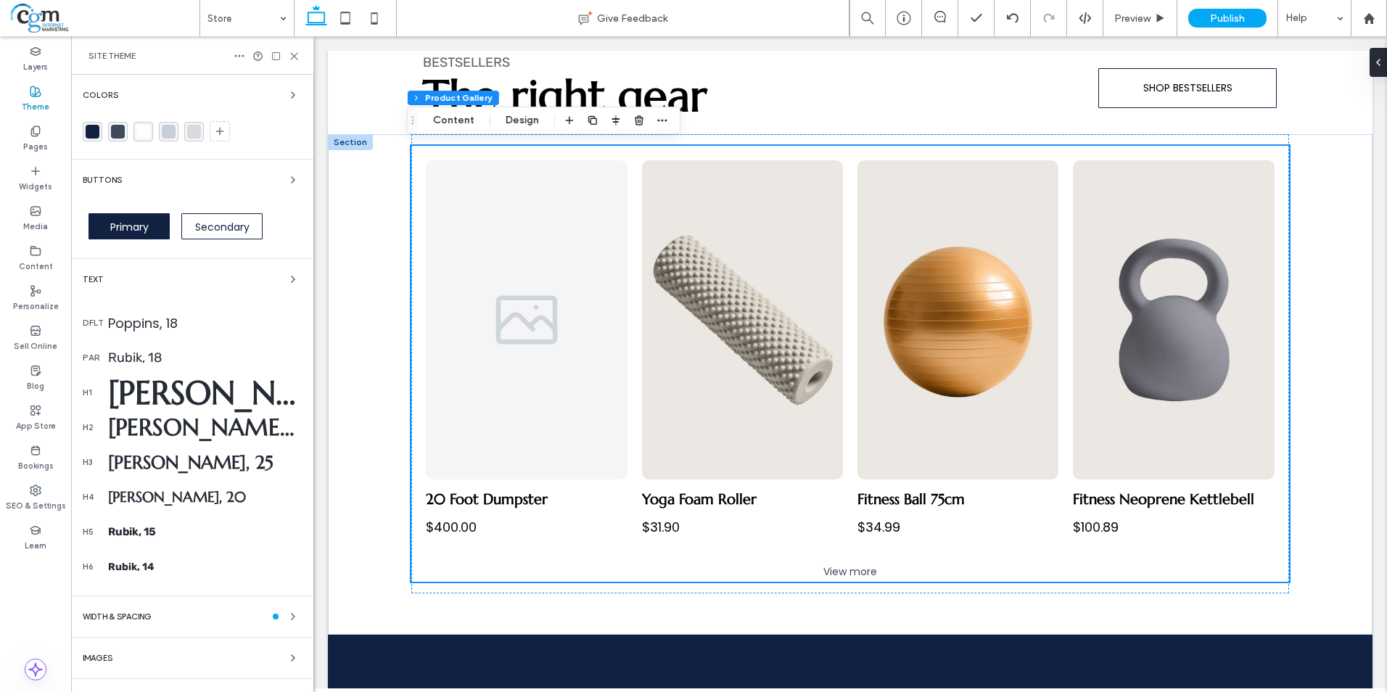
scroll to position [590, 0]
click at [43, 412] on div "App Store" at bounding box center [35, 418] width 71 height 40
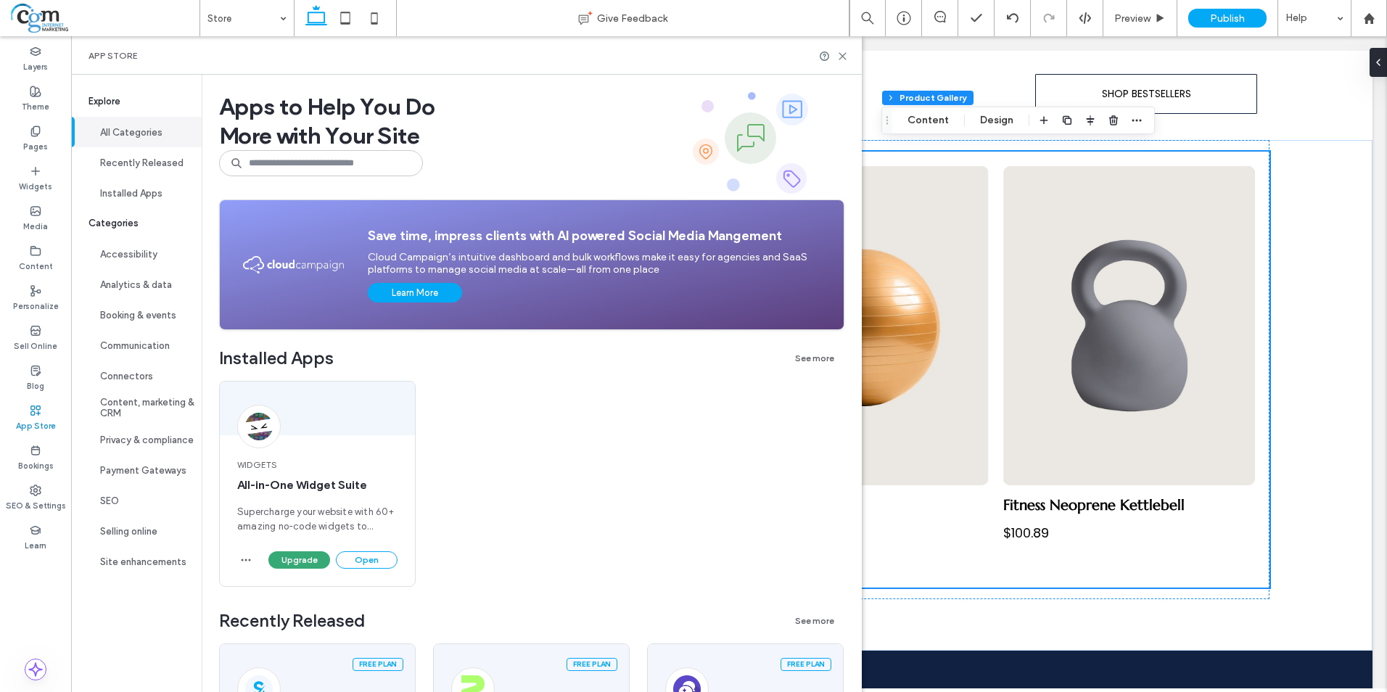
scroll to position [638, 0]
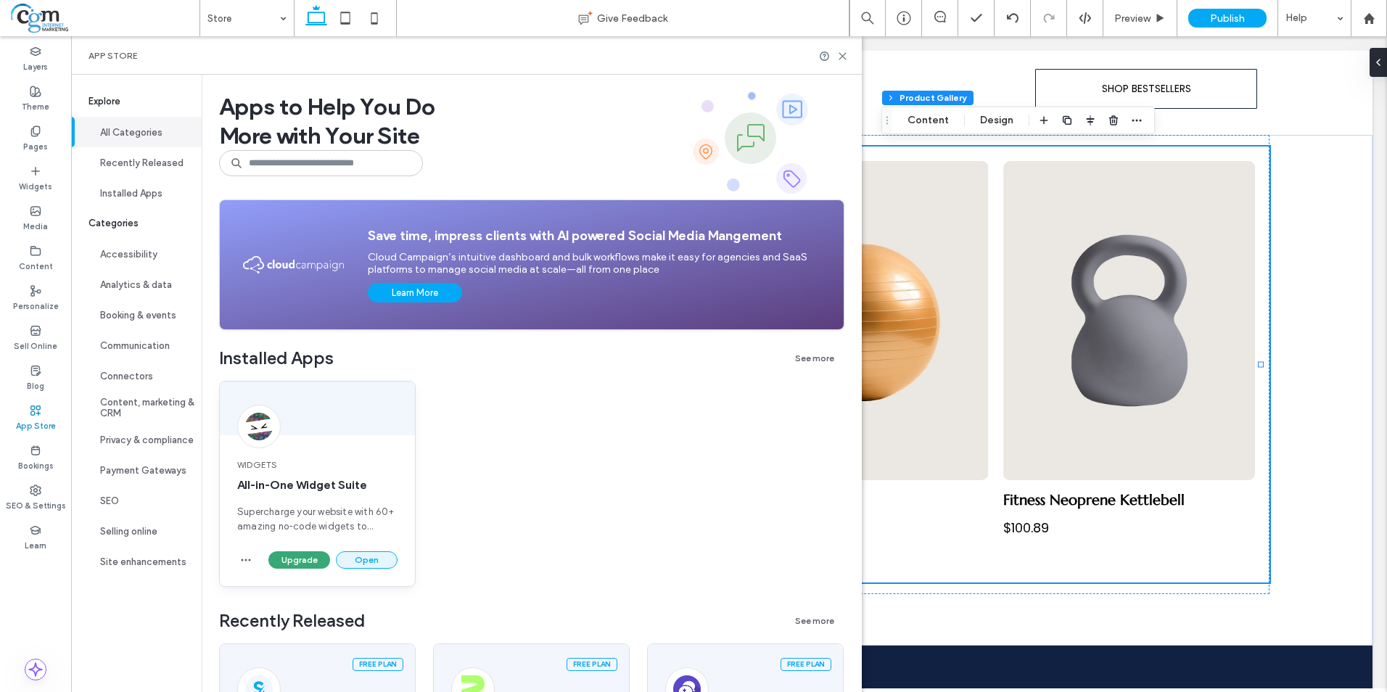
click at [376, 554] on button "Open" at bounding box center [367, 559] width 62 height 17
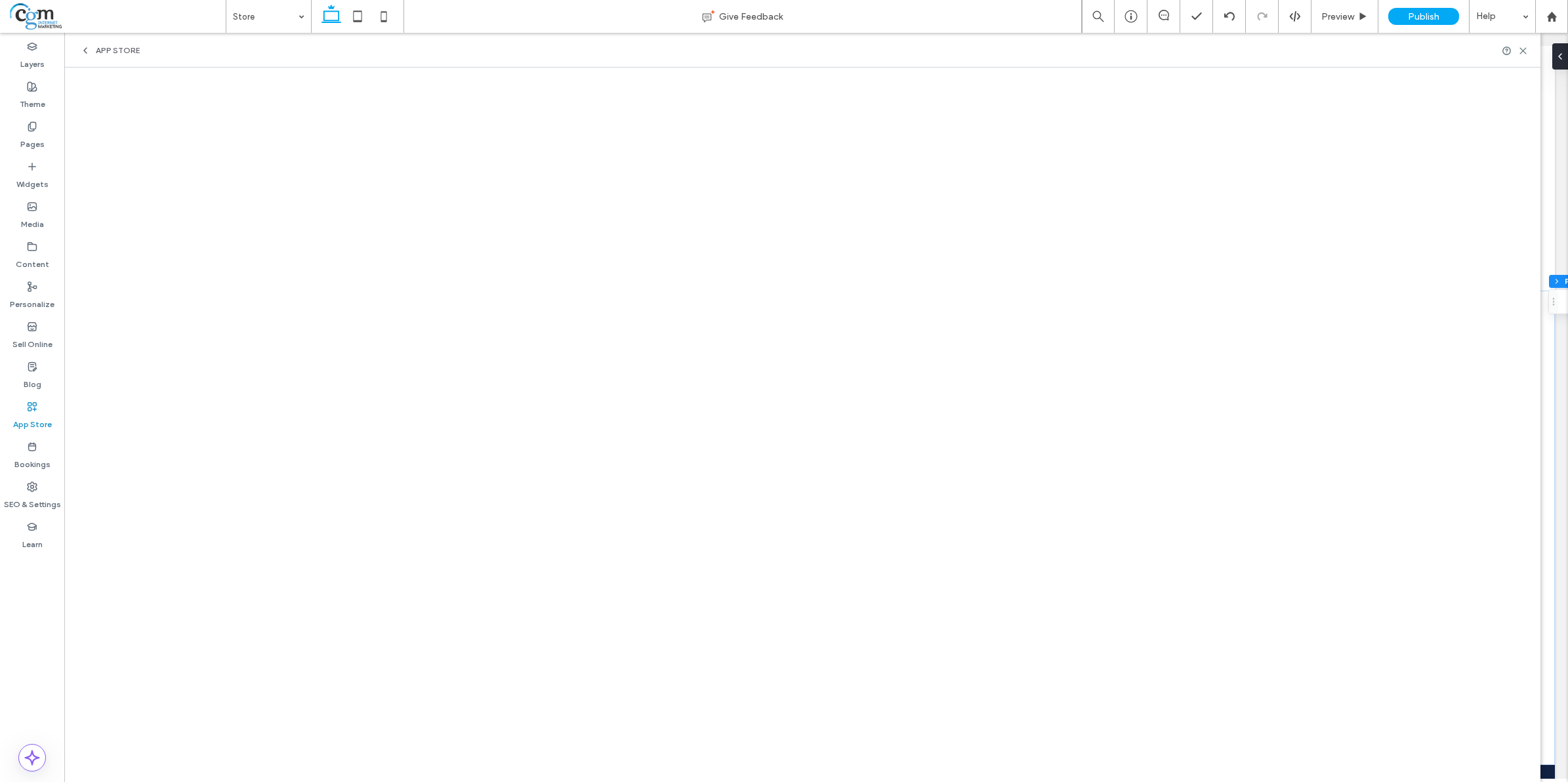
scroll to position [339, 0]
click at [1254, 49] on use at bounding box center [1523, 51] width 6 height 6
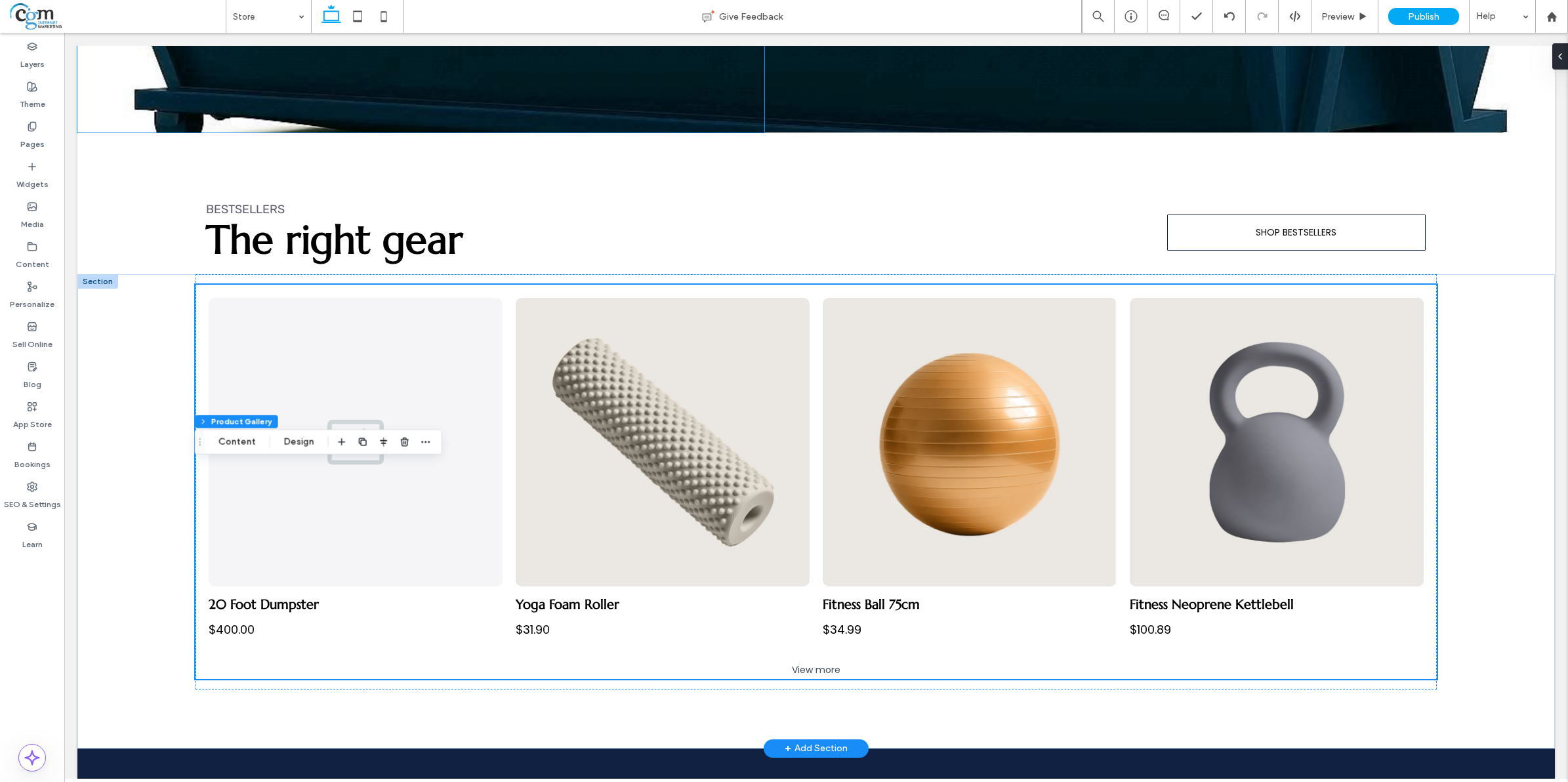
scroll to position [410, 0]
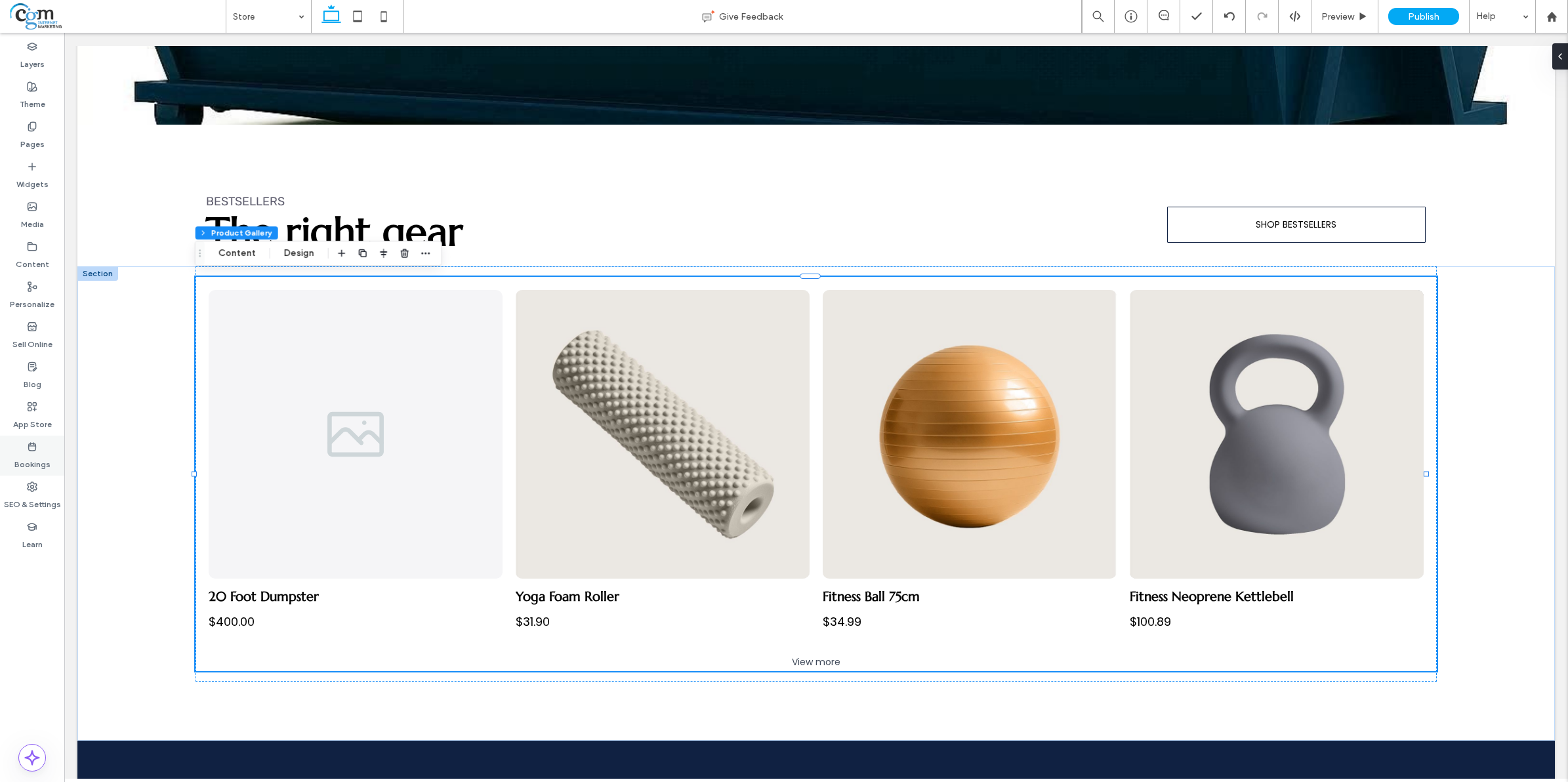
click at [42, 458] on label "Bookings" at bounding box center [33, 462] width 36 height 18
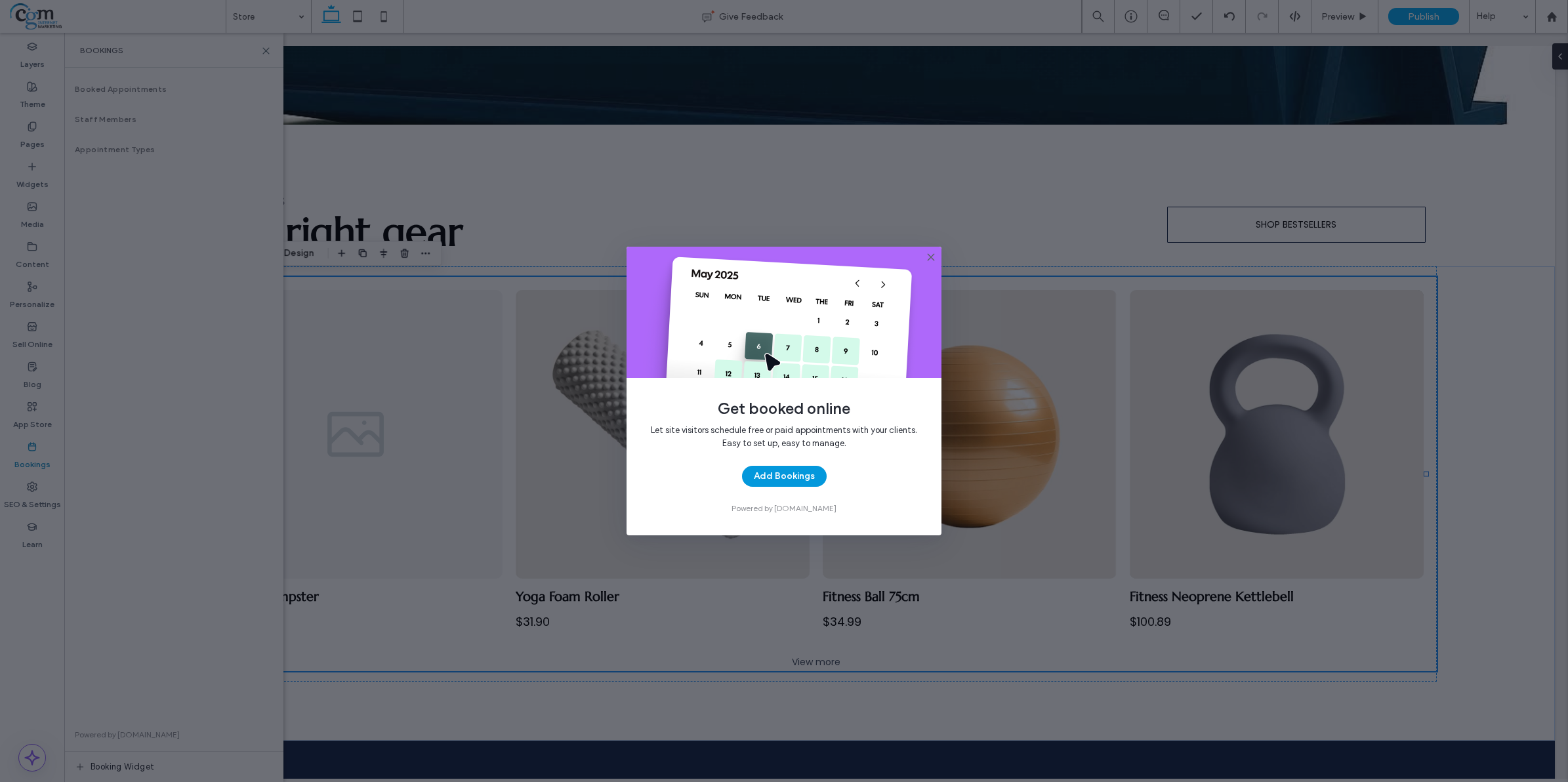
click at [785, 476] on button "Add Bookings" at bounding box center [784, 476] width 85 height 21
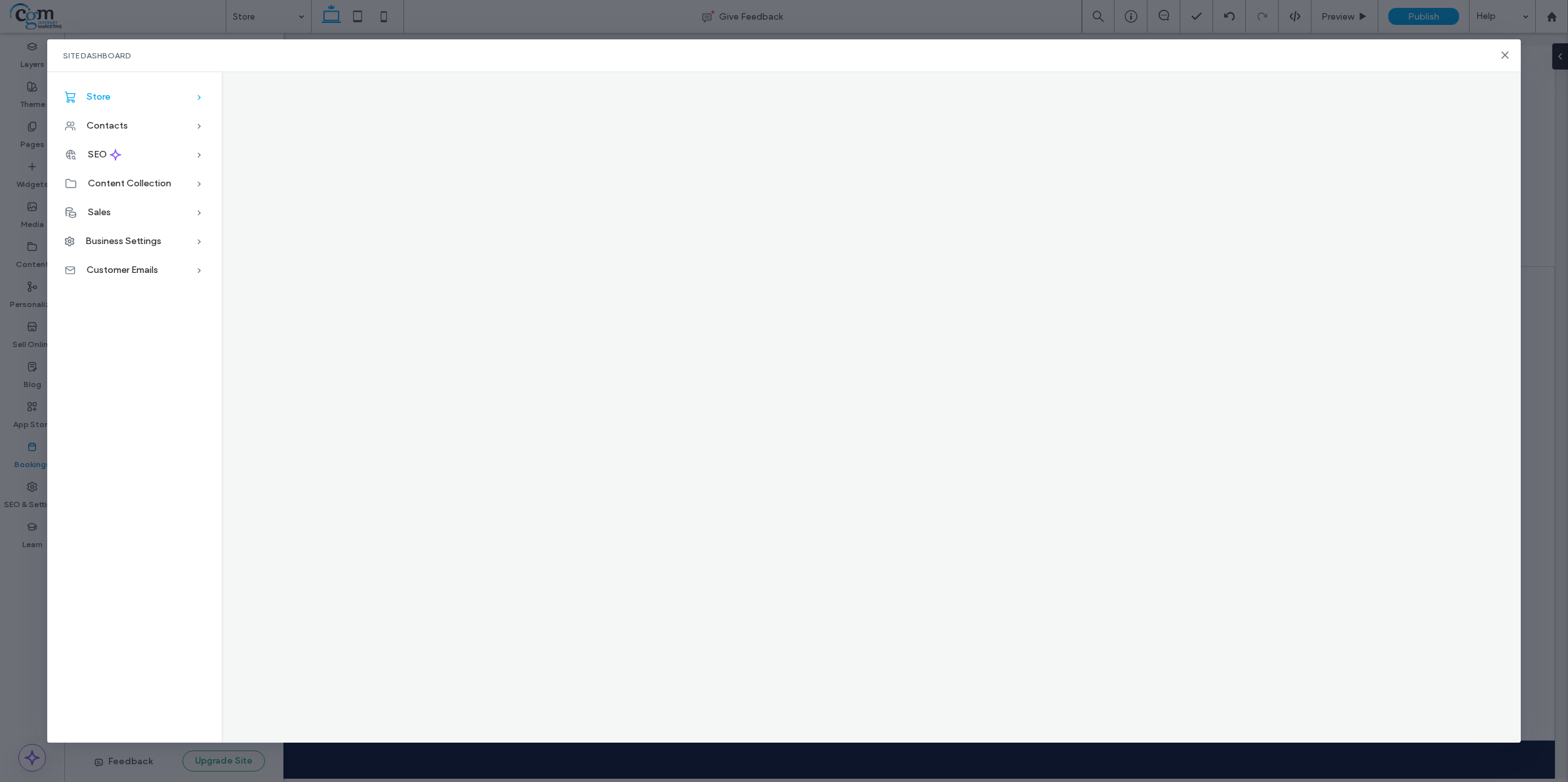
click at [112, 101] on div "Store" at bounding box center [134, 97] width 175 height 29
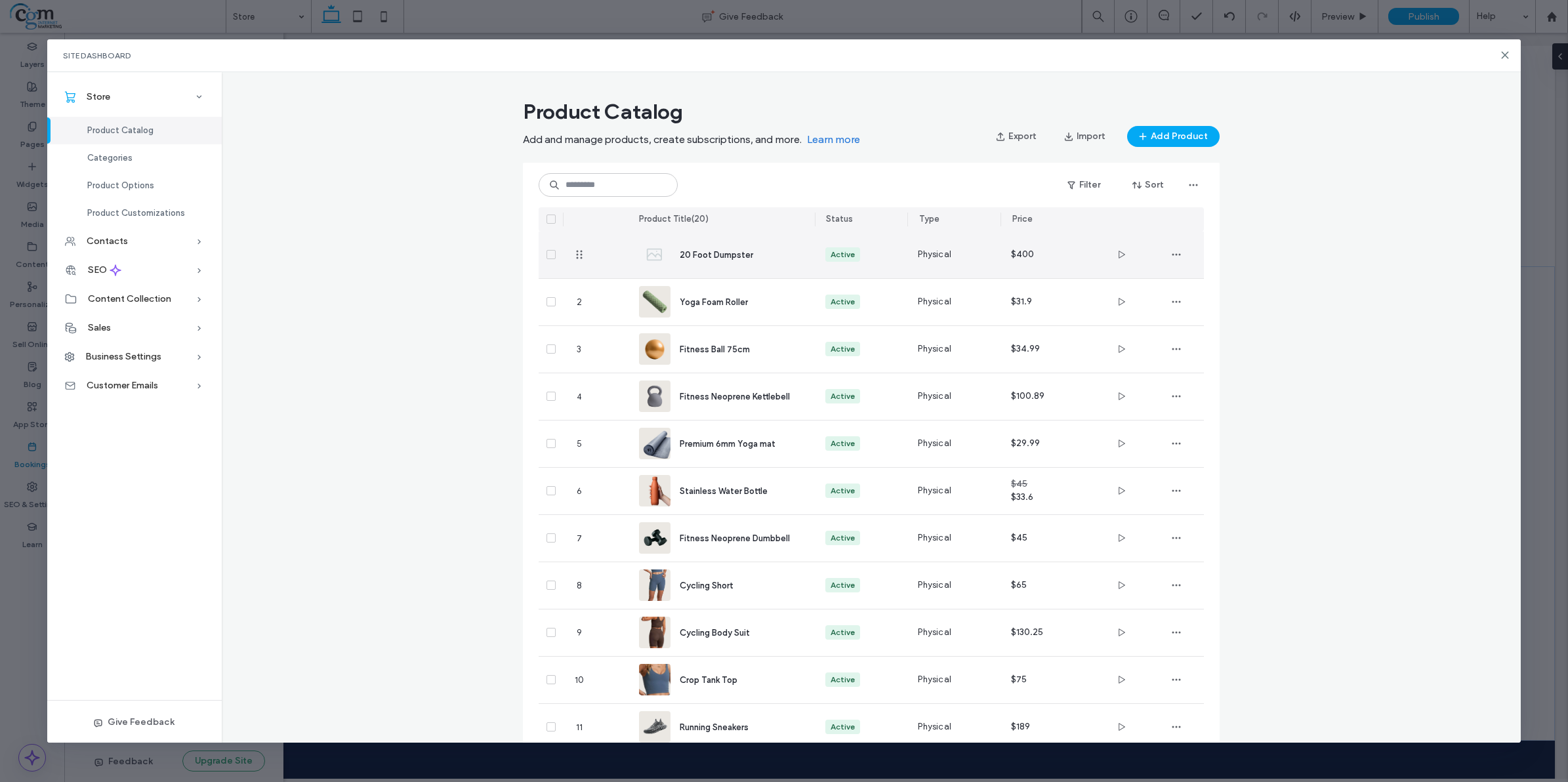
click at [719, 253] on span "20 Foot Dumpster" at bounding box center [716, 254] width 73 height 10
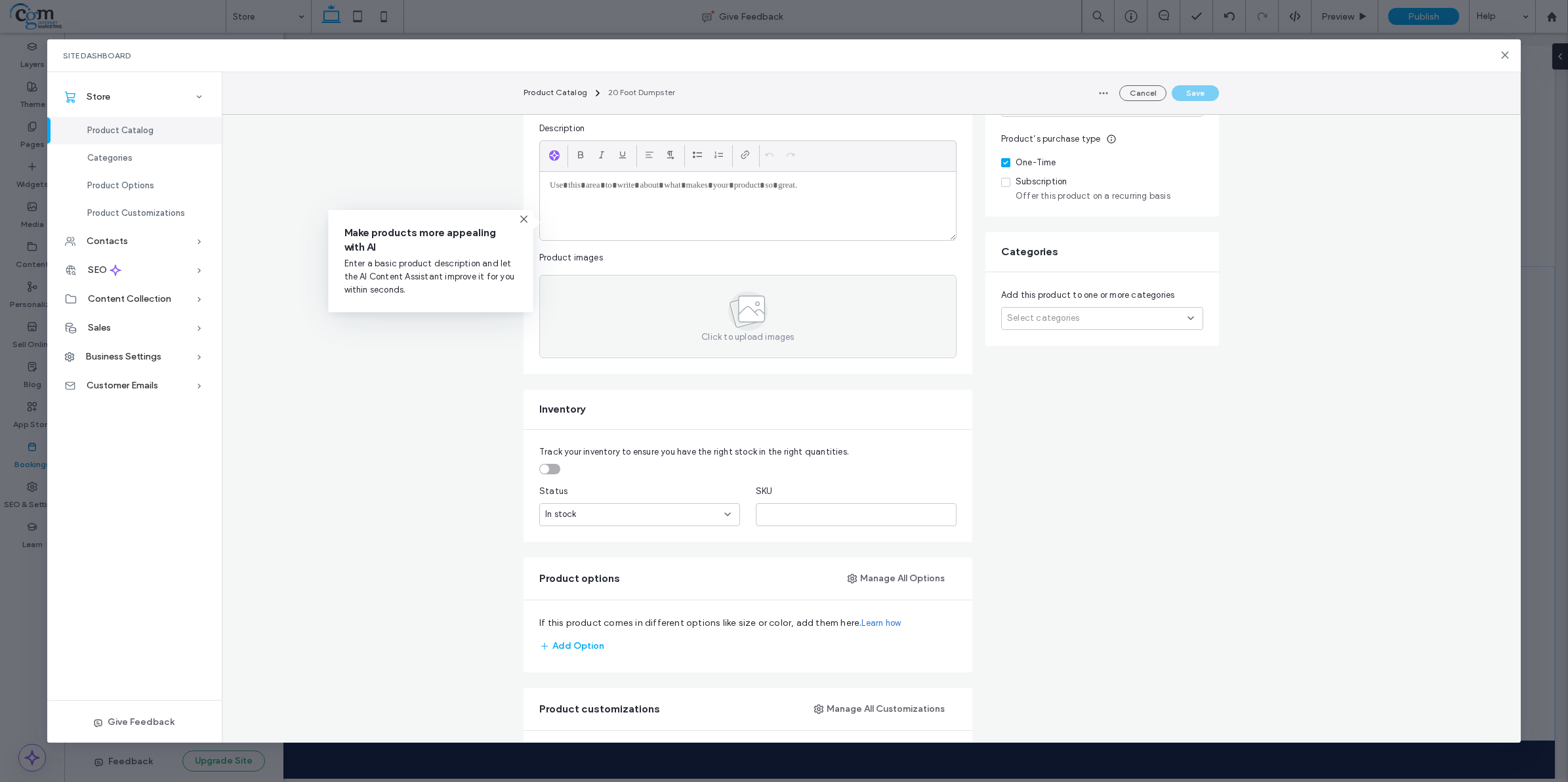
scroll to position [0, 0]
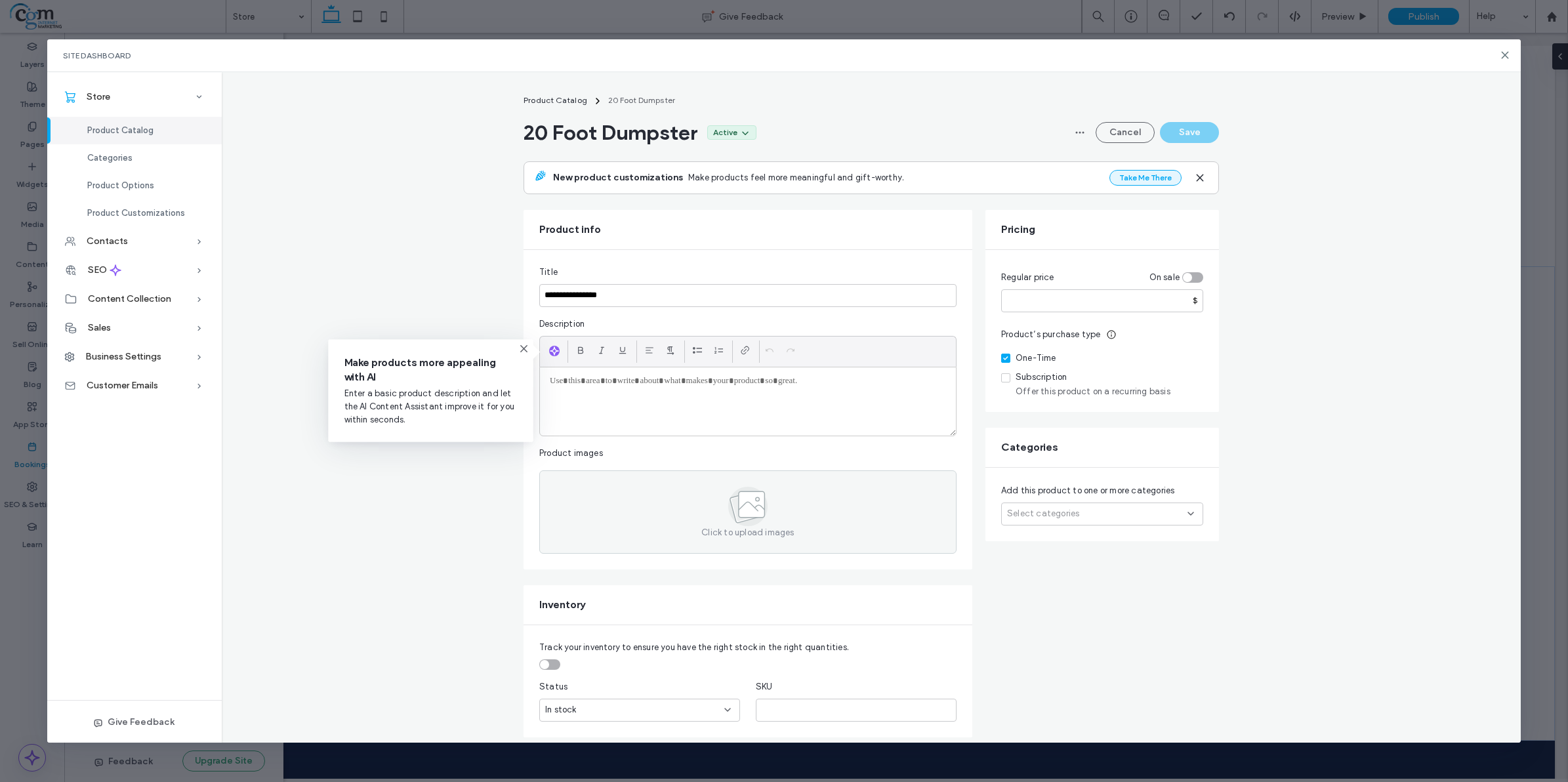
click at [1127, 182] on button "Take Me There" at bounding box center [1145, 177] width 72 height 15
click at [1076, 303] on input "***" at bounding box center [1102, 300] width 202 height 23
click at [618, 296] on input "**********" at bounding box center [747, 295] width 417 height 23
click at [1254, 52] on icon at bounding box center [1506, 55] width 11 height 11
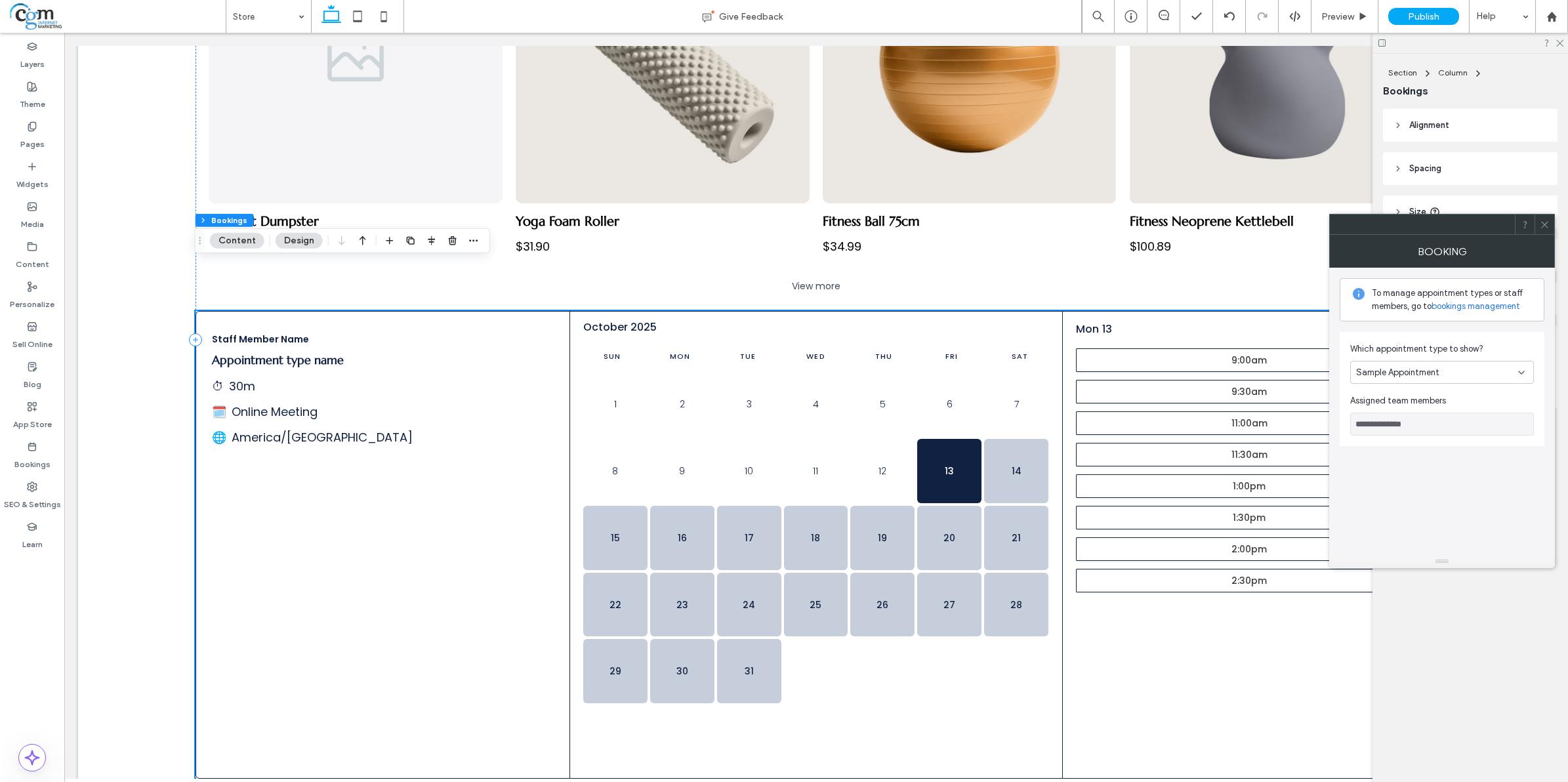
scroll to position [780, 0]
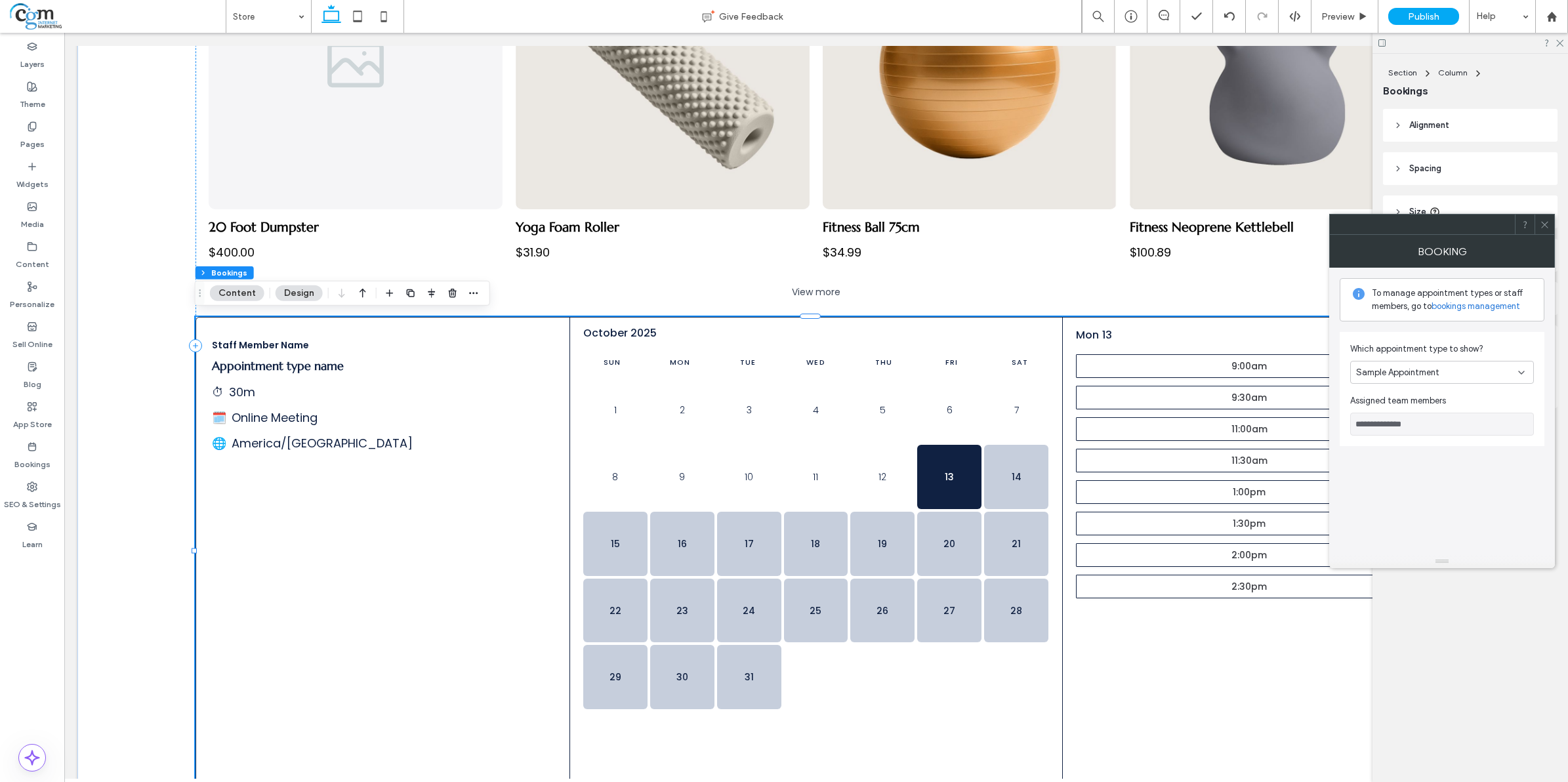
click at [1254, 379] on div "Sample Appointment" at bounding box center [1441, 372] width 184 height 23
click at [1254, 232] on span at bounding box center [1544, 224] width 10 height 20
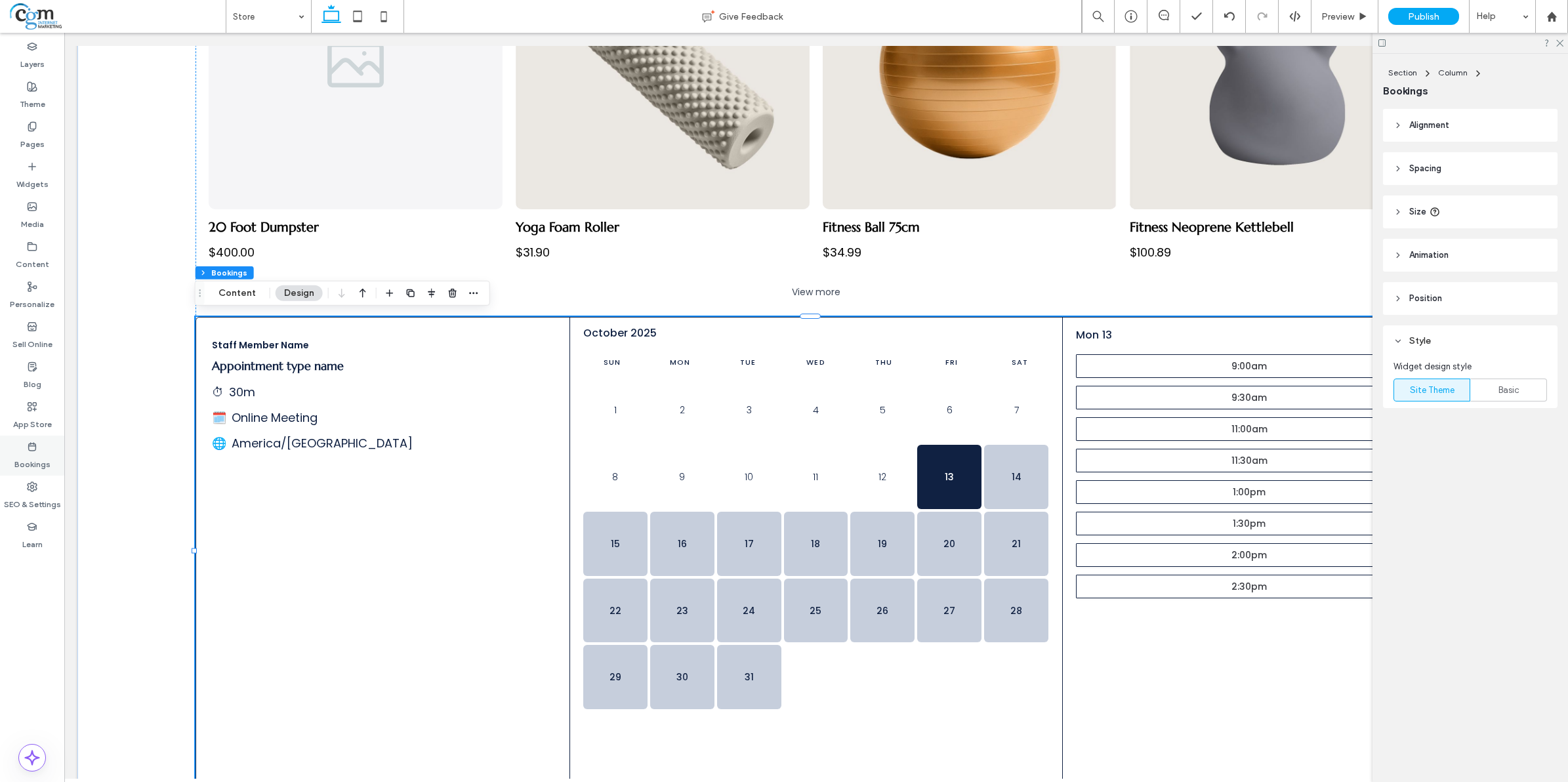
click at [43, 453] on label "Bookings" at bounding box center [33, 462] width 36 height 18
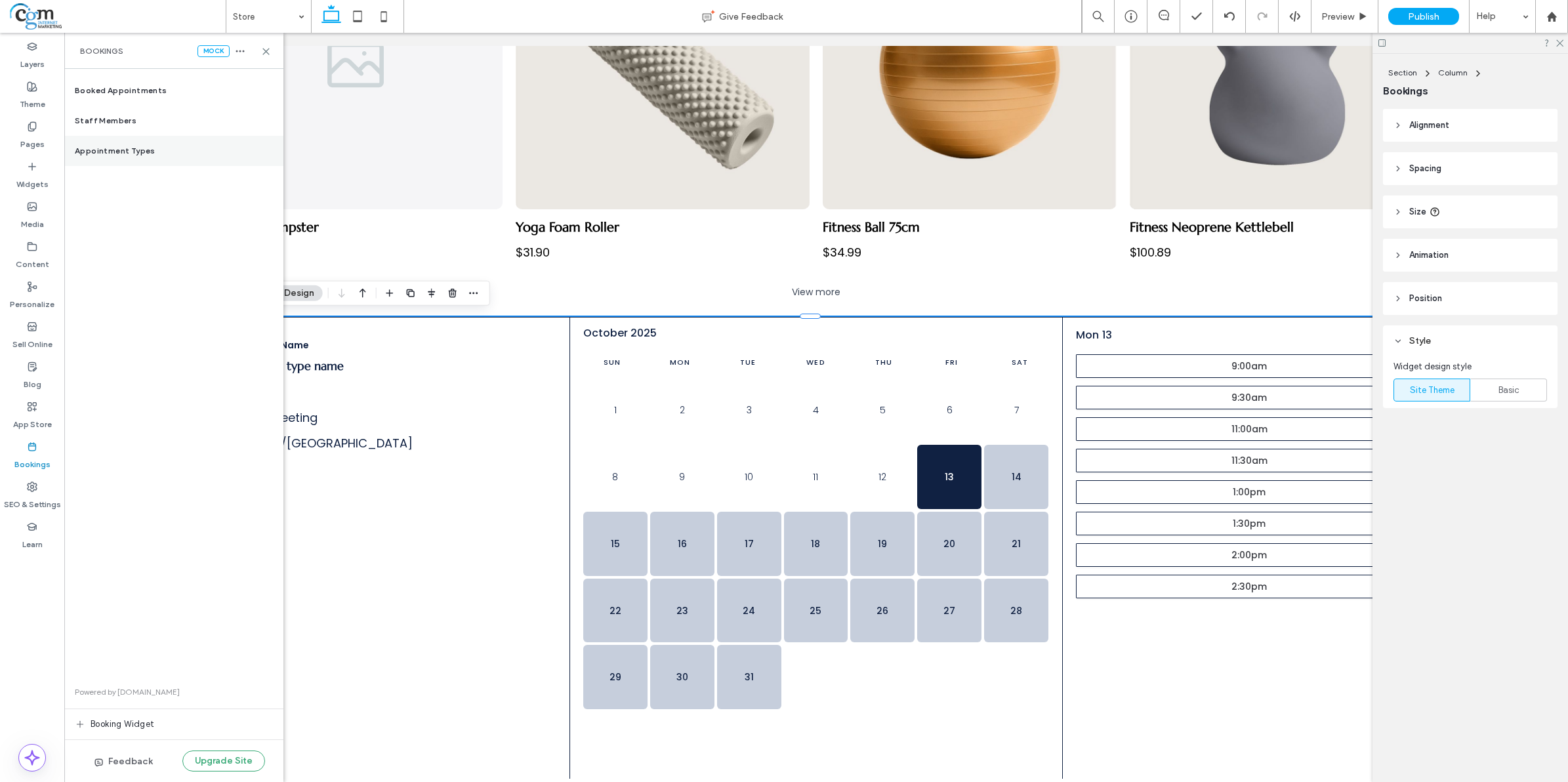
click at [113, 148] on span "Appointment Types" at bounding box center [115, 150] width 81 height 12
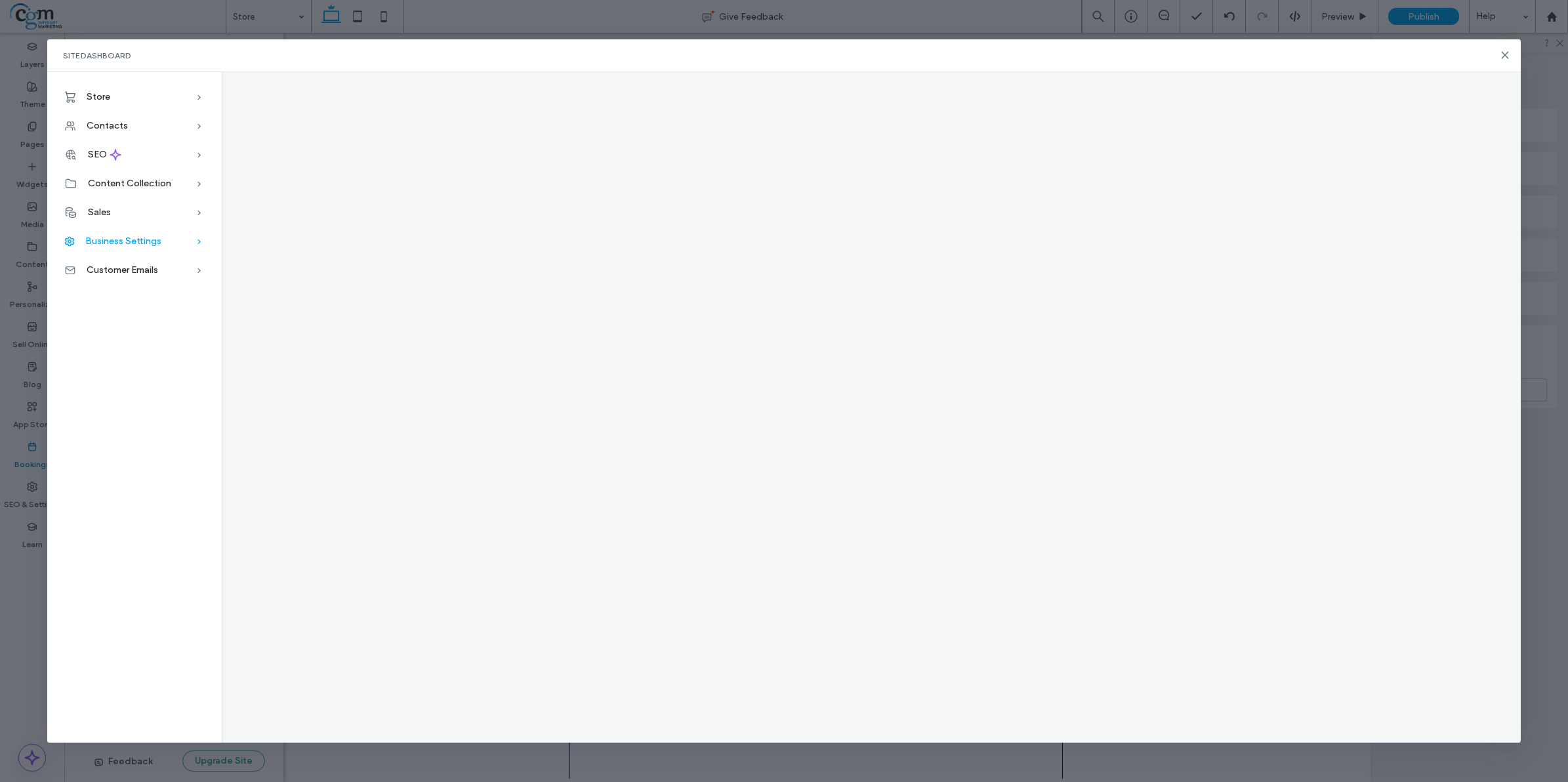
click at [123, 234] on div "Business Settings" at bounding box center [134, 242] width 175 height 29
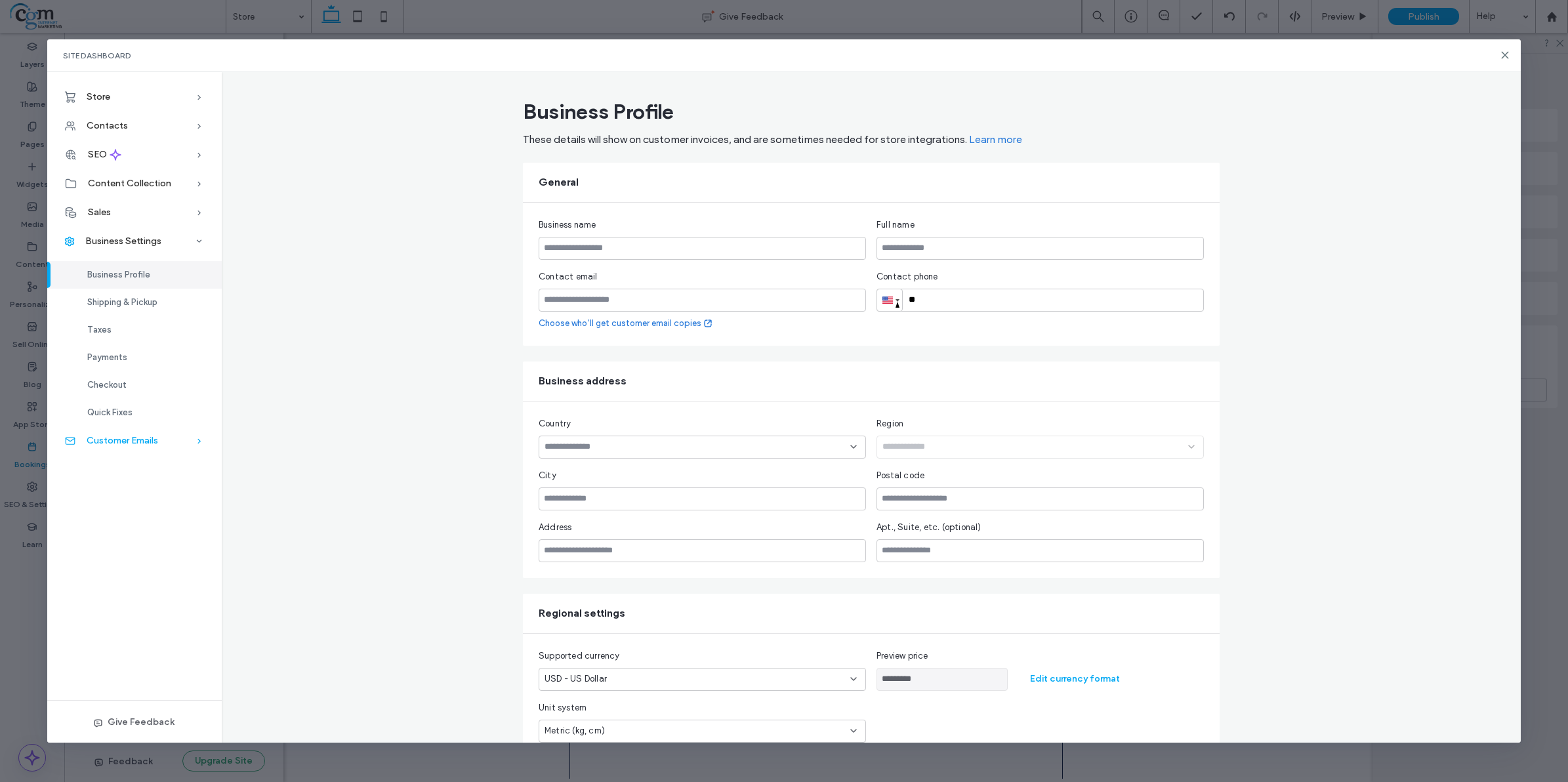
click at [132, 444] on span "Customer Emails" at bounding box center [122, 441] width 71 height 11
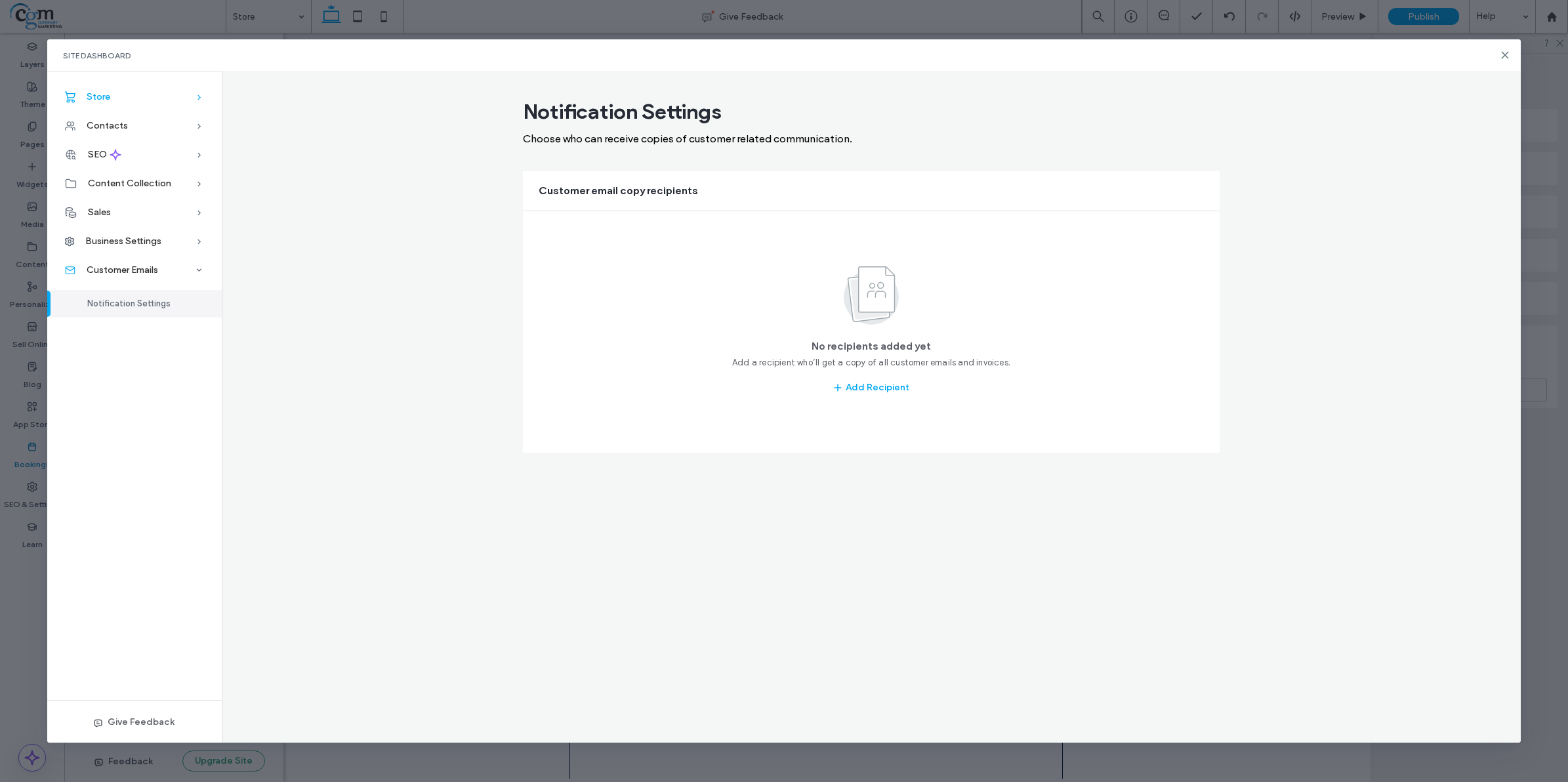
click at [99, 103] on div "Store" at bounding box center [134, 97] width 175 height 29
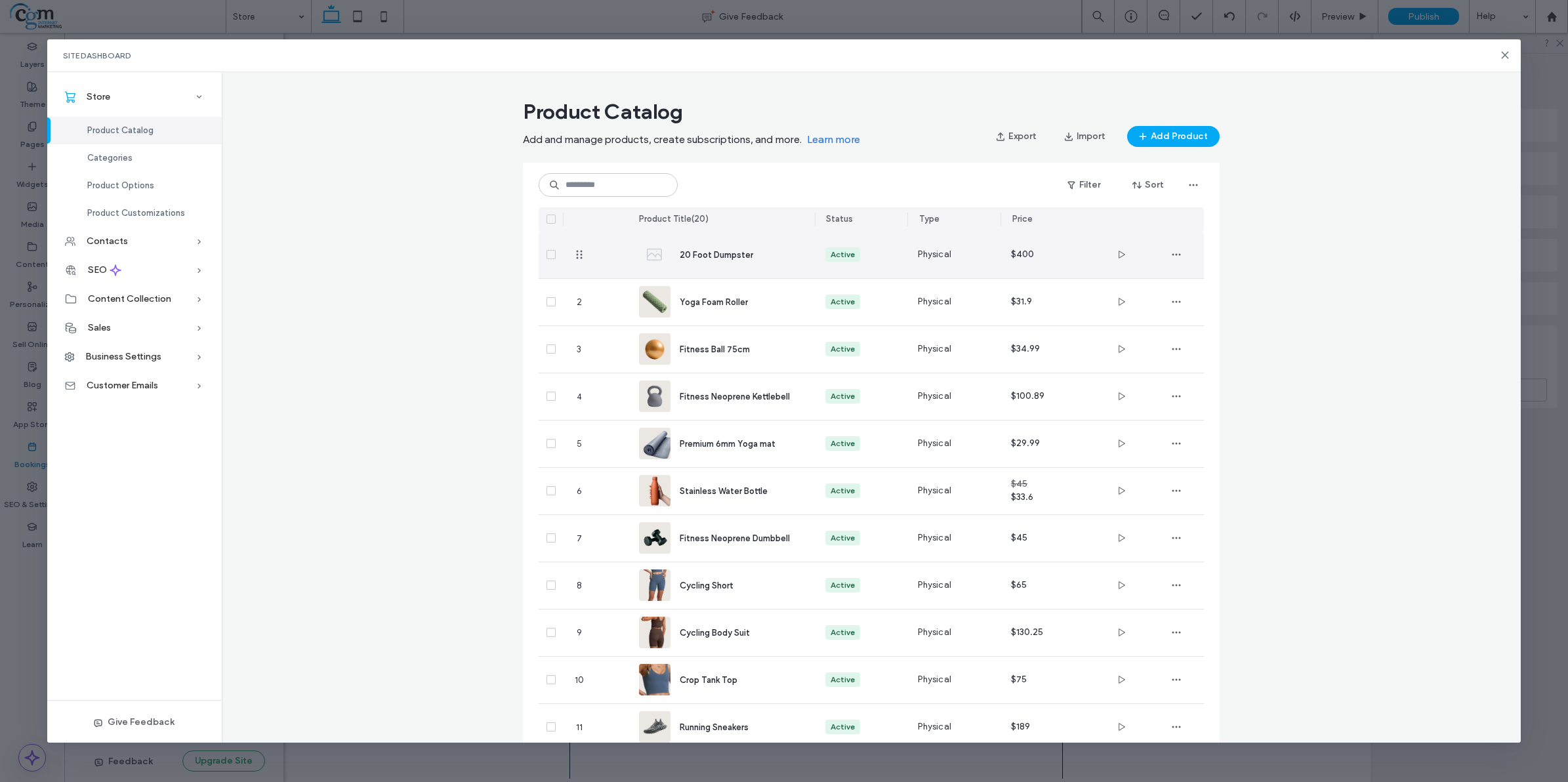
click at [548, 253] on icon at bounding box center [551, 254] width 5 height 4
click at [1117, 260] on icon "button" at bounding box center [1122, 257] width 11 height 11
click at [0, 0] on div at bounding box center [0, 0] width 0 height 0
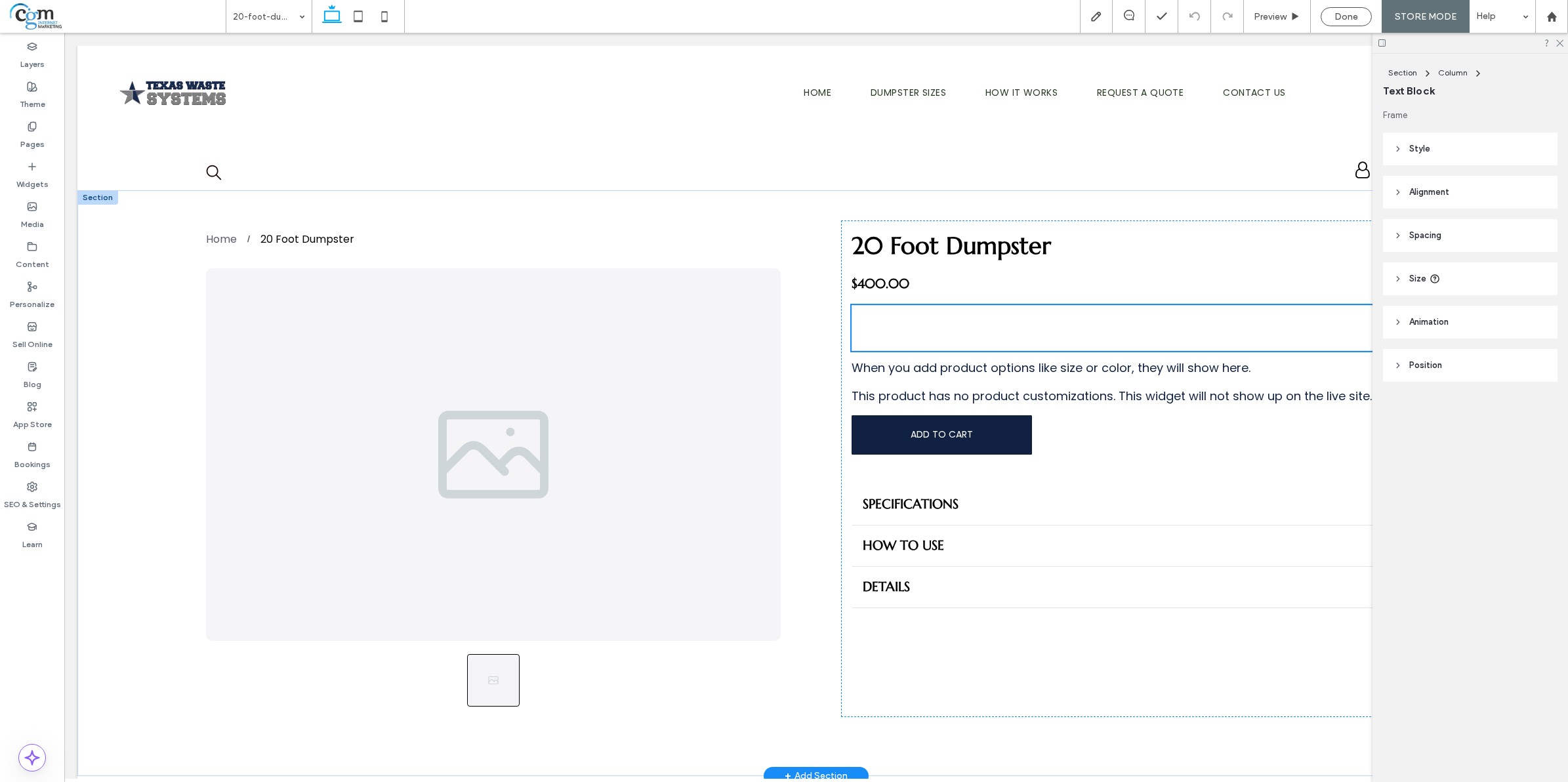
type input "*"
type input "***"
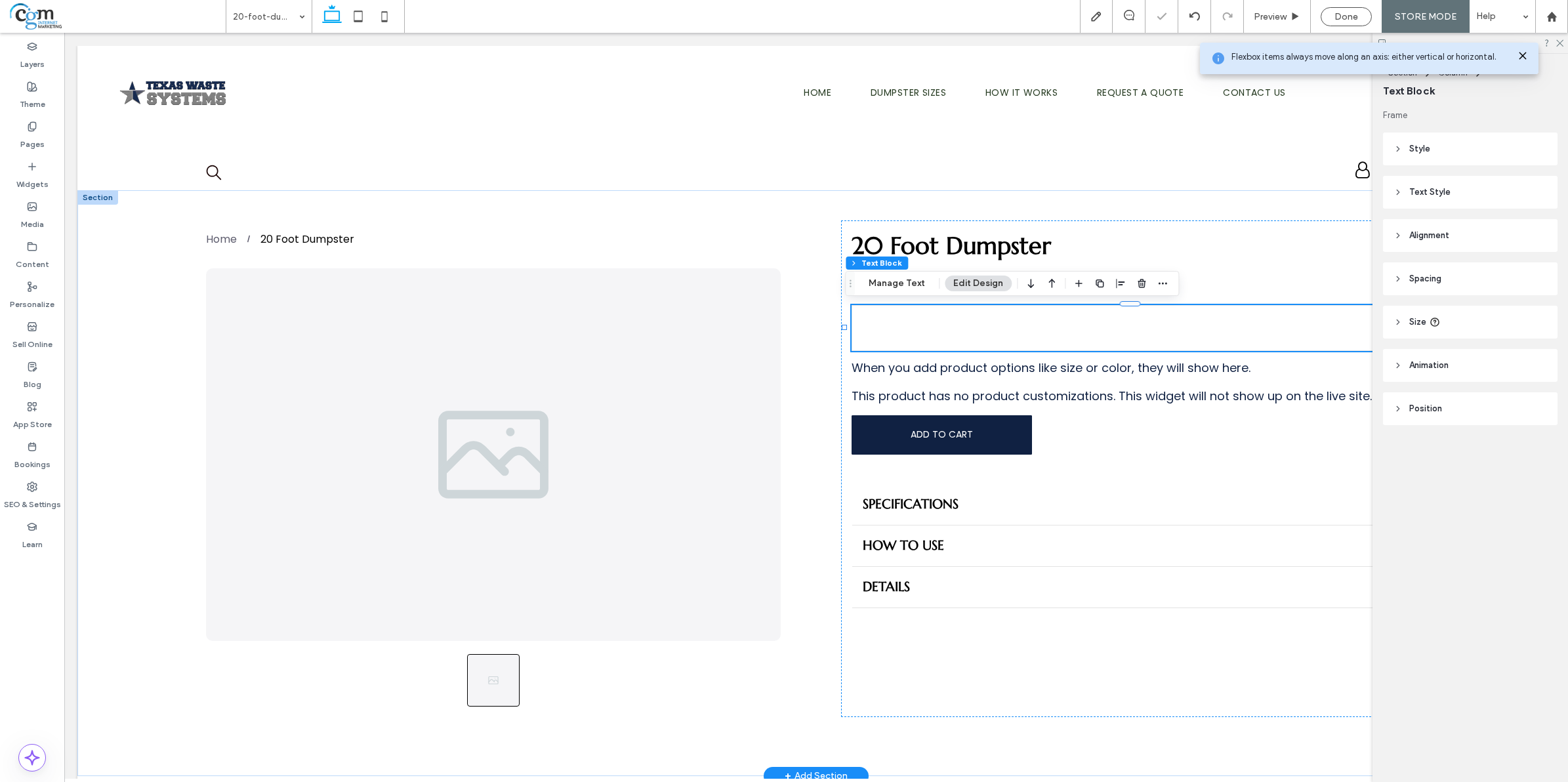
click at [962, 340] on div at bounding box center [1138, 328] width 575 height 46
type input "*"
click at [1254, 197] on span "Text Style" at bounding box center [1430, 192] width 42 height 14
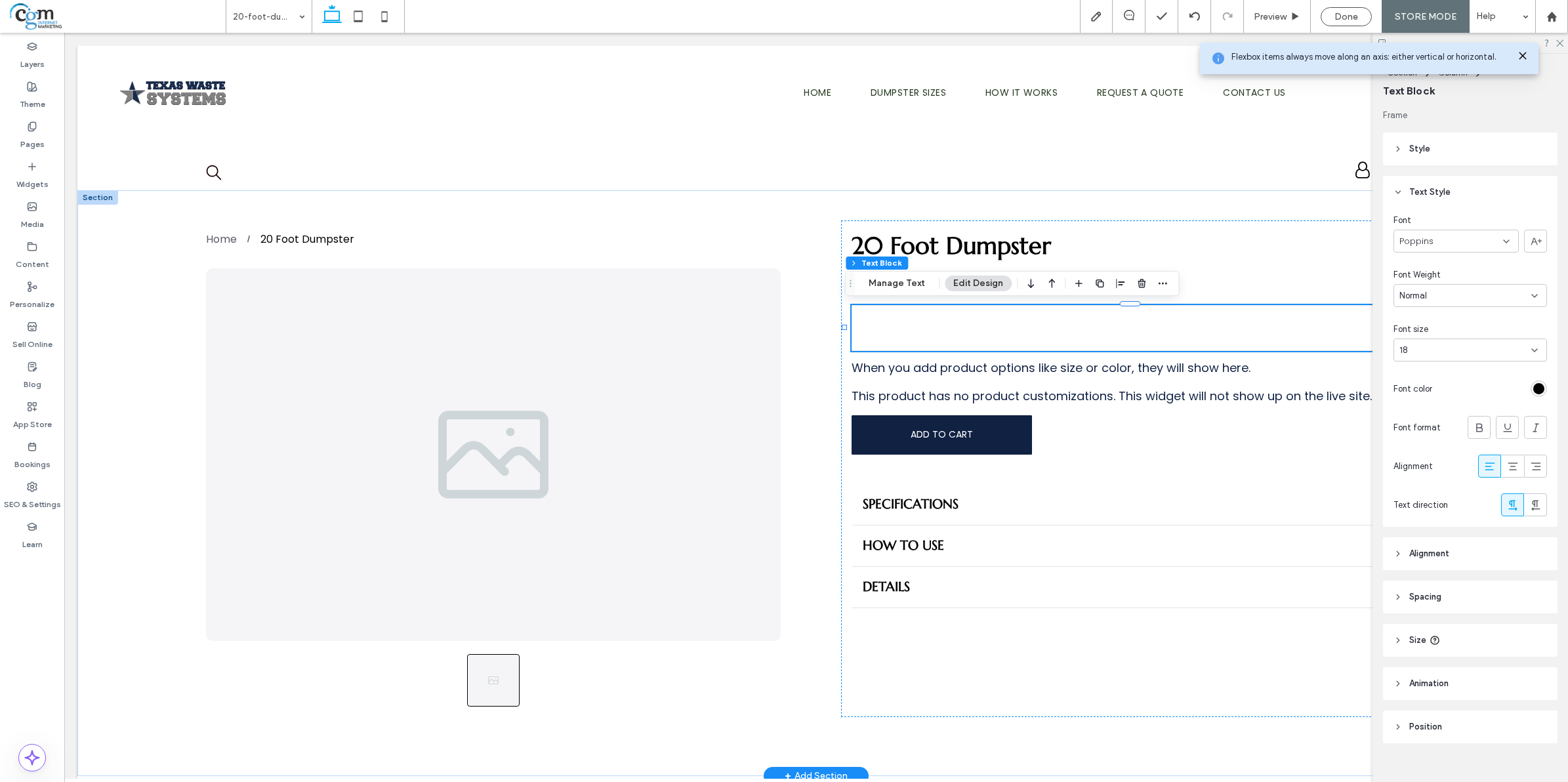
click at [1254, 152] on icon at bounding box center [1398, 149] width 9 height 9
click at [1254, 625] on header "Position" at bounding box center [1470, 709] width 175 height 33
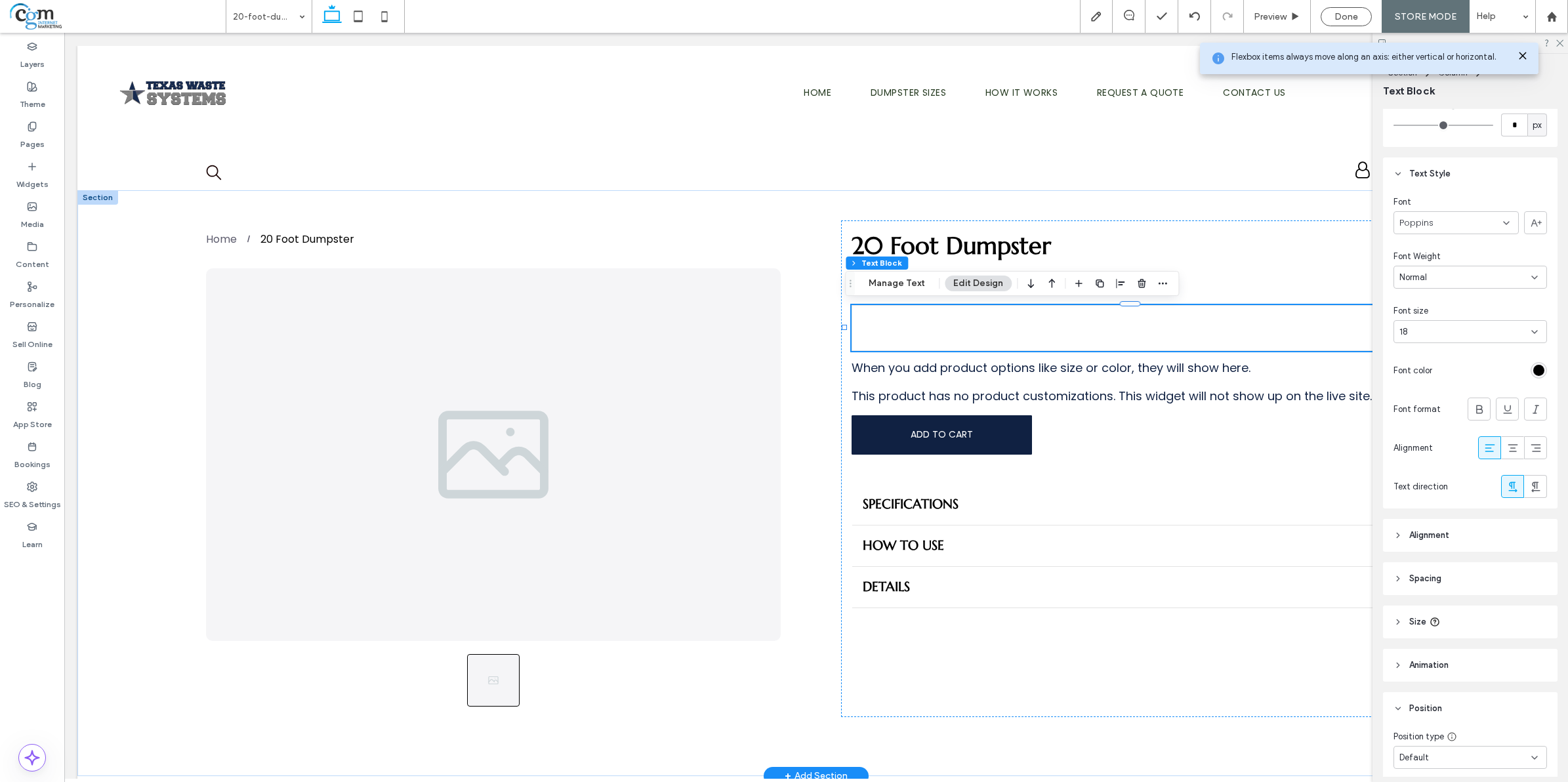
click at [1254, 584] on span "Spacing" at bounding box center [1426, 578] width 33 height 14
click at [1254, 541] on span "Alignment" at bounding box center [1430, 535] width 40 height 14
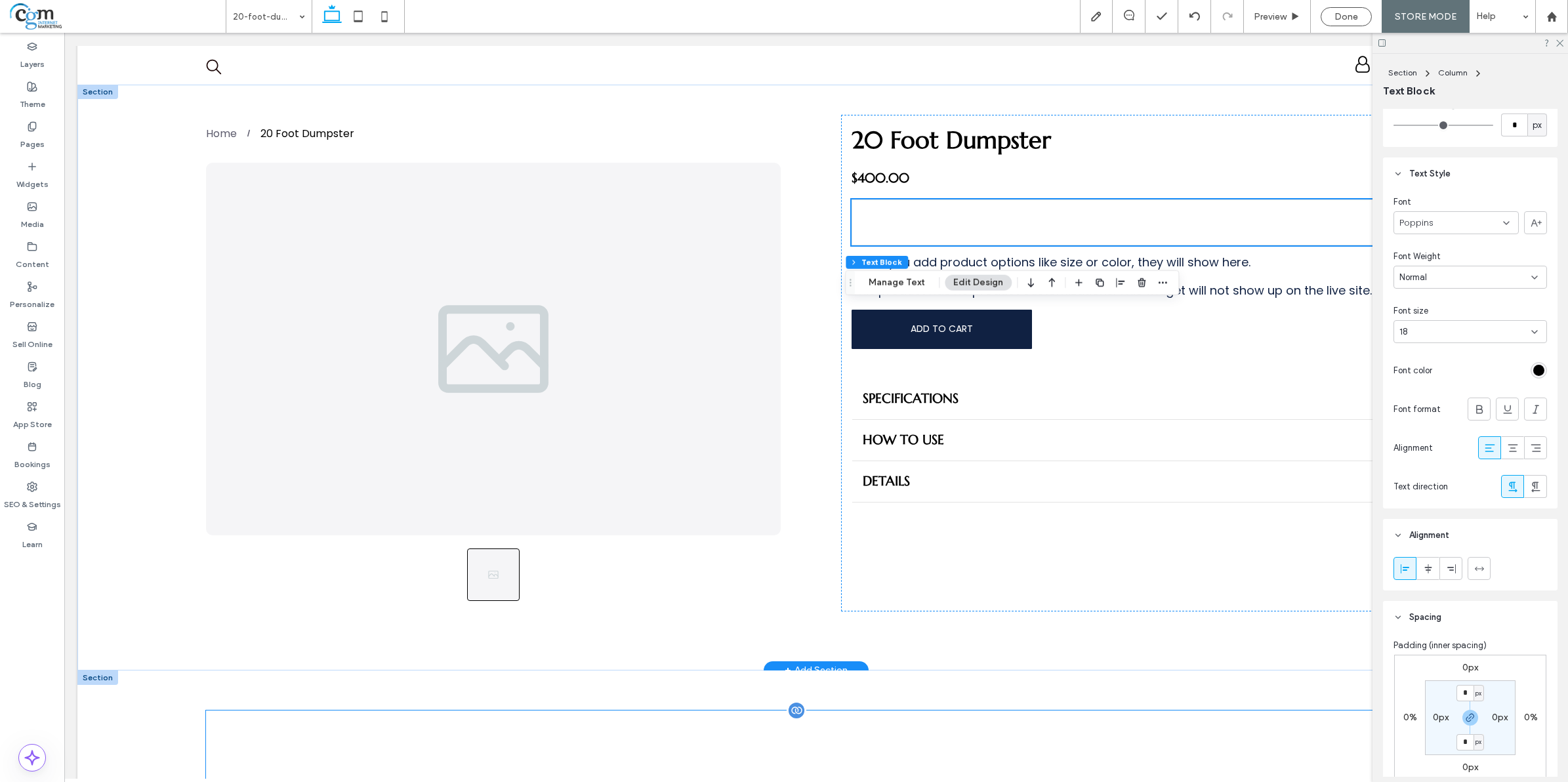
scroll to position [0, 0]
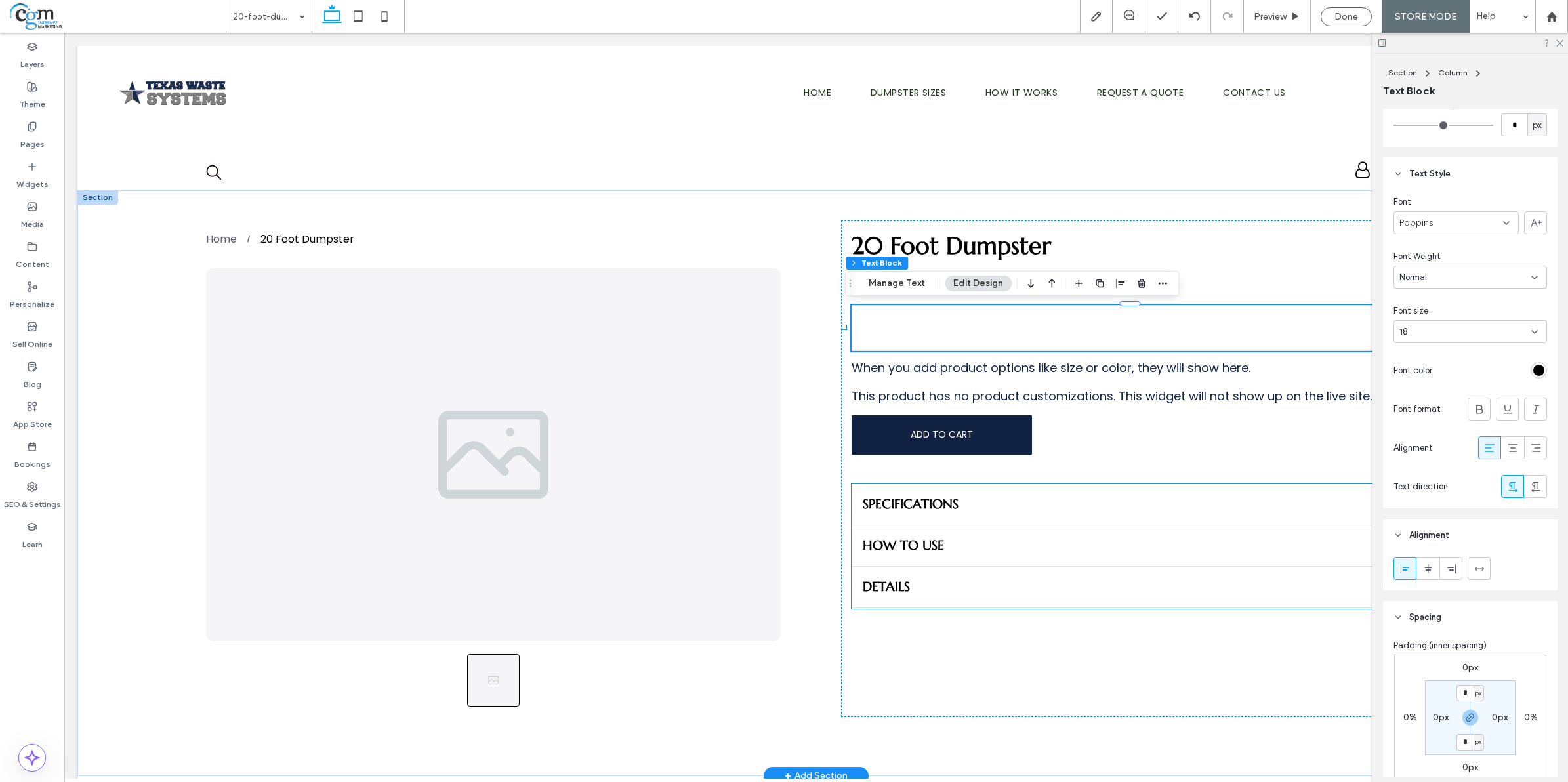
click at [889, 586] on span "DETAILS" at bounding box center [1126, 587] width 527 height 16
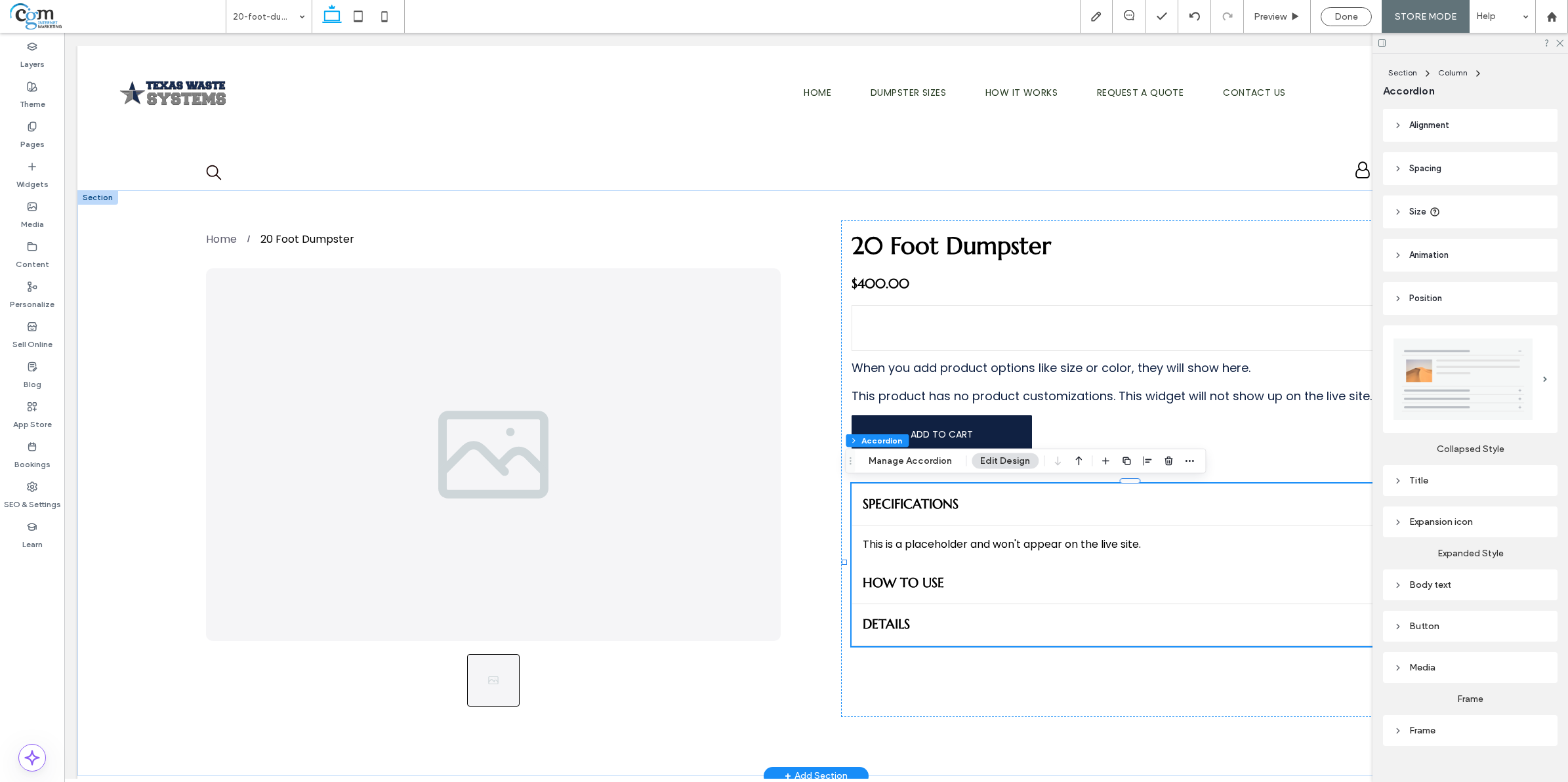
click at [917, 582] on span "HOW TO USE" at bounding box center [1126, 583] width 527 height 16
click at [892, 625] on span "DETAILS" at bounding box center [1126, 625] width 527 height 16
drag, startPoint x: 1555, startPoint y: 40, endPoint x: 1334, endPoint y: 271, distance: 319.7
click at [1254, 40] on icon at bounding box center [1559, 42] width 8 height 8
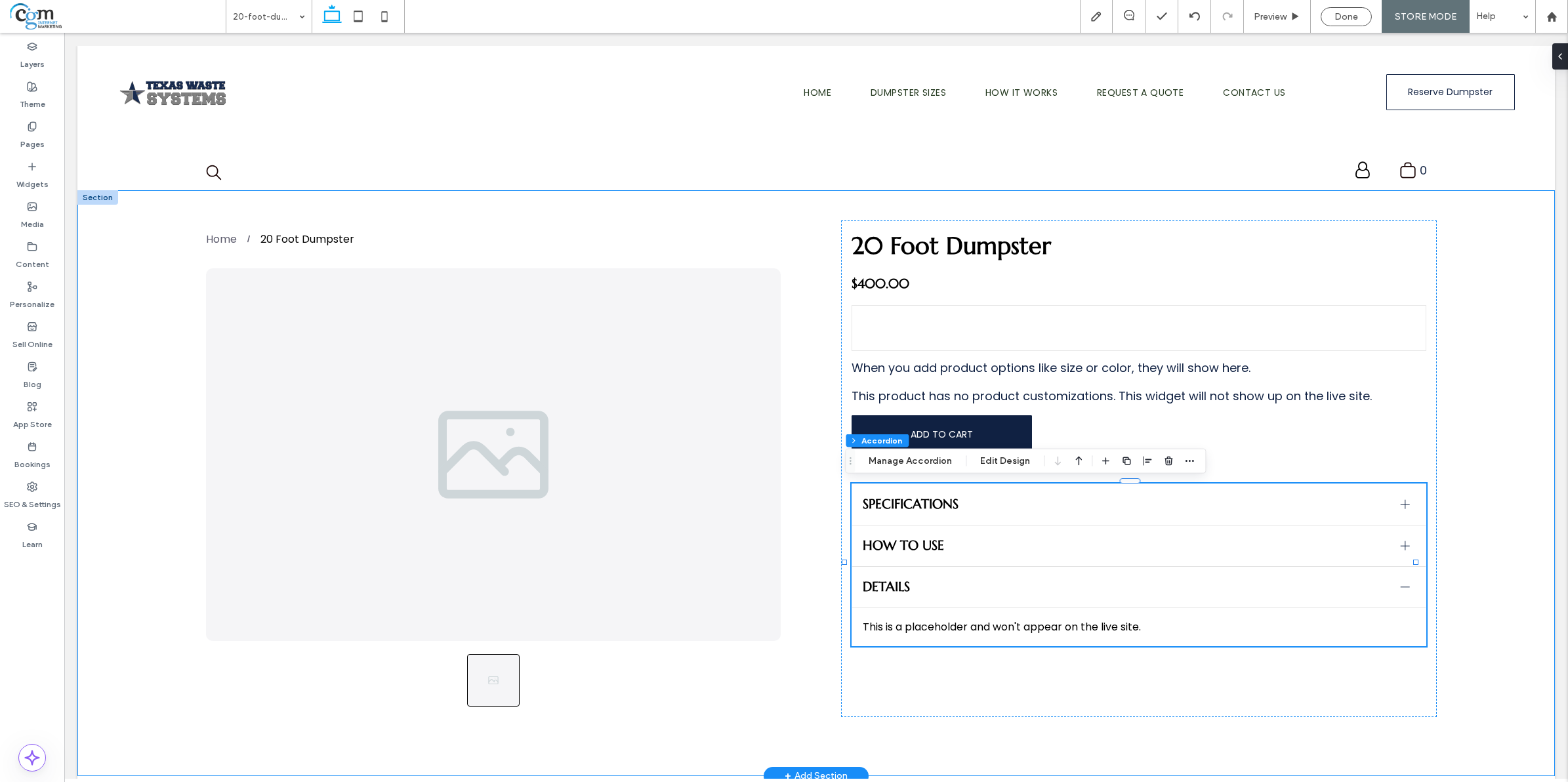
click at [808, 625] on div "ADD TO CART ADD TO CART 20 Foot Dumpster $400.00 When you add product options l…" at bounding box center [816, 482] width 1478 height 586
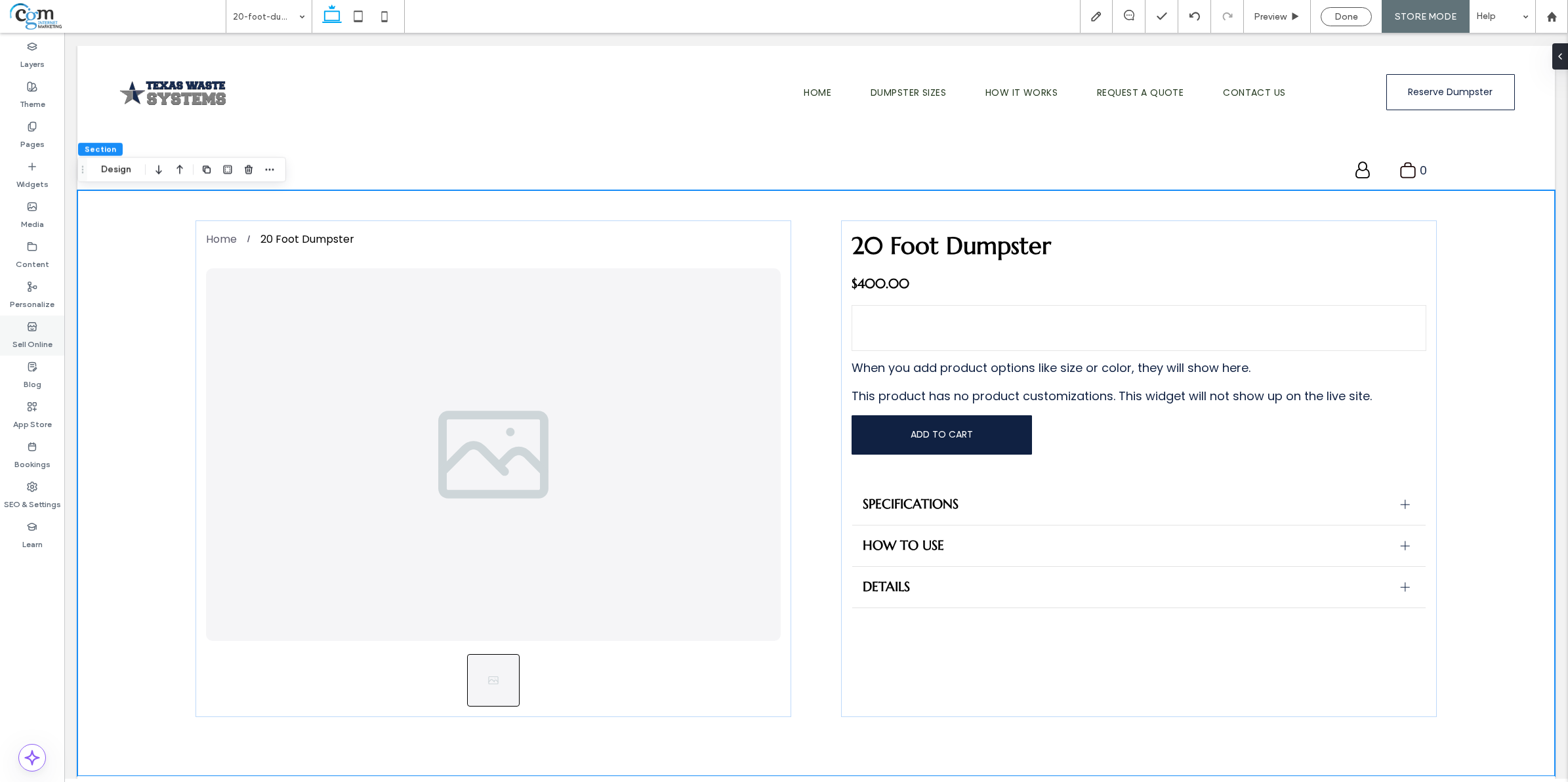
click at [48, 336] on label "Sell Online" at bounding box center [33, 341] width 40 height 18
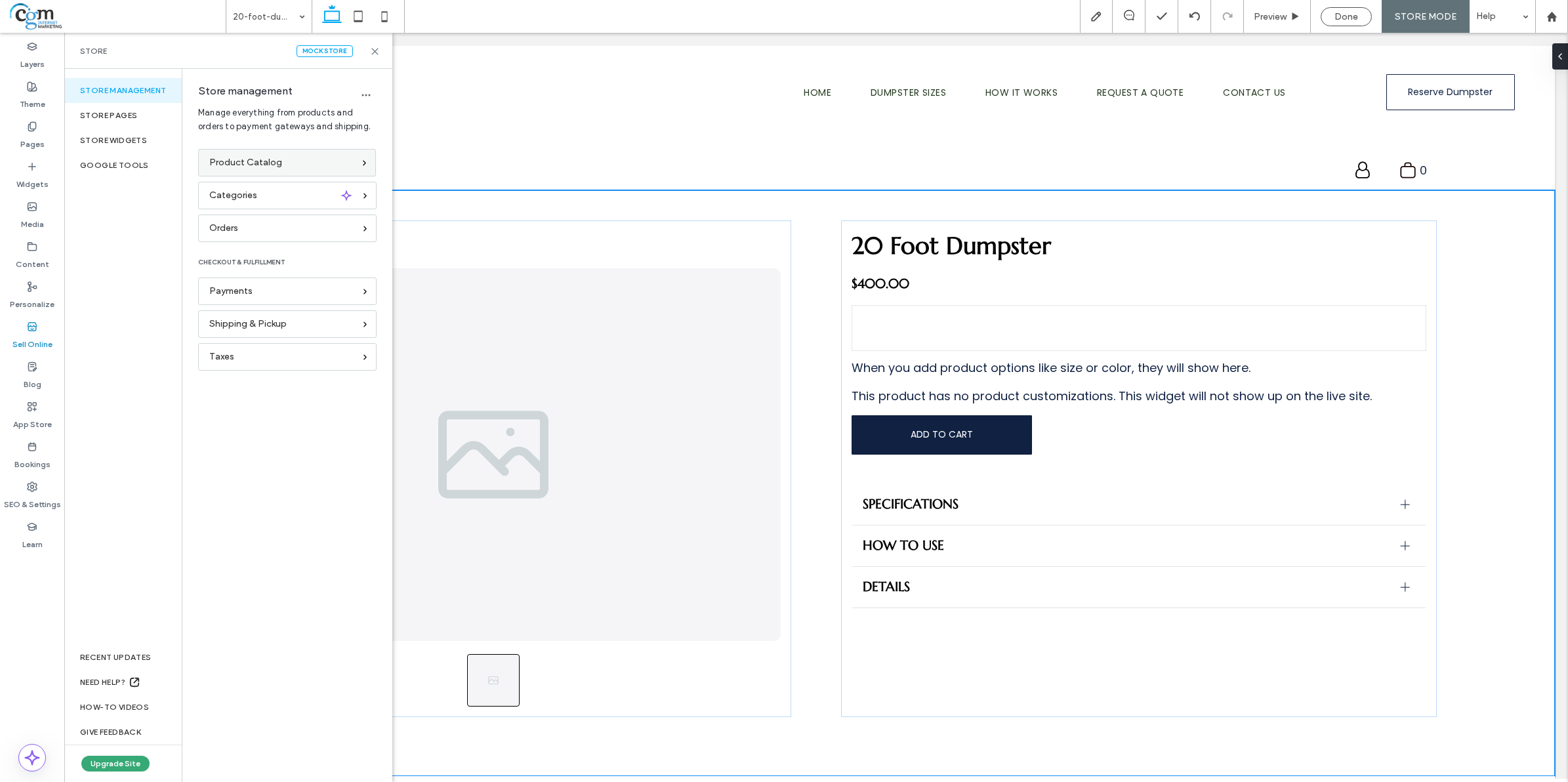
click at [271, 158] on span "Product Catalog" at bounding box center [245, 163] width 72 height 14
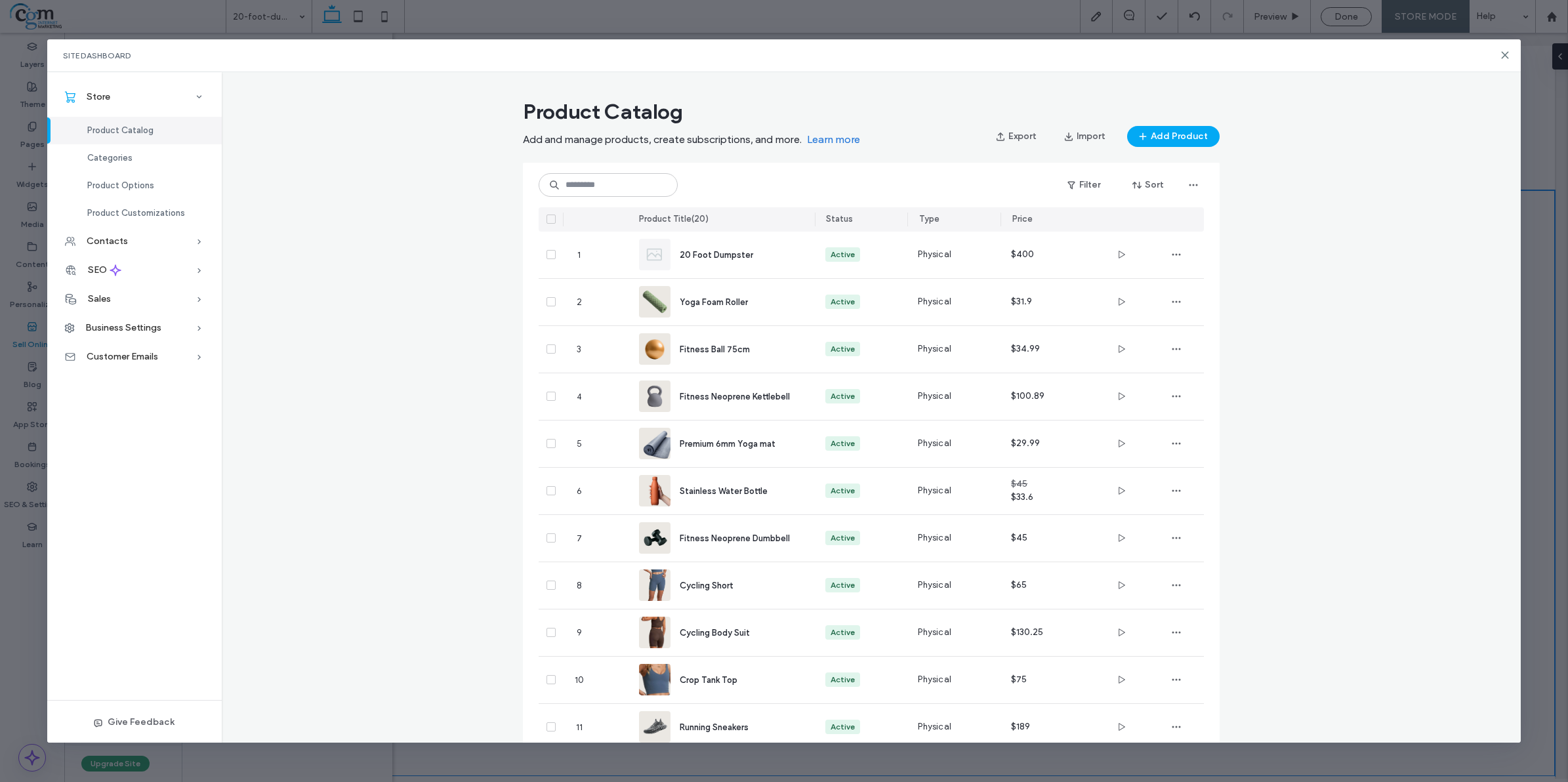
click at [548, 217] on icon at bounding box center [551, 219] width 5 height 4
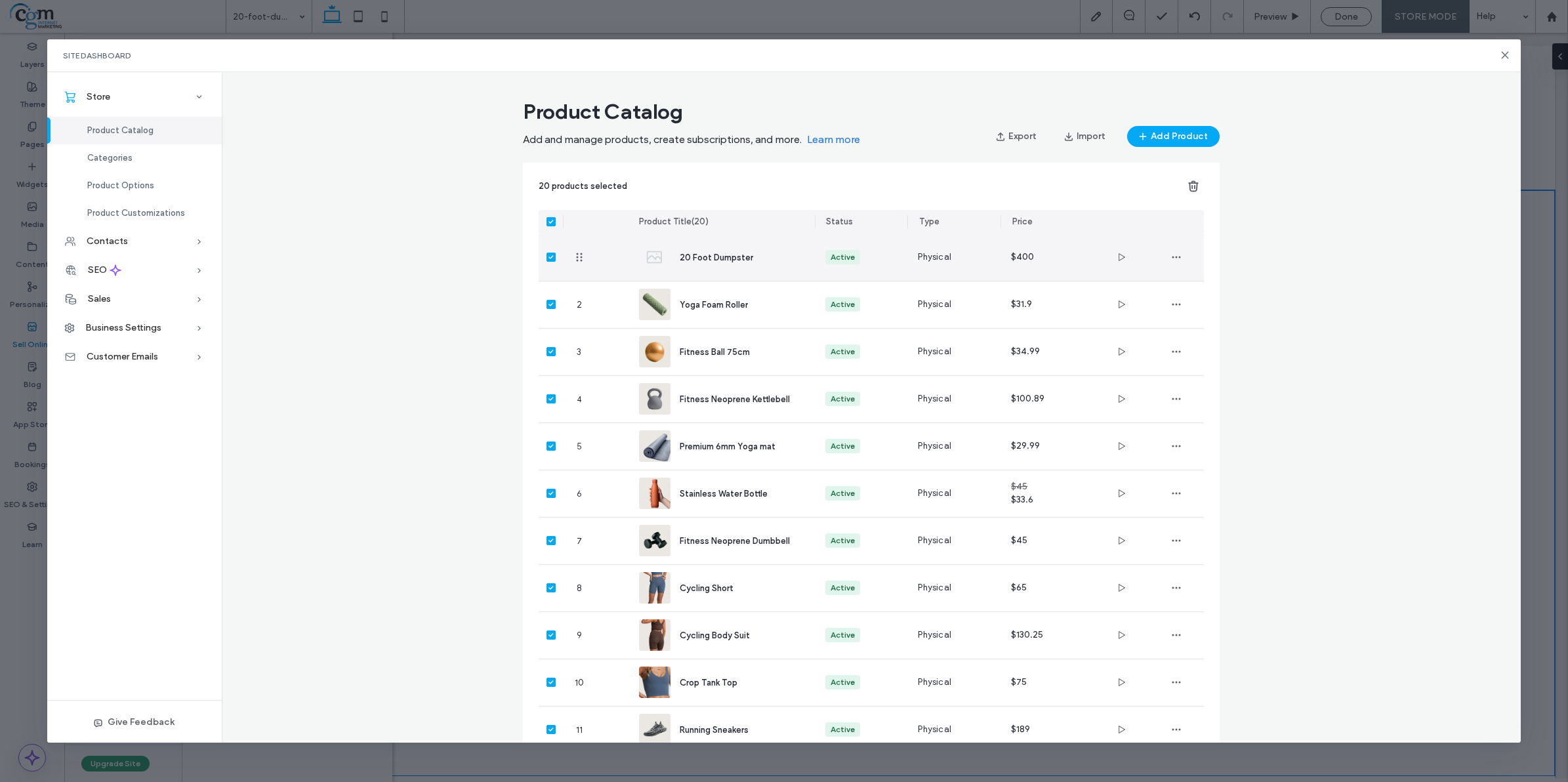
click at [546, 254] on span at bounding box center [551, 257] width 9 height 9
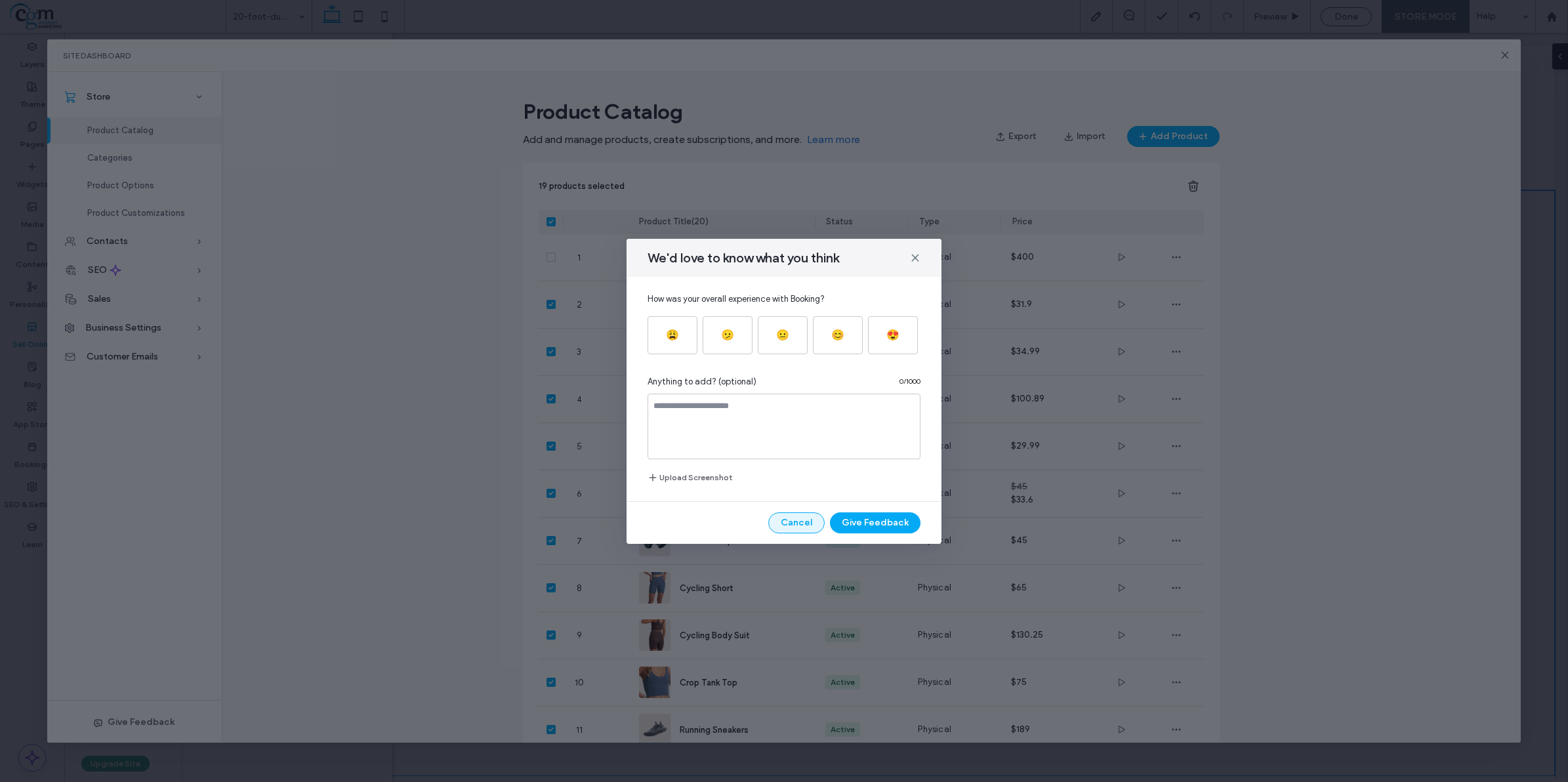
click at [802, 520] on button "Cancel" at bounding box center [796, 522] width 56 height 21
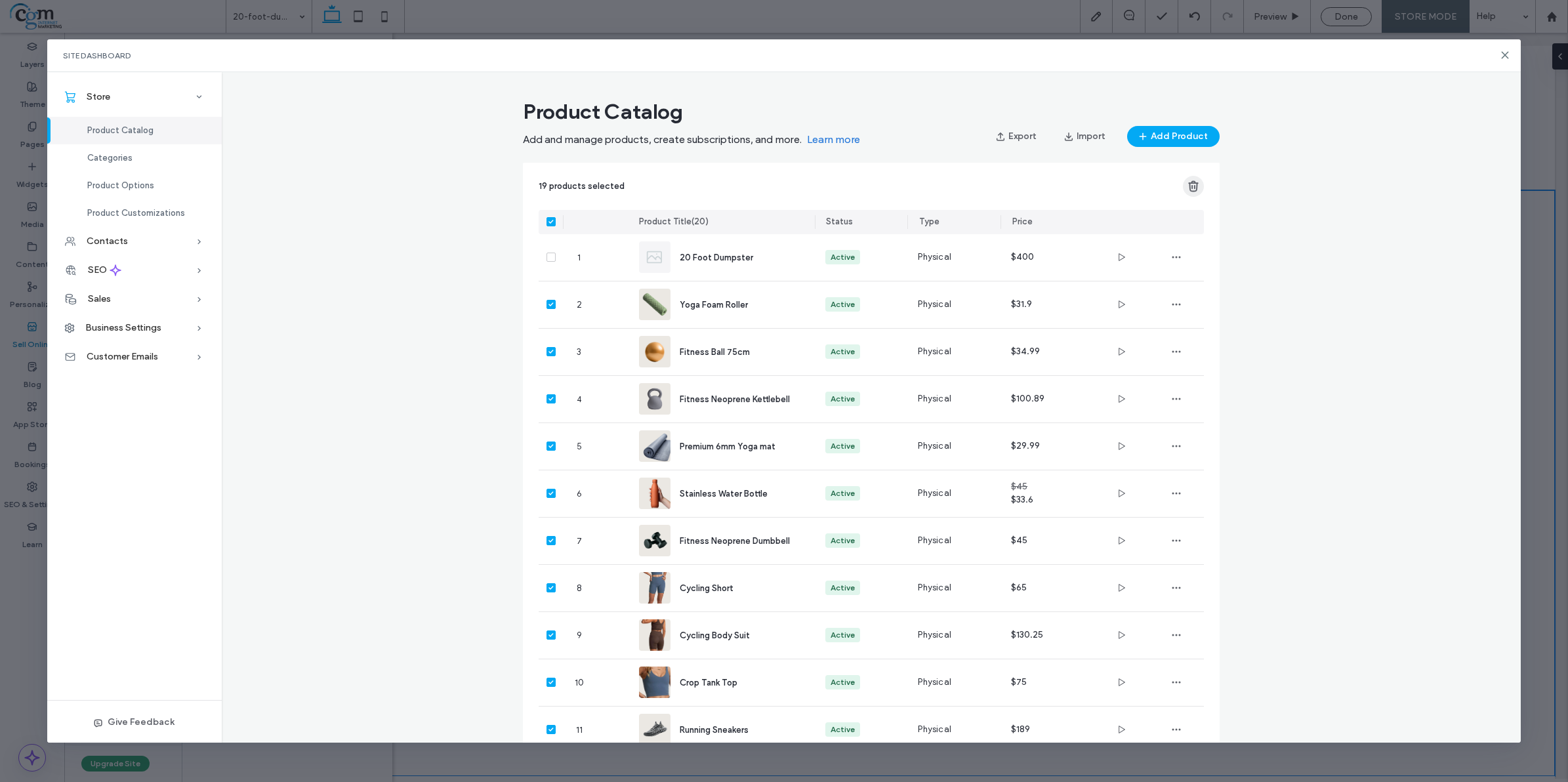
click at [1189, 184] on icon "button" at bounding box center [1193, 186] width 14 height 14
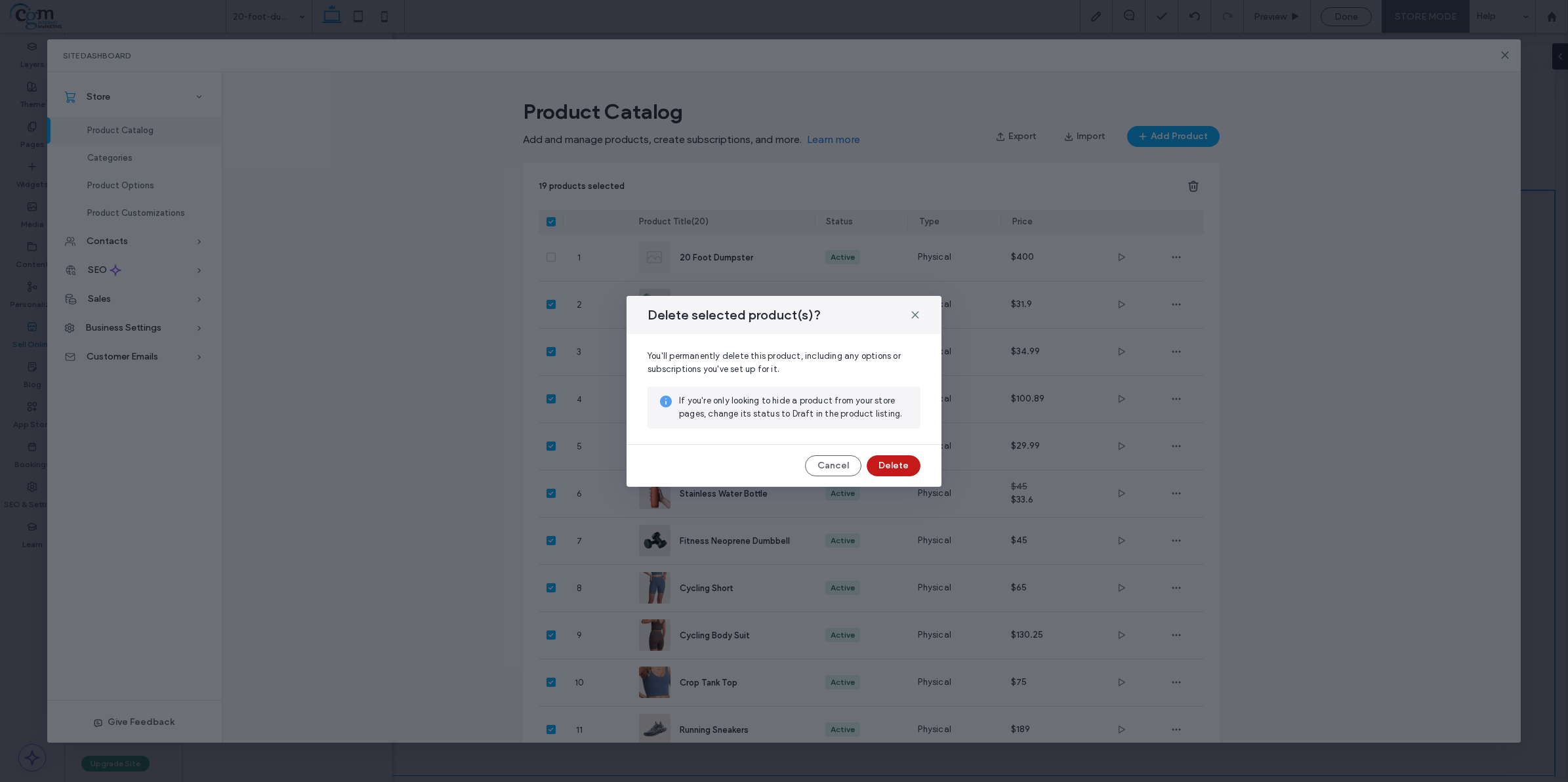
click at [904, 462] on button "Delete" at bounding box center [893, 465] width 53 height 21
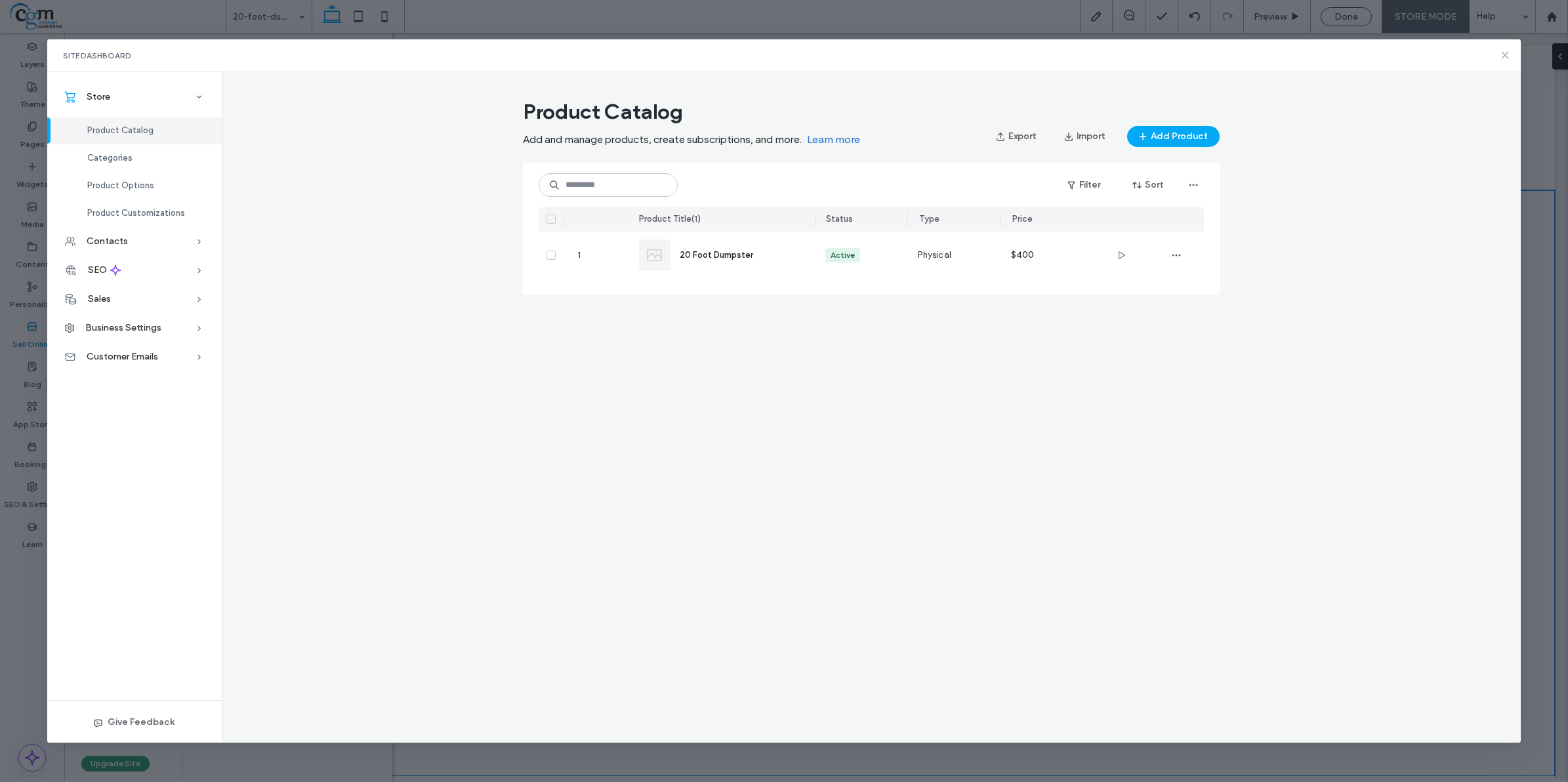
click at [1504, 56] on icon at bounding box center [1506, 55] width 11 height 11
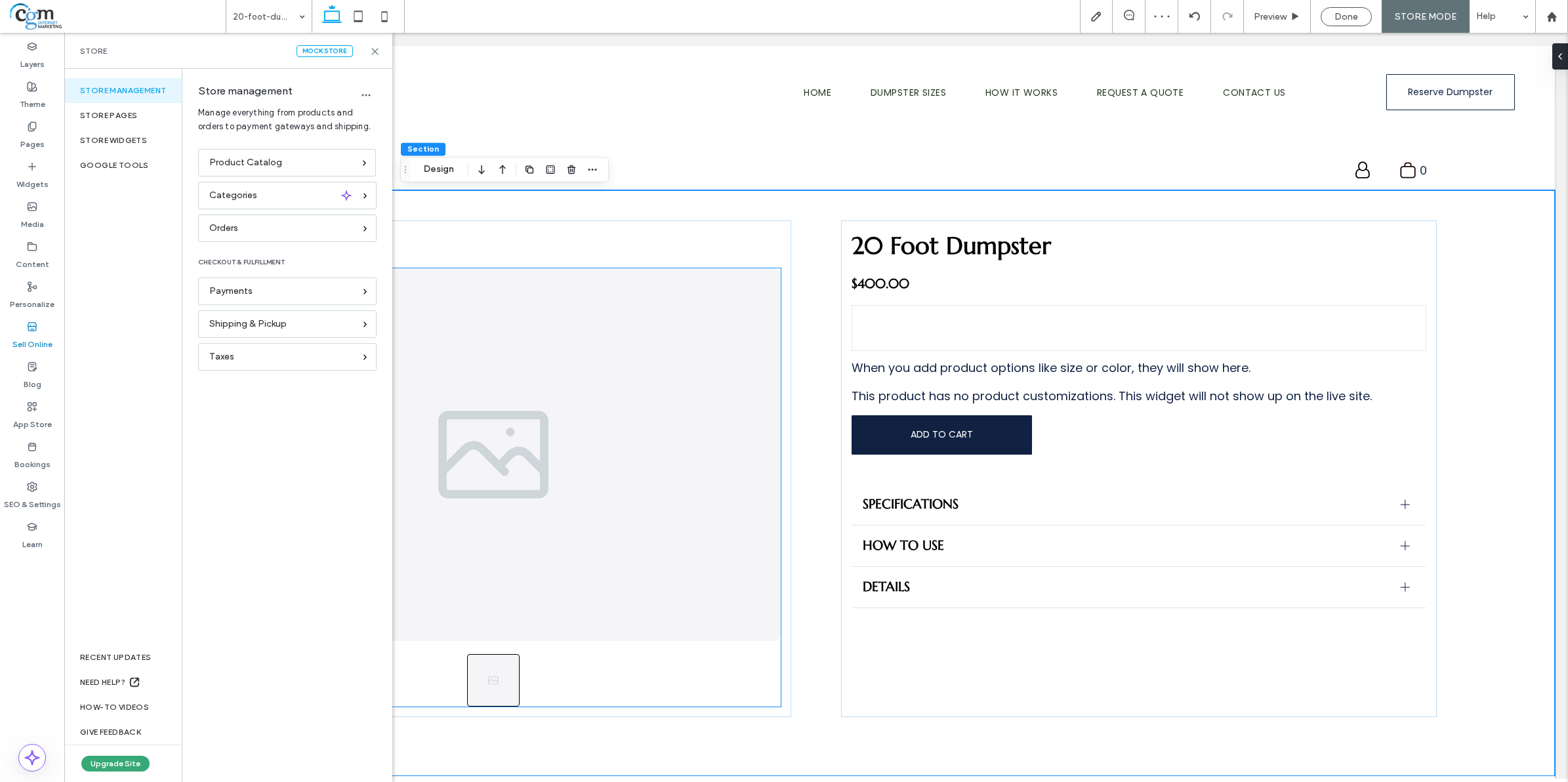
click at [1345, 5] on div "Done" at bounding box center [1346, 16] width 71 height 33
click at [1349, 20] on span "Done" at bounding box center [1346, 16] width 24 height 11
click at [373, 50] on icon at bounding box center [375, 51] width 10 height 10
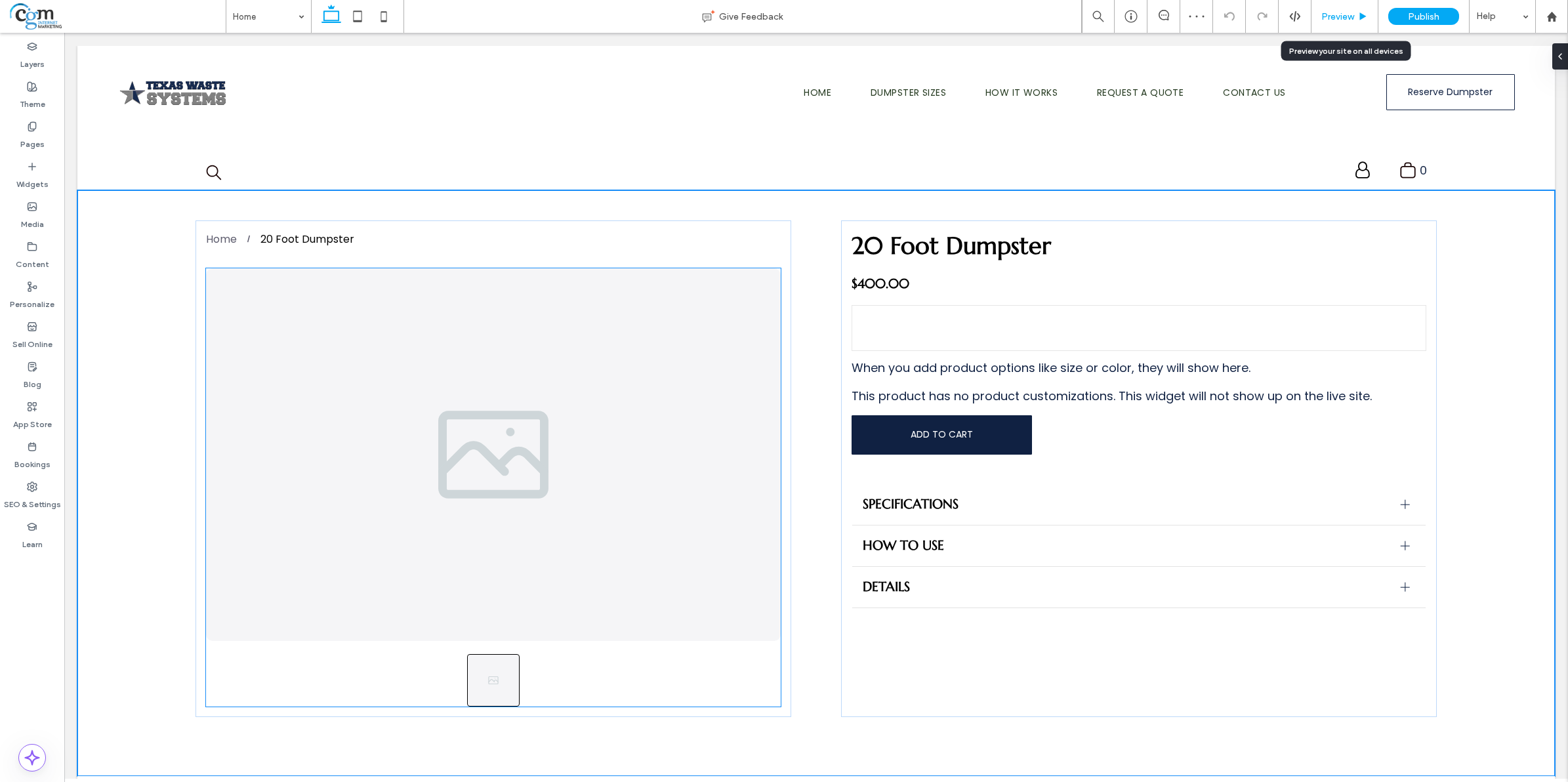
click at [1345, 14] on span "Preview" at bounding box center [1337, 16] width 33 height 11
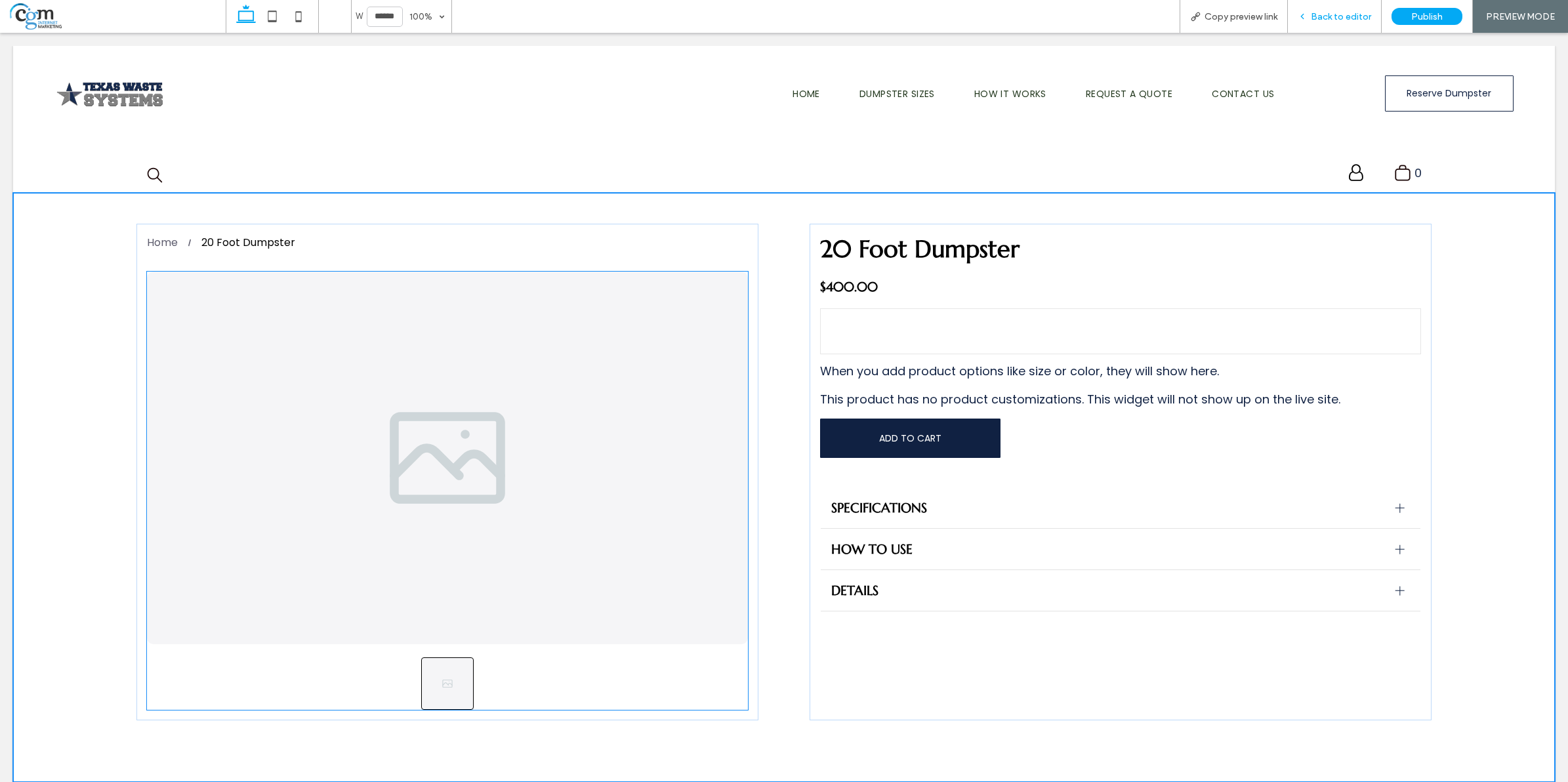
click at [1350, 20] on span "Back to editor" at bounding box center [1341, 16] width 61 height 11
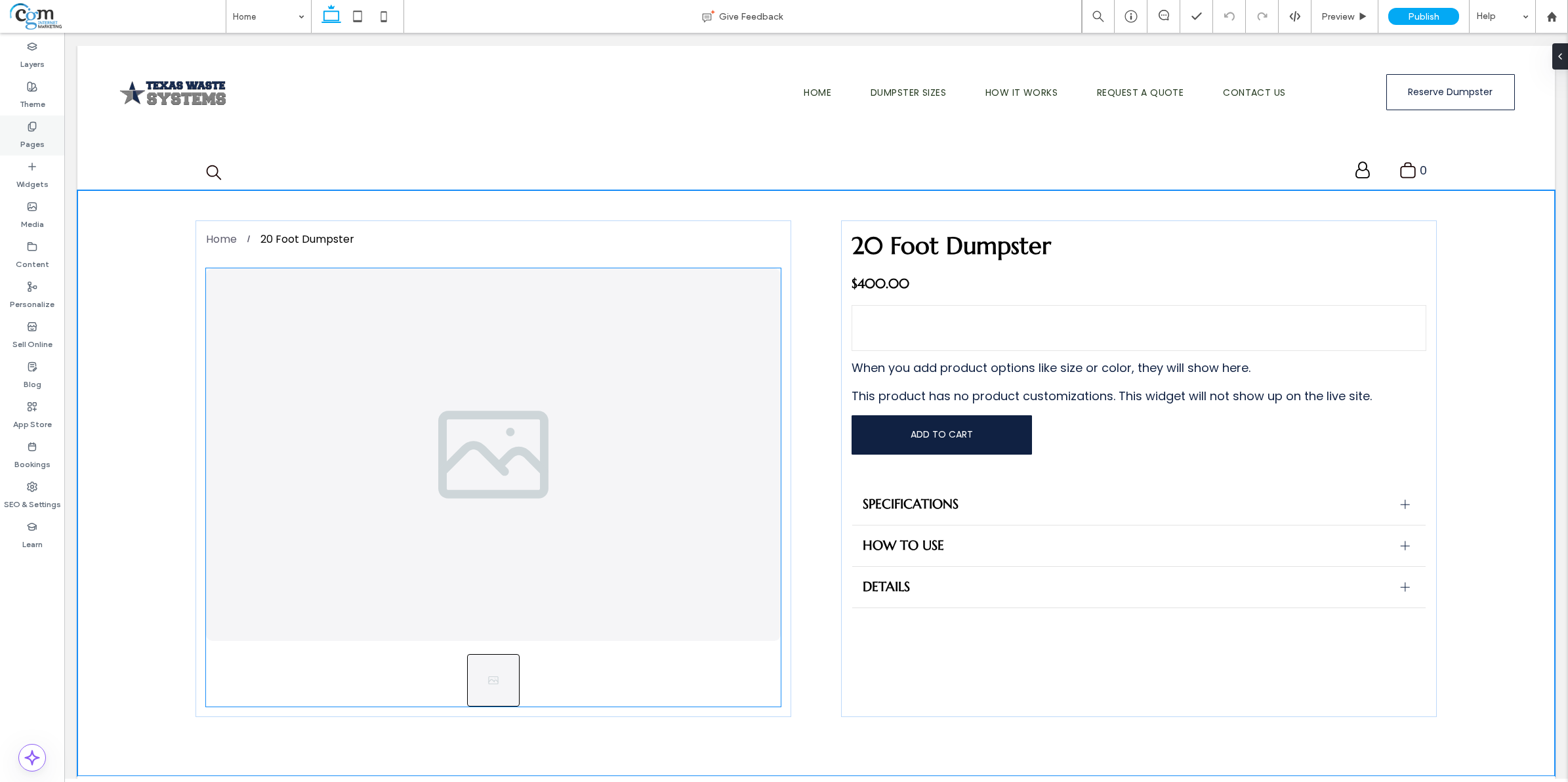
click at [37, 146] on label "Pages" at bounding box center [32, 141] width 24 height 18
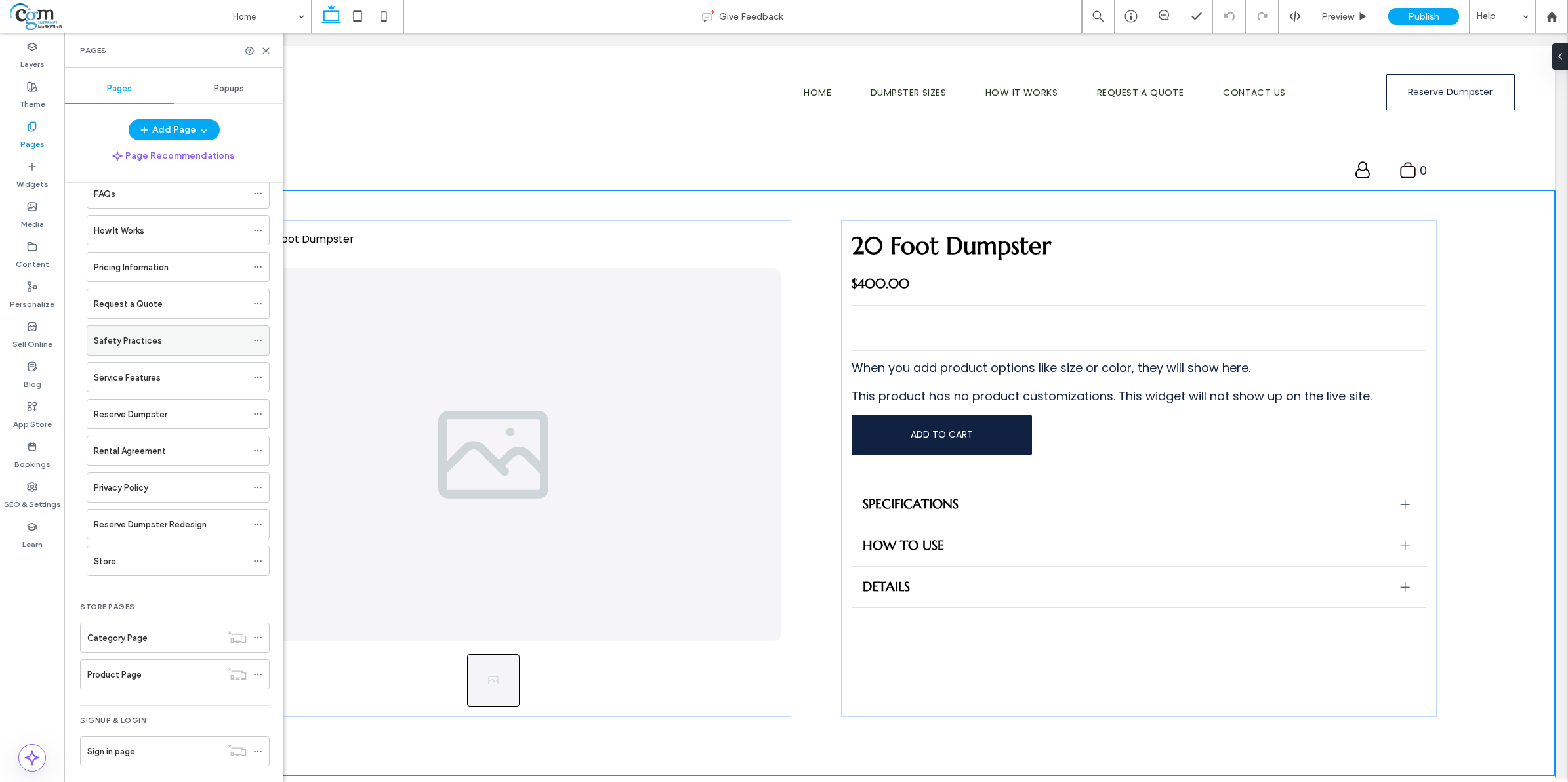
scroll to position [262, 0]
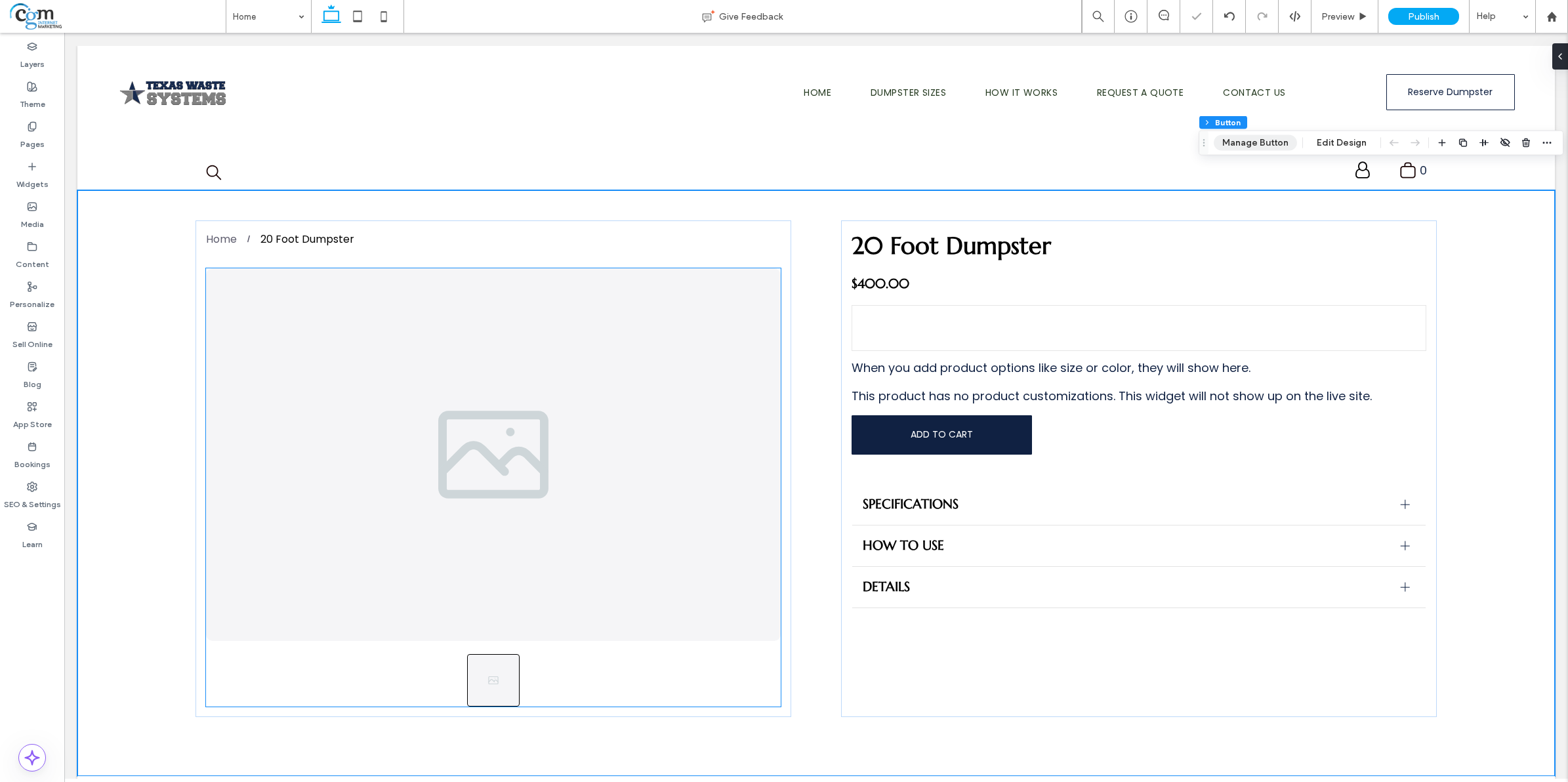
click at [1251, 139] on button "Manage Button" at bounding box center [1256, 142] width 83 height 15
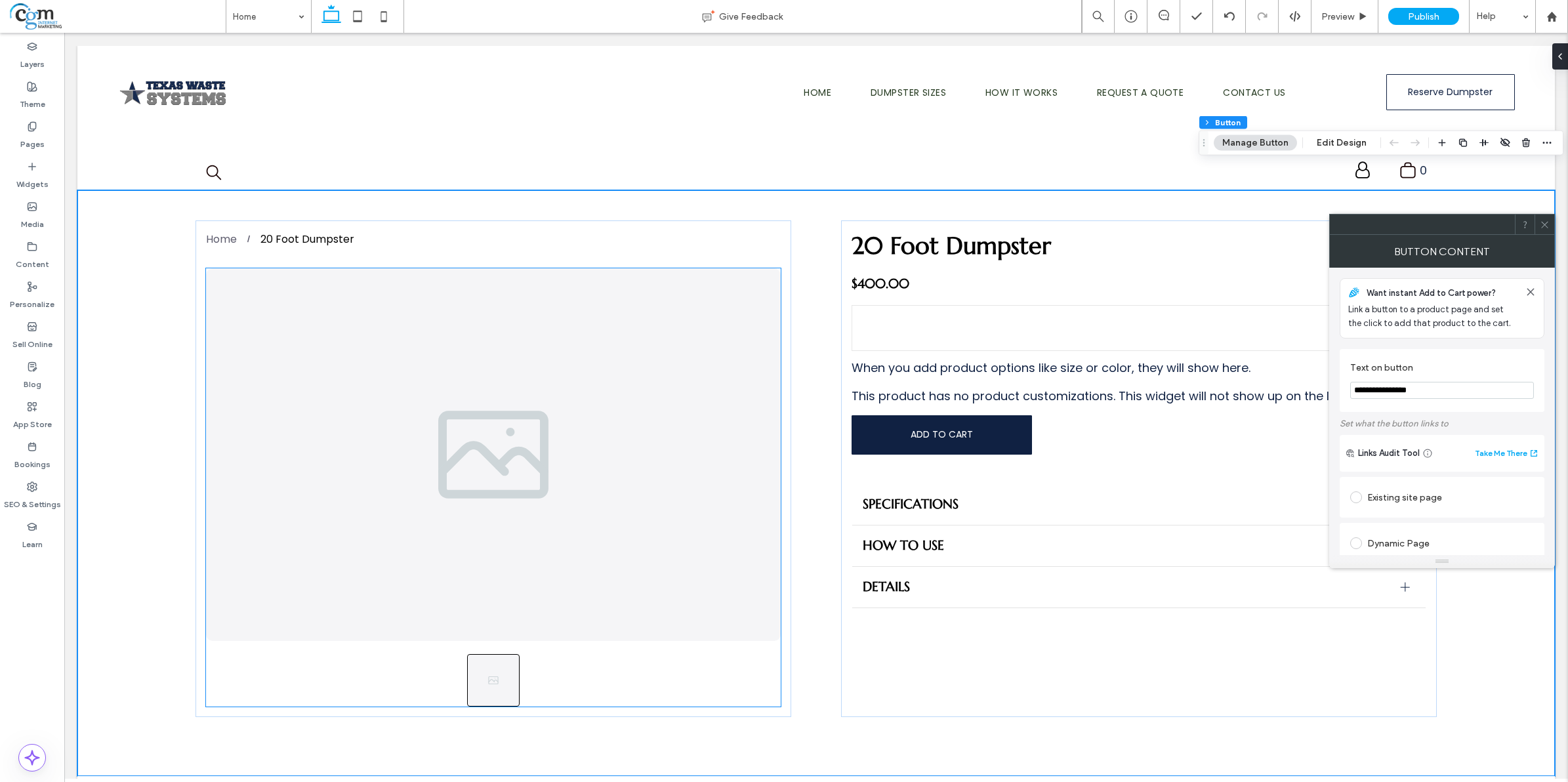
scroll to position [82, 0]
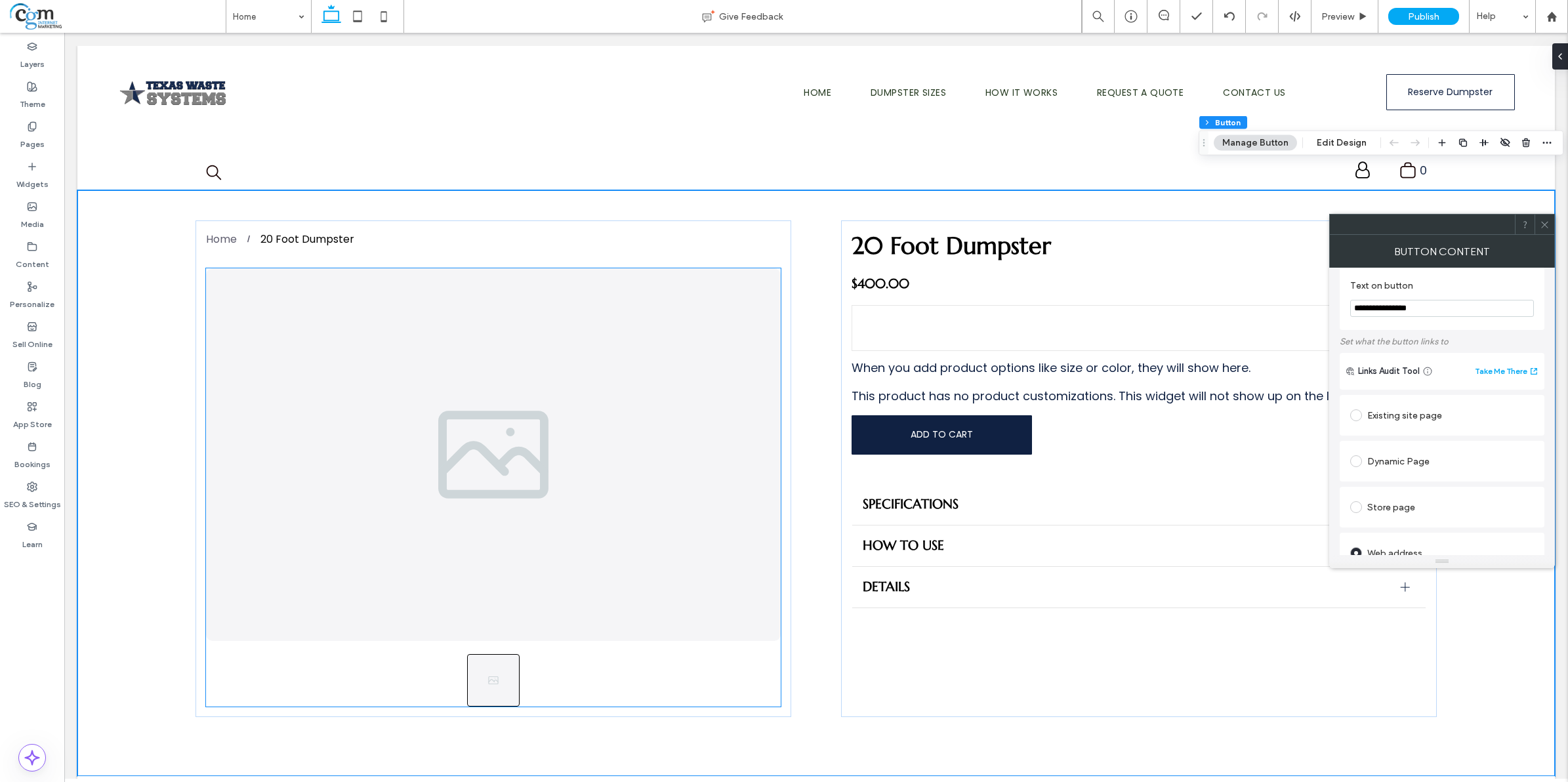
click at [1353, 418] on span at bounding box center [1355, 415] width 12 height 12
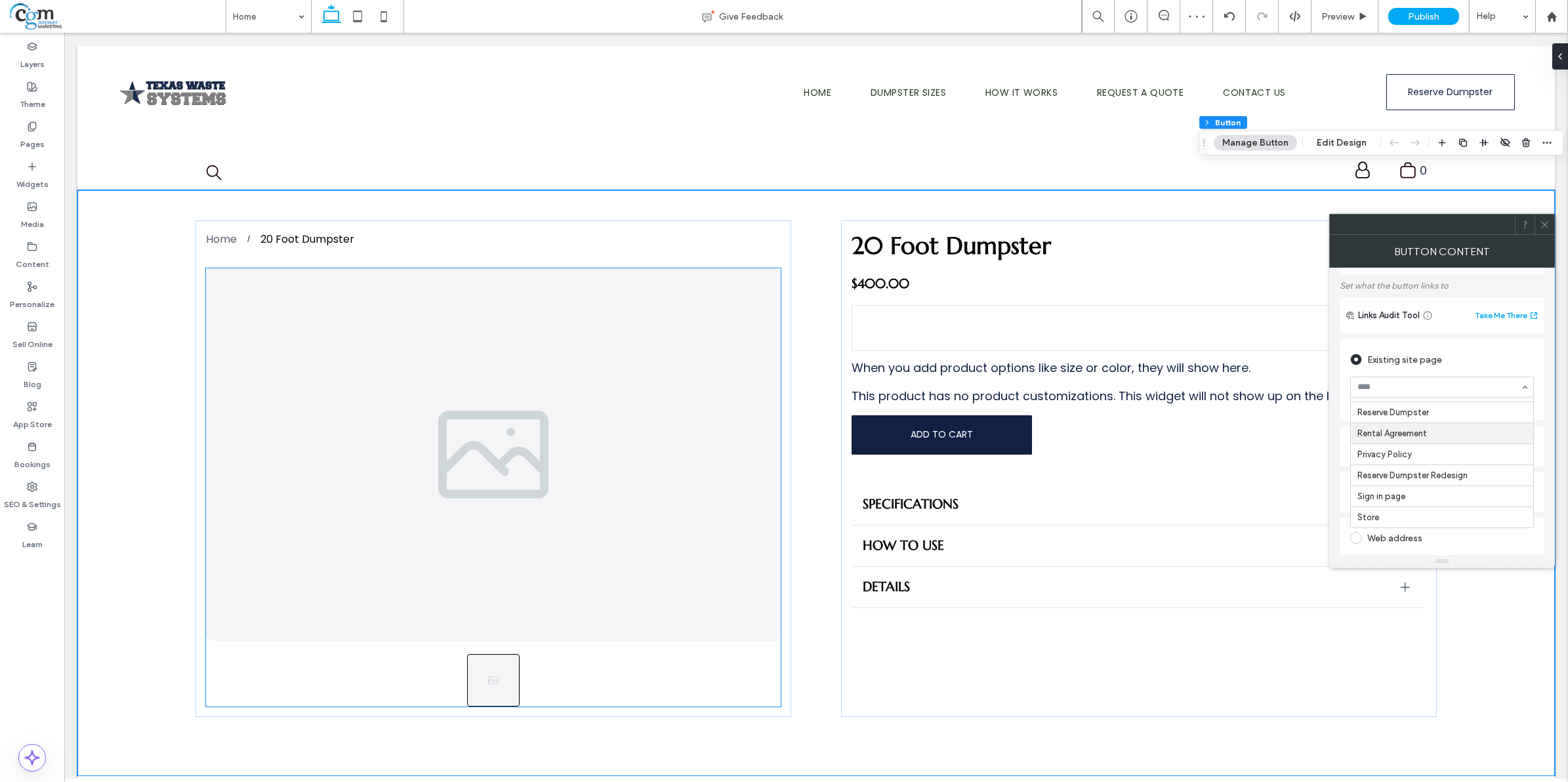
scroll to position [164, 0]
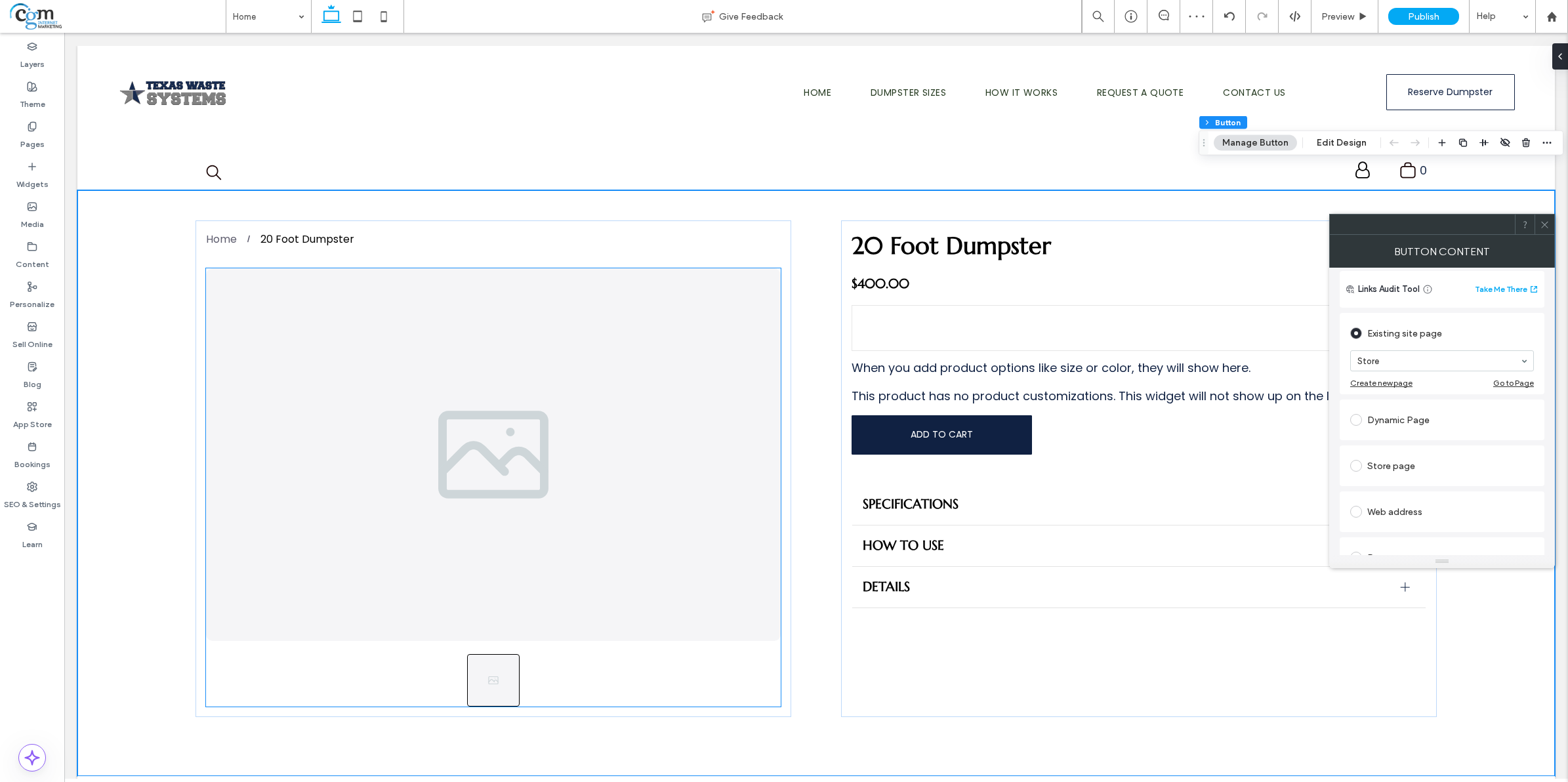
click at [1546, 227] on icon at bounding box center [1544, 224] width 10 height 10
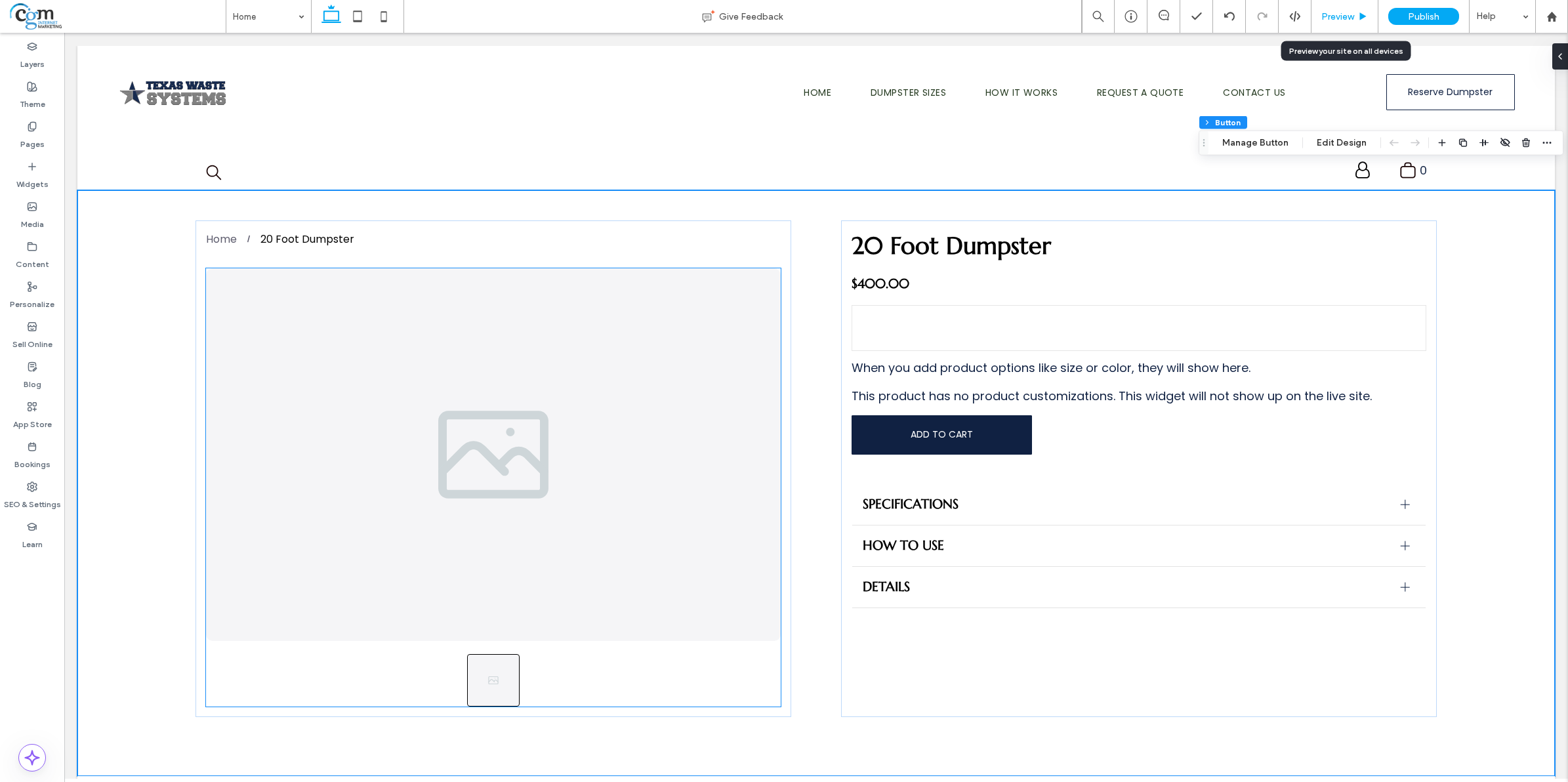
click at [1341, 11] on span "Preview" at bounding box center [1337, 16] width 33 height 11
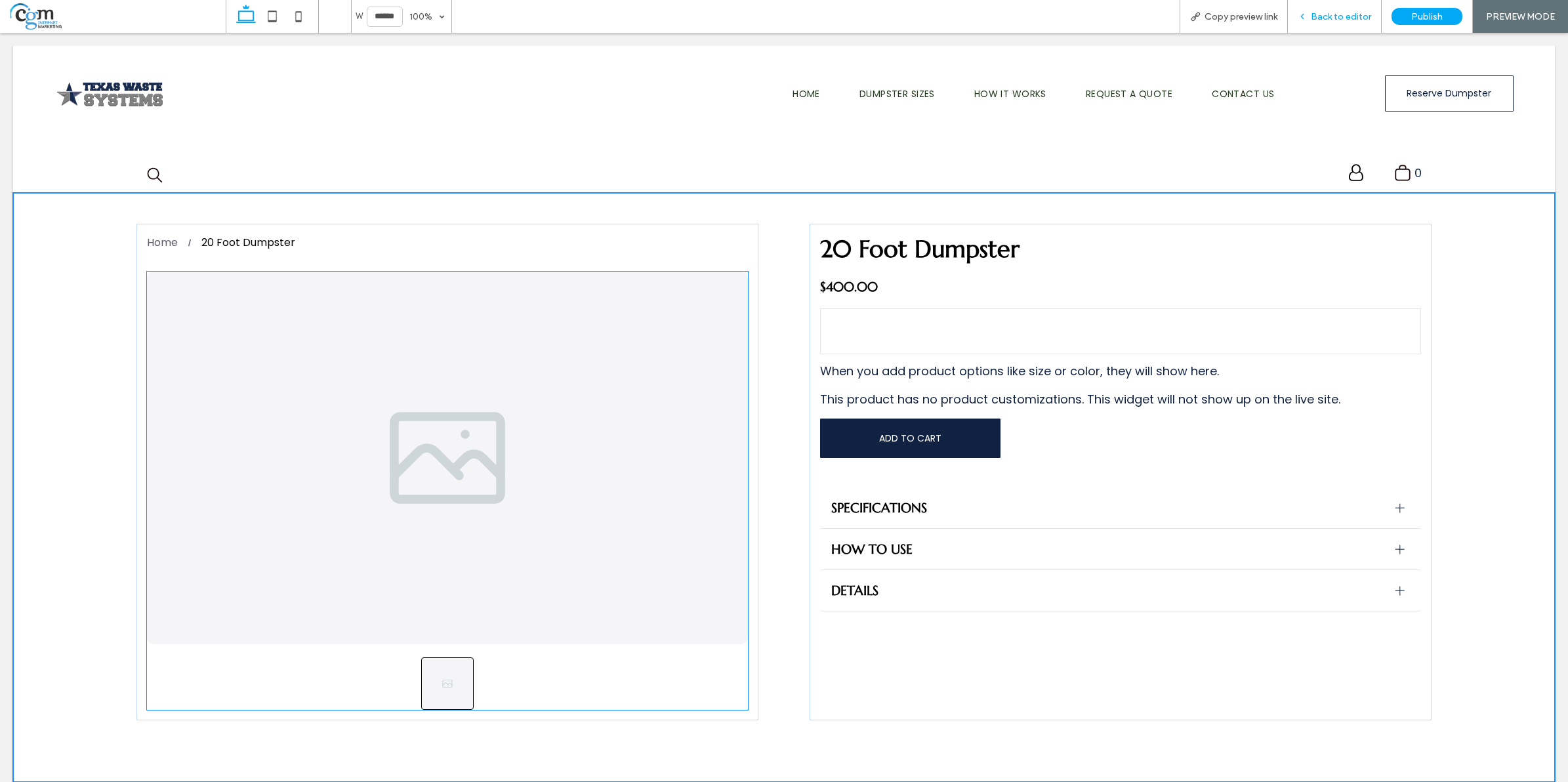
click at [1350, 8] on div "Back to editor" at bounding box center [1335, 16] width 94 height 33
click at [1345, 14] on span "Back to editor" at bounding box center [1341, 16] width 61 height 11
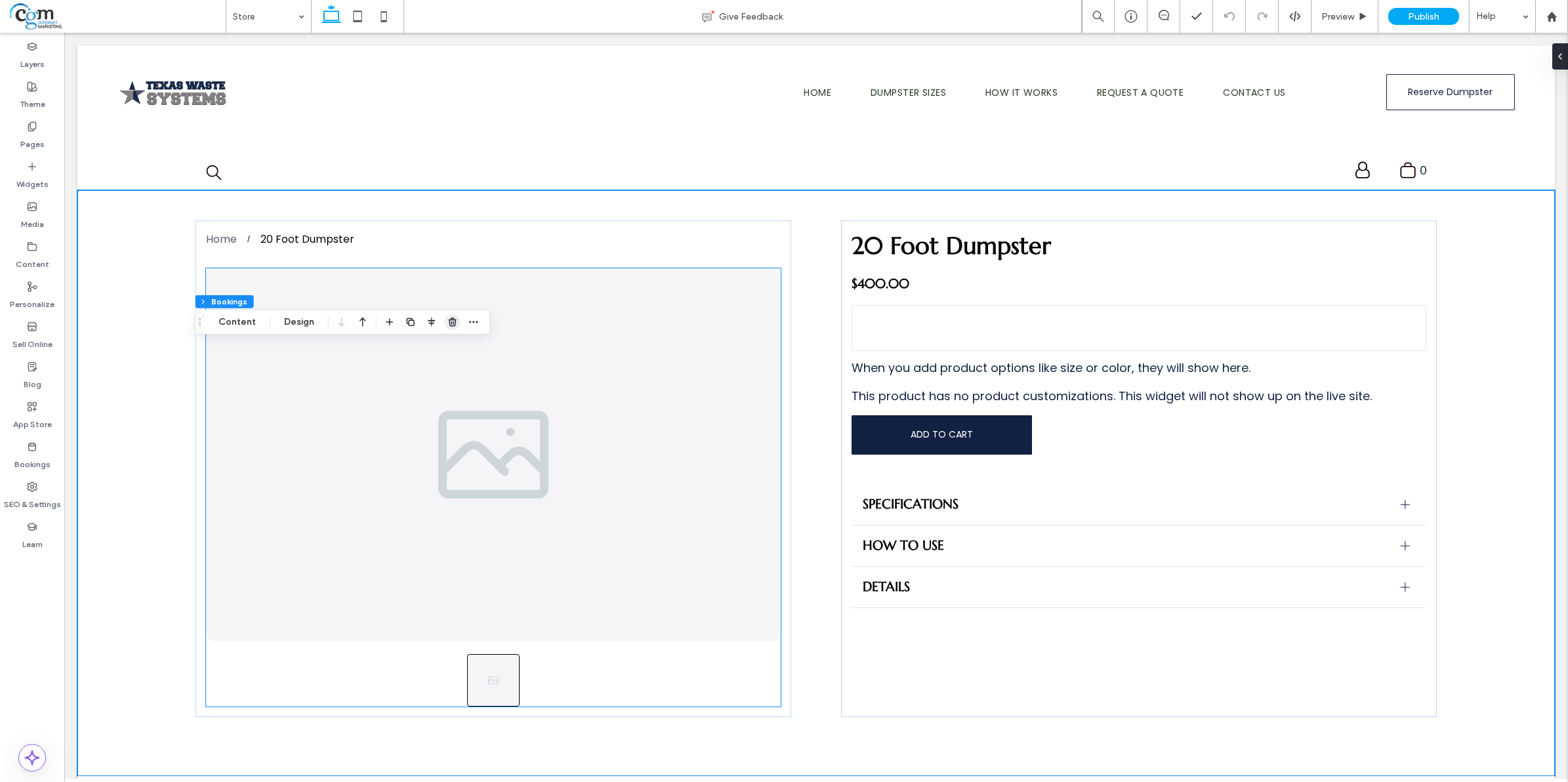
click at [448, 317] on icon "button" at bounding box center [453, 322] width 11 height 11
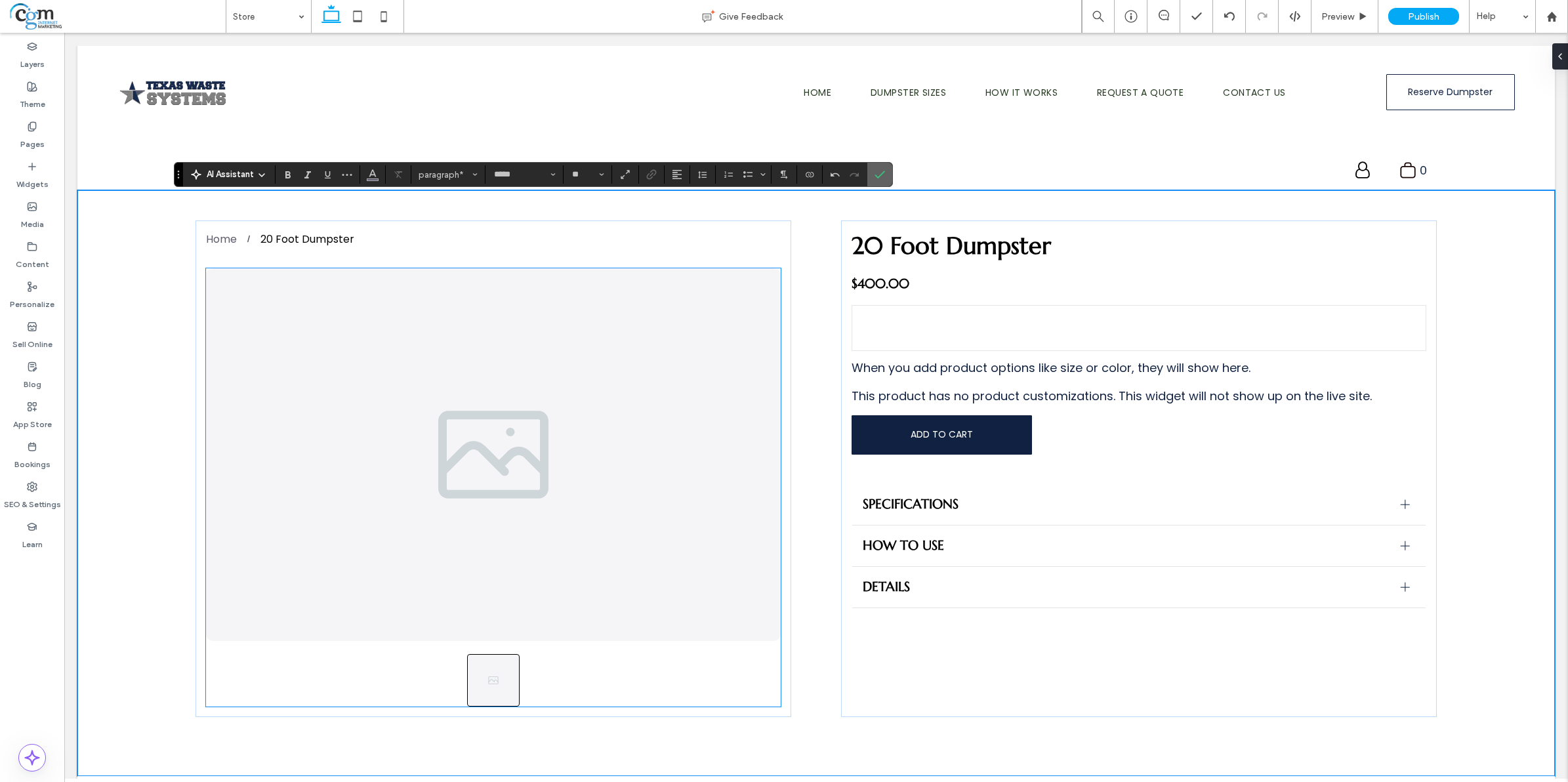
click at [878, 171] on icon "Confirm" at bounding box center [880, 175] width 11 height 11
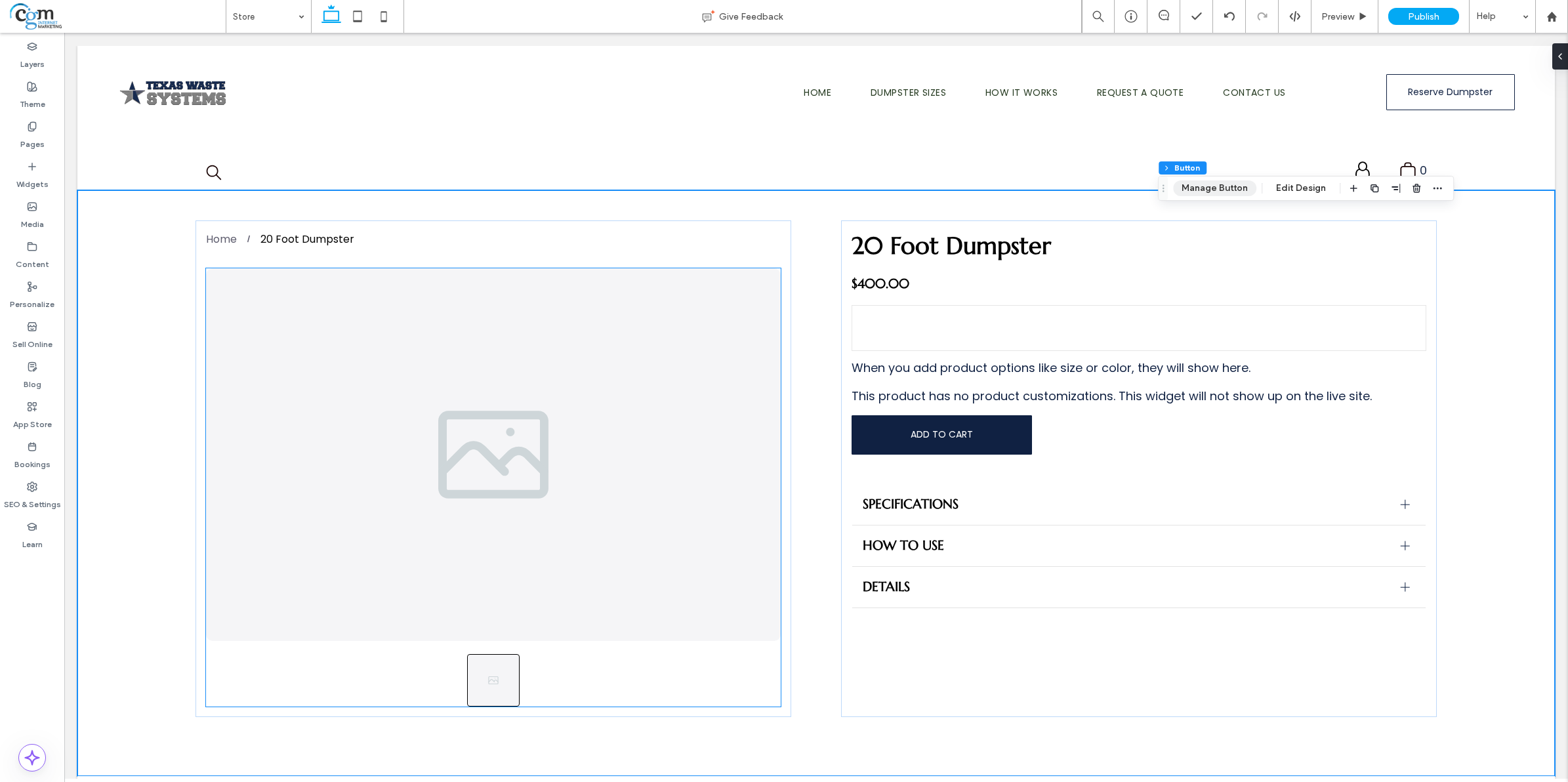
click at [1214, 195] on button "Manage Button" at bounding box center [1215, 187] width 83 height 15
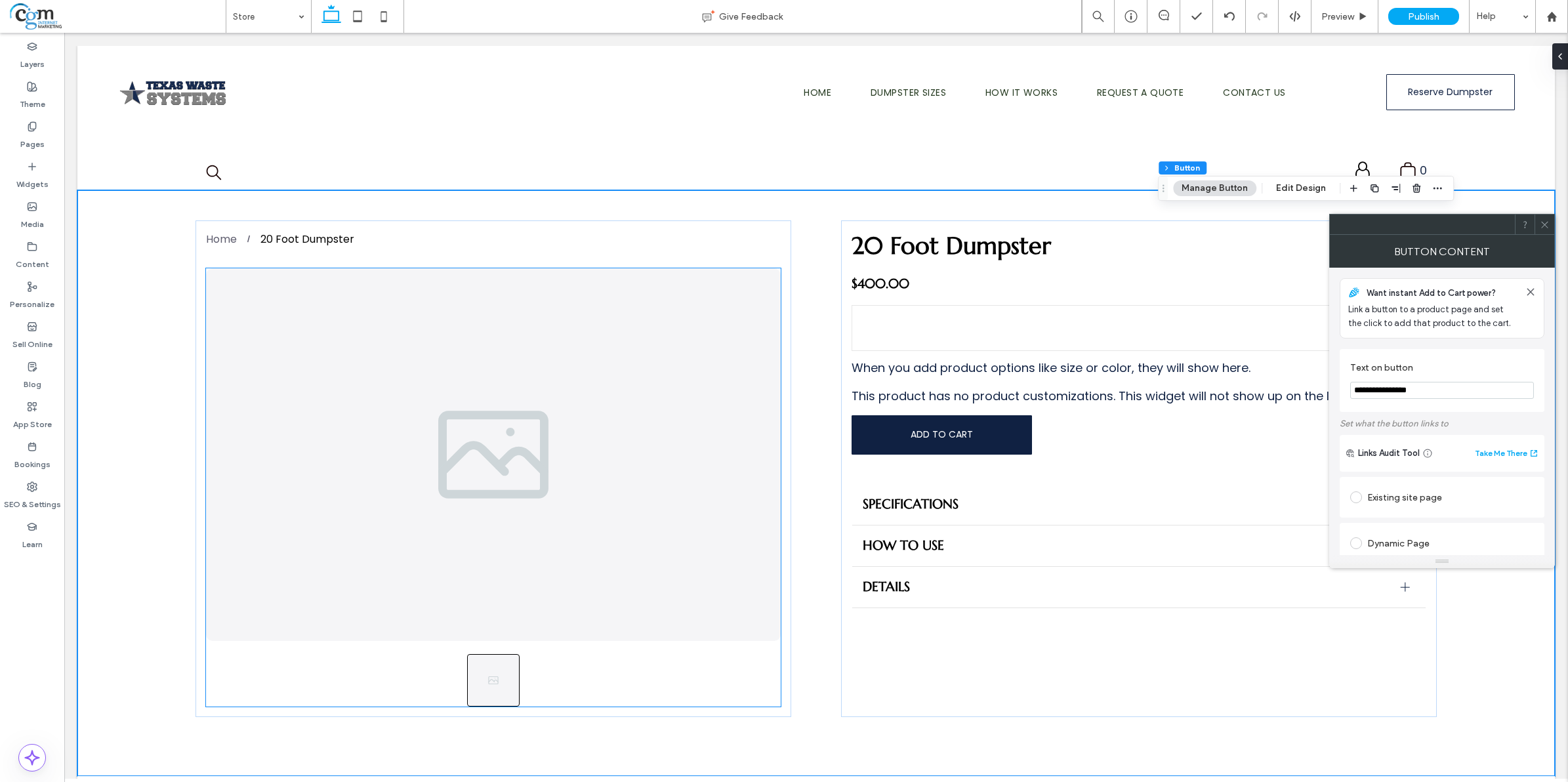
drag, startPoint x: 1454, startPoint y: 396, endPoint x: 1354, endPoint y: 389, distance: 100.2
click at [1354, 389] on input "**********" at bounding box center [1441, 390] width 184 height 17
type input "**********"
click at [1544, 235] on div "Button Content" at bounding box center [1441, 252] width 225 height 33
click at [1544, 228] on icon at bounding box center [1544, 224] width 10 height 10
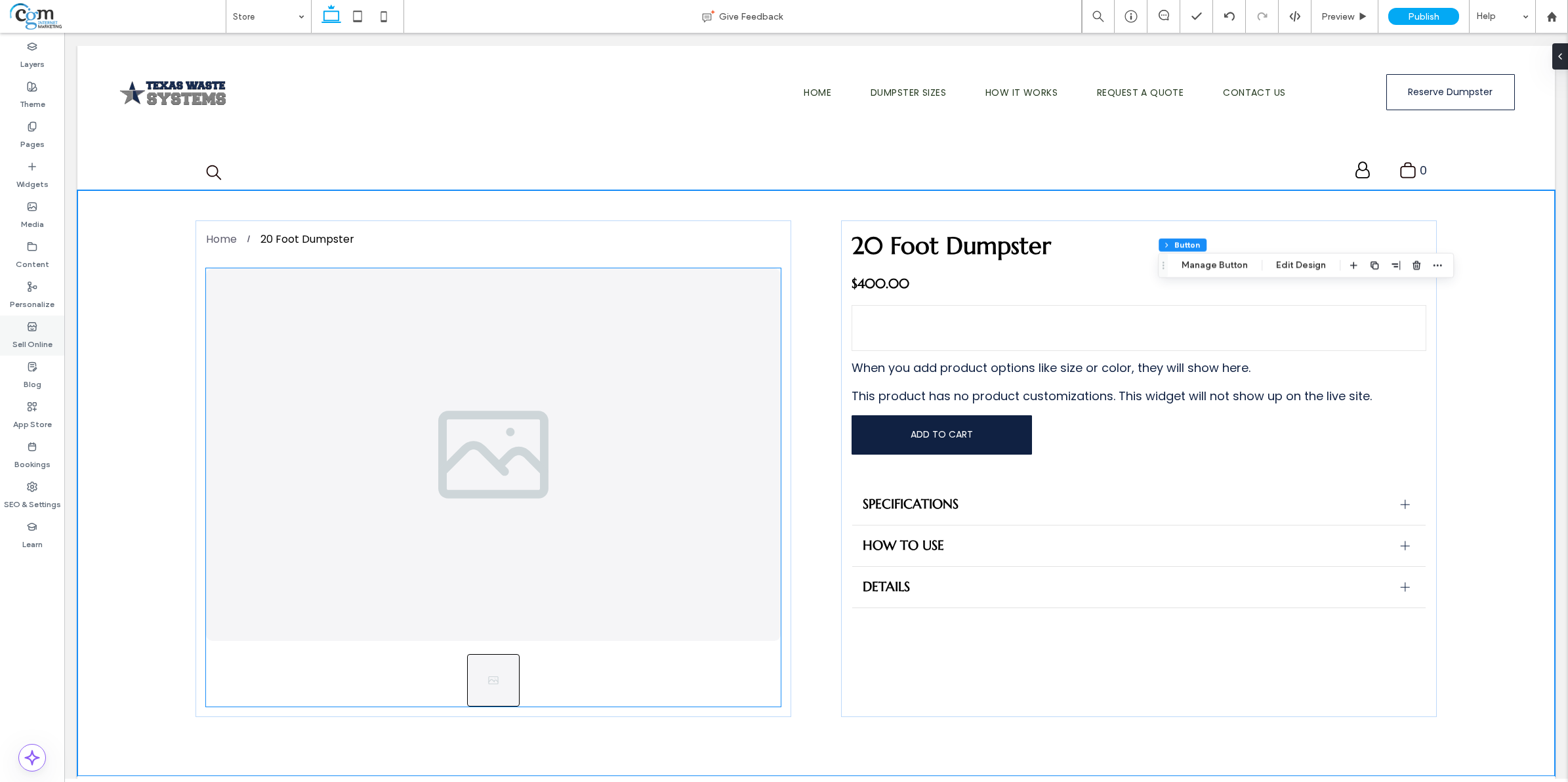
click at [38, 342] on label "Sell Online" at bounding box center [33, 341] width 40 height 18
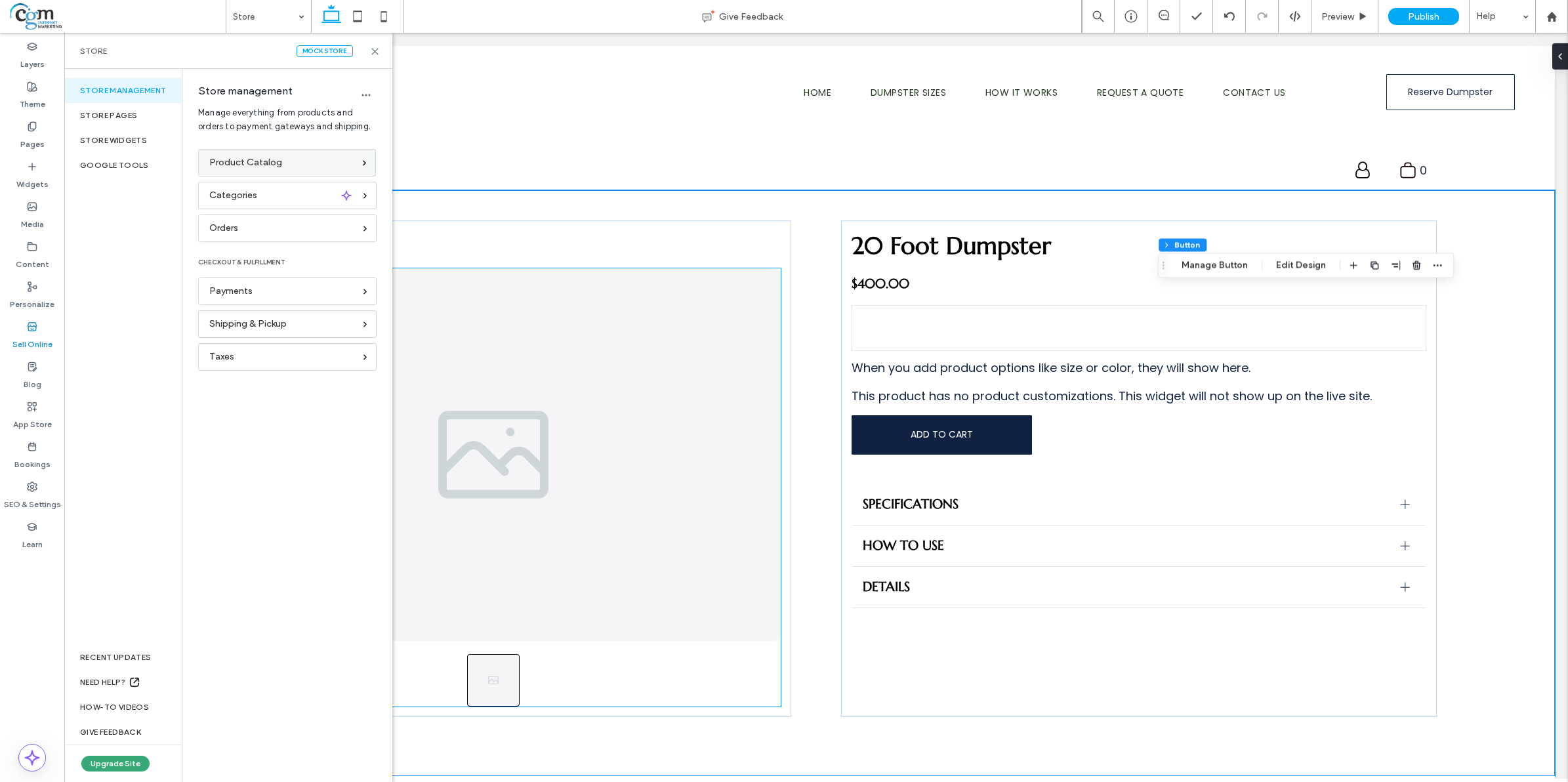
click at [284, 163] on div "Product Catalog" at bounding box center [281, 163] width 145 height 14
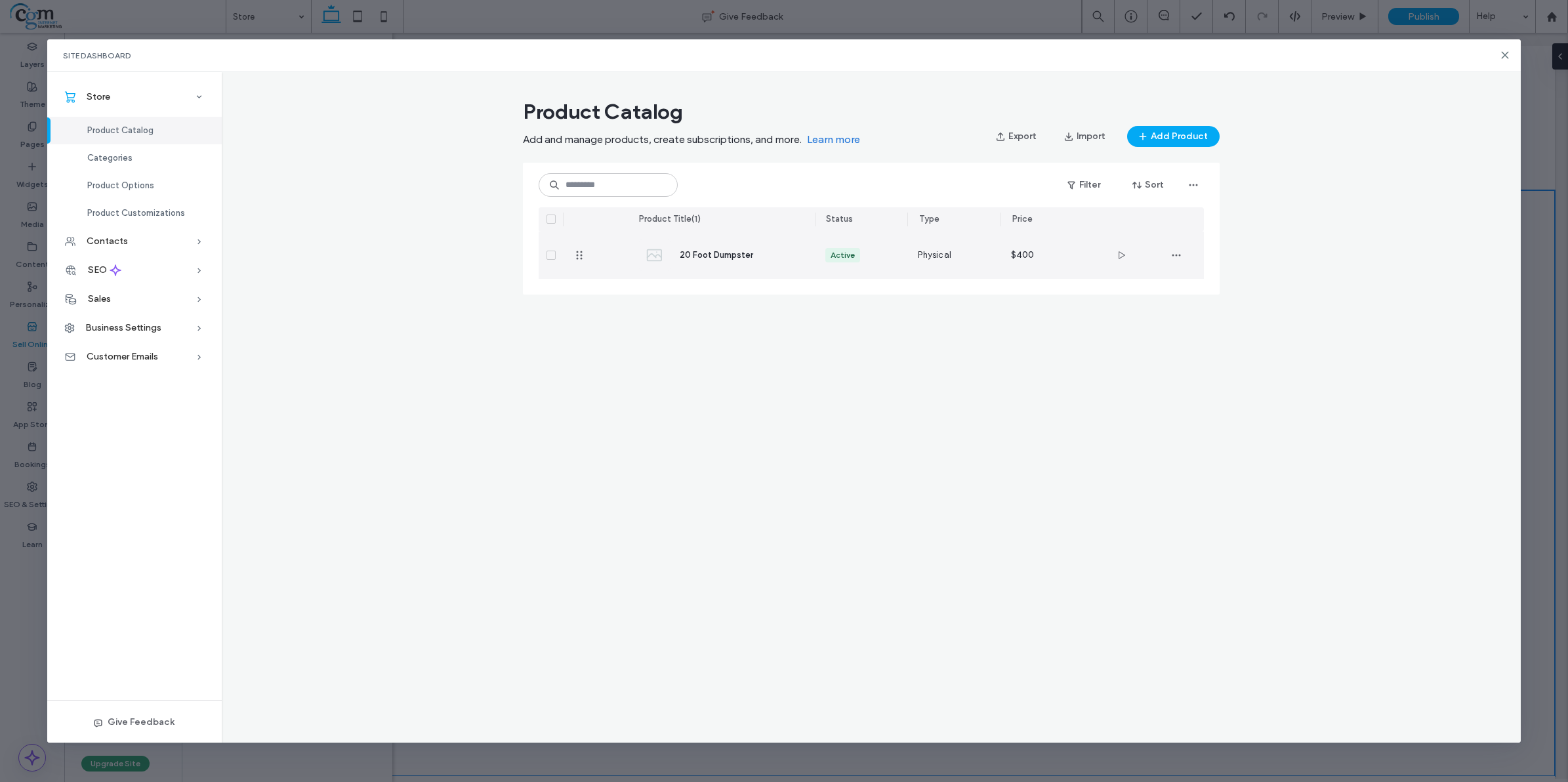
click at [1057, 257] on div "$400" at bounding box center [1047, 255] width 72 height 9
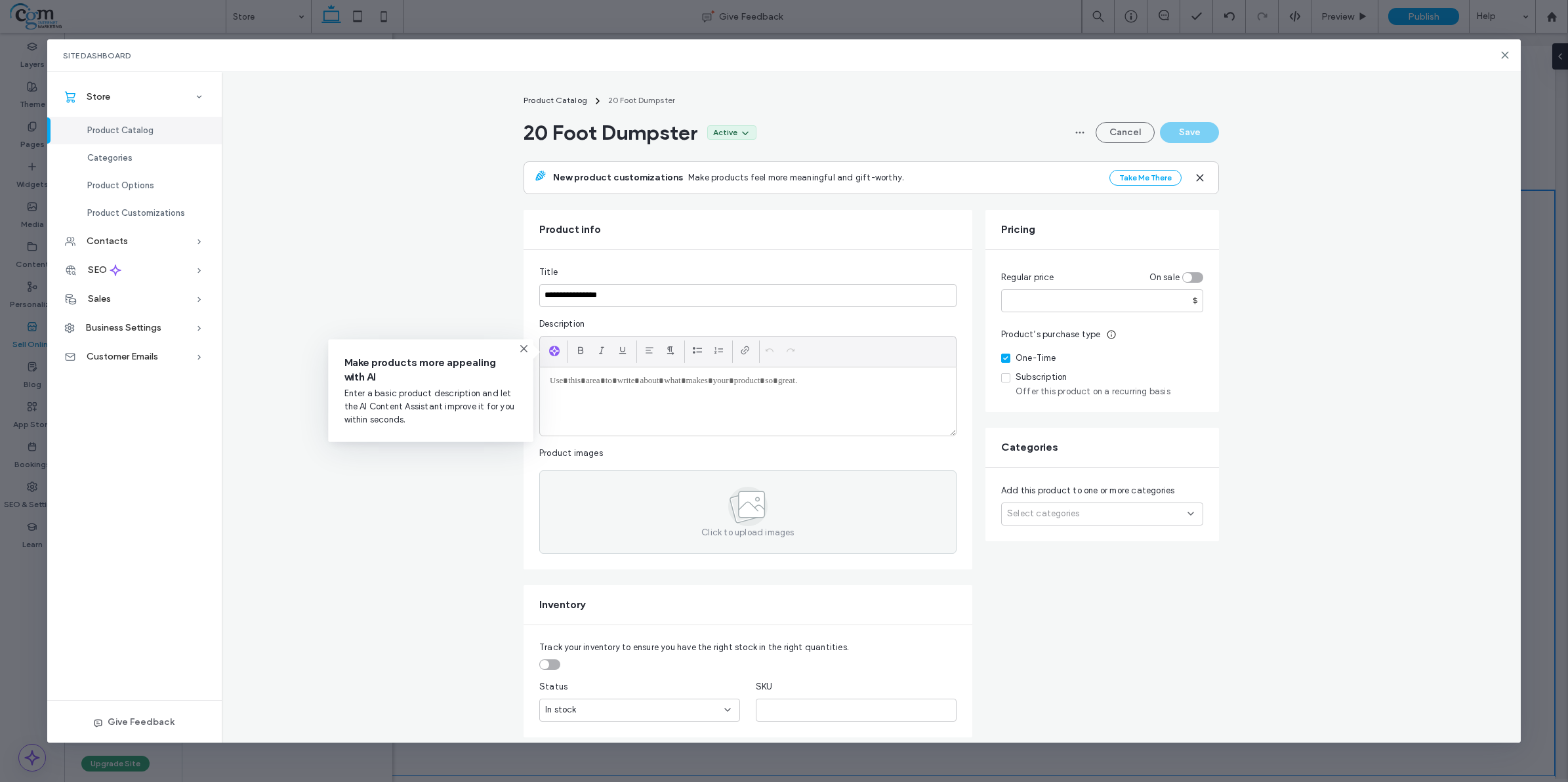
drag, startPoint x: 794, startPoint y: 384, endPoint x: 560, endPoint y: 386, distance: 234.0
click at [560, 386] on p at bounding box center [748, 381] width 396 height 12
click at [550, 349] on icon "button" at bounding box center [555, 351] width 9 height 11
click at [742, 405] on div at bounding box center [748, 401] width 416 height 68
click at [795, 382] on p at bounding box center [748, 381] width 396 height 12
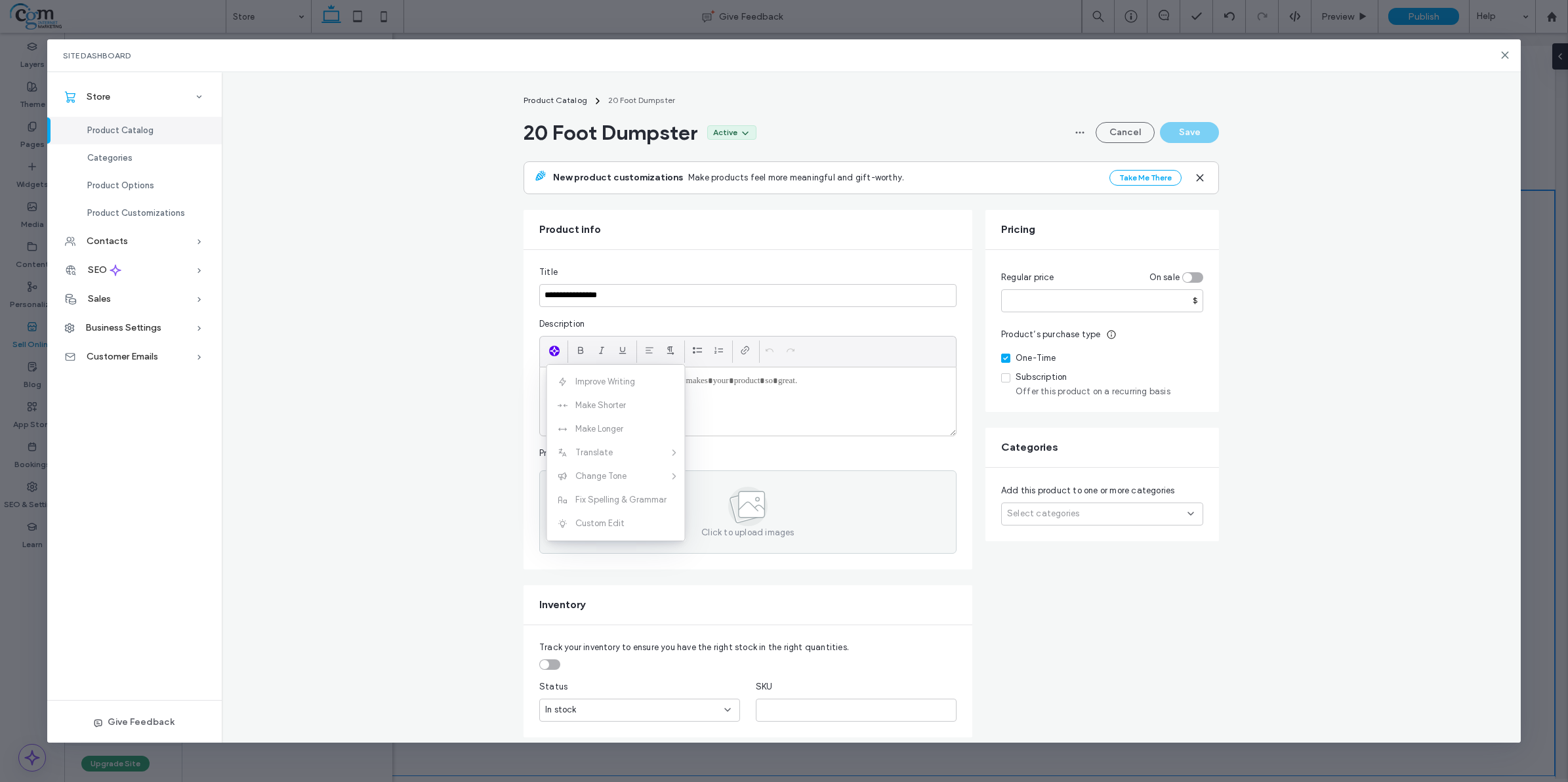
click at [795, 382] on p at bounding box center [748, 381] width 396 height 12
click at [620, 431] on div "Improve Writing Make Shorter Make Longer Translate Change Tone Fix Spelling & G…" at bounding box center [616, 453] width 138 height 166
click at [617, 412] on div "Improve Writing Make Shorter Make Longer Translate Change Tone Fix Spelling & G…" at bounding box center [616, 453] width 138 height 166
click at [607, 474] on div "Improve Writing Make Shorter Make Longer Translate Change Tone Fix Spelling & G…" at bounding box center [616, 453] width 138 height 166
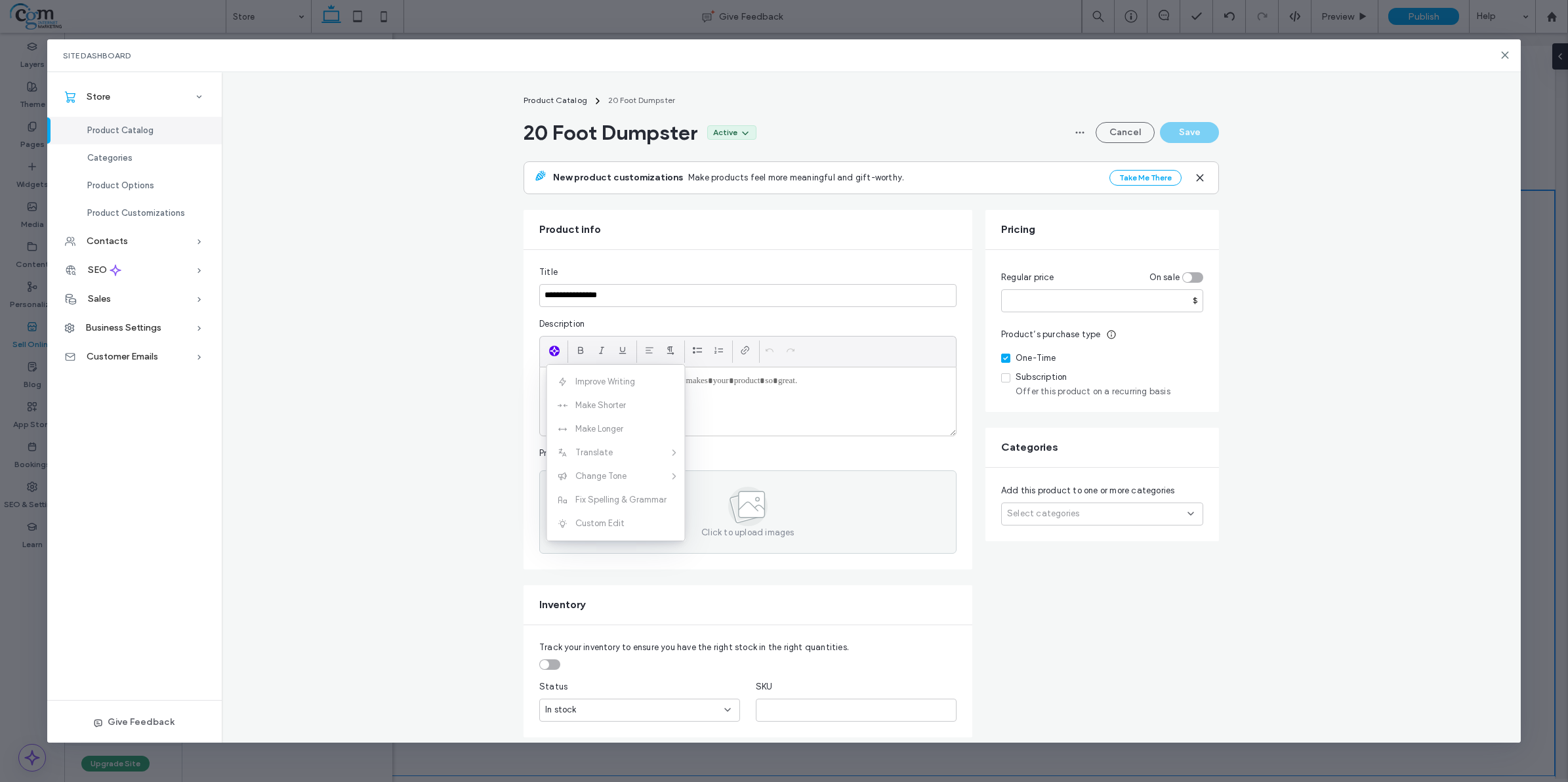
click at [713, 415] on div at bounding box center [748, 401] width 416 height 68
click at [550, 355] on icon "button" at bounding box center [555, 351] width 9 height 11
click at [593, 382] on p at bounding box center [748, 381] width 396 height 12
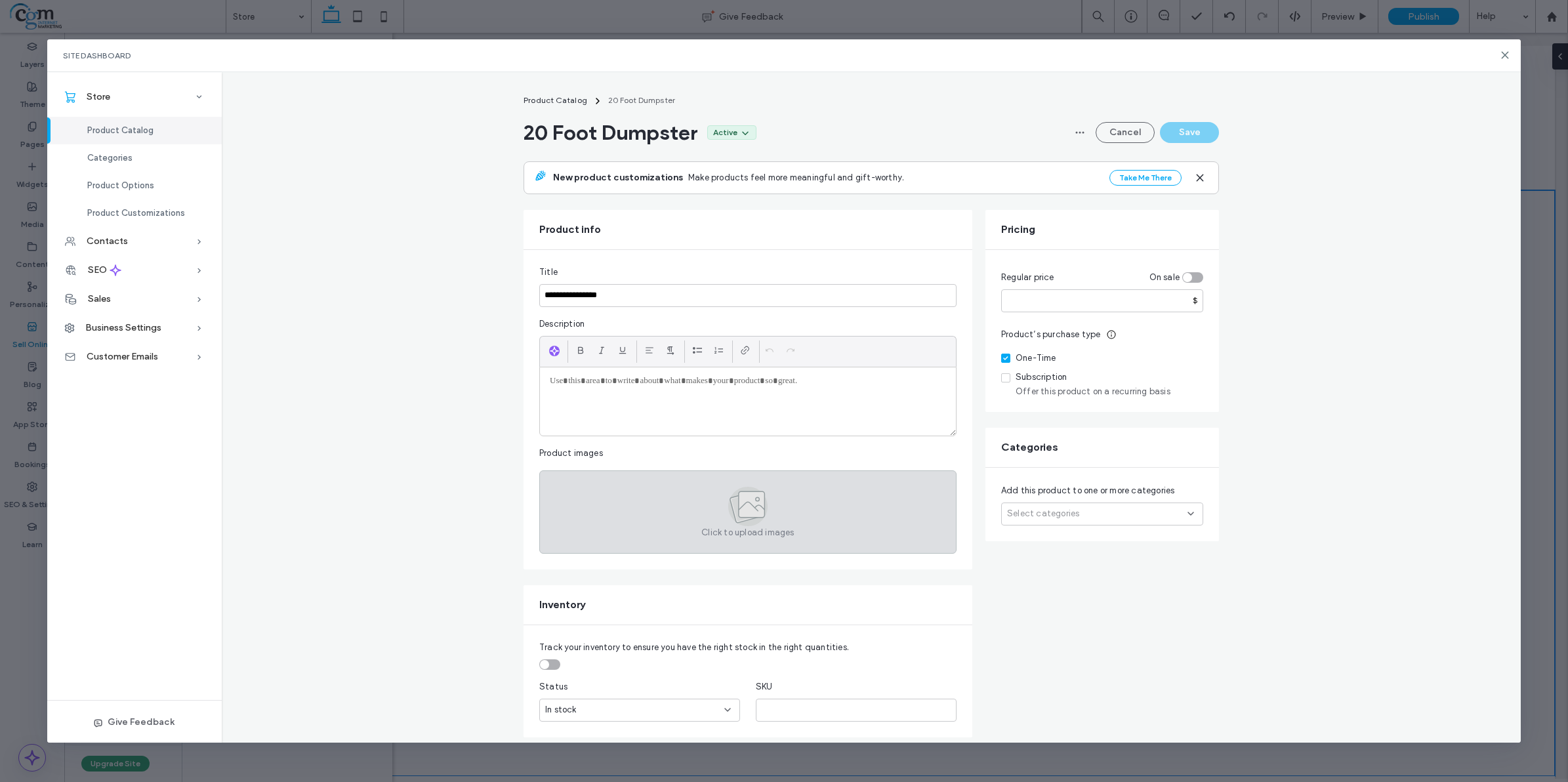
click at [739, 514] on icon at bounding box center [752, 504] width 26 height 26
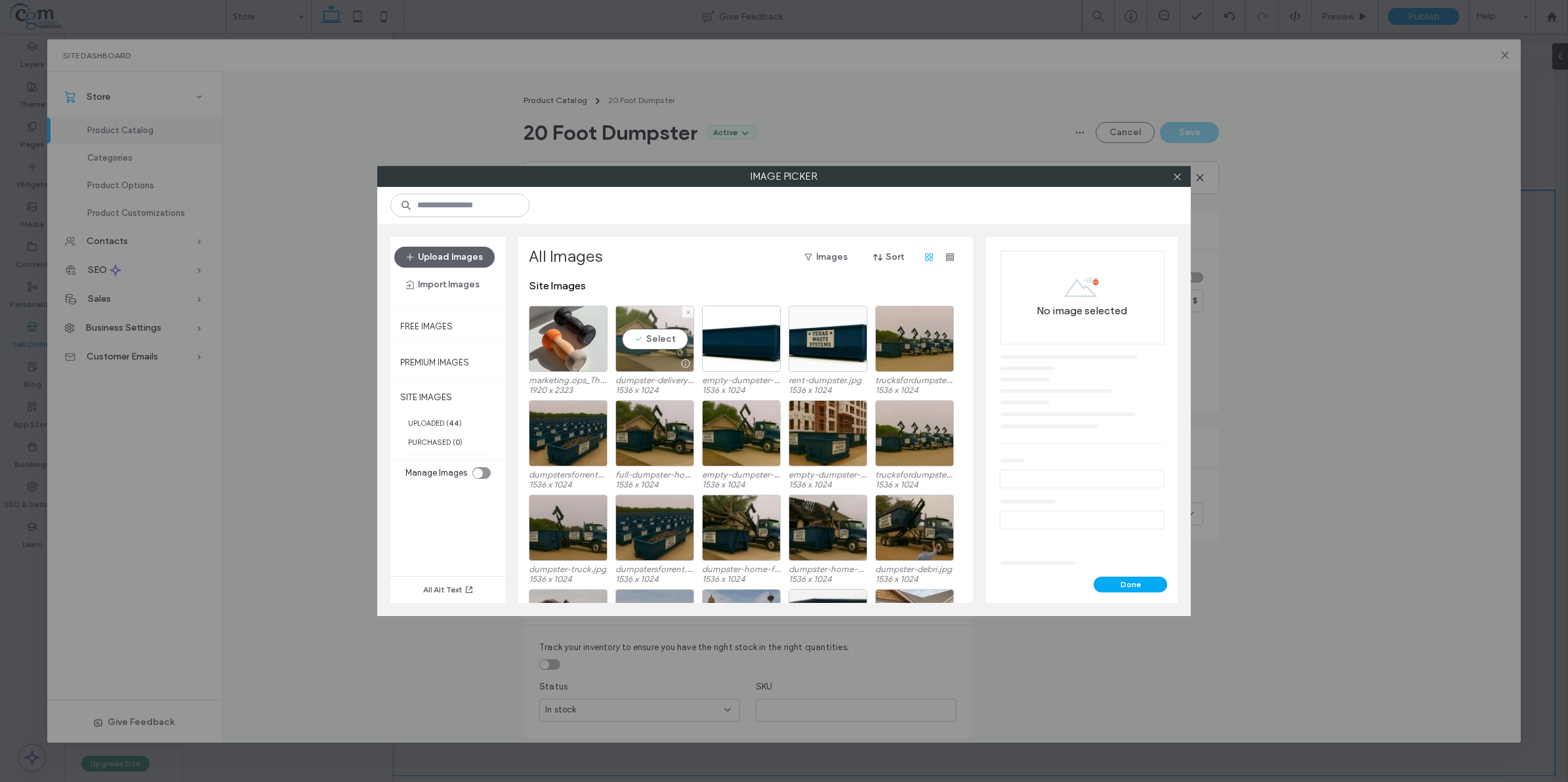
click at [663, 351] on div "Select" at bounding box center [654, 339] width 79 height 66
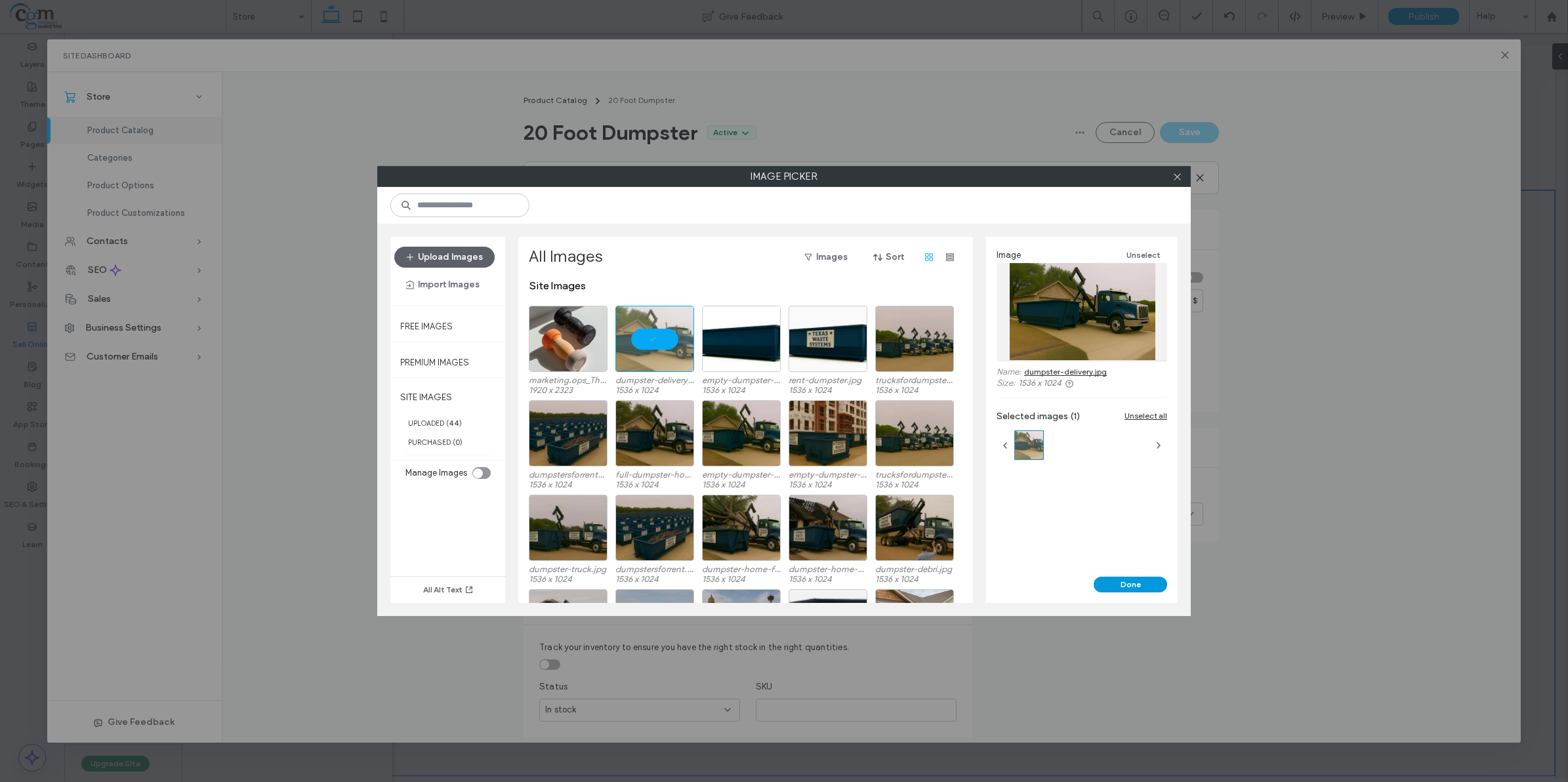
click at [1130, 578] on button "Done" at bounding box center [1130, 584] width 73 height 15
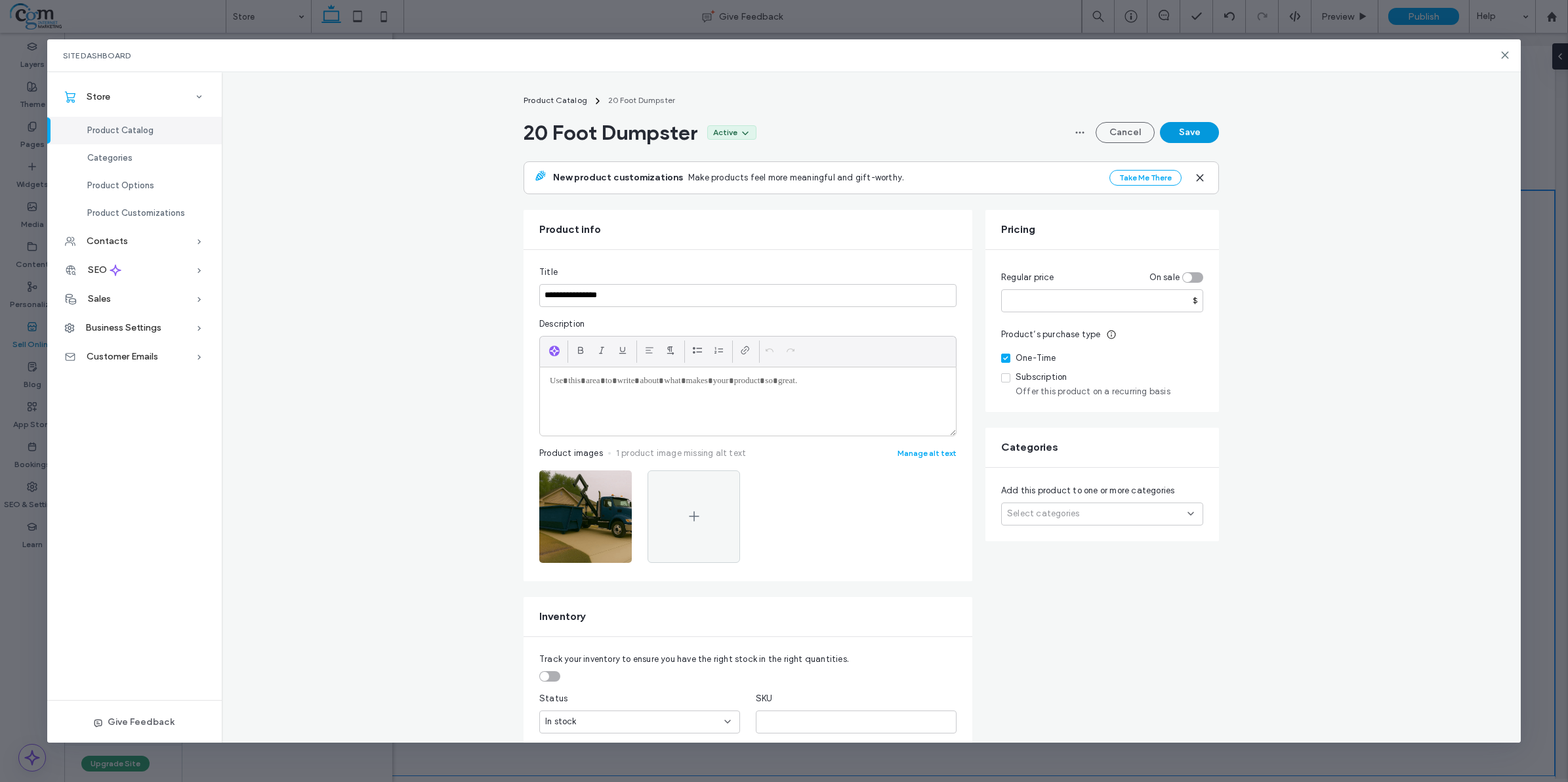
click at [1202, 132] on button "Save" at bounding box center [1189, 132] width 59 height 21
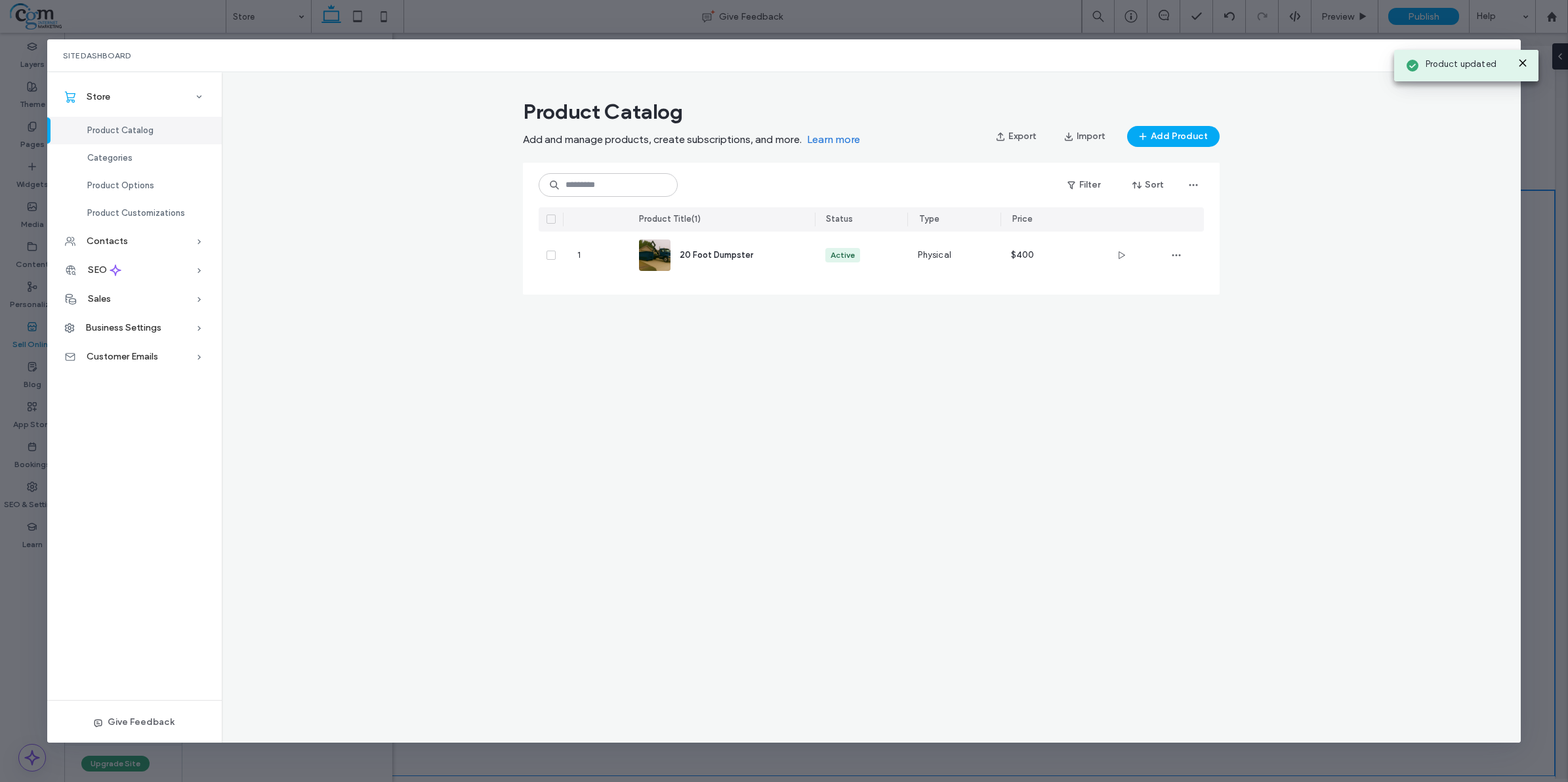
click at [1521, 61] on use at bounding box center [1522, 62] width 6 height 6
click at [1507, 54] on div "Site Dashboard" at bounding box center [784, 56] width 1474 height 33
click at [1504, 53] on use at bounding box center [1506, 54] width 6 height 6
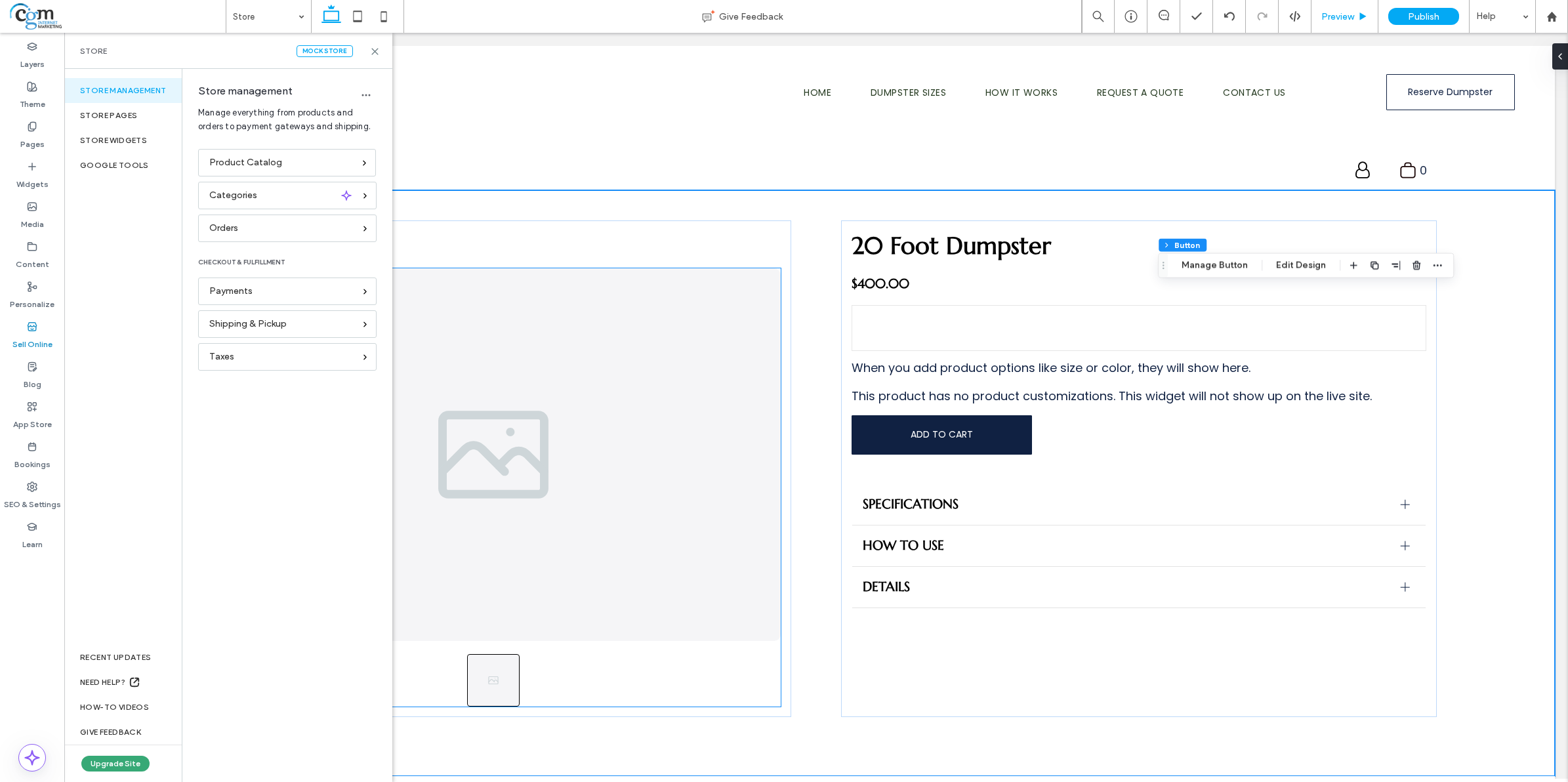
click at [1343, 11] on span "Preview" at bounding box center [1337, 16] width 33 height 11
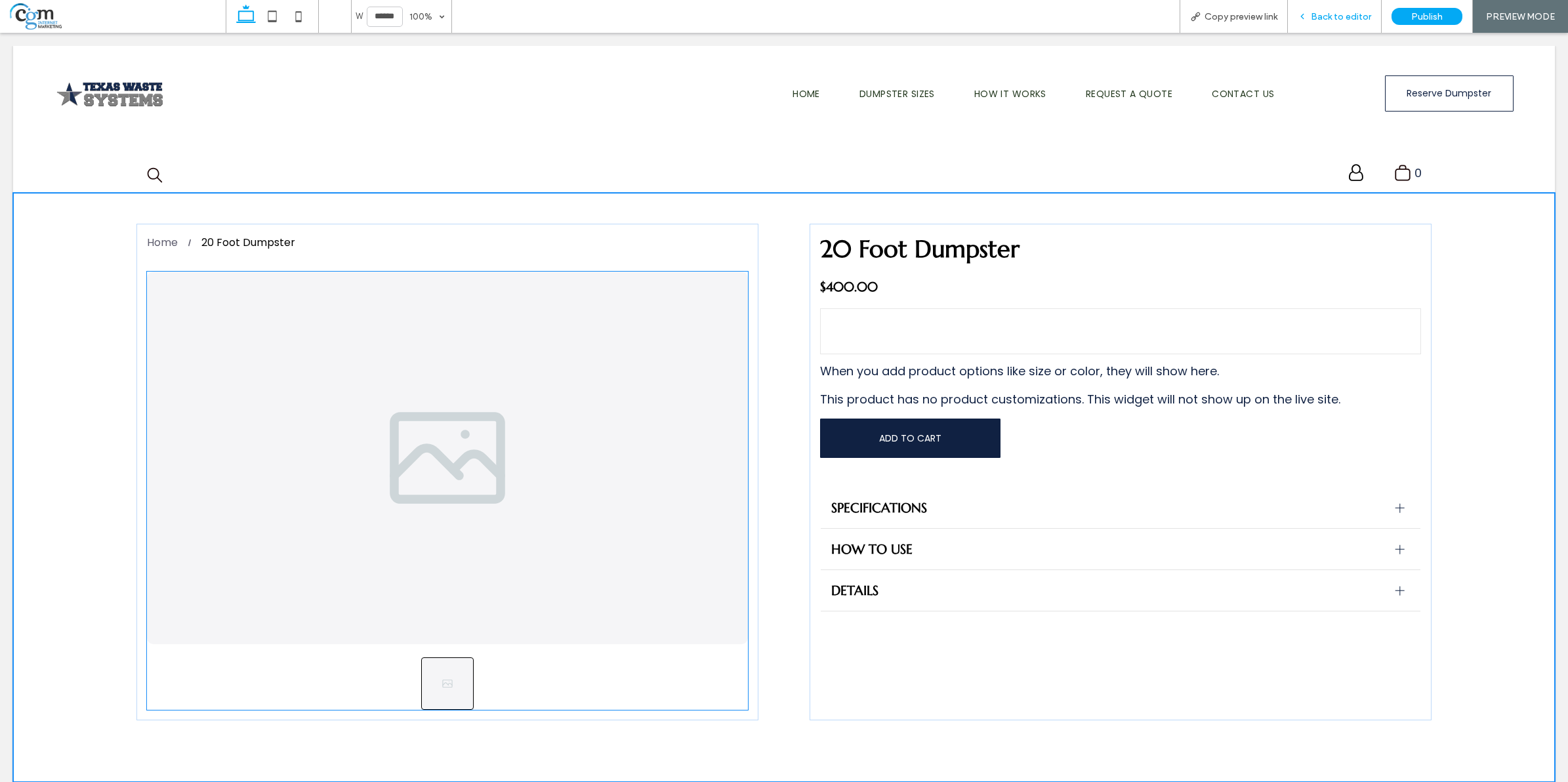
click at [1338, 7] on div "Back to editor" at bounding box center [1335, 16] width 94 height 33
click at [1334, 20] on span "Back to editor" at bounding box center [1341, 16] width 61 height 11
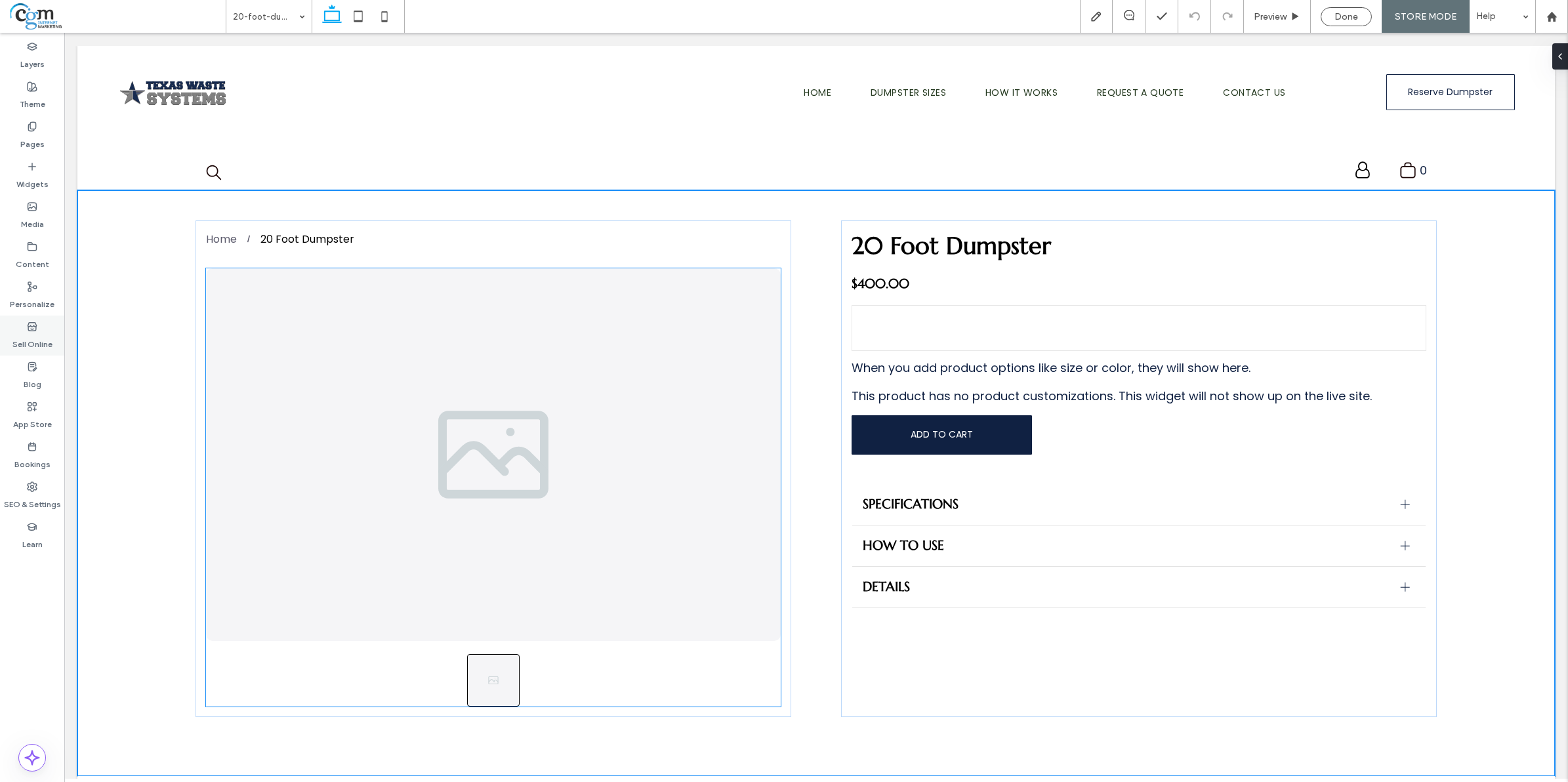
click at [34, 327] on icon at bounding box center [33, 327] width 11 height 11
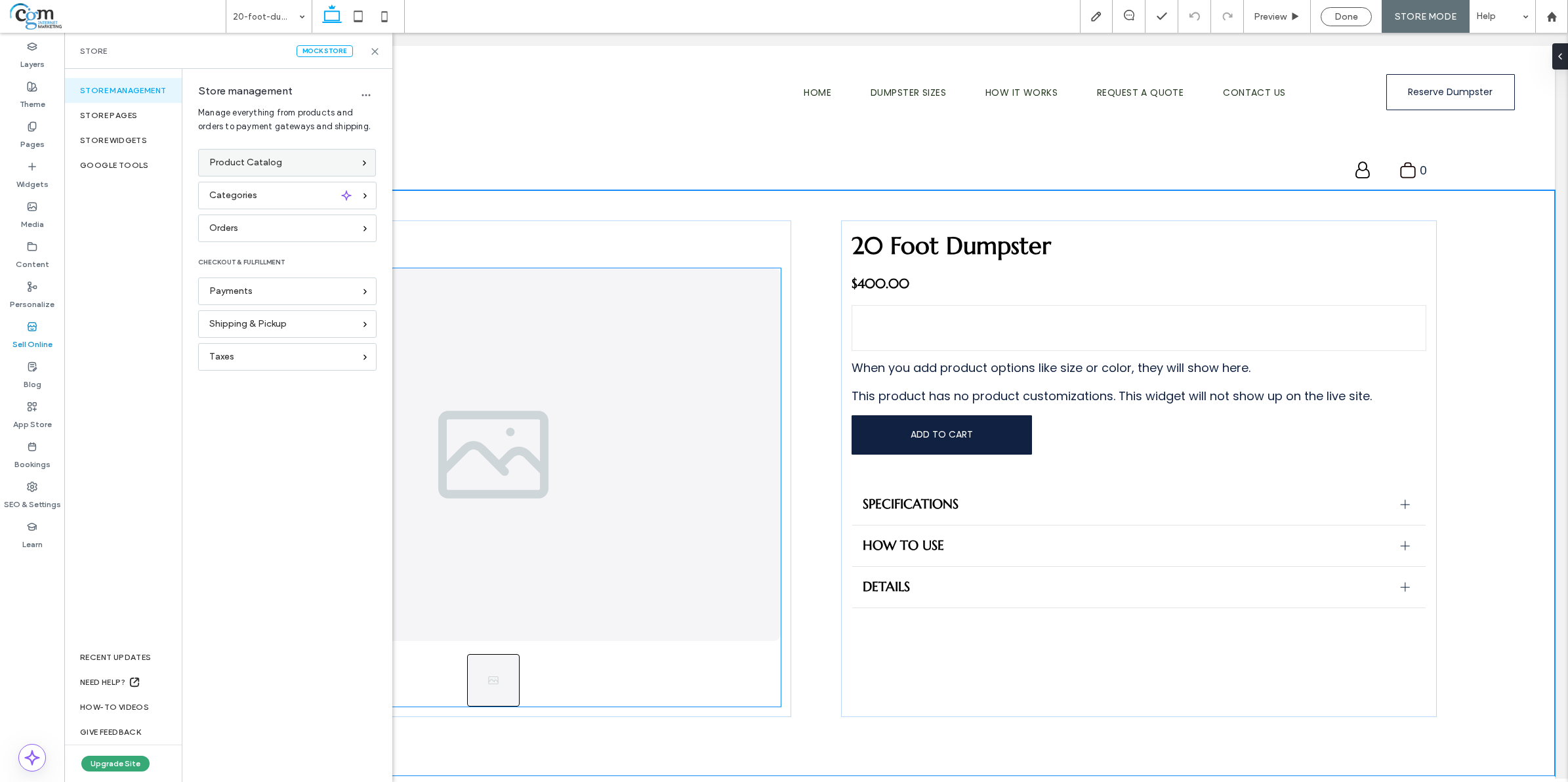
click at [248, 161] on span "Product Catalog" at bounding box center [245, 163] width 72 height 14
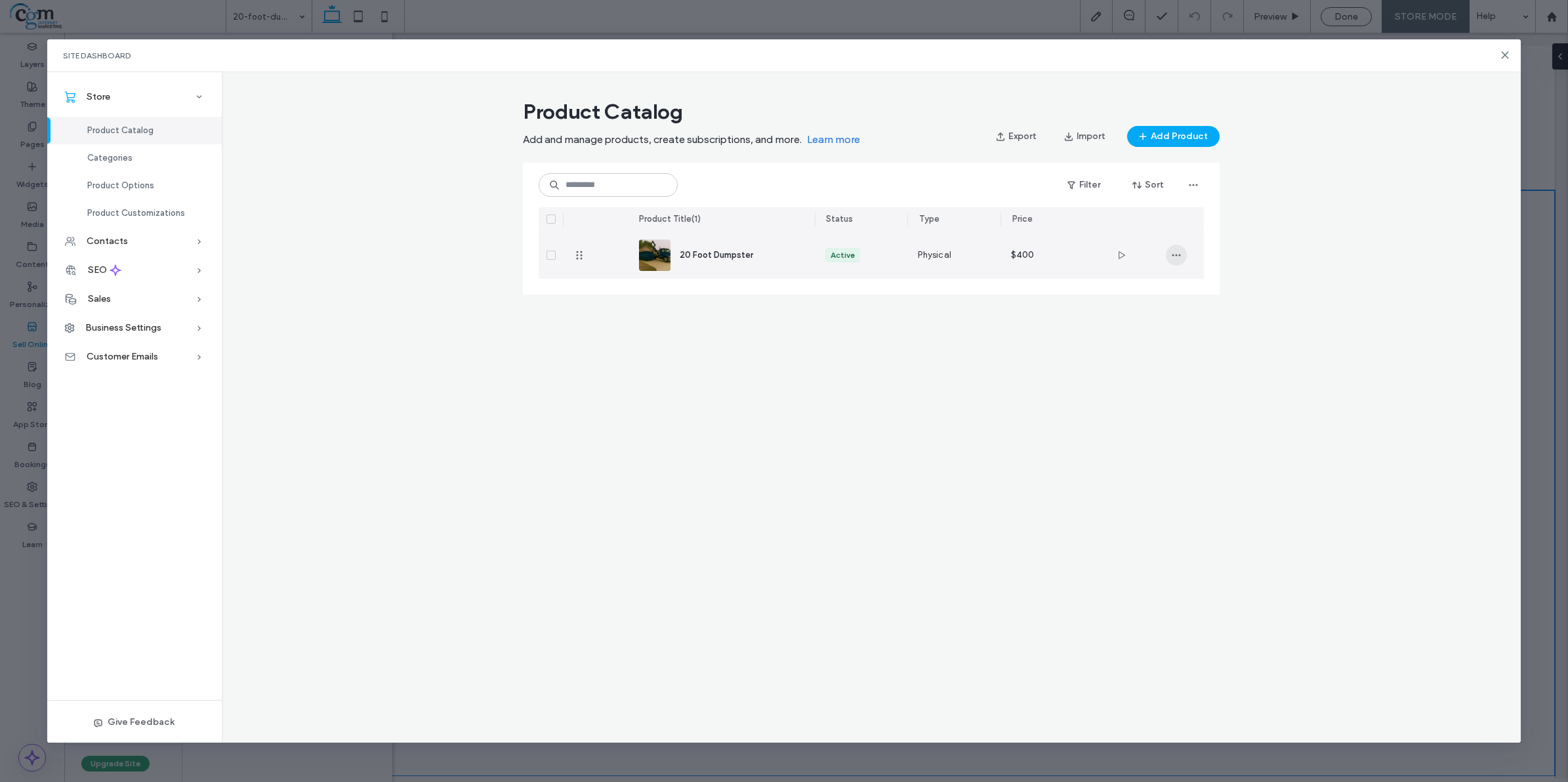
click at [1180, 254] on icon "button" at bounding box center [1176, 255] width 11 height 11
click at [753, 242] on div "20 Foot Dumpster" at bounding box center [721, 255] width 166 height 47
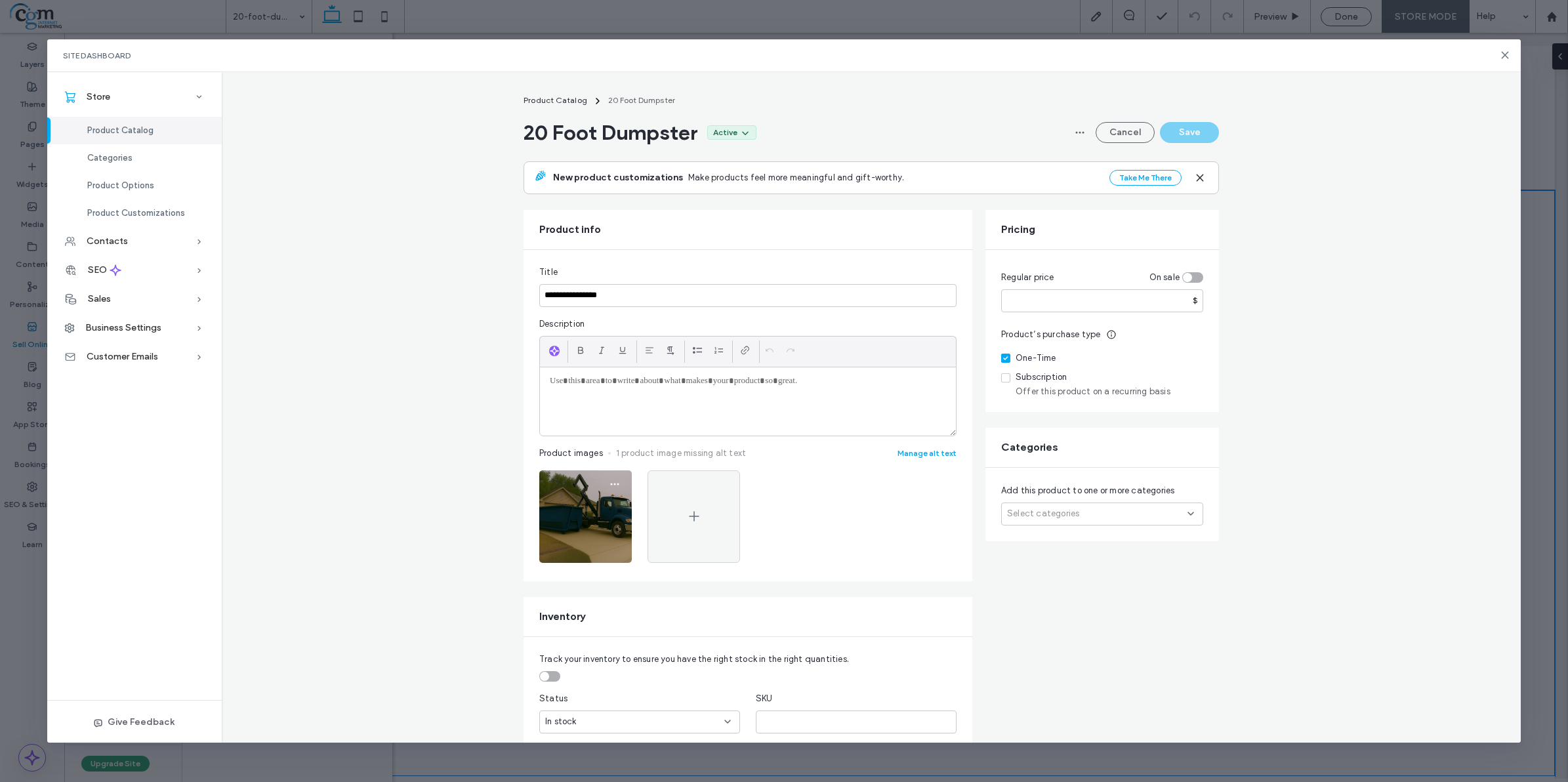
click at [593, 503] on img at bounding box center [585, 517] width 92 height 92
click at [575, 513] on img at bounding box center [585, 517] width 92 height 92
click at [610, 483] on icon "button" at bounding box center [615, 484] width 11 height 11
click at [571, 567] on span "Delete Image" at bounding box center [555, 568] width 52 height 14
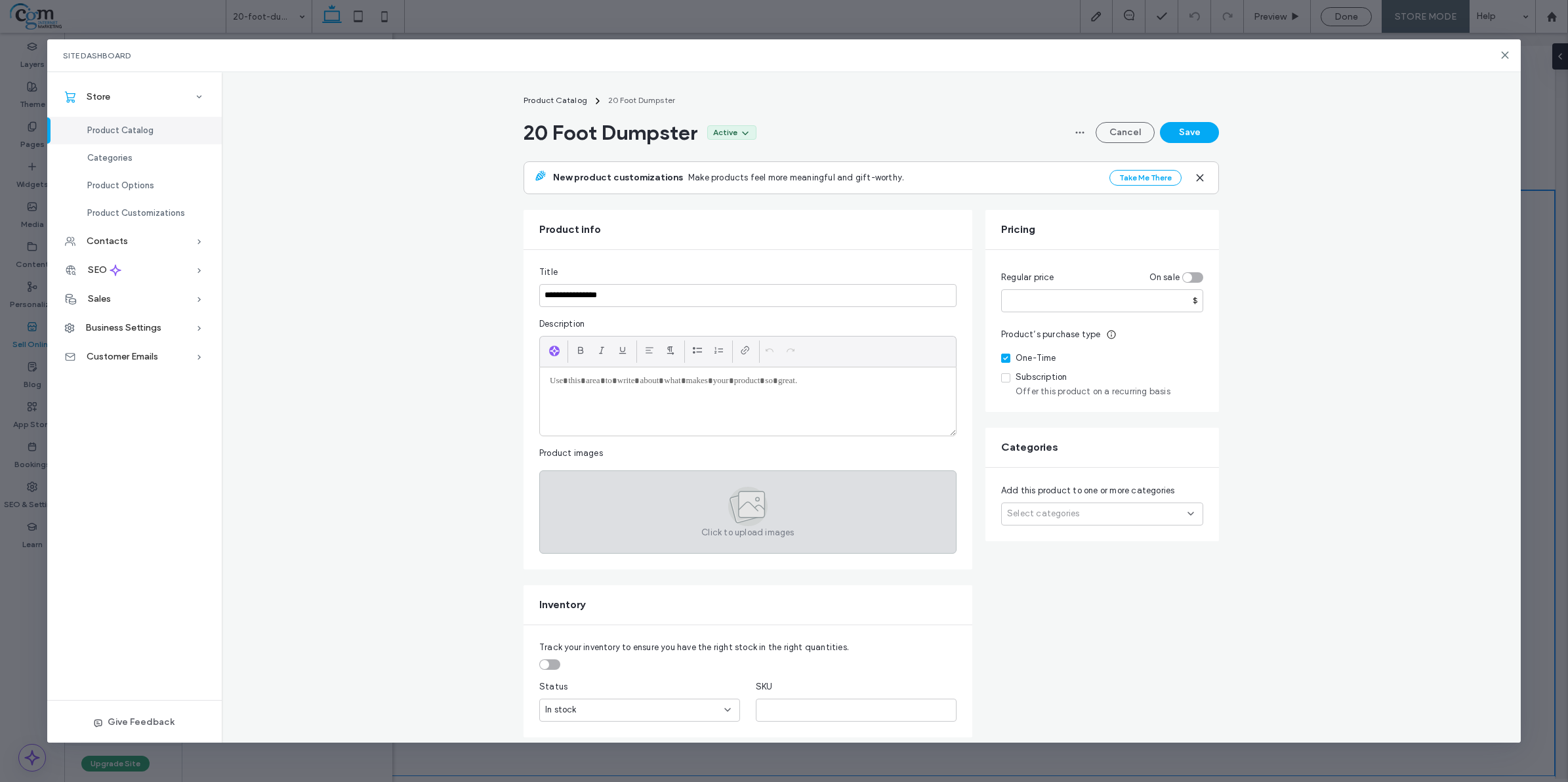
click at [739, 516] on icon at bounding box center [752, 504] width 26 height 26
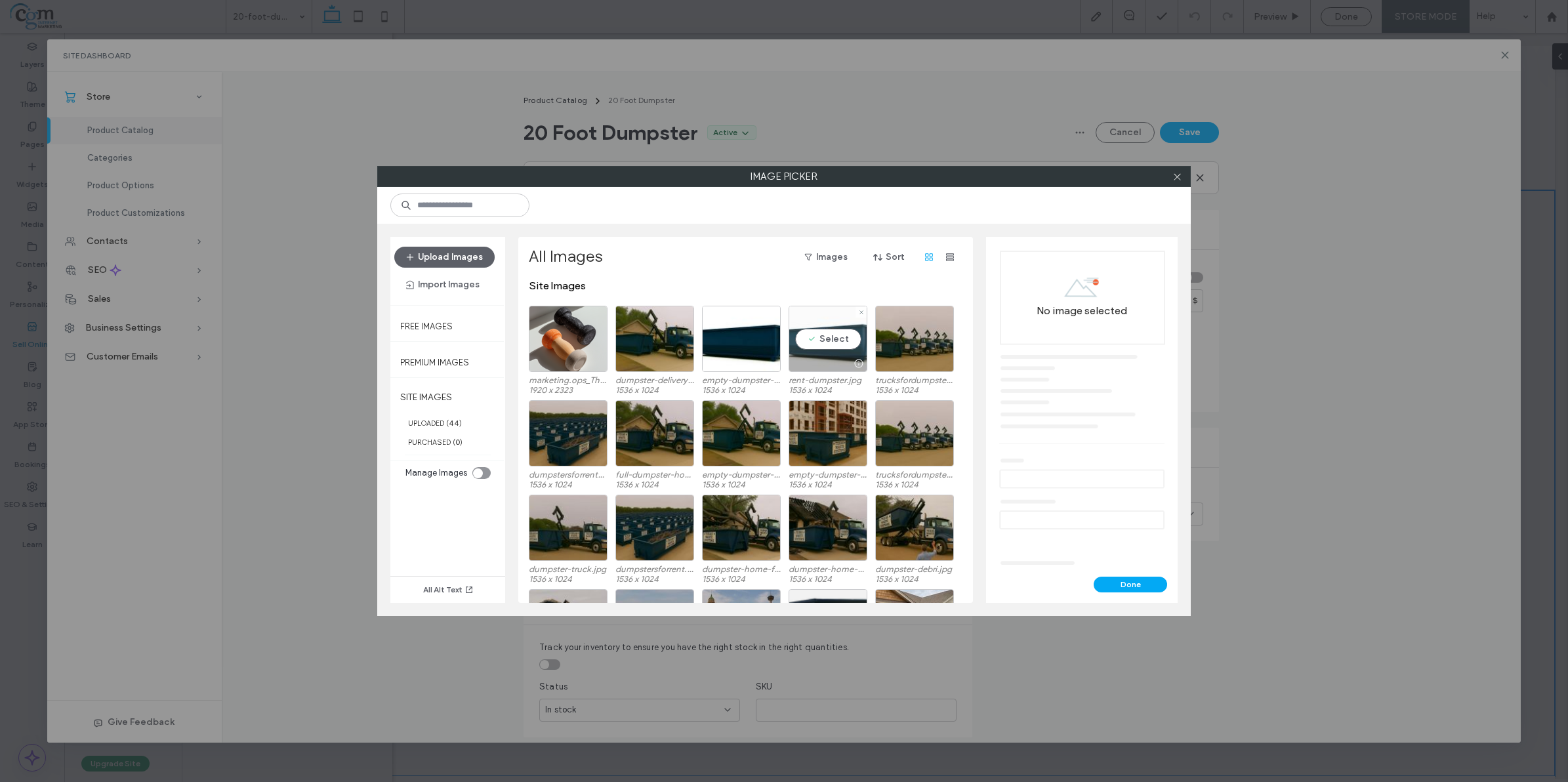
click at [830, 341] on div "Select" at bounding box center [828, 339] width 79 height 66
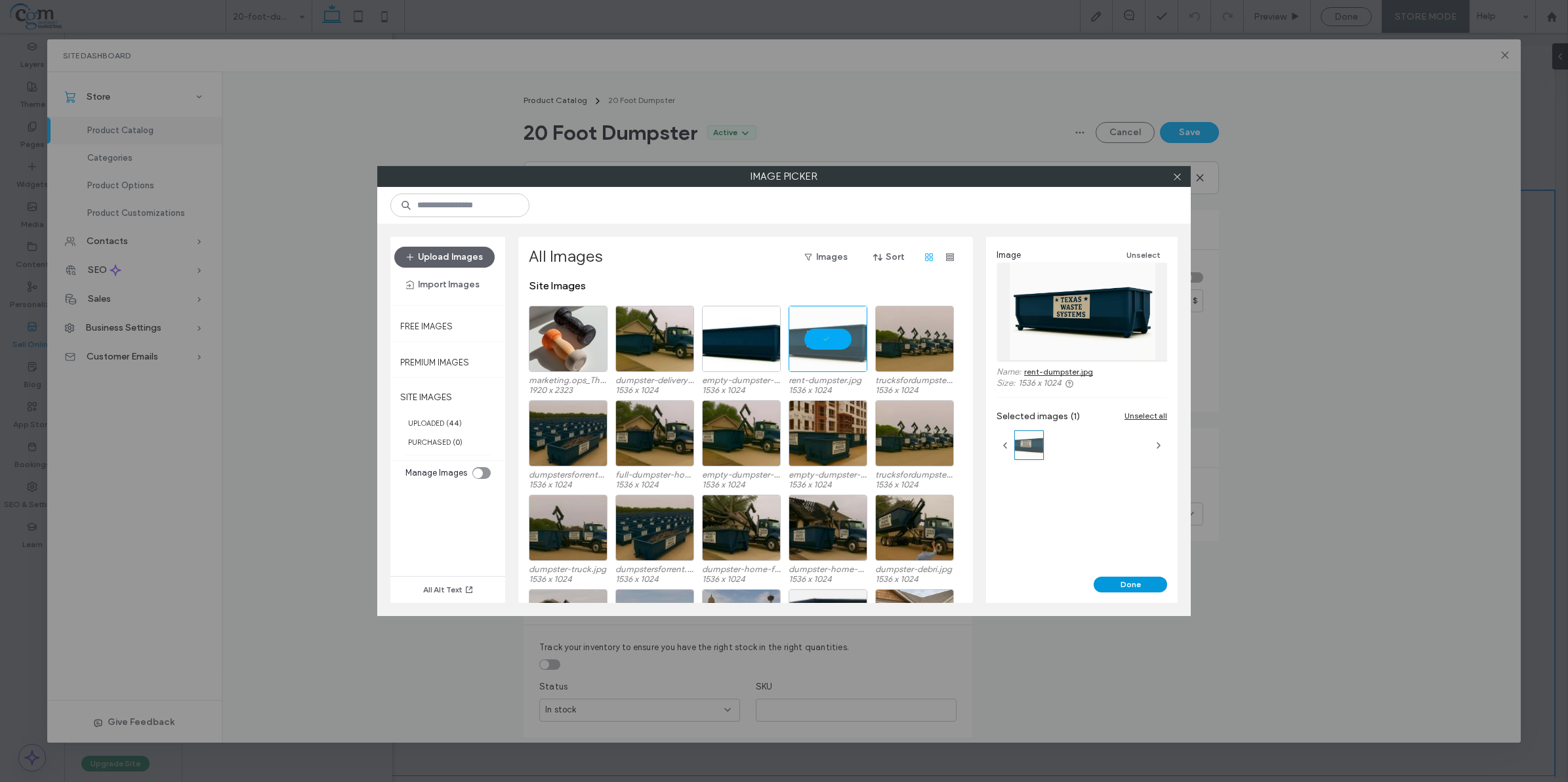
click at [1137, 588] on button "Done" at bounding box center [1130, 584] width 73 height 15
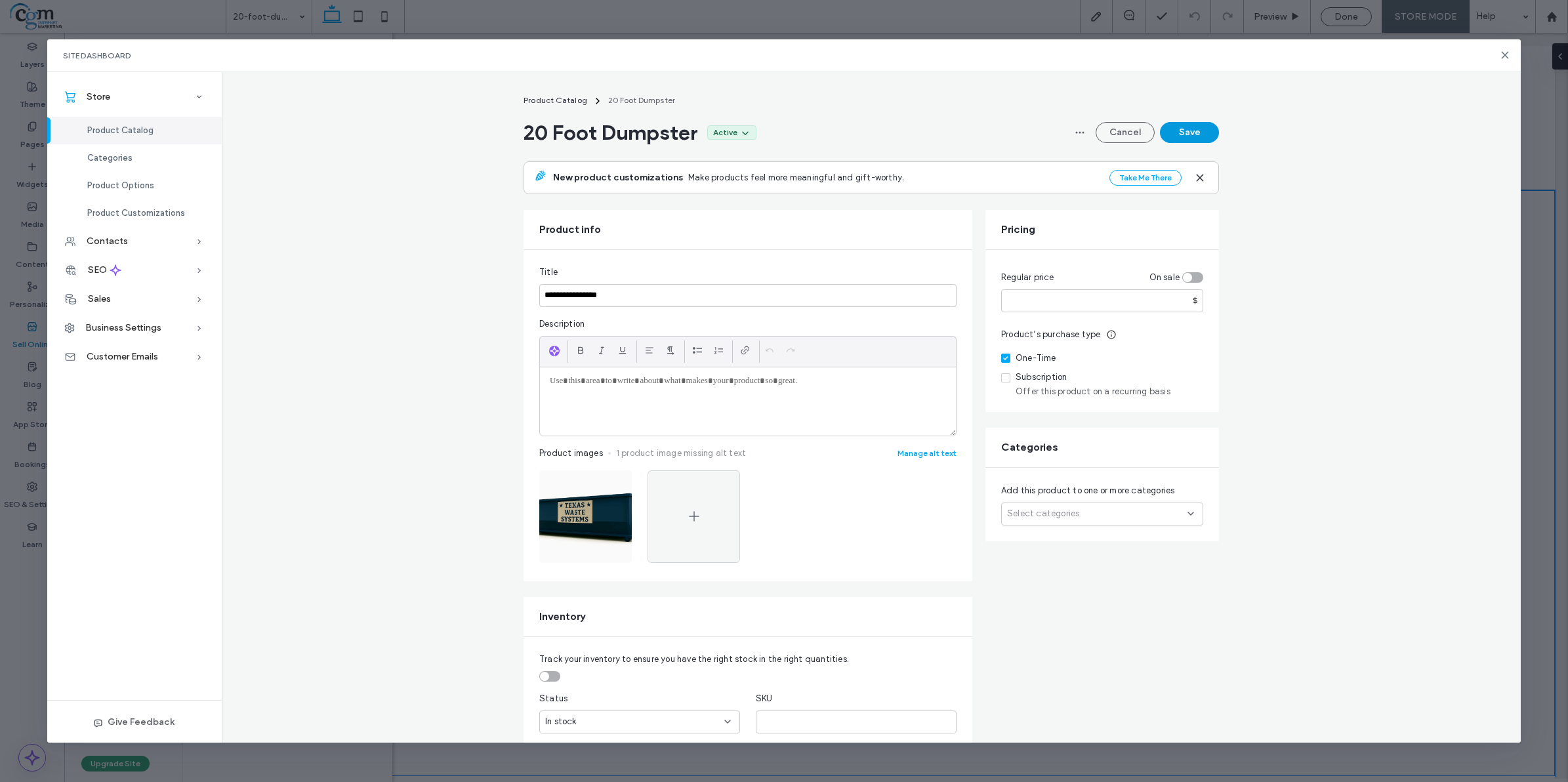
click at [1208, 135] on button "Save" at bounding box center [1189, 132] width 59 height 21
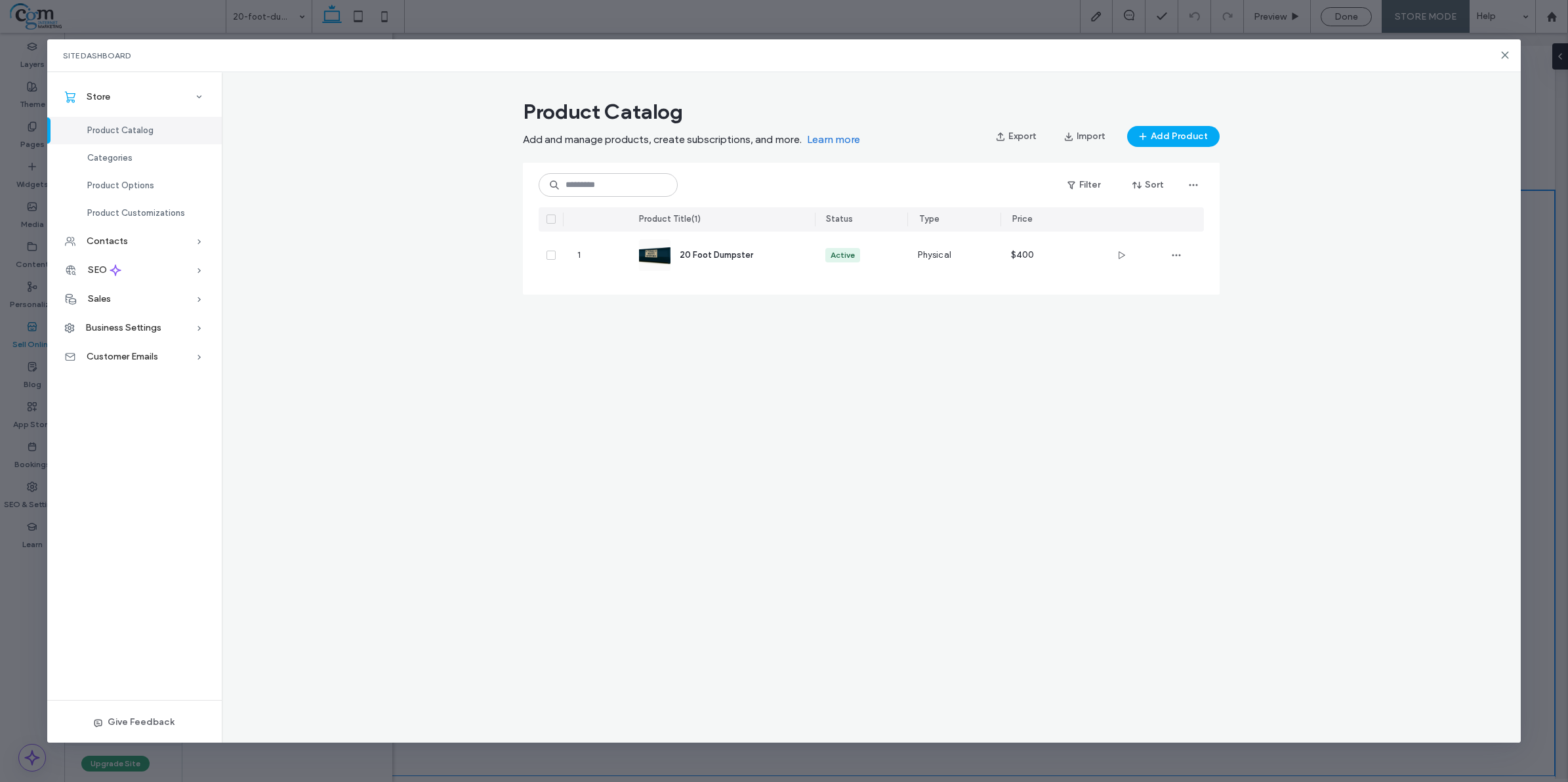
click at [1524, 61] on div "Site Dashboard Store Product Catalog Categories Product Options Product Customi…" at bounding box center [784, 391] width 1568 height 782
click at [1506, 52] on icon at bounding box center [1506, 55] width 11 height 11
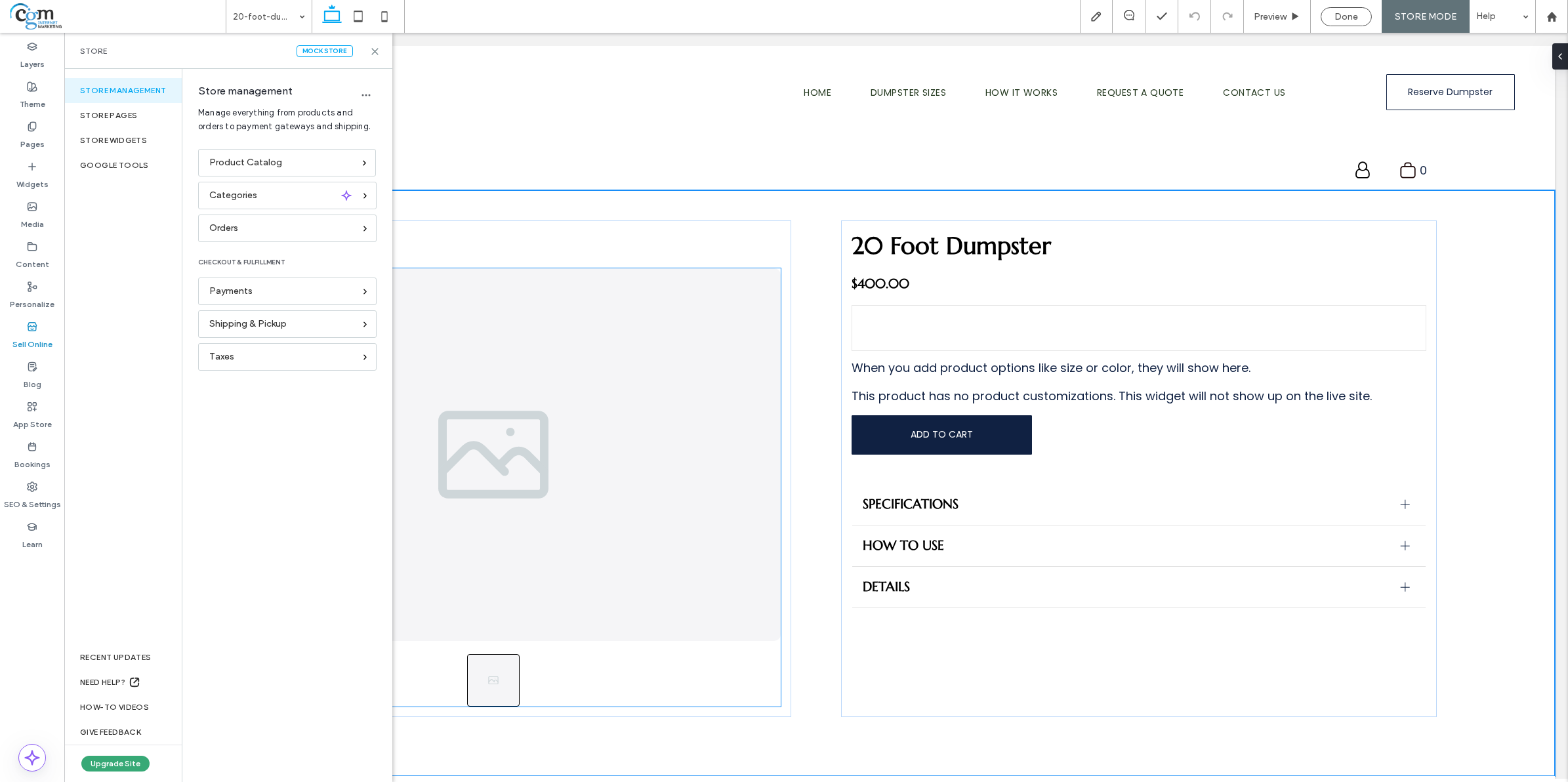
click at [1352, 21] on span "Done" at bounding box center [1346, 16] width 24 height 11
click at [1342, 12] on span "Preview" at bounding box center [1337, 16] width 33 height 11
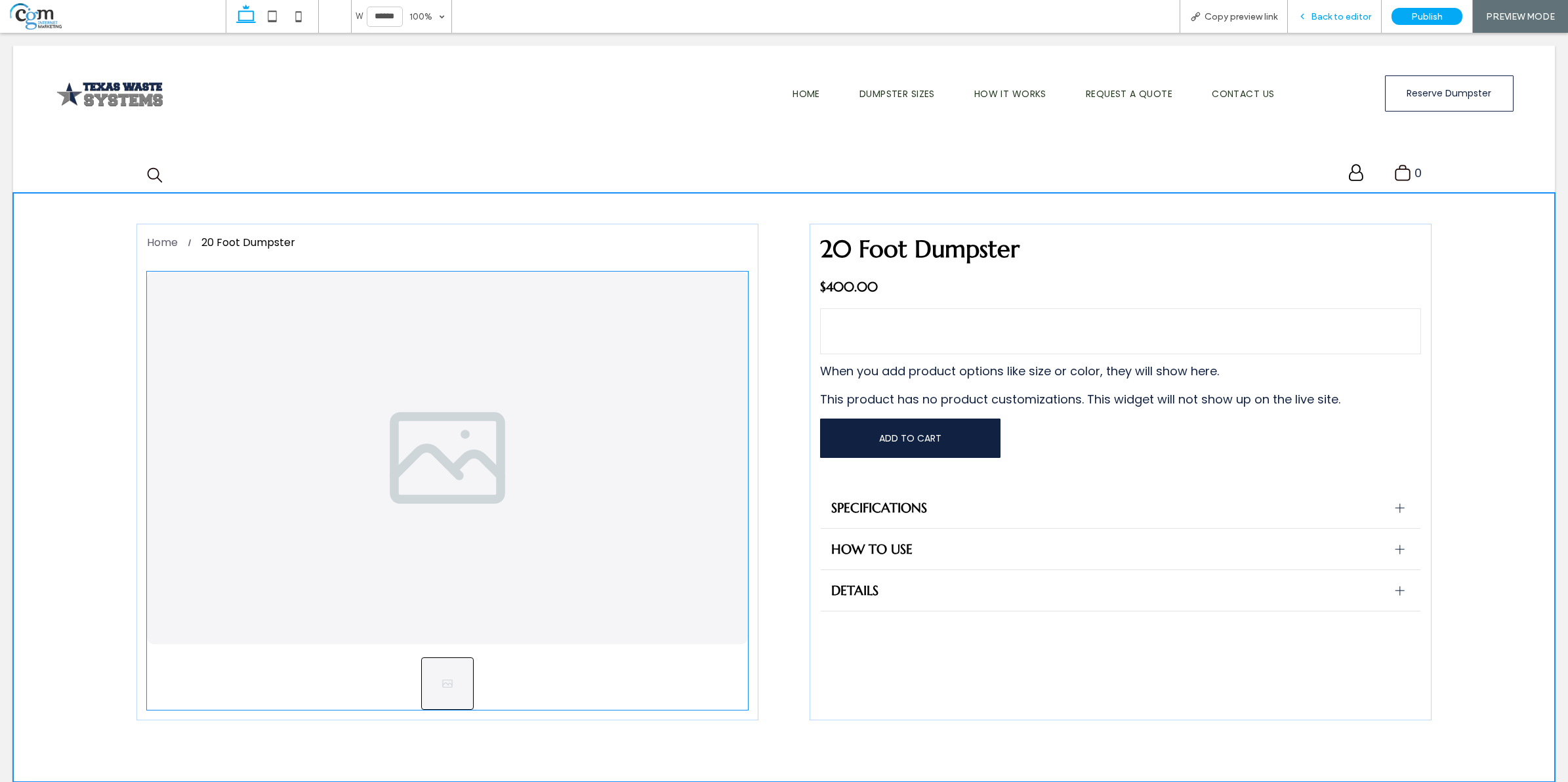
click at [1346, 26] on div "Back to editor" at bounding box center [1335, 16] width 94 height 33
click at [1327, 18] on span "Back to editor" at bounding box center [1341, 16] width 61 height 11
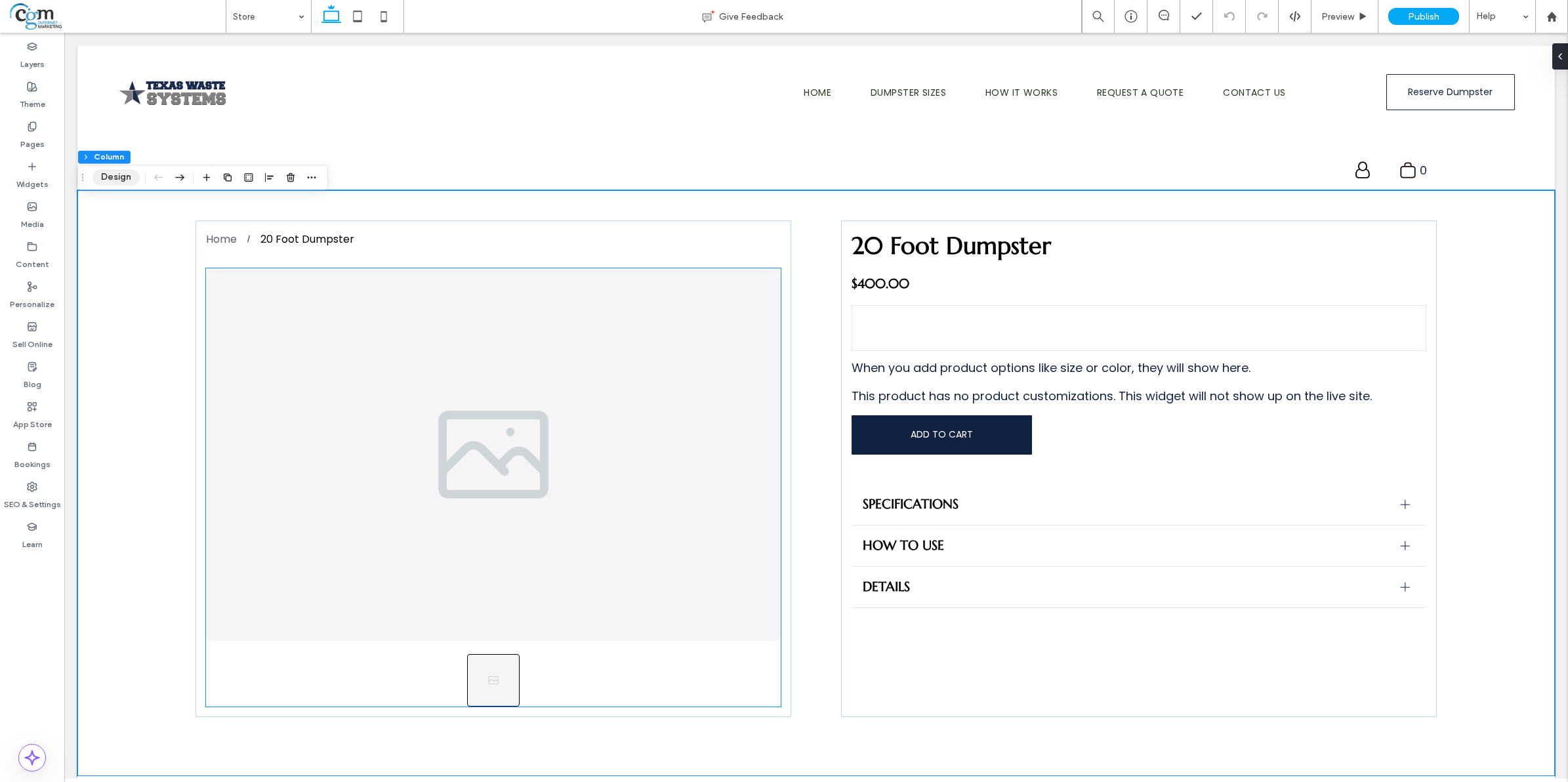
click at [107, 172] on button "Design" at bounding box center [116, 176] width 47 height 15
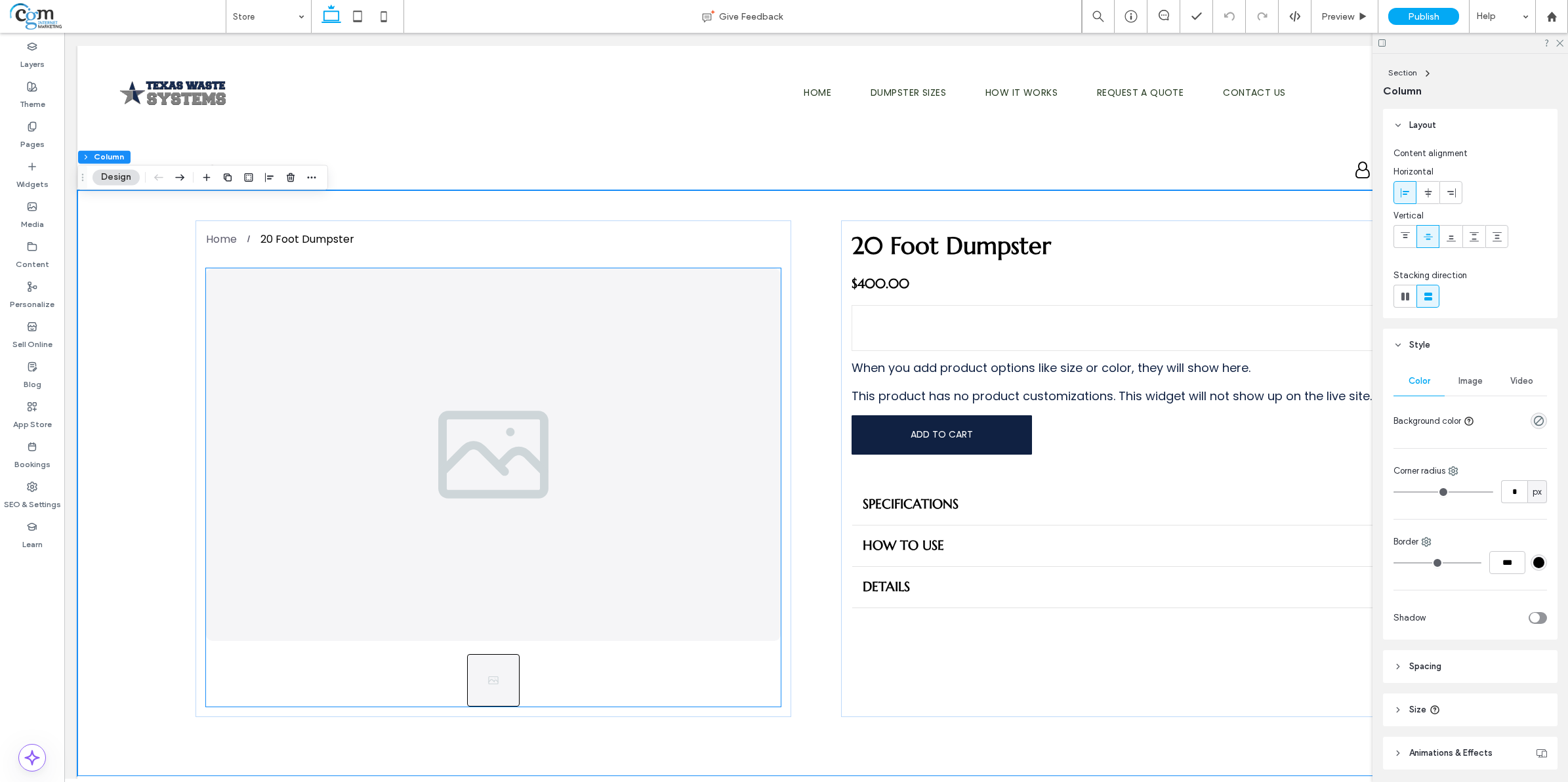
click at [1475, 377] on span "Image" at bounding box center [1470, 382] width 24 height 11
click at [1463, 374] on div "Image" at bounding box center [1470, 381] width 52 height 29
click at [1471, 378] on span "Image" at bounding box center [1470, 382] width 24 height 11
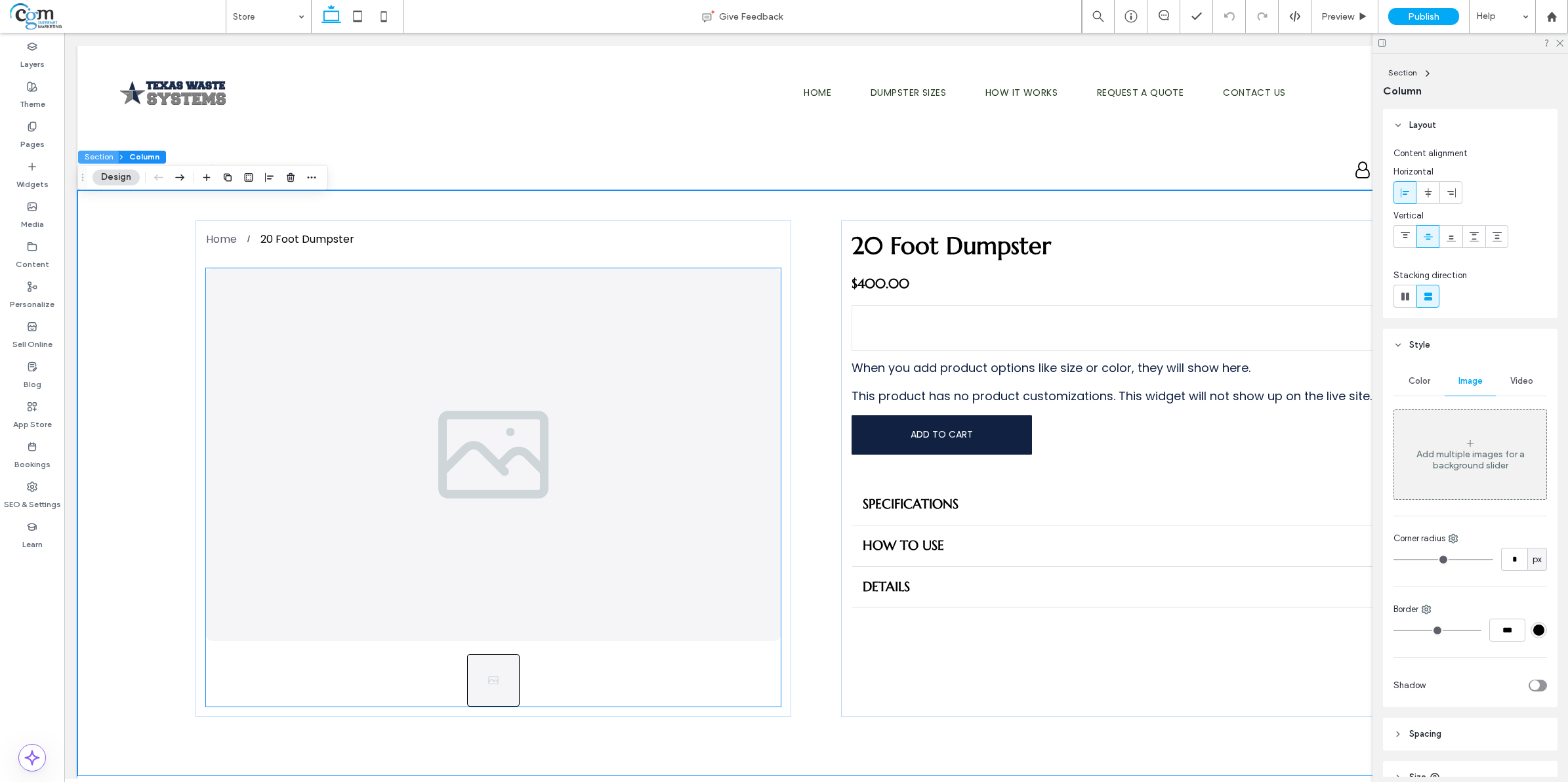
click at [106, 157] on button "Section" at bounding box center [98, 157] width 41 height 14
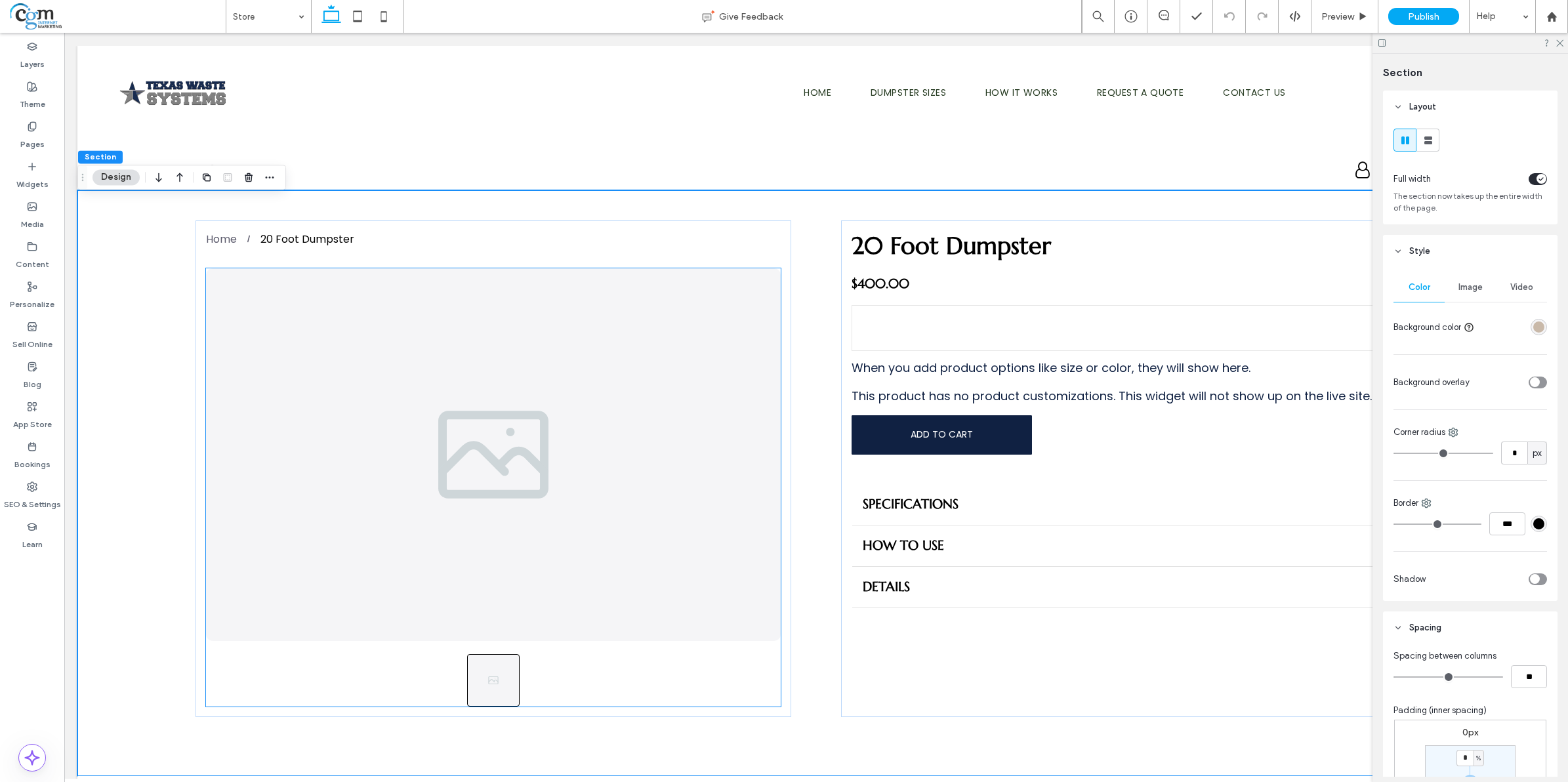
click at [1467, 292] on span "Image" at bounding box center [1470, 288] width 24 height 11
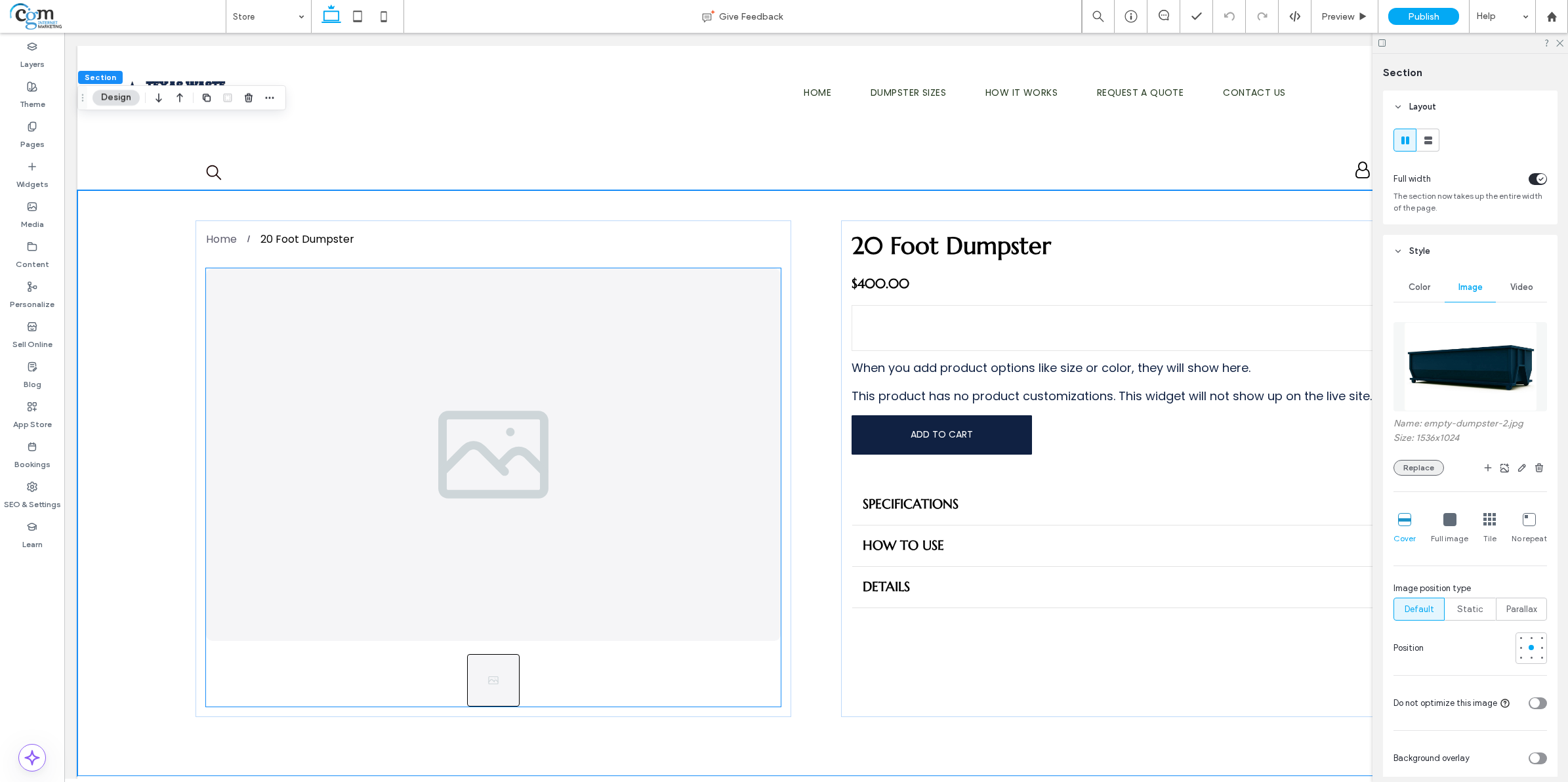
click at [1419, 474] on button "Replace" at bounding box center [1419, 467] width 51 height 15
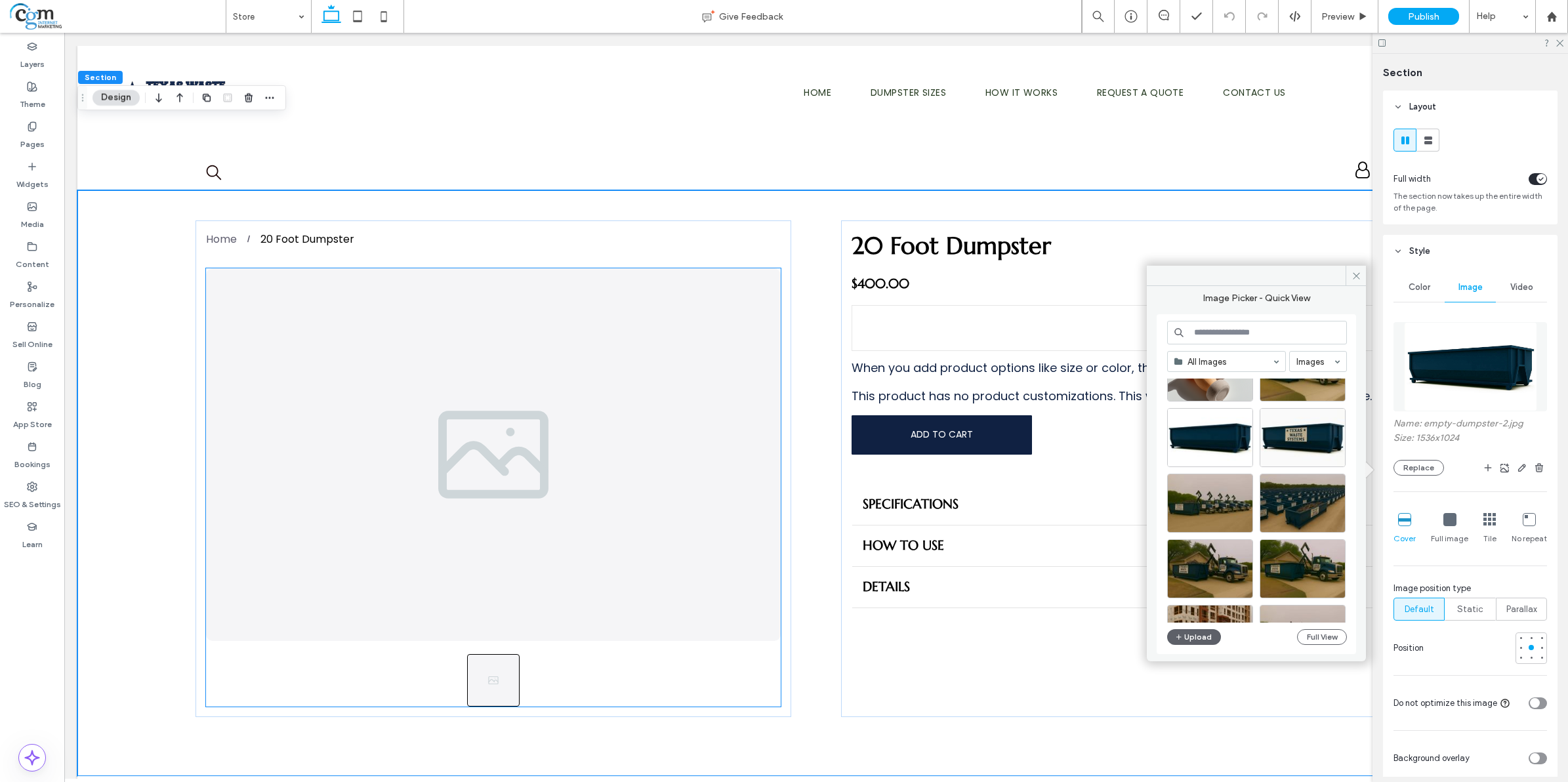
scroll to position [82, 0]
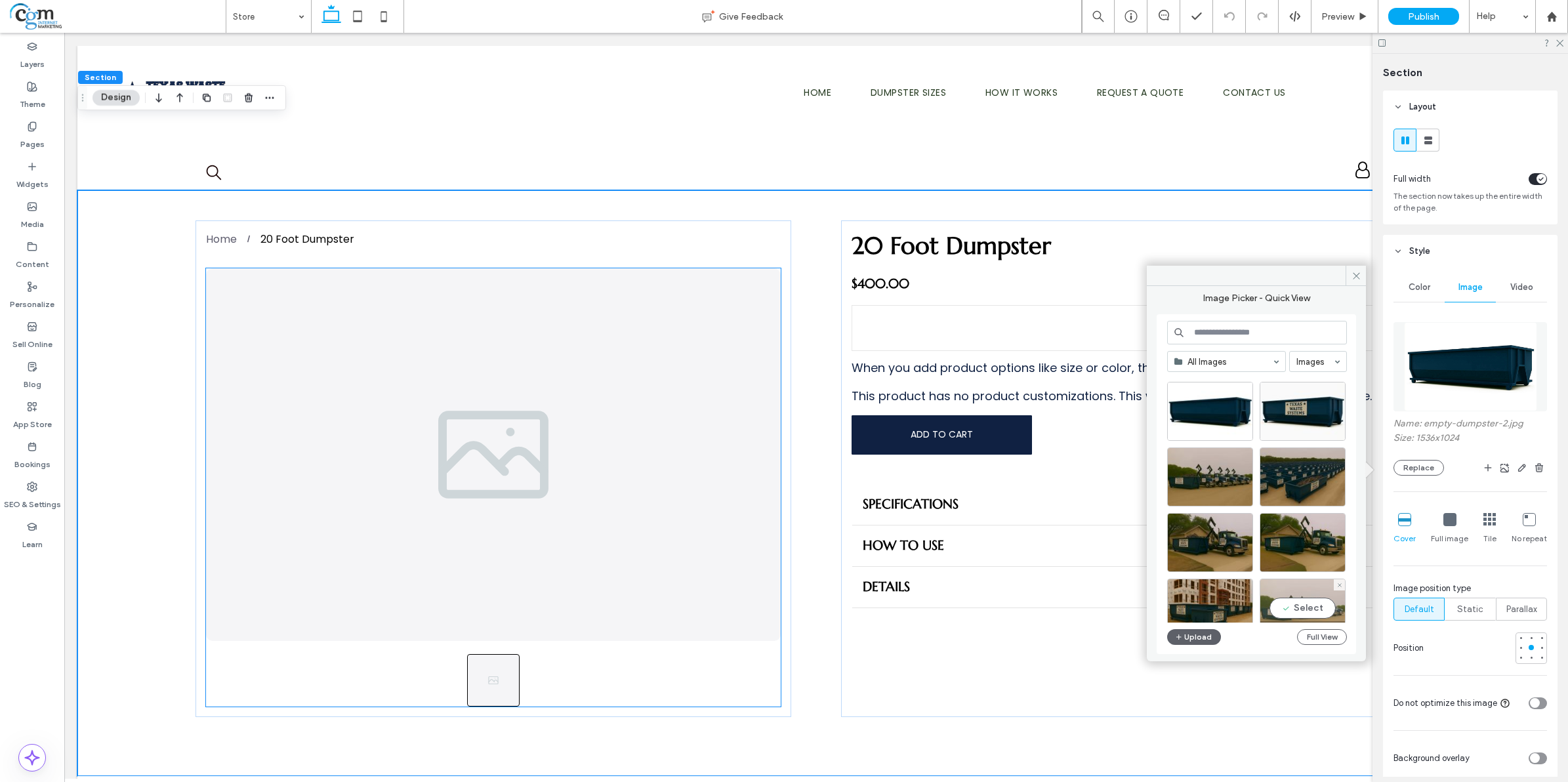
click at [1307, 581] on div "Select" at bounding box center [1302, 608] width 86 height 59
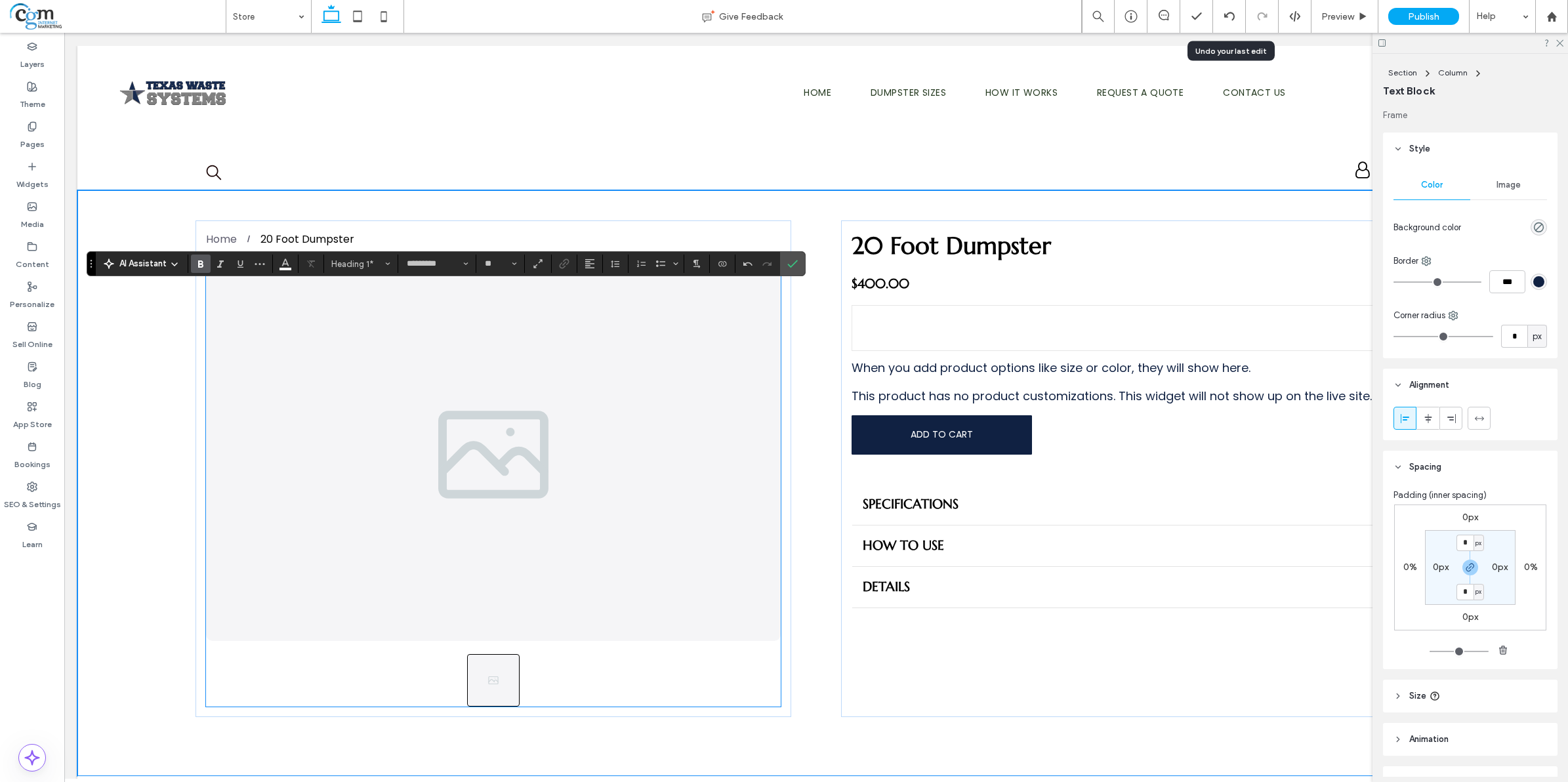
drag, startPoint x: 1221, startPoint y: 18, endPoint x: 1207, endPoint y: 93, distance: 76.3
click at [1221, 18] on div at bounding box center [1230, 16] width 33 height 11
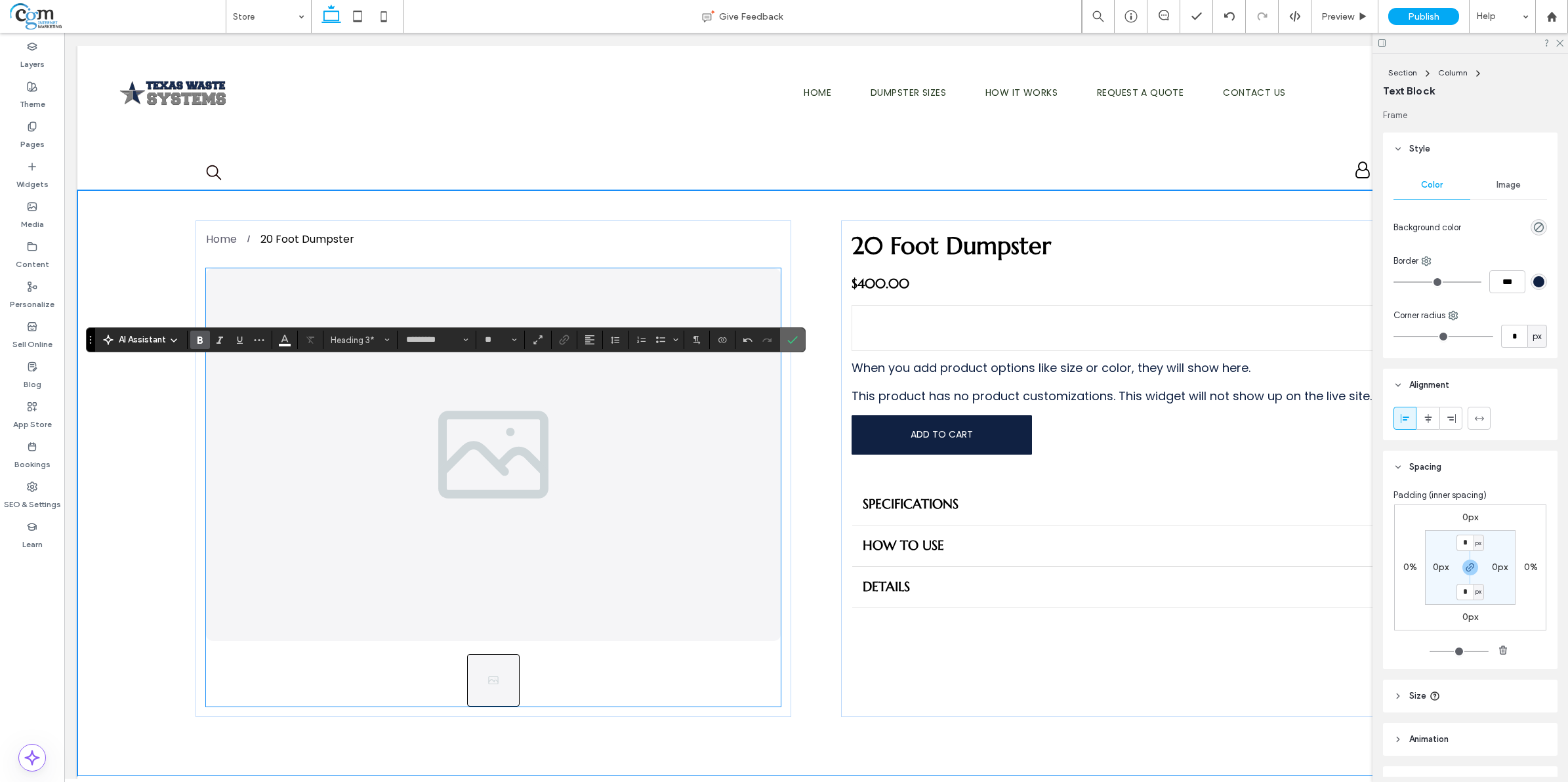
click at [798, 335] on icon "Confirm" at bounding box center [793, 340] width 11 height 11
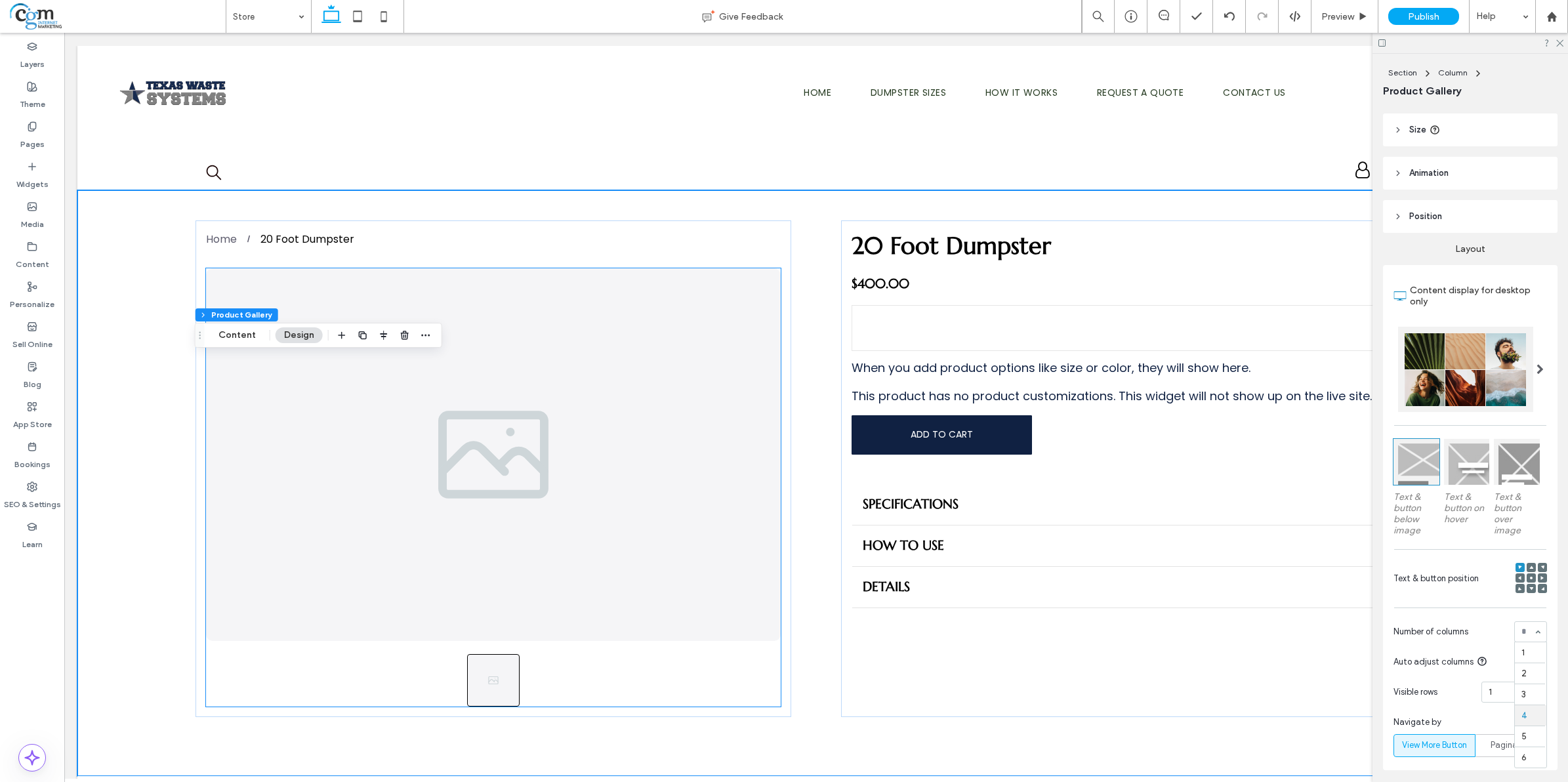
scroll to position [1, 0]
